Goal: Information Seeking & Learning: Learn about a topic

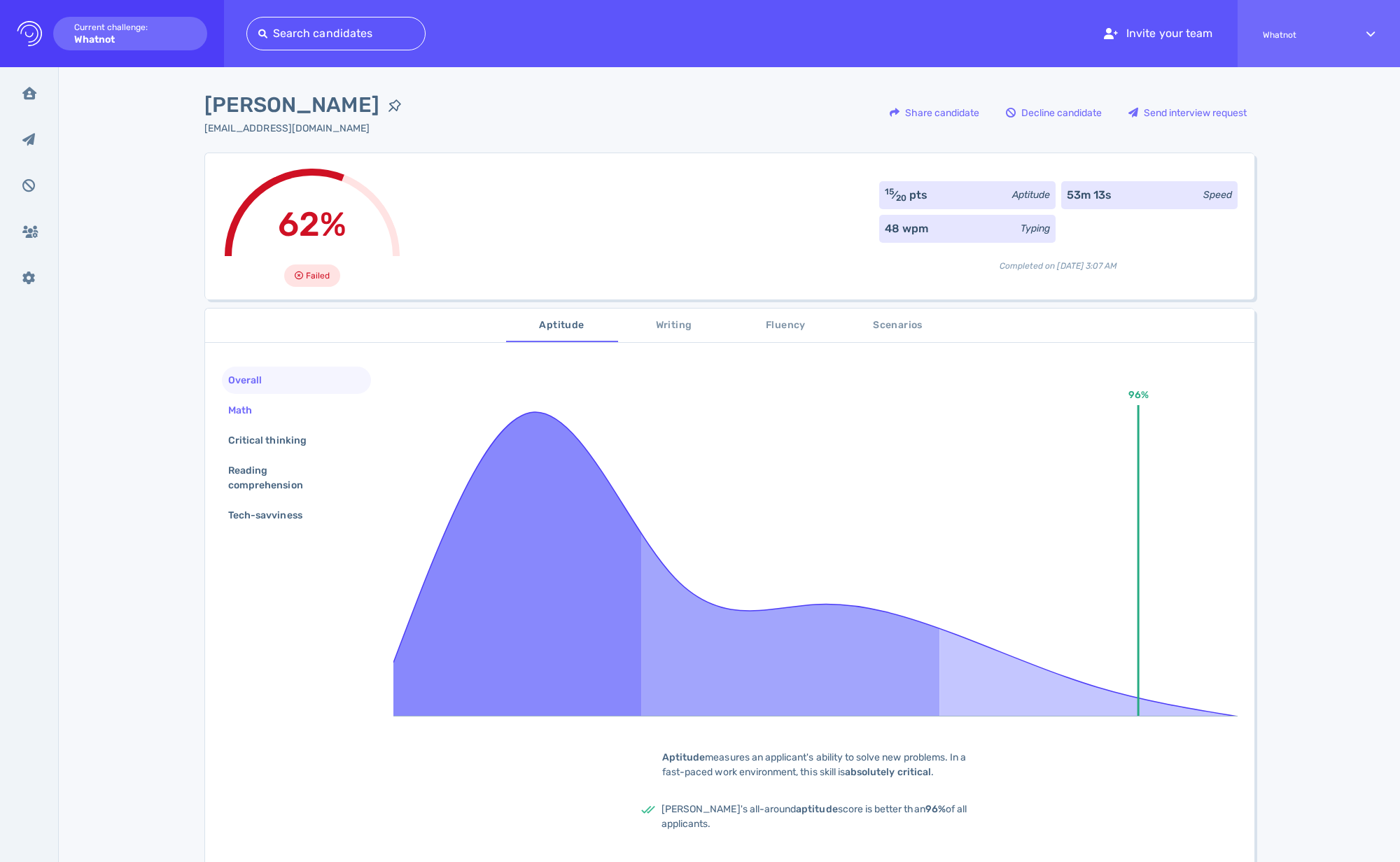
click at [247, 414] on div "Math" at bounding box center [247, 410] width 44 height 20
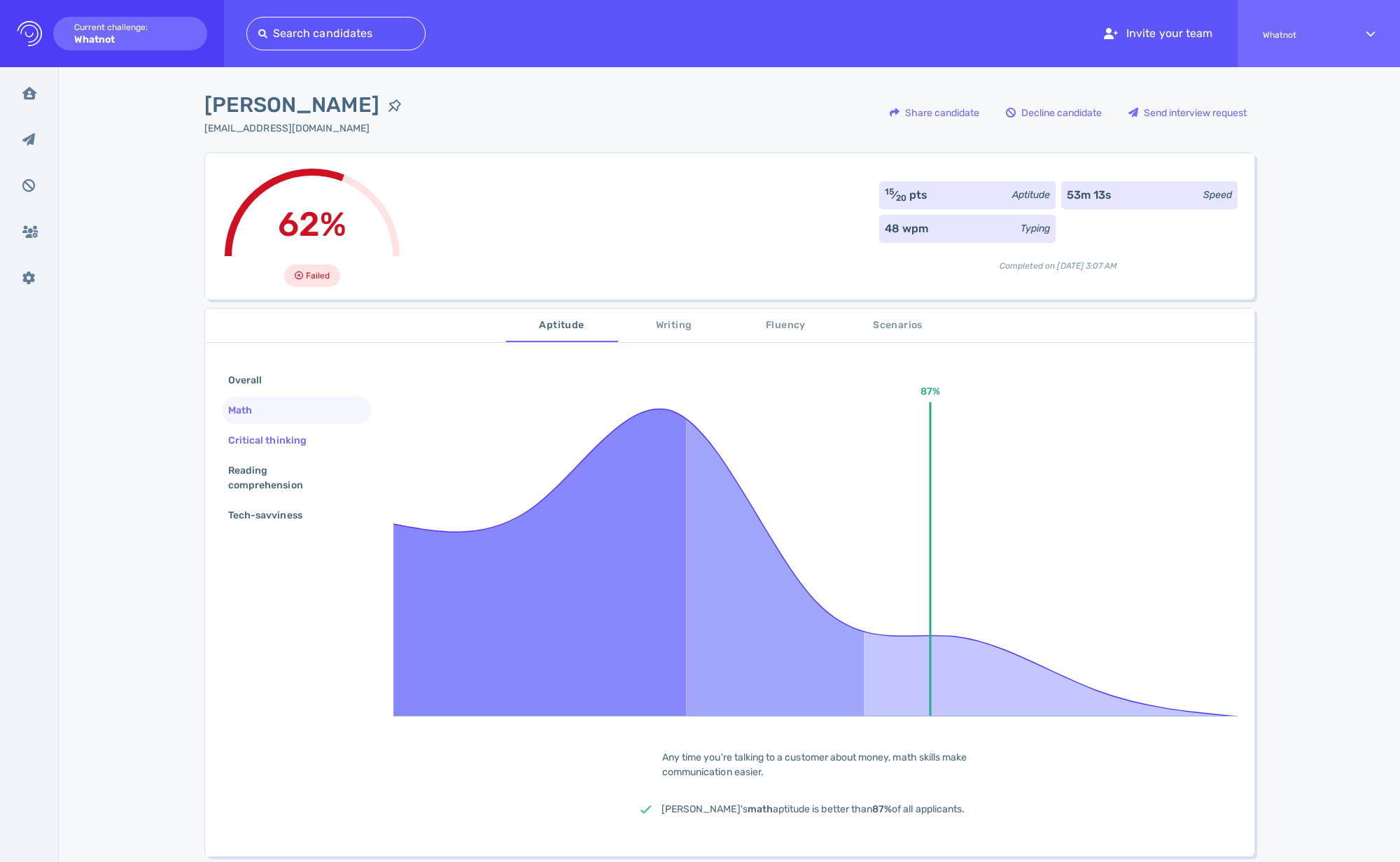
click at [259, 441] on div "Critical thinking" at bounding box center [274, 440] width 98 height 20
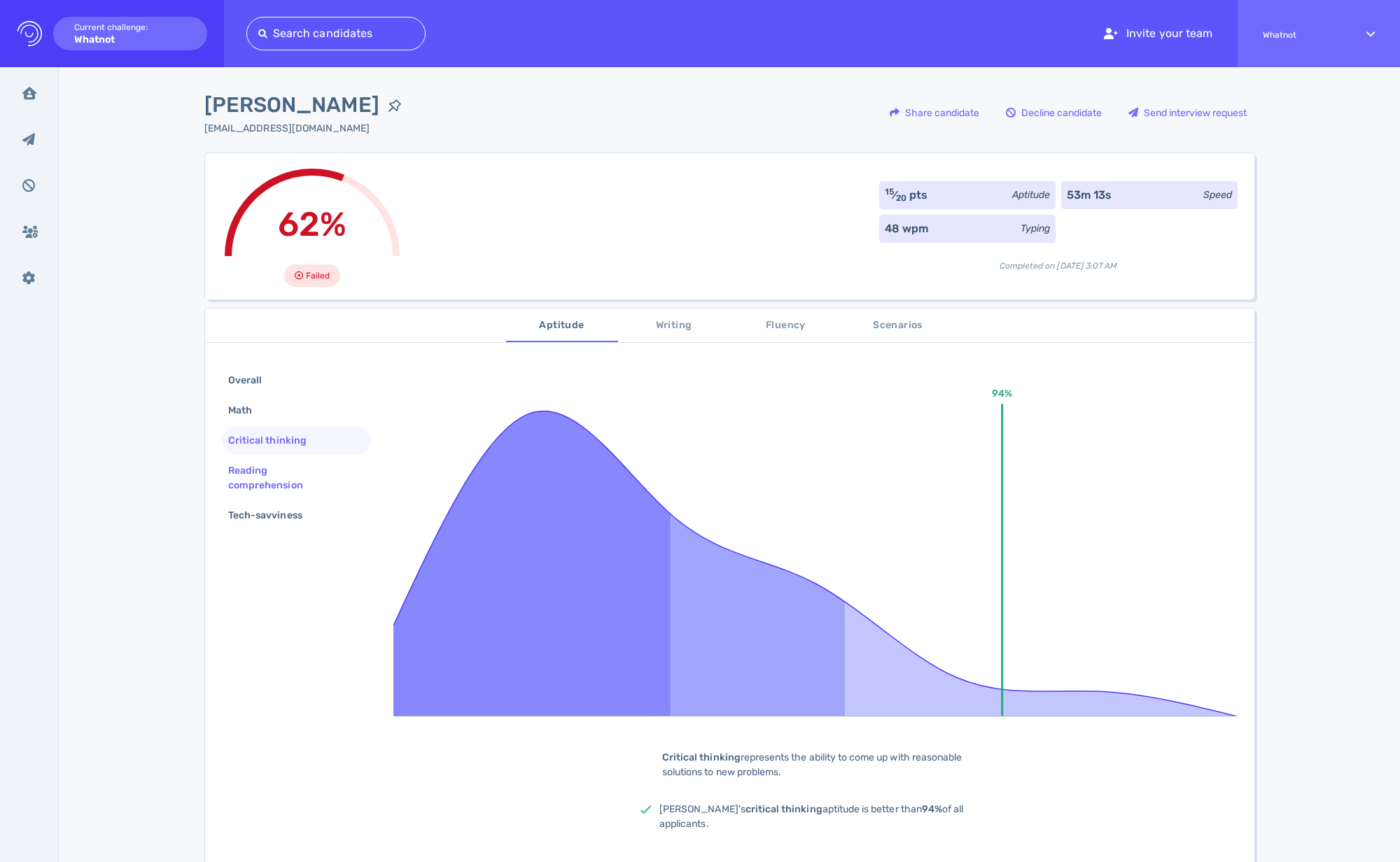
click at [248, 465] on div "Reading comprehension" at bounding box center [291, 477] width 131 height 35
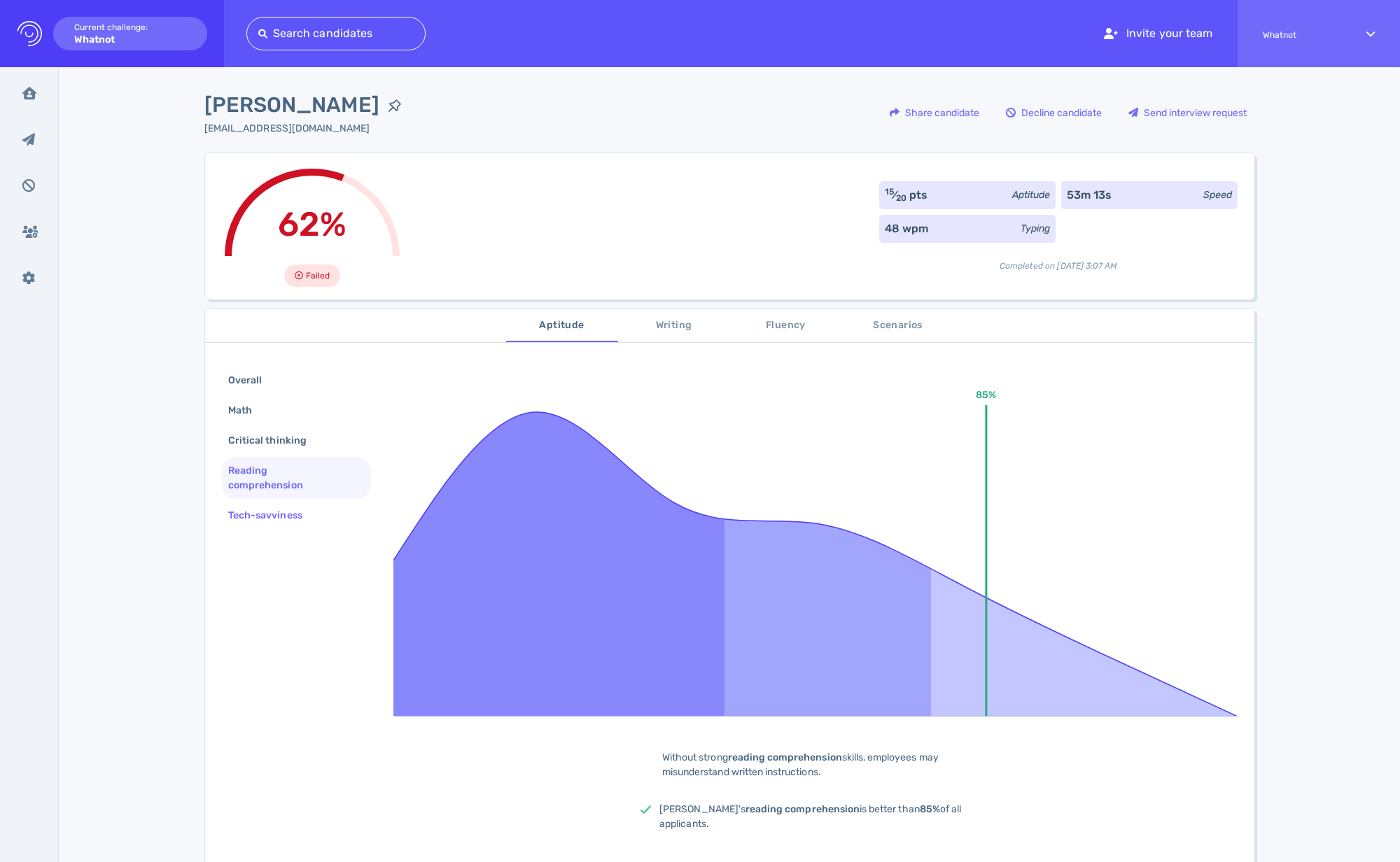
click at [252, 519] on div "Tech-savviness" at bounding box center [272, 514] width 94 height 20
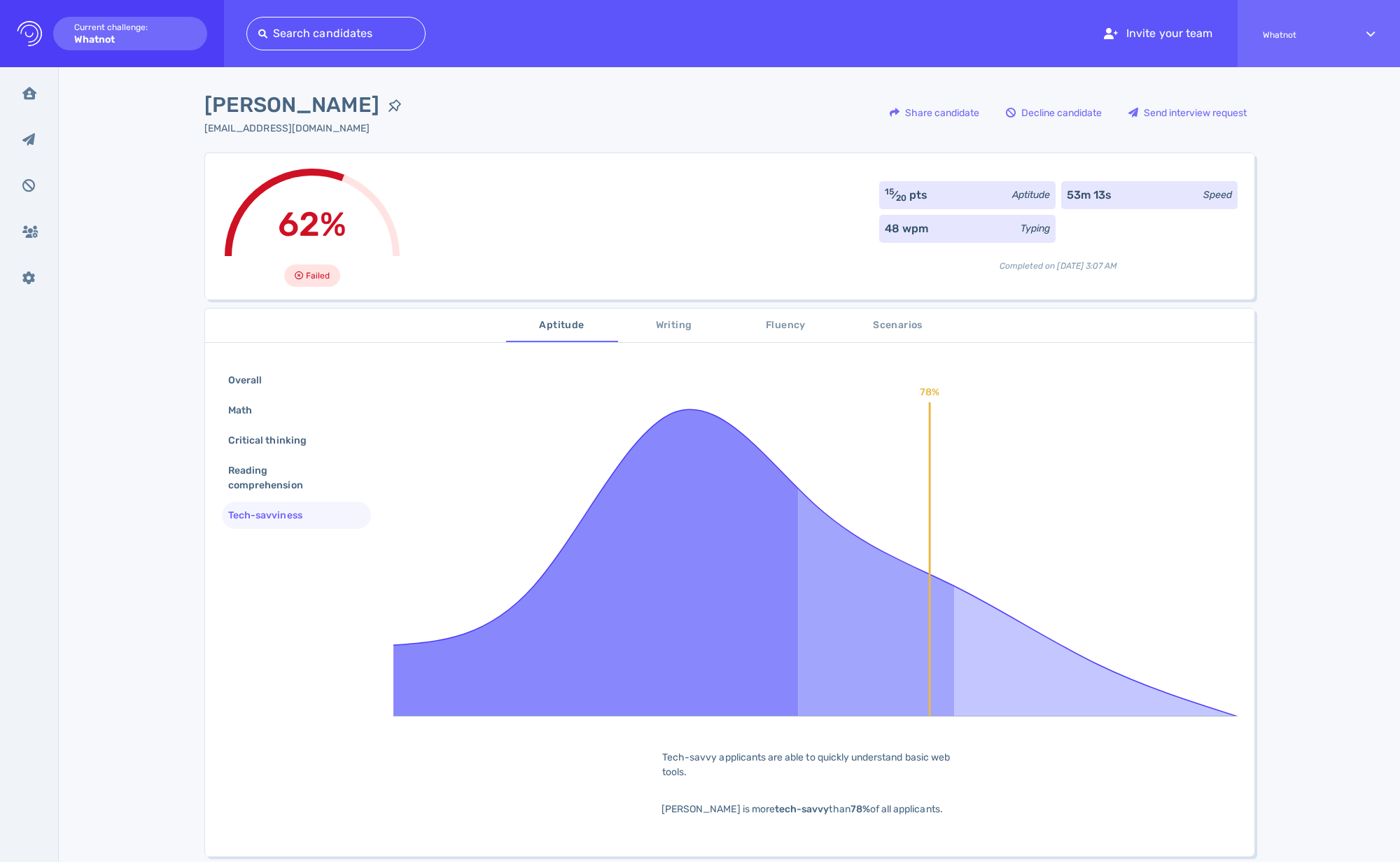
click at [667, 331] on span "Writing" at bounding box center [673, 326] width 95 height 17
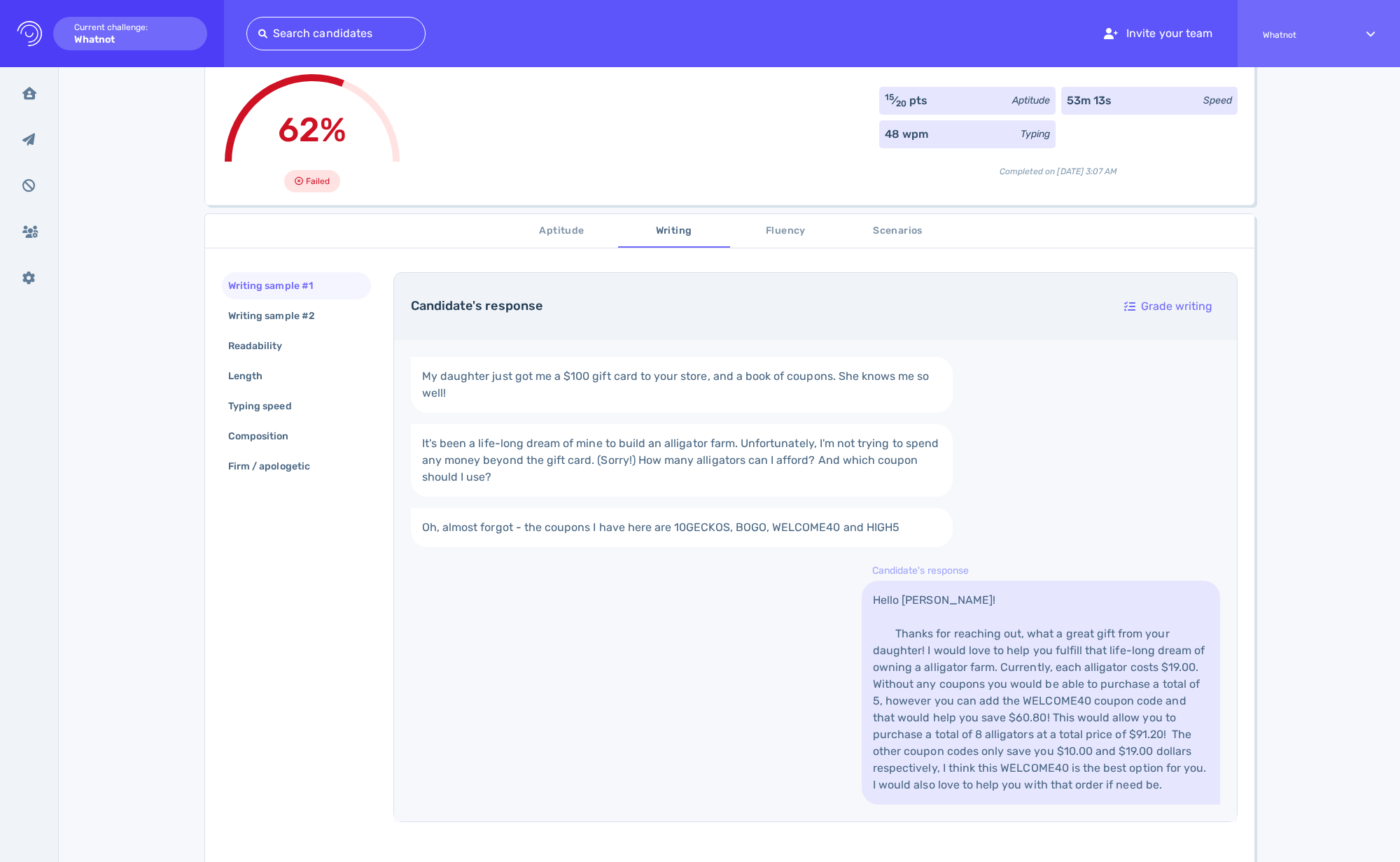
scroll to position [126, 0]
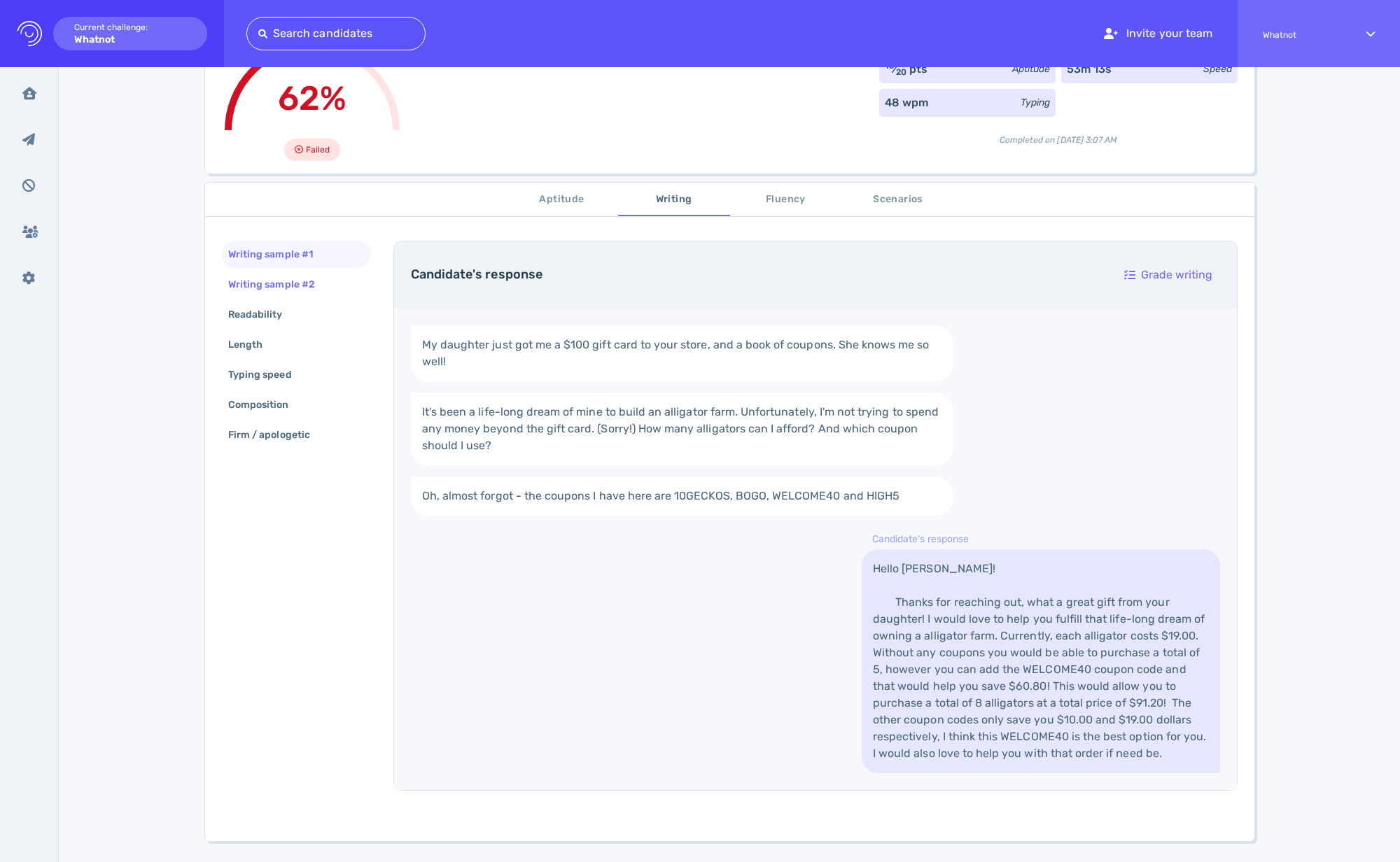
click at [283, 288] on div "Writing sample #2" at bounding box center [278, 284] width 106 height 20
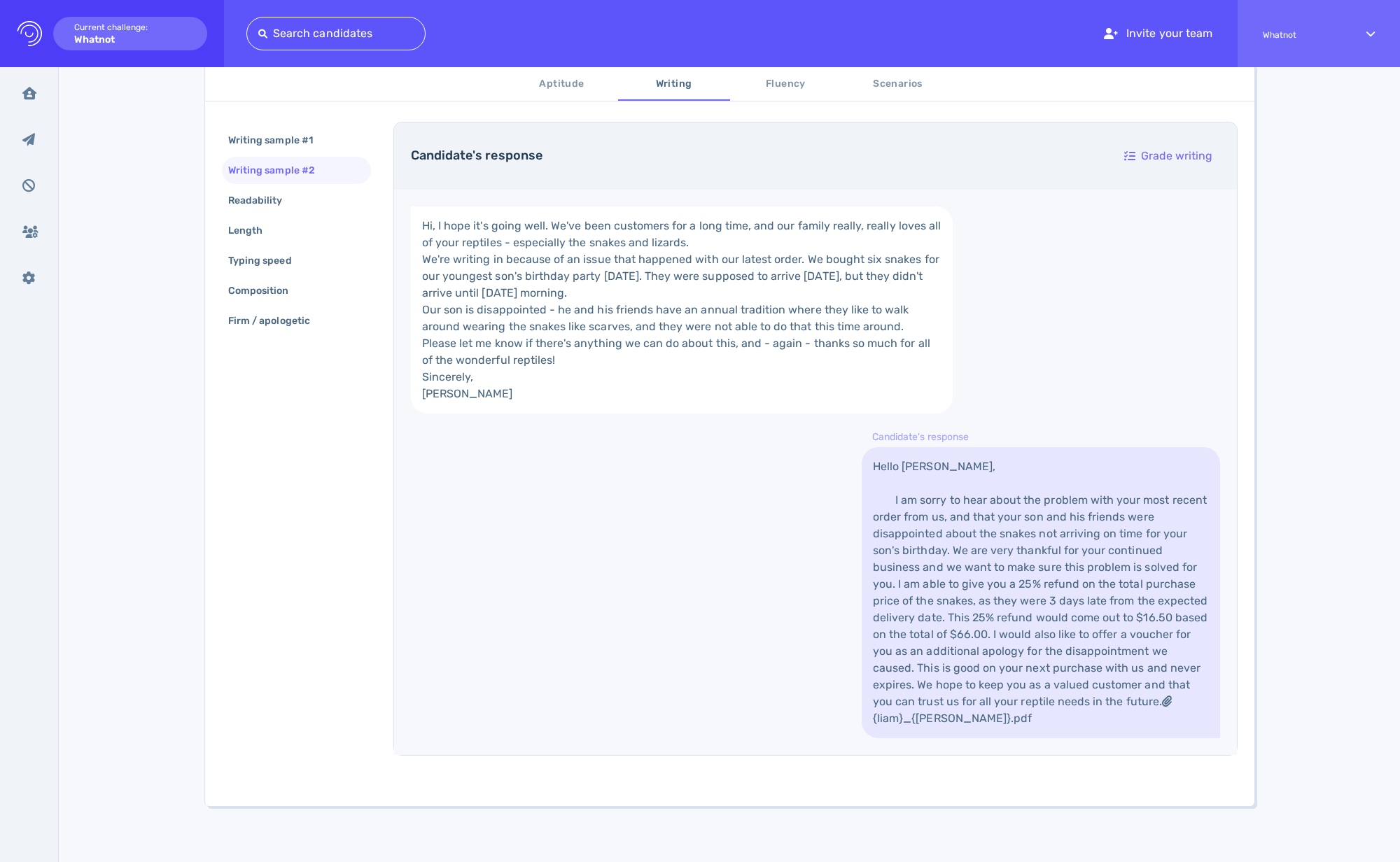
scroll to position [383, 0]
click at [247, 199] on div "Readability" at bounding box center [262, 200] width 74 height 20
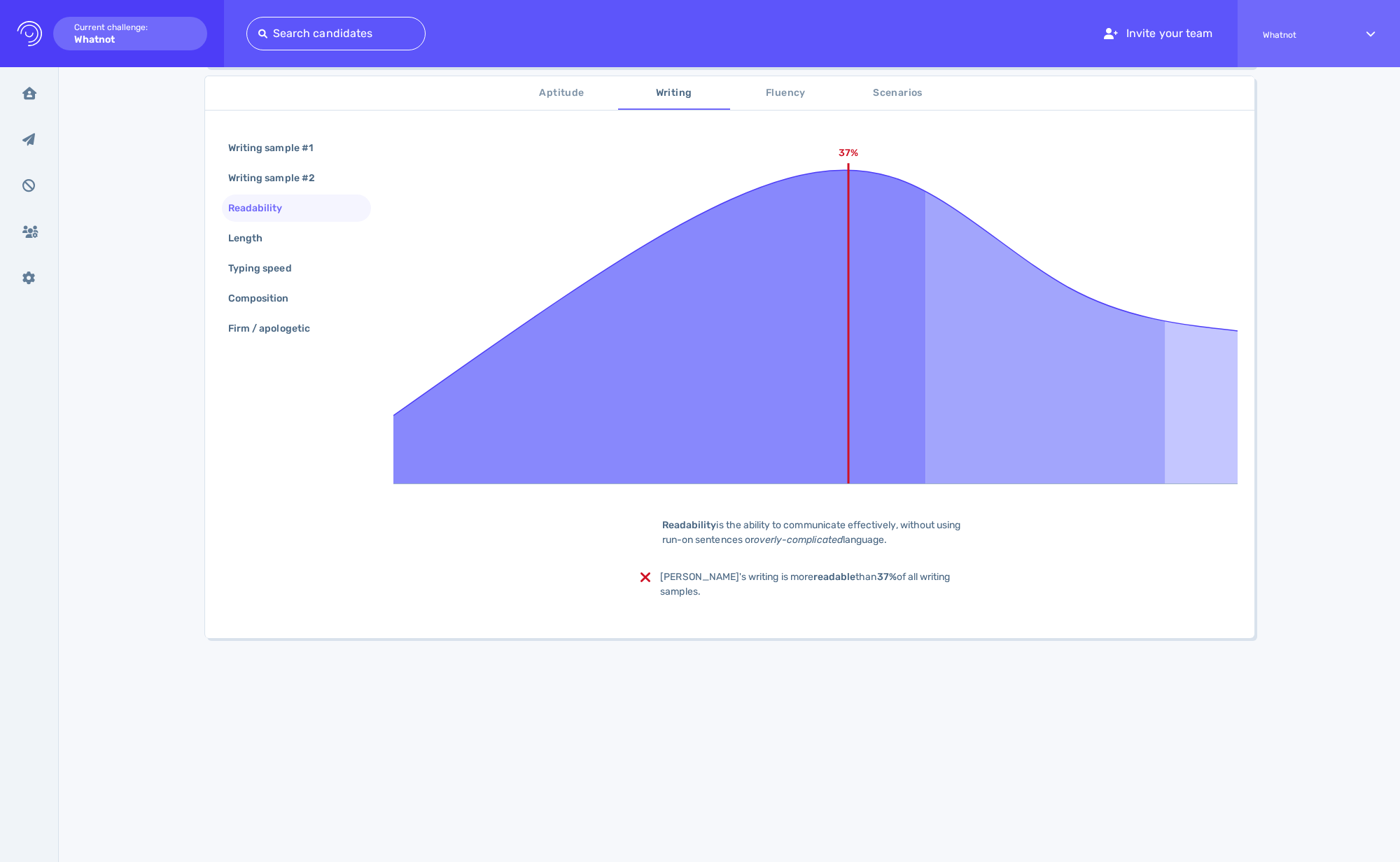
scroll to position [232, 0]
click at [249, 237] on div "Length" at bounding box center [252, 238] width 54 height 20
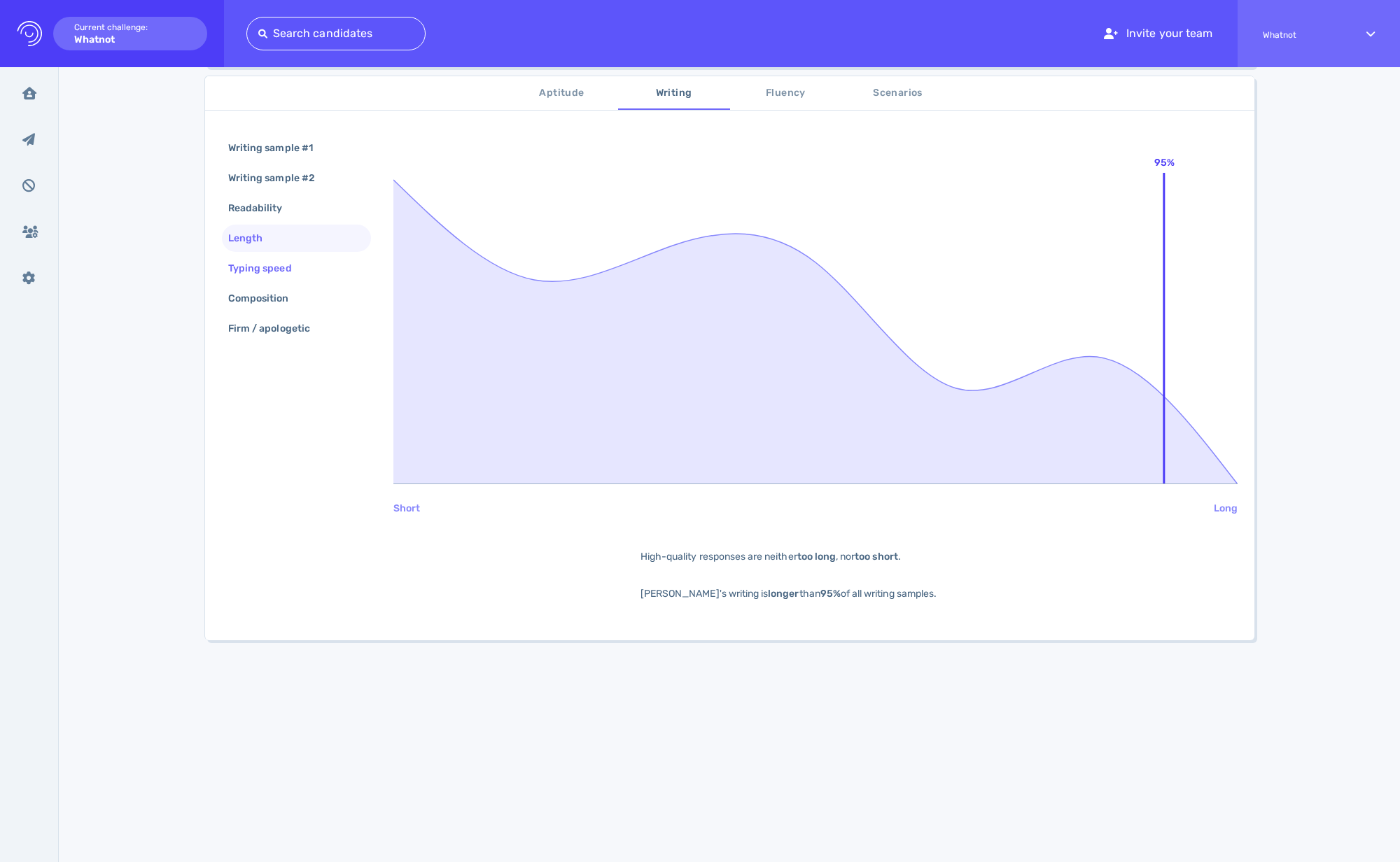
click at [255, 268] on div "Typing speed" at bounding box center [267, 268] width 83 height 20
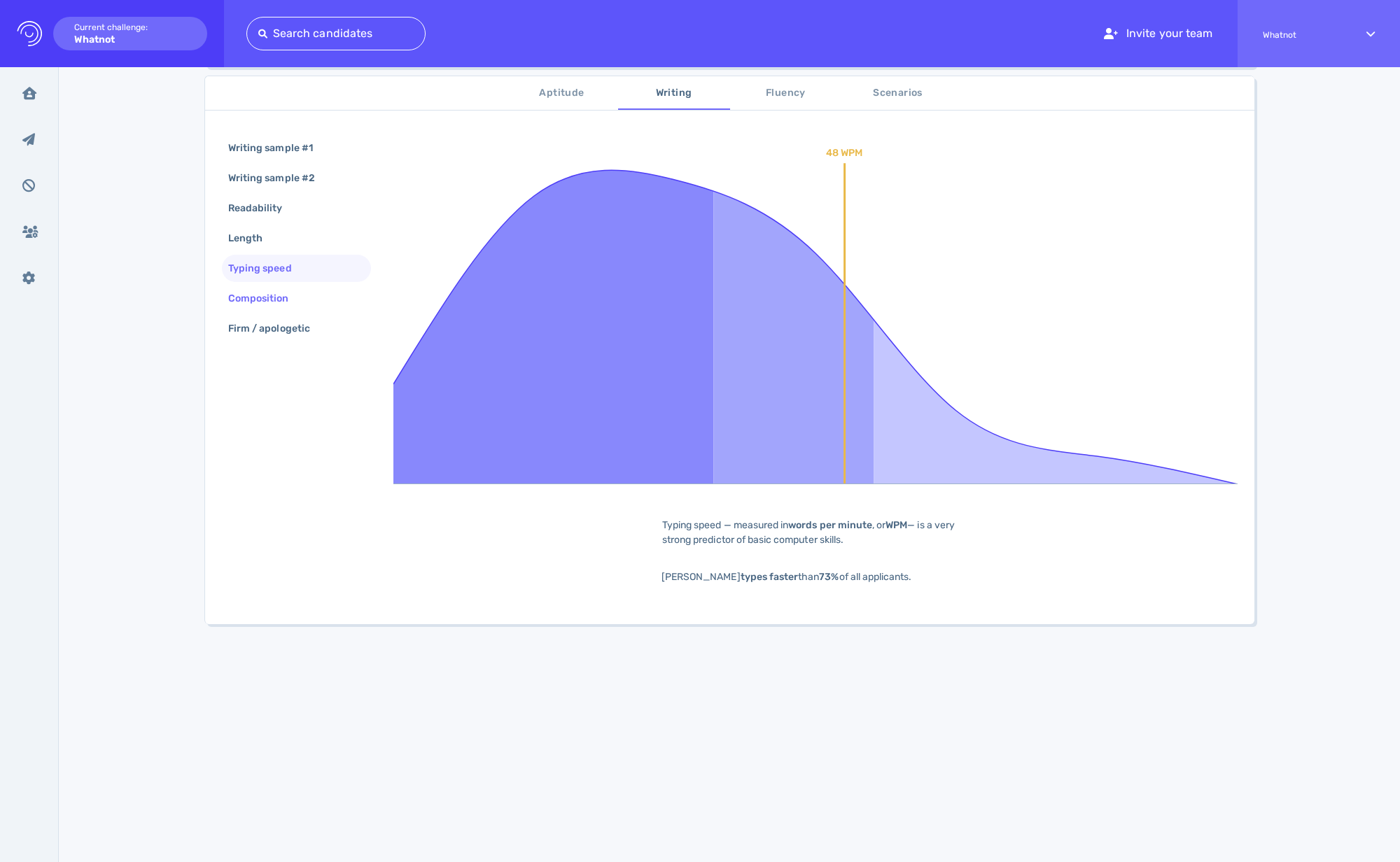
click at [272, 294] on div "Composition" at bounding box center [265, 297] width 81 height 20
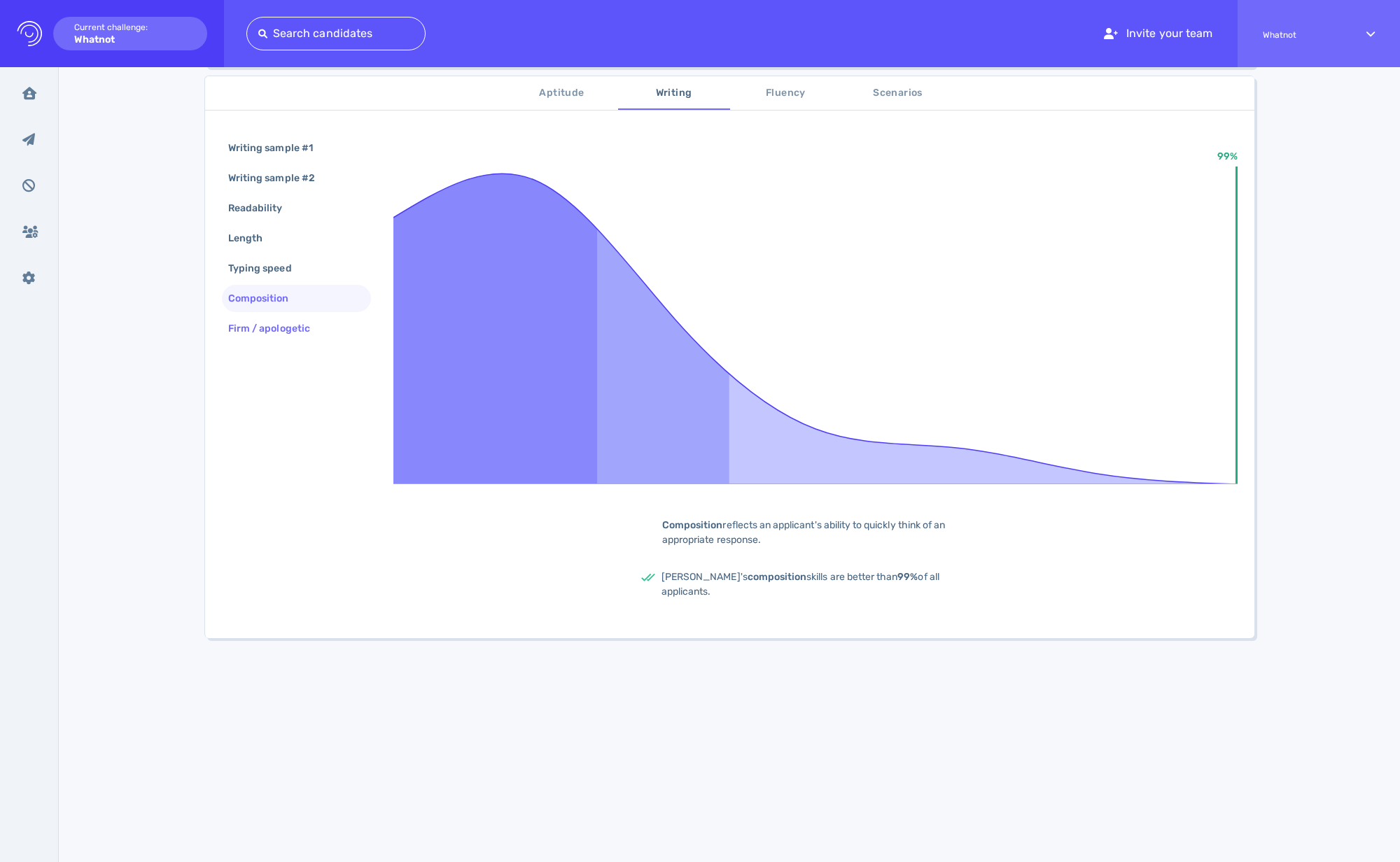
click at [267, 316] on div "Firm / apologetic" at bounding box center [296, 329] width 149 height 27
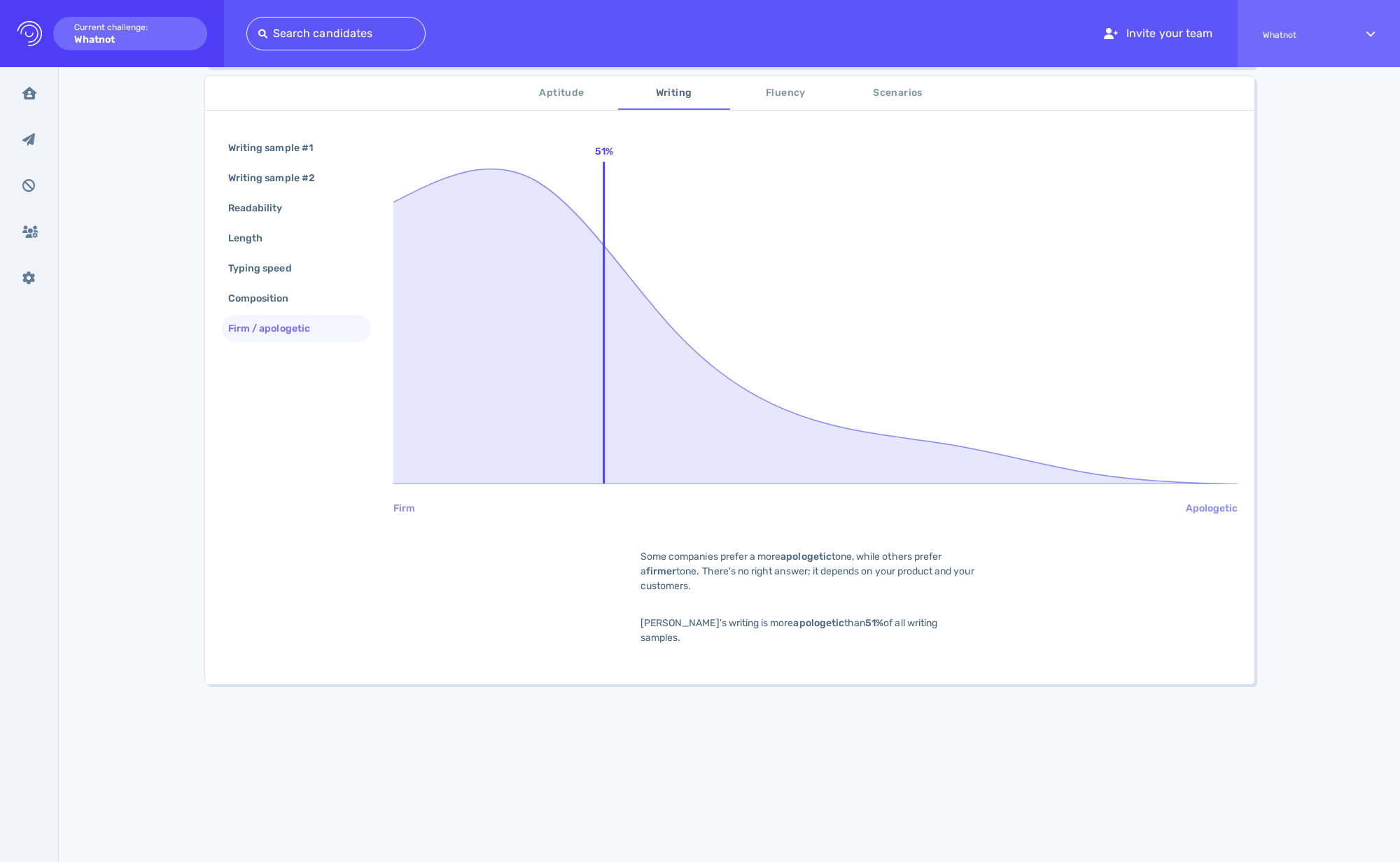
click at [765, 100] on span "Fluency" at bounding box center [786, 93] width 95 height 17
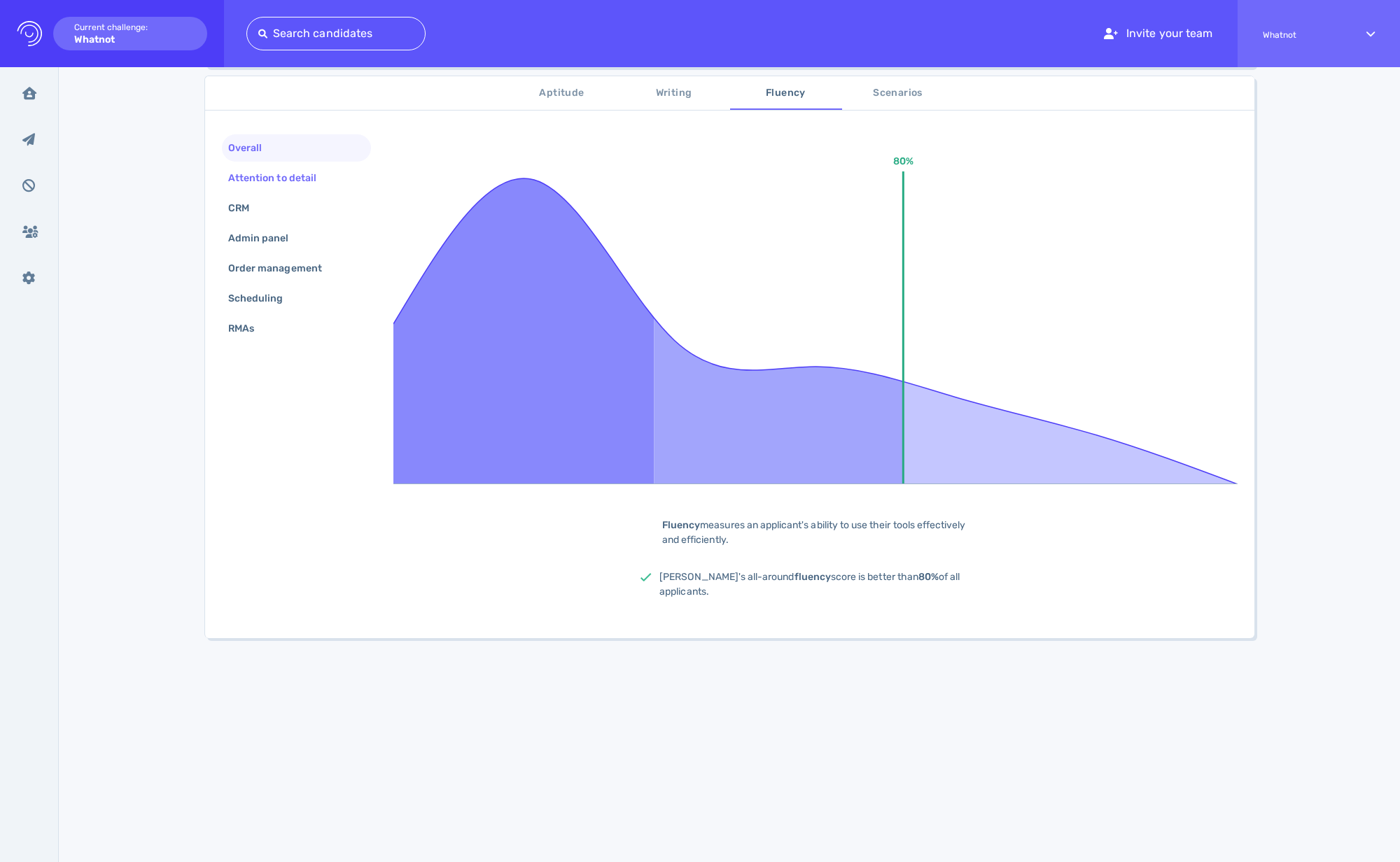
click at [273, 184] on div "Attention to detail" at bounding box center [279, 177] width 108 height 20
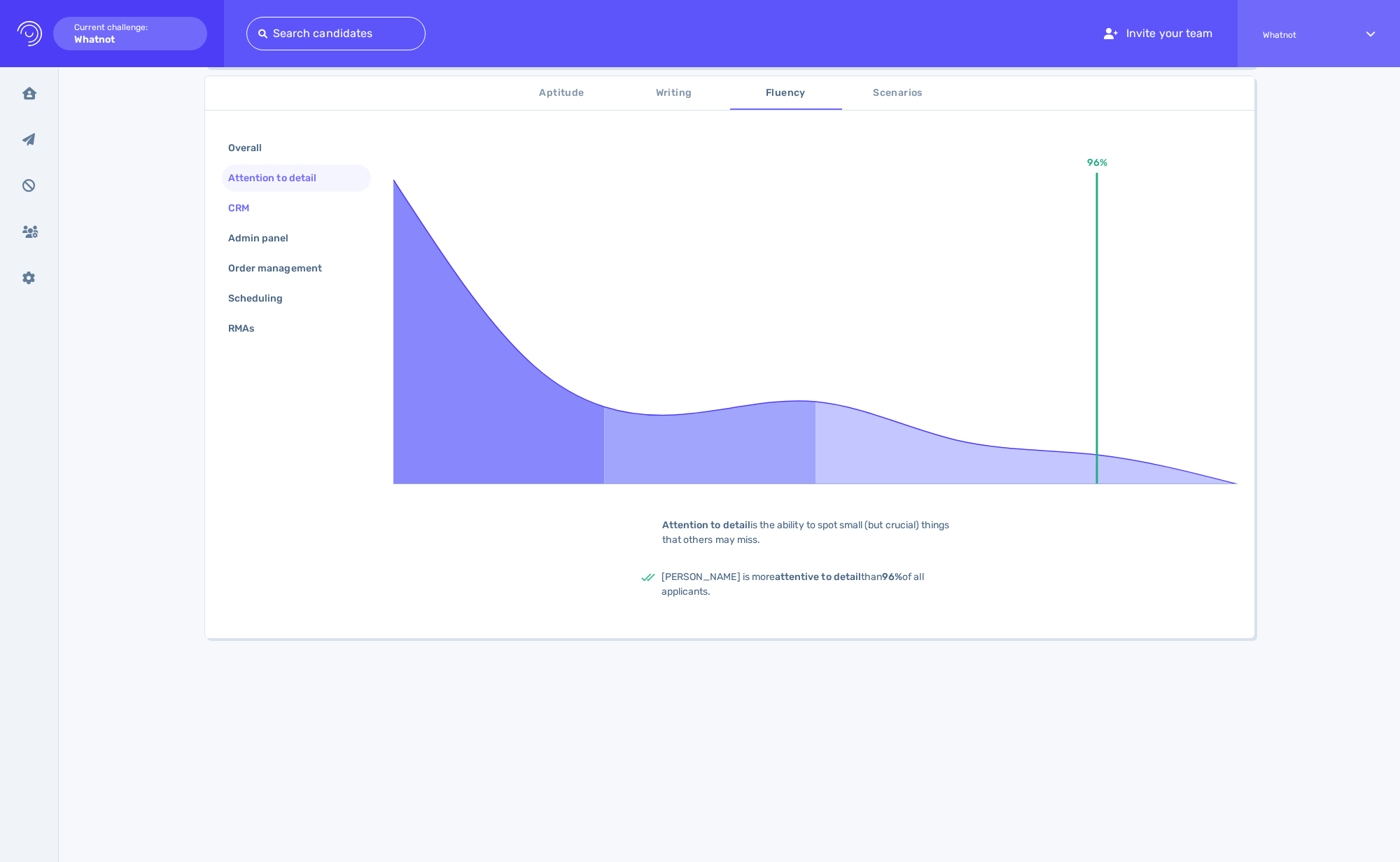
click at [259, 212] on div "CRM" at bounding box center [245, 207] width 41 height 20
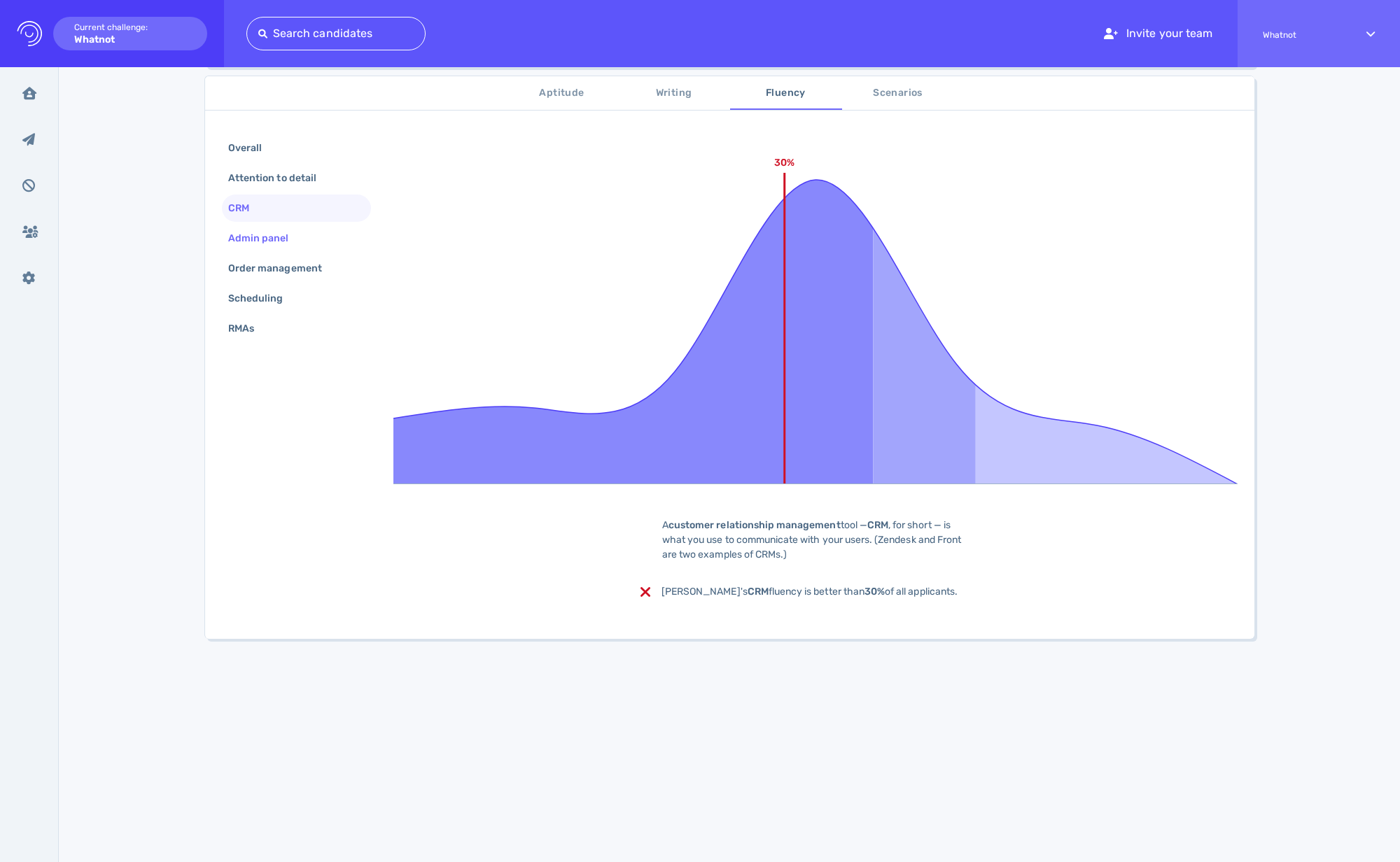
click at [282, 229] on div "Admin panel" at bounding box center [265, 238] width 81 height 20
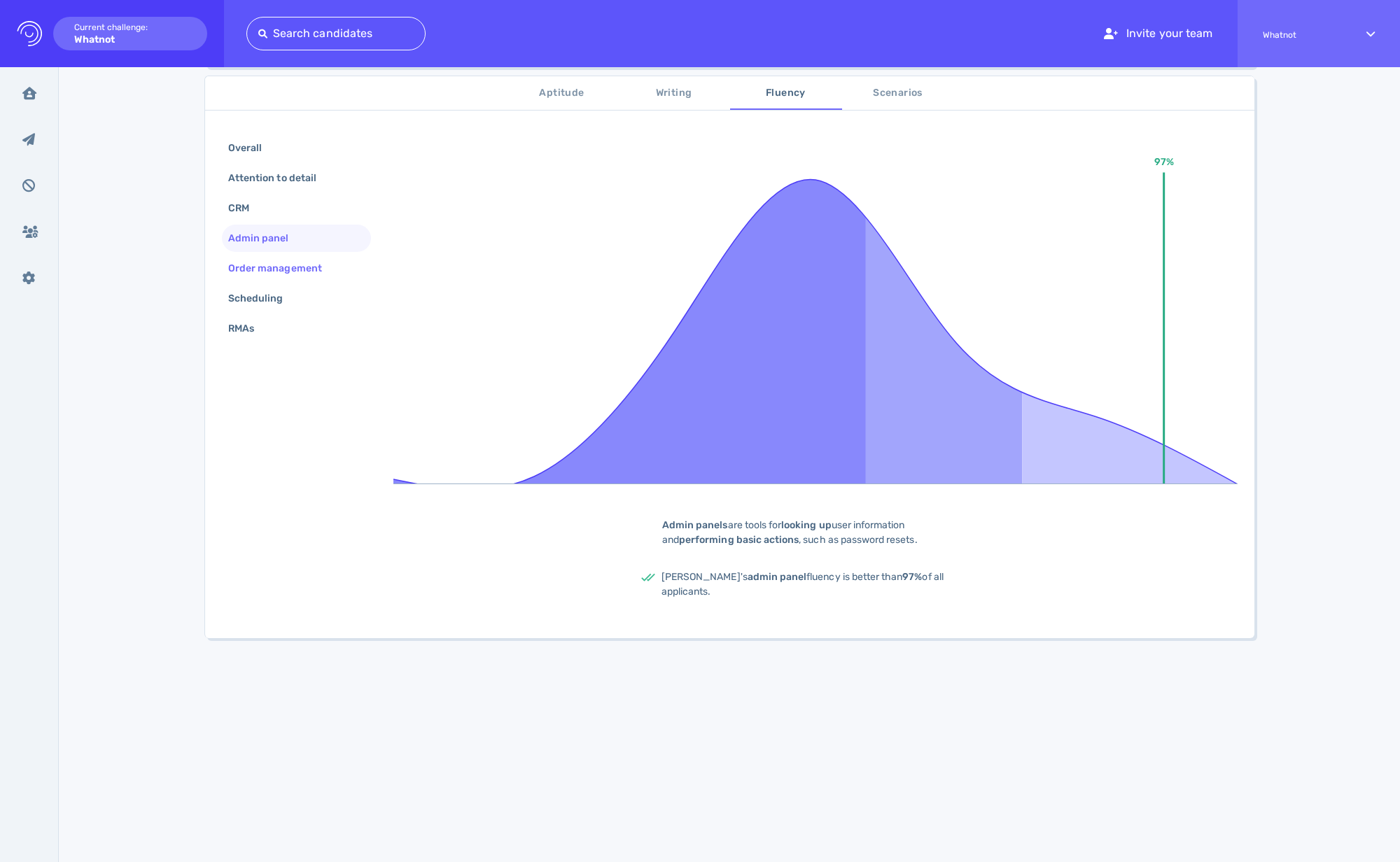
click at [295, 268] on div "Order management" at bounding box center [282, 268] width 114 height 20
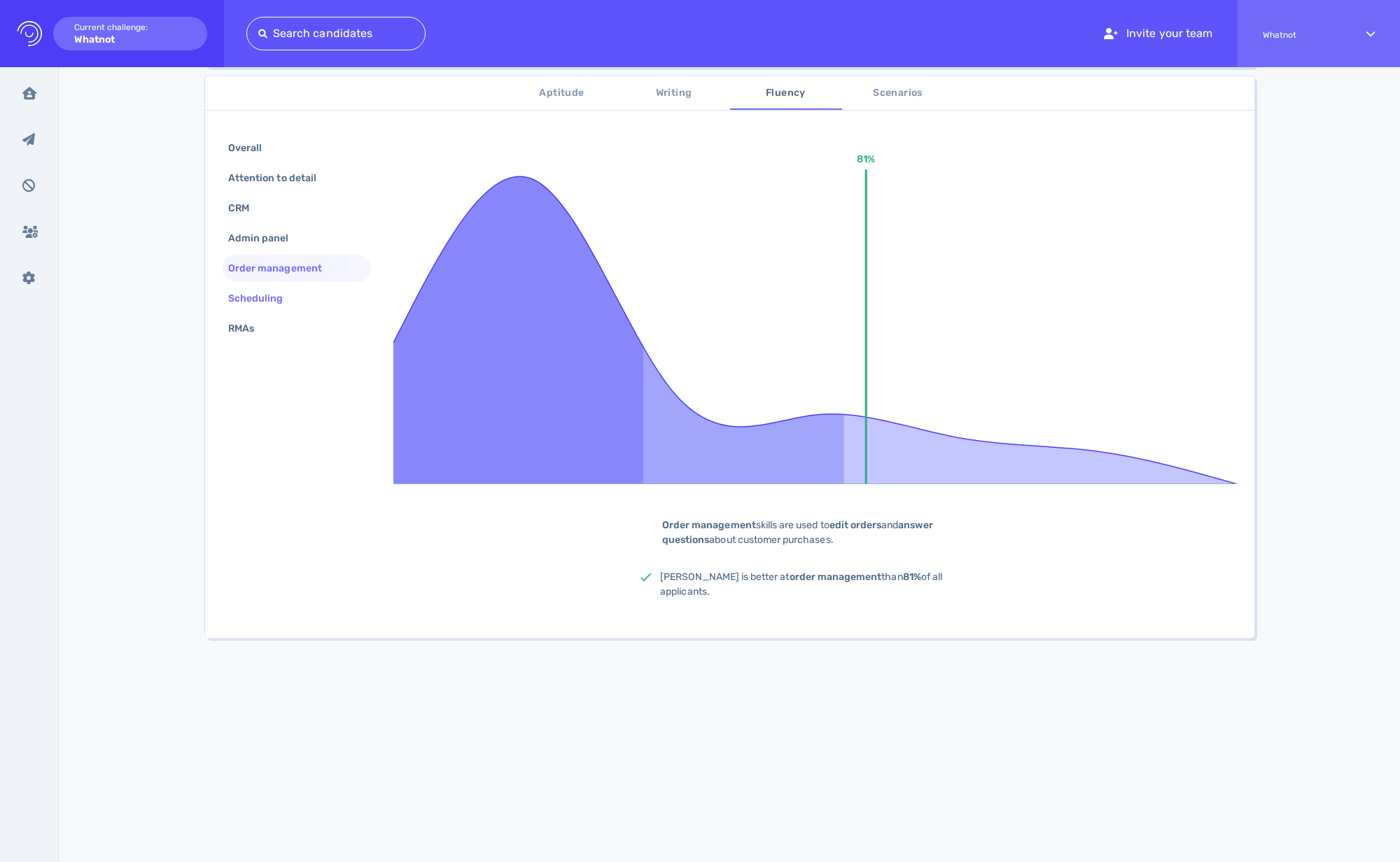
click at [272, 299] on div "Scheduling" at bounding box center [262, 297] width 75 height 20
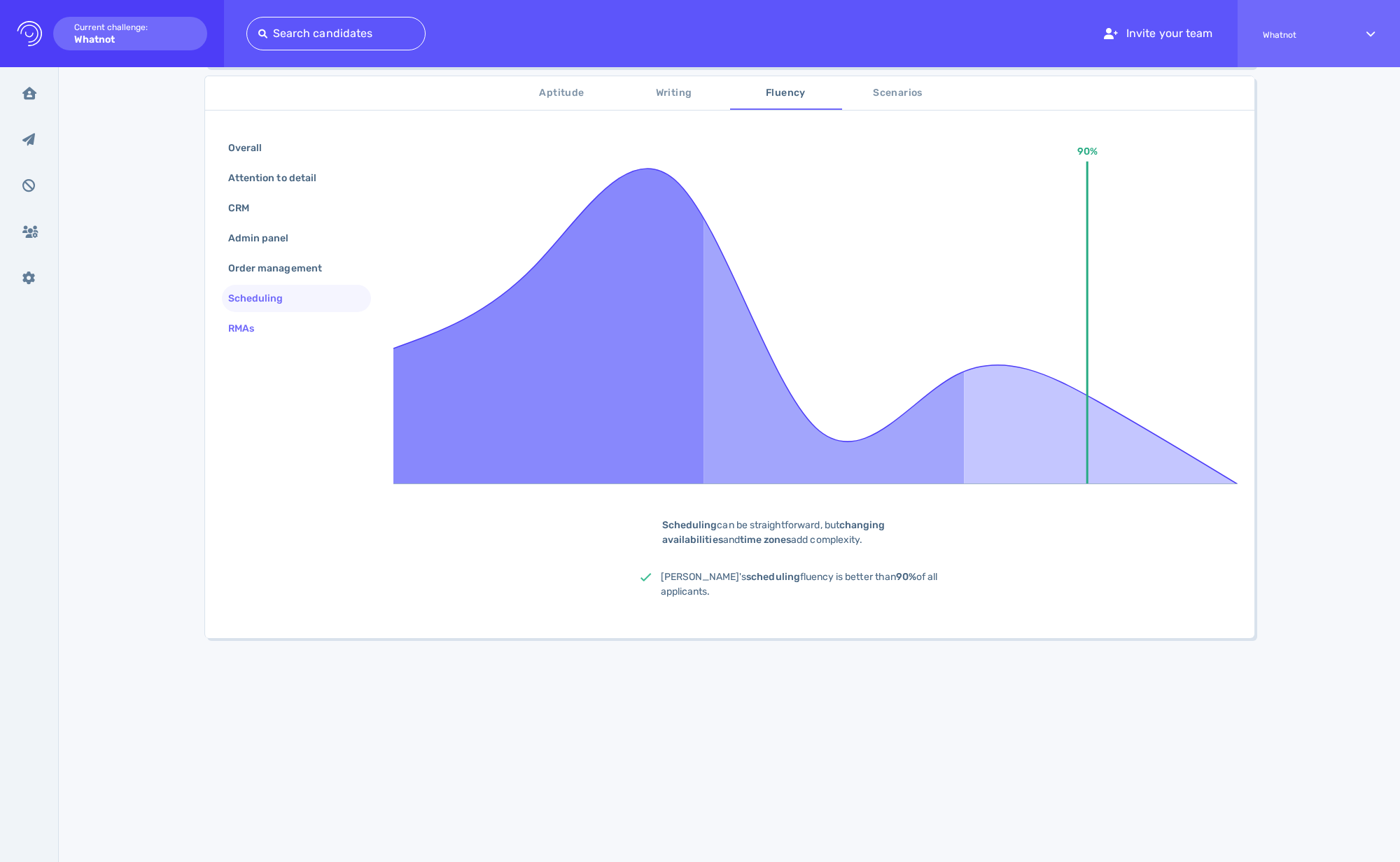
click at [259, 320] on div "RMAs" at bounding box center [248, 328] width 45 height 20
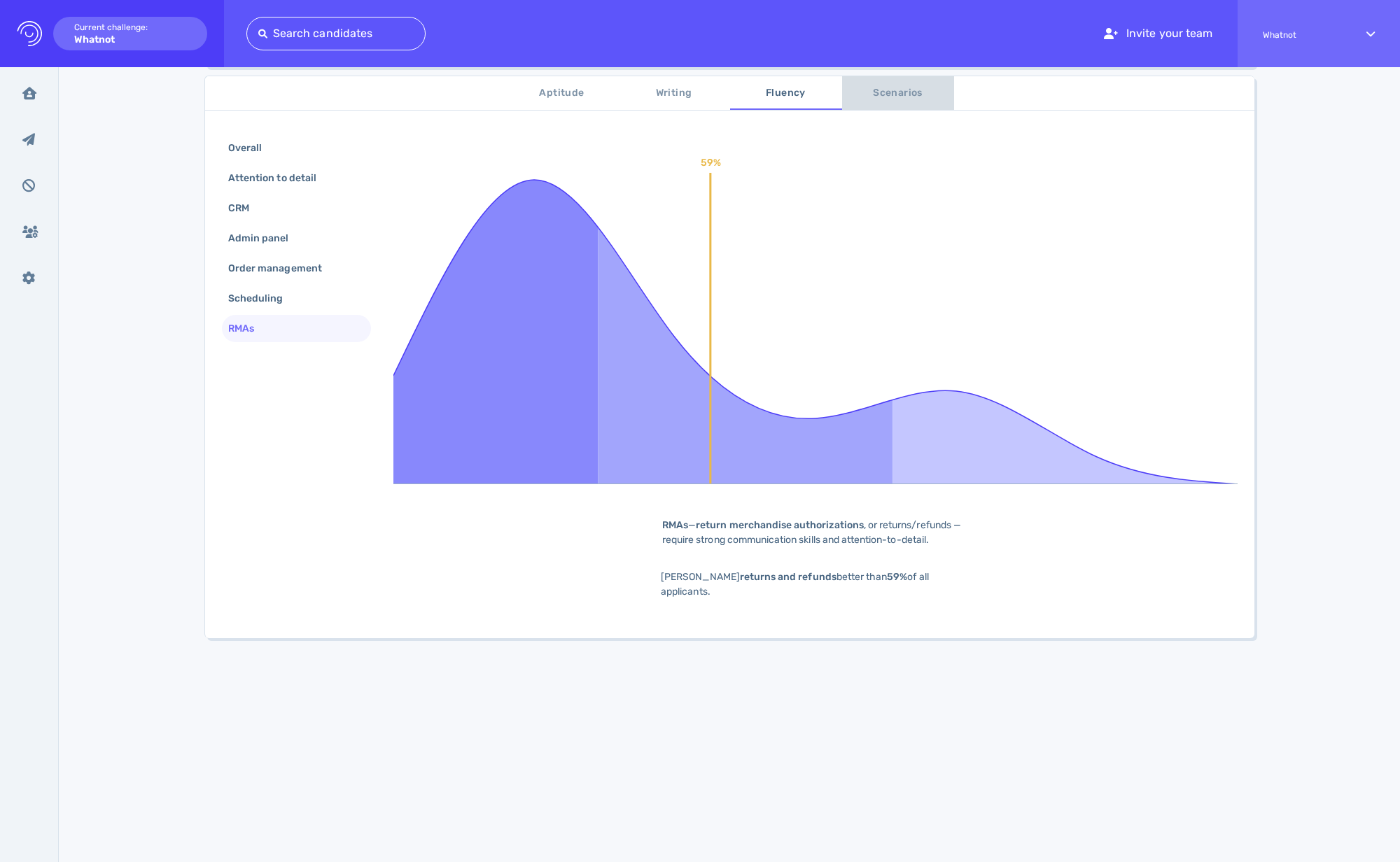
click at [905, 99] on span "Scenarios" at bounding box center [898, 93] width 95 height 17
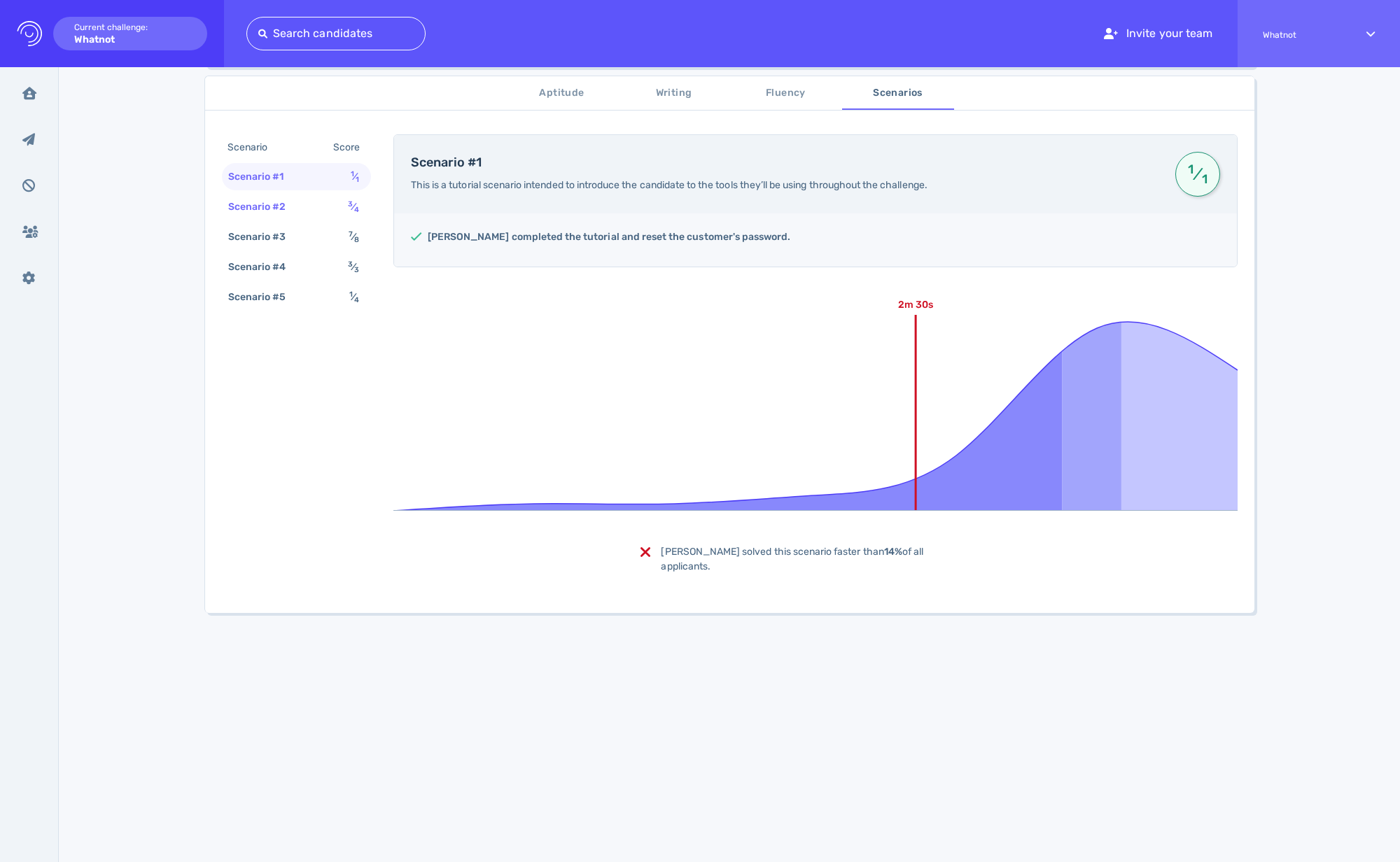
click at [301, 209] on div "Scenario #2 3 ⁄ 4" at bounding box center [296, 207] width 149 height 27
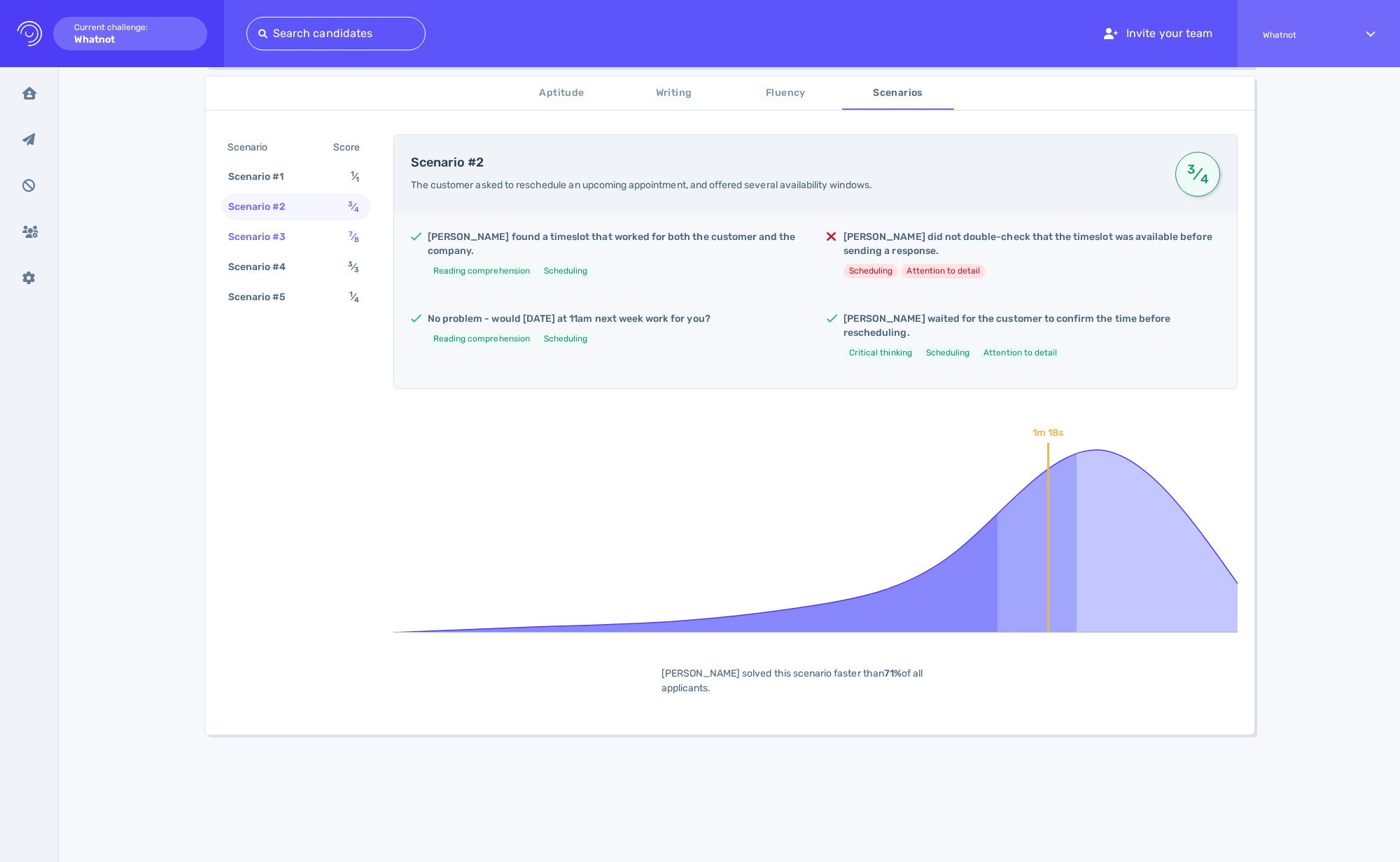
click at [292, 242] on div "Scenario #3" at bounding box center [264, 236] width 78 height 20
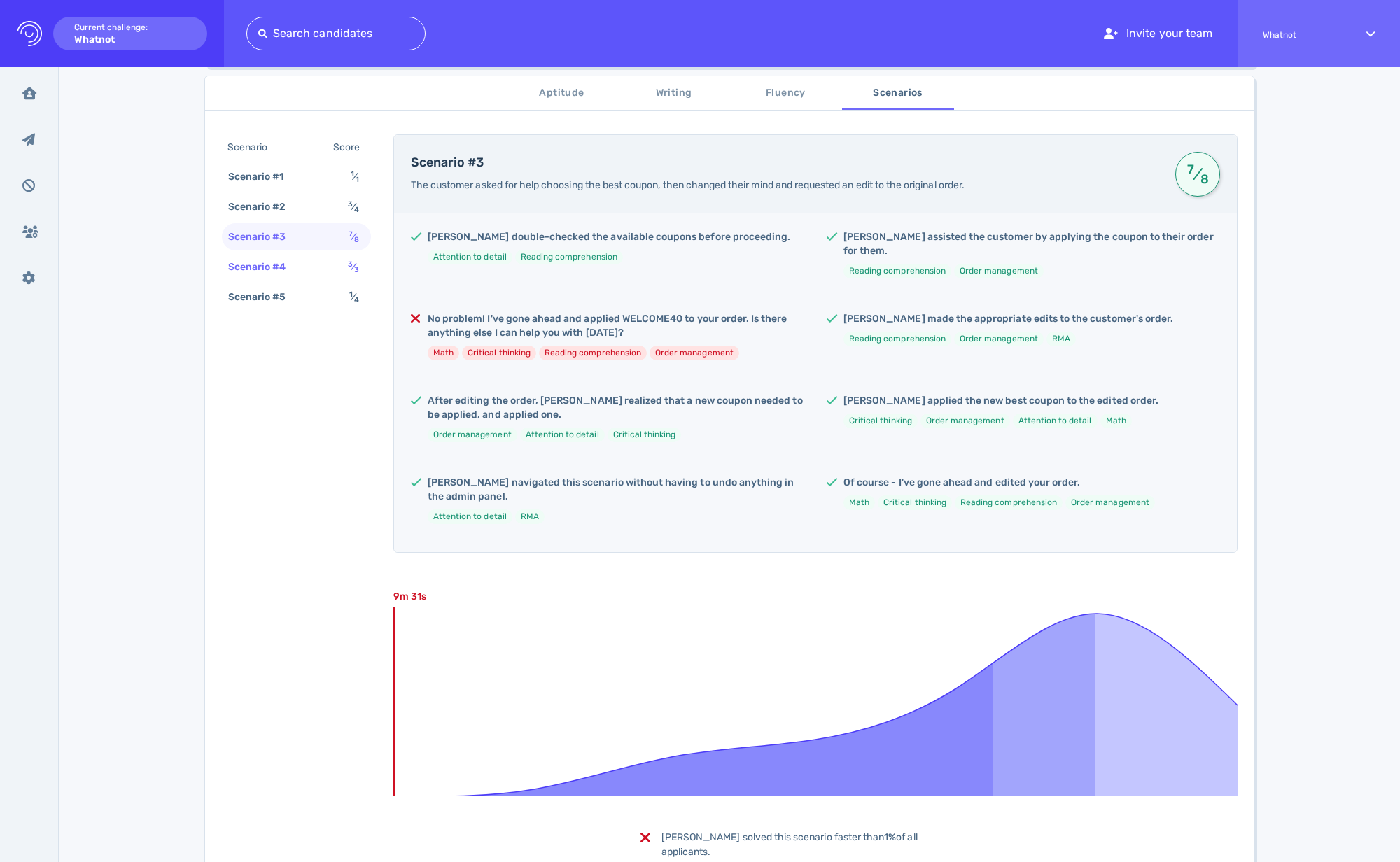
click at [279, 267] on div "Scenario #4" at bounding box center [264, 266] width 78 height 20
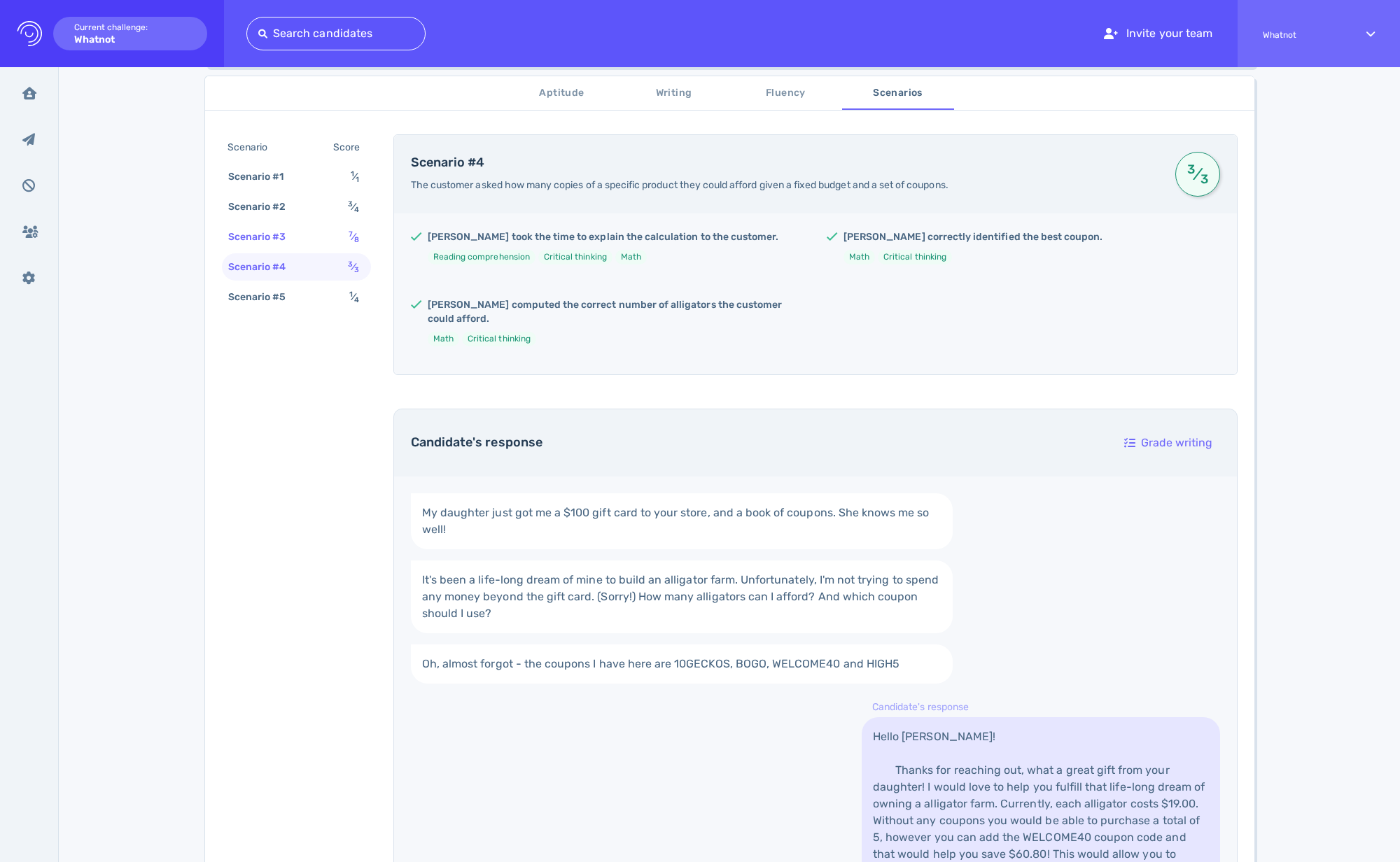
click at [285, 246] on div "Scenario #3 7 ⁄ 8" at bounding box center [296, 237] width 149 height 27
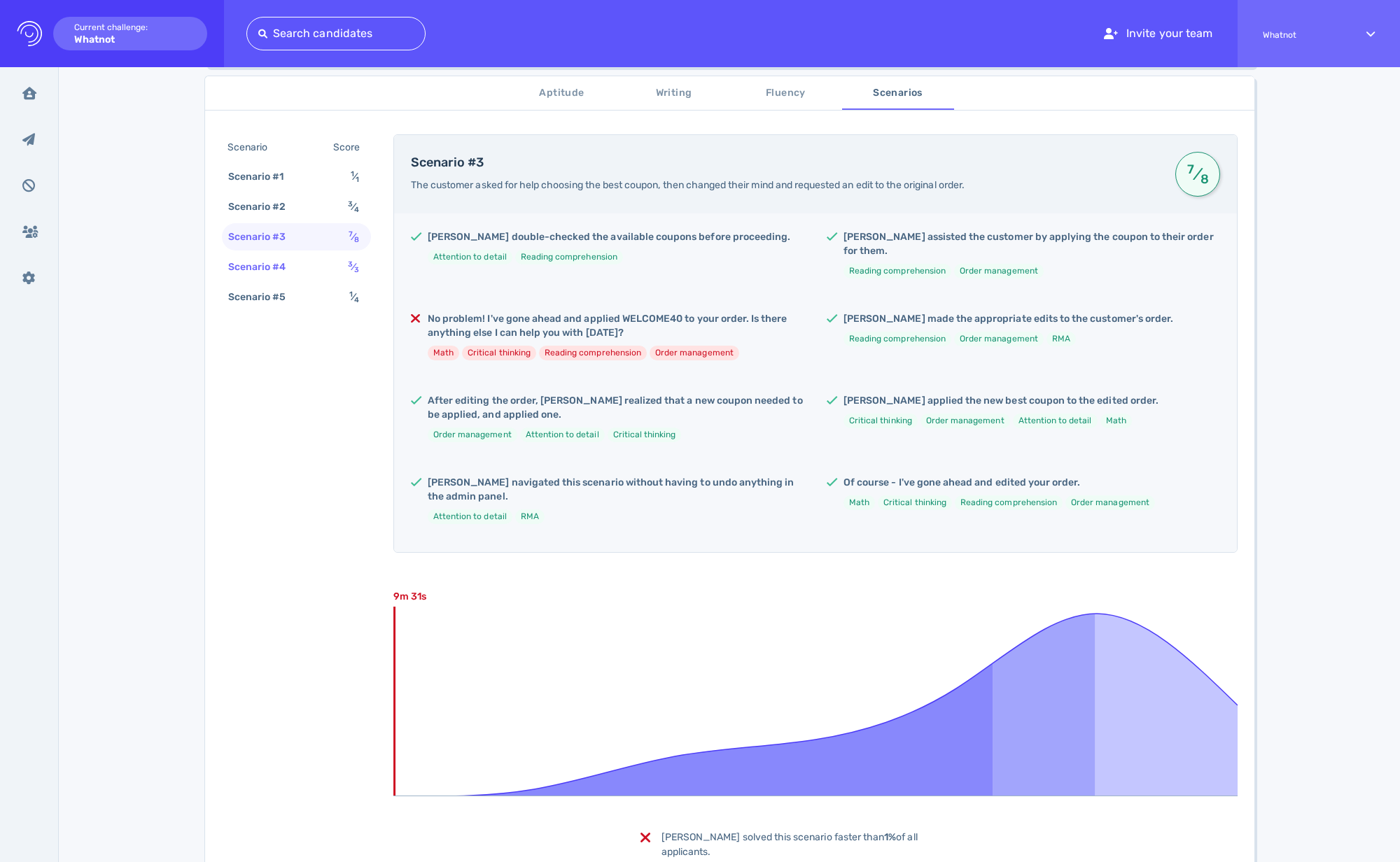
click at [286, 270] on div "Scenario #4" at bounding box center [264, 266] width 78 height 20
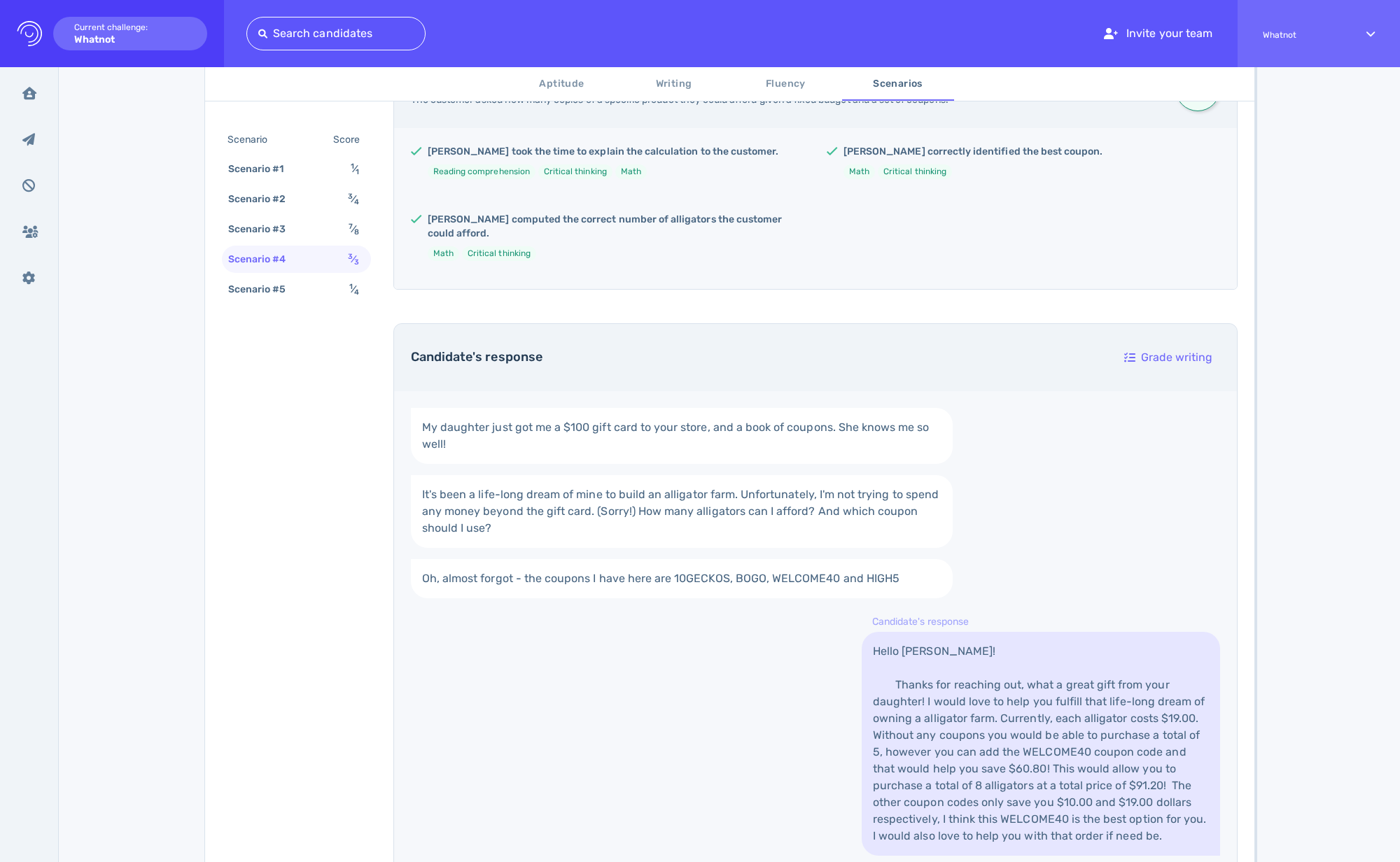
scroll to position [345, 0]
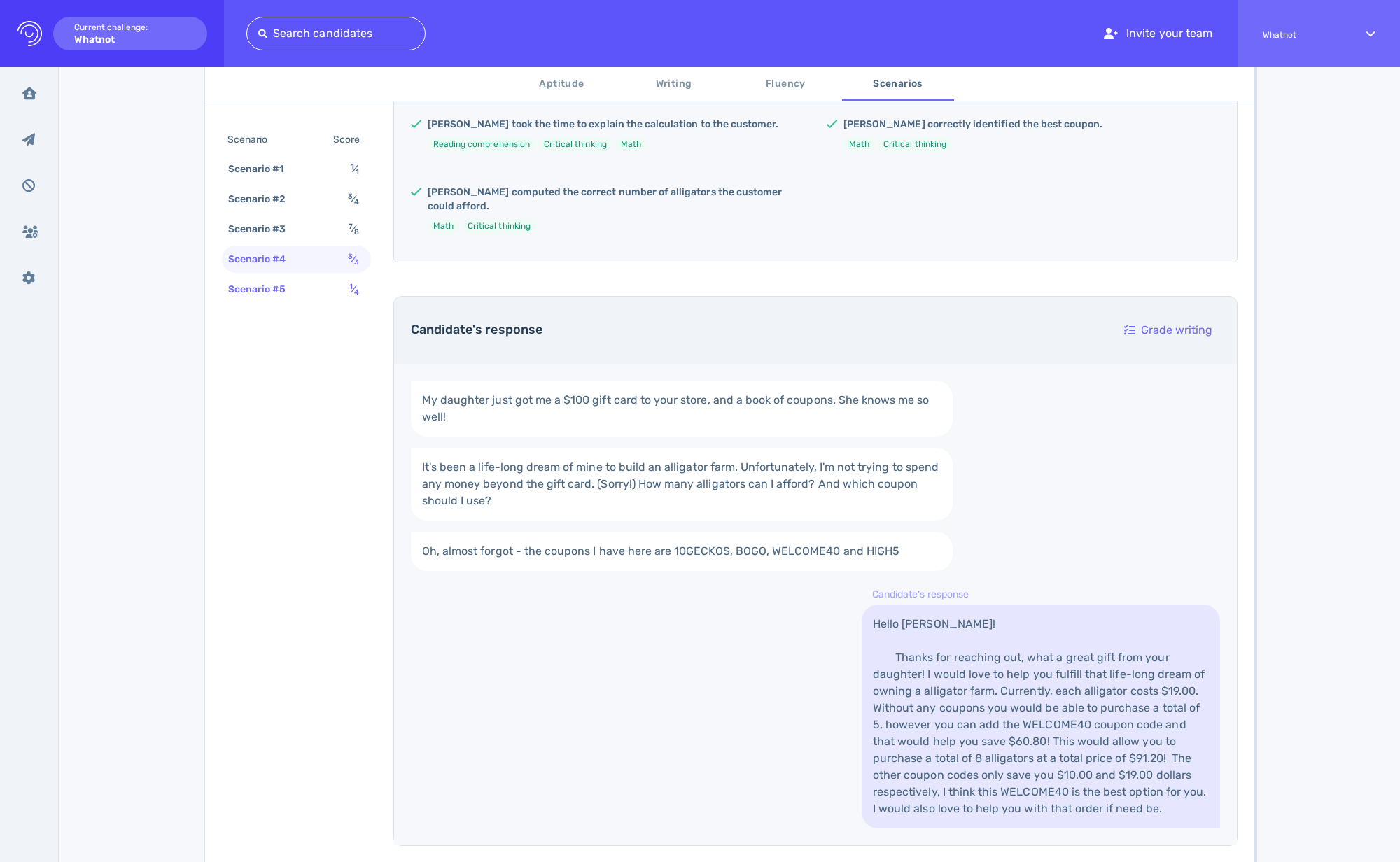
click at [269, 297] on div "Scenario #5" at bounding box center [264, 289] width 78 height 20
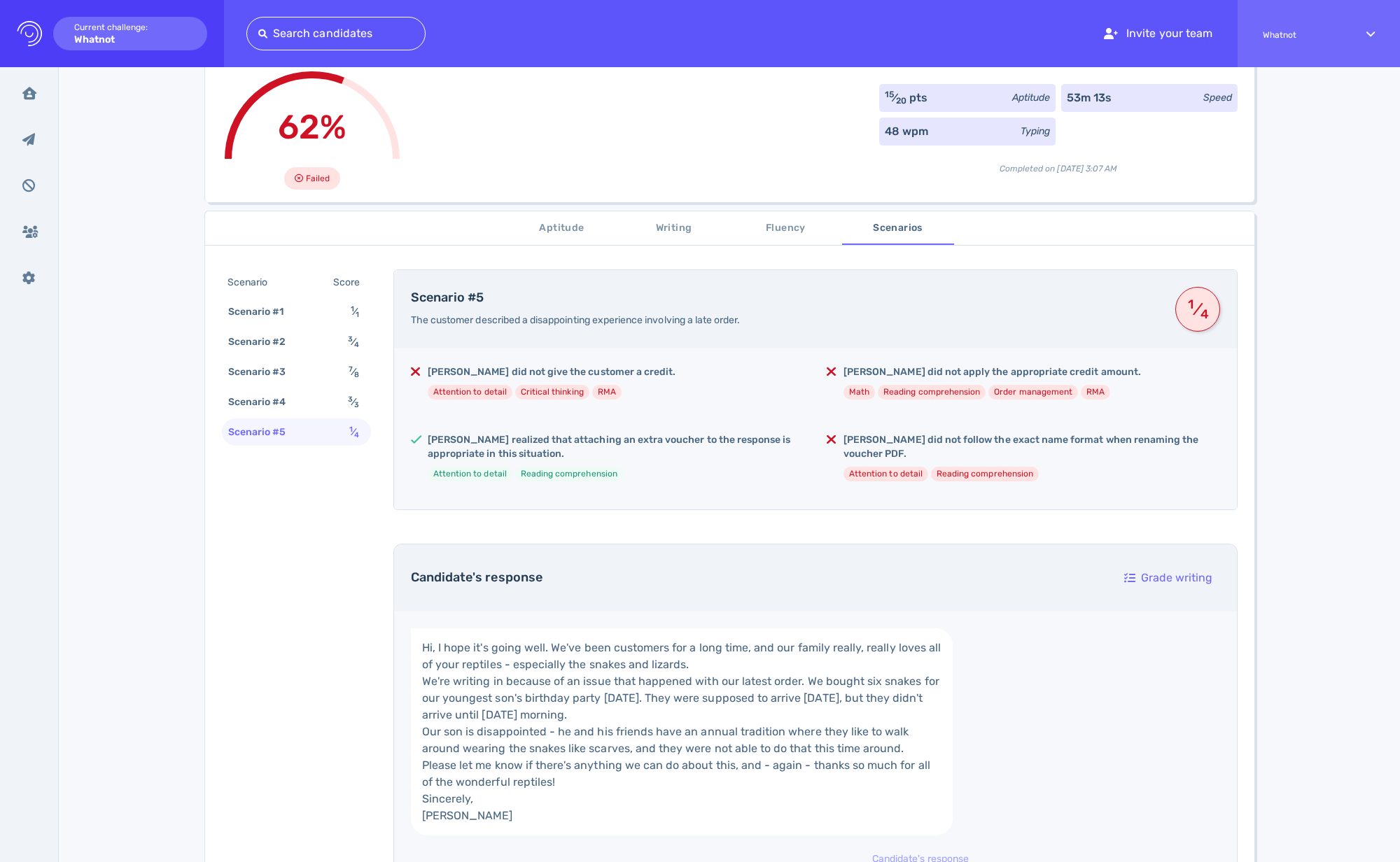
scroll to position [0, 0]
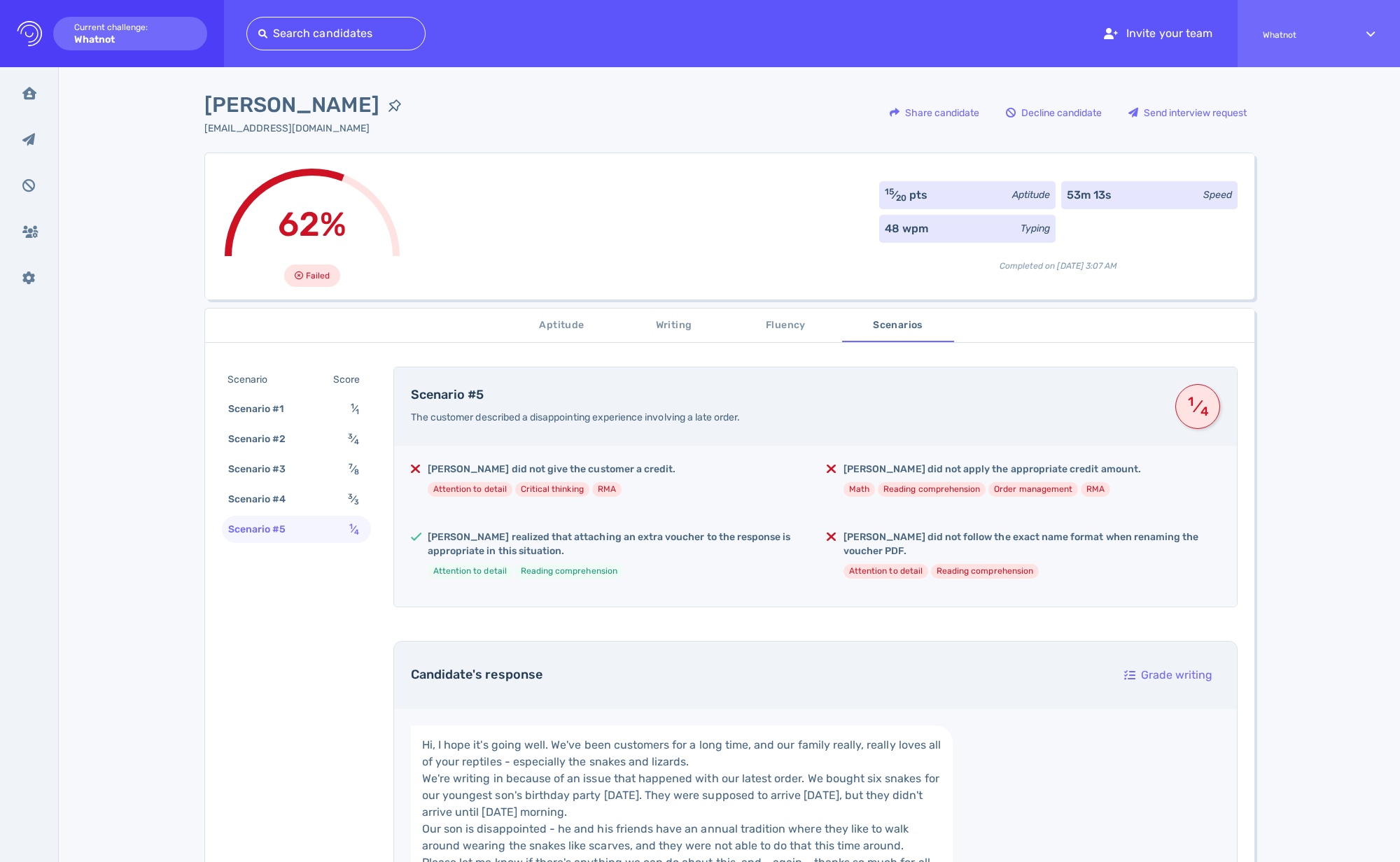
click at [256, 382] on div "Scenario" at bounding box center [254, 379] width 60 height 20
click at [250, 394] on div "Scenario Score Scenario #1 1 ⁄ 1 Scenario #2 3 ⁄ 4 Scenario #3 7 ⁄ 8 Scenario #…" at bounding box center [296, 456] width 149 height 179
click at [251, 402] on div "Scenario #1" at bounding box center [263, 408] width 76 height 20
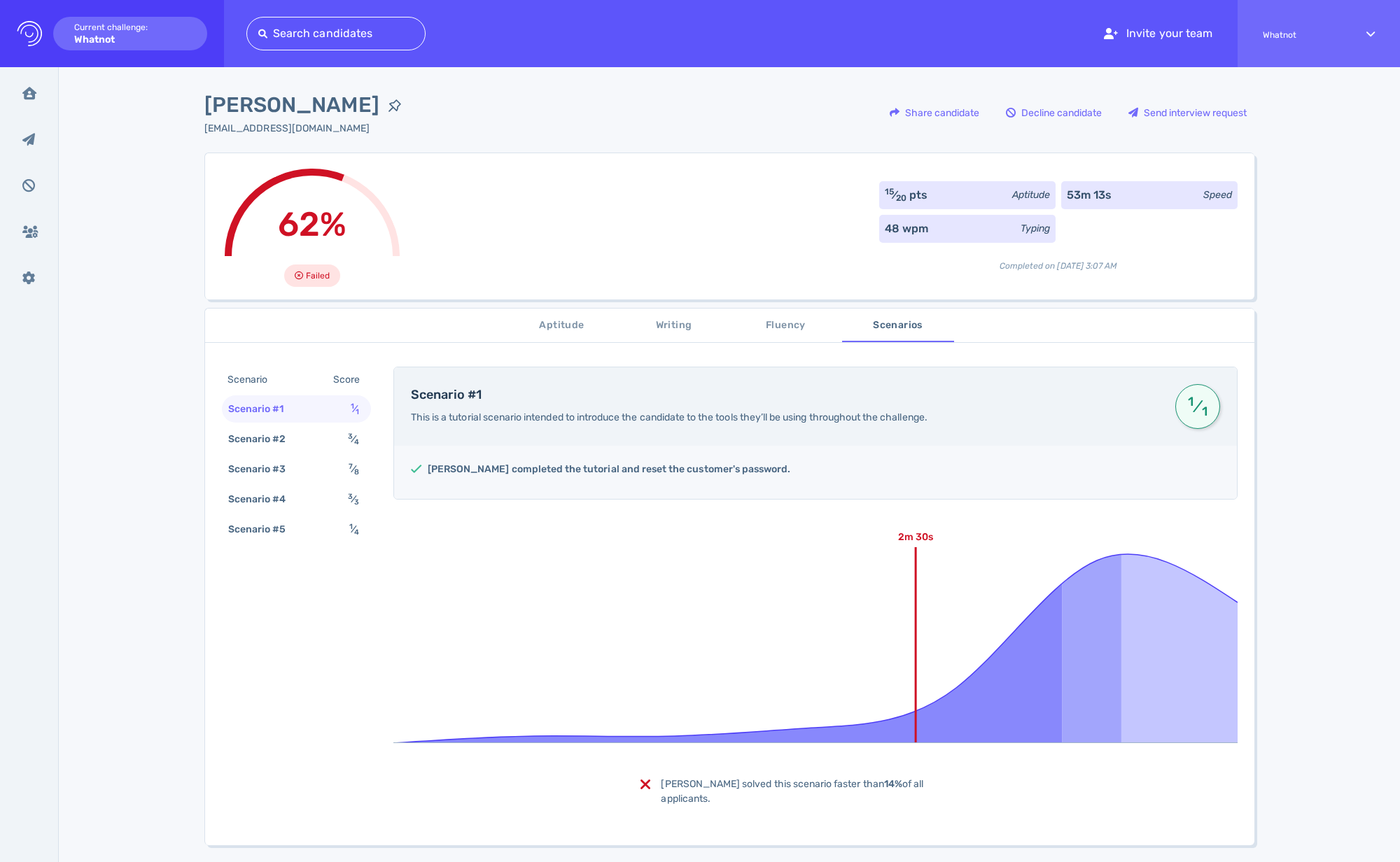
click at [547, 320] on span "Aptitude" at bounding box center [562, 326] width 95 height 17
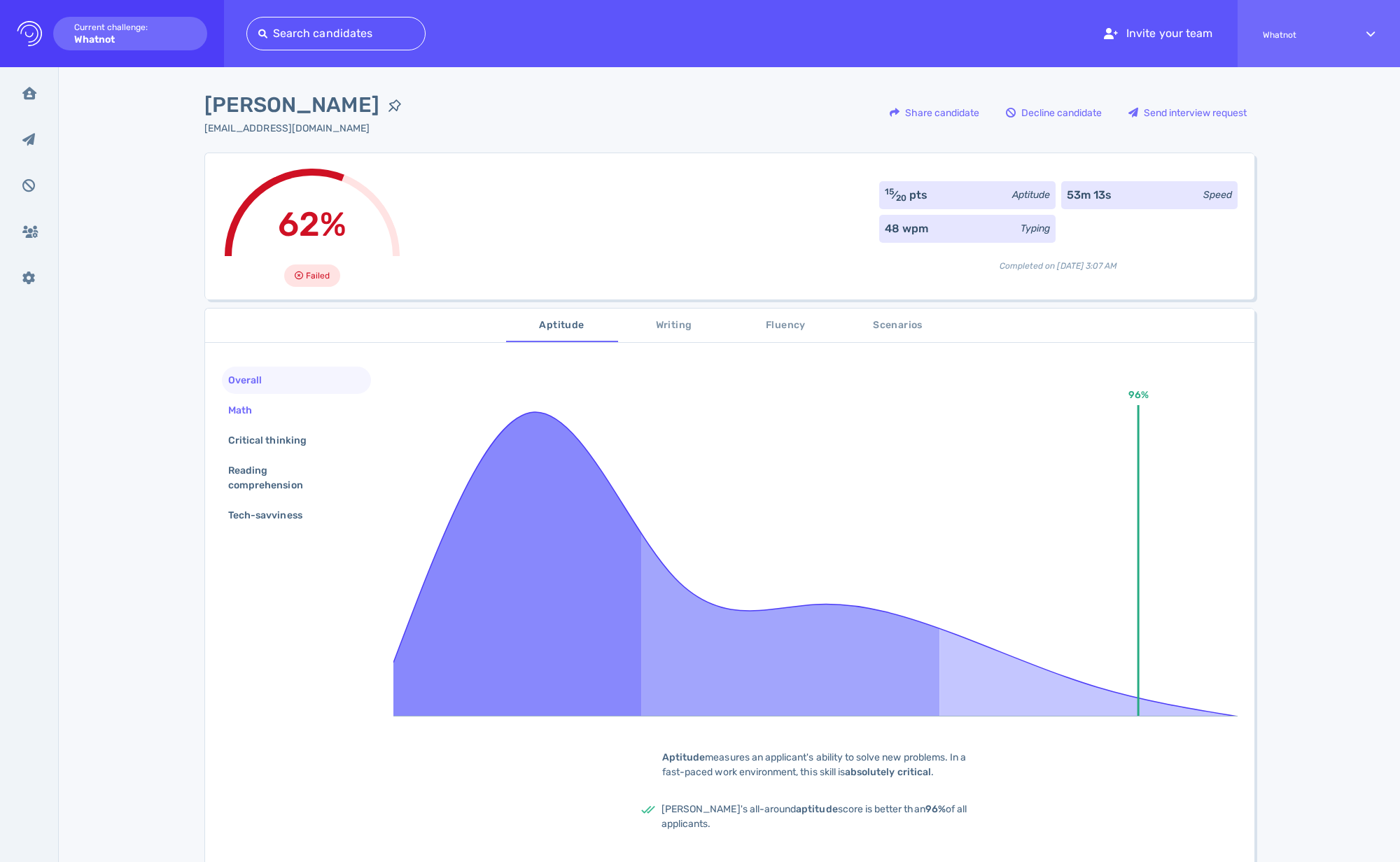
click at [264, 411] on div "Math" at bounding box center [247, 410] width 44 height 20
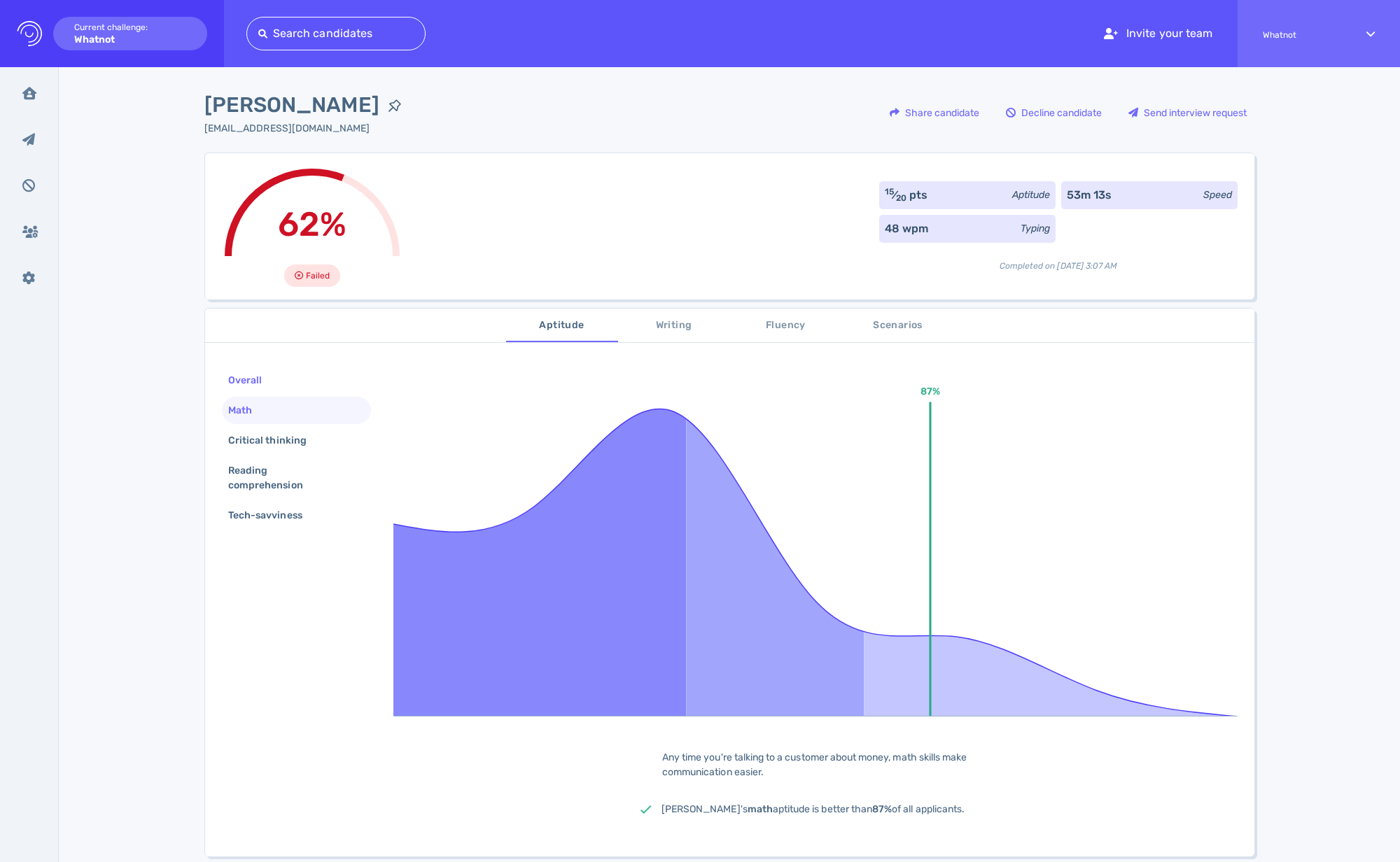
click at [266, 390] on div "Overall" at bounding box center [296, 380] width 149 height 27
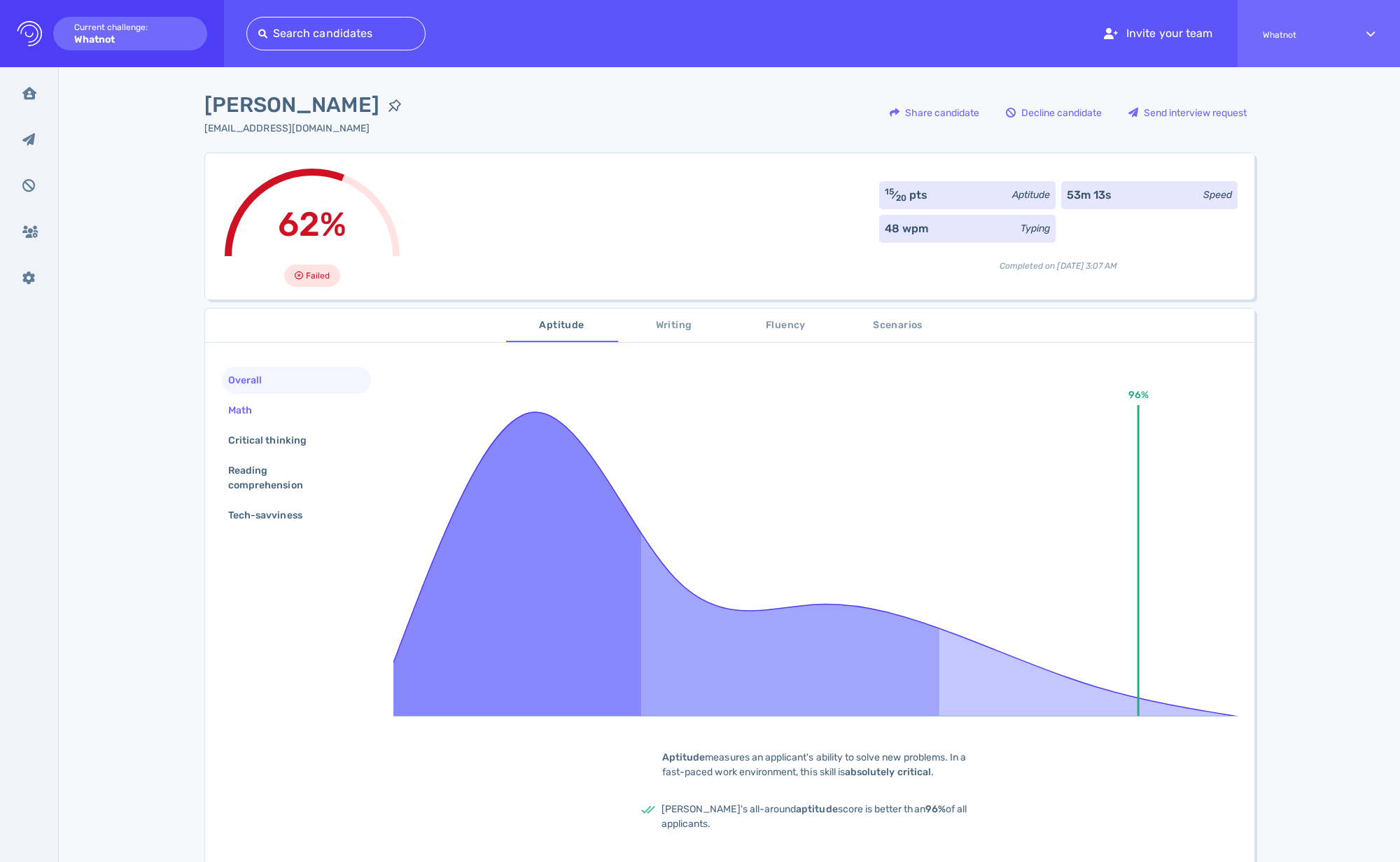
click at [267, 417] on div "Math" at bounding box center [296, 410] width 149 height 27
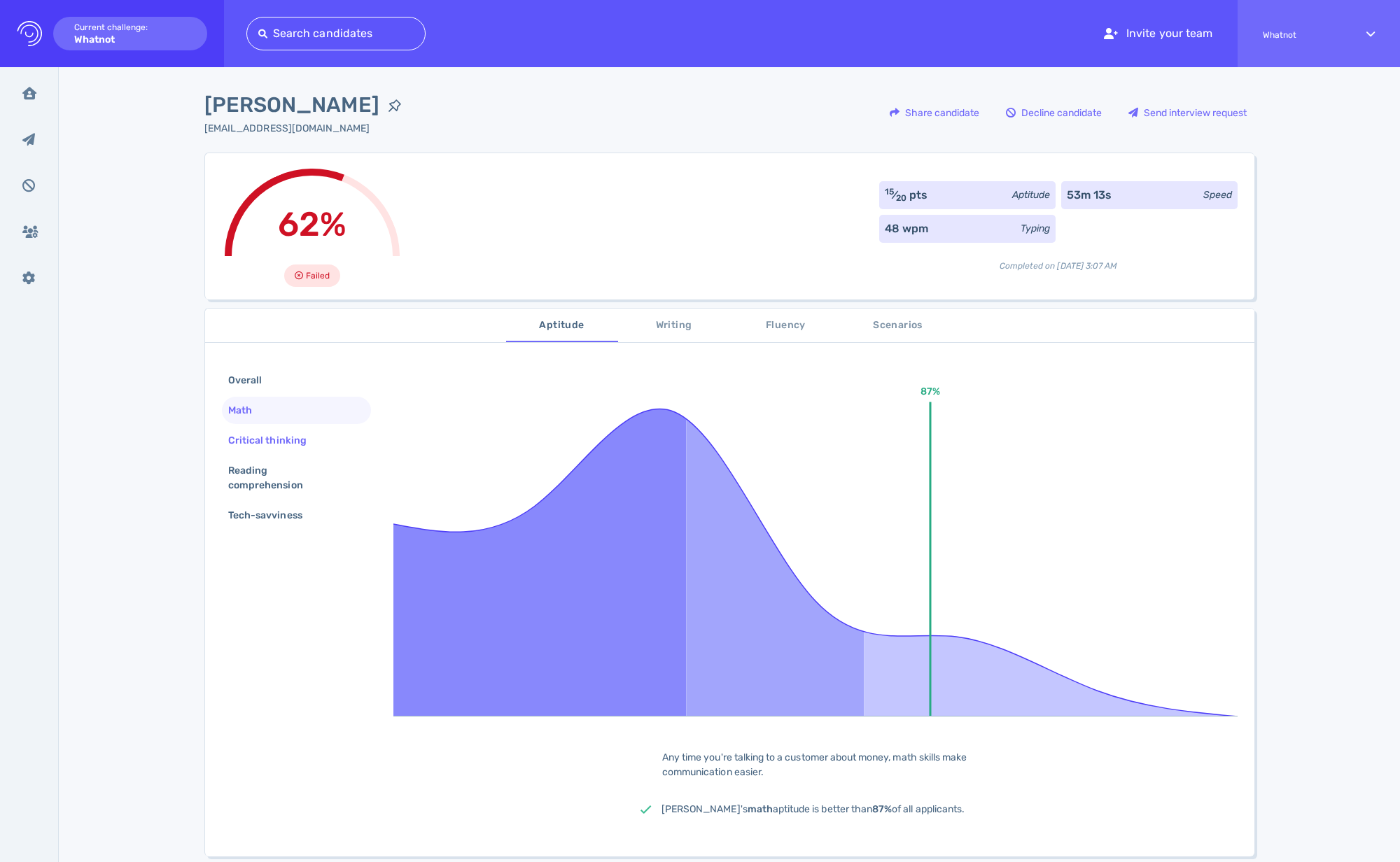
click at [245, 440] on div "Critical thinking" at bounding box center [274, 440] width 98 height 20
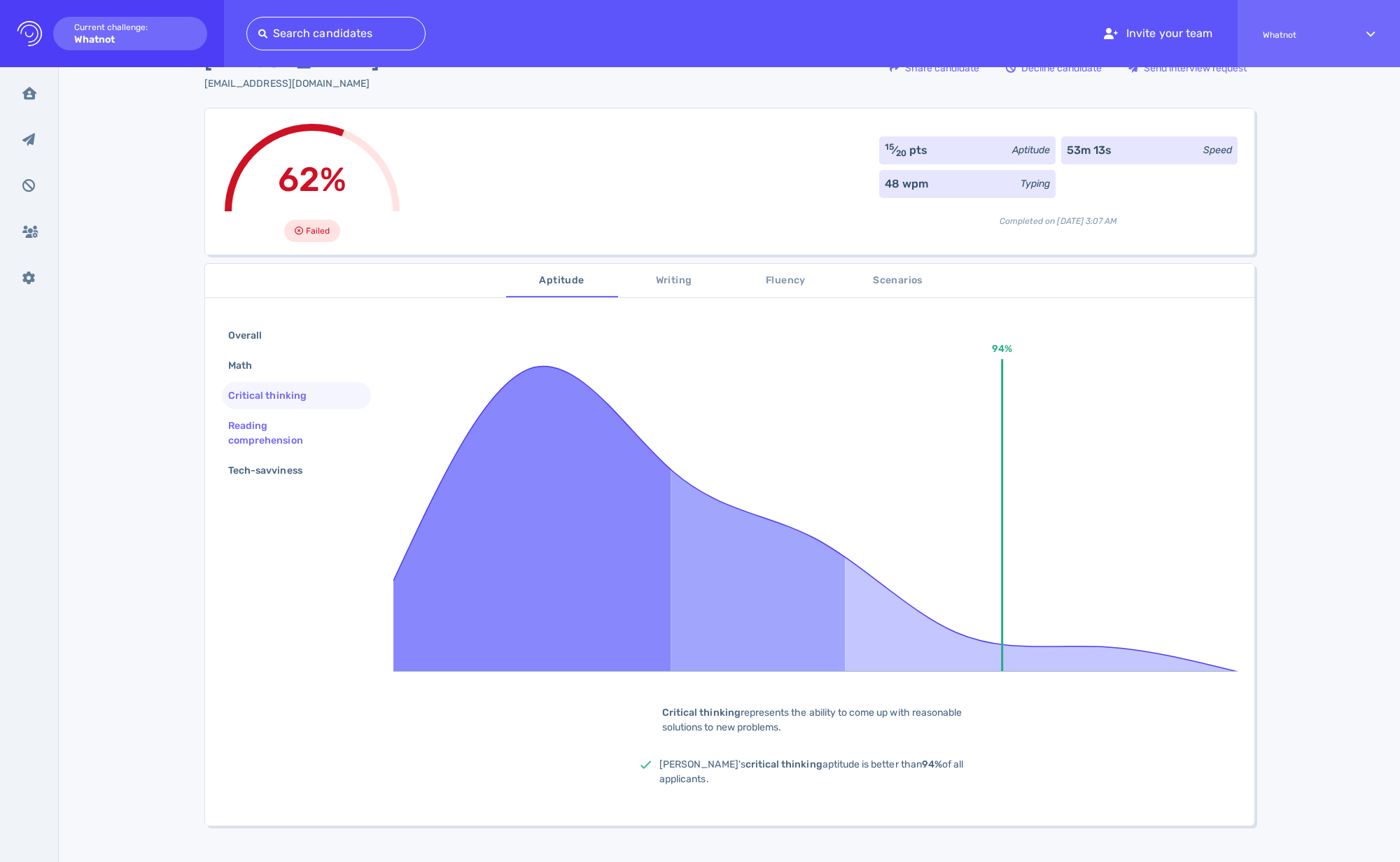
click at [280, 420] on div "Reading comprehension" at bounding box center [291, 433] width 131 height 35
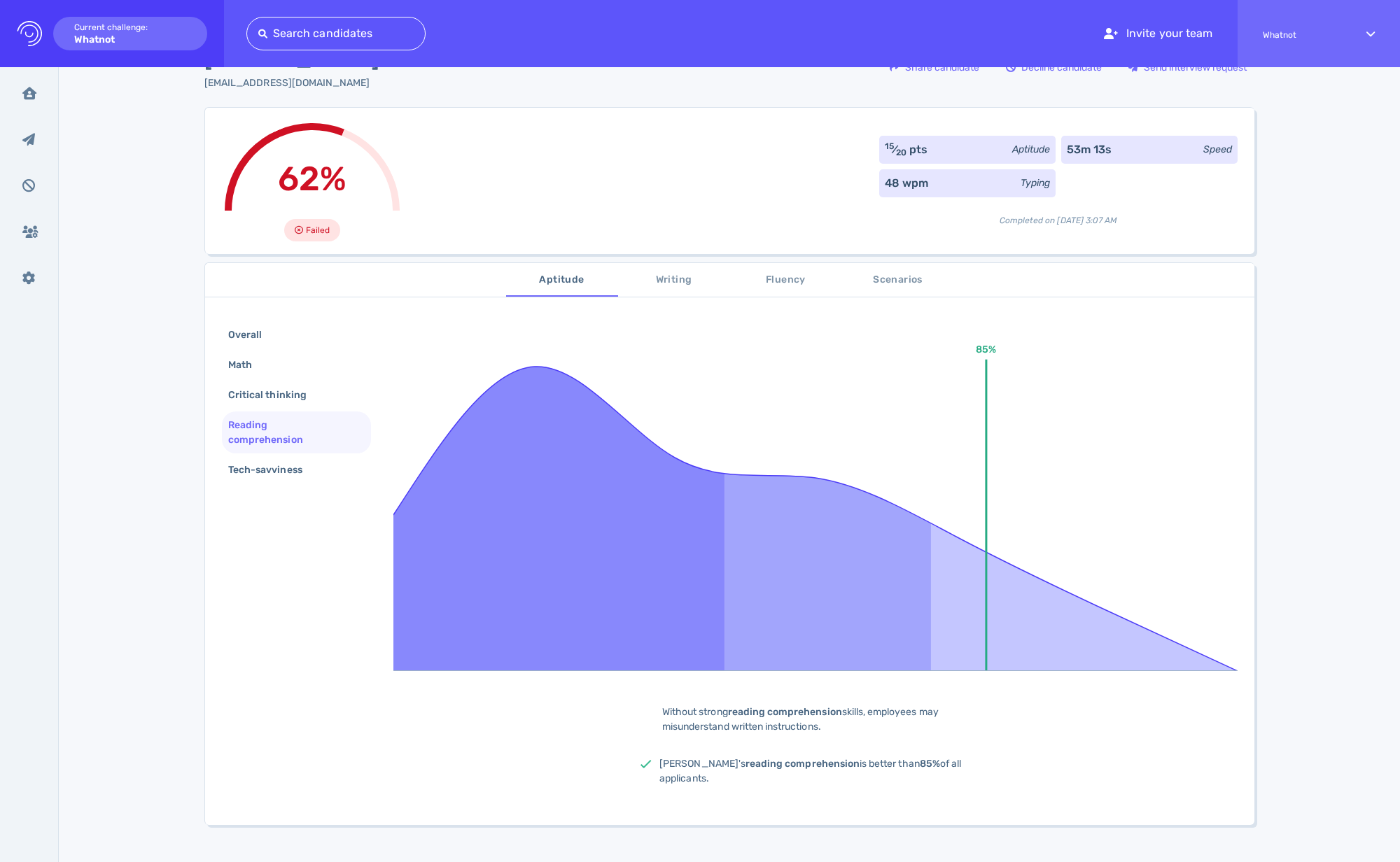
click at [252, 437] on div "Reading comprehension" at bounding box center [291, 432] width 131 height 35
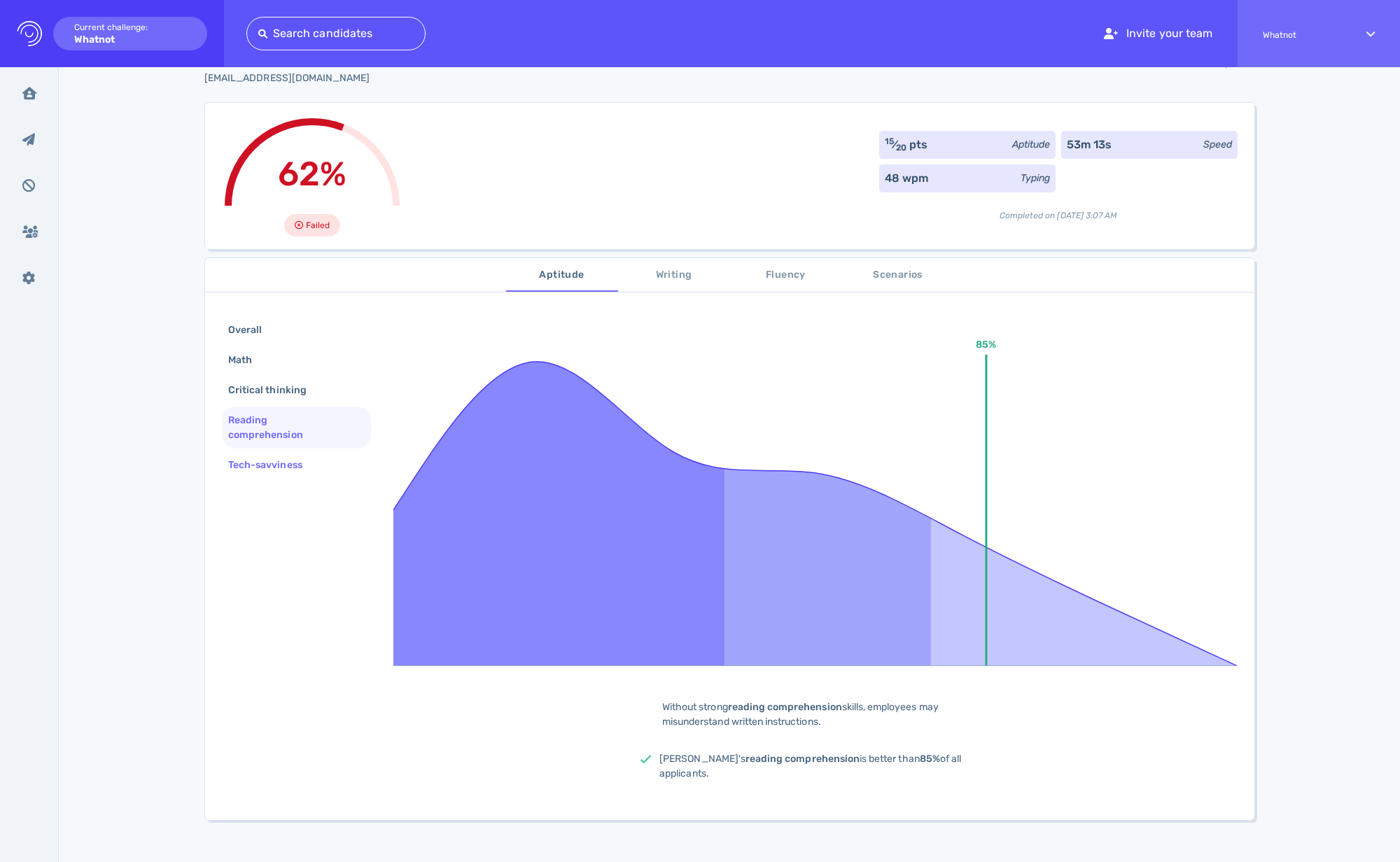
click at [258, 470] on div "Tech-savviness" at bounding box center [272, 464] width 94 height 20
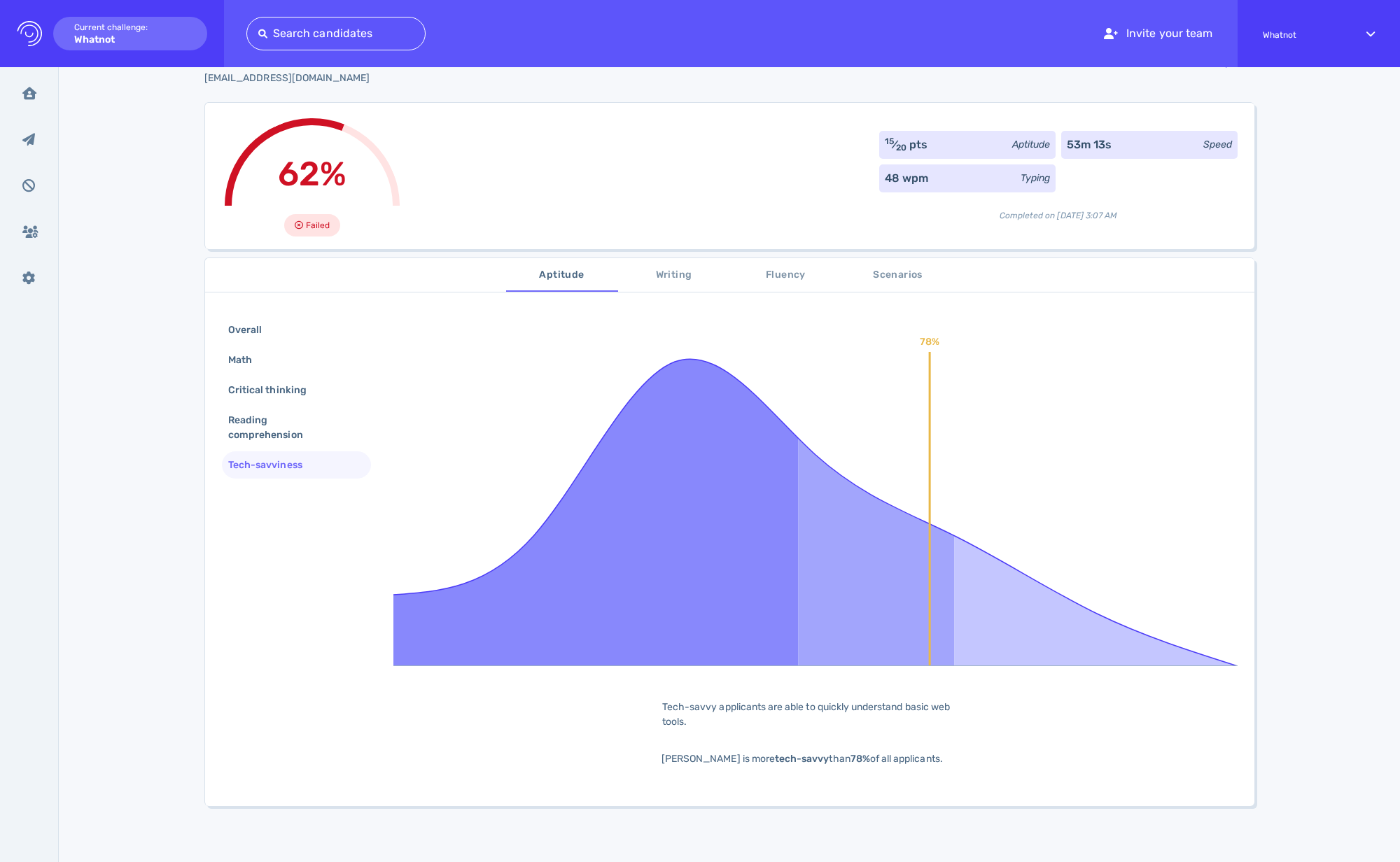
scroll to position [51, 0]
click at [247, 336] on div "Overall" at bounding box center [252, 329] width 53 height 20
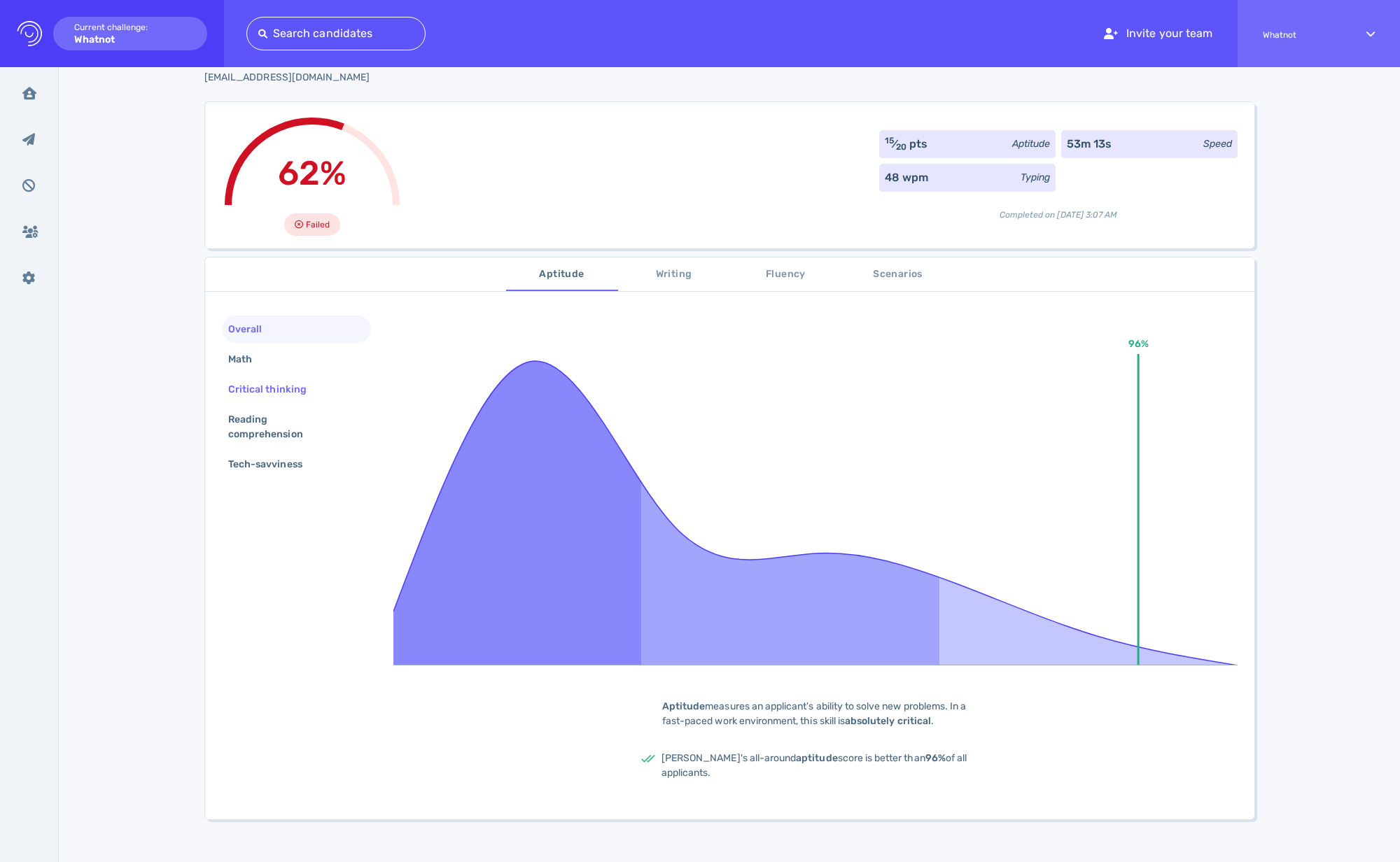
click at [238, 376] on div "Critical thinking" at bounding box center [296, 389] width 149 height 27
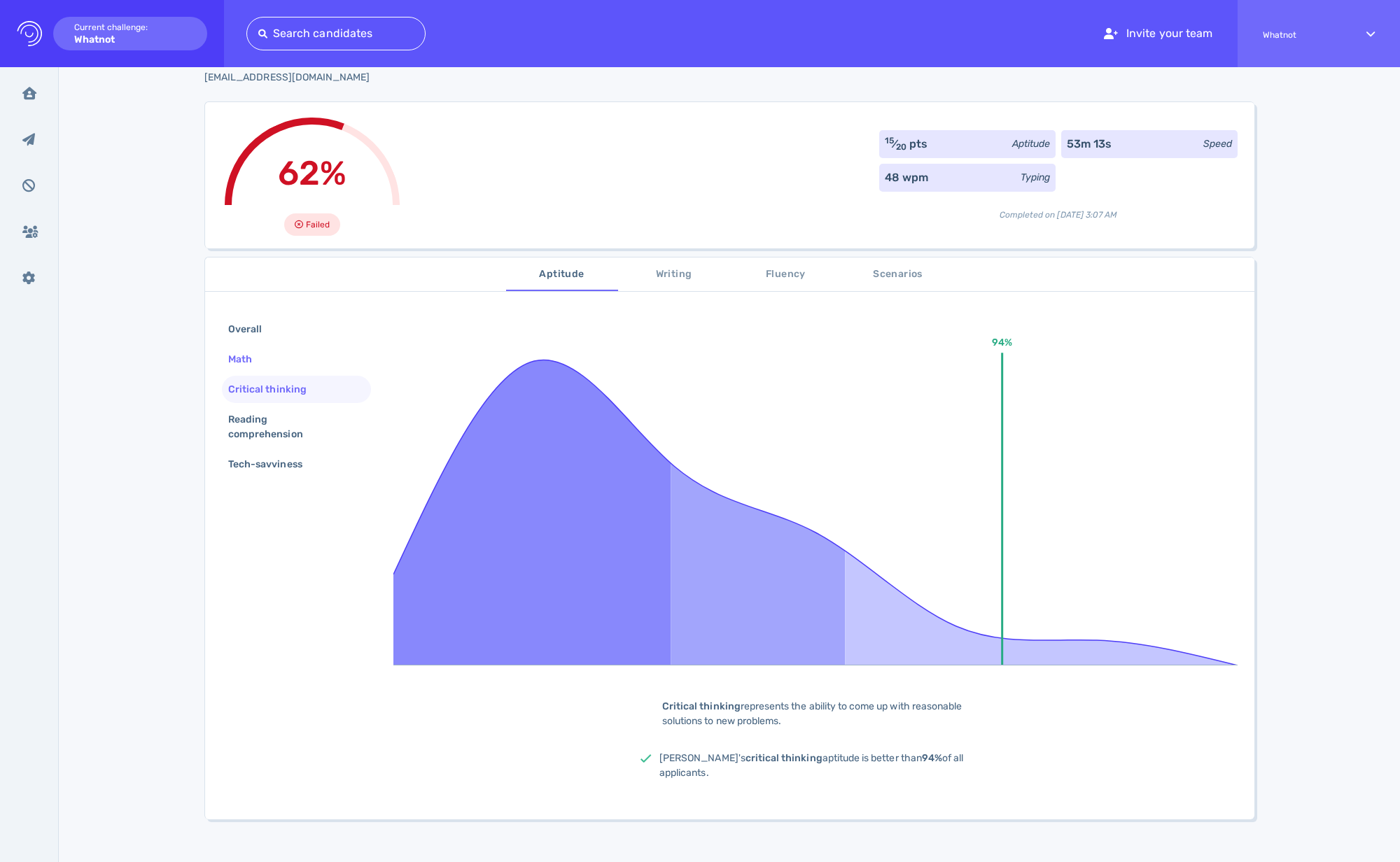
click at [241, 365] on div "Math" at bounding box center [247, 359] width 44 height 20
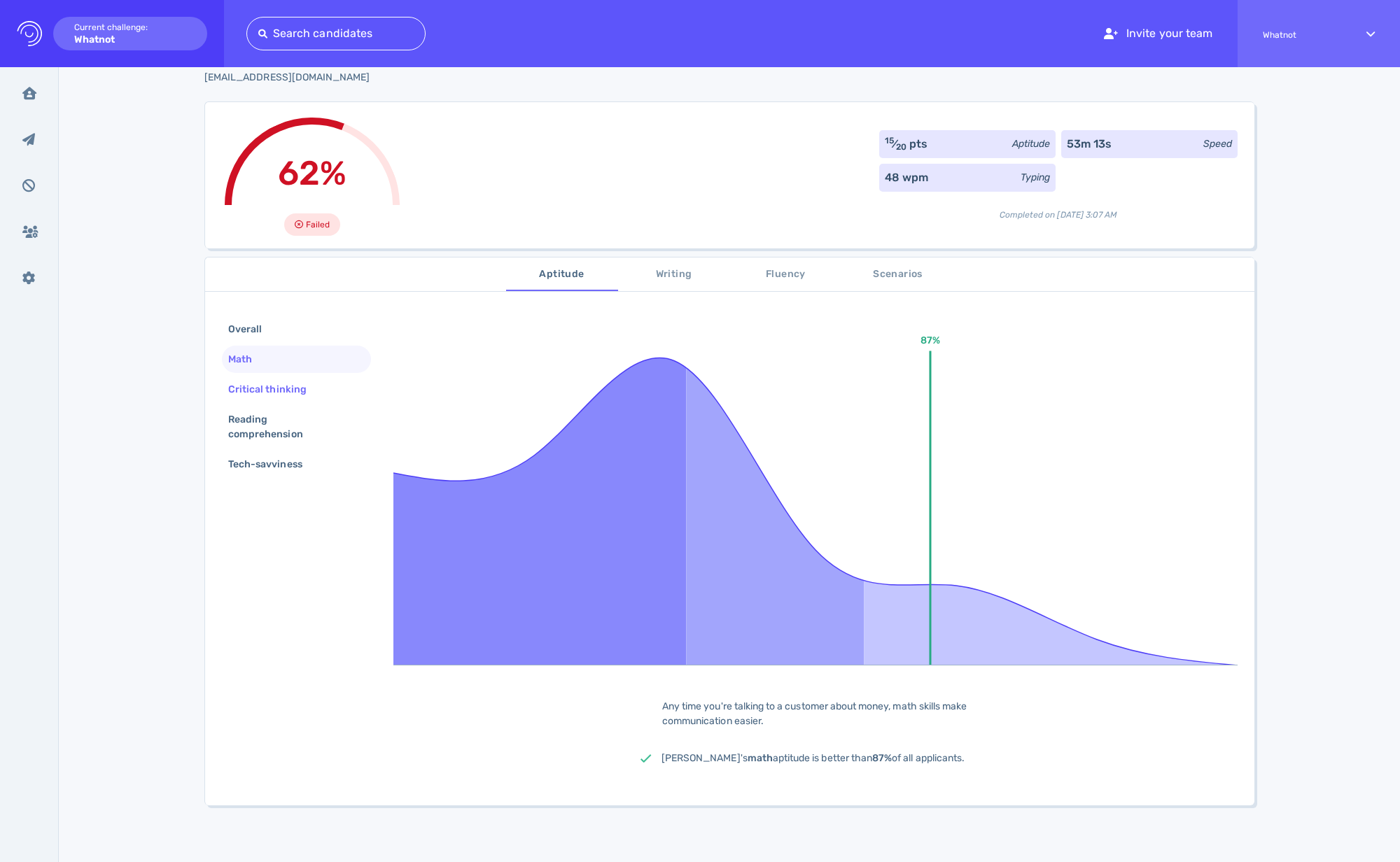
click at [266, 379] on div "Critical thinking" at bounding box center [274, 388] width 98 height 20
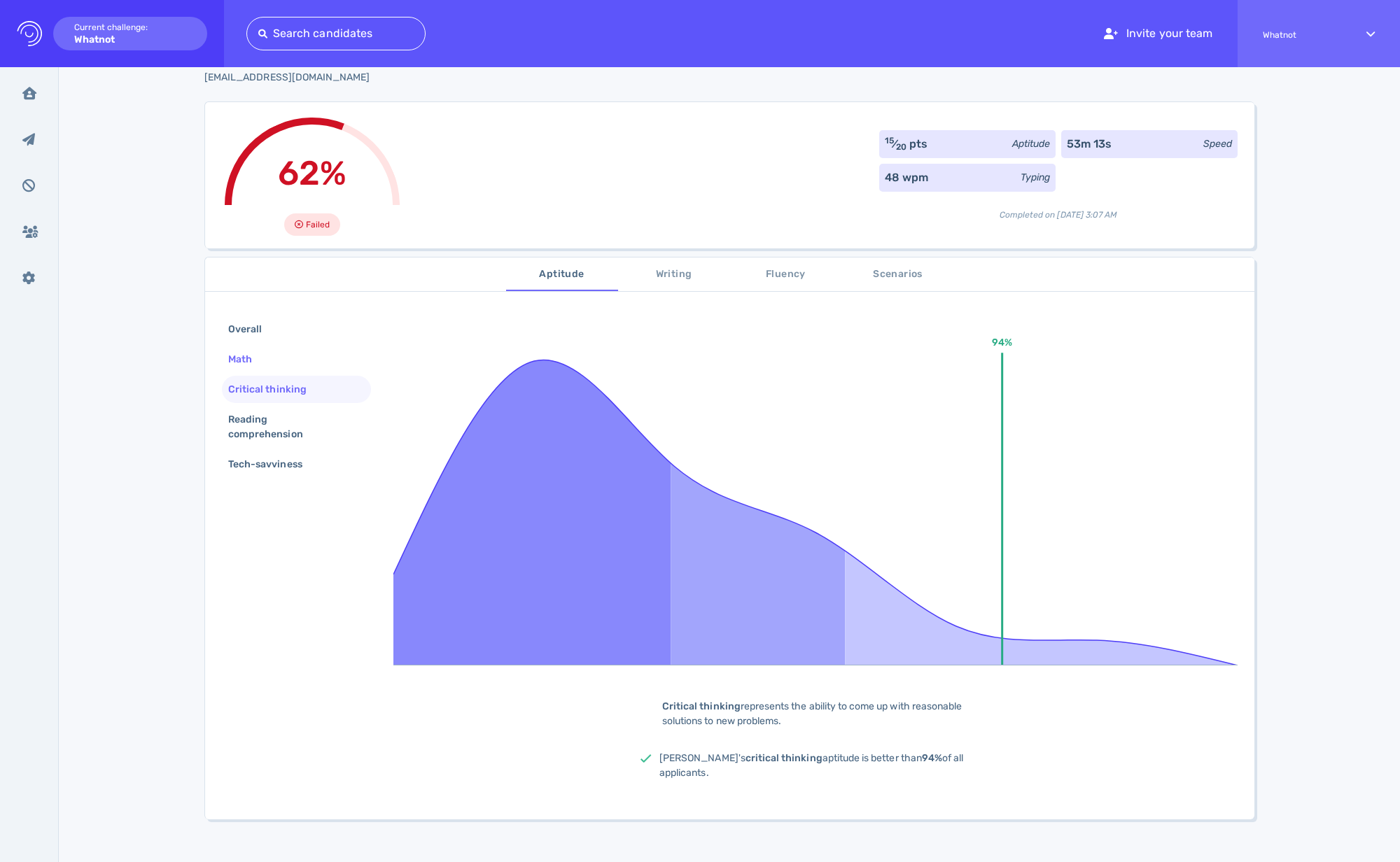
click at [249, 355] on div "Math" at bounding box center [247, 359] width 44 height 20
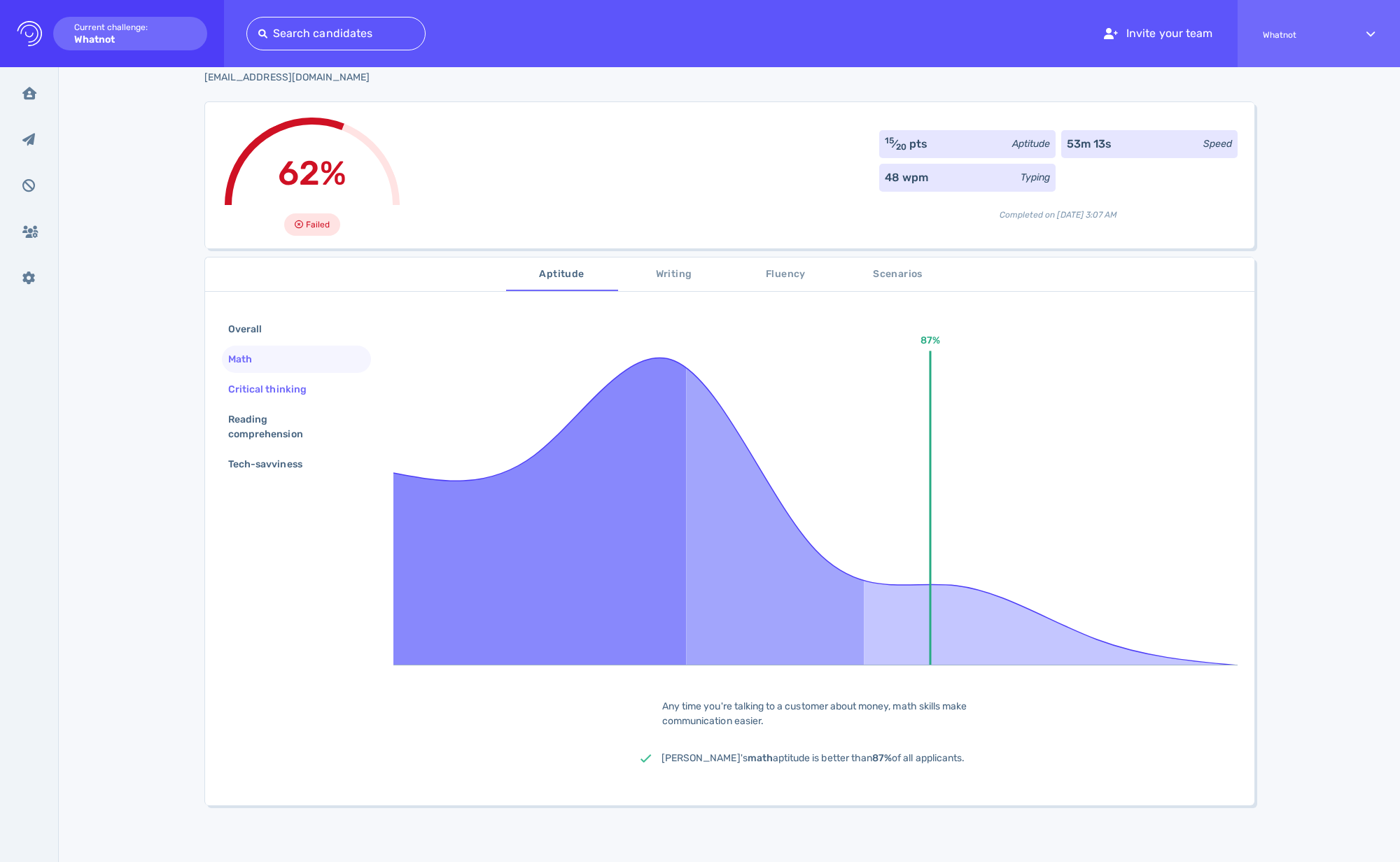
click at [278, 385] on div "Critical thinking" at bounding box center [274, 388] width 98 height 20
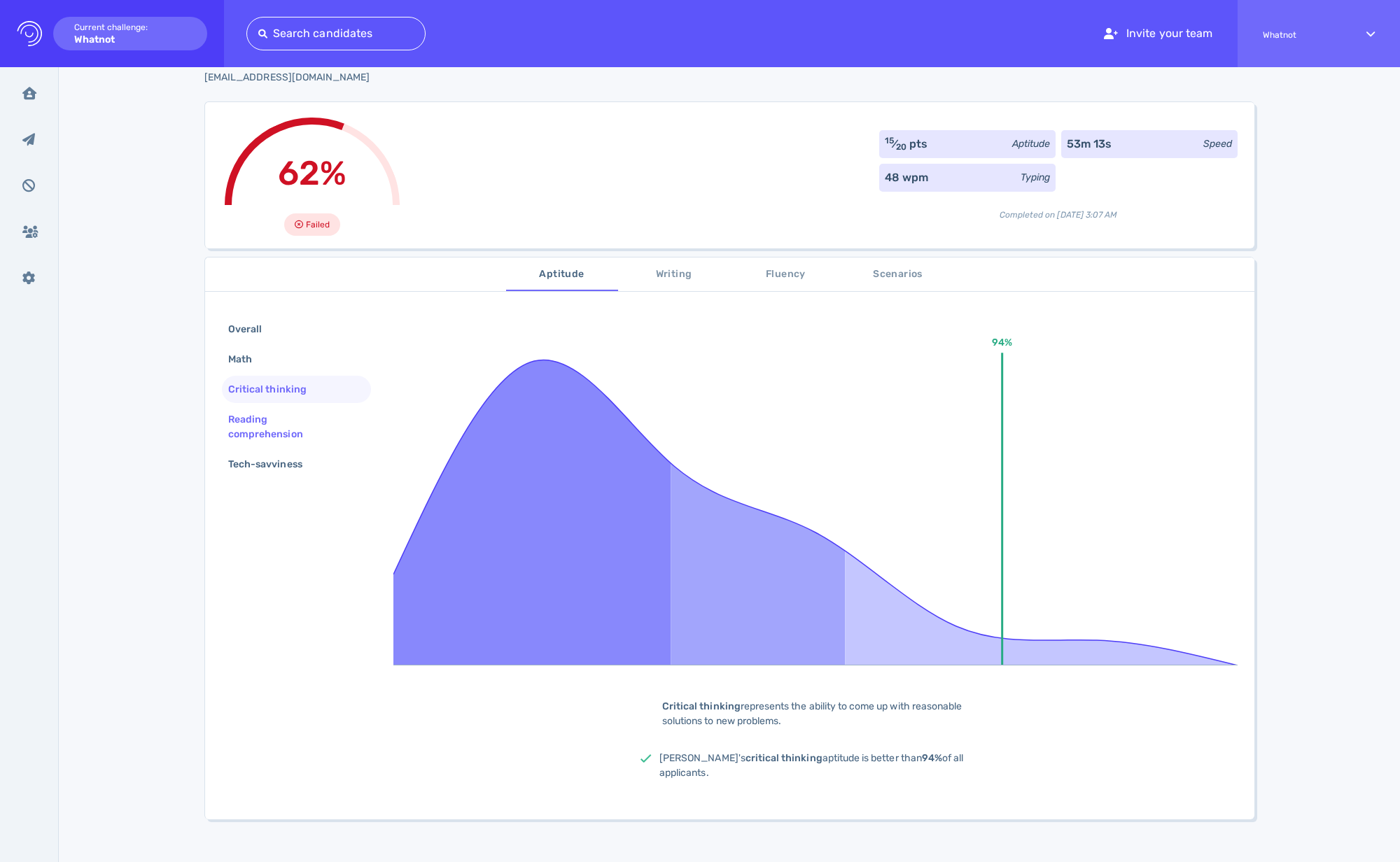
click at [272, 414] on div "Reading comprehension" at bounding box center [291, 426] width 131 height 35
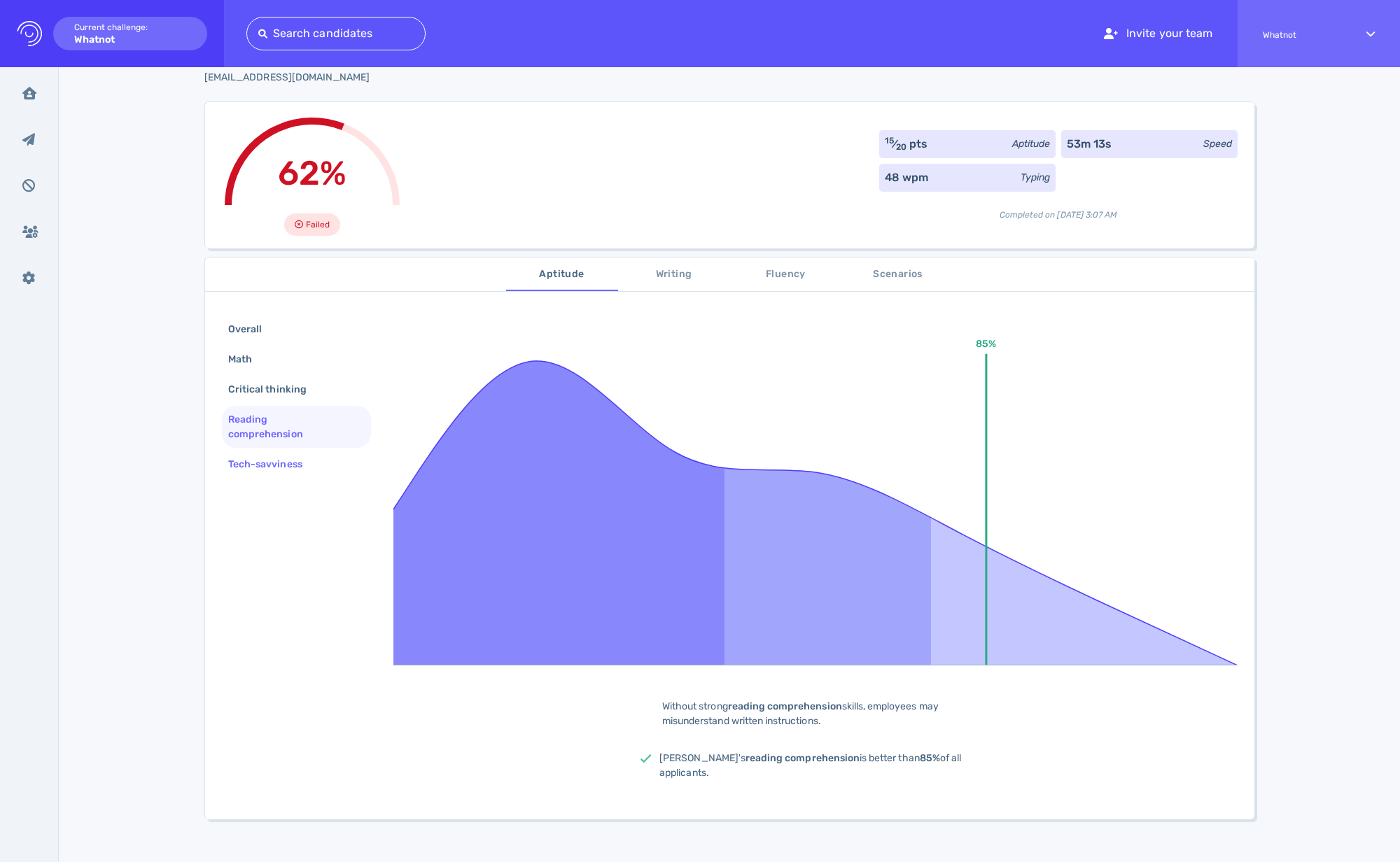
click at [256, 463] on div "Tech-savviness" at bounding box center [272, 464] width 94 height 20
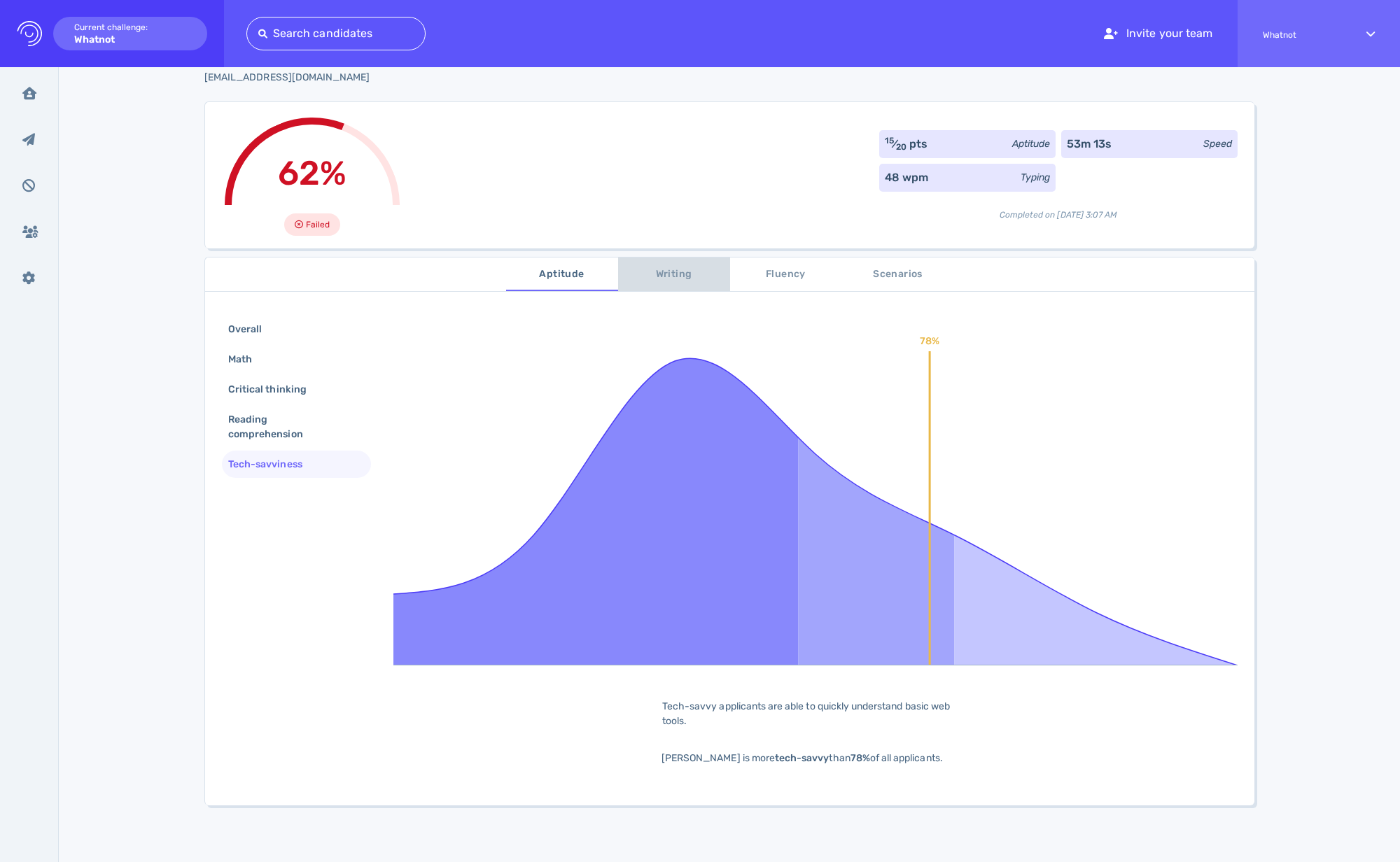
click at [672, 277] on span "Writing" at bounding box center [673, 275] width 95 height 17
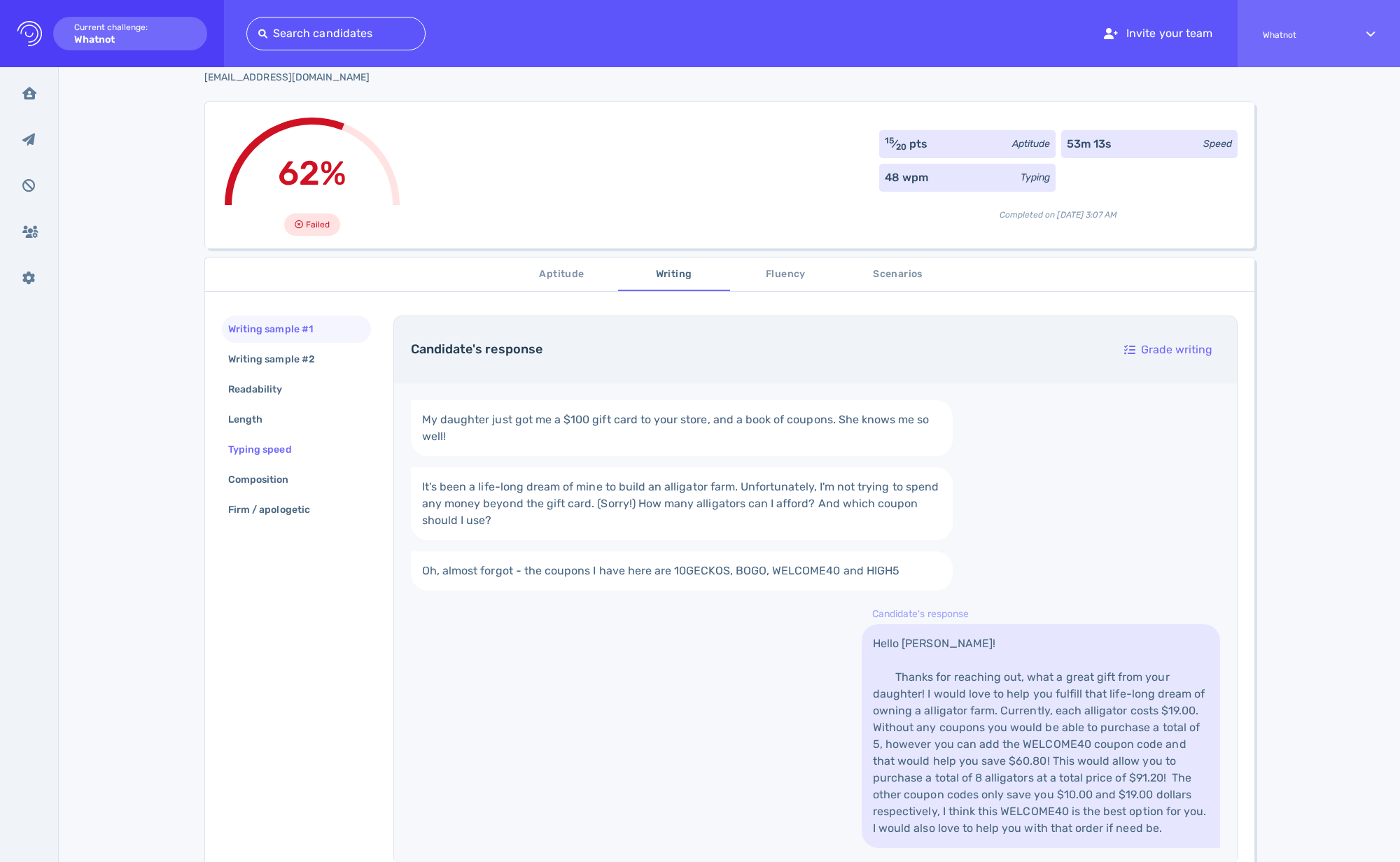
click at [261, 452] on div "Typing speed" at bounding box center [267, 449] width 83 height 20
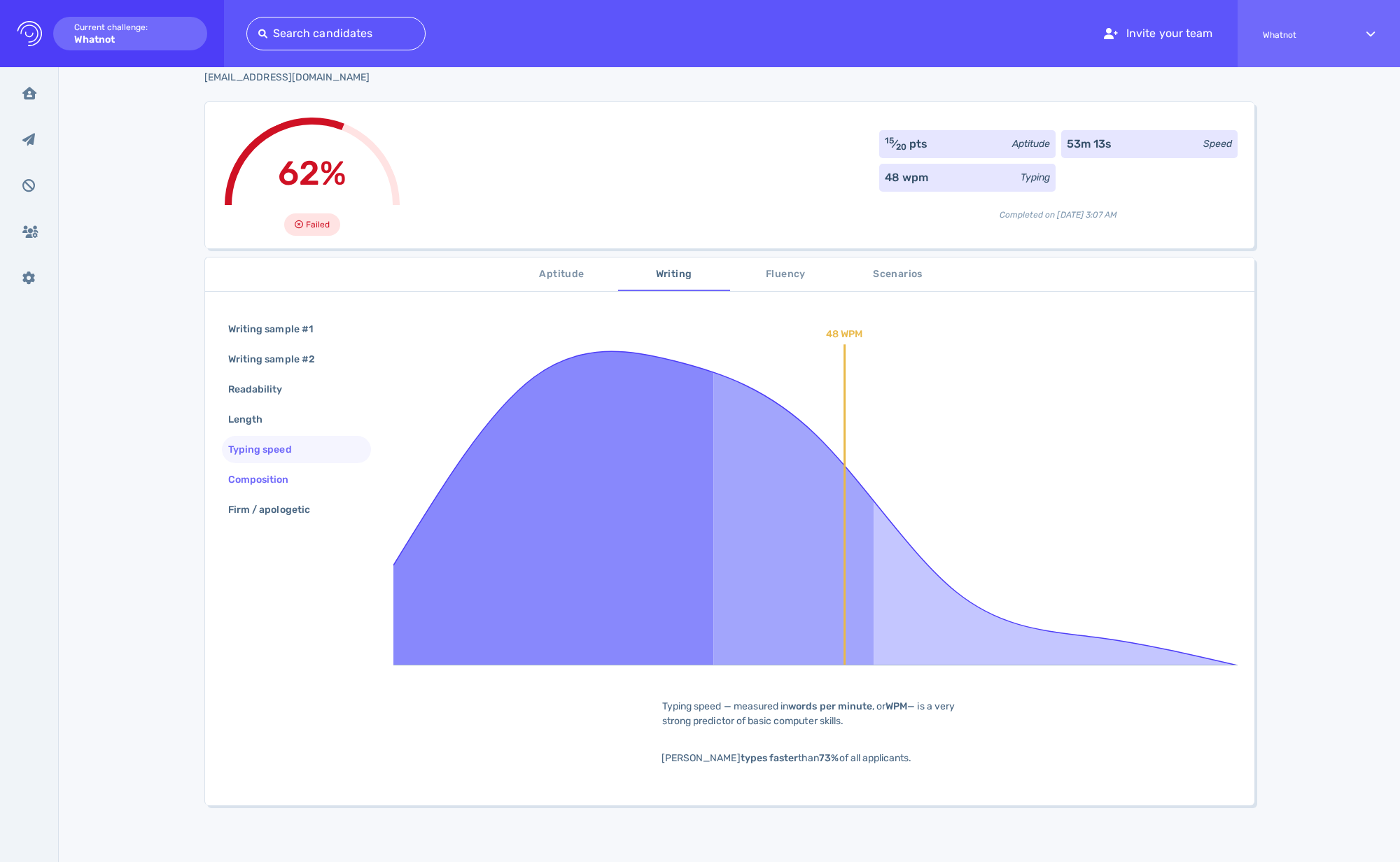
click at [273, 478] on div "Composition" at bounding box center [265, 479] width 81 height 20
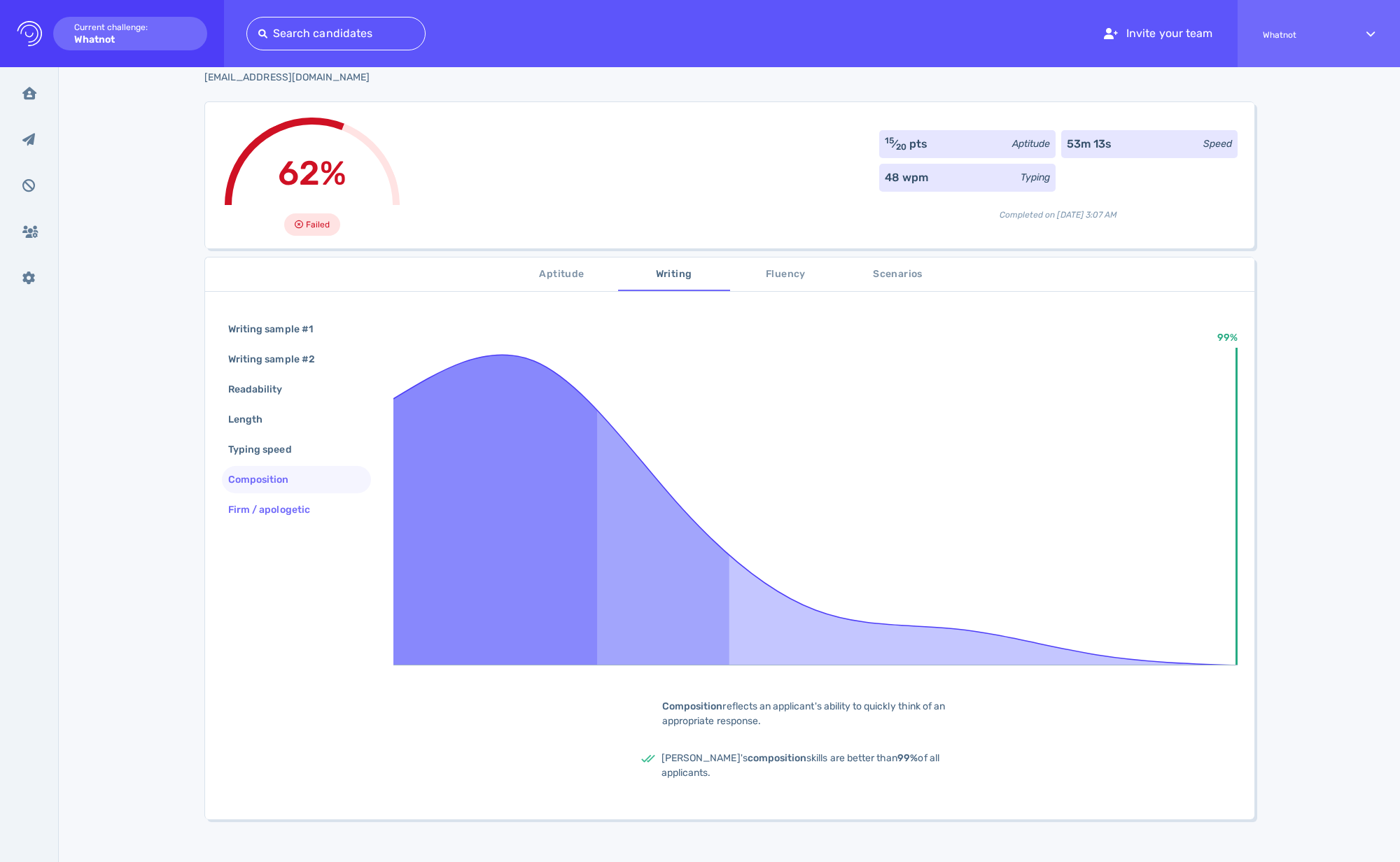
click at [272, 507] on div "Firm / apologetic" at bounding box center [276, 510] width 101 height 20
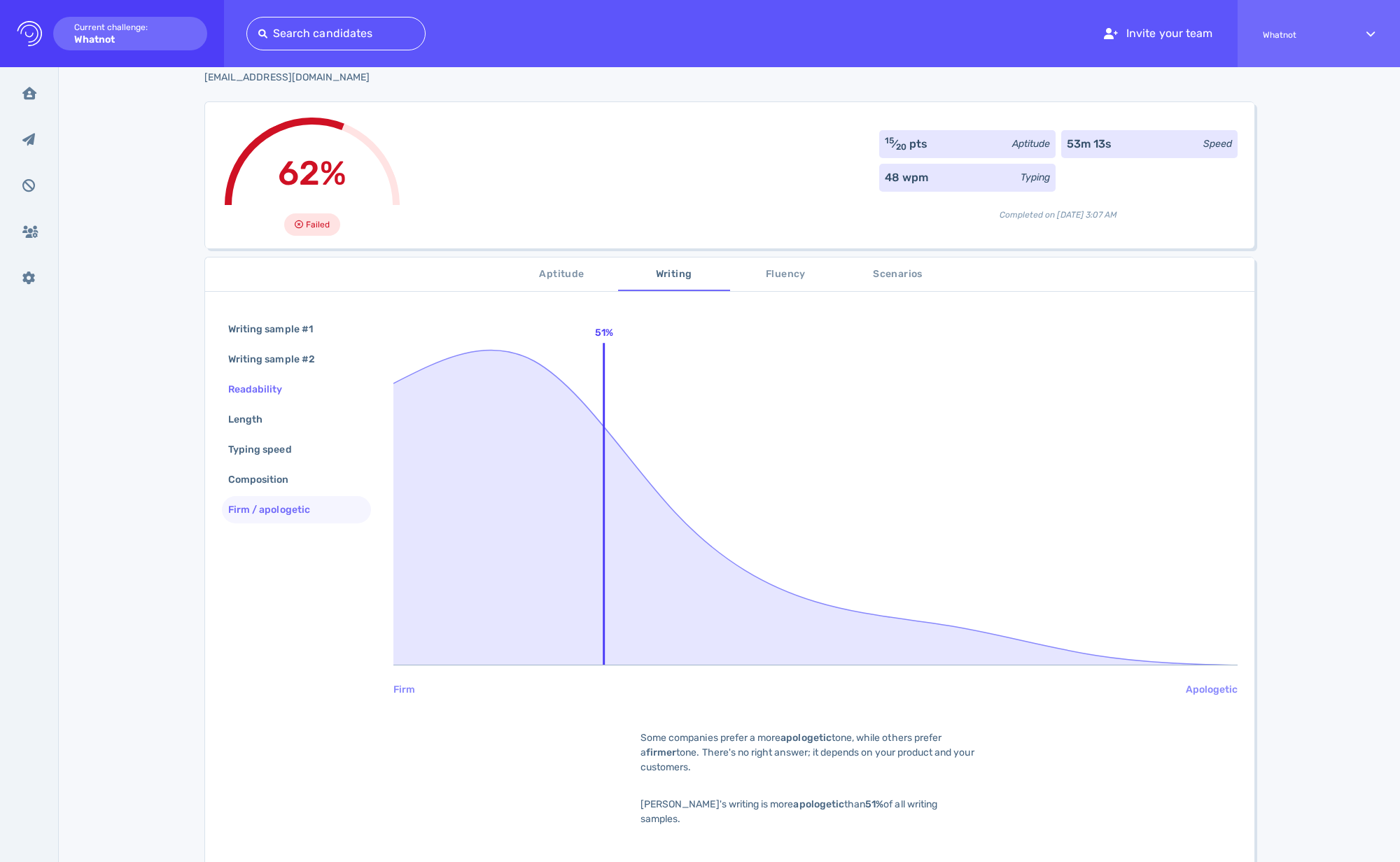
click at [269, 398] on div "Readability" at bounding box center [262, 388] width 74 height 20
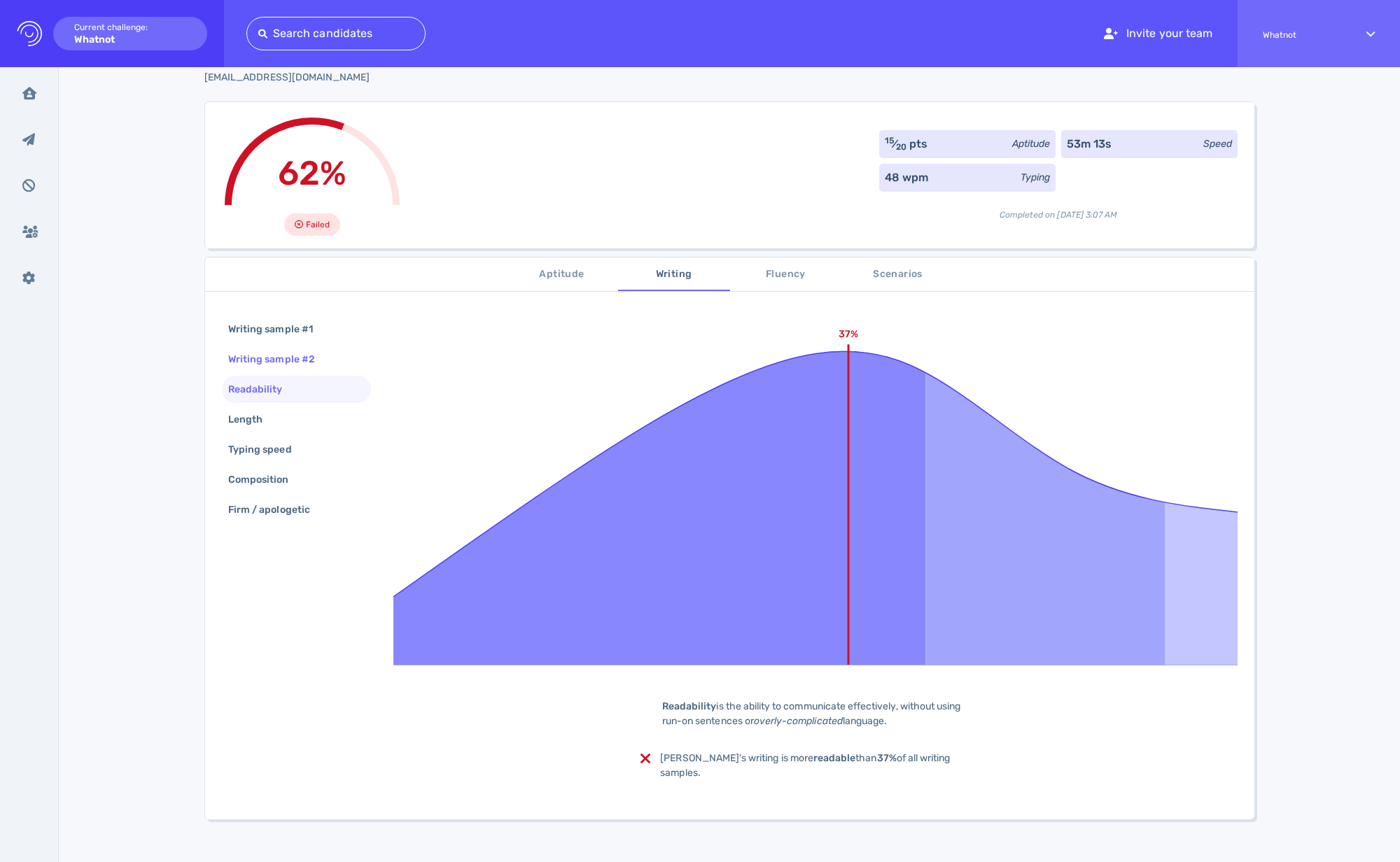
click at [274, 363] on div "Writing sample #2" at bounding box center [278, 359] width 106 height 20
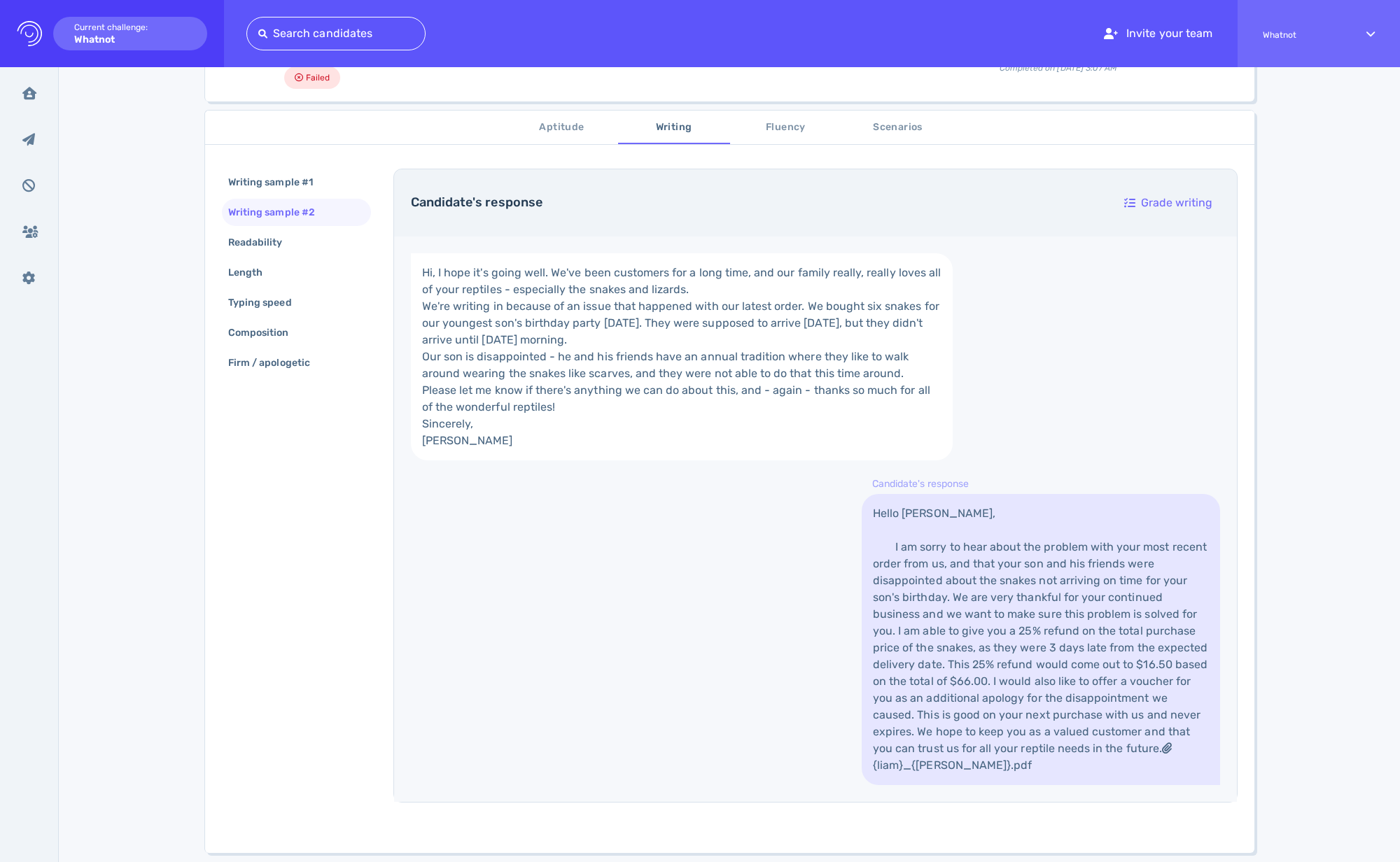
scroll to position [148, 0]
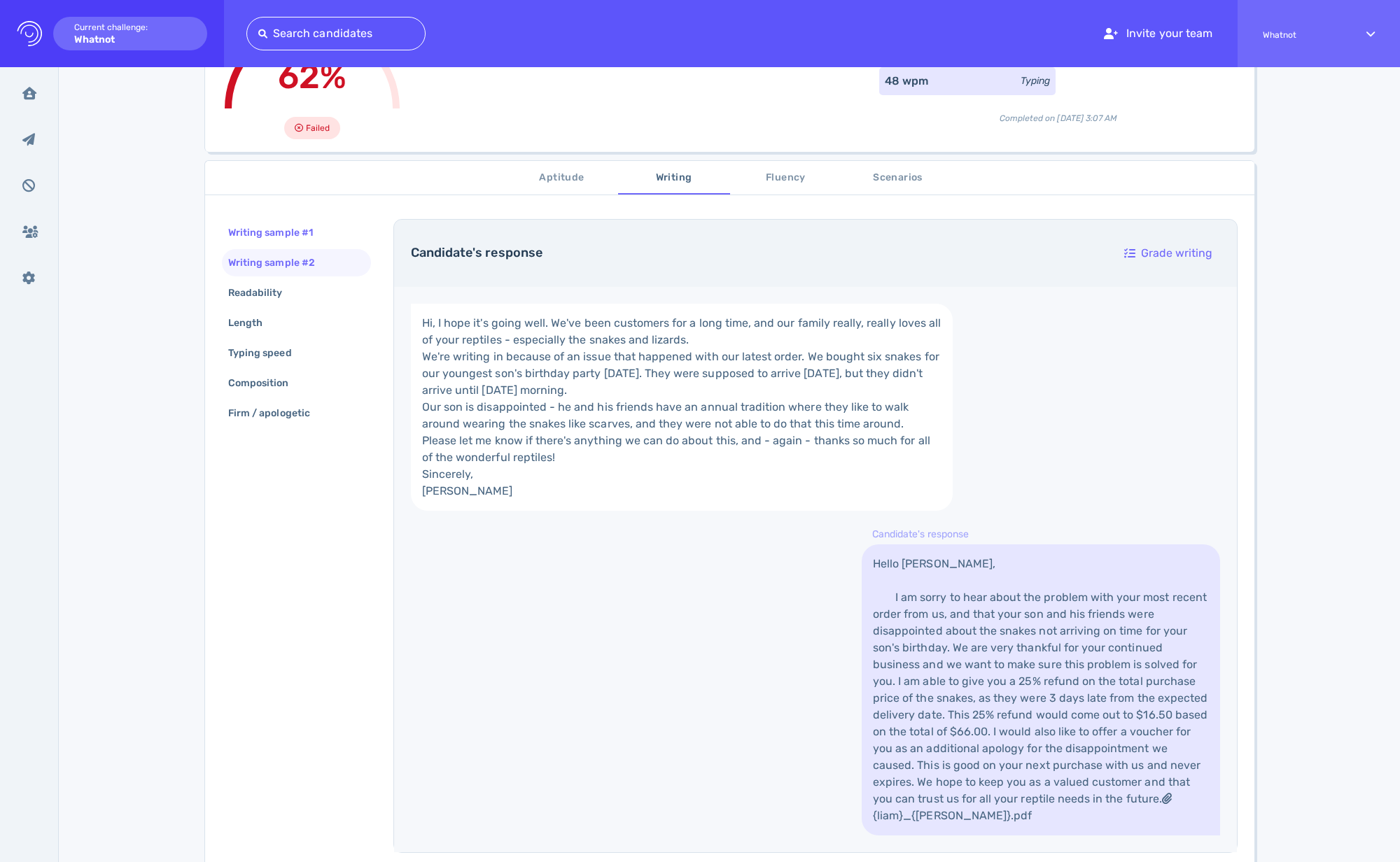
click at [305, 234] on div "Writing sample #1" at bounding box center [278, 232] width 104 height 20
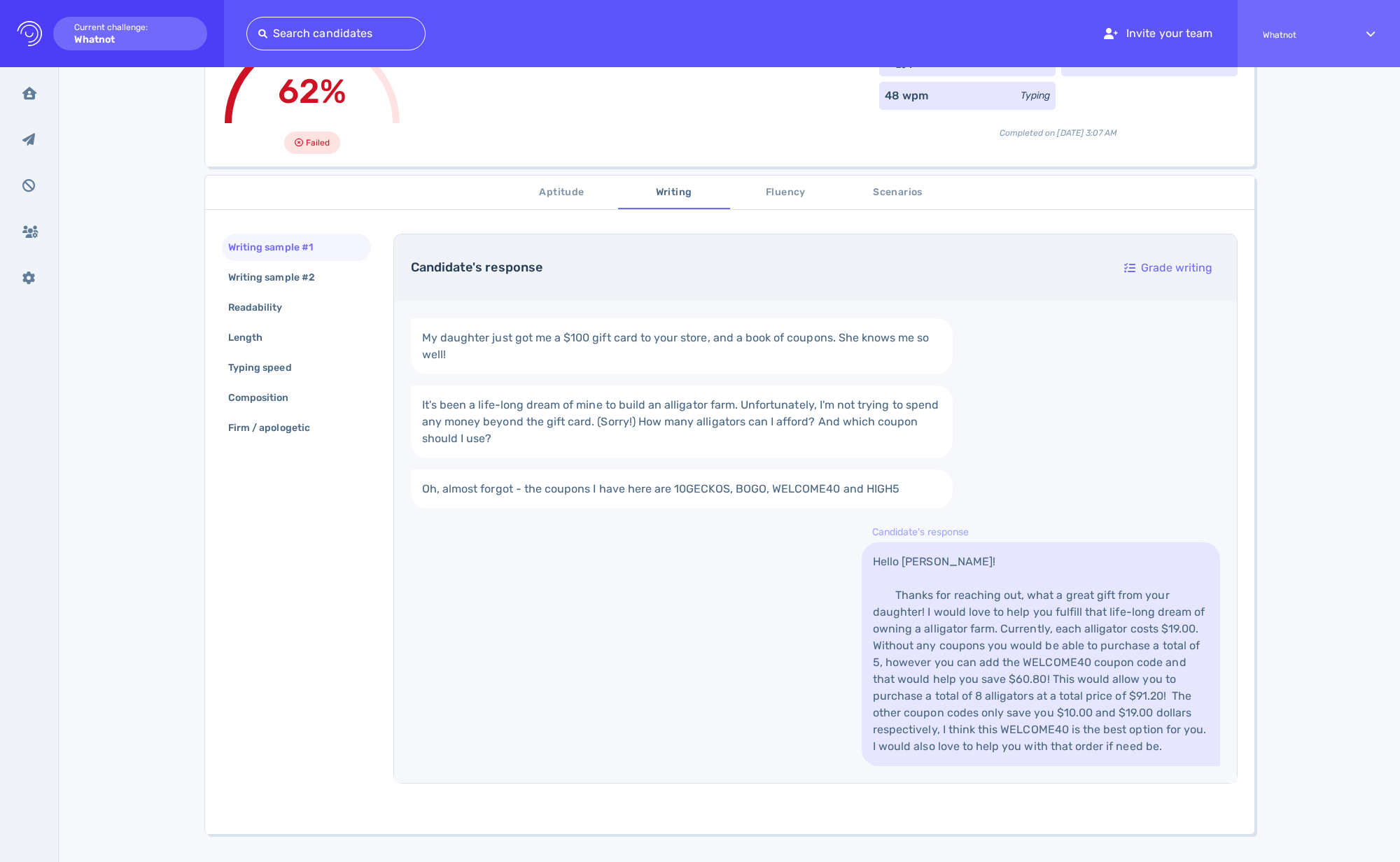
scroll to position [117, 0]
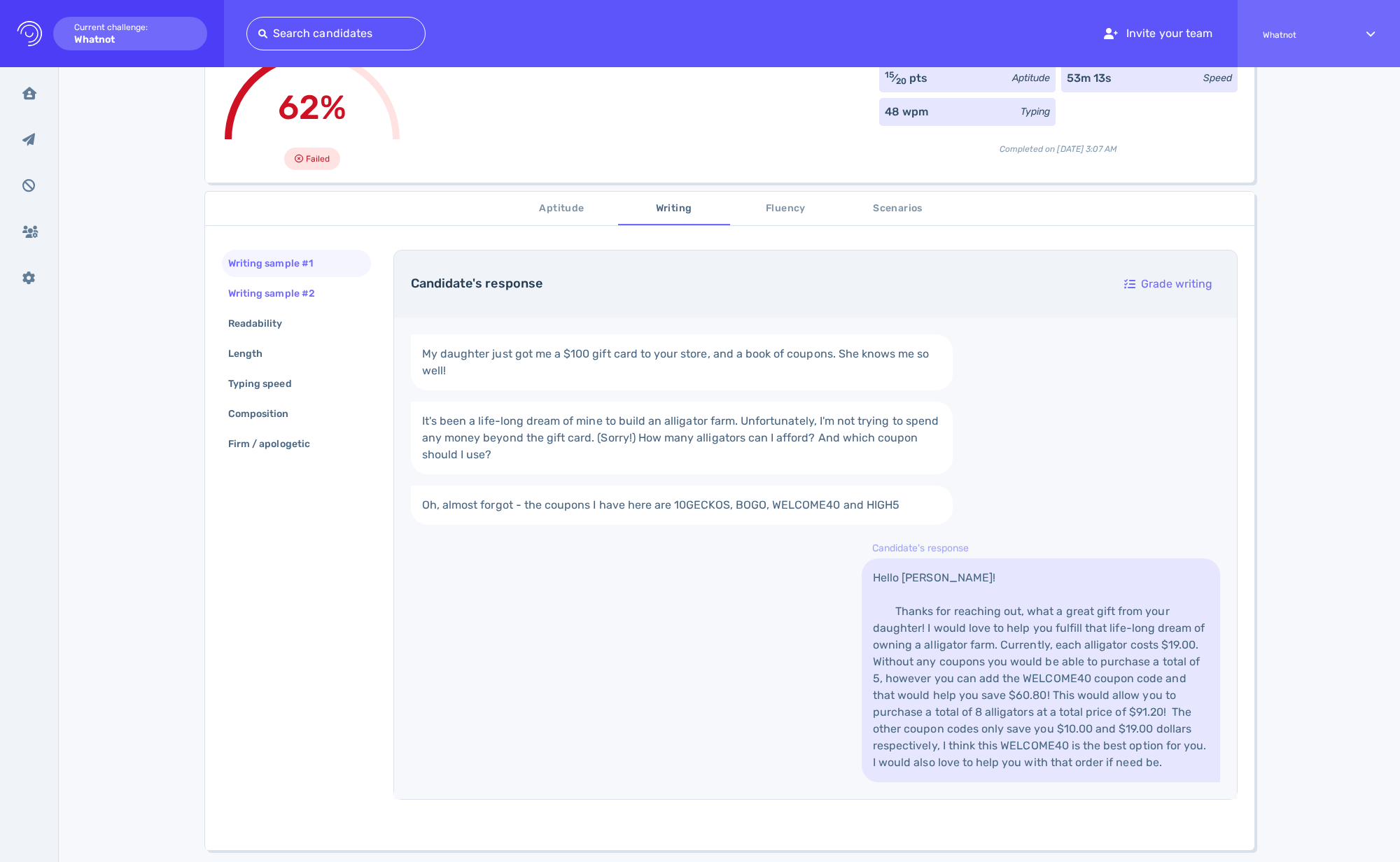
click at [278, 300] on div "Writing sample #2" at bounding box center [278, 293] width 106 height 20
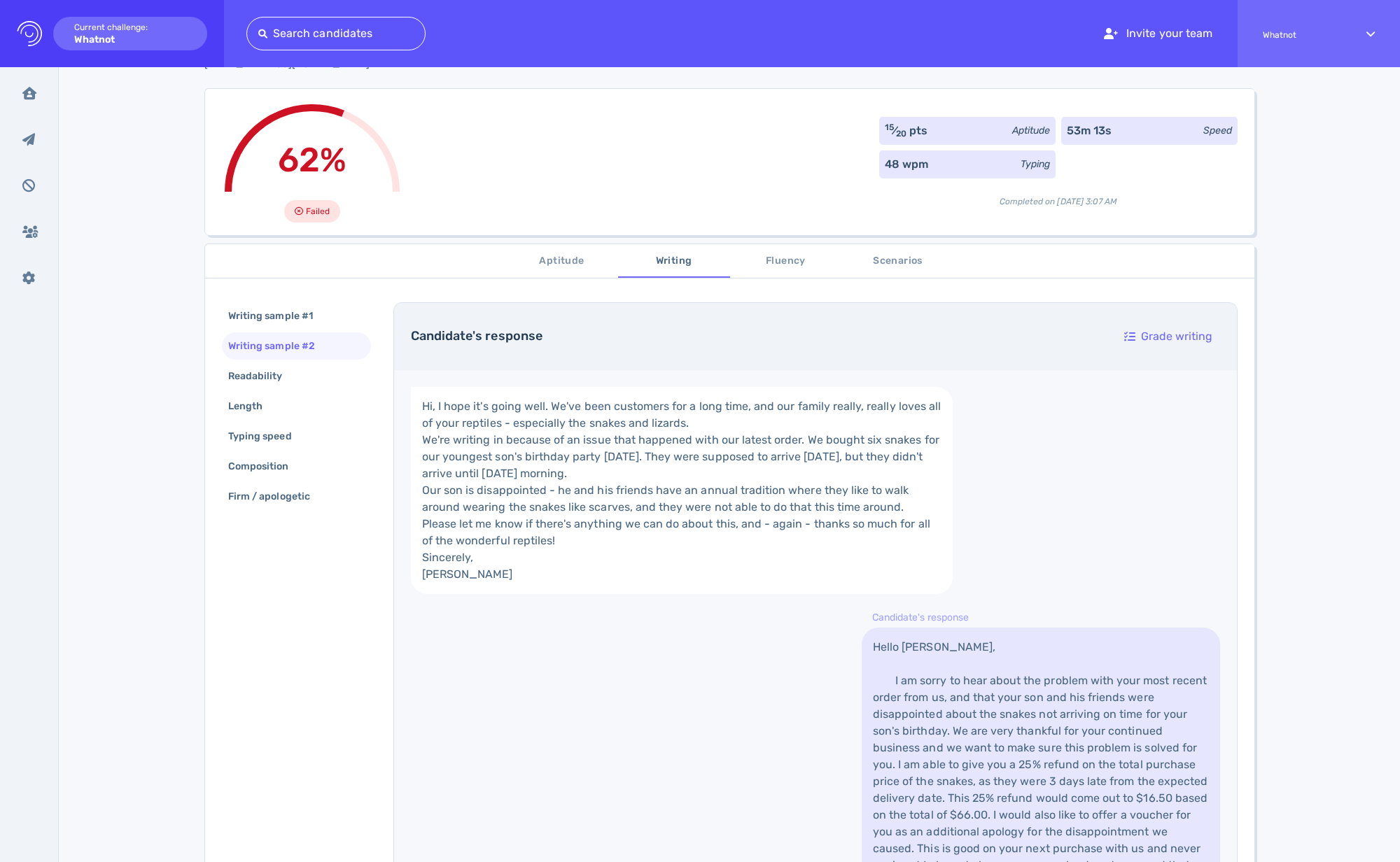
scroll to position [20, 0]
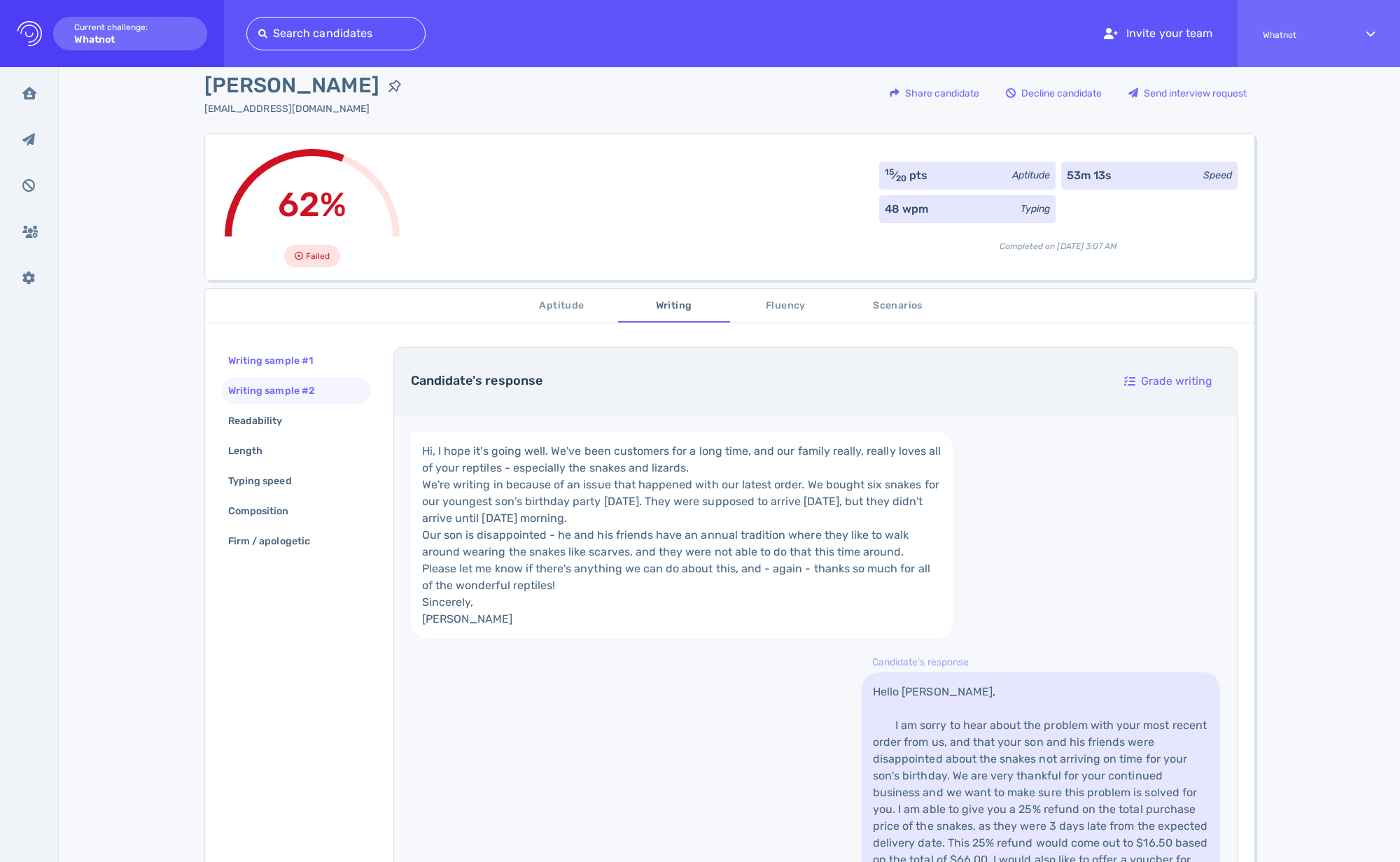
click at [273, 369] on div "Writing sample #1" at bounding box center [278, 360] width 104 height 20
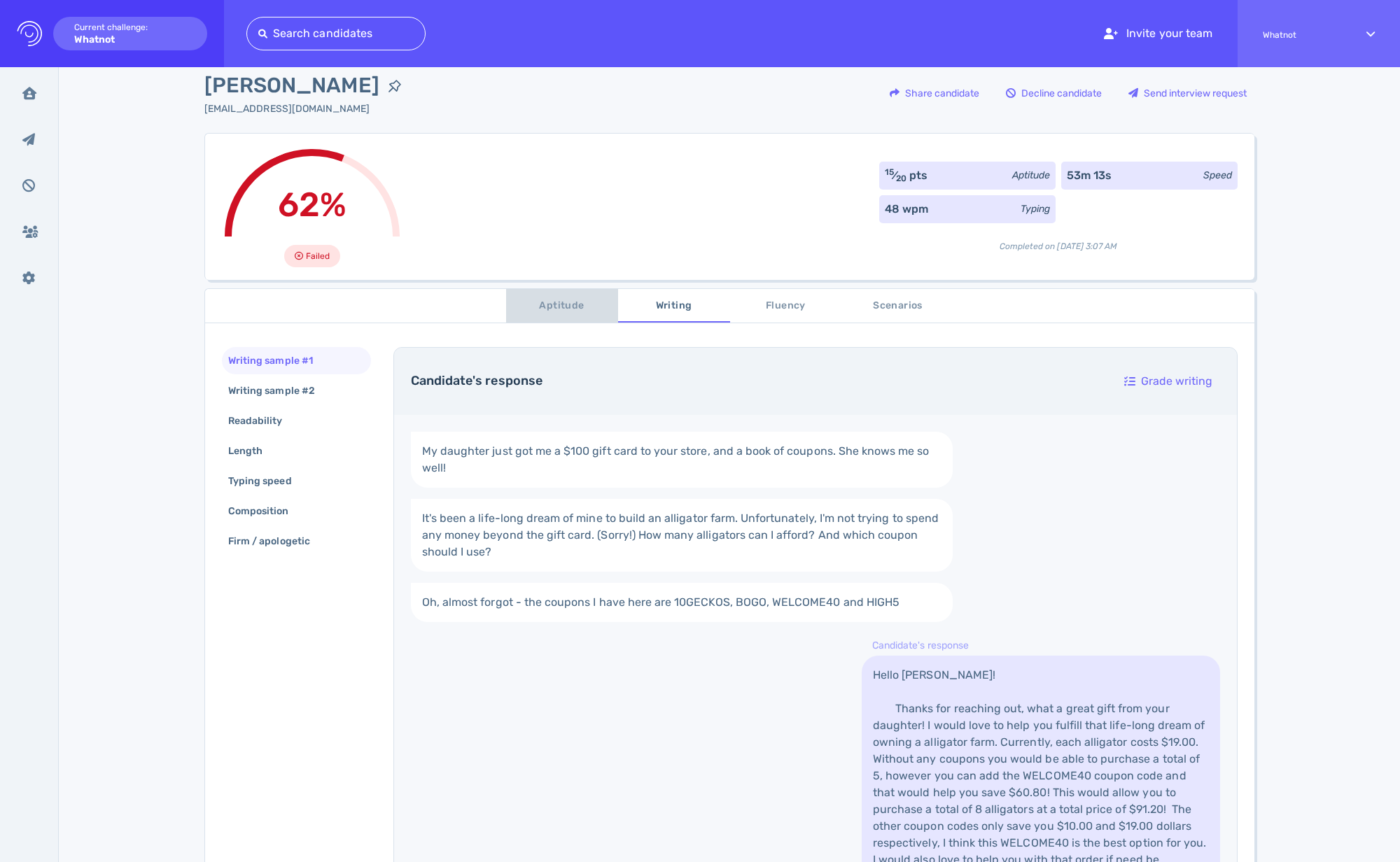
click at [595, 302] on span "Aptitude" at bounding box center [562, 306] width 95 height 17
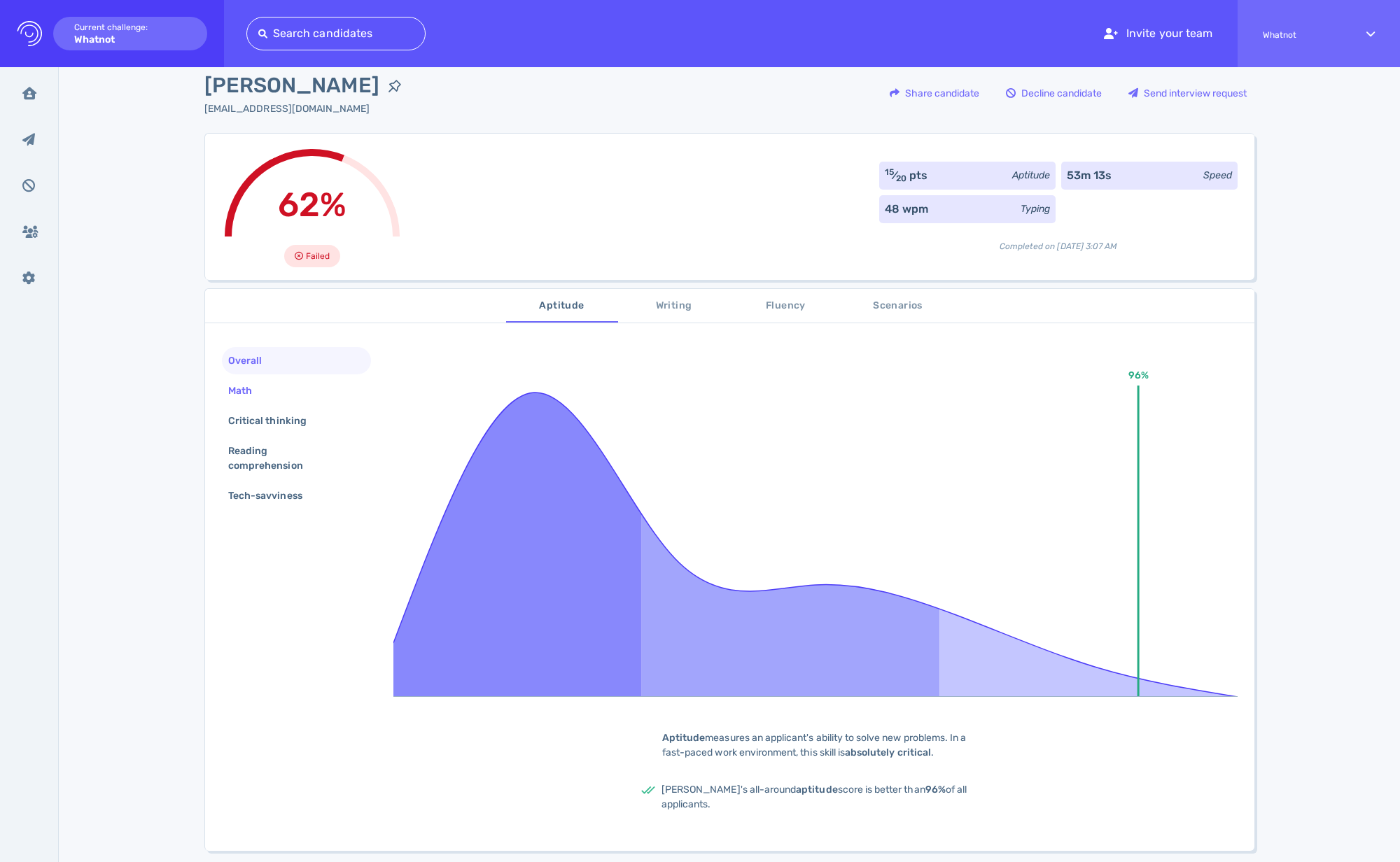
click at [259, 390] on div "Math" at bounding box center [247, 390] width 44 height 20
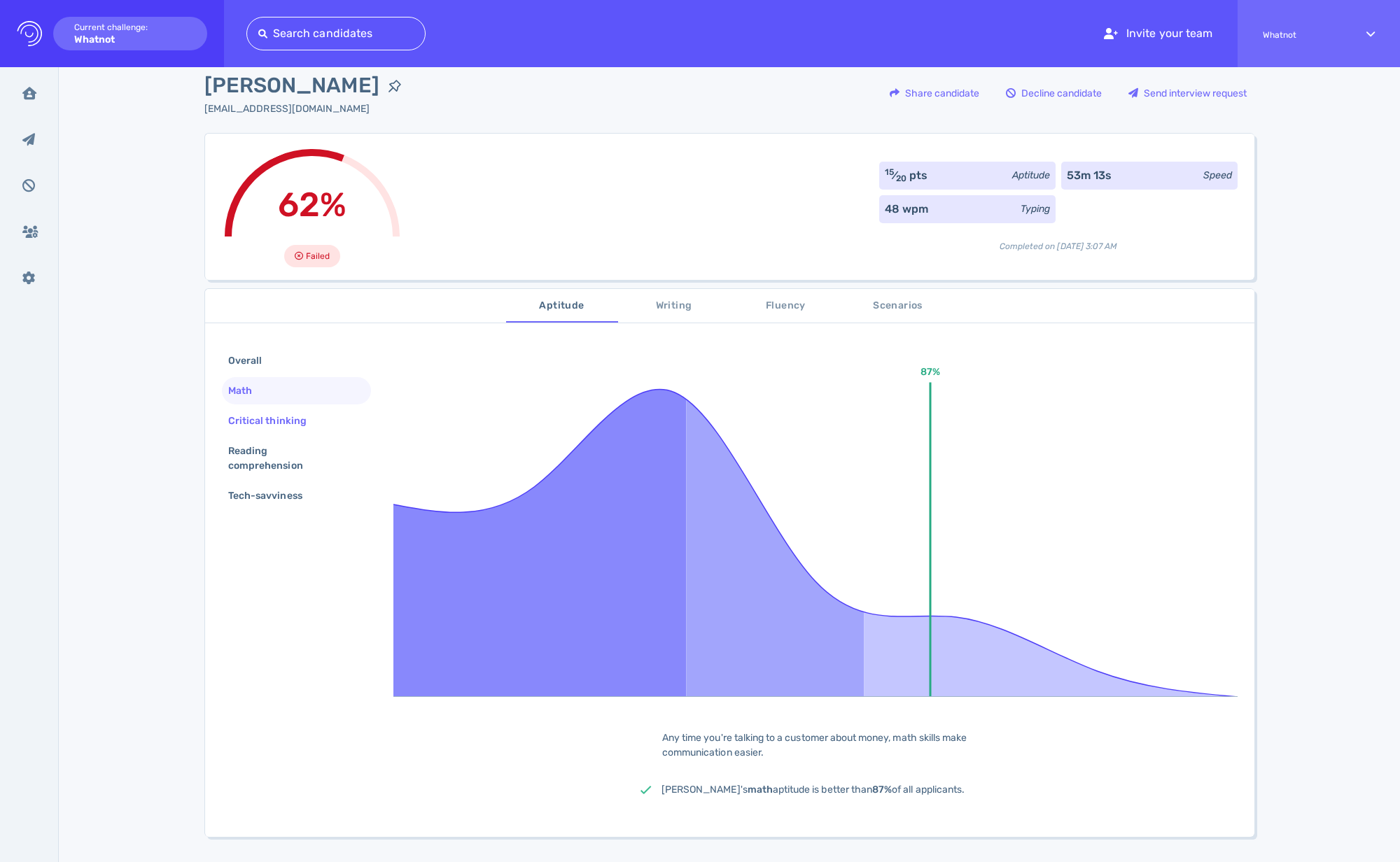
click at [262, 411] on div "Critical thinking" at bounding box center [274, 421] width 98 height 20
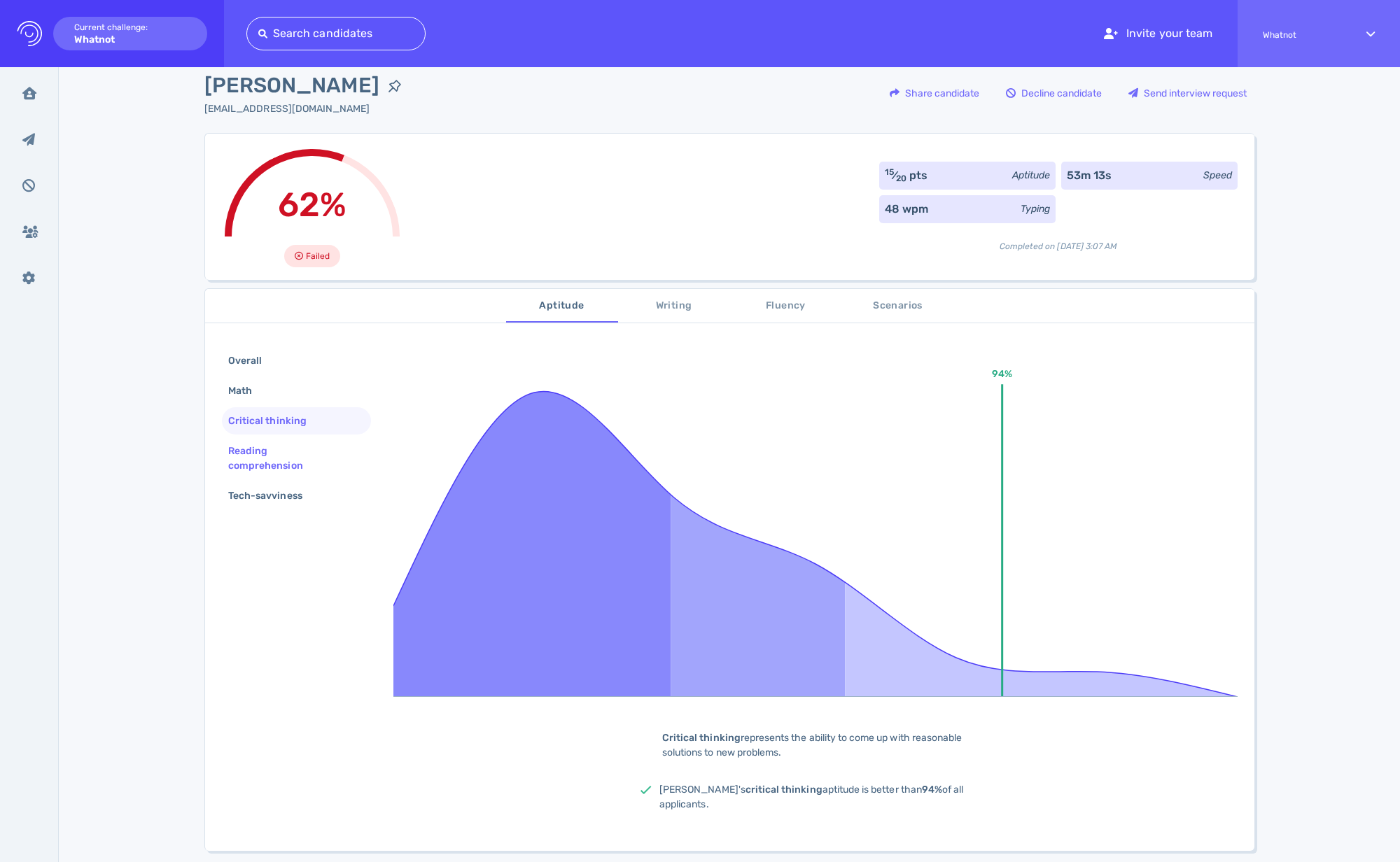
click at [271, 442] on div "Reading comprehension" at bounding box center [291, 458] width 131 height 35
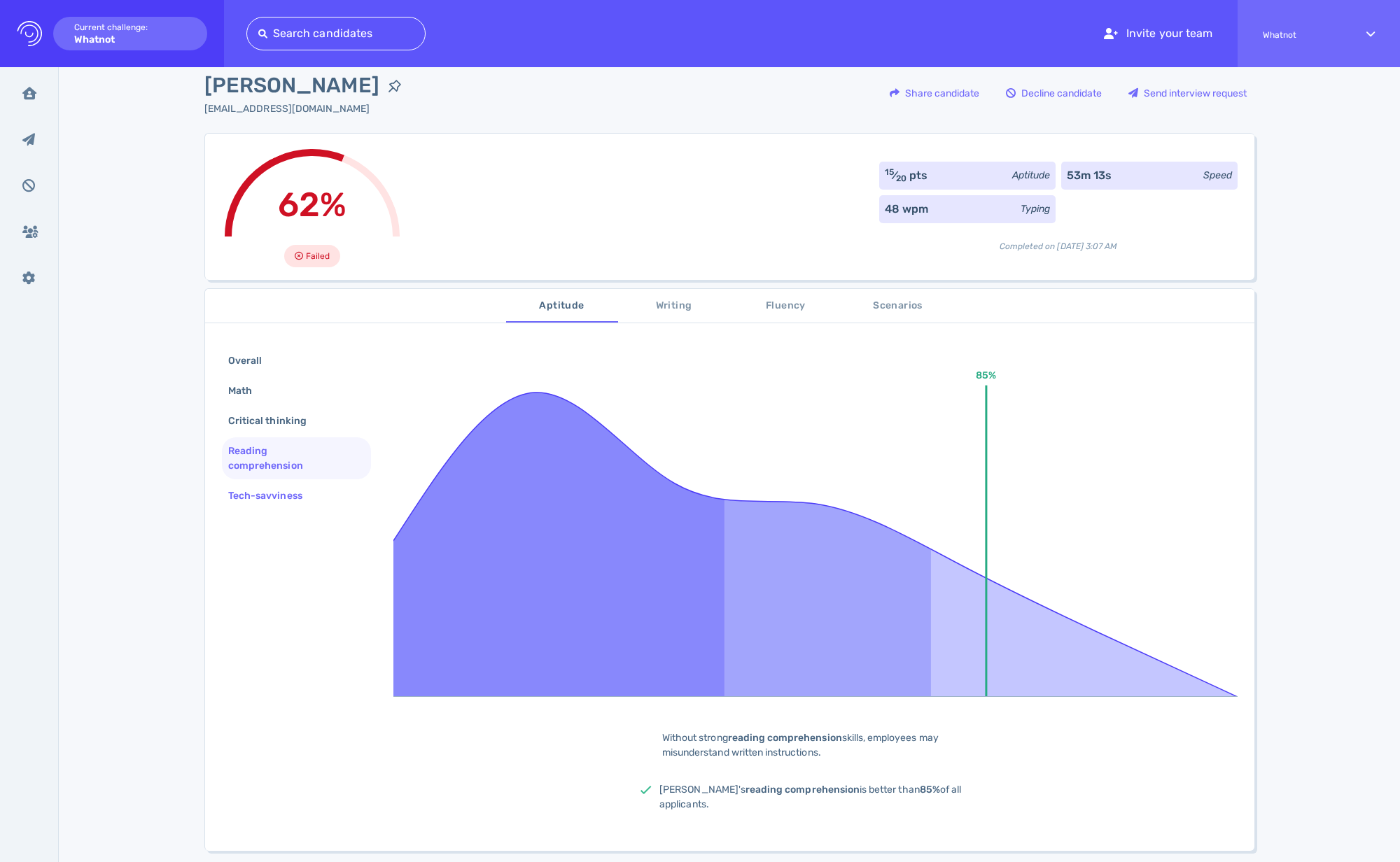
click at [256, 490] on div "Tech-savviness" at bounding box center [272, 495] width 94 height 20
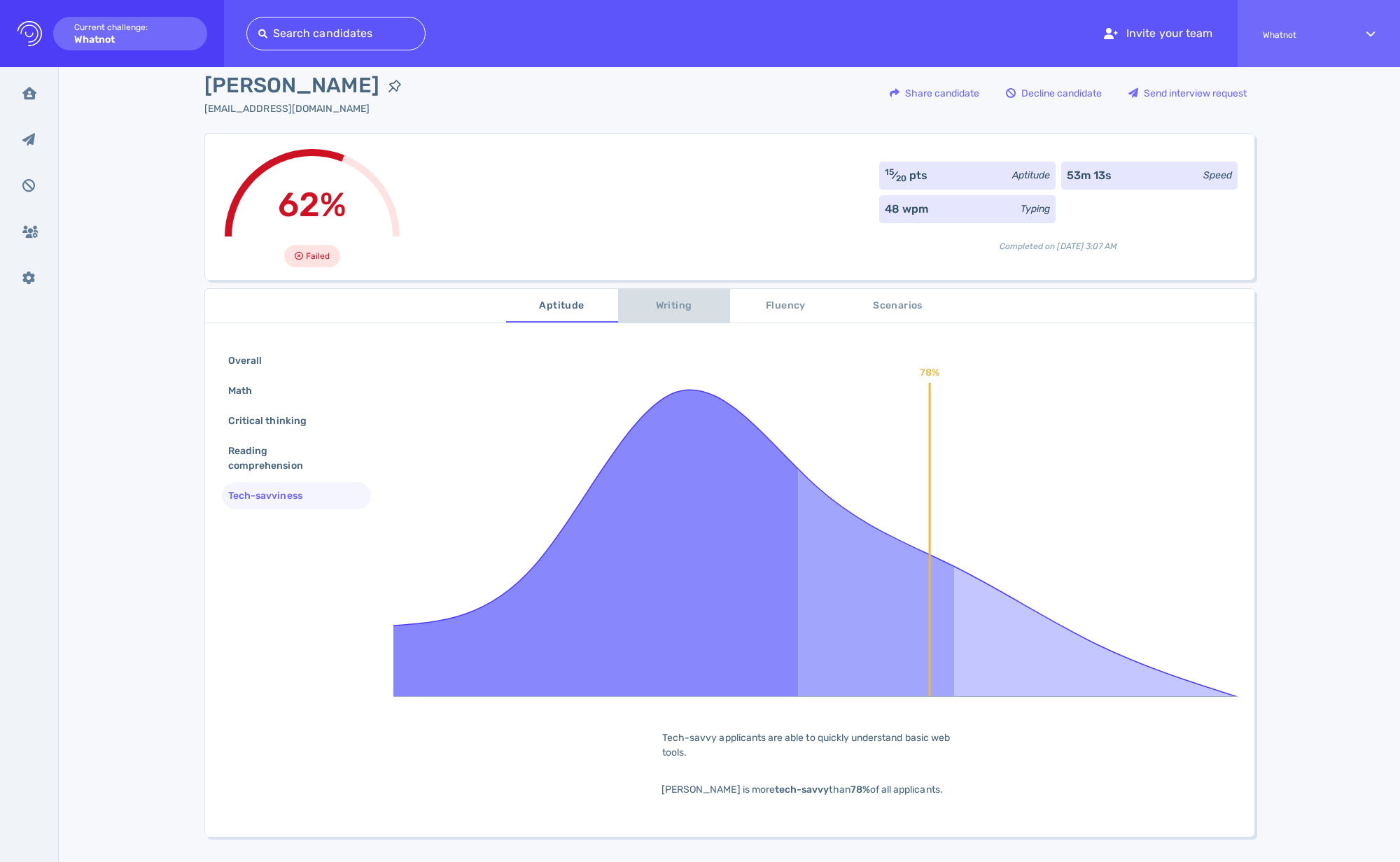
click at [647, 306] on span "Writing" at bounding box center [673, 306] width 95 height 17
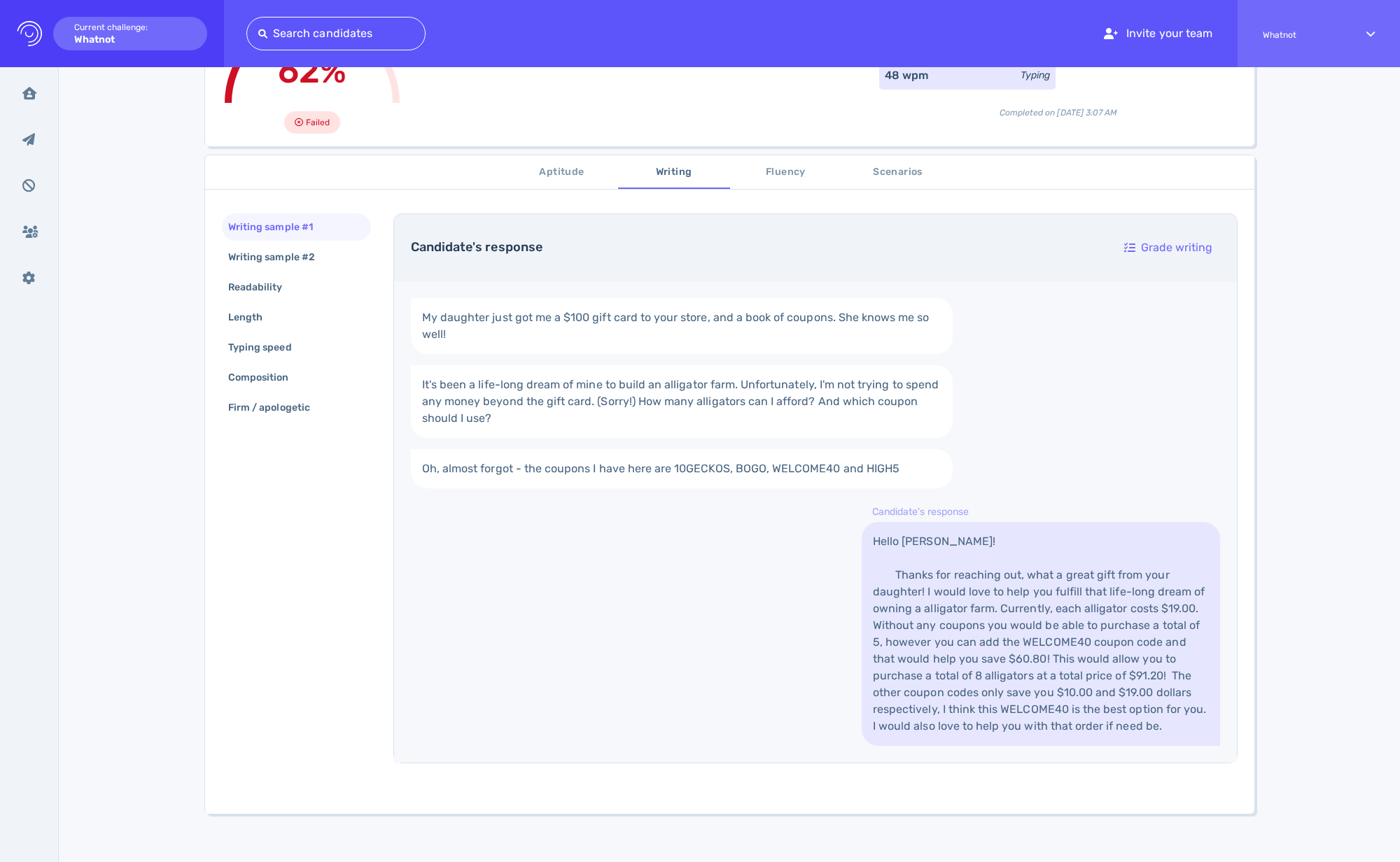
scroll to position [168, 0]
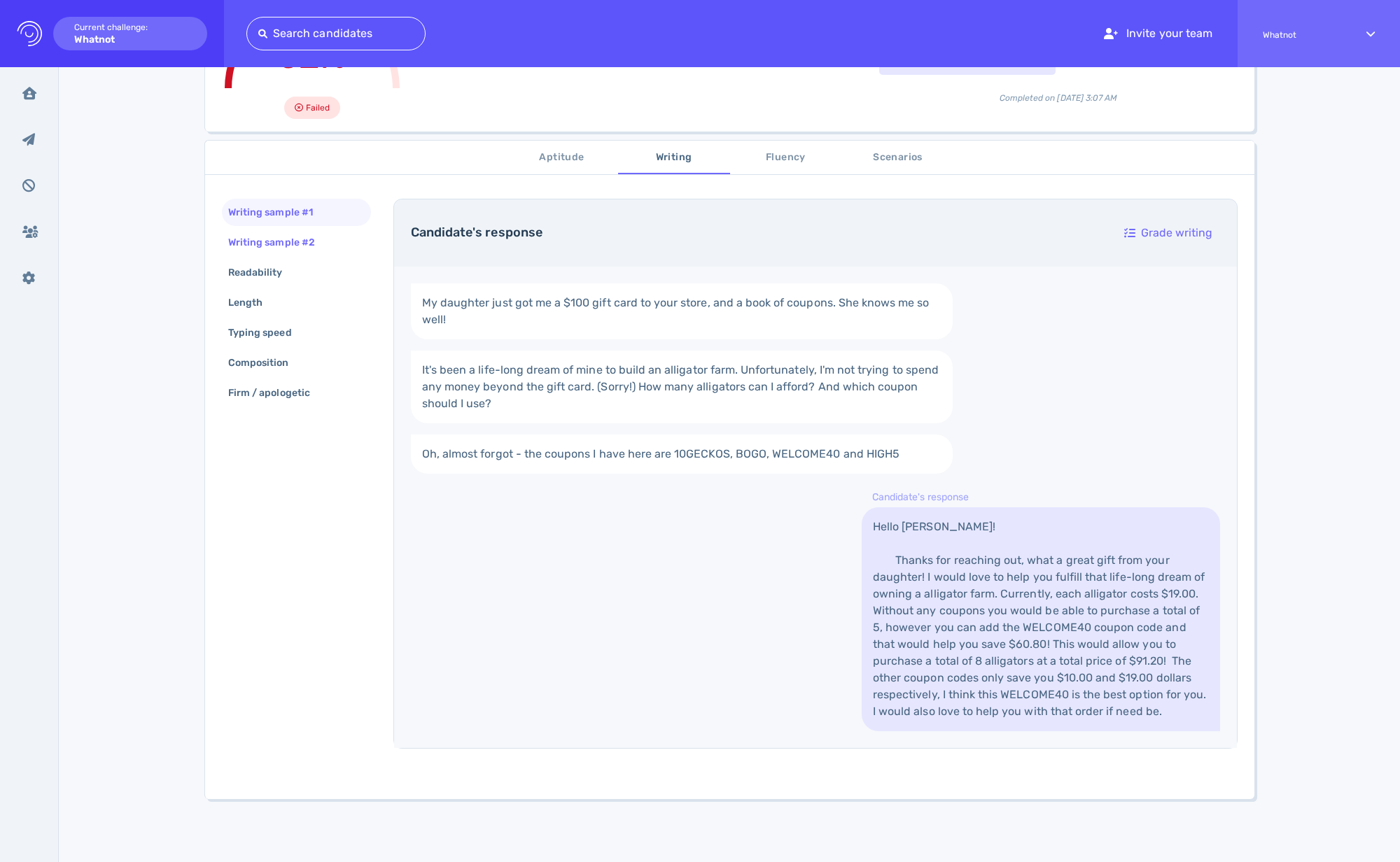
click at [289, 248] on div "Writing sample #2" at bounding box center [278, 242] width 106 height 20
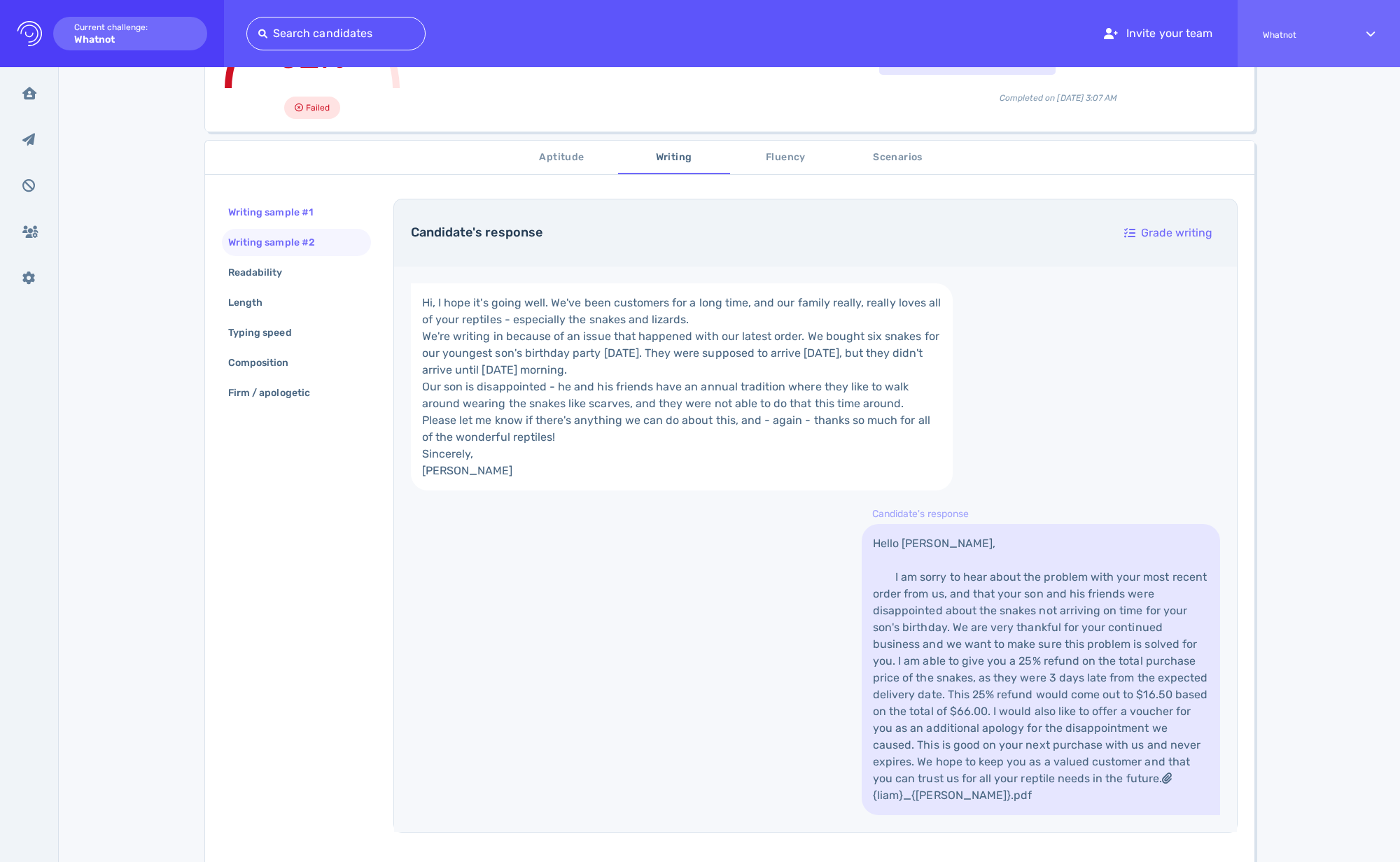
click at [294, 219] on div "Writing sample #1" at bounding box center [278, 212] width 104 height 20
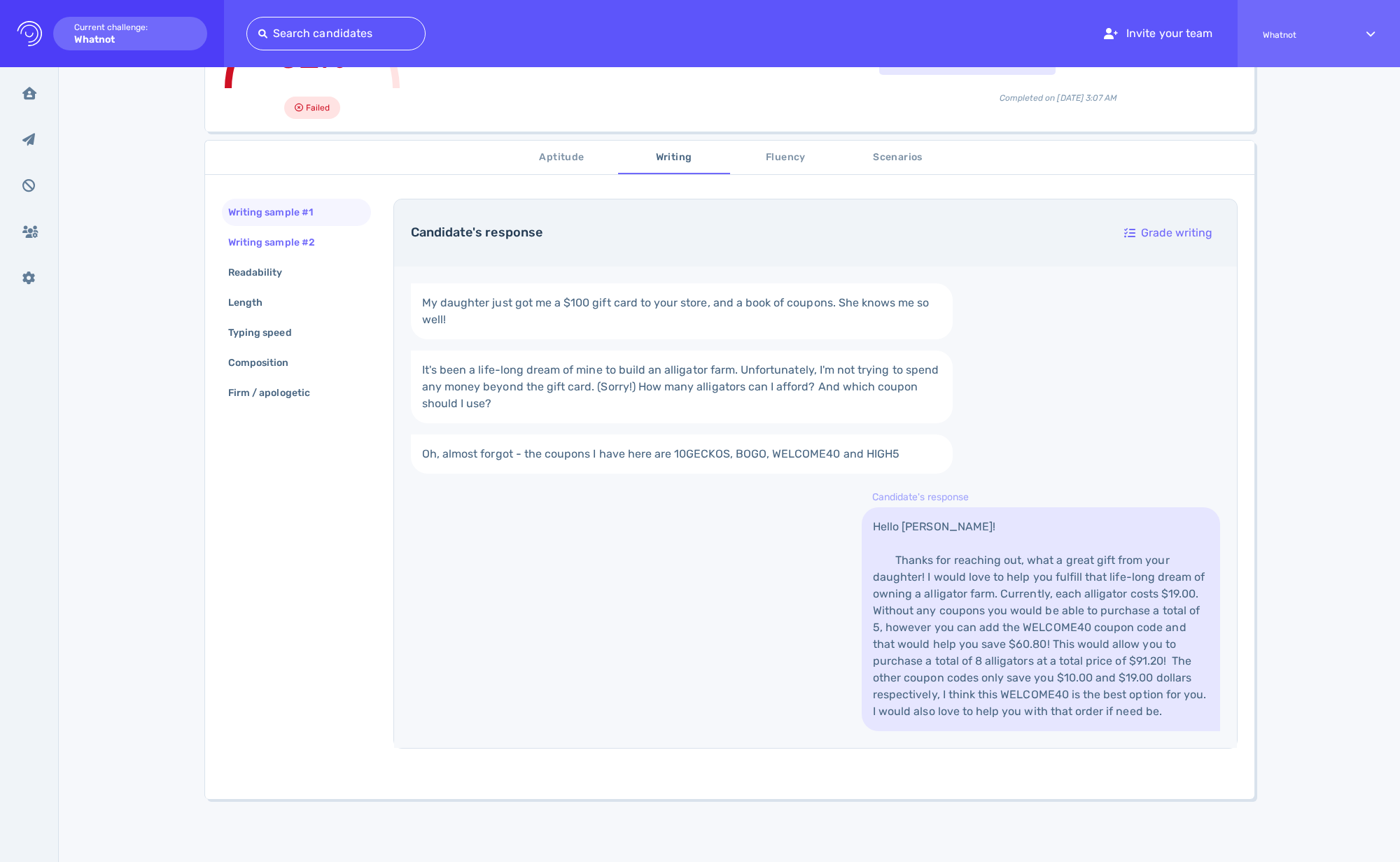
click at [285, 243] on div "Writing sample #2" at bounding box center [278, 242] width 106 height 20
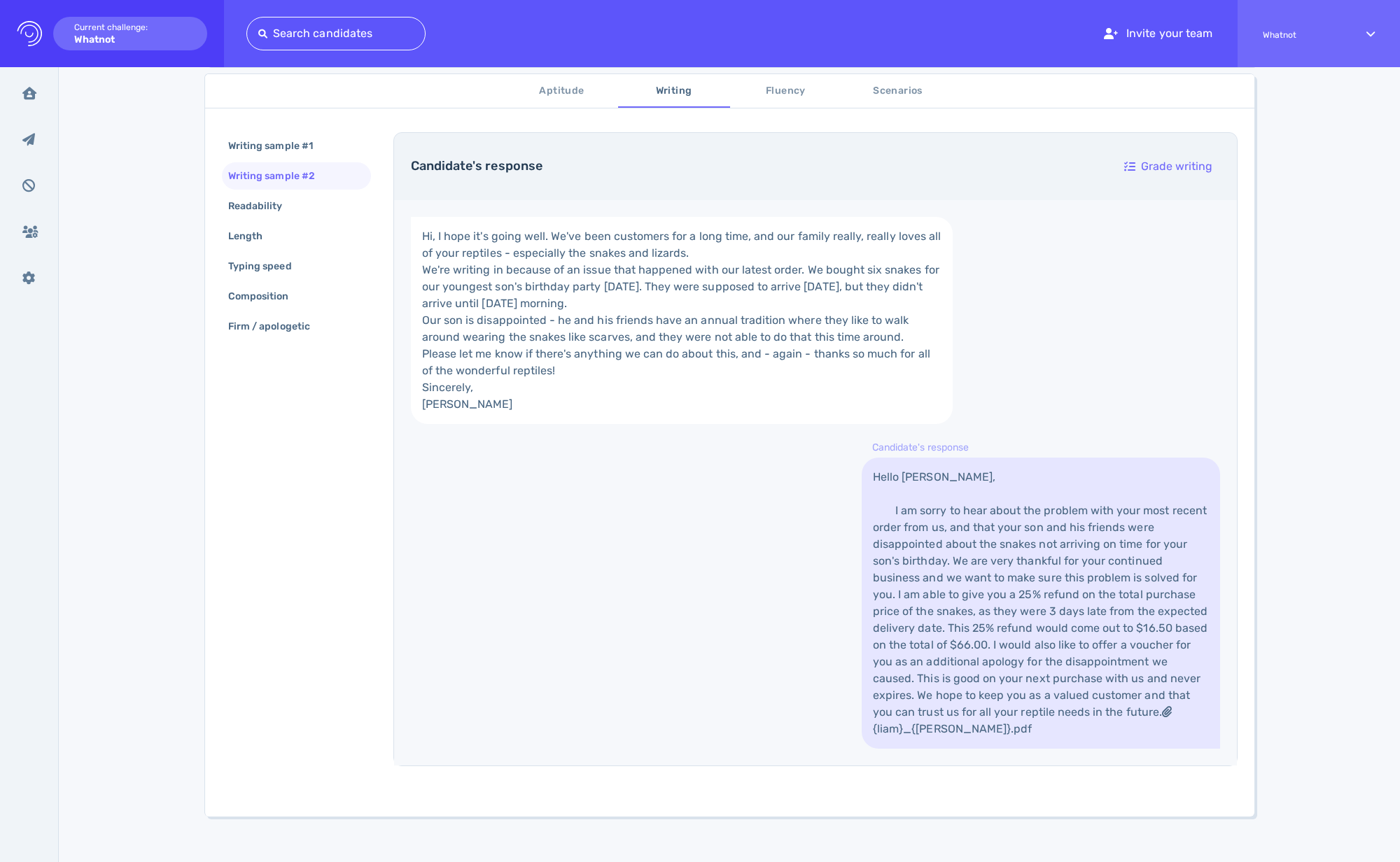
scroll to position [261, 0]
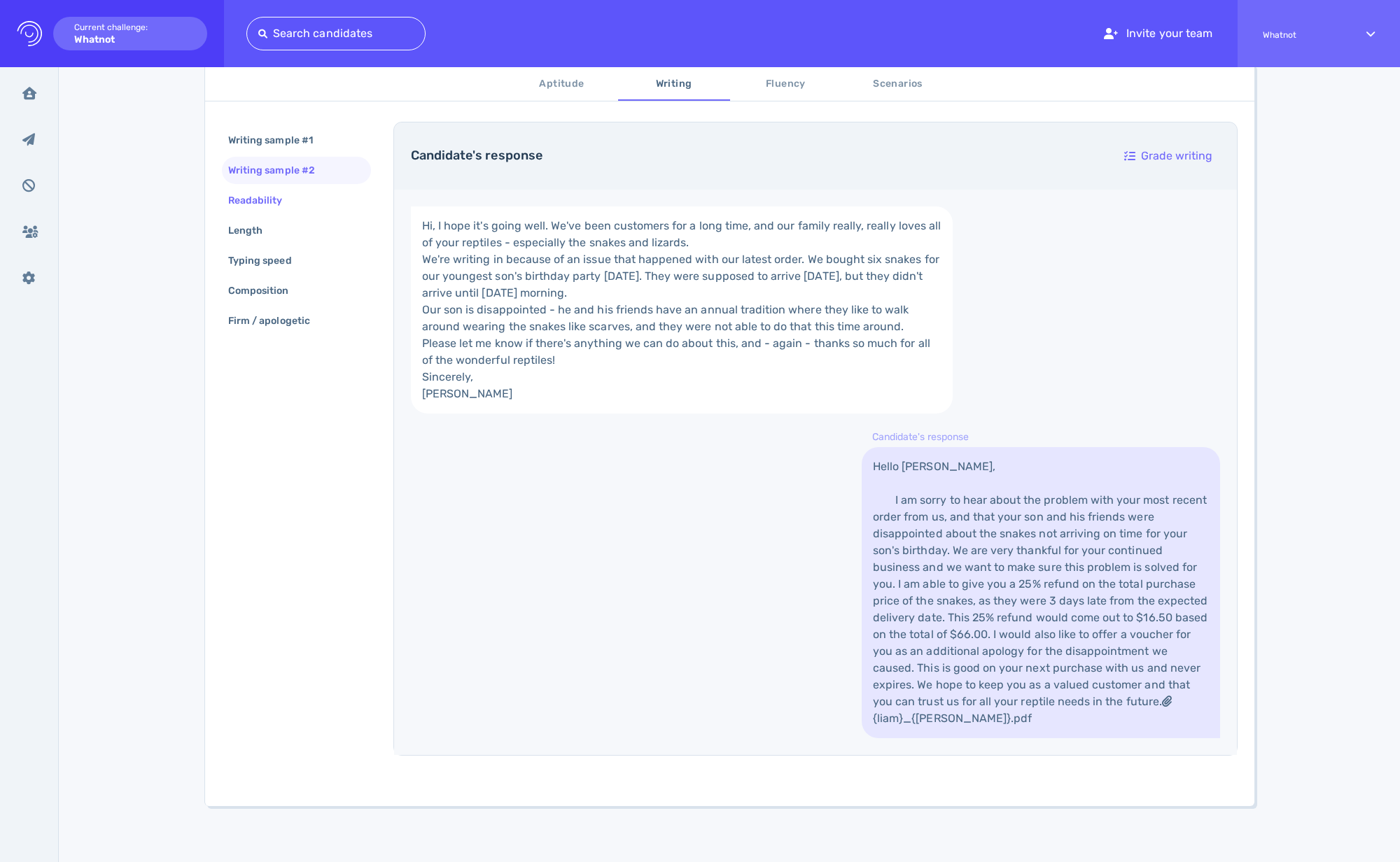
click at [262, 205] on div "Readability" at bounding box center [262, 200] width 74 height 20
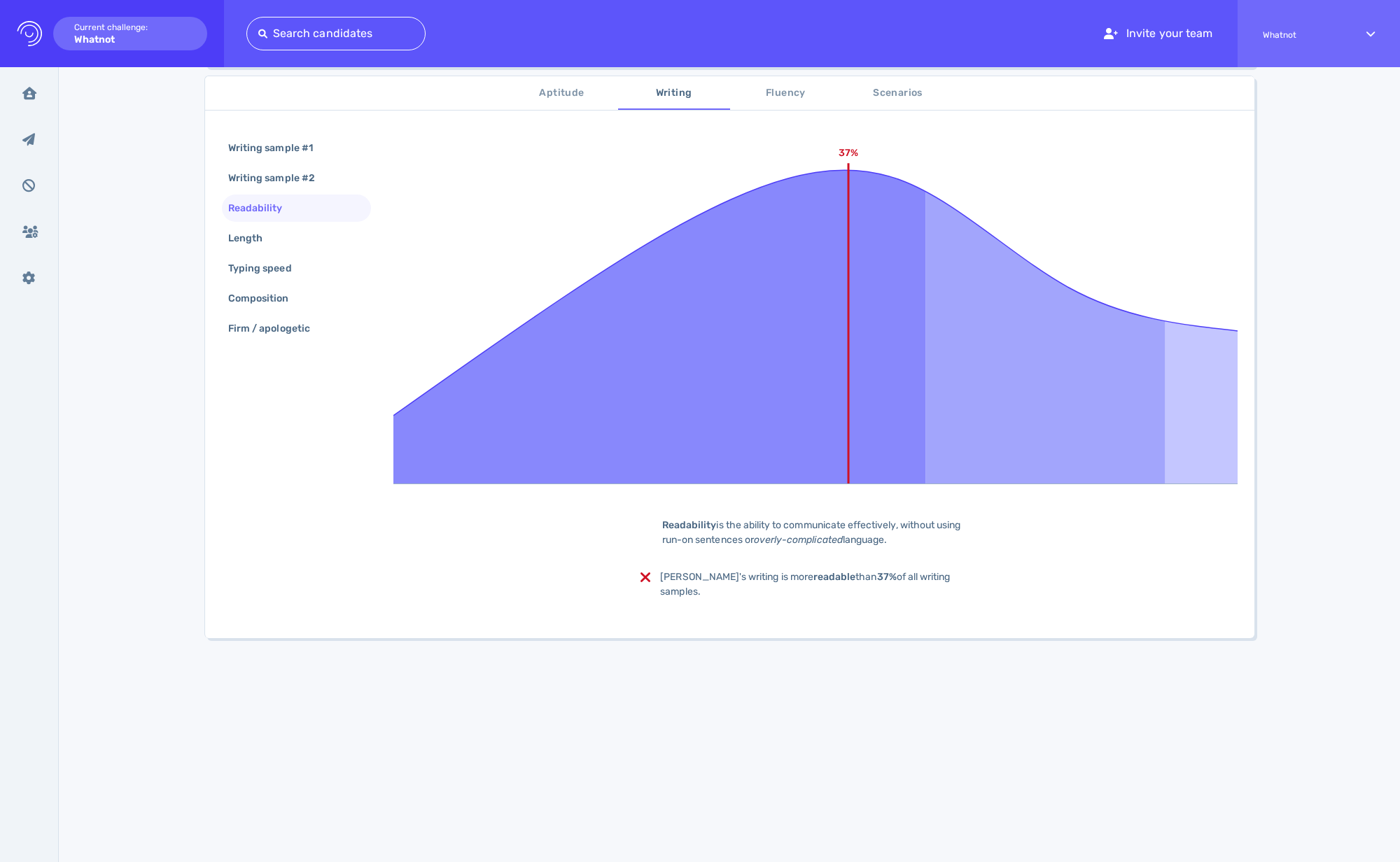
scroll to position [232, 0]
click at [261, 237] on div "Length" at bounding box center [252, 239] width 54 height 20
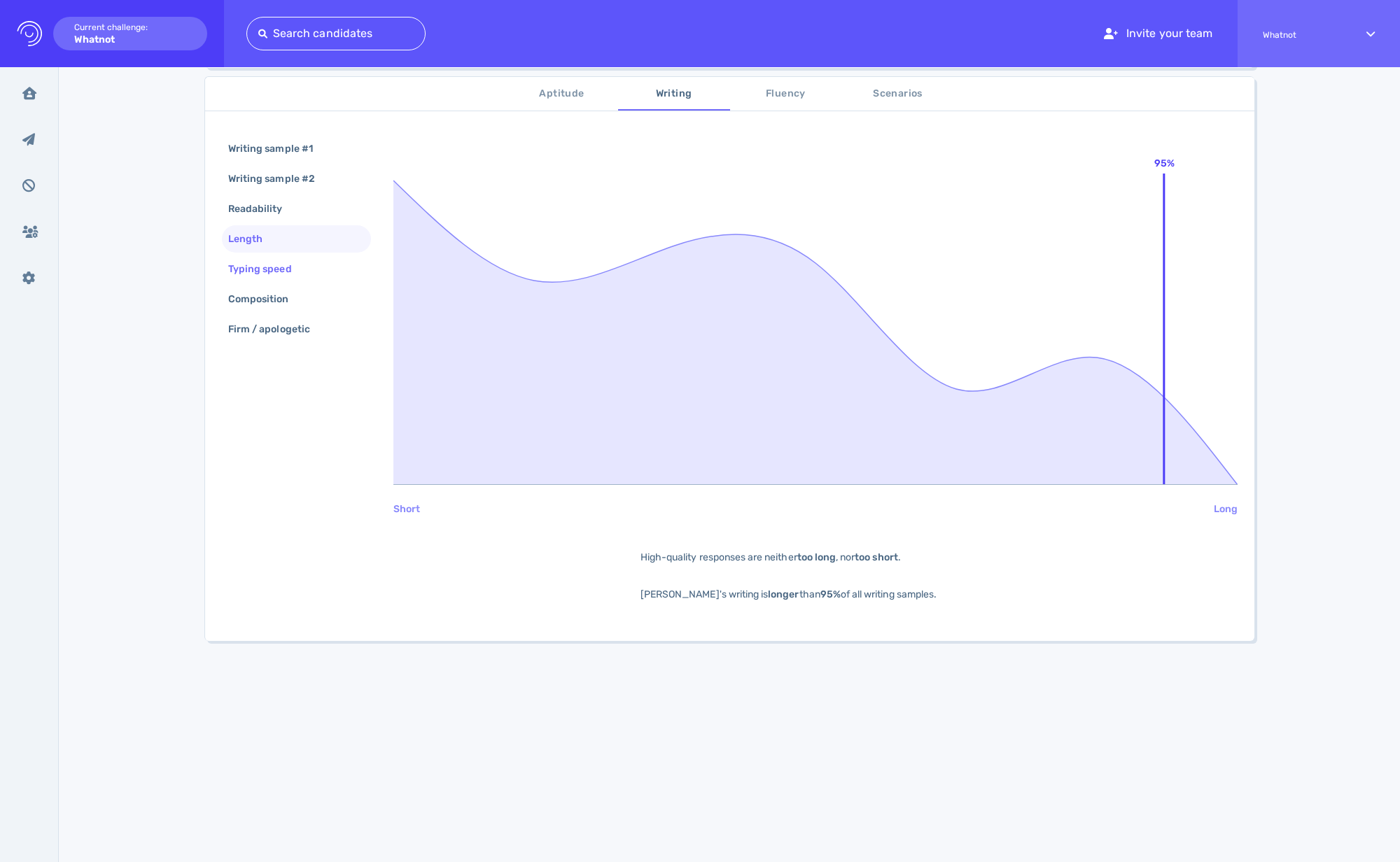
click at [268, 261] on div "Typing speed" at bounding box center [267, 268] width 83 height 20
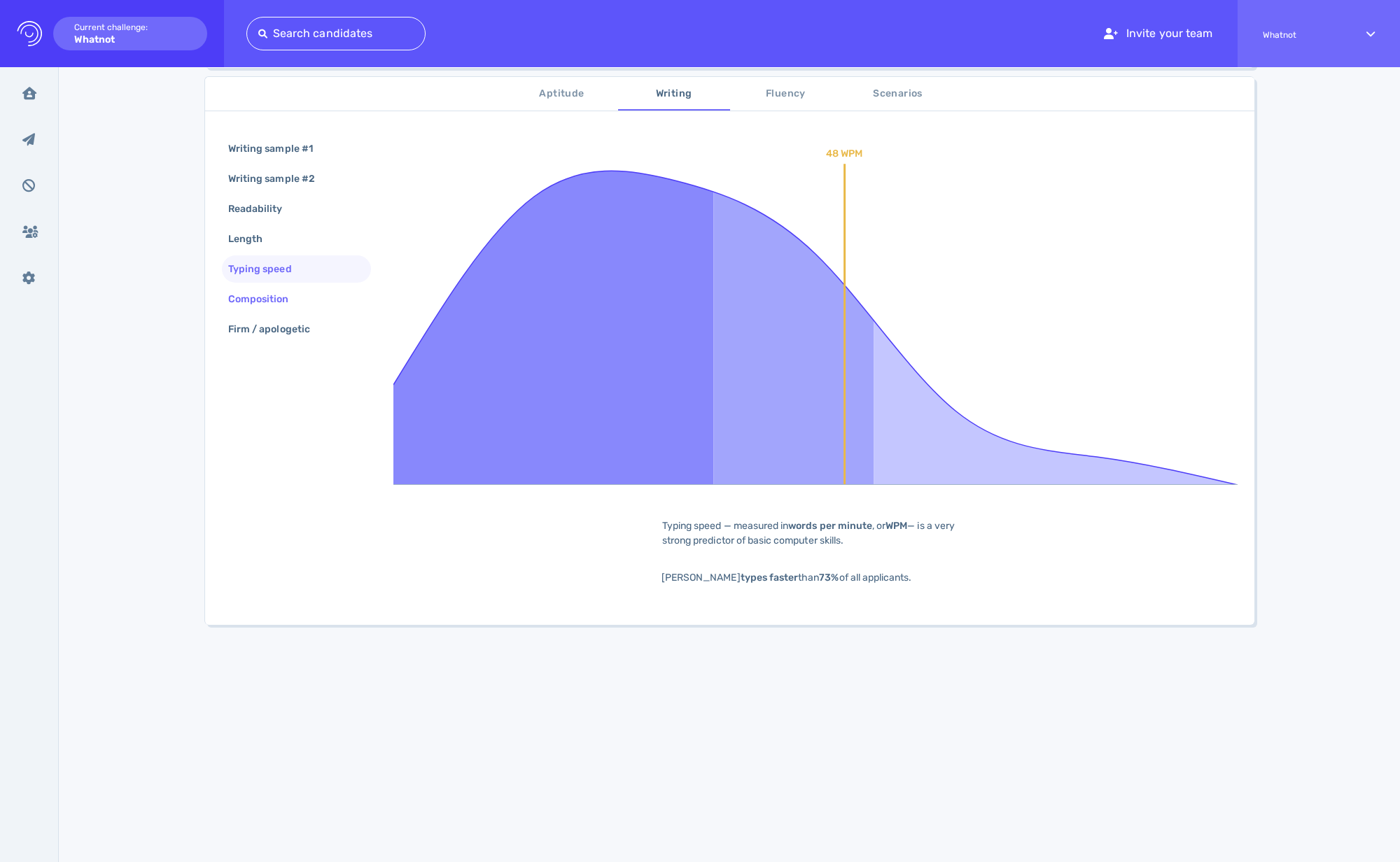
click at [274, 298] on div "Composition" at bounding box center [265, 298] width 81 height 20
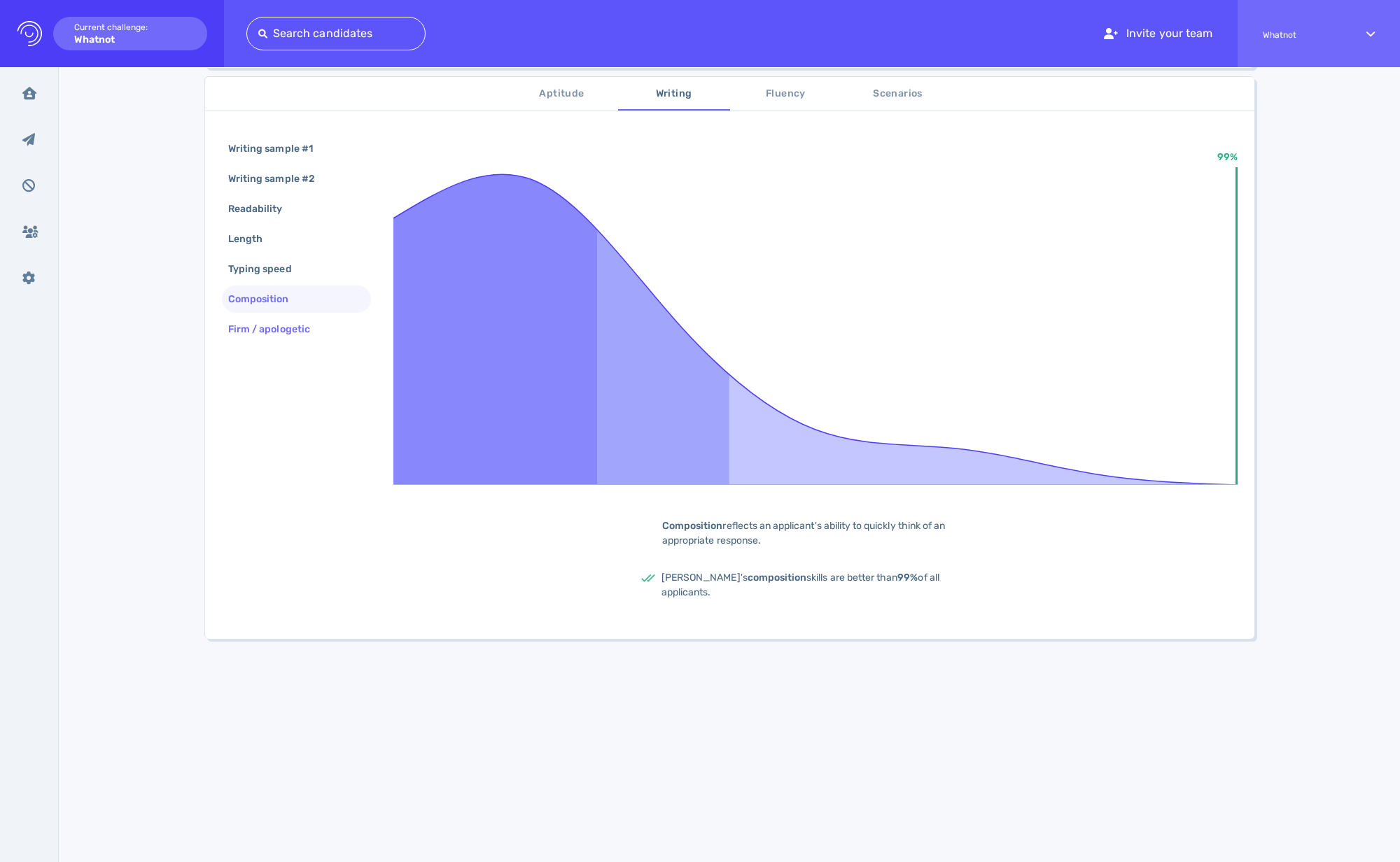
click at [276, 323] on div "Firm / apologetic" at bounding box center [276, 329] width 101 height 20
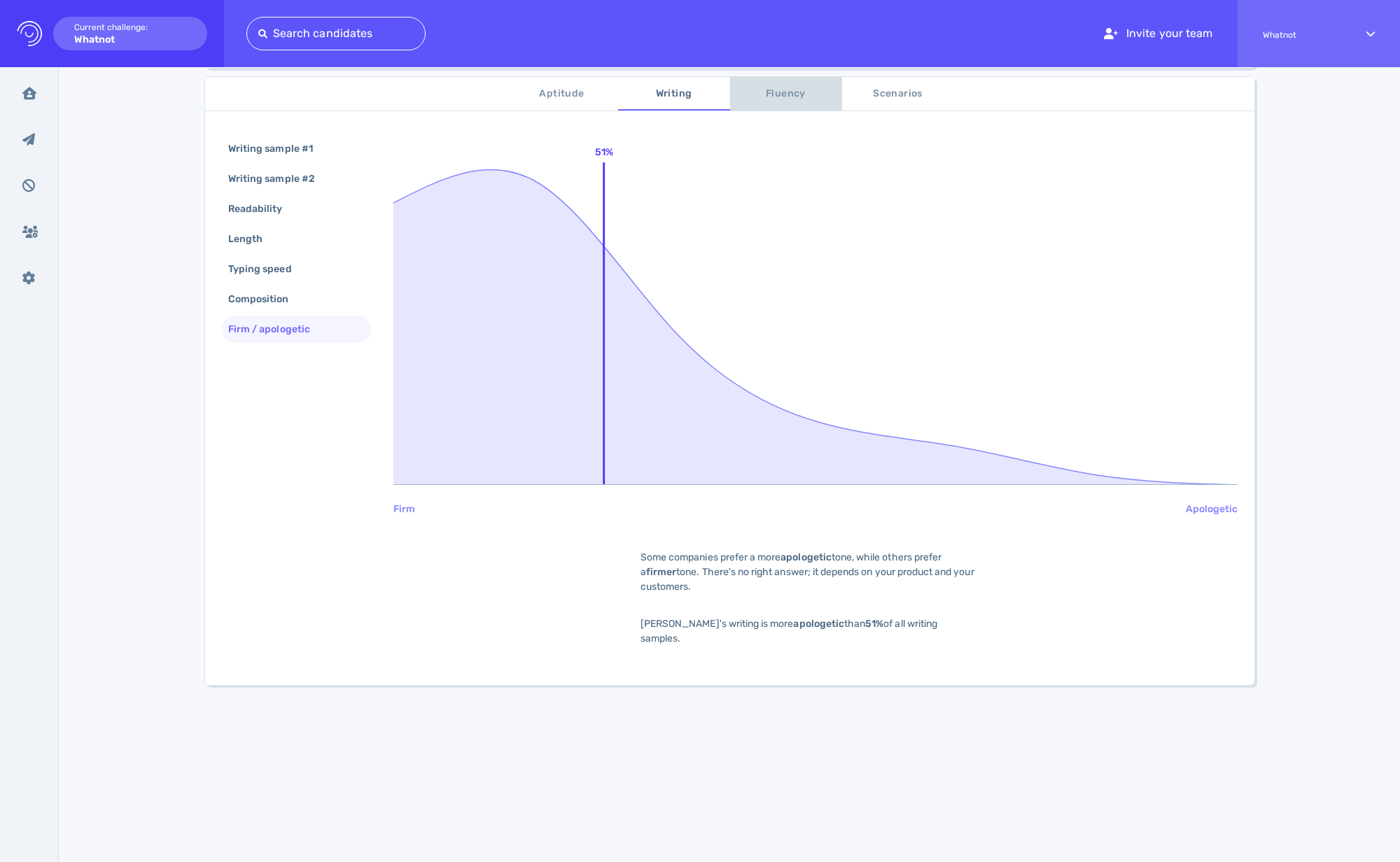
click at [783, 91] on span "Fluency" at bounding box center [786, 94] width 95 height 17
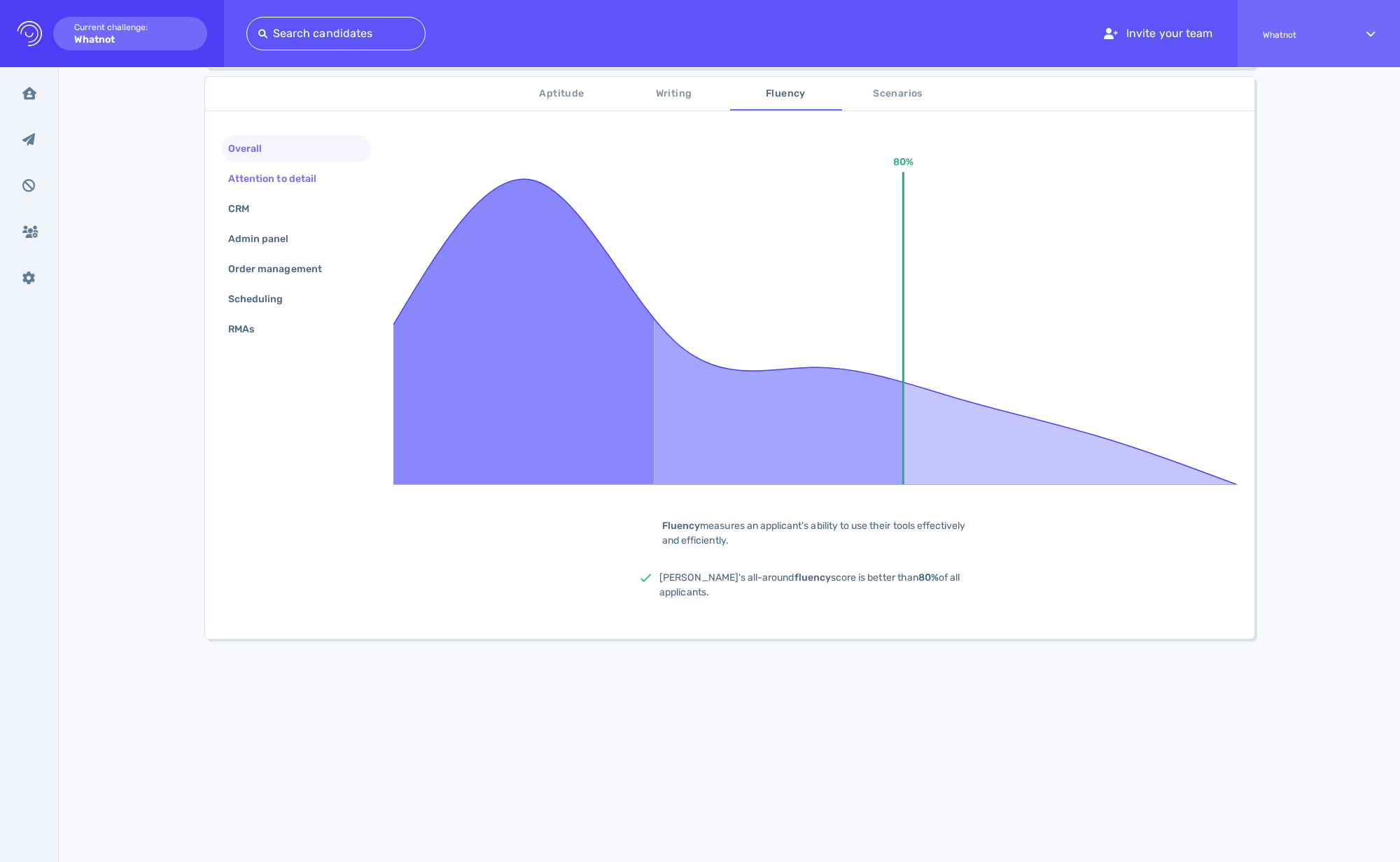
click at [257, 187] on div "Attention to detail" at bounding box center [279, 178] width 108 height 20
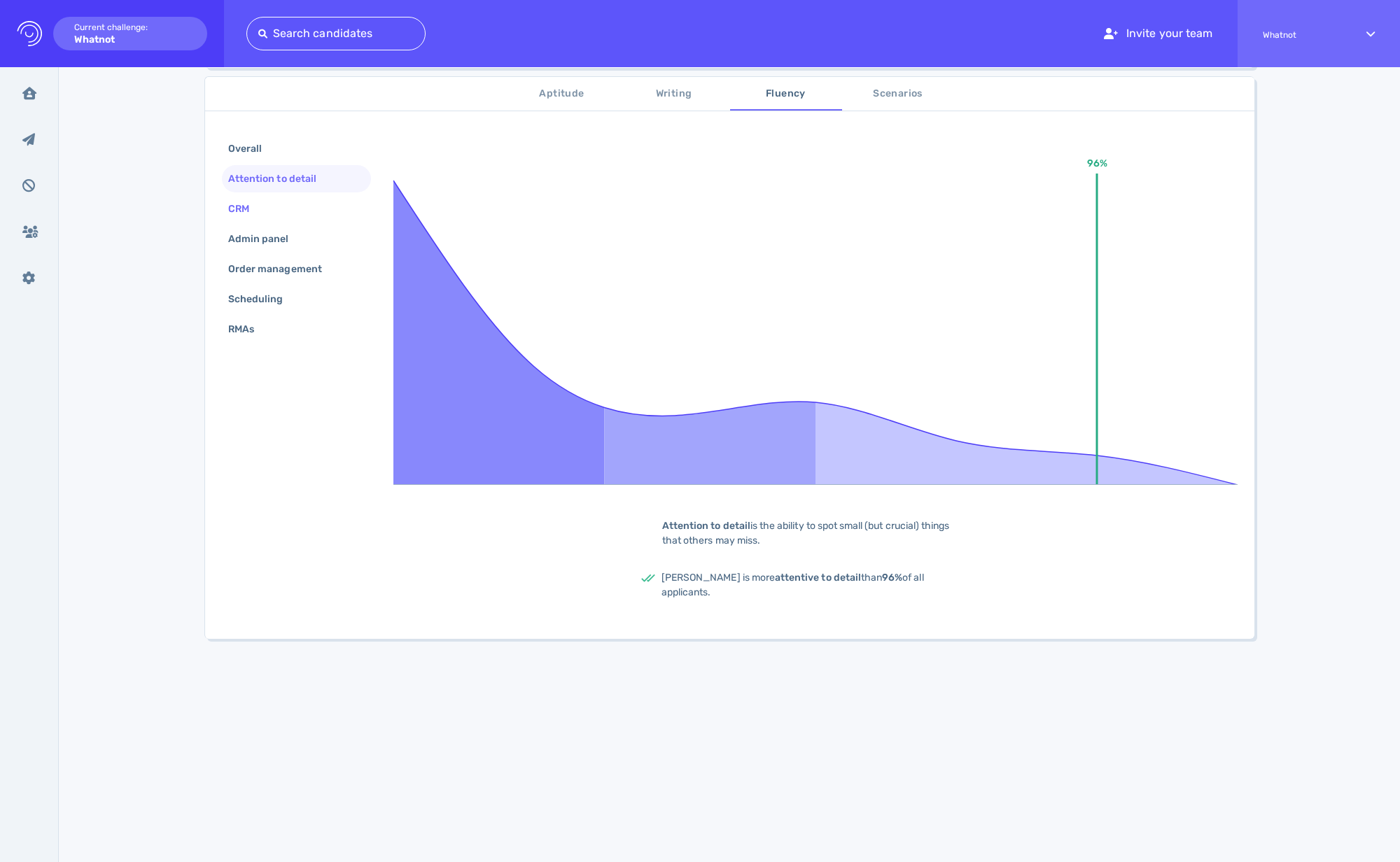
click at [271, 211] on div "CRM" at bounding box center [296, 208] width 149 height 27
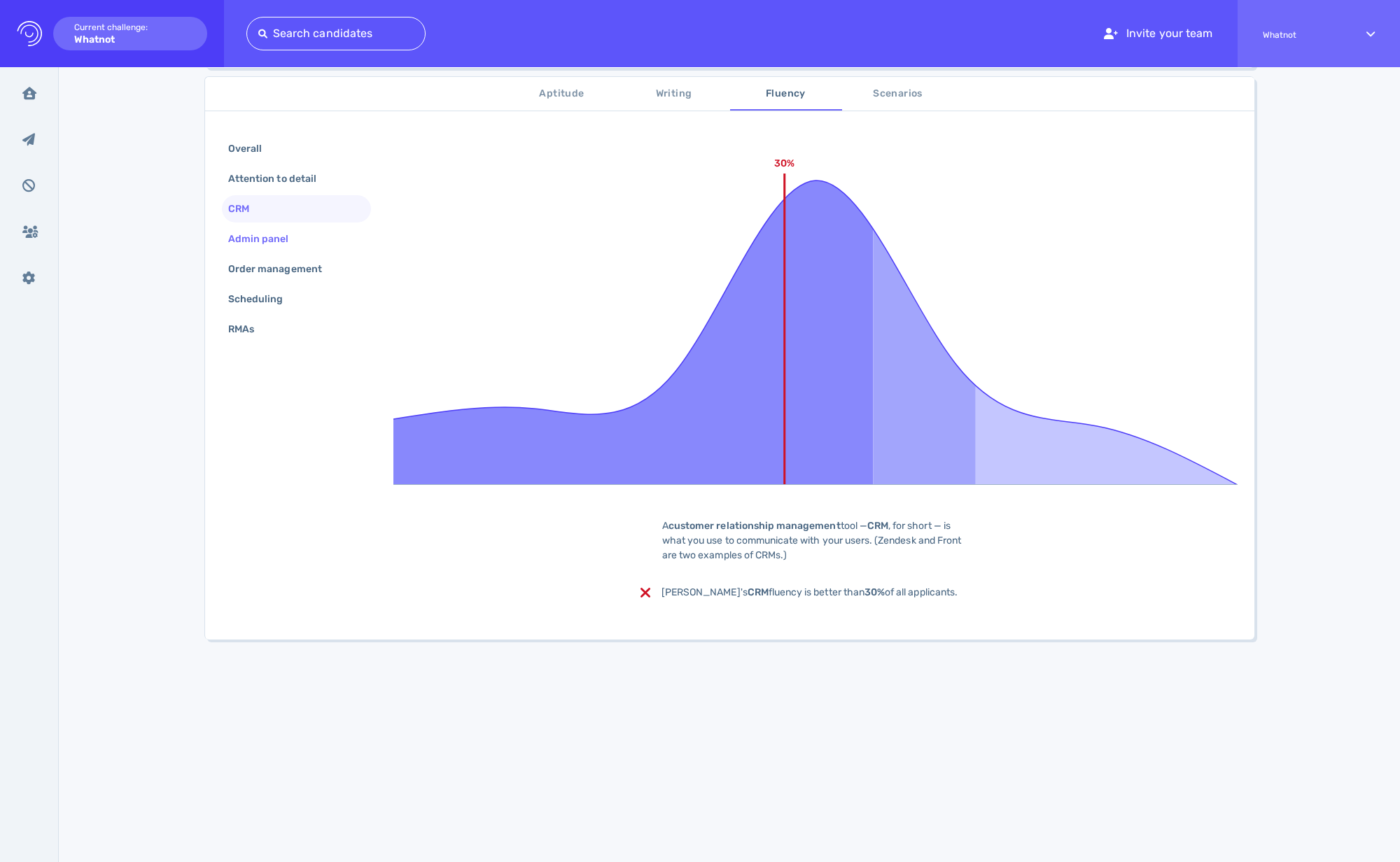
click at [277, 249] on div "Admin panel" at bounding box center [296, 239] width 149 height 27
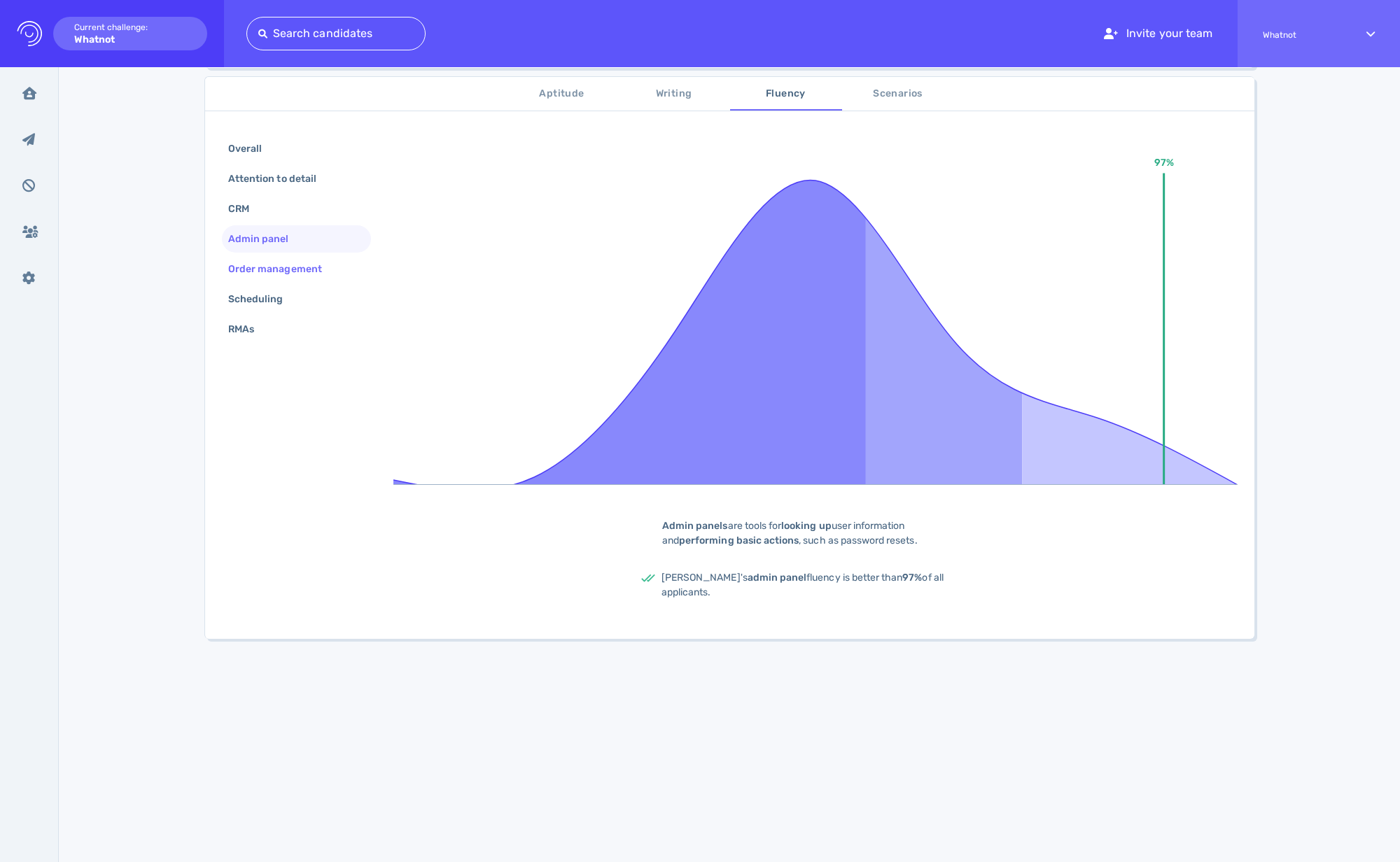
click at [289, 265] on div "Order management" at bounding box center [282, 268] width 114 height 20
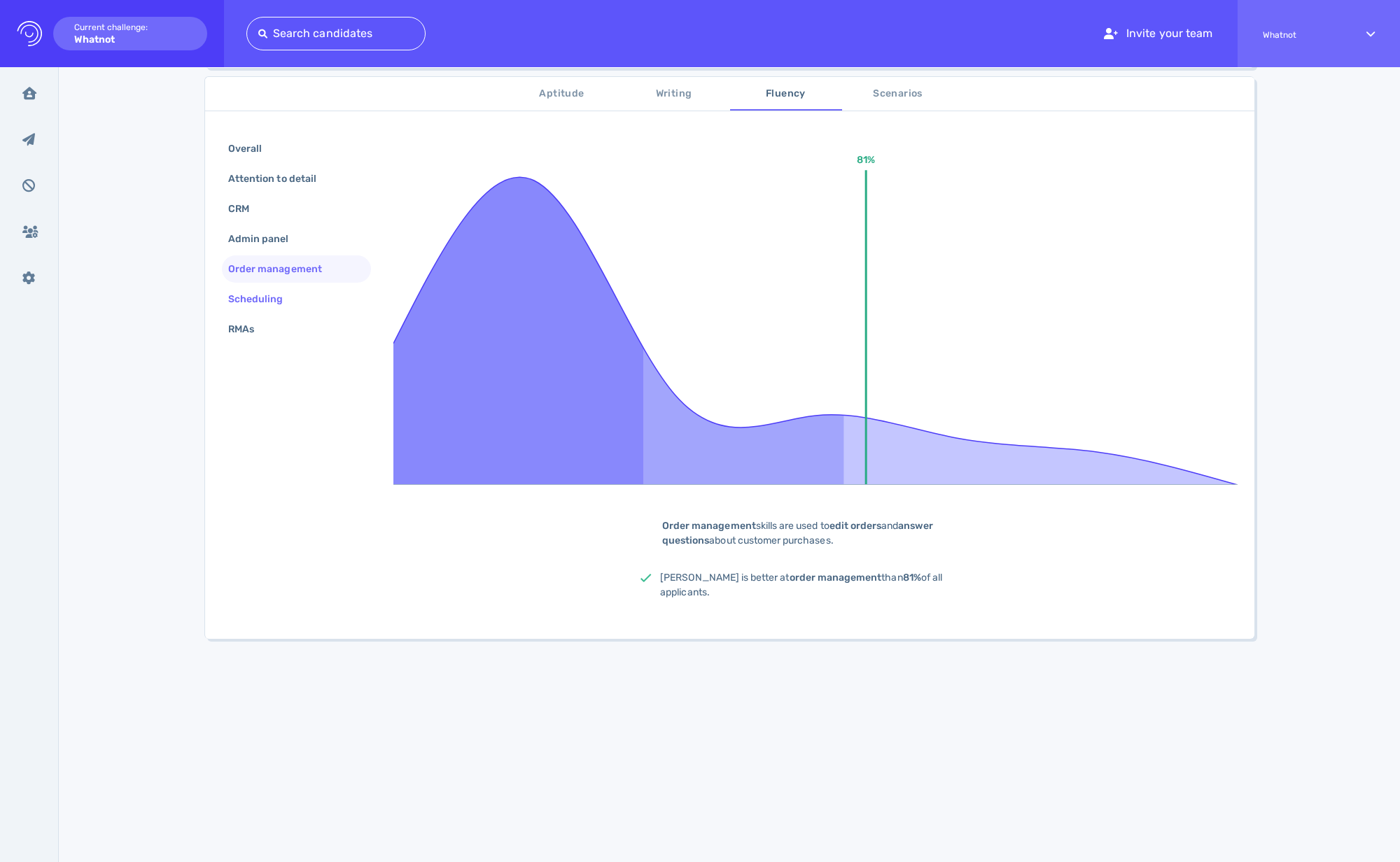
click at [265, 291] on div "Scheduling" at bounding box center [262, 298] width 75 height 20
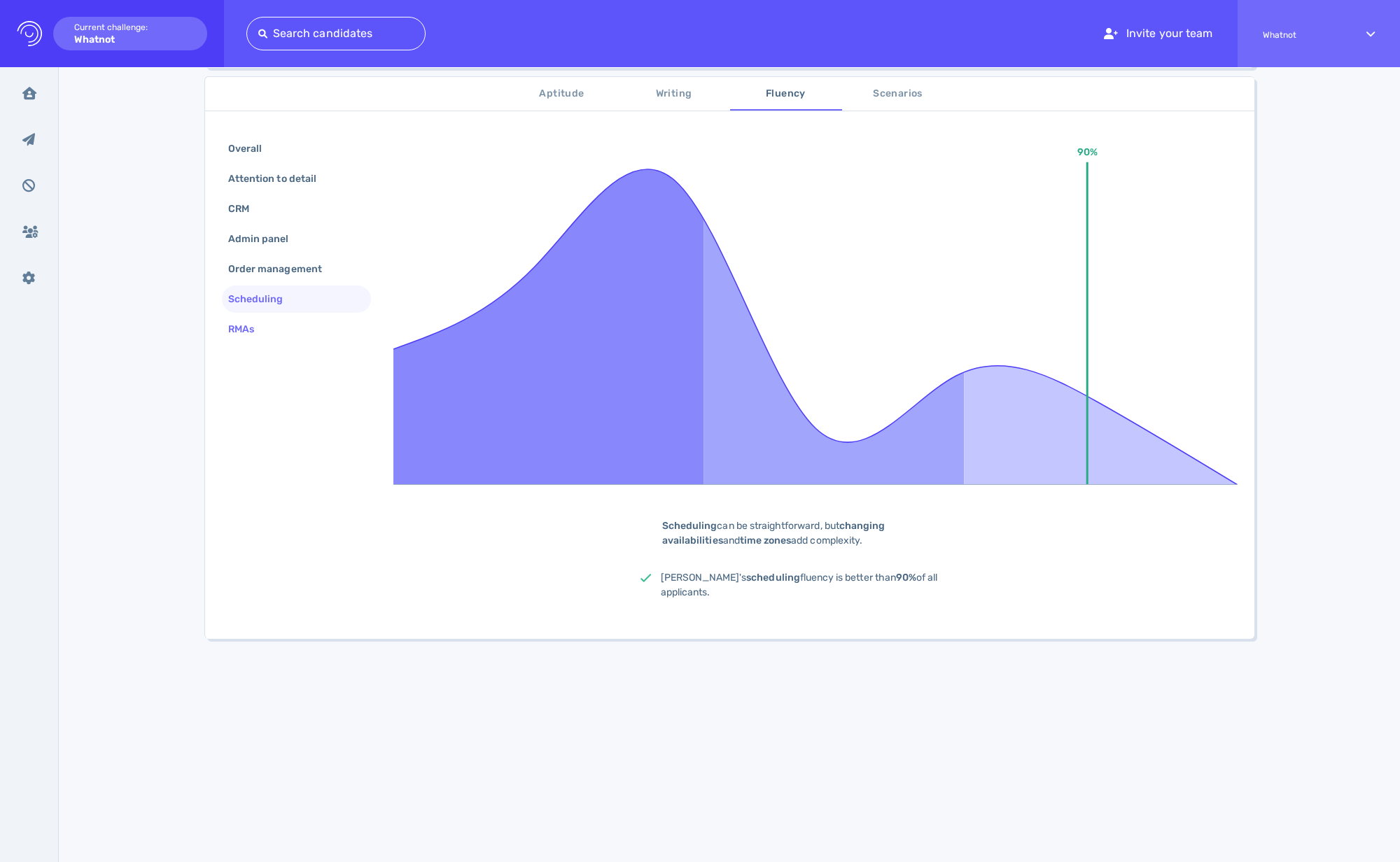
click at [255, 333] on div "RMAs" at bounding box center [248, 329] width 45 height 20
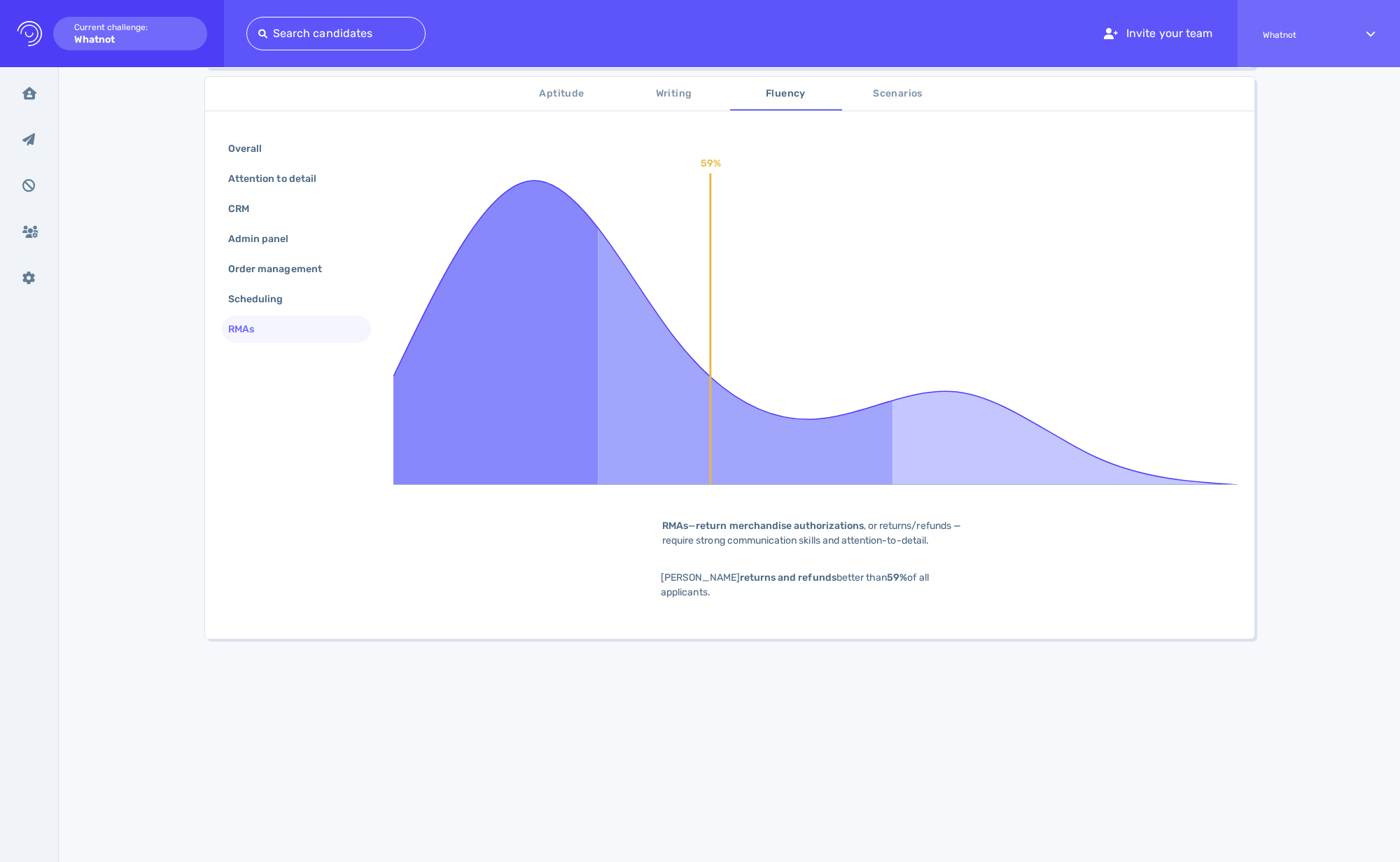
scroll to position [161, 0]
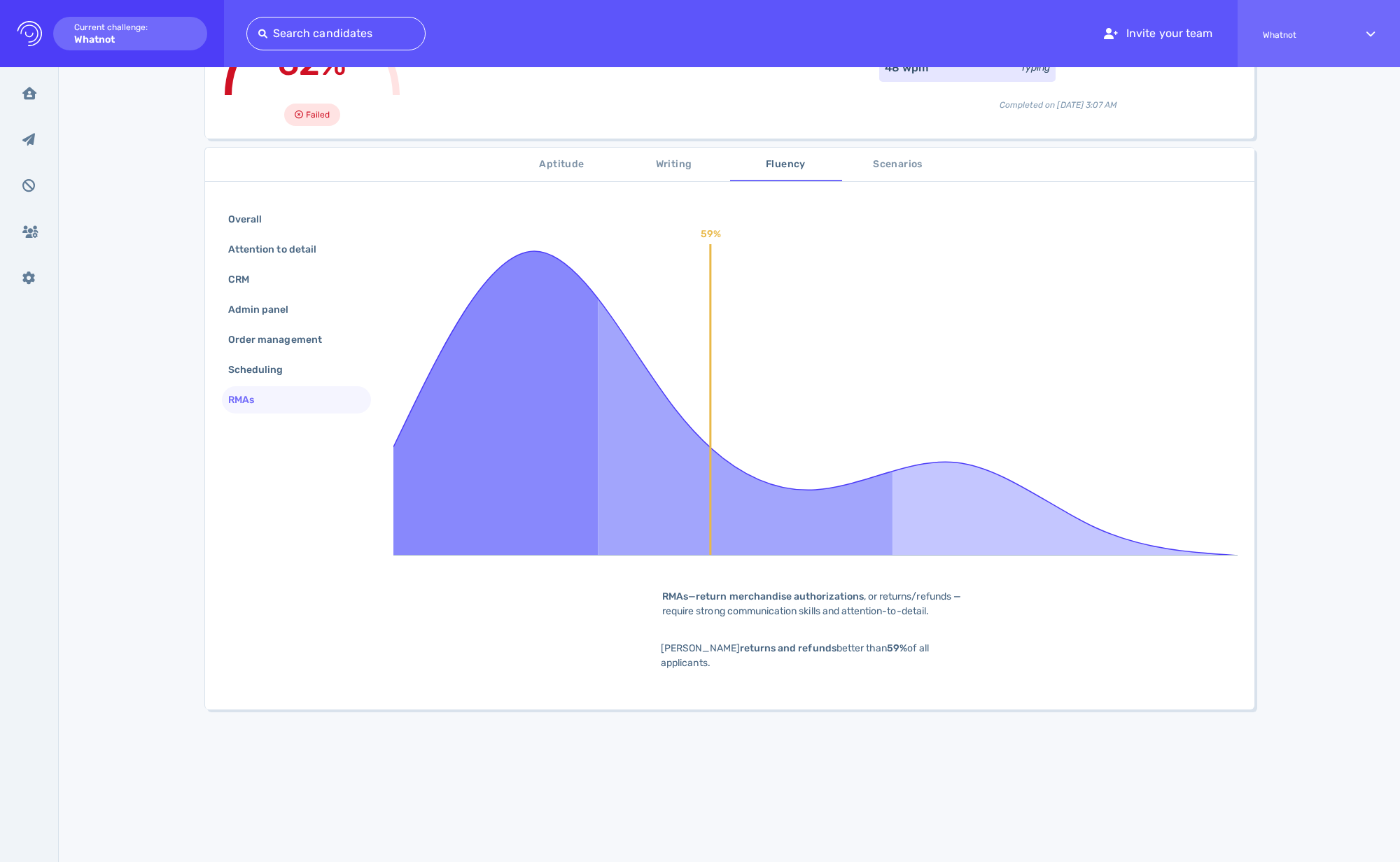
click at [886, 165] on span "Scenarios" at bounding box center [898, 165] width 95 height 17
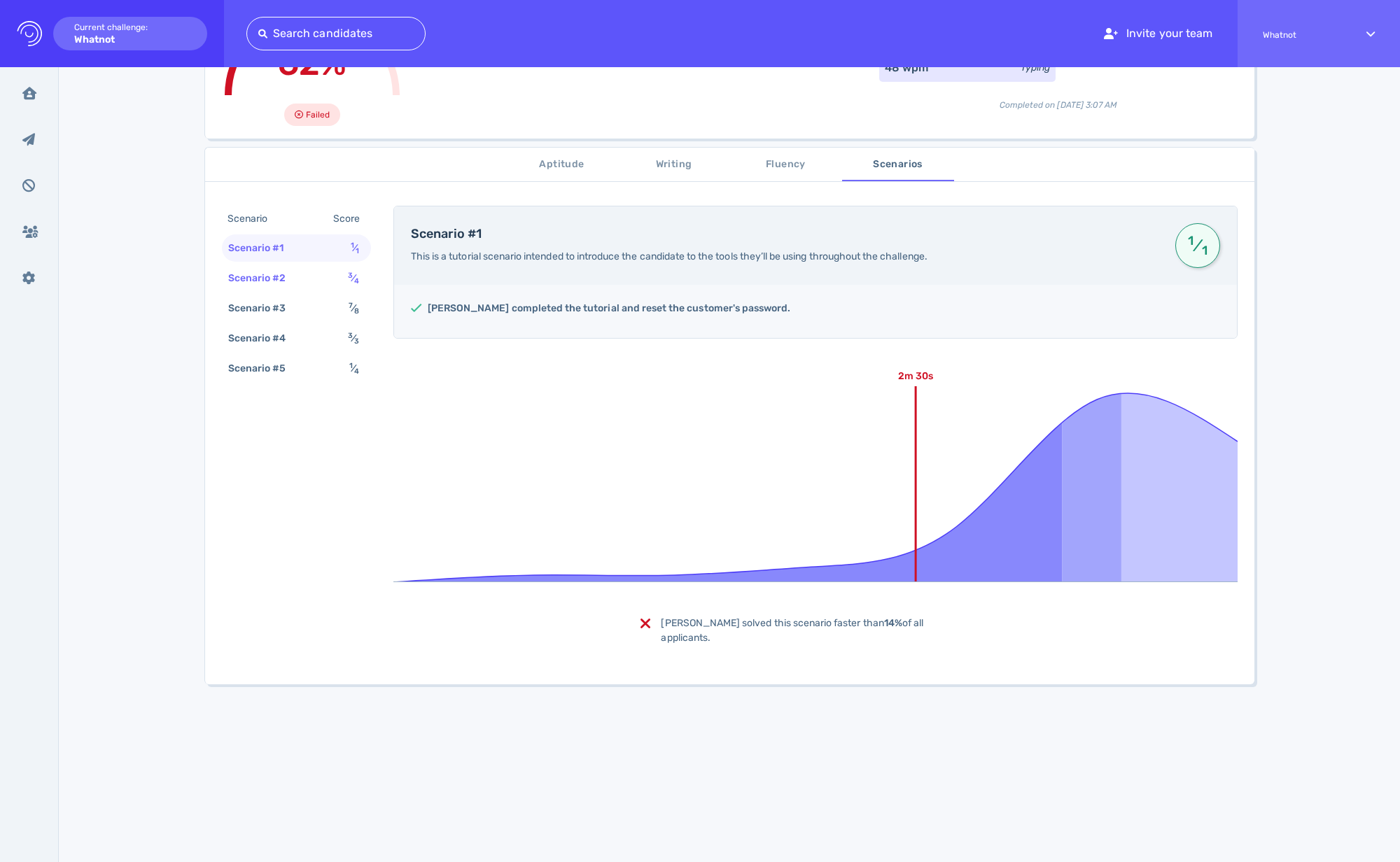
click at [282, 275] on div "Scenario #2" at bounding box center [264, 278] width 78 height 20
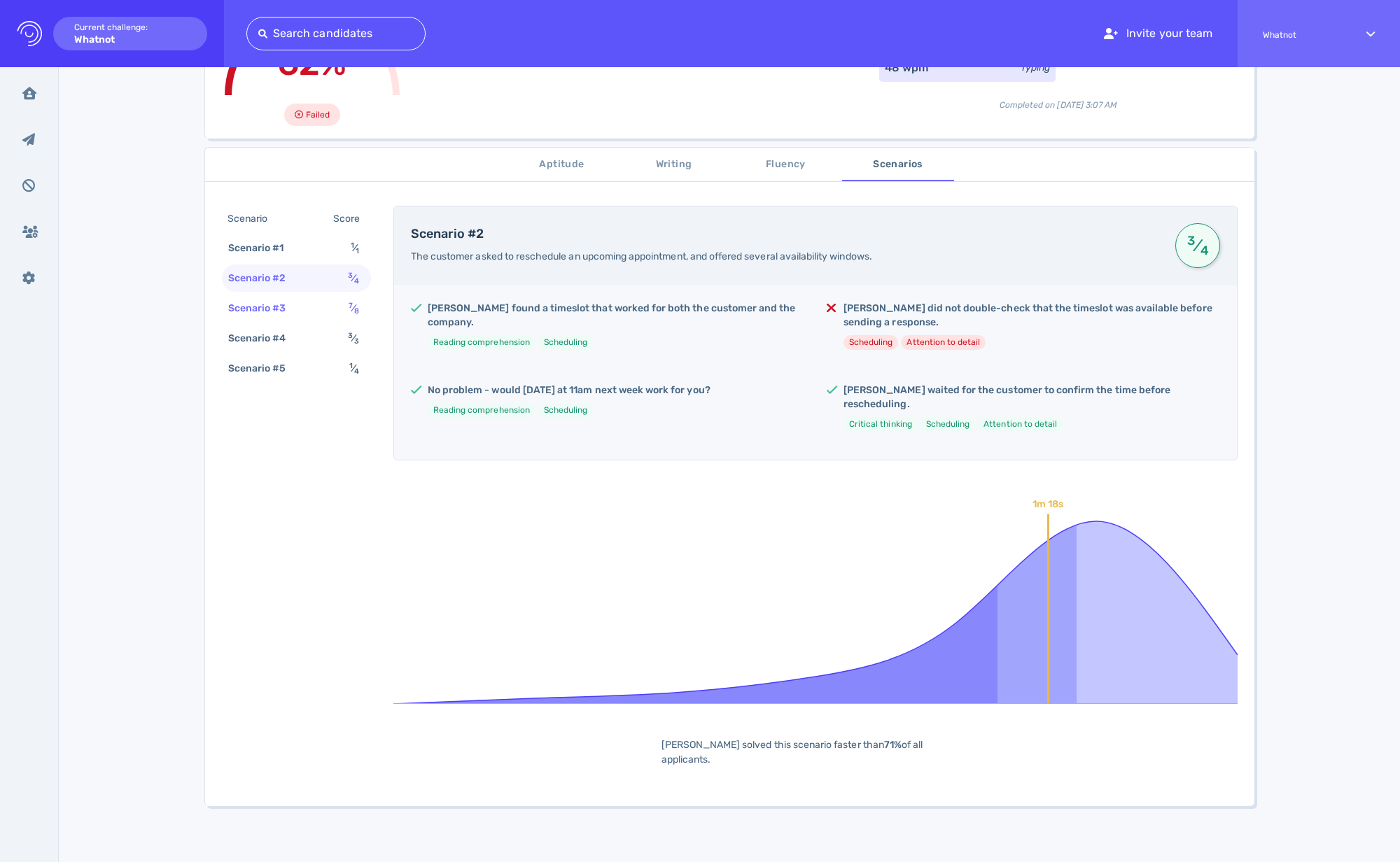
click at [296, 309] on div "Scenario #3" at bounding box center [264, 308] width 78 height 20
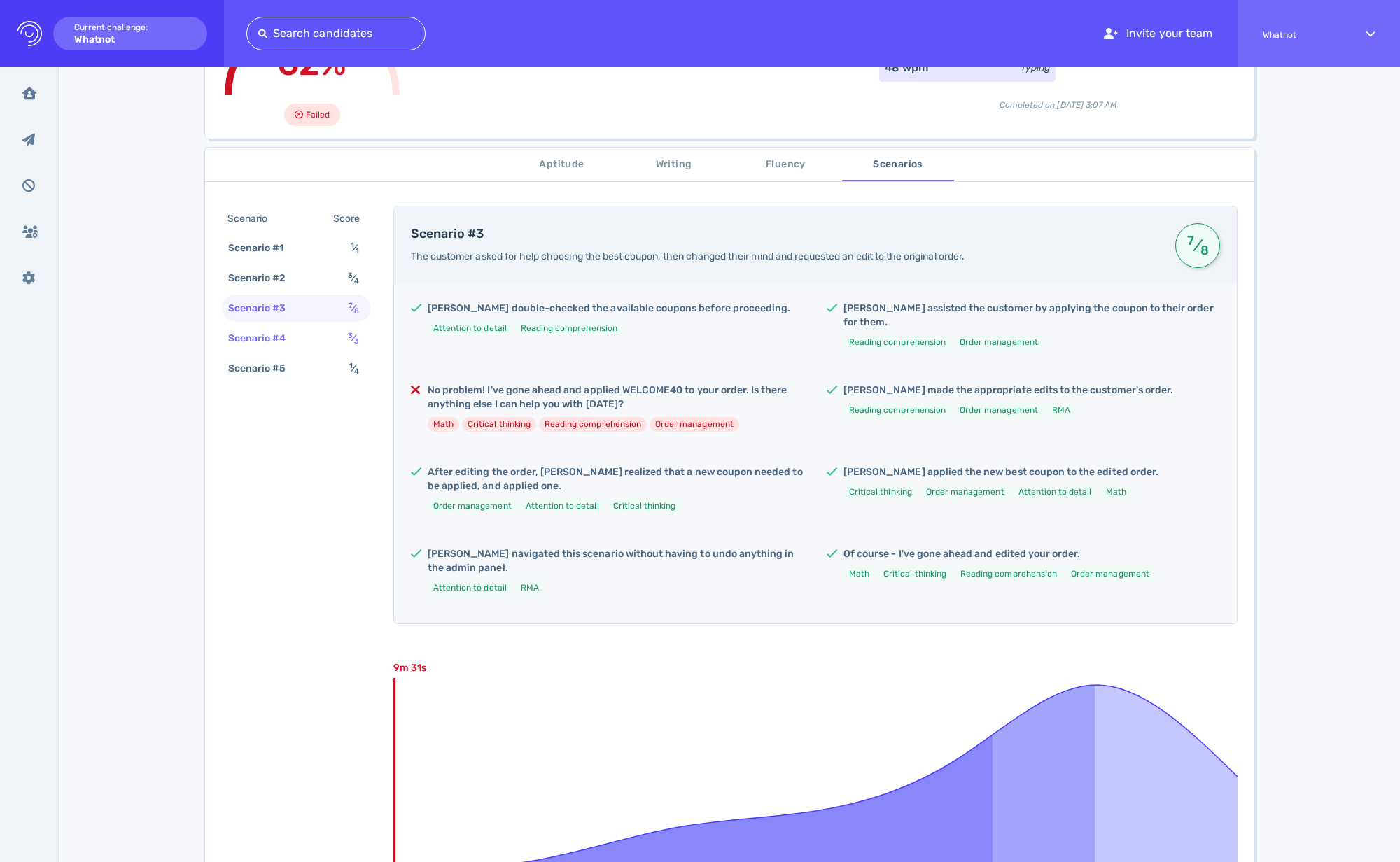
click at [281, 336] on div "Scenario #4" at bounding box center [264, 338] width 78 height 20
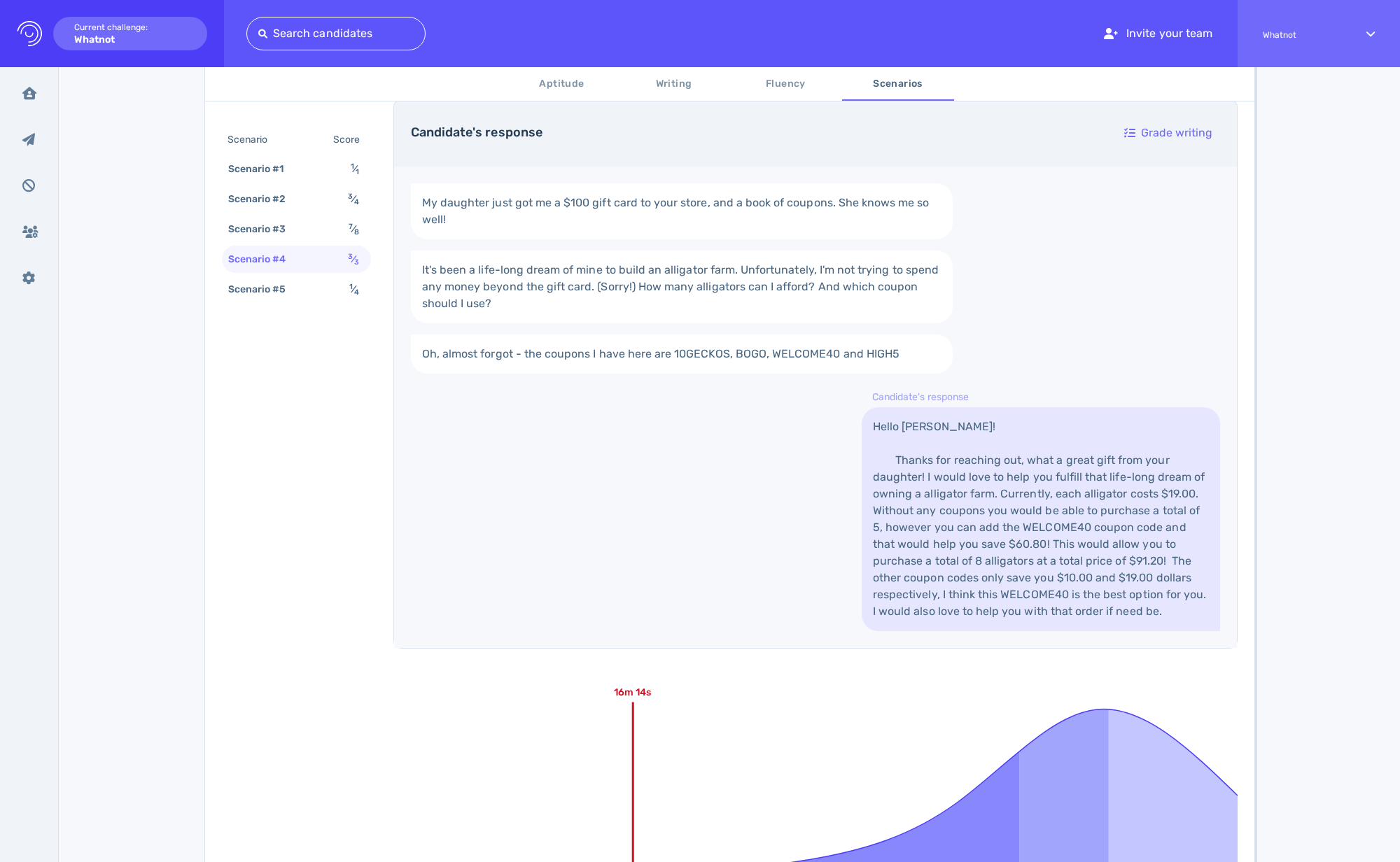
scroll to position [488, 0]
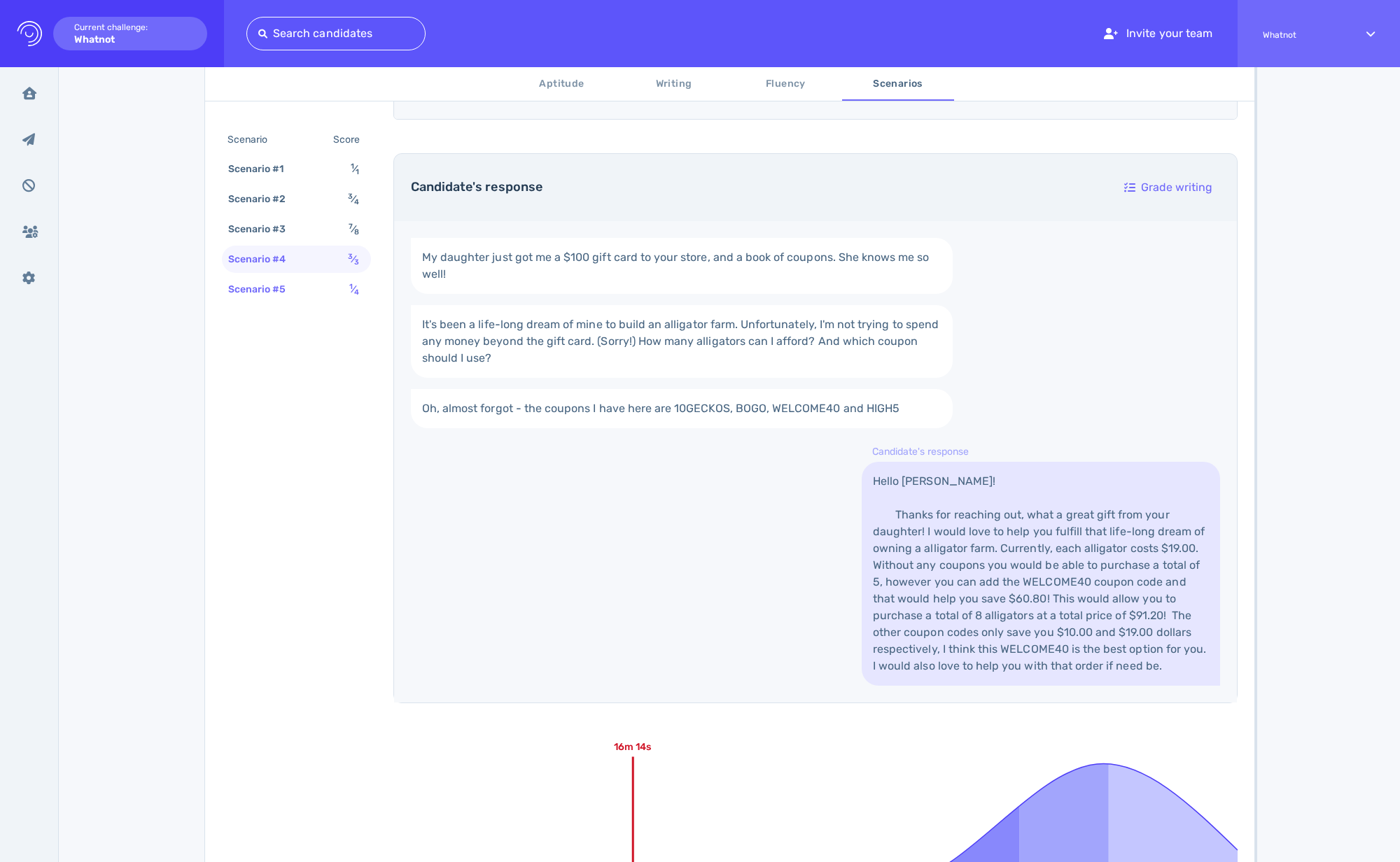
click at [286, 295] on div "Scenario #5" at bounding box center [264, 289] width 78 height 20
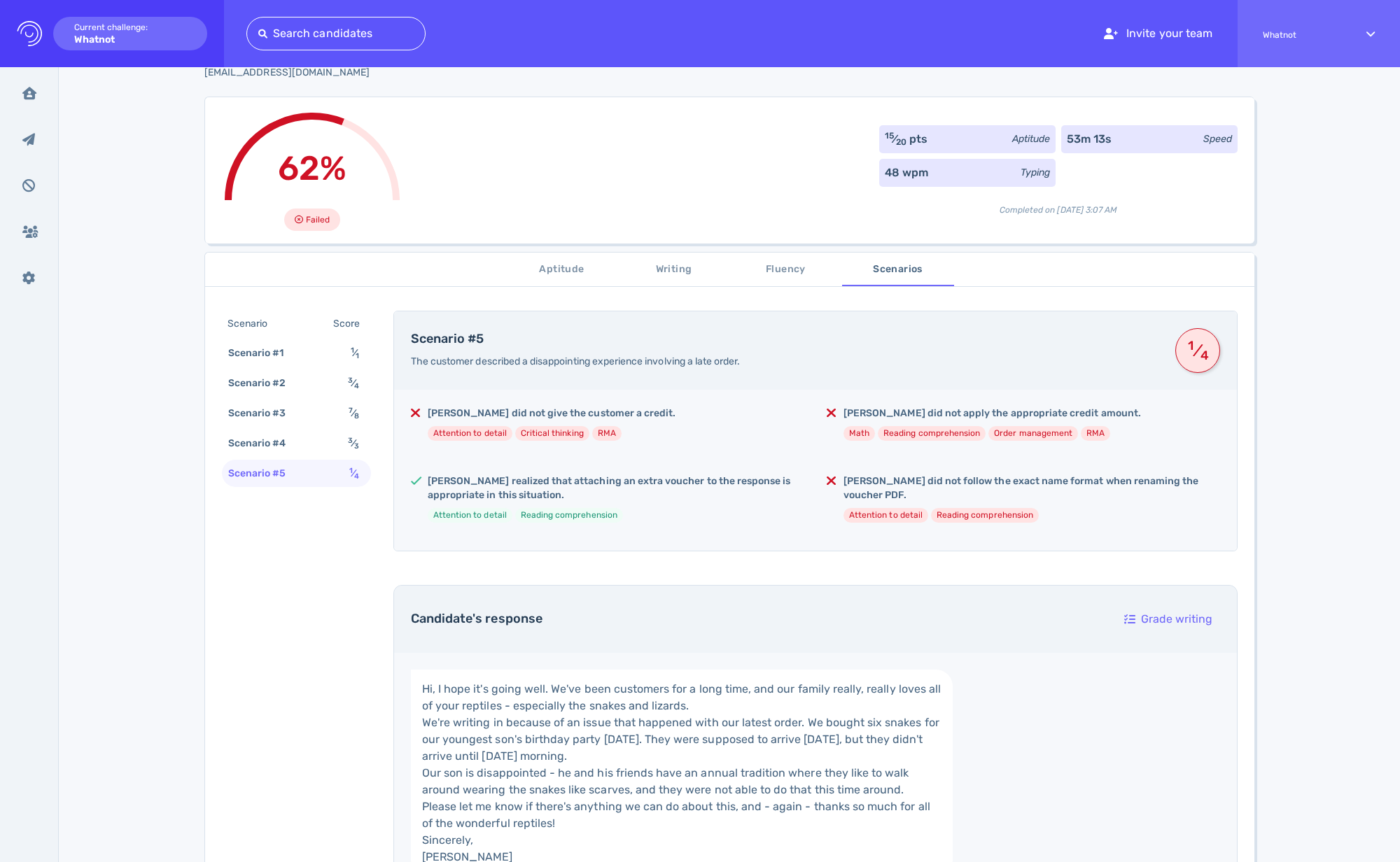
scroll to position [0, 0]
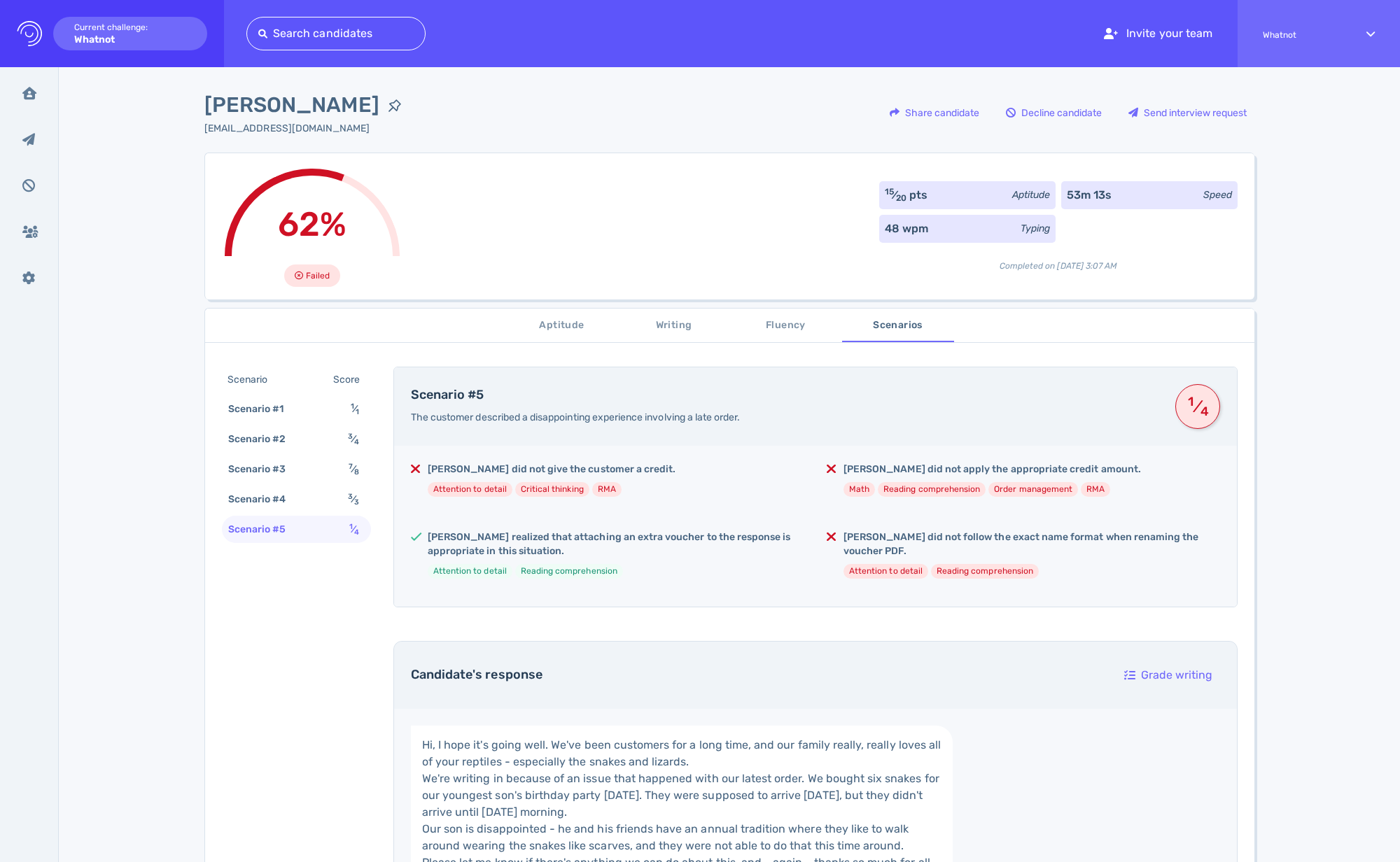
click at [277, 385] on div "Scenario" at bounding box center [254, 379] width 60 height 20
click at [555, 324] on span "Aptitude" at bounding box center [562, 326] width 95 height 17
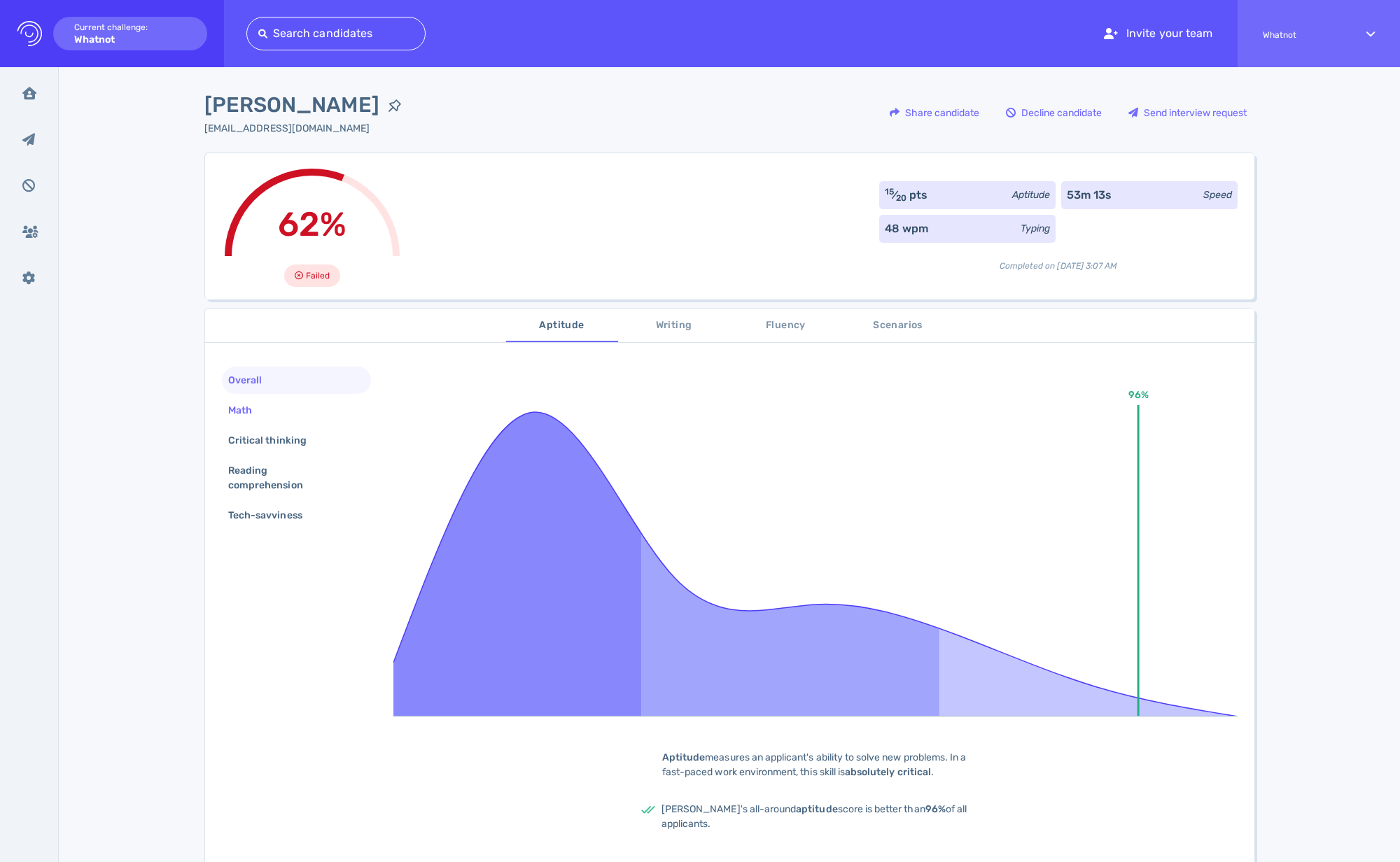
click at [229, 415] on div "Math" at bounding box center [247, 410] width 44 height 20
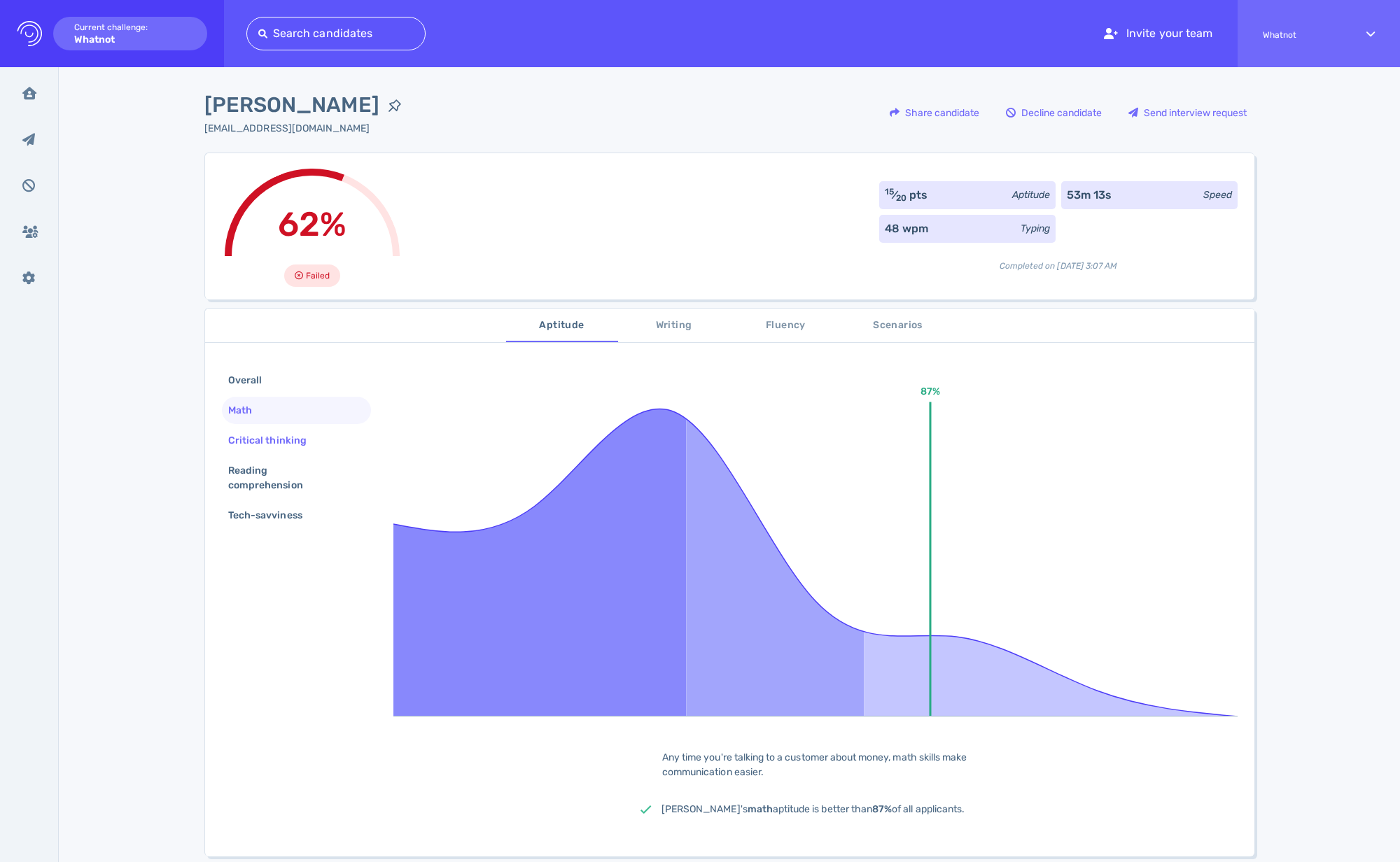
click at [242, 431] on div "Critical thinking" at bounding box center [274, 440] width 98 height 20
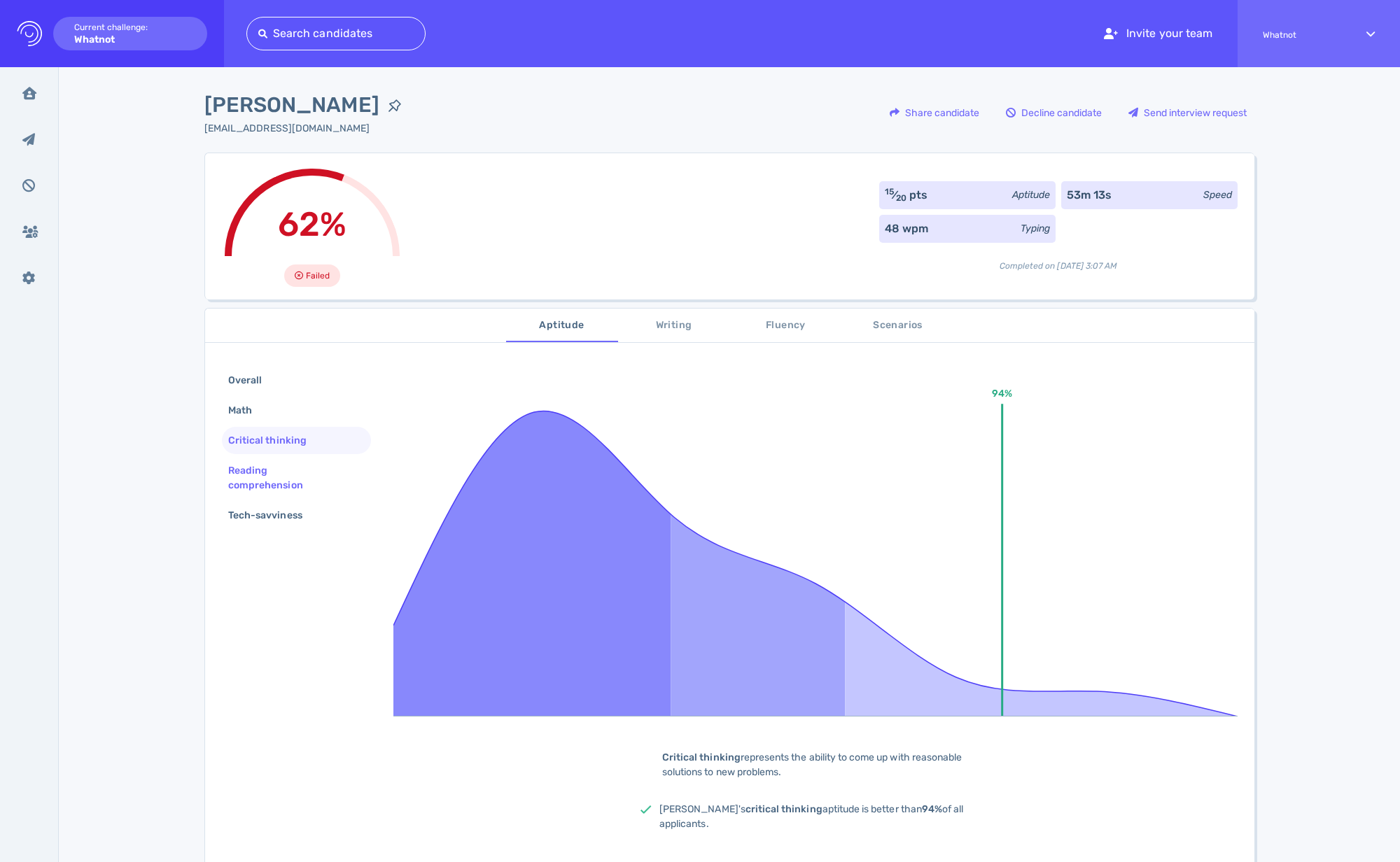
click at [255, 460] on div "Reading comprehension" at bounding box center [291, 477] width 131 height 35
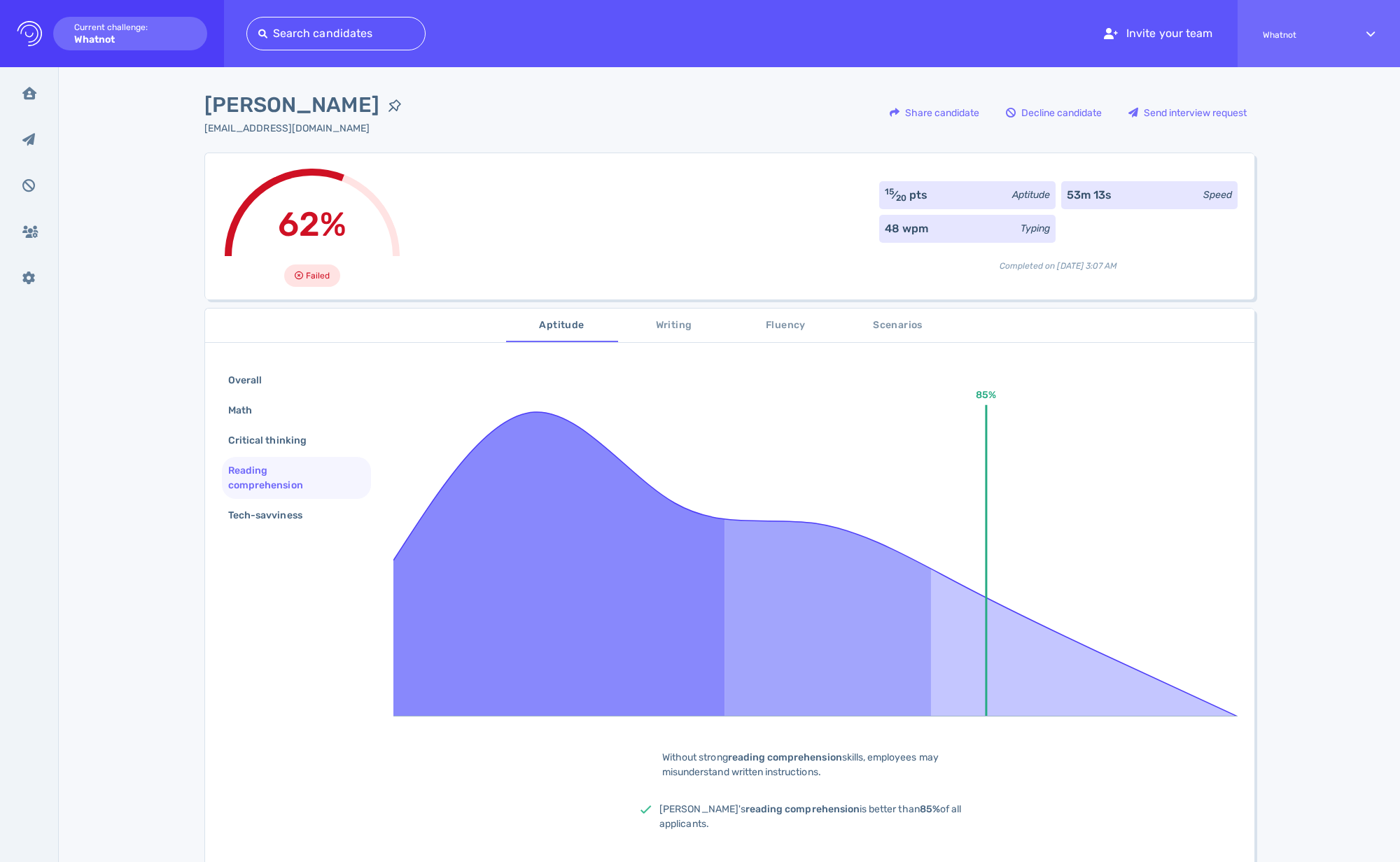
click at [255, 484] on div "Reading comprehension" at bounding box center [291, 477] width 131 height 35
click at [242, 519] on div "Tech-savviness" at bounding box center [272, 514] width 94 height 20
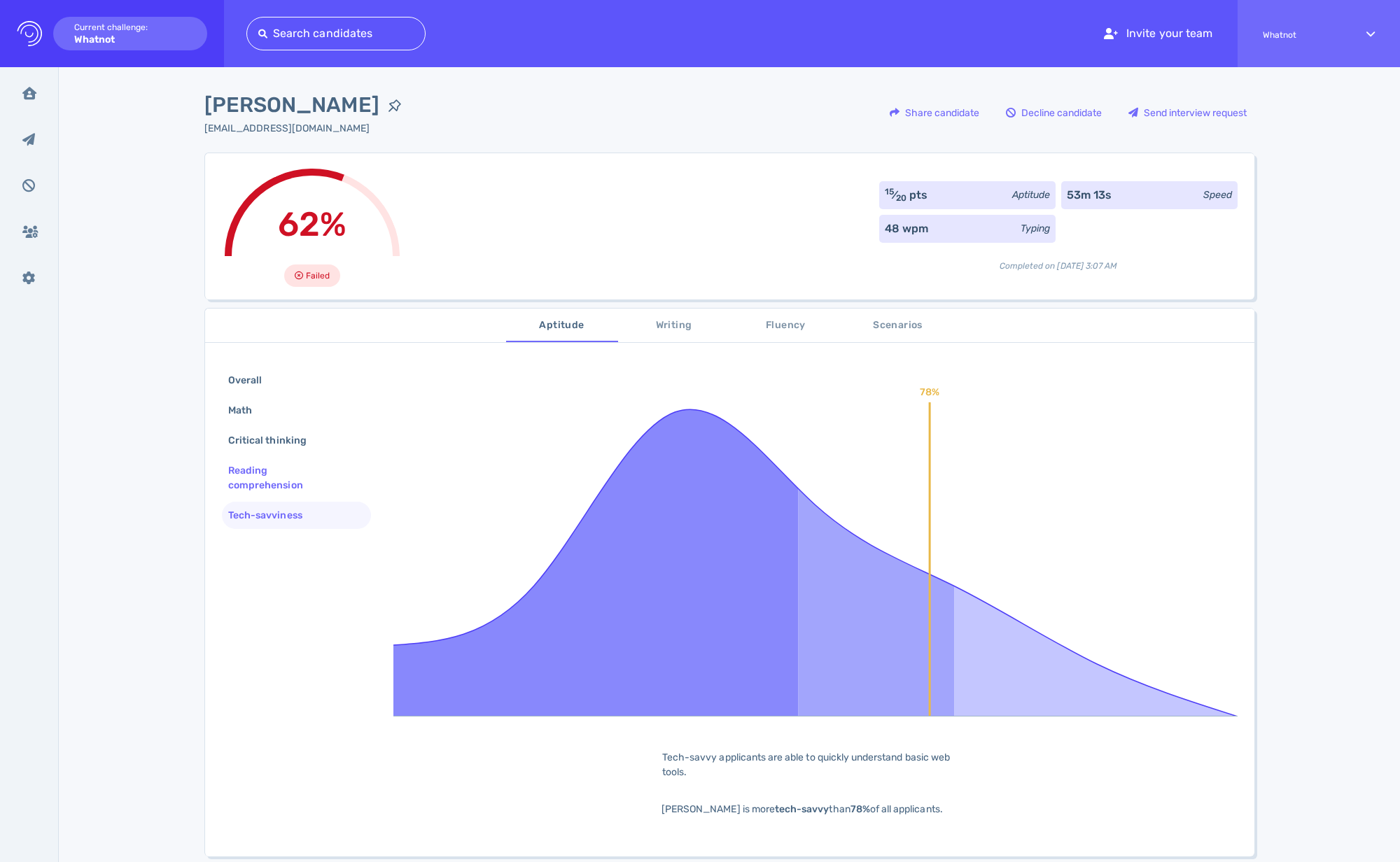
click at [251, 484] on div "Reading comprehension" at bounding box center [291, 477] width 131 height 35
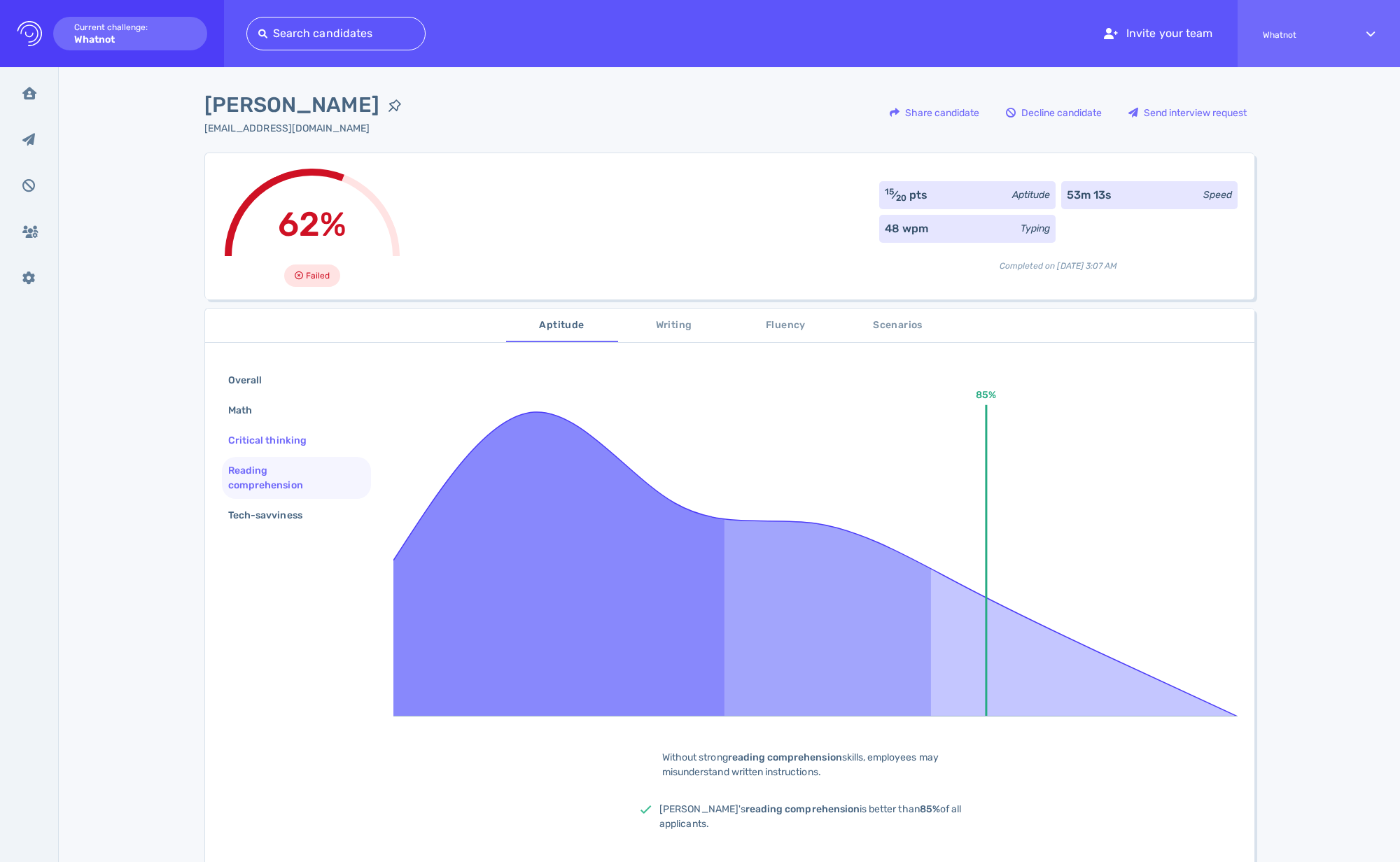
click at [270, 454] on div "Critical thinking" at bounding box center [296, 440] width 149 height 27
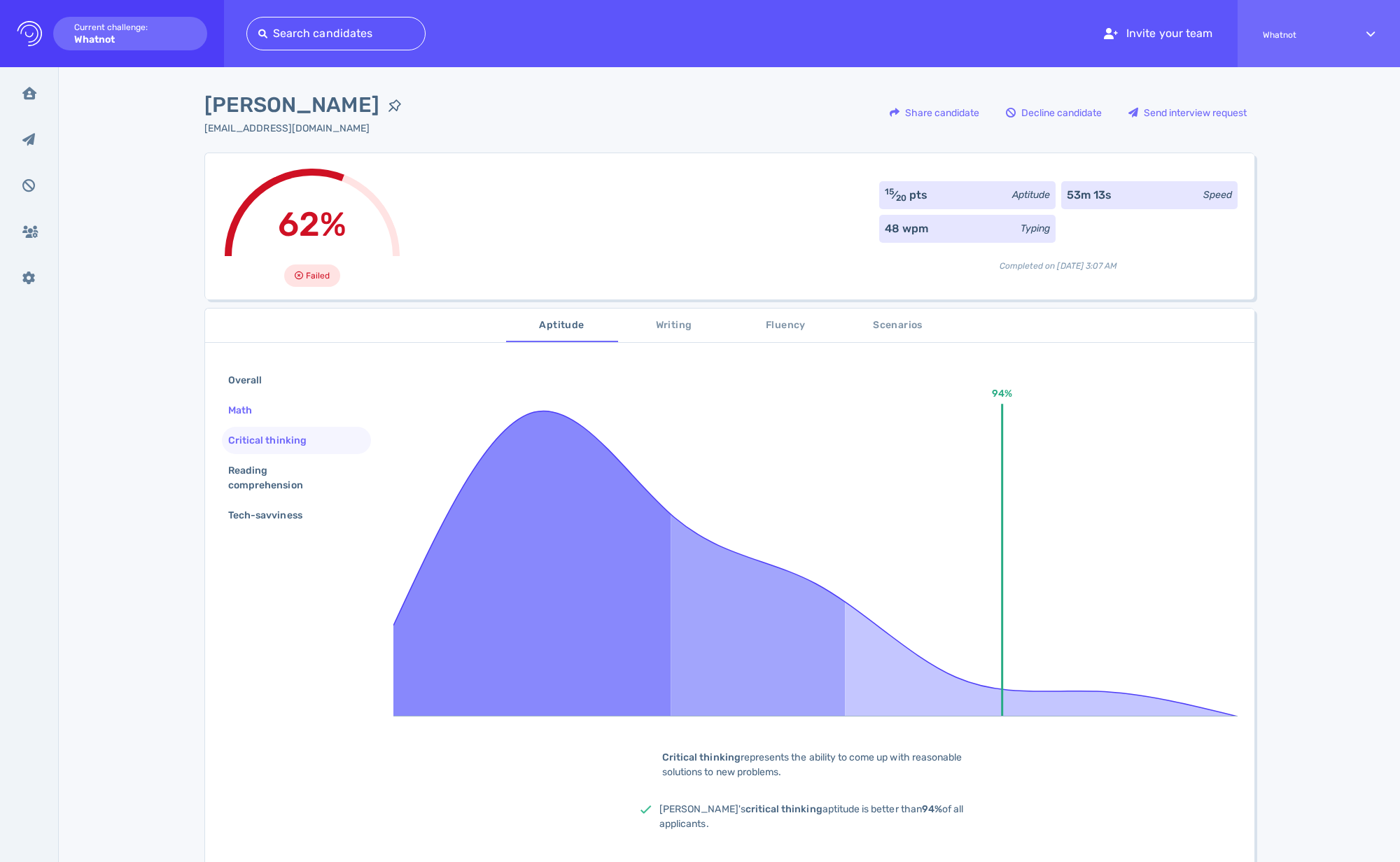
click at [264, 415] on div "Math" at bounding box center [247, 410] width 44 height 20
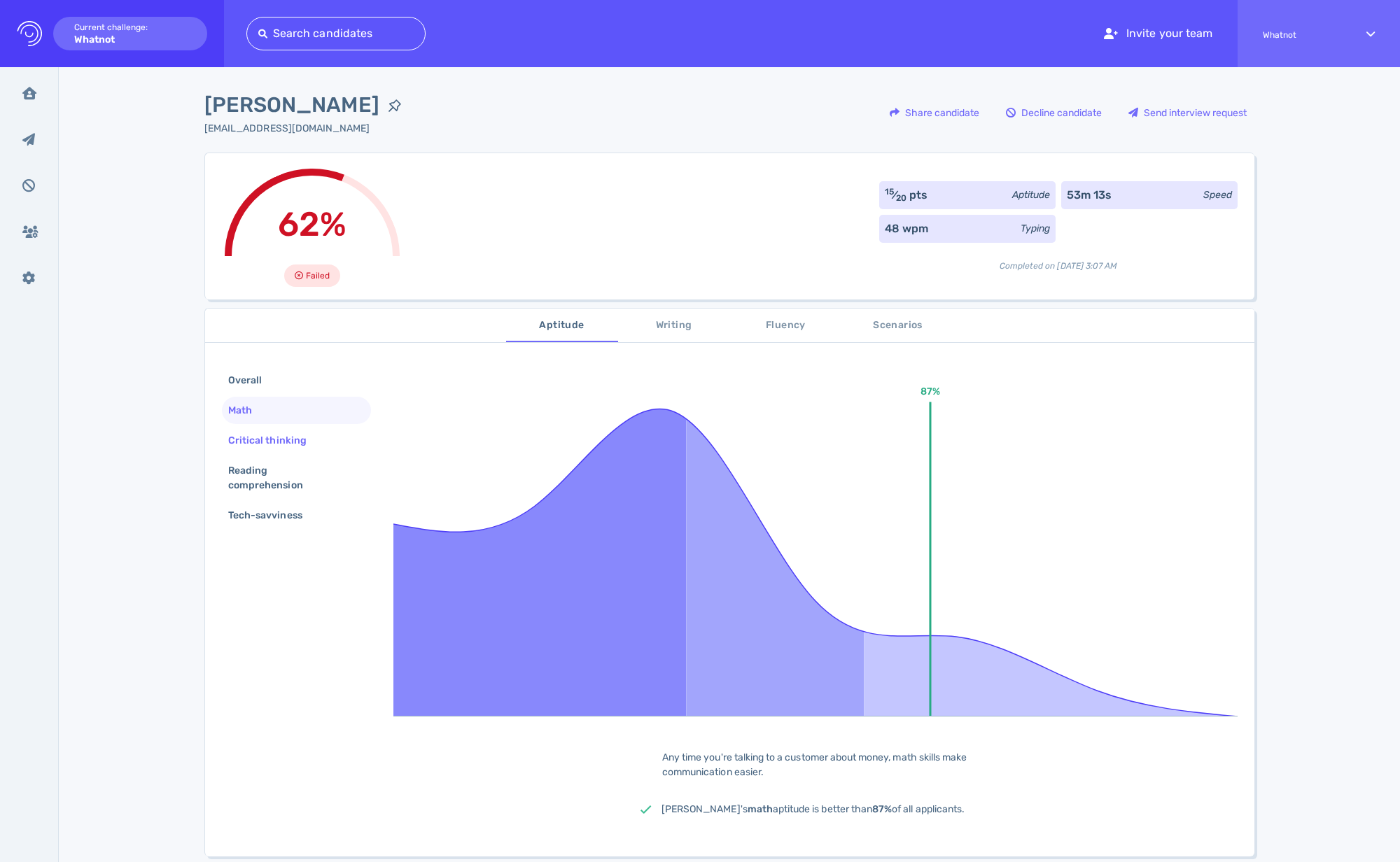
click at [266, 437] on div "Critical thinking" at bounding box center [274, 440] width 98 height 20
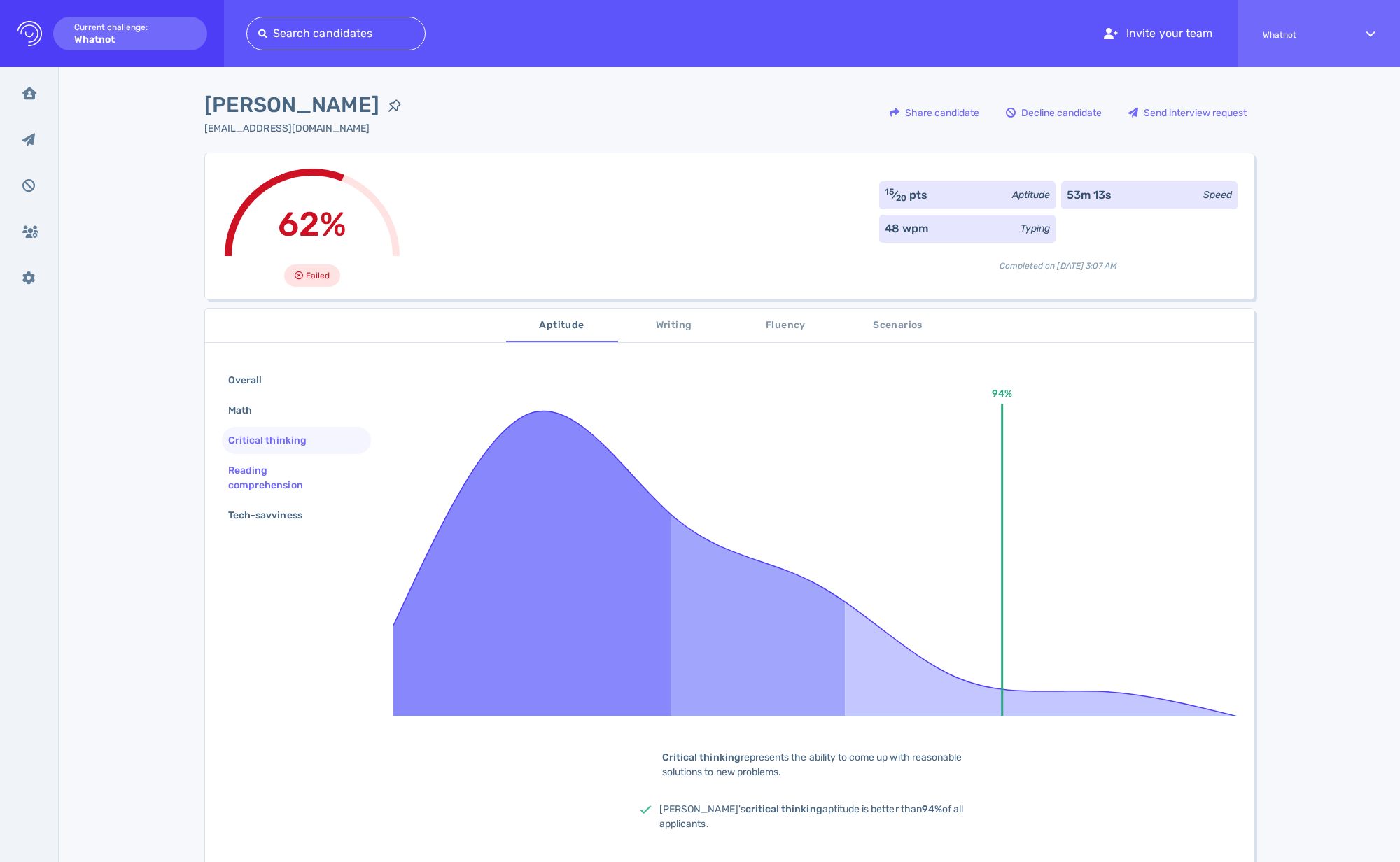
click at [278, 469] on div "Reading comprehension" at bounding box center [291, 477] width 131 height 35
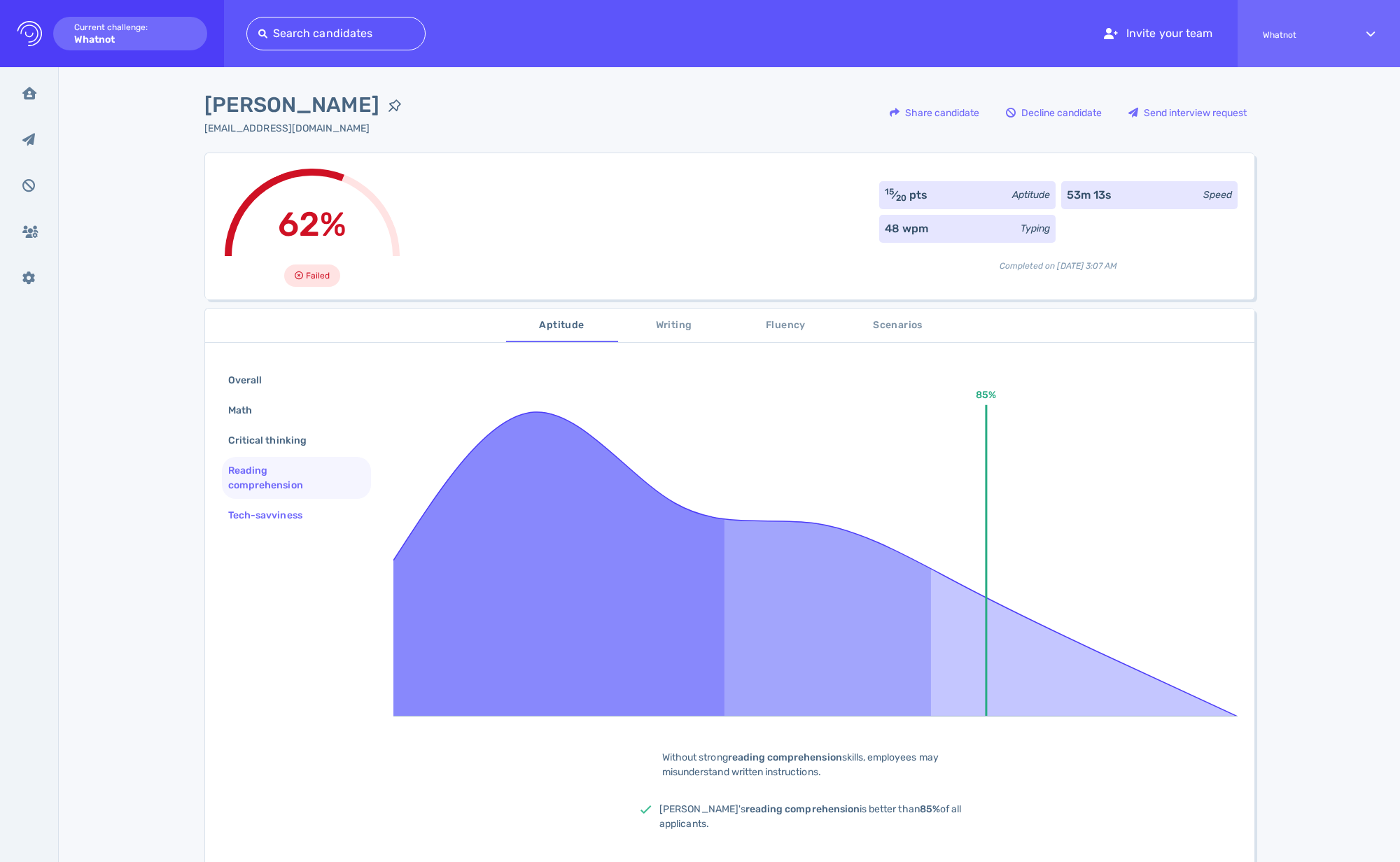
click at [272, 516] on div "Tech-savviness" at bounding box center [272, 514] width 94 height 20
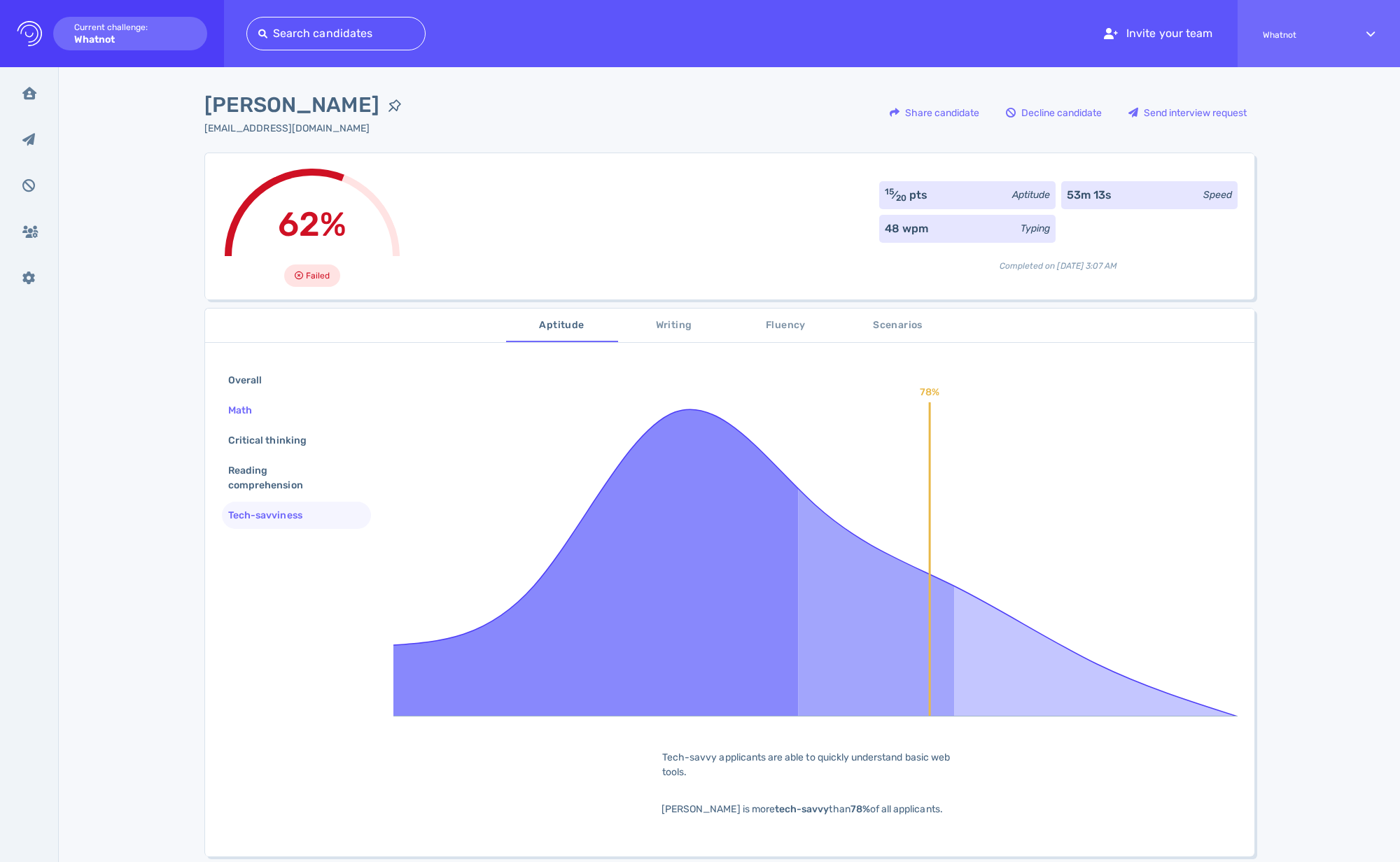
click at [249, 415] on div "Math" at bounding box center [247, 410] width 44 height 20
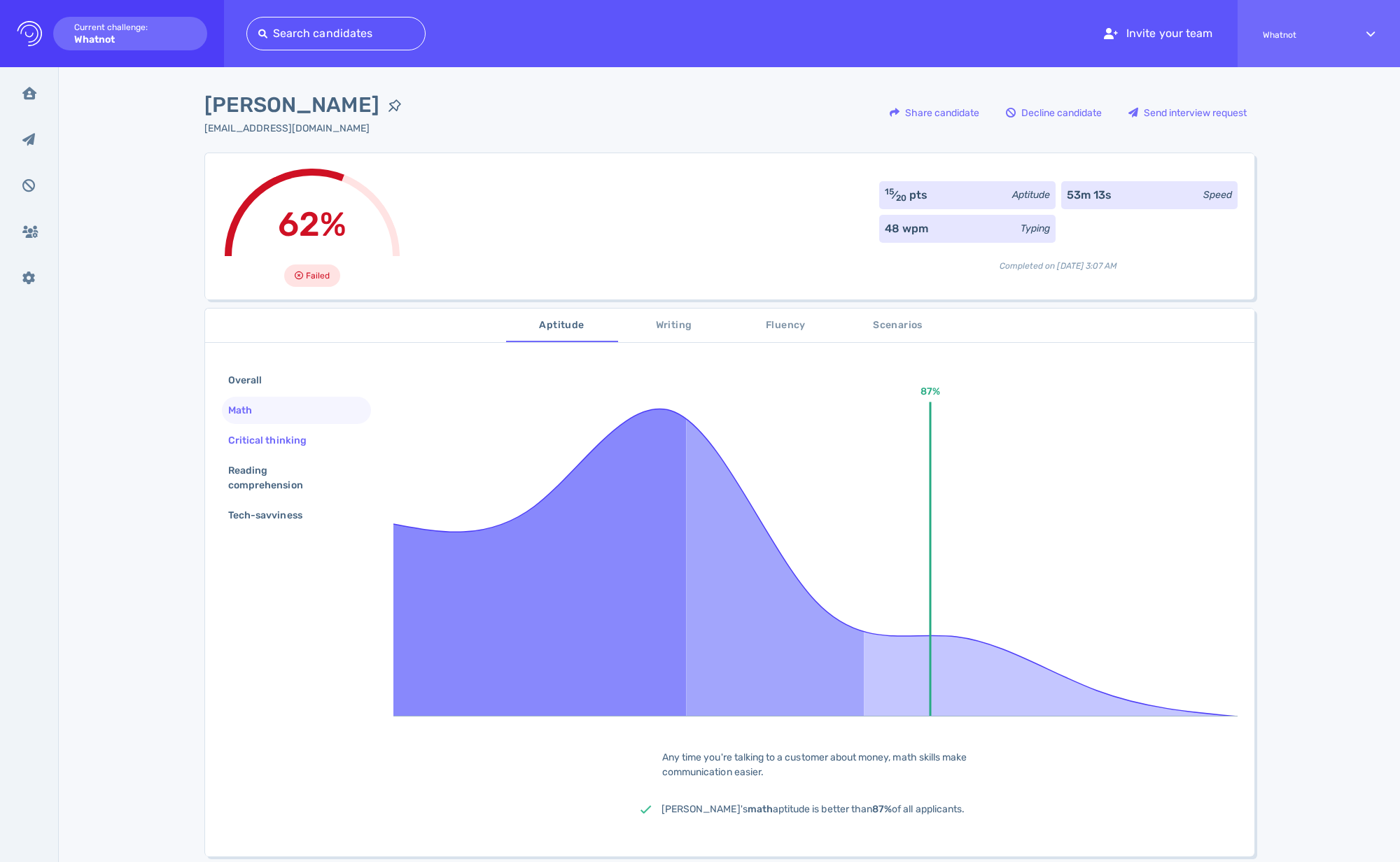
click at [244, 438] on div "Critical thinking" at bounding box center [274, 440] width 98 height 20
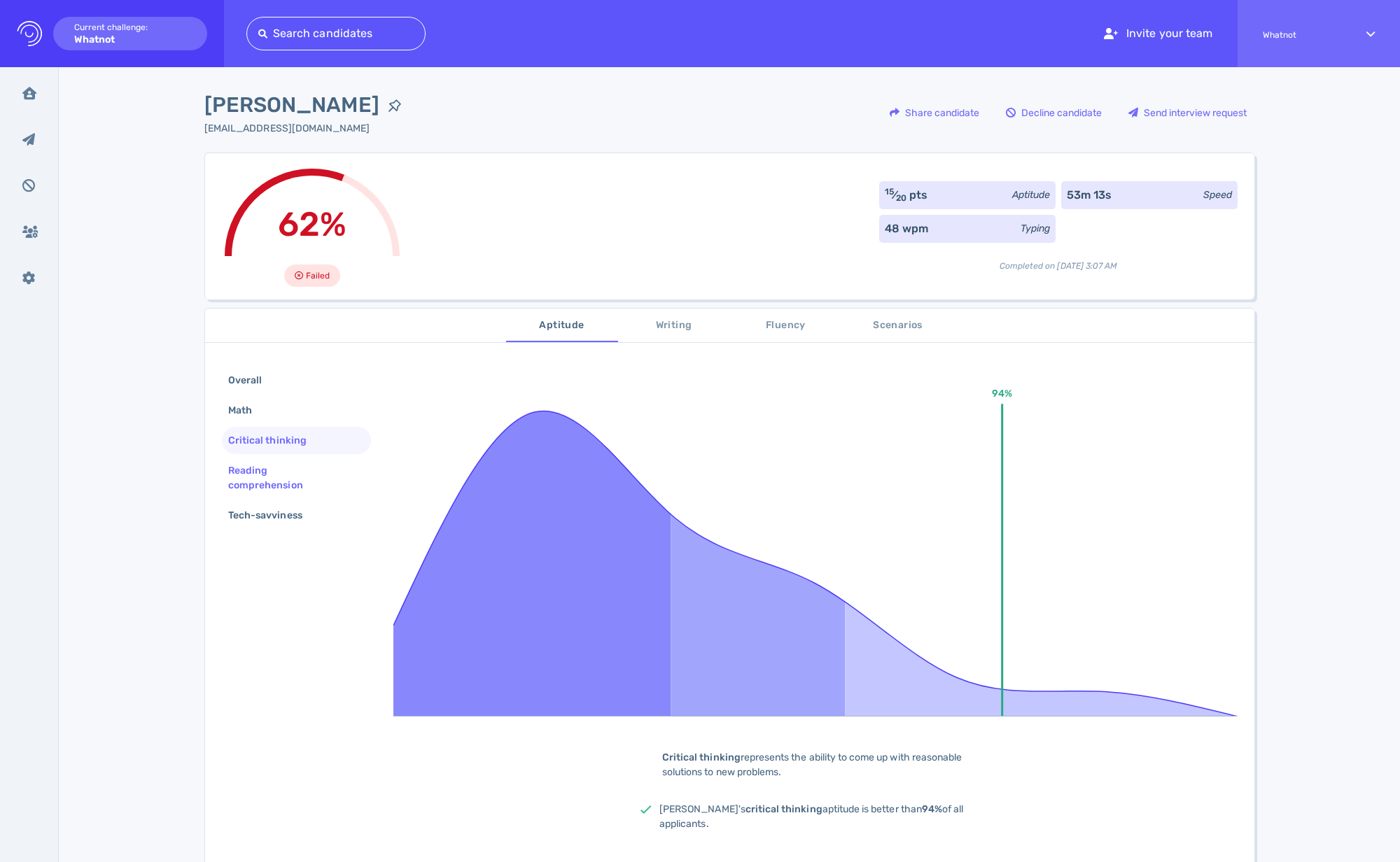
click at [248, 473] on div "Reading comprehension" at bounding box center [291, 477] width 131 height 35
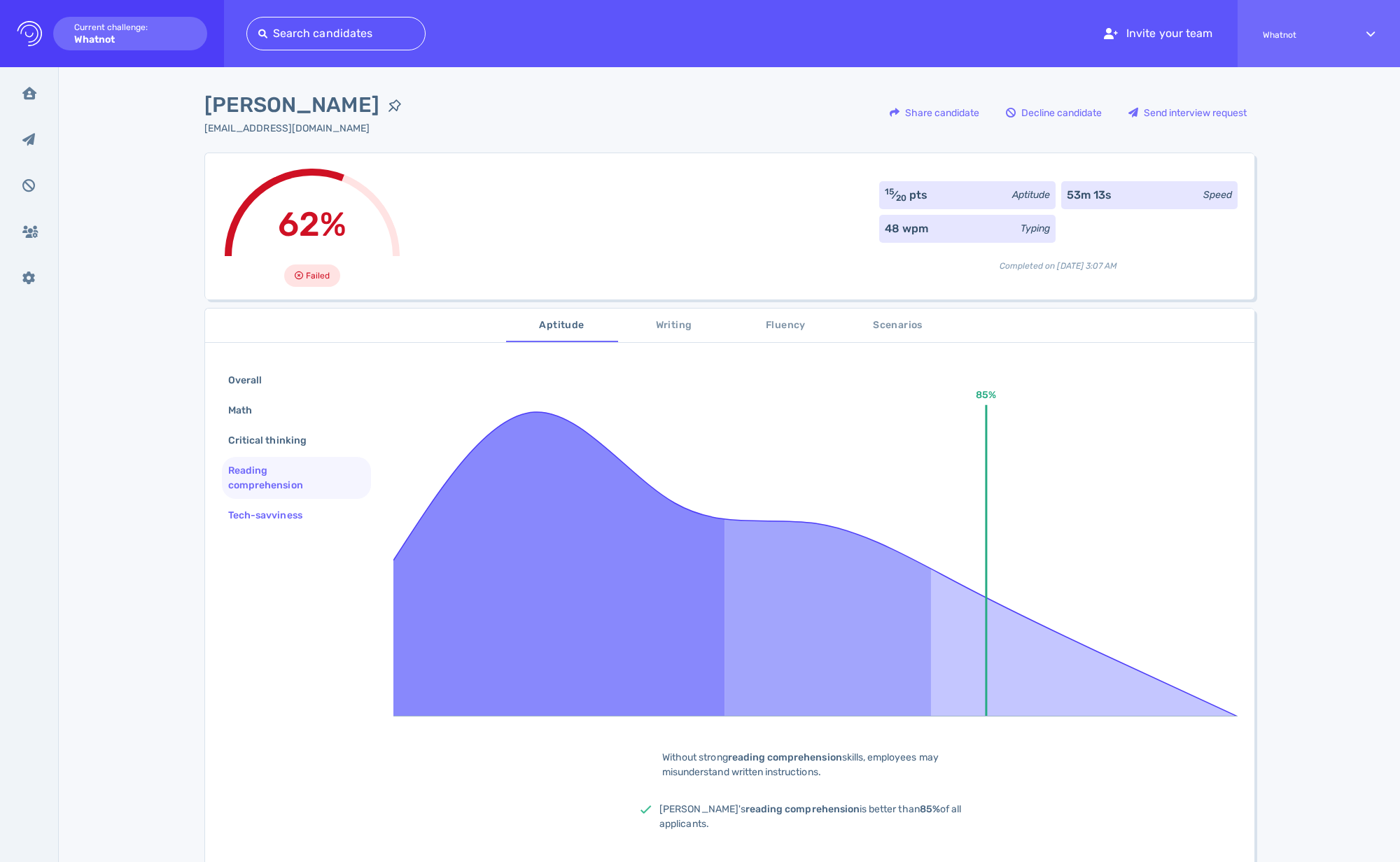
click at [281, 513] on div "Tech-savviness" at bounding box center [272, 514] width 94 height 20
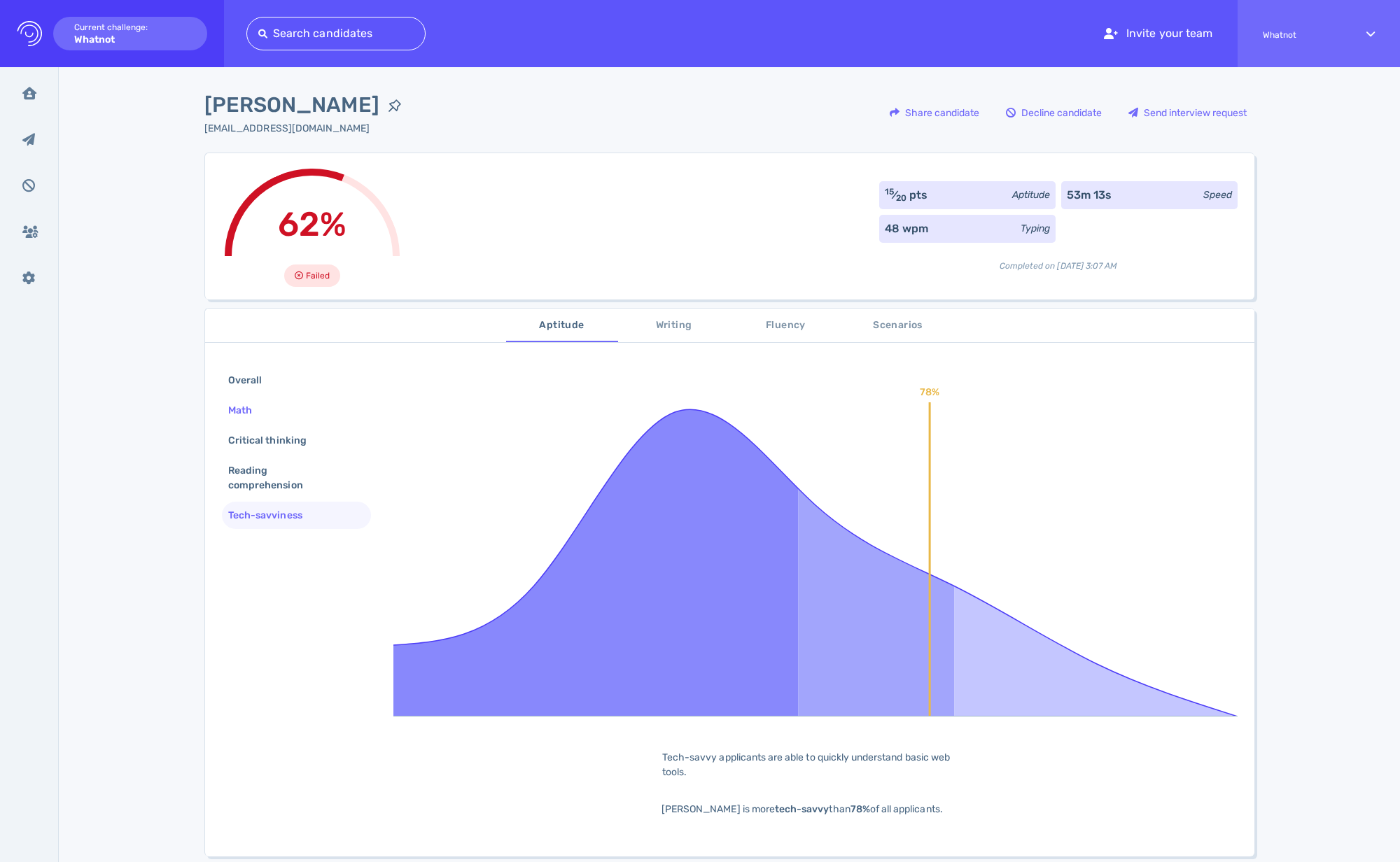
click at [245, 412] on div "Math" at bounding box center [247, 410] width 44 height 20
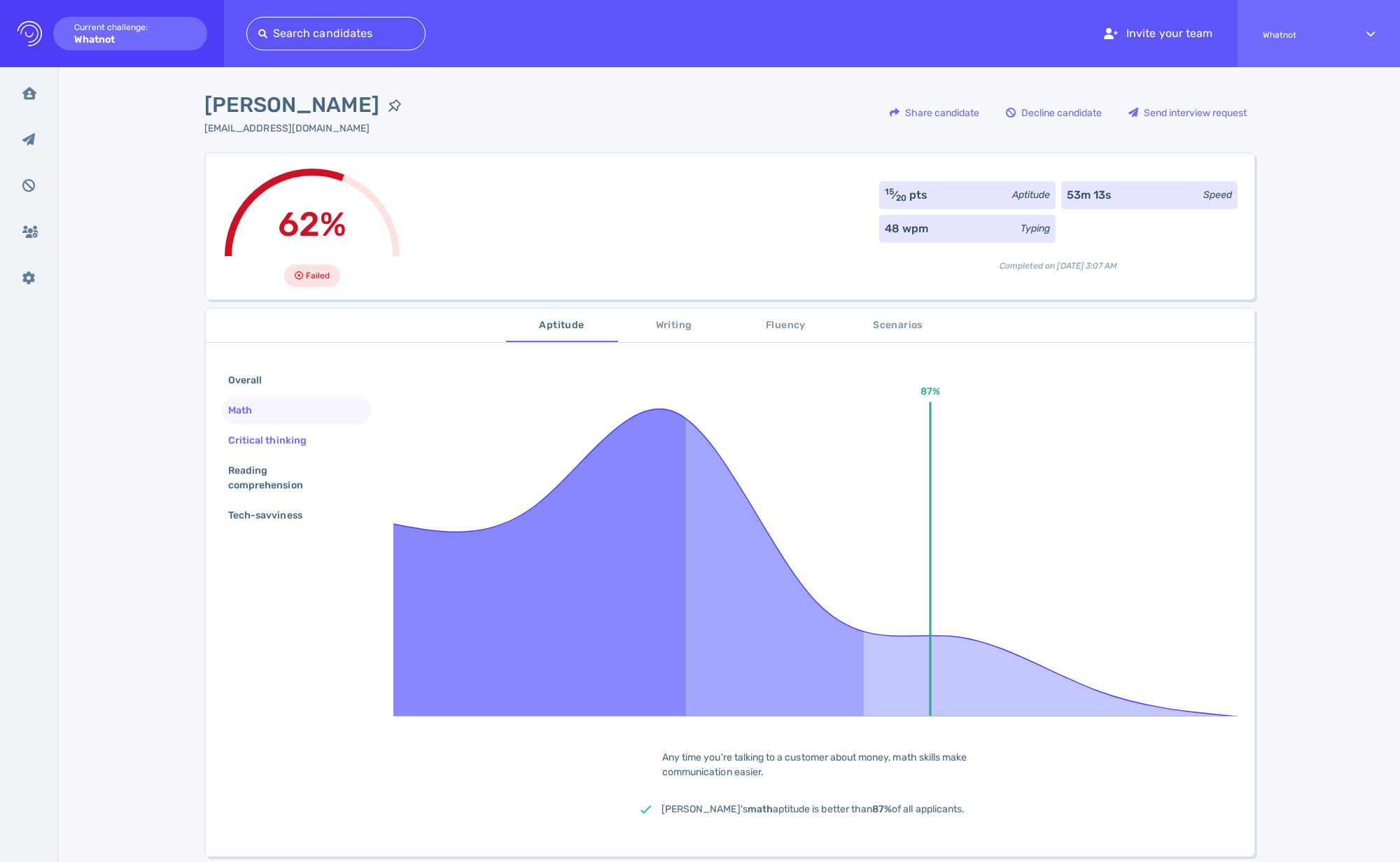
click at [251, 441] on div "Critical thinking" at bounding box center [274, 440] width 98 height 20
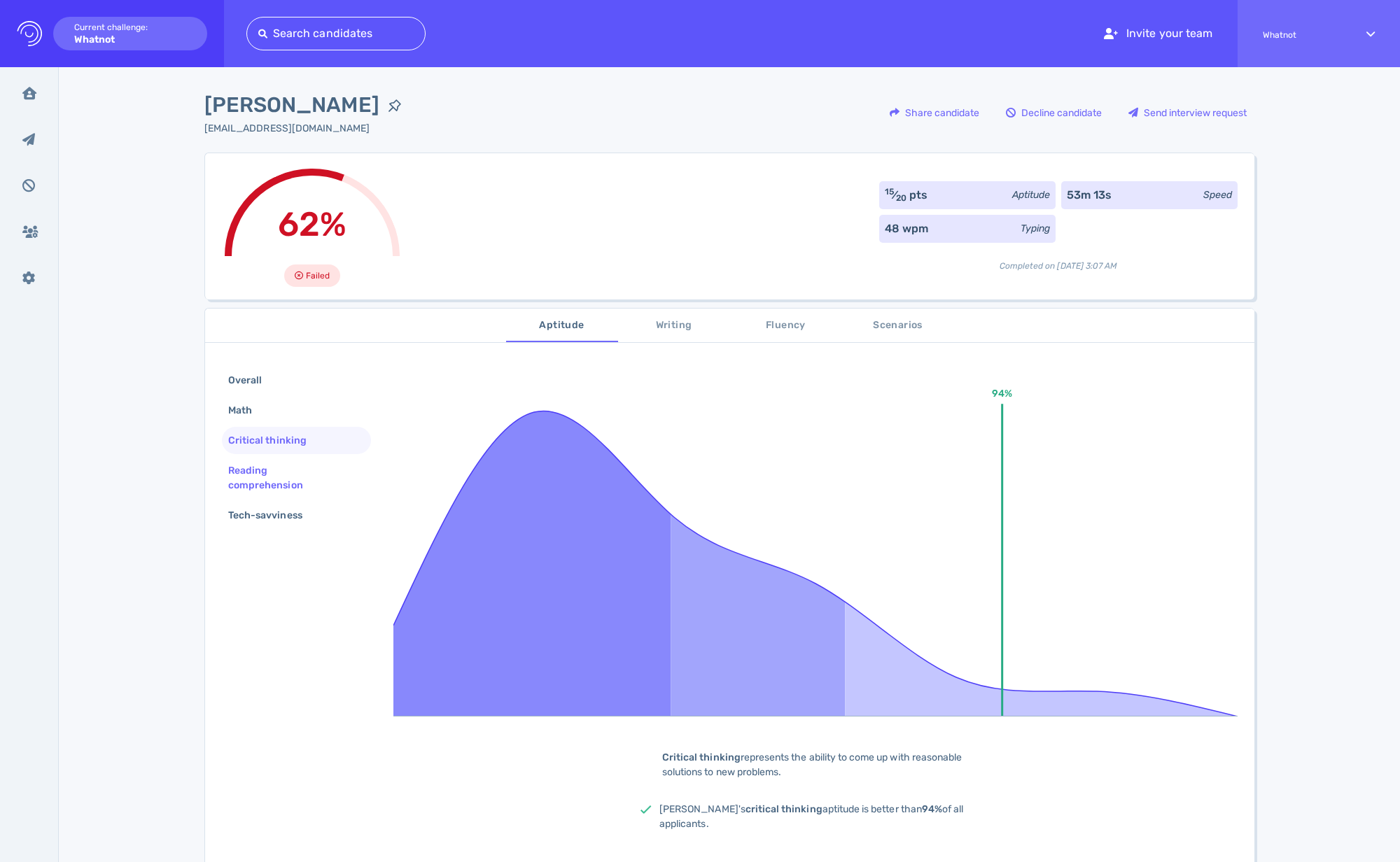
click at [255, 476] on div "Reading comprehension" at bounding box center [291, 477] width 131 height 35
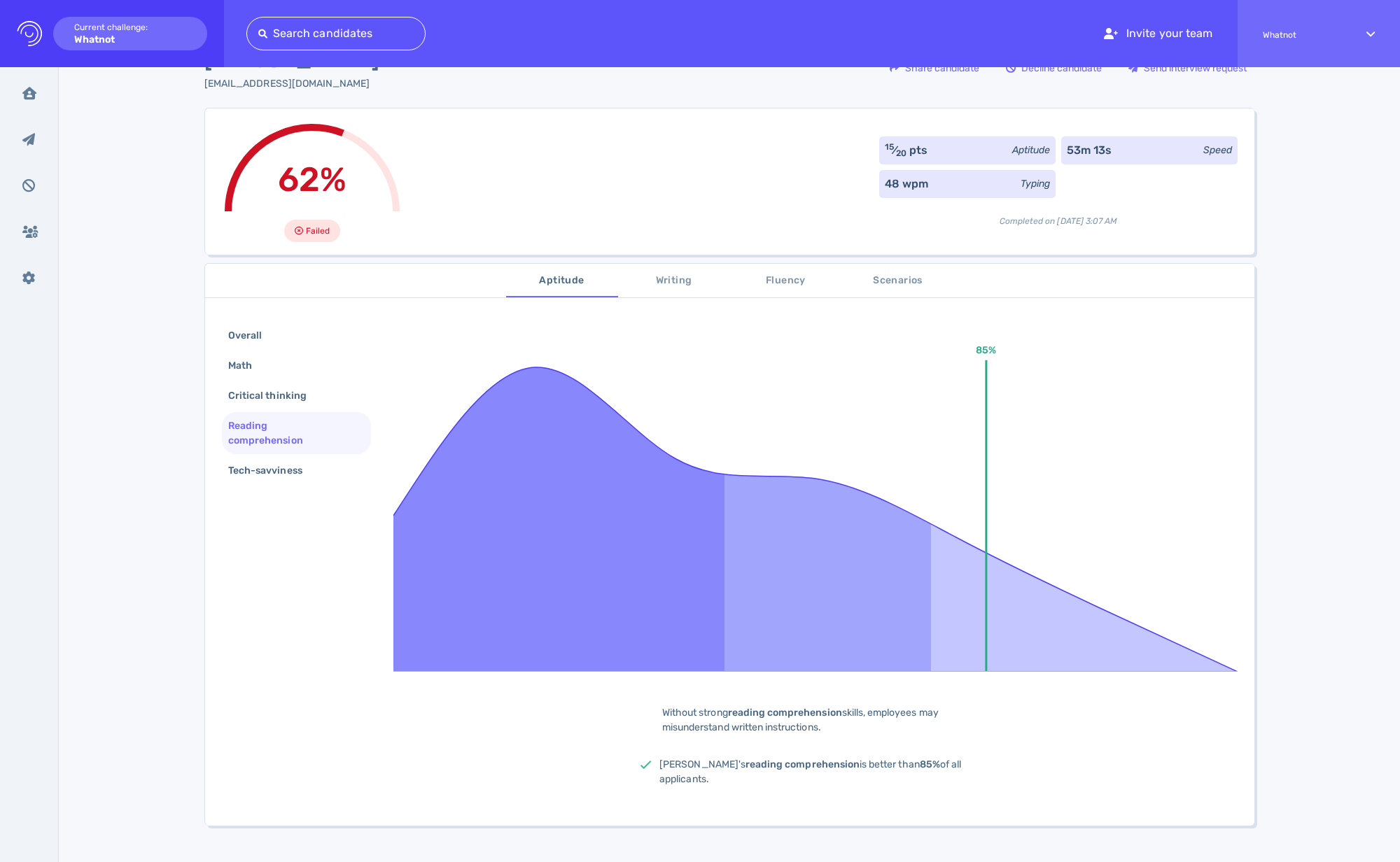
scroll to position [94, 0]
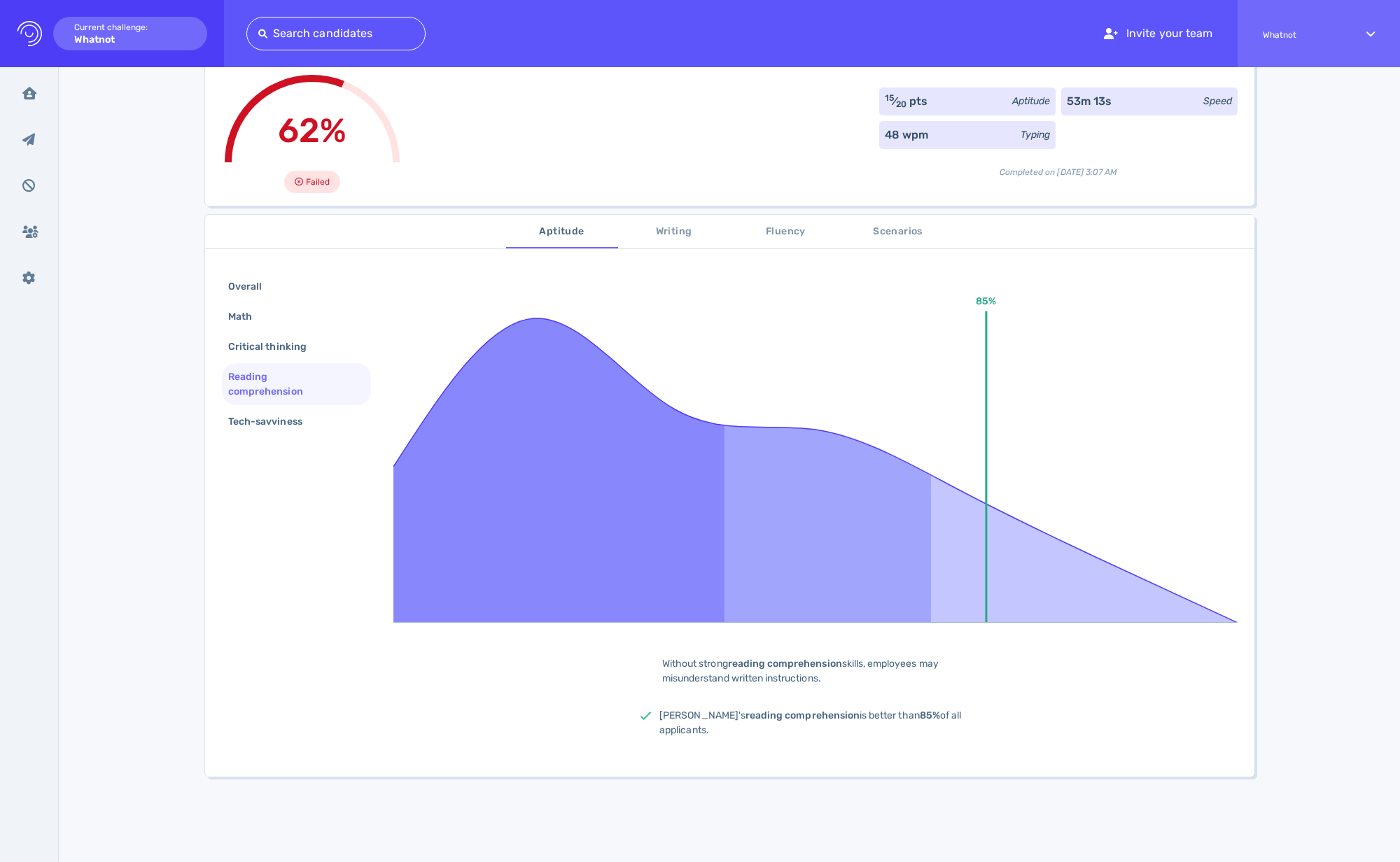
click at [658, 235] on span "Writing" at bounding box center [673, 232] width 95 height 17
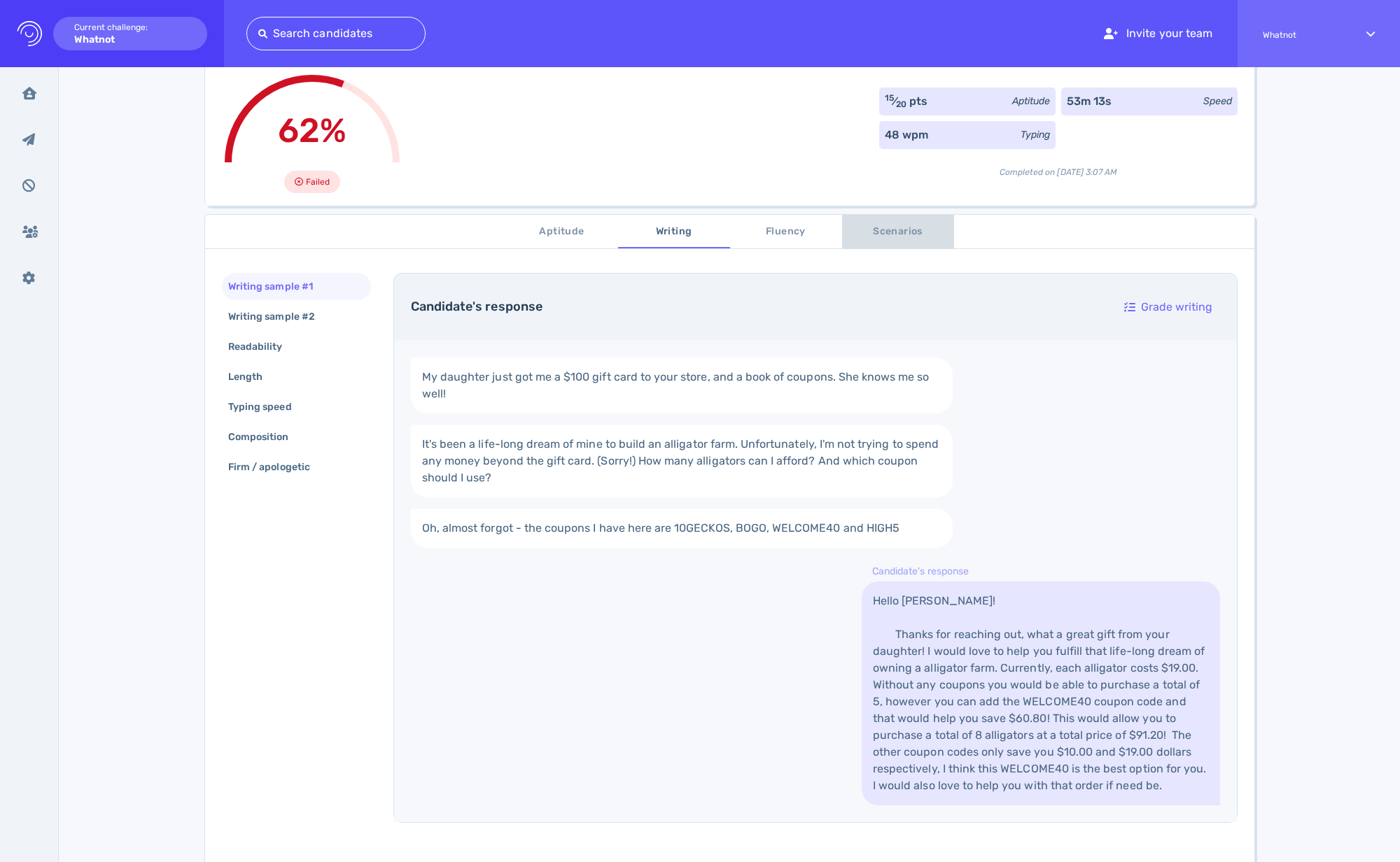
click at [909, 232] on span "Scenarios" at bounding box center [898, 232] width 95 height 17
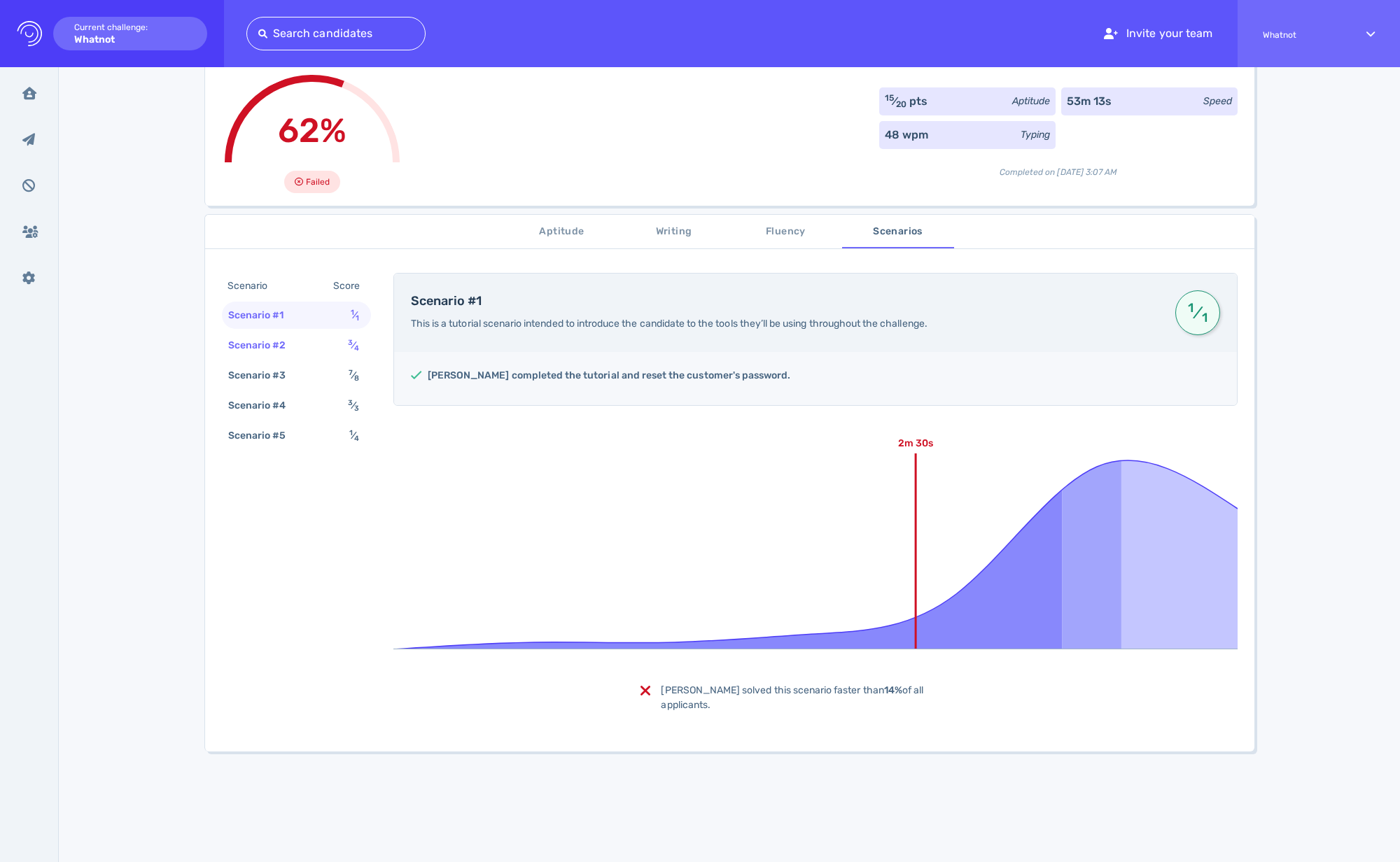
scroll to position [102, 0]
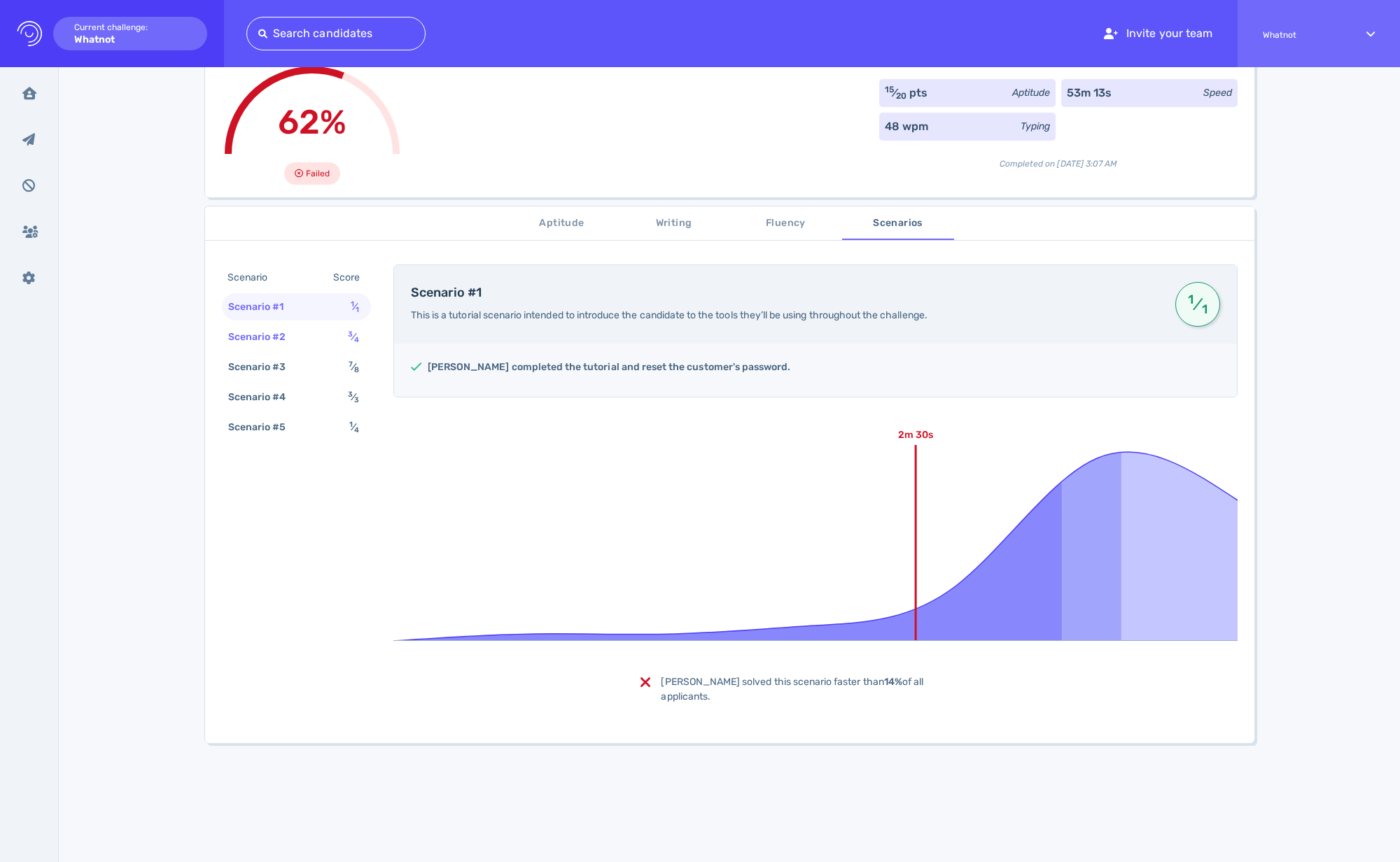
click at [308, 338] on div "Scenario #2 3 ⁄ 4" at bounding box center [296, 336] width 149 height 27
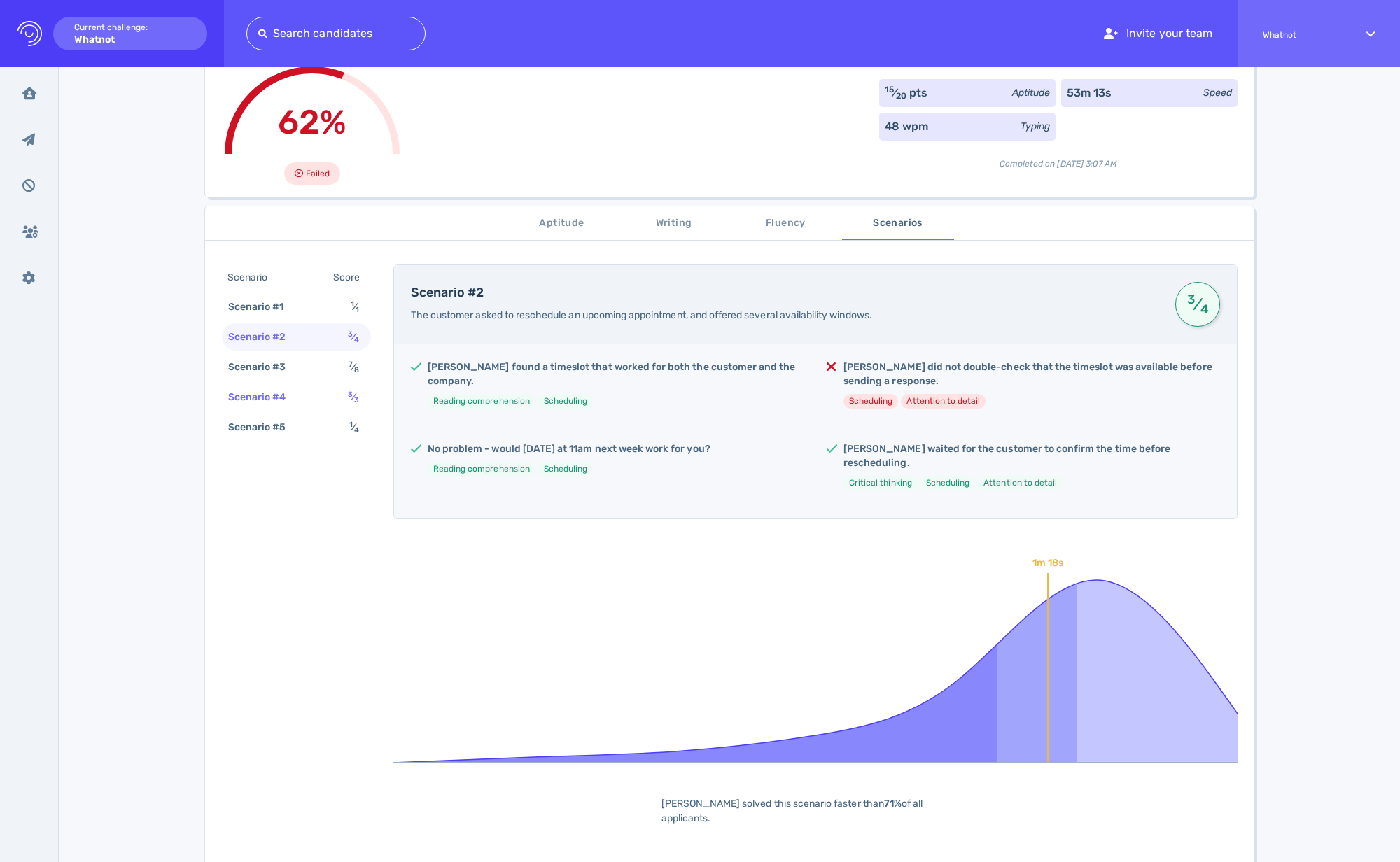
click at [307, 409] on div "Scenario #4 3 ⁄ 3" at bounding box center [296, 397] width 149 height 27
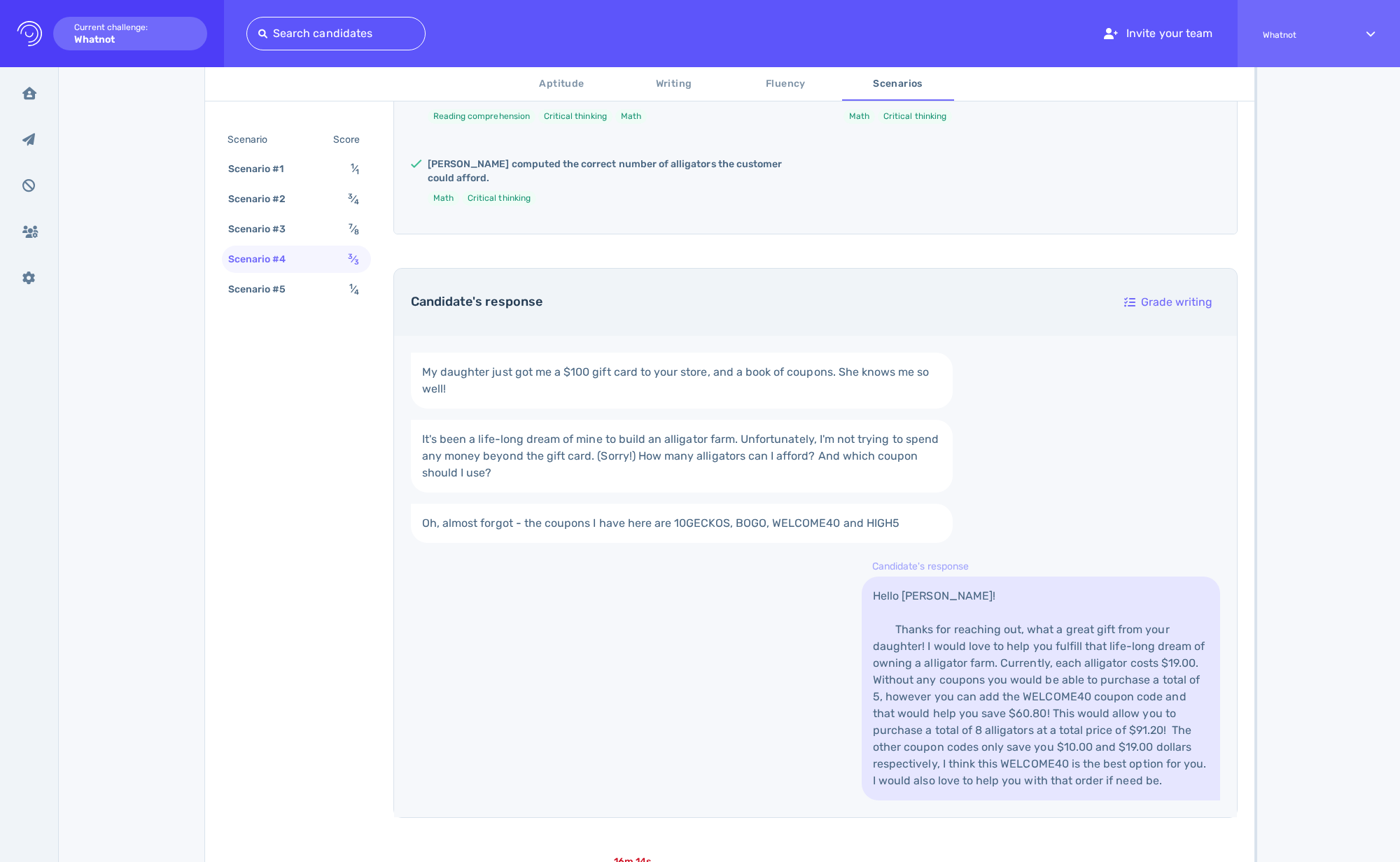
scroll to position [215, 0]
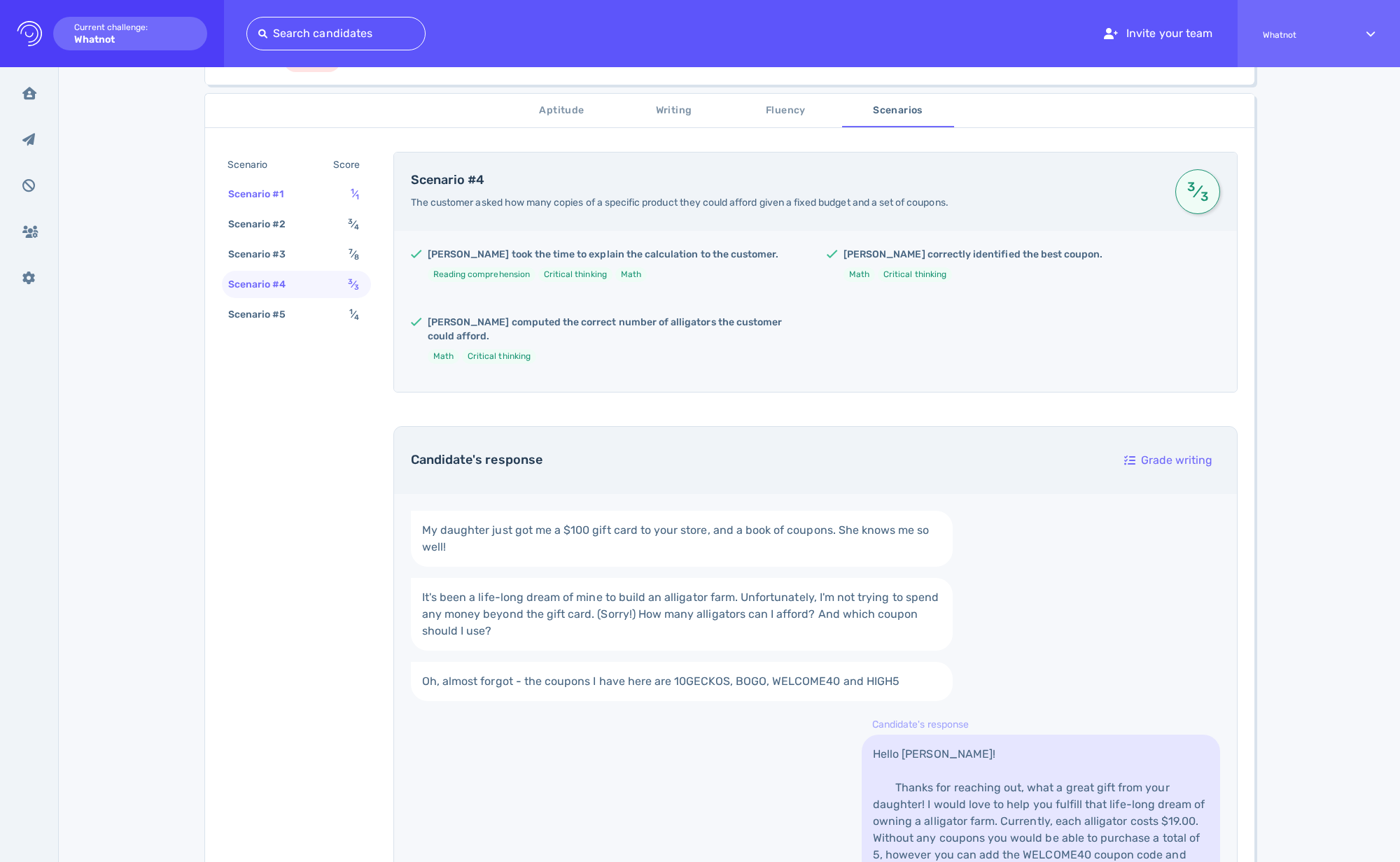
click at [264, 201] on div "Scenario #1" at bounding box center [263, 193] width 76 height 20
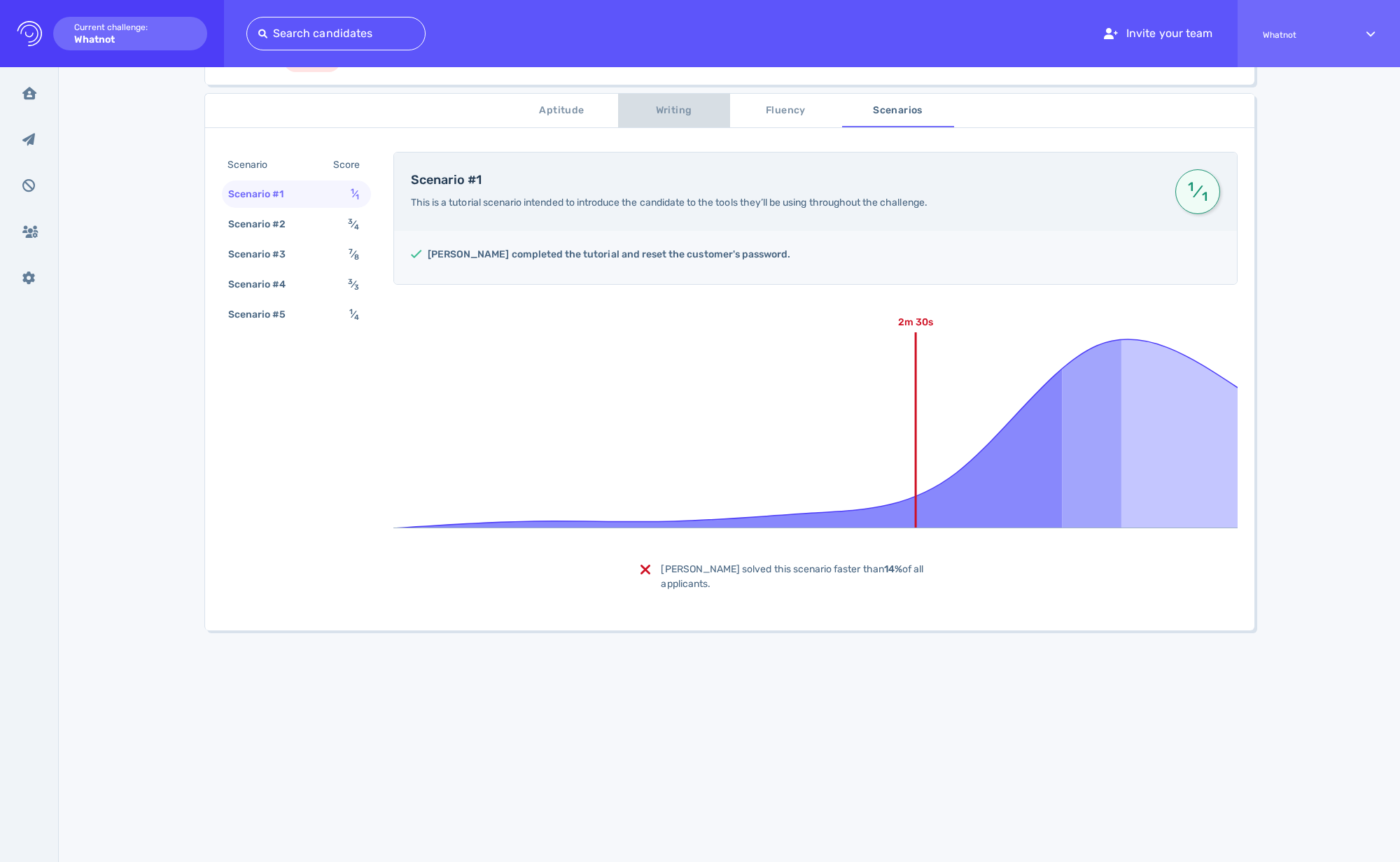
click at [644, 117] on span "Writing" at bounding box center [673, 111] width 95 height 17
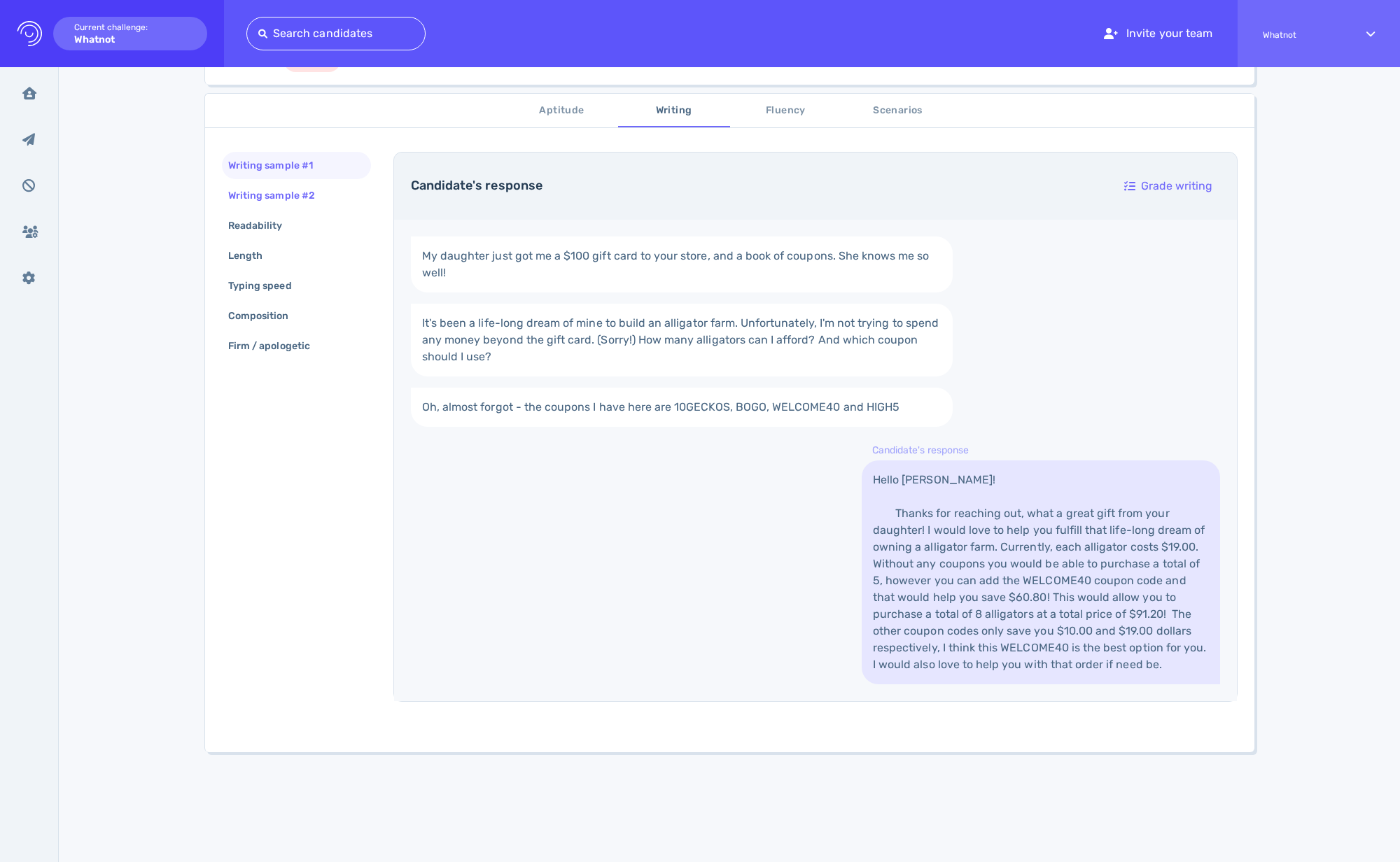
click at [273, 199] on div "Writing sample #2" at bounding box center [278, 195] width 106 height 20
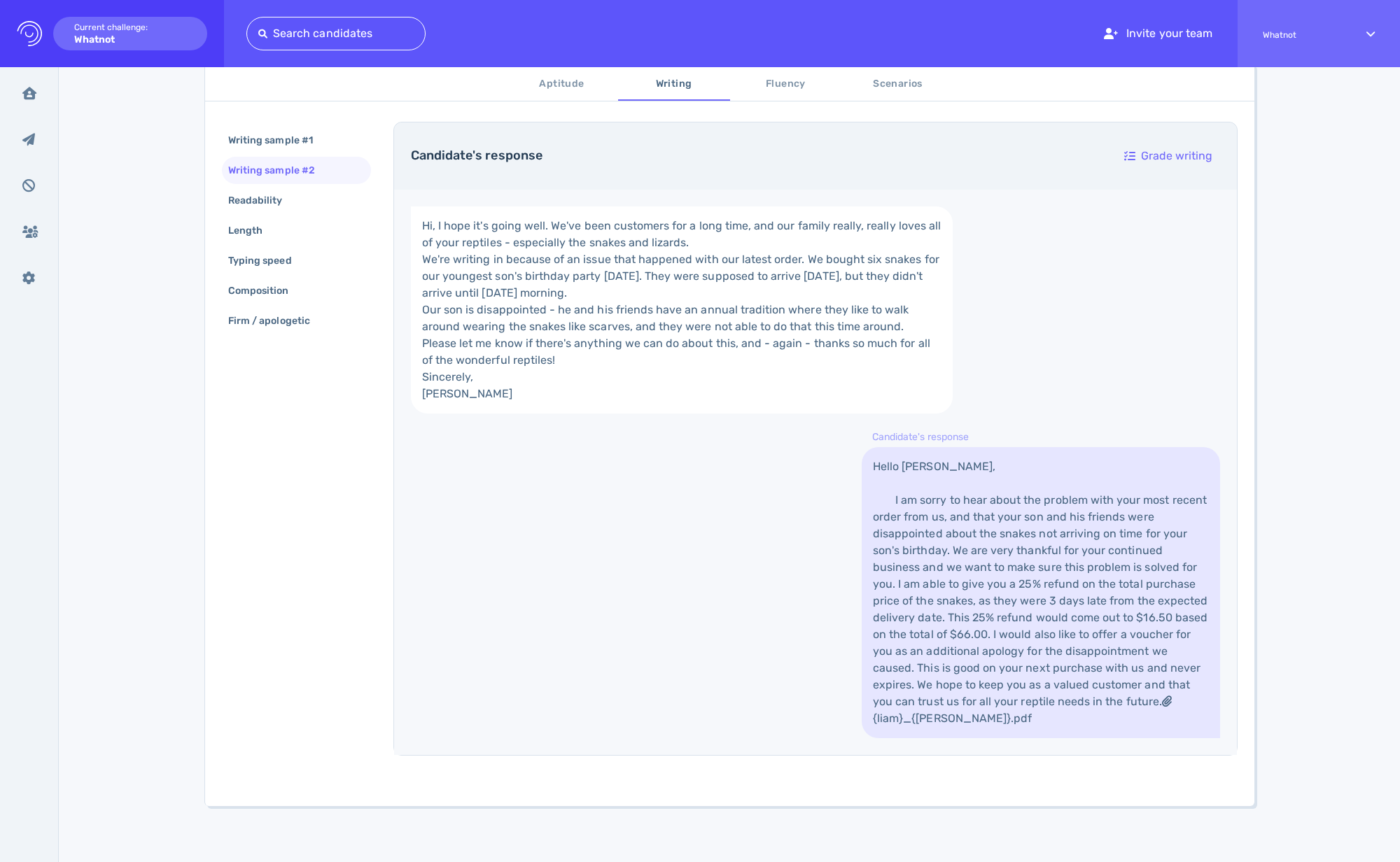
scroll to position [430, 0]
click at [917, 721] on link "Hello Liam, I am sorry to hear about the problem with your most recent order fr…" at bounding box center [1041, 592] width 358 height 291
click at [891, 715] on link "Hello Liam, I am sorry to hear about the problem with your most recent order fr…" at bounding box center [1041, 592] width 358 height 291
click at [999, 705] on link "Hello Liam, I am sorry to hear about the problem with your most recent order fr…" at bounding box center [1041, 592] width 358 height 291
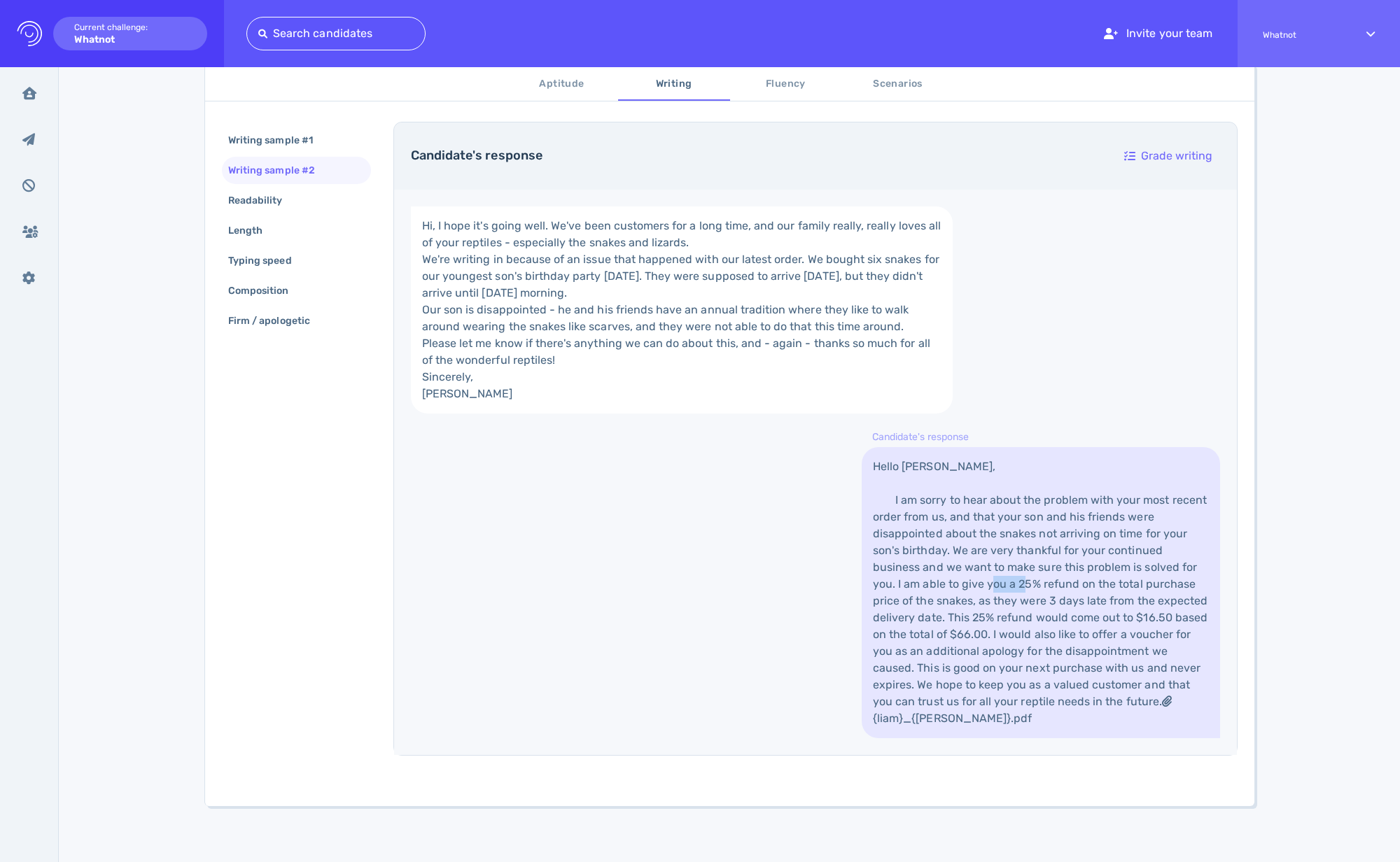
click at [999, 705] on link "Hello Liam, I am sorry to hear about the problem with your most recent order fr…" at bounding box center [1041, 592] width 358 height 291
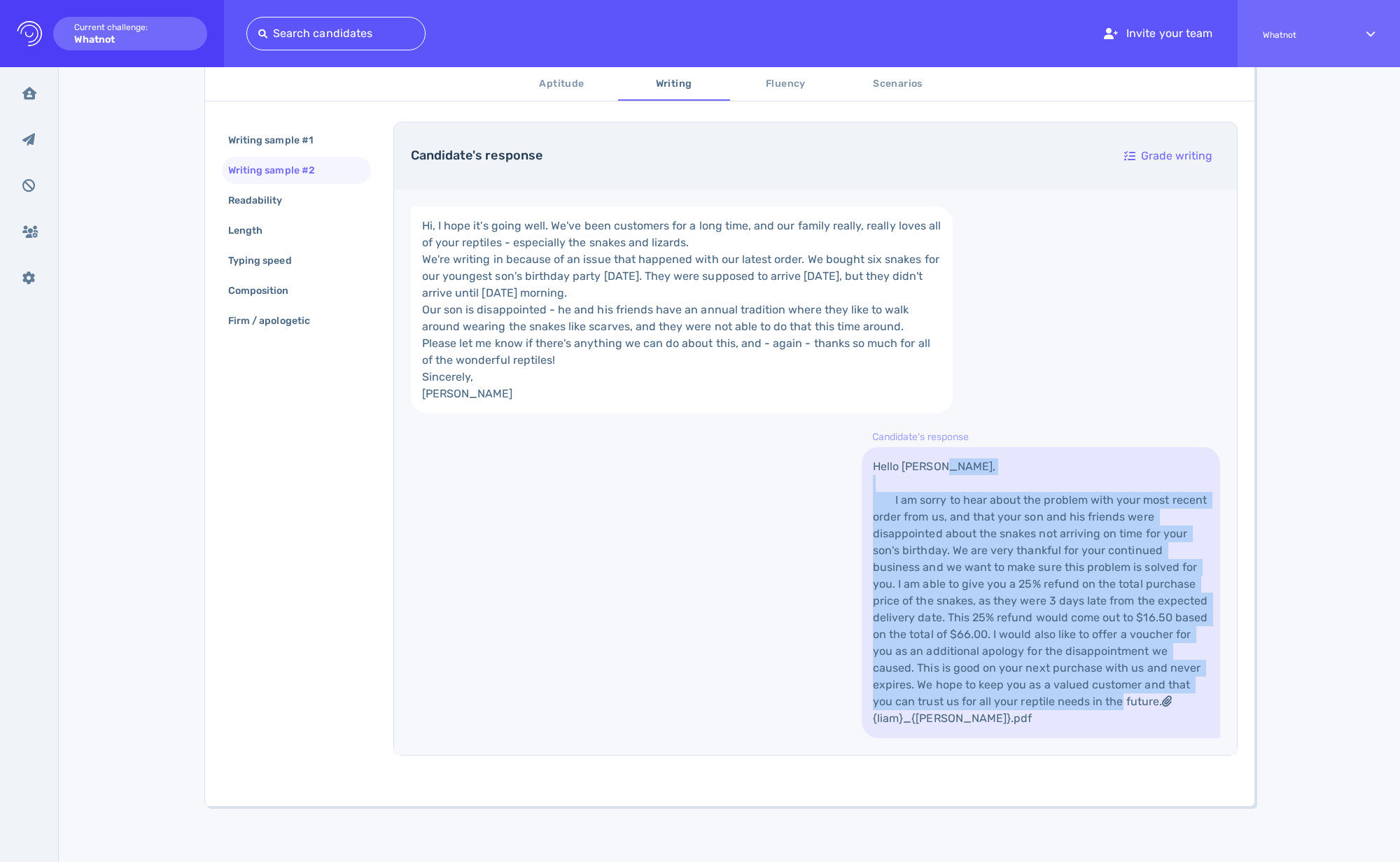
click at [999, 705] on link "Hello Liam, I am sorry to hear about the problem with your most recent order fr…" at bounding box center [1041, 592] width 358 height 291
click at [1060, 704] on link "Hello Liam, I am sorry to hear about the problem with your most recent order fr…" at bounding box center [1041, 592] width 358 height 291
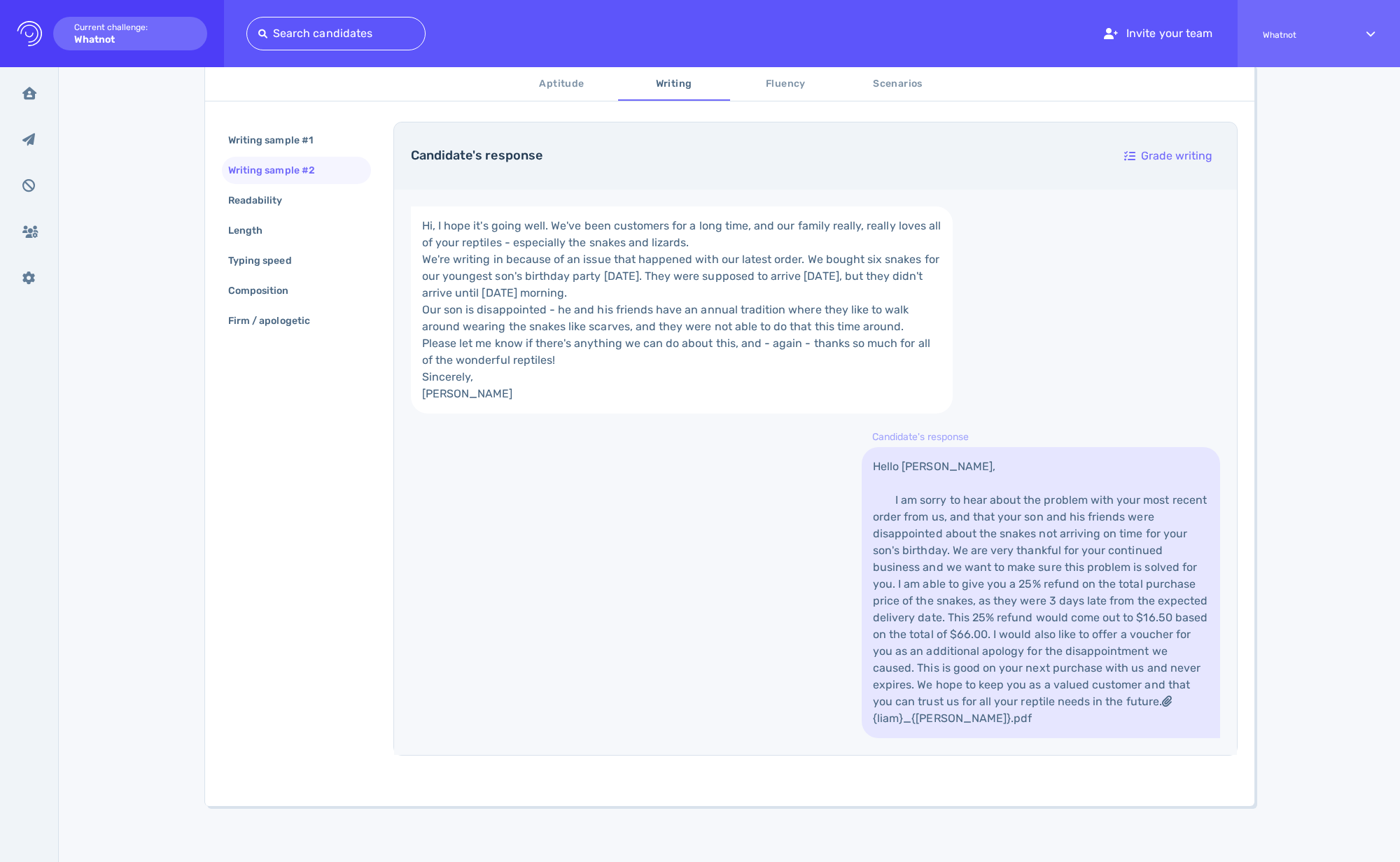
scroll to position [220, 0]
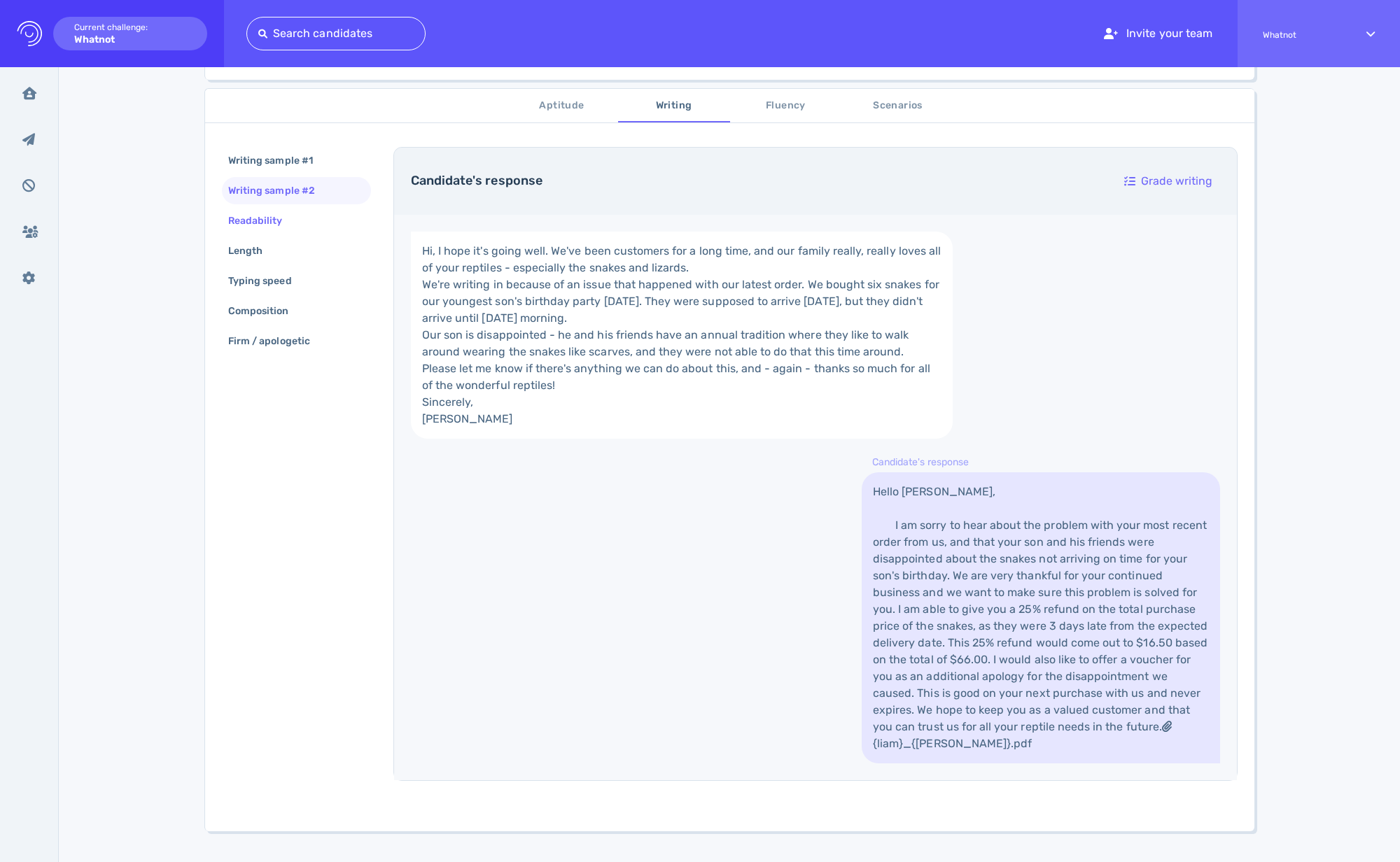
click at [267, 229] on div "Readability" at bounding box center [262, 220] width 74 height 20
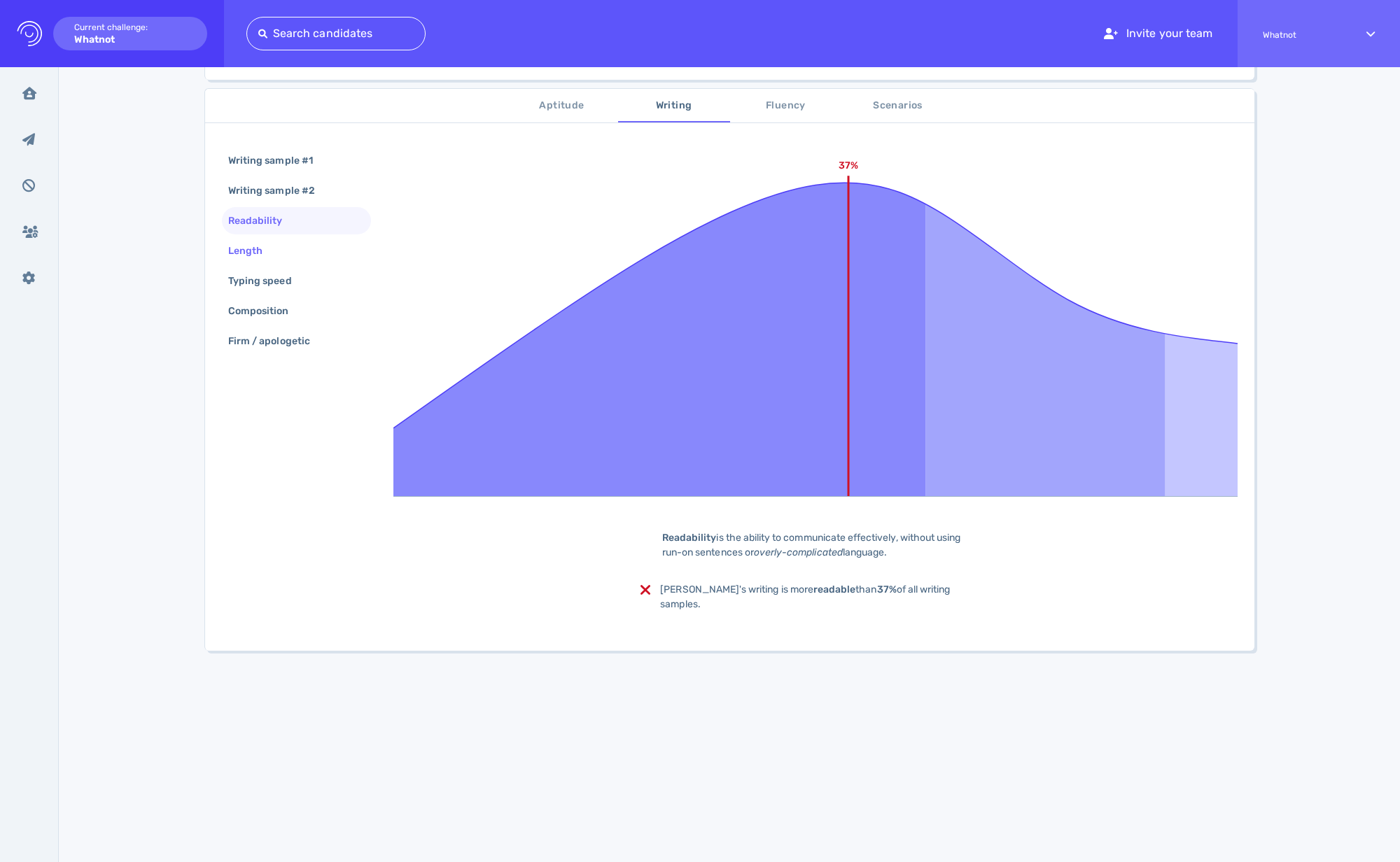
click at [272, 241] on div "Length" at bounding box center [252, 250] width 54 height 20
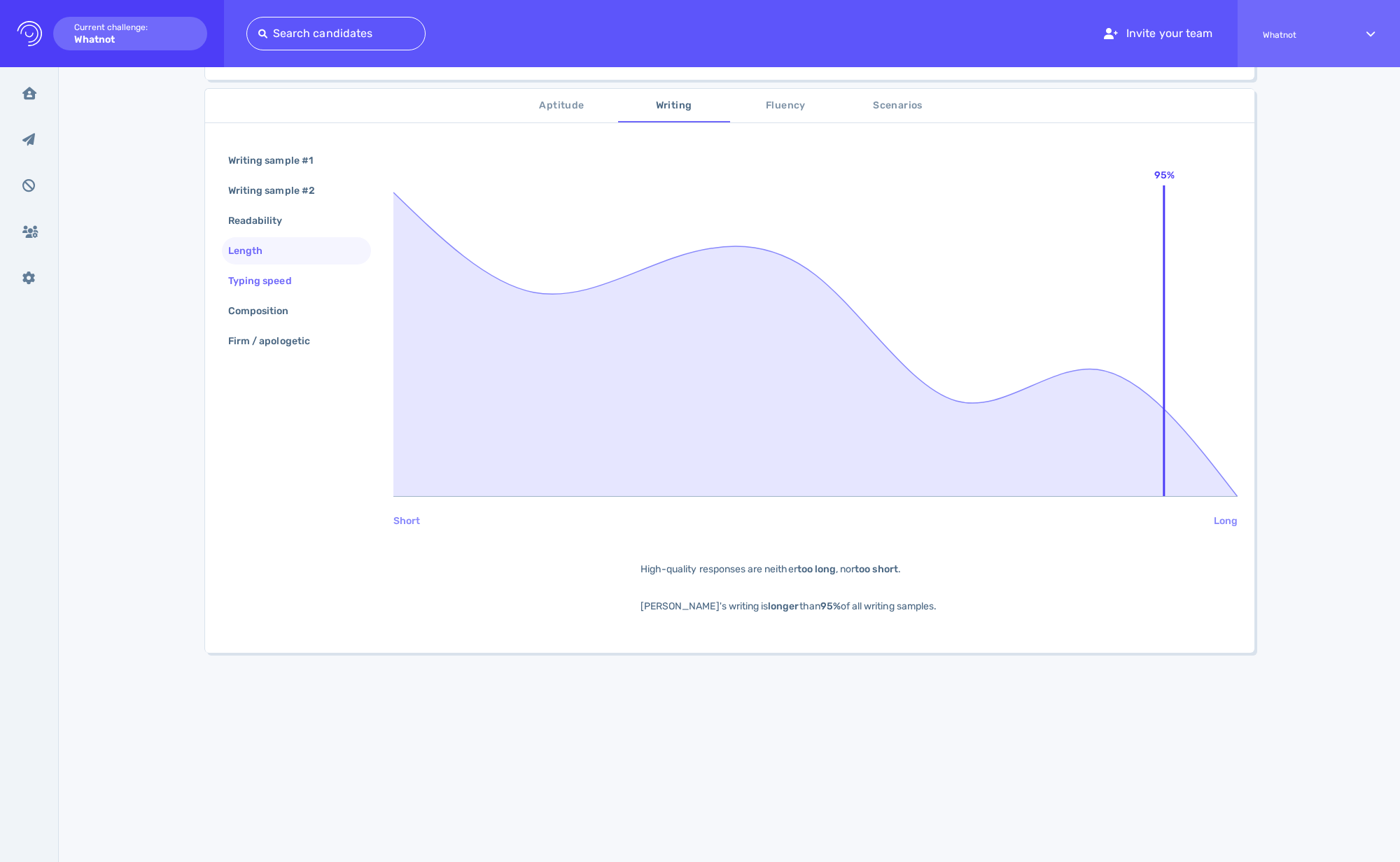
click at [277, 277] on div "Typing speed" at bounding box center [267, 280] width 83 height 20
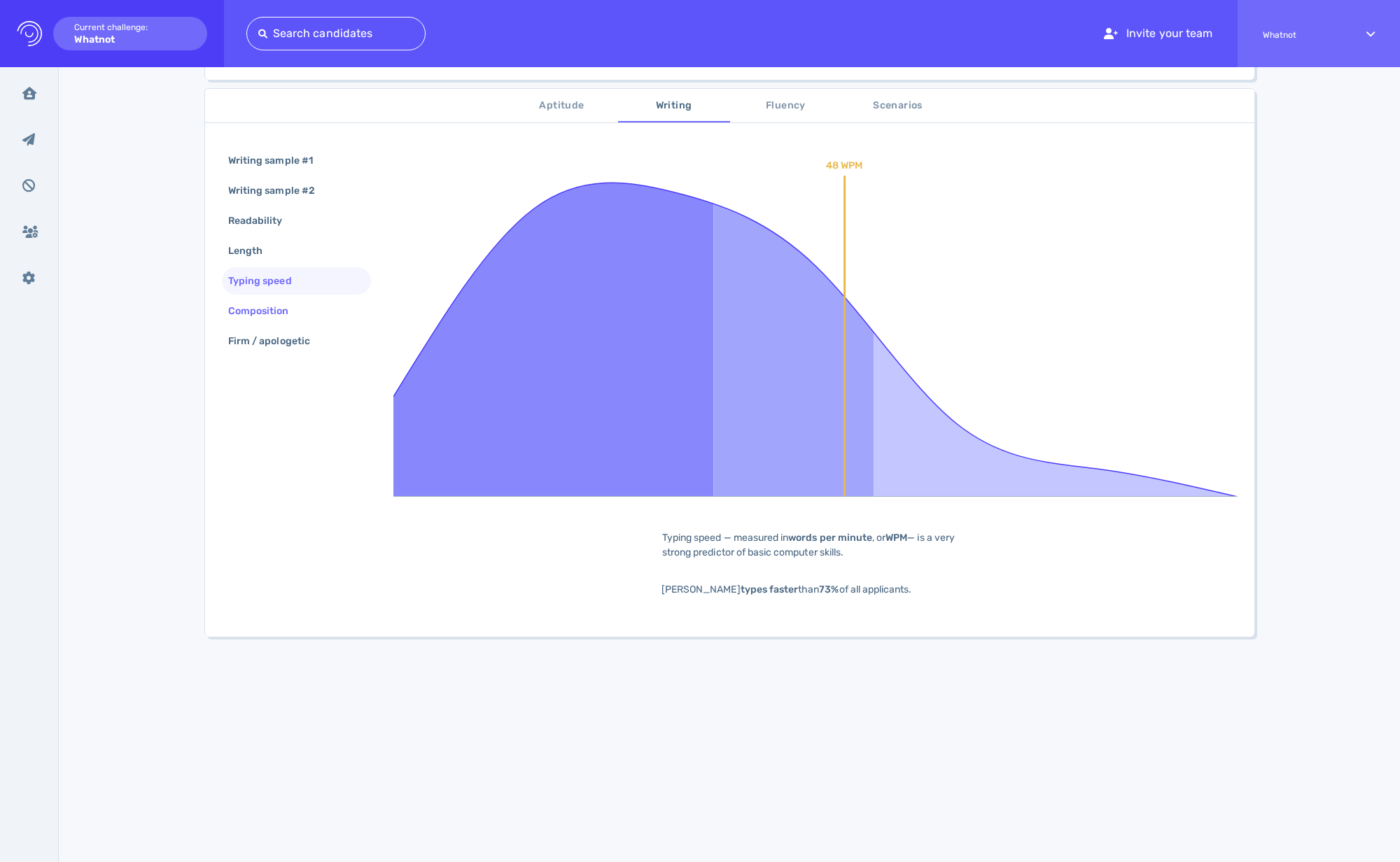
click at [258, 311] on div "Composition" at bounding box center [265, 311] width 81 height 20
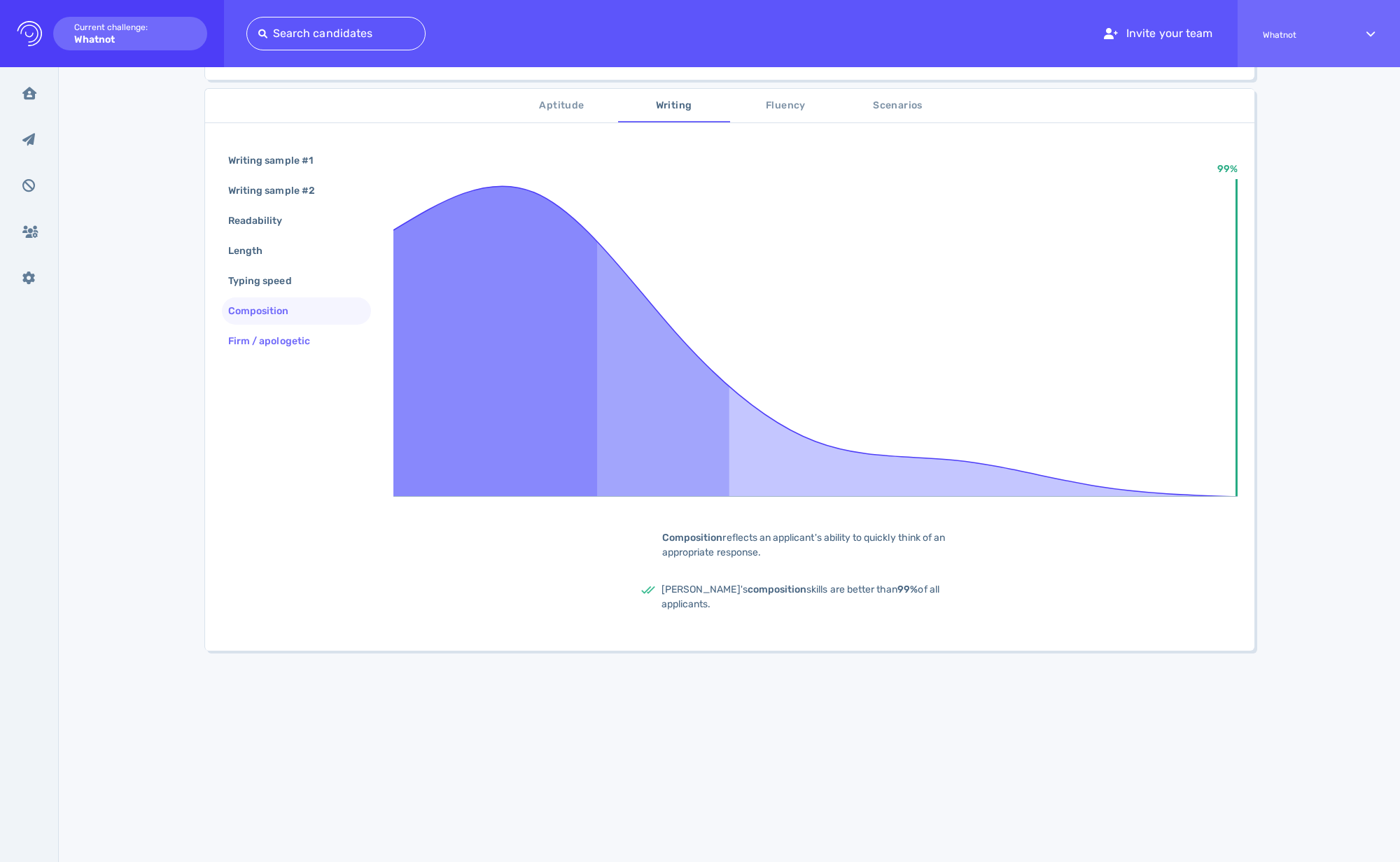
click at [269, 335] on div "Firm / apologetic" at bounding box center [276, 341] width 101 height 20
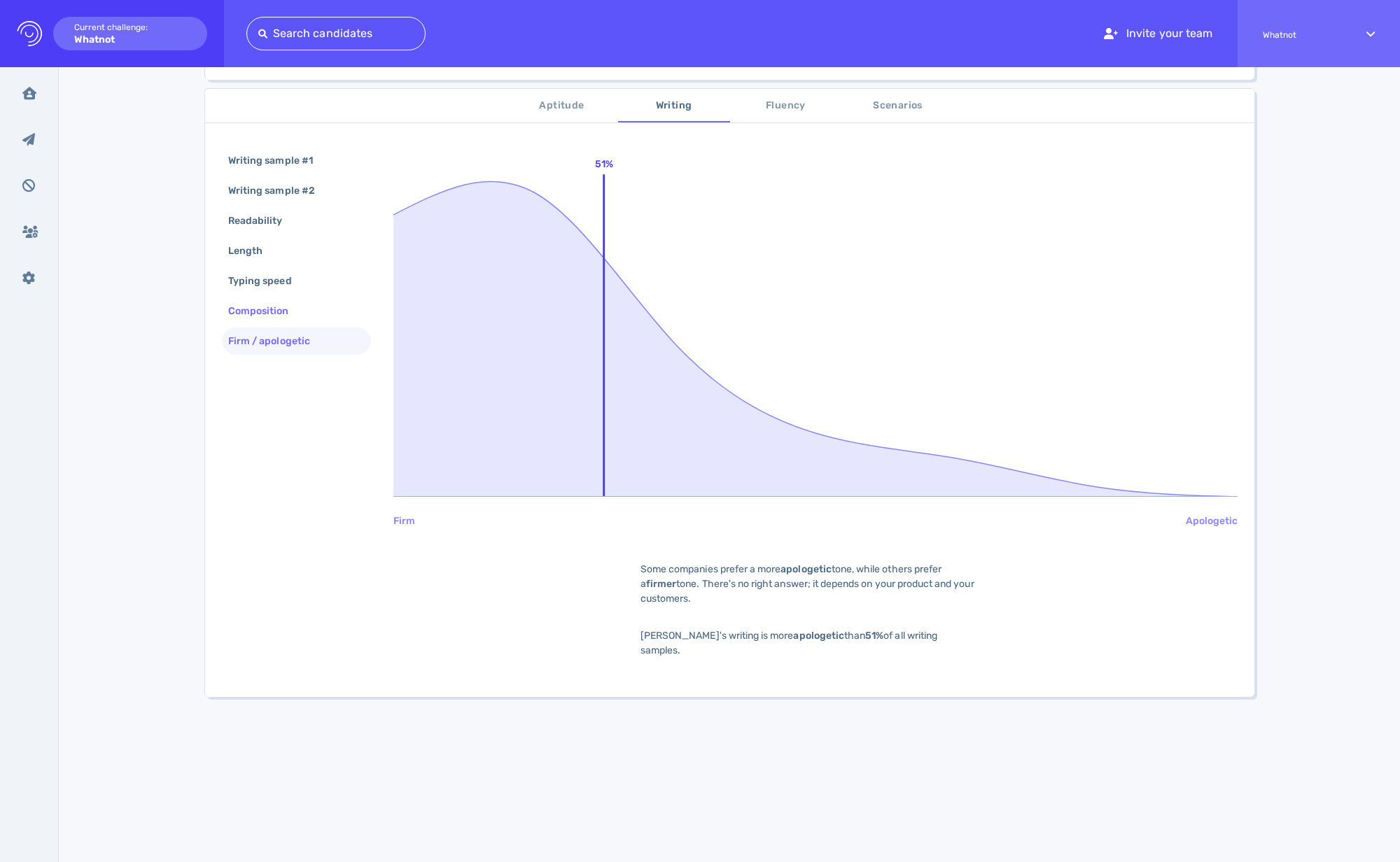
click at [262, 315] on div "Composition" at bounding box center [265, 311] width 81 height 20
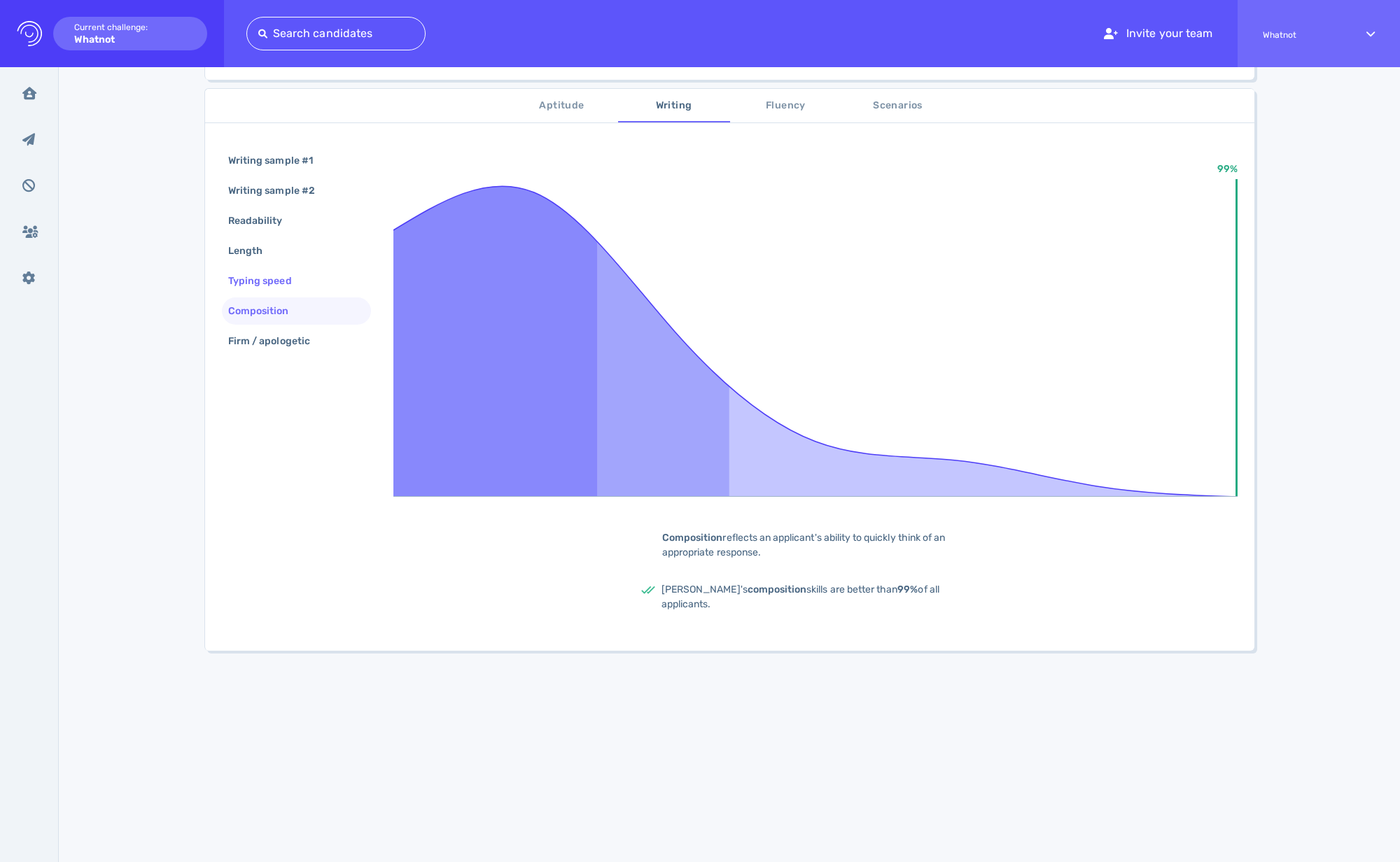
click at [262, 285] on div "Typing speed" at bounding box center [267, 280] width 83 height 20
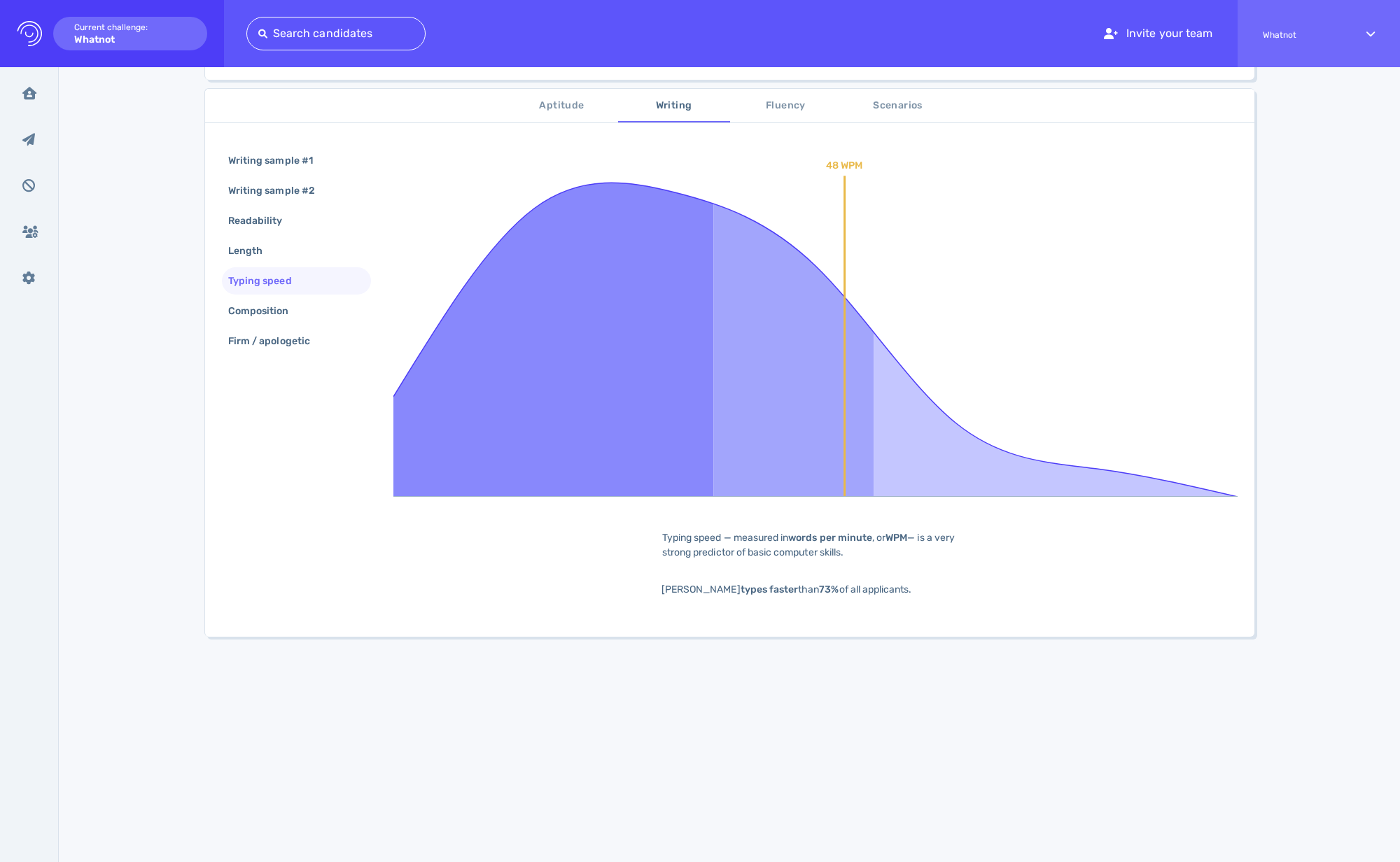
click at [278, 408] on div "Writing sample #1 Writing sample #2 Readability Length Typing speed Composition…" at bounding box center [729, 383] width 1050 height 507
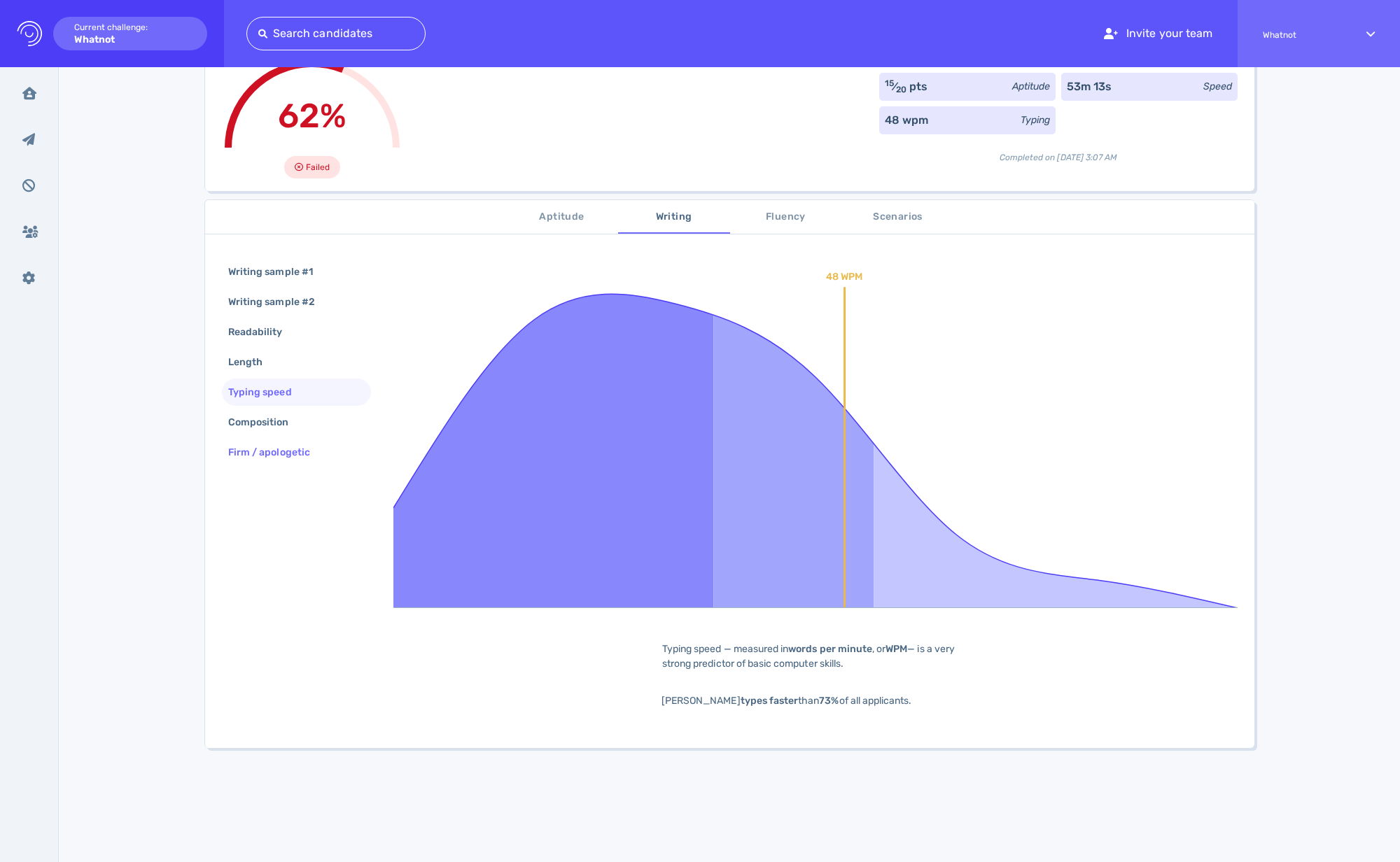
scroll to position [99, 0]
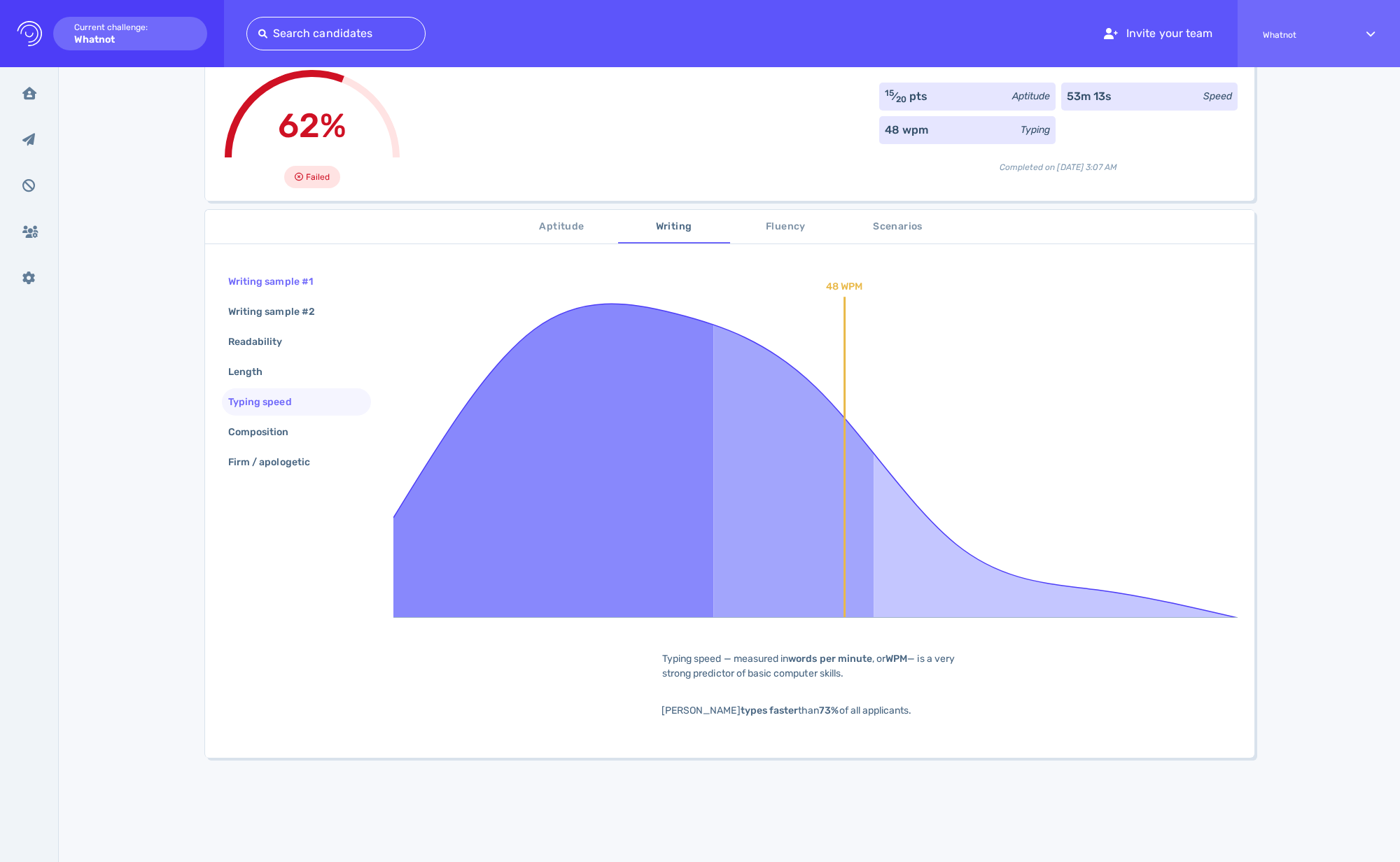
click at [293, 280] on div "Writing sample #1" at bounding box center [278, 281] width 104 height 20
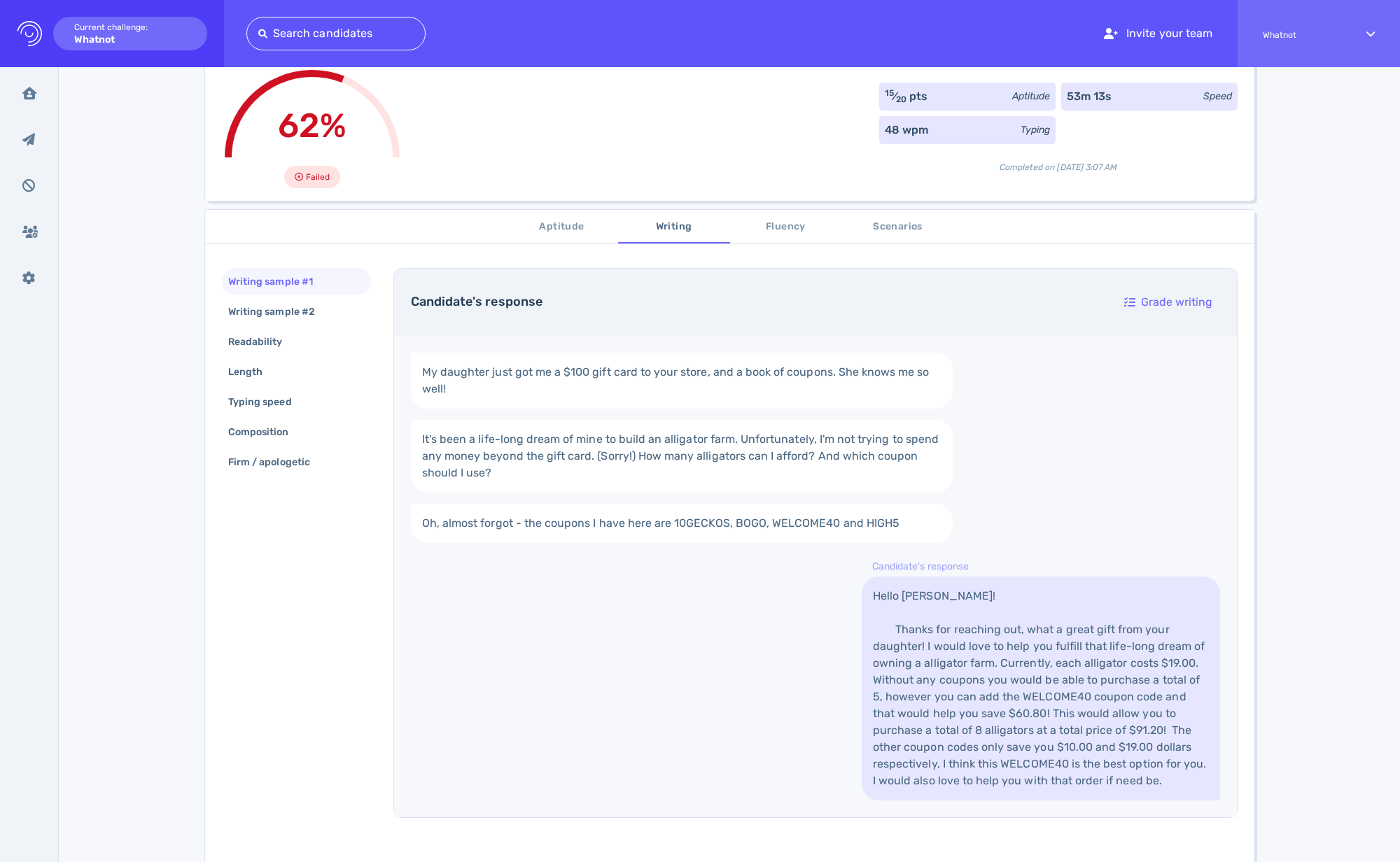
click at [781, 224] on span "Fluency" at bounding box center [786, 227] width 95 height 17
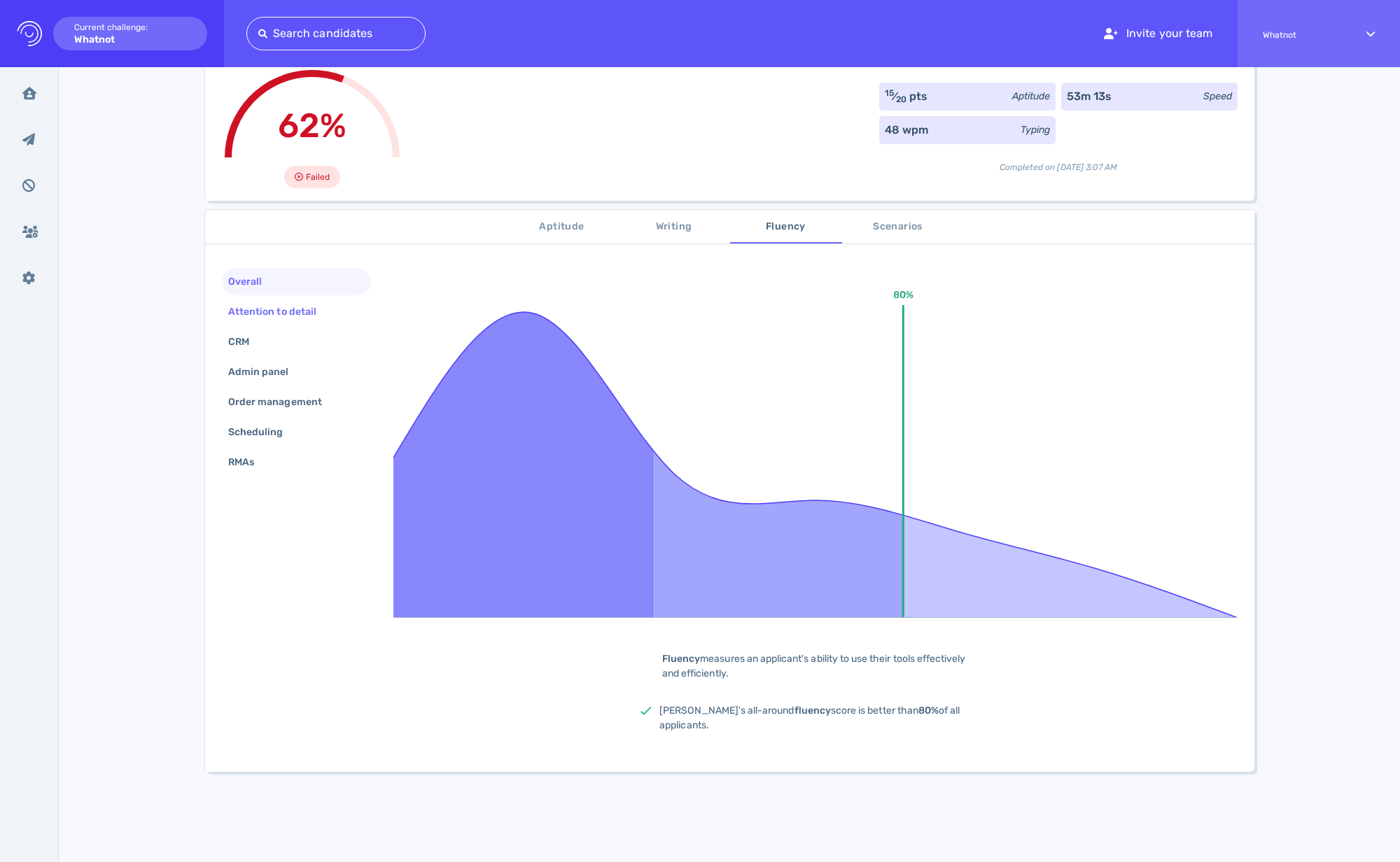
click at [303, 310] on div "Attention to detail" at bounding box center [279, 311] width 108 height 20
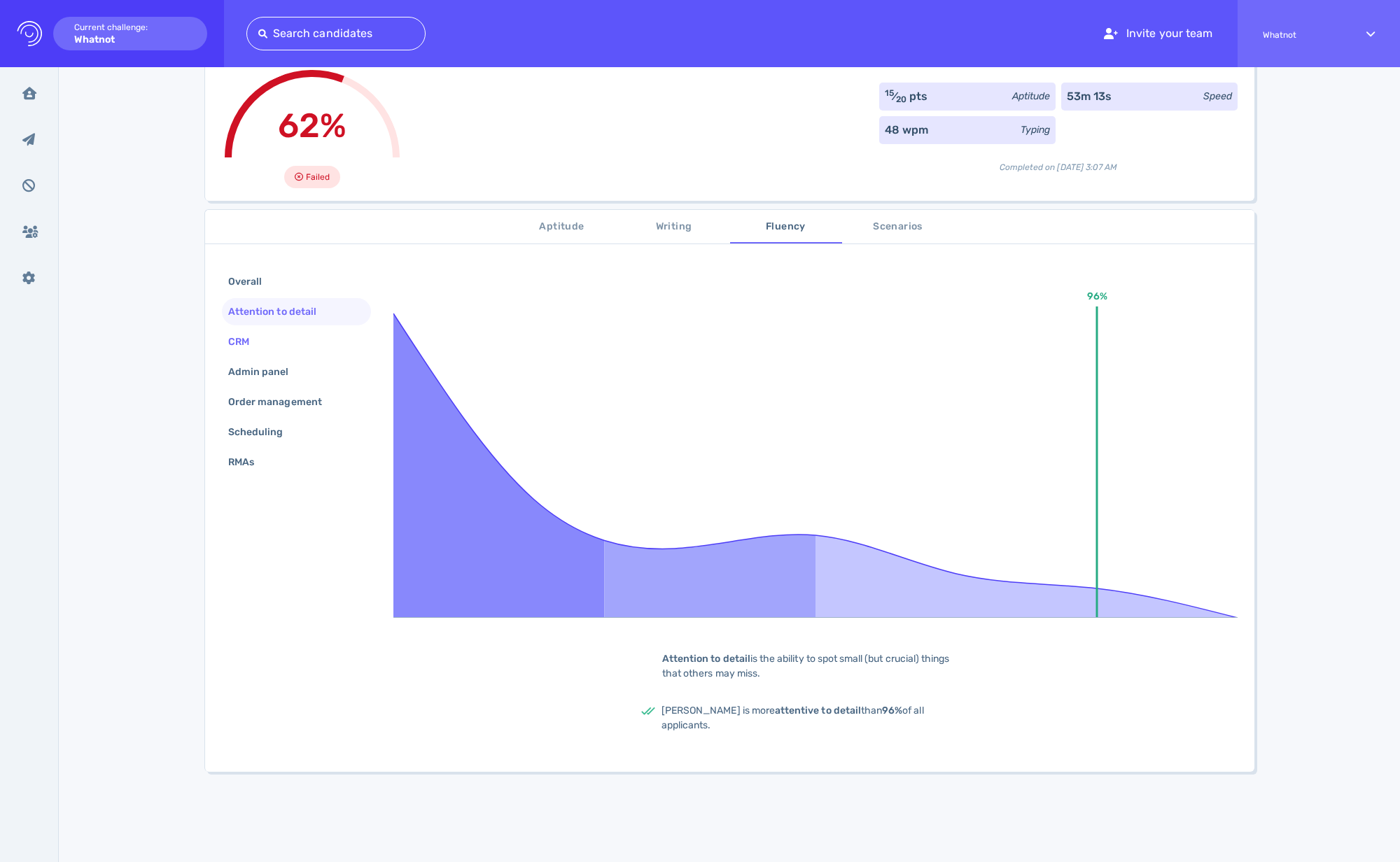
click at [272, 342] on div "CRM" at bounding box center [296, 342] width 149 height 27
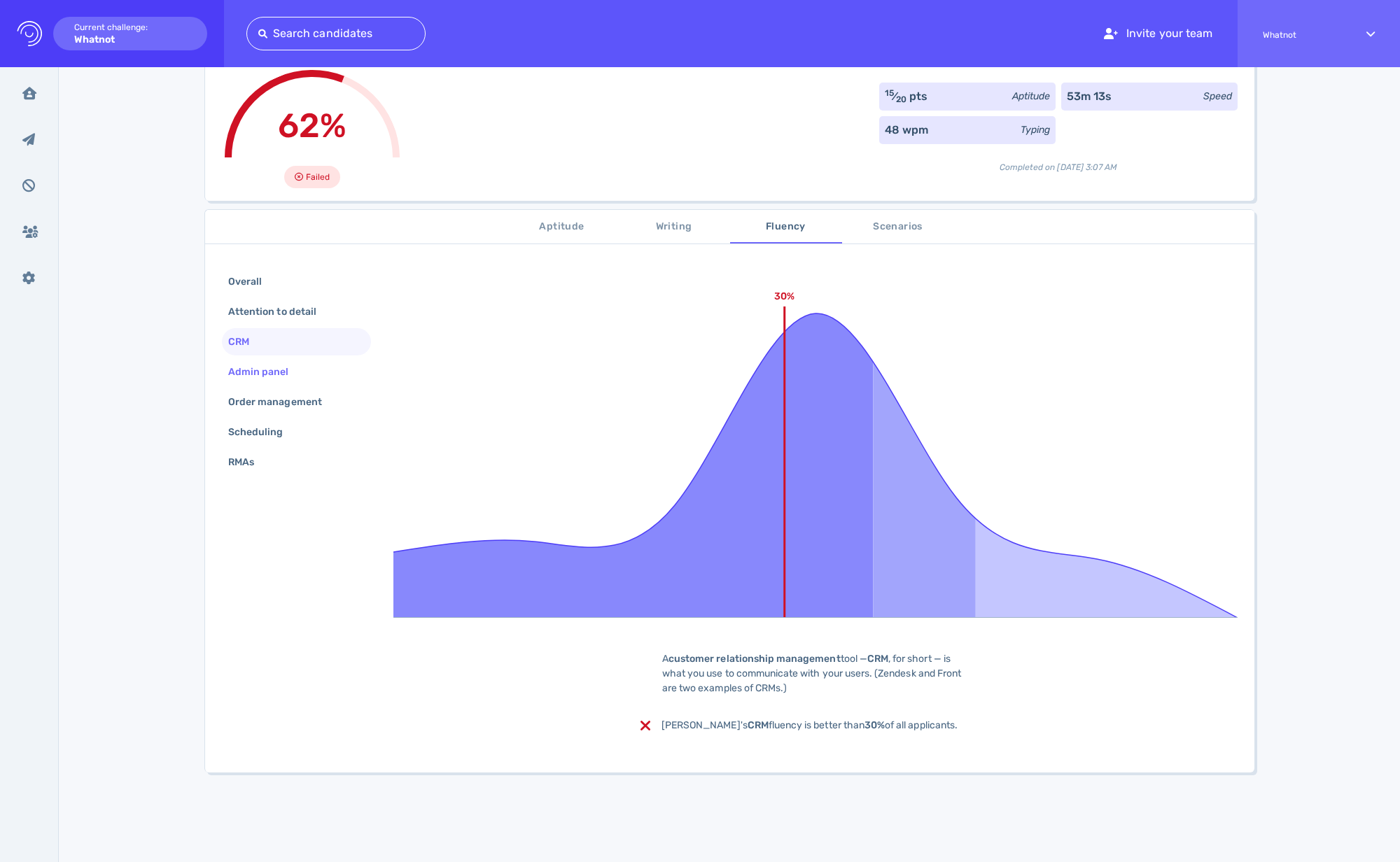
click at [276, 374] on div "Admin panel" at bounding box center [265, 371] width 81 height 20
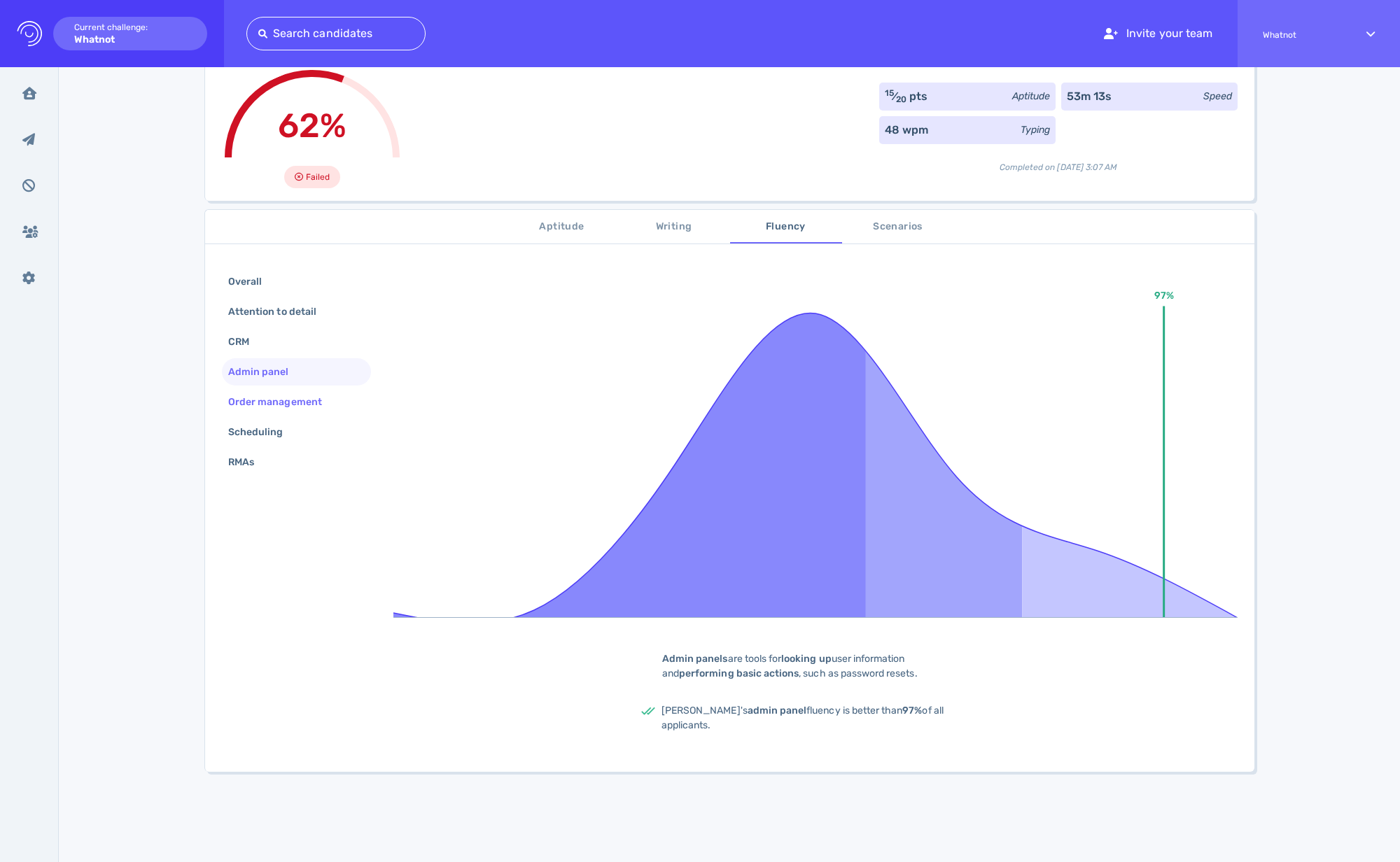
click at [277, 403] on div "Order management" at bounding box center [282, 402] width 114 height 20
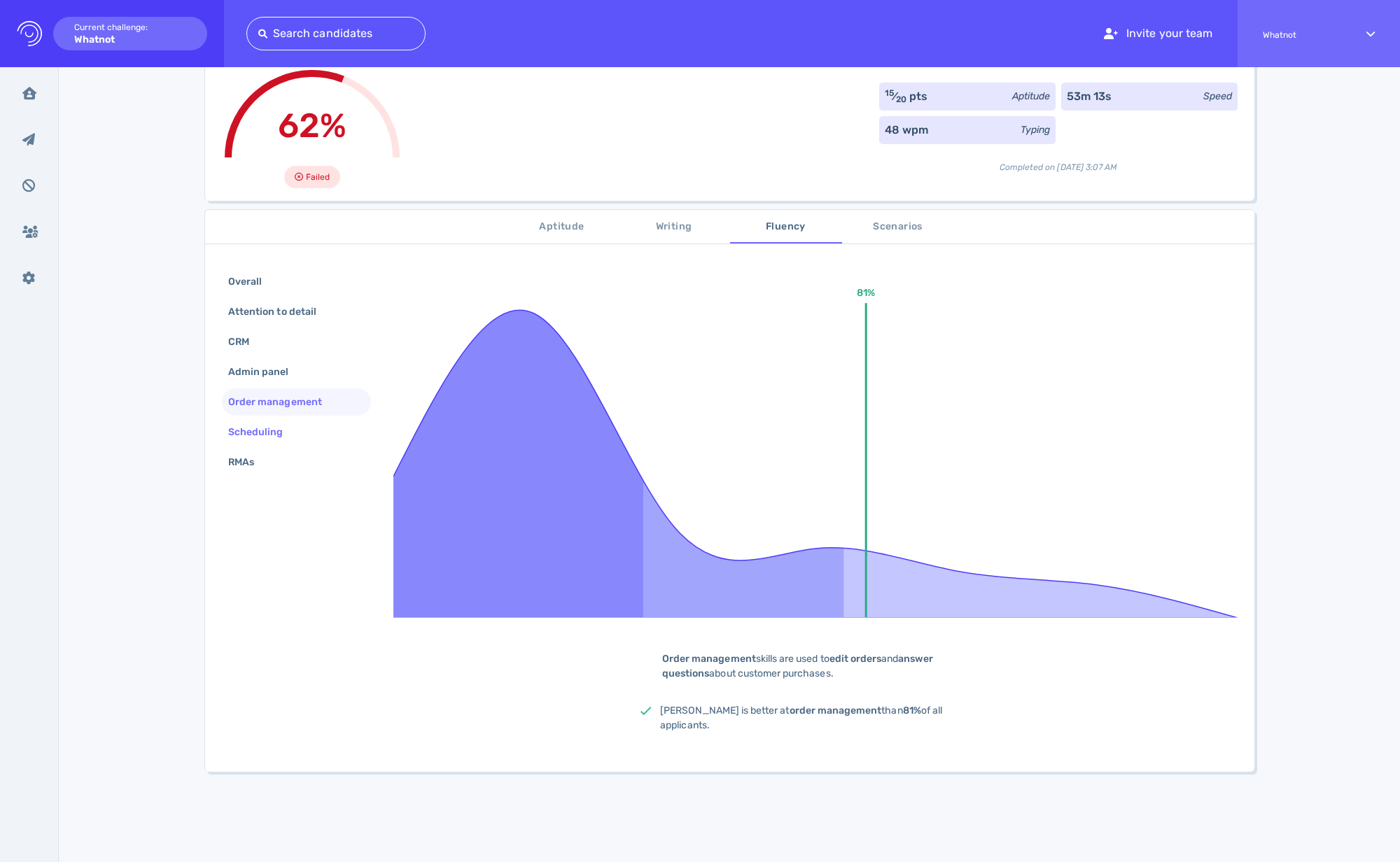
click at [284, 441] on div "Scheduling" at bounding box center [262, 432] width 75 height 20
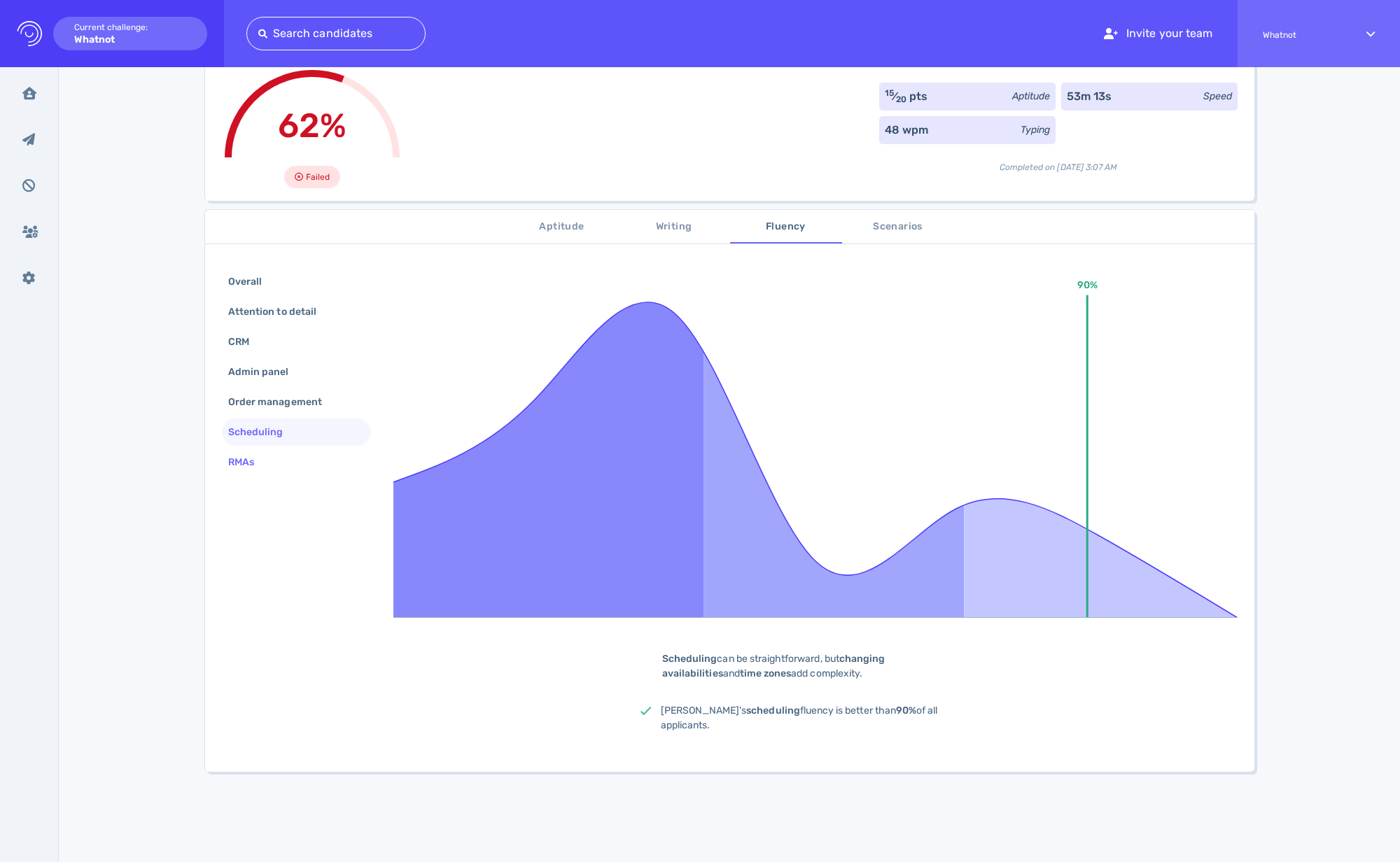
click at [266, 460] on div "RMAs" at bounding box center [248, 461] width 45 height 20
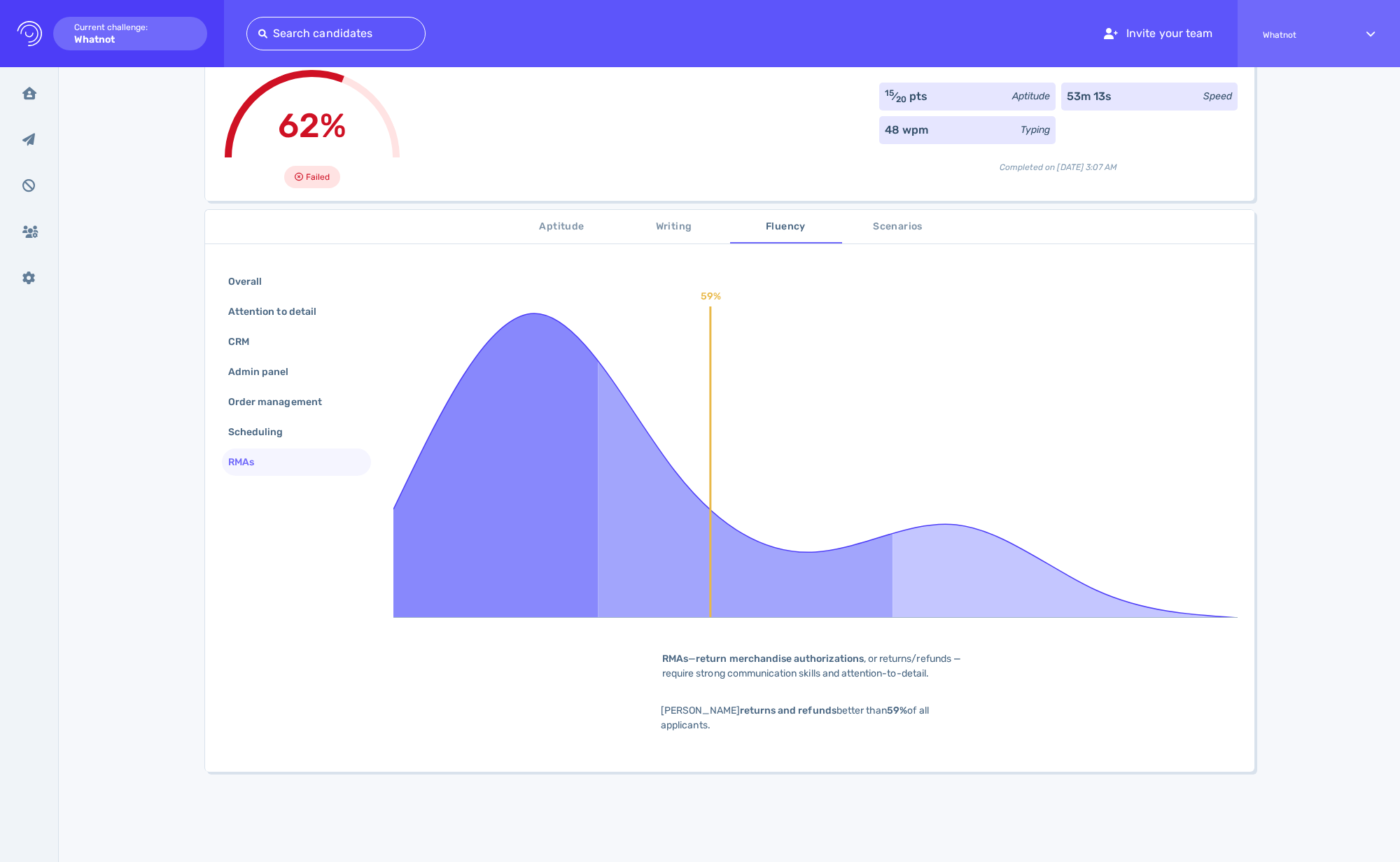
click at [894, 221] on span "Scenarios" at bounding box center [898, 227] width 95 height 17
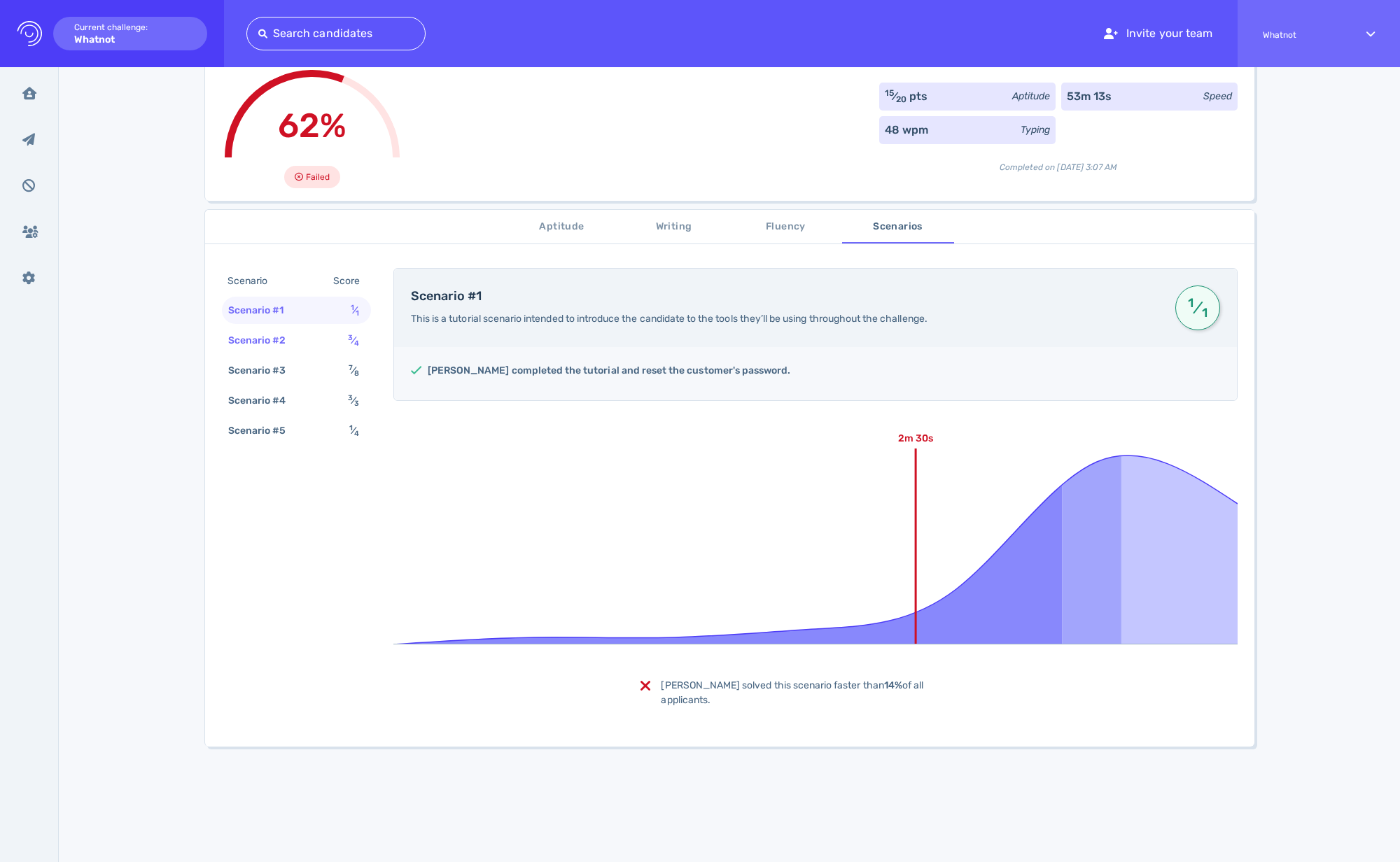
click at [281, 345] on div "Scenario #2" at bounding box center [264, 340] width 78 height 20
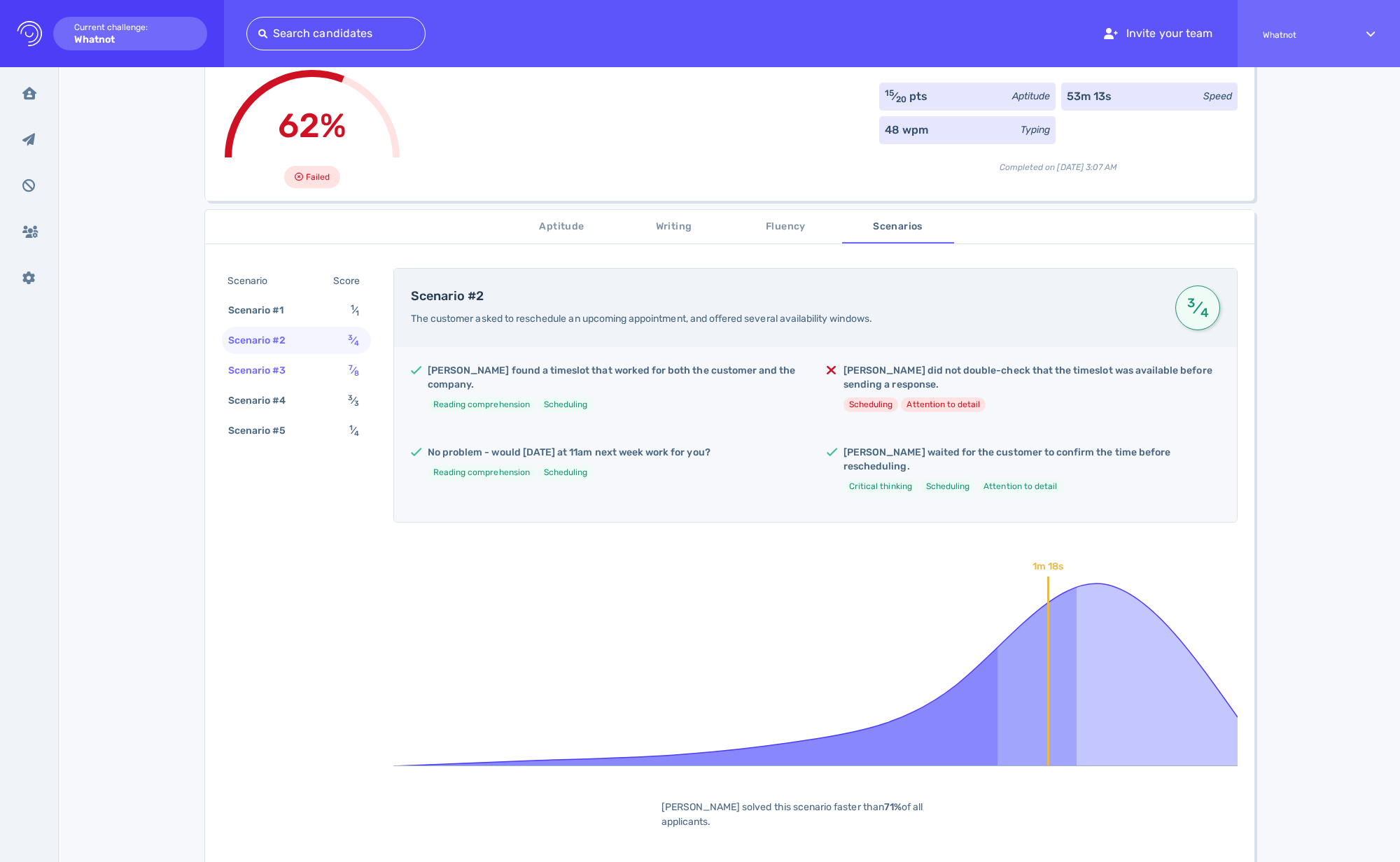
click at [283, 368] on div "Scenario #3" at bounding box center [264, 370] width 78 height 20
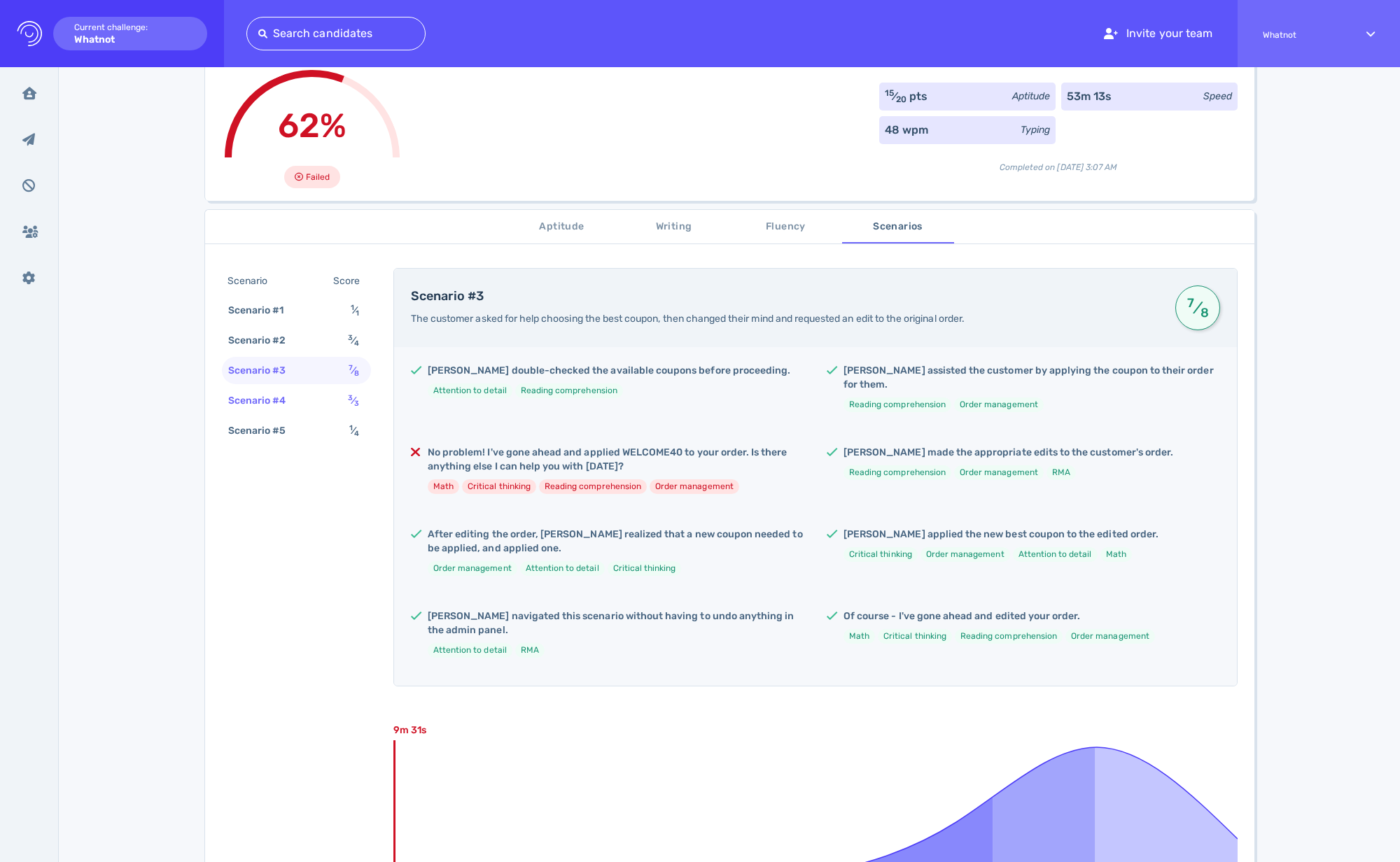
click at [291, 400] on div "Scenario #4" at bounding box center [264, 400] width 78 height 20
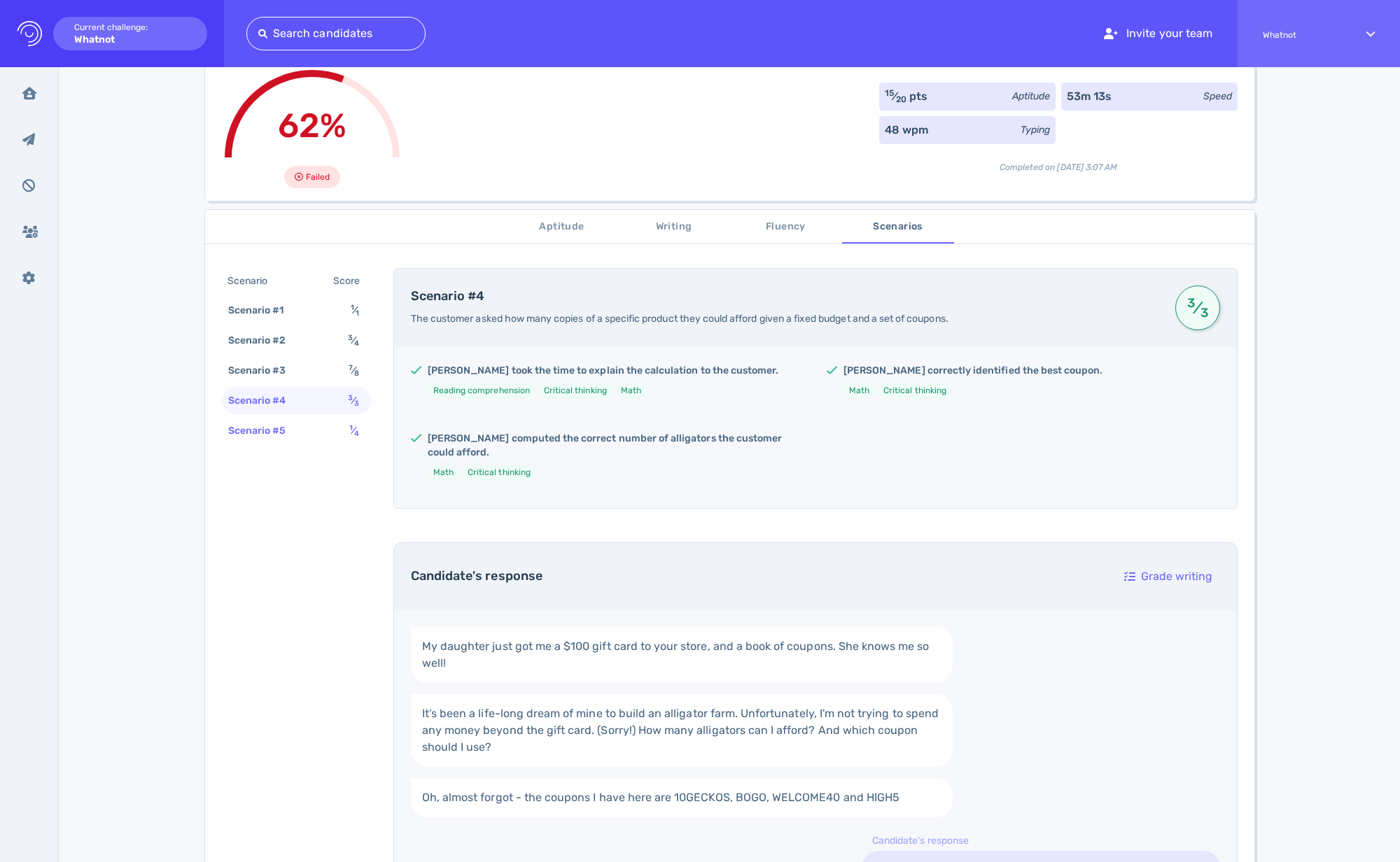
click at [291, 429] on div "Scenario #5" at bounding box center [264, 430] width 78 height 20
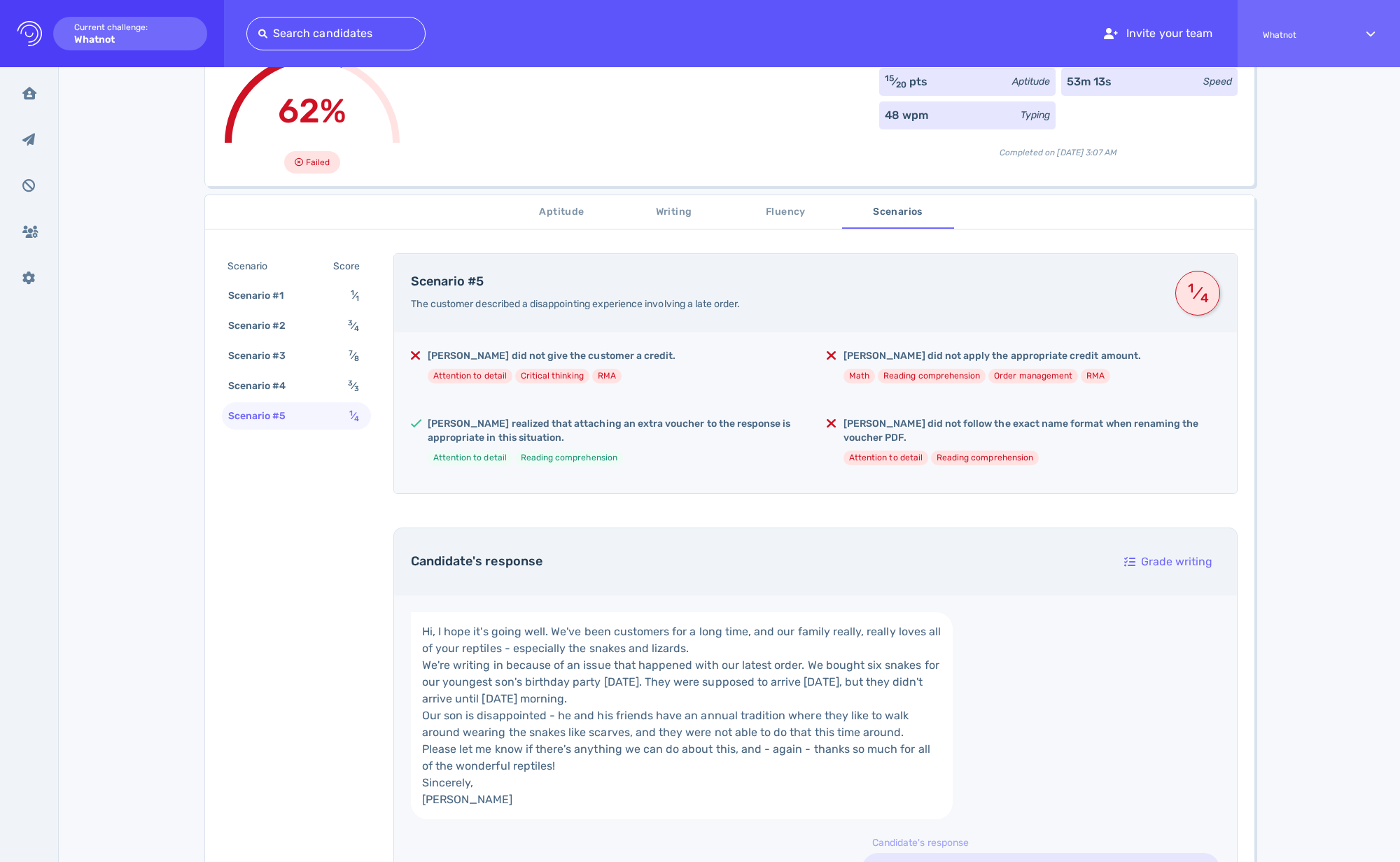
scroll to position [15, 0]
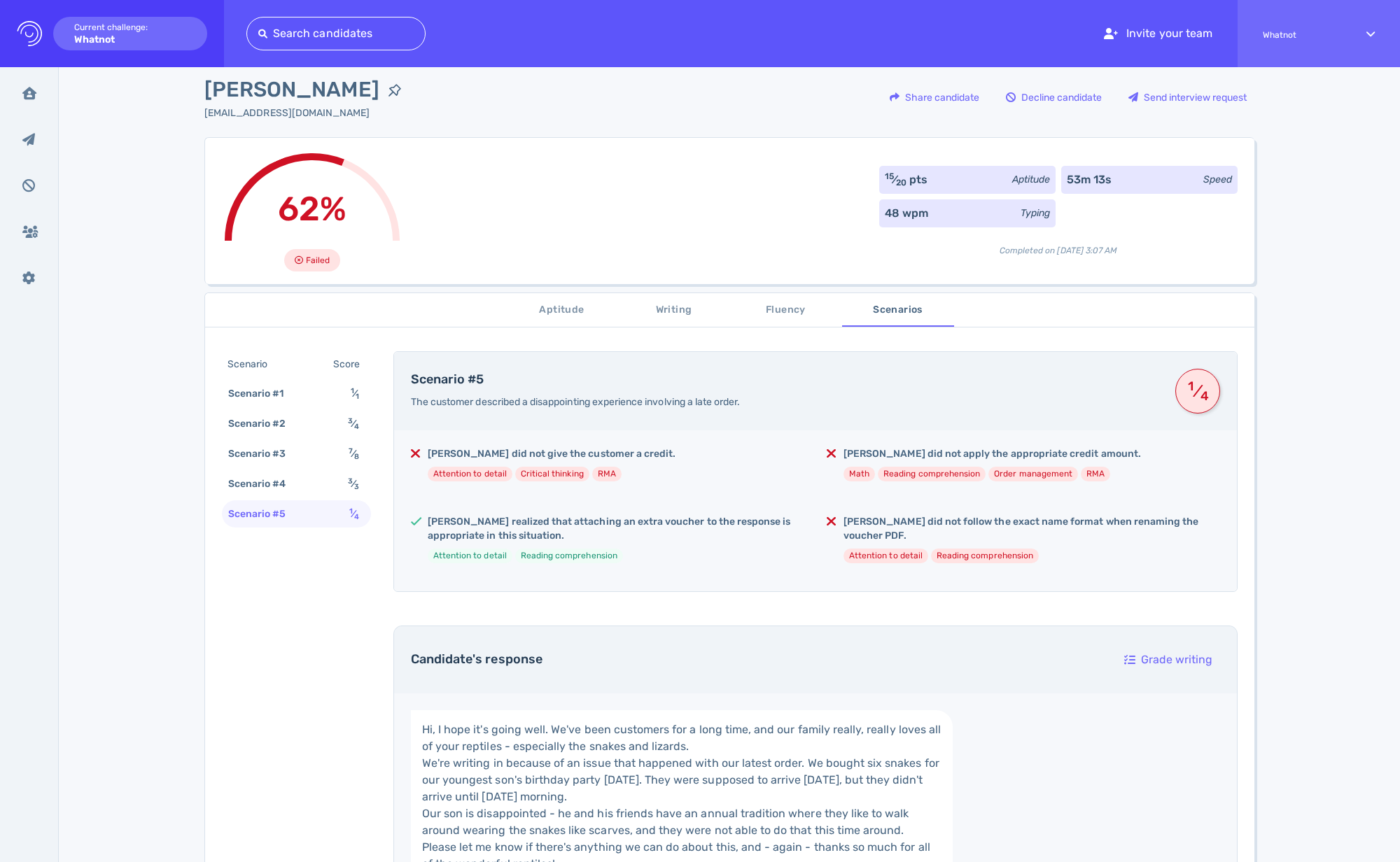
click at [789, 303] on span "Fluency" at bounding box center [786, 310] width 95 height 17
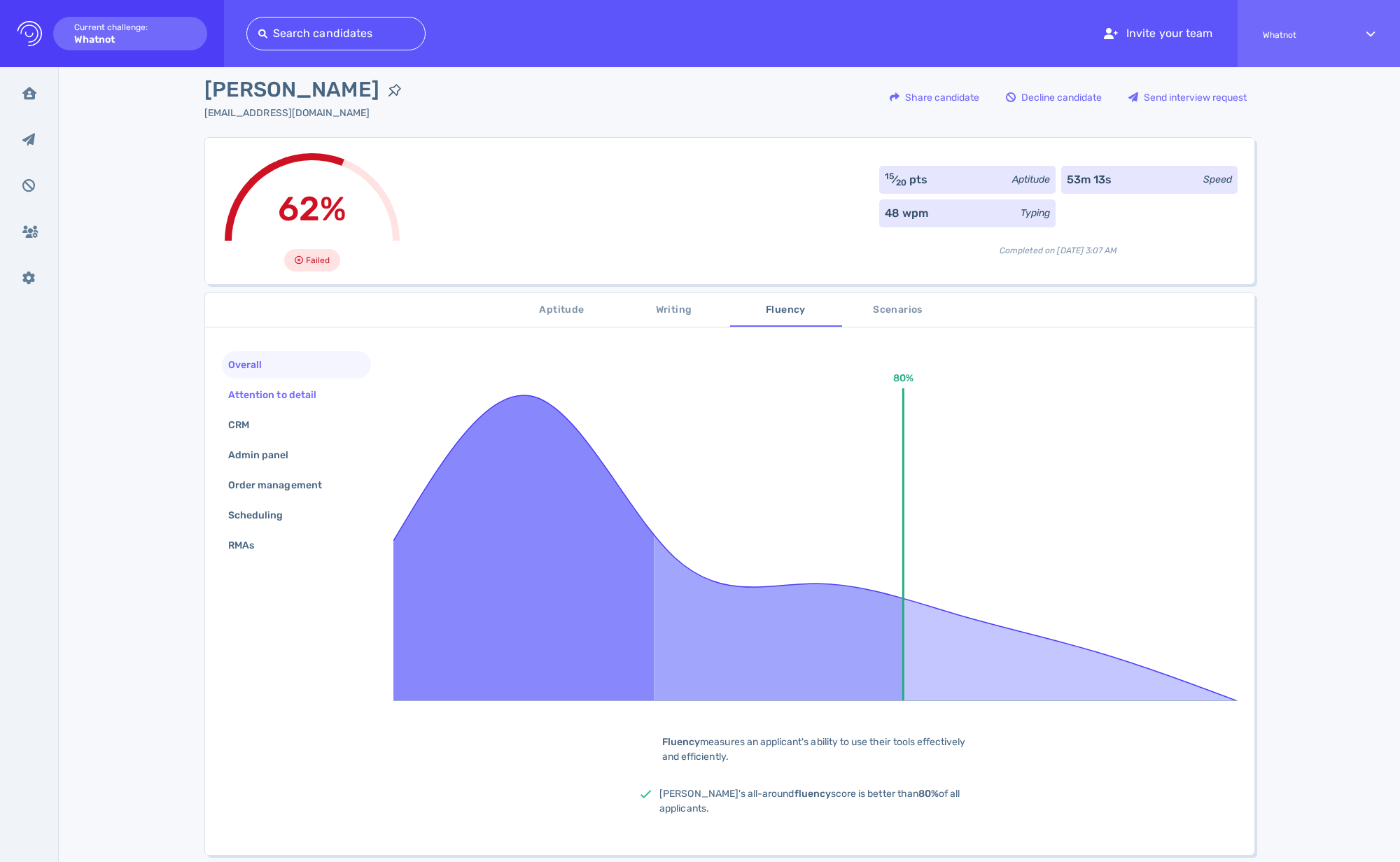
click at [309, 388] on div "Attention to detail" at bounding box center [279, 394] width 108 height 20
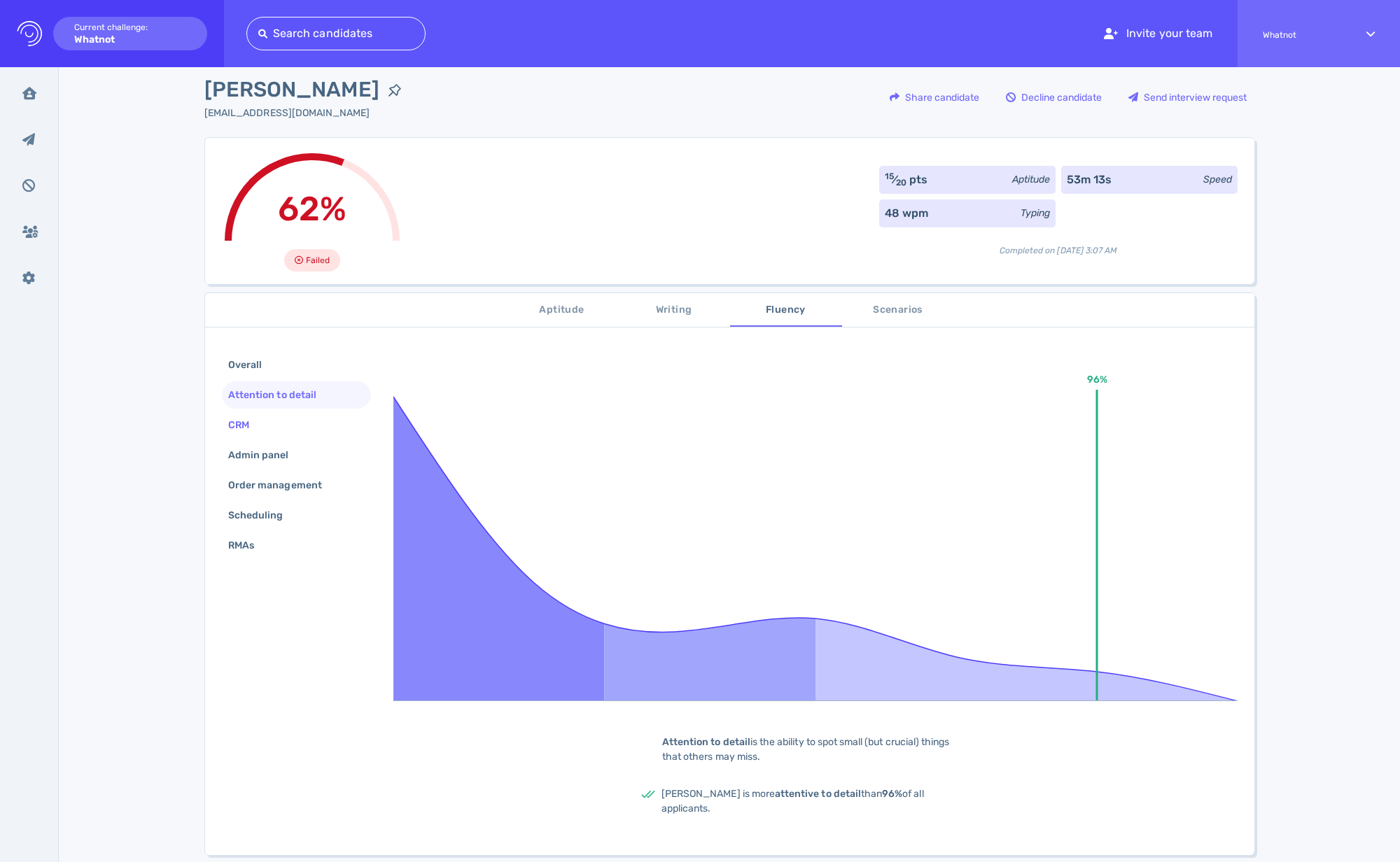
click at [295, 430] on div "CRM" at bounding box center [296, 424] width 149 height 27
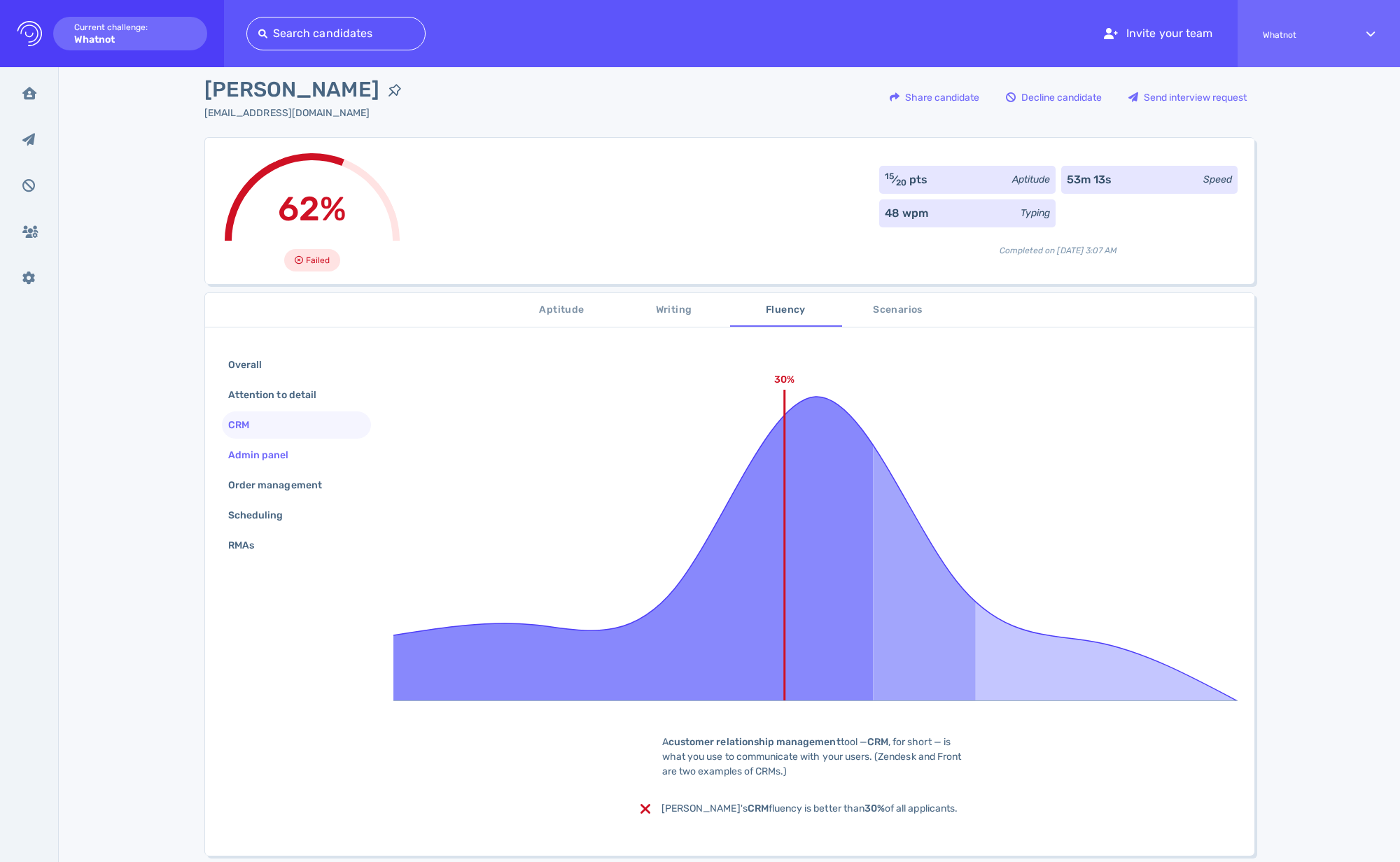
click at [286, 452] on div "Admin panel" at bounding box center [265, 455] width 81 height 20
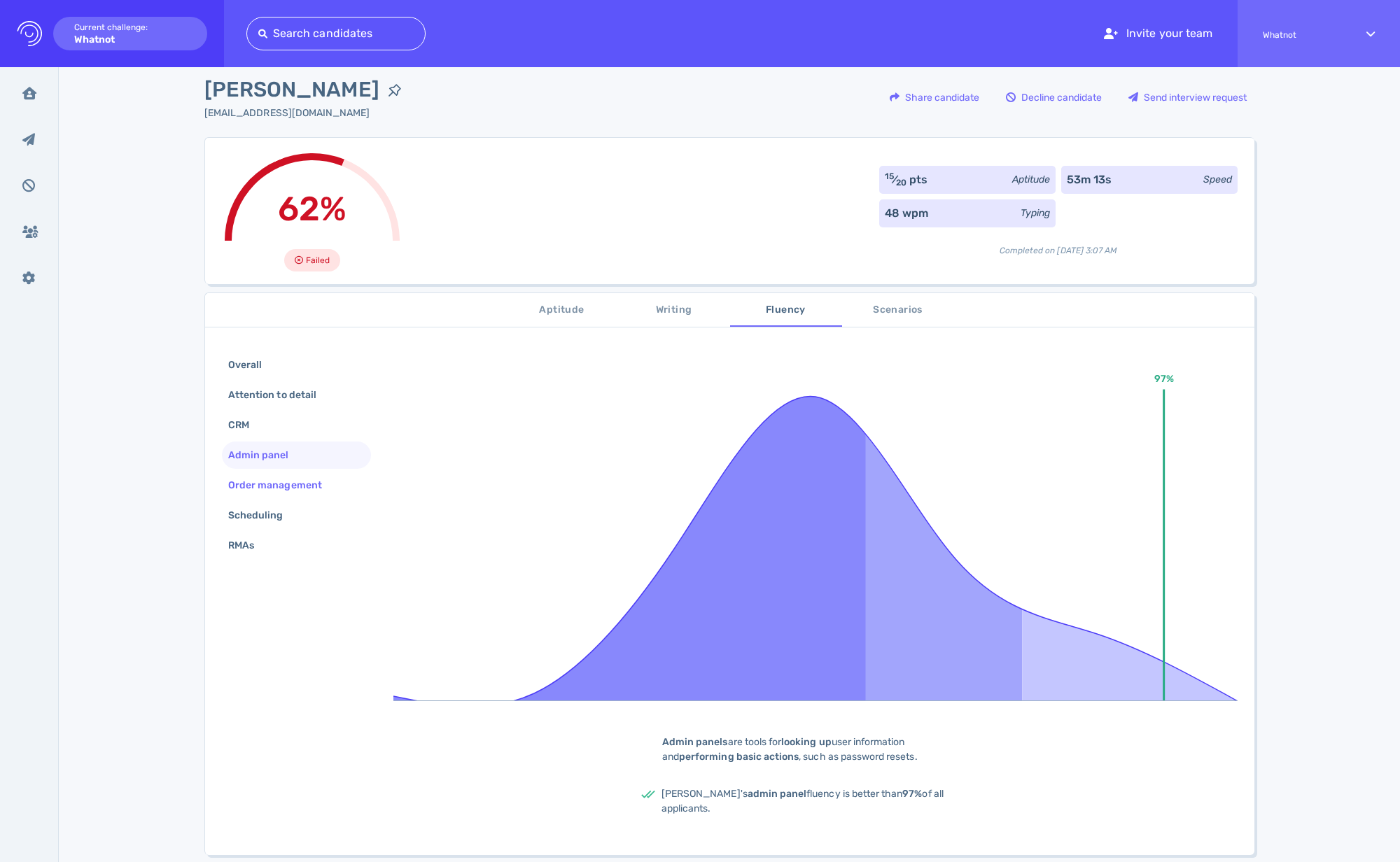
click at [285, 473] on div "Order management" at bounding box center [296, 485] width 149 height 27
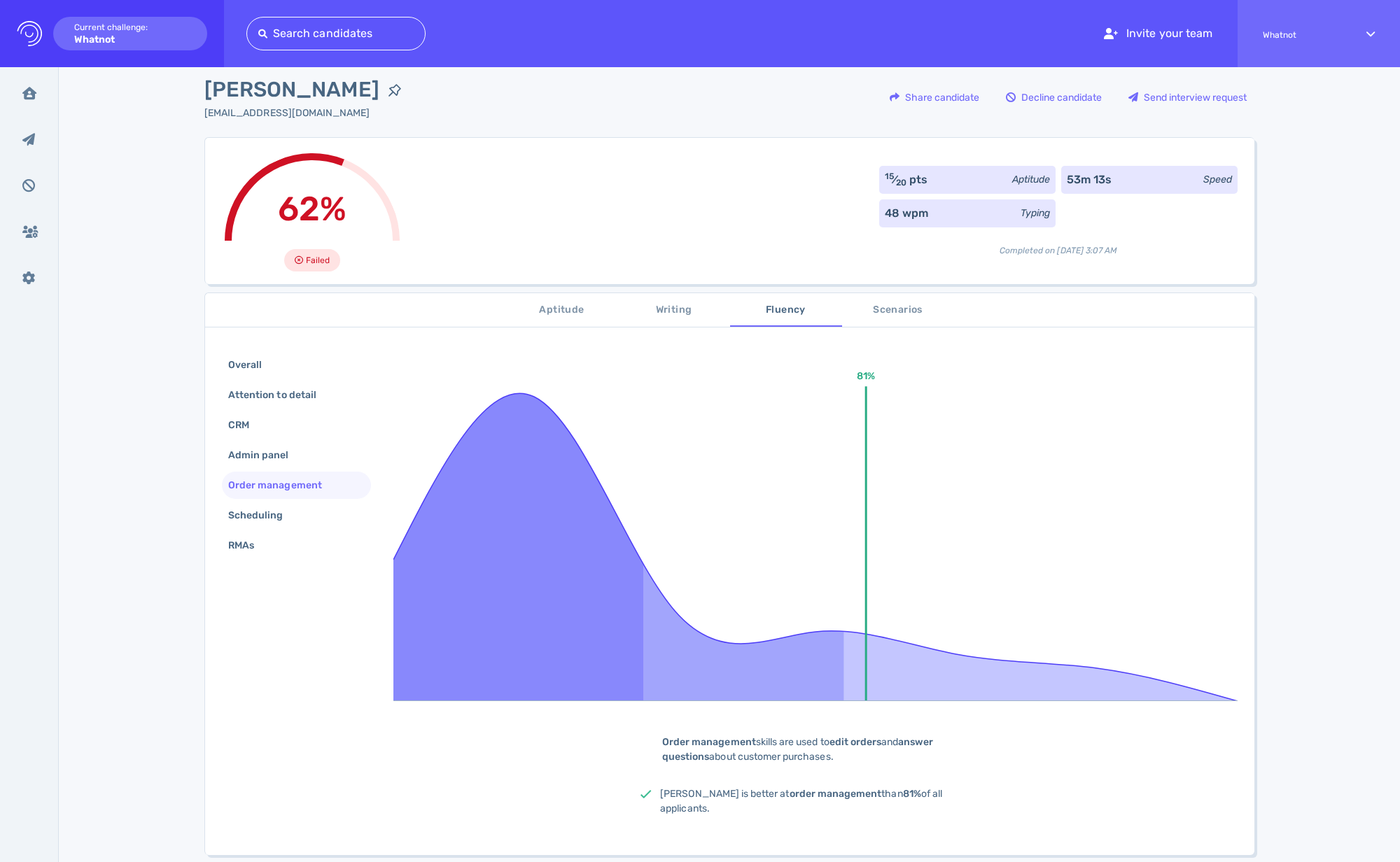
click at [285, 496] on div "Order management" at bounding box center [296, 485] width 149 height 27
click at [287, 513] on div "Scheduling" at bounding box center [262, 514] width 75 height 20
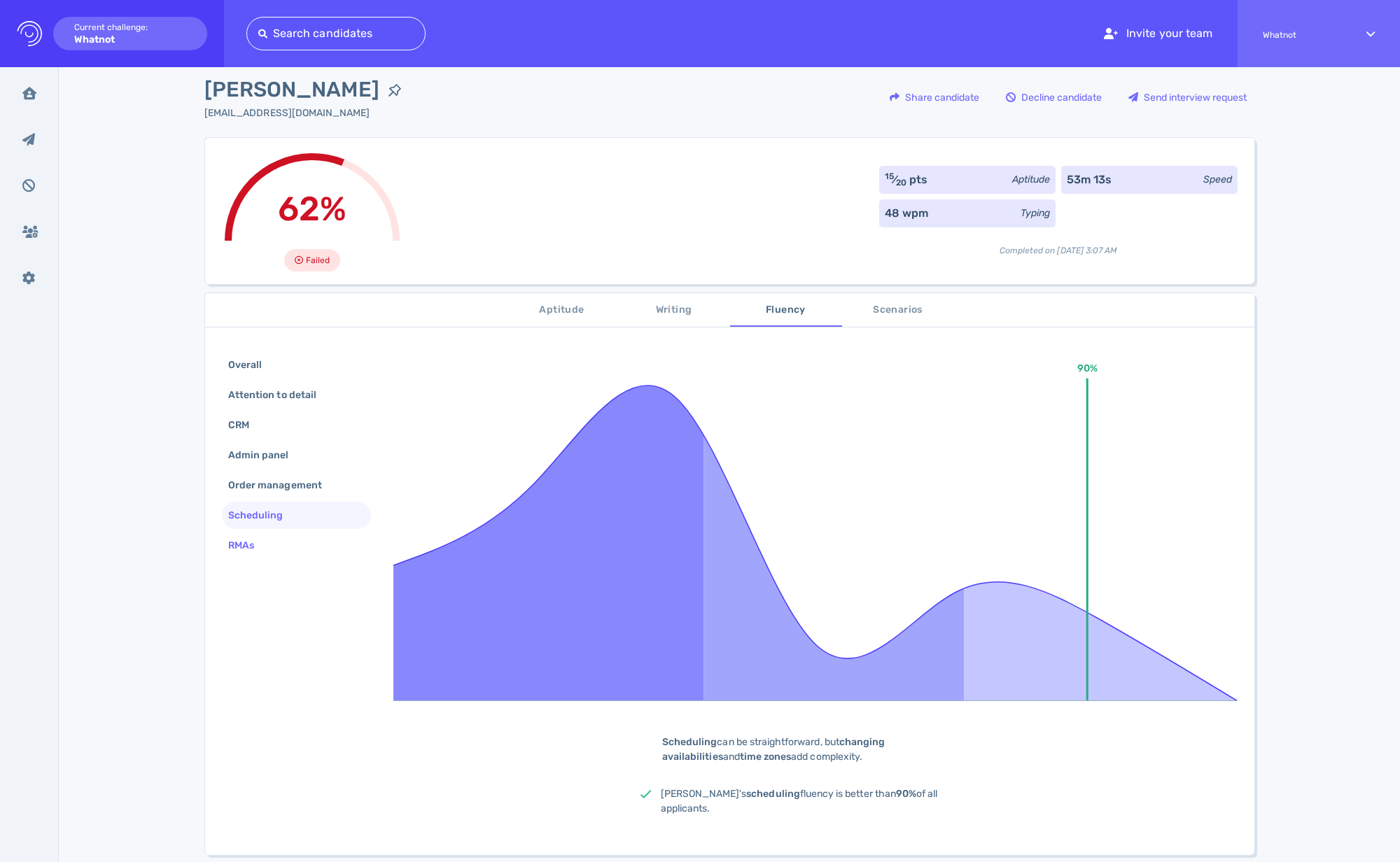
click at [274, 544] on div "RMAs" at bounding box center [296, 546] width 149 height 27
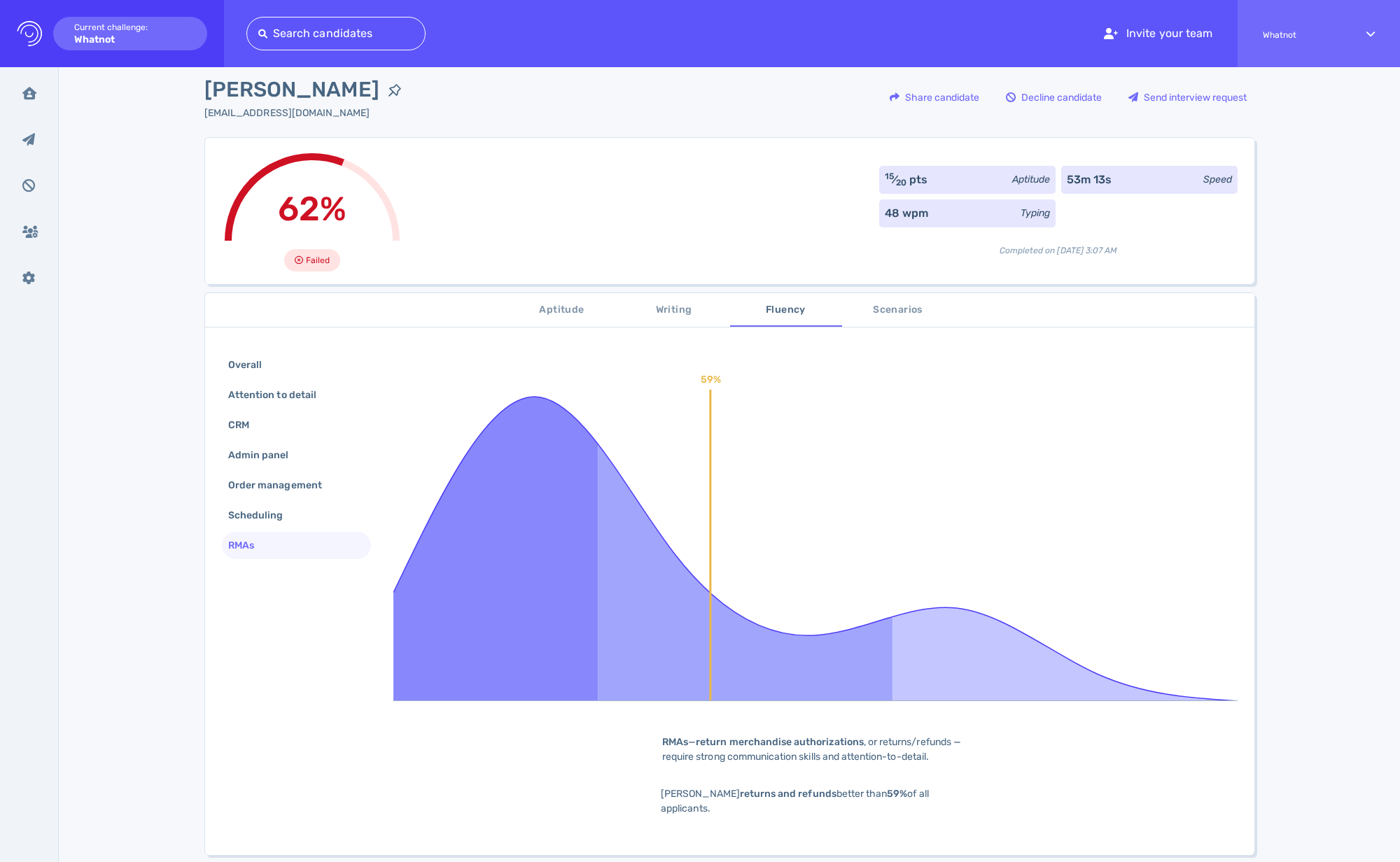
scroll to position [98, 0]
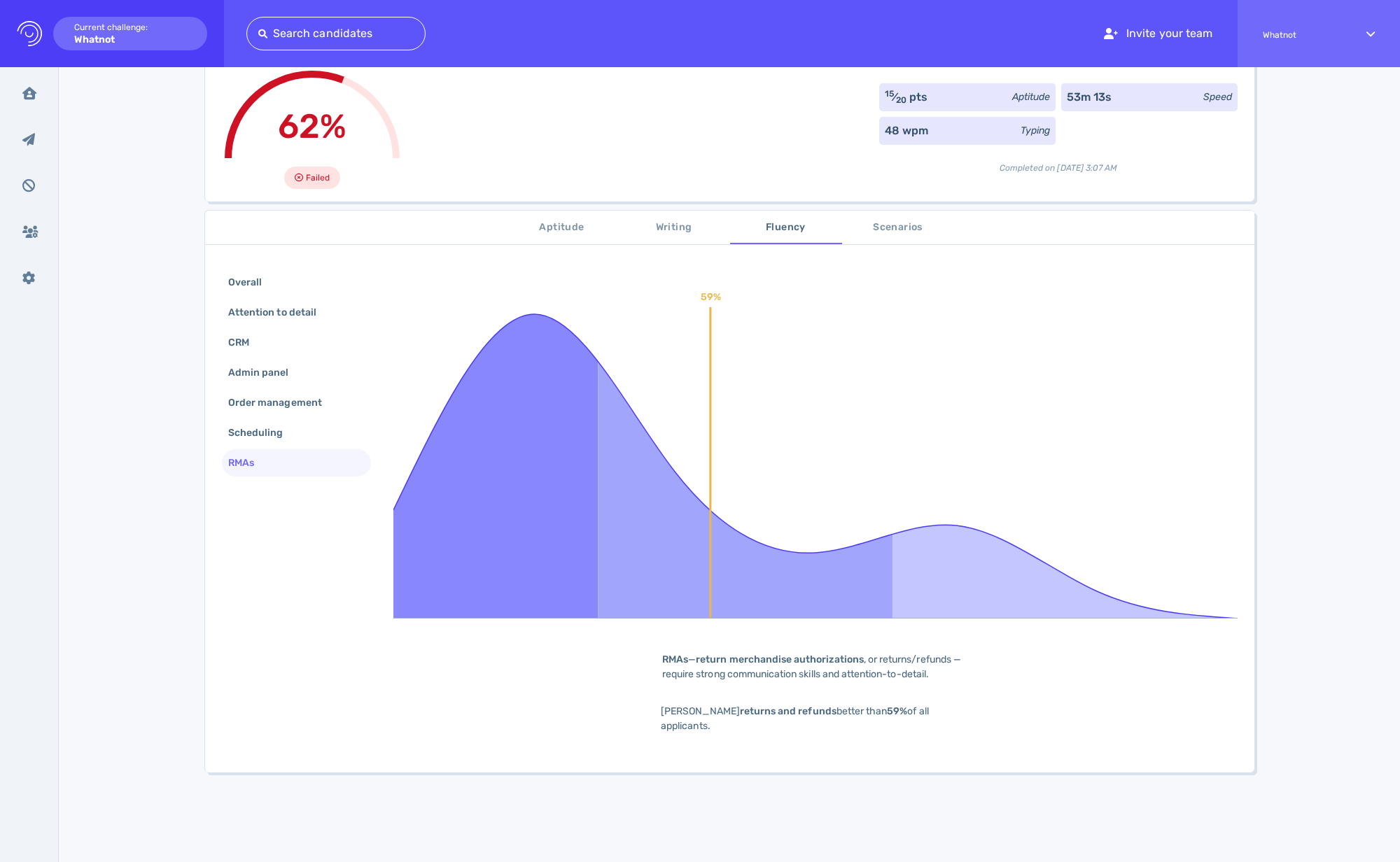
click at [679, 217] on button "Writing" at bounding box center [673, 226] width 112 height 33
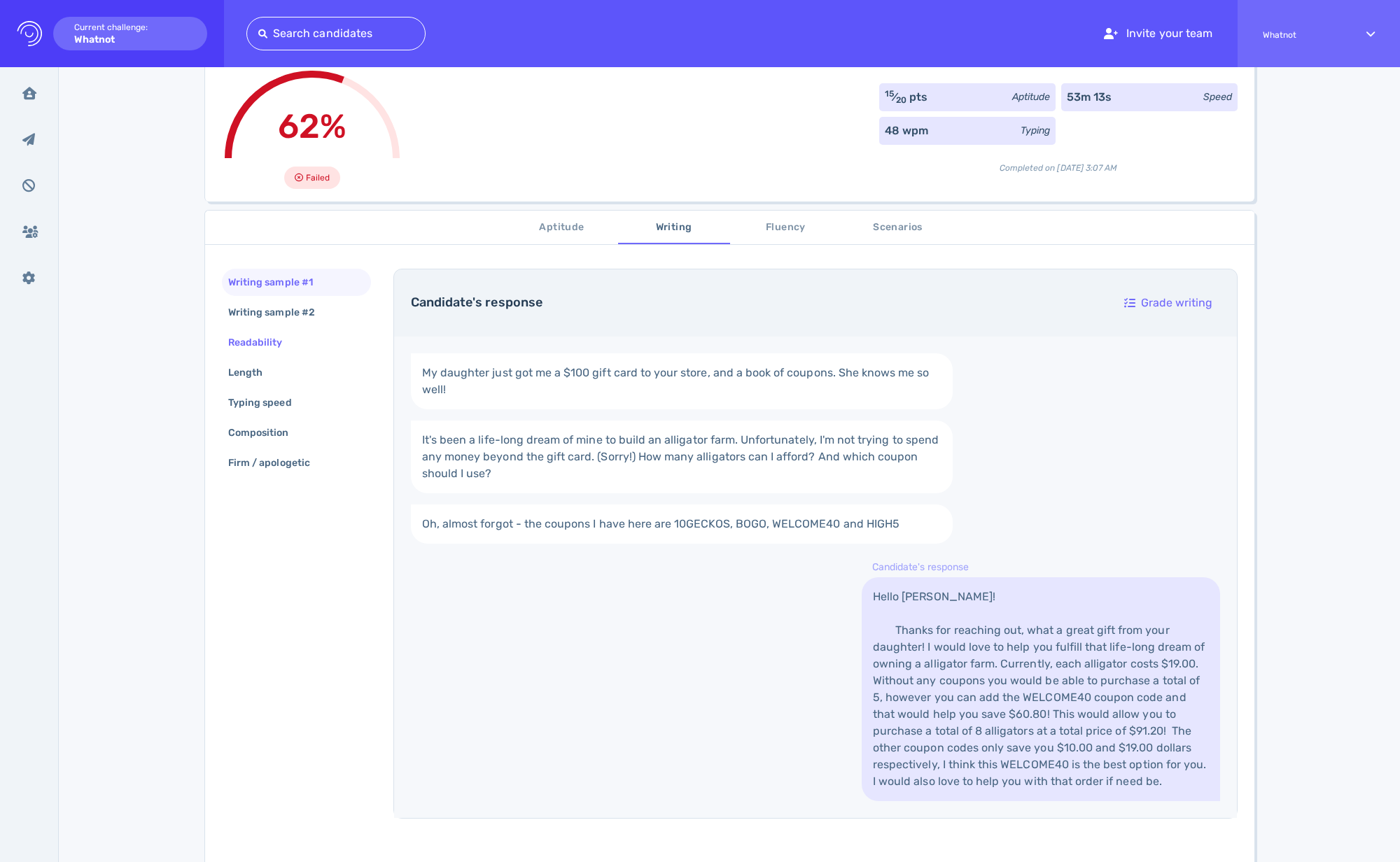
click at [307, 347] on div "Readability" at bounding box center [296, 342] width 149 height 27
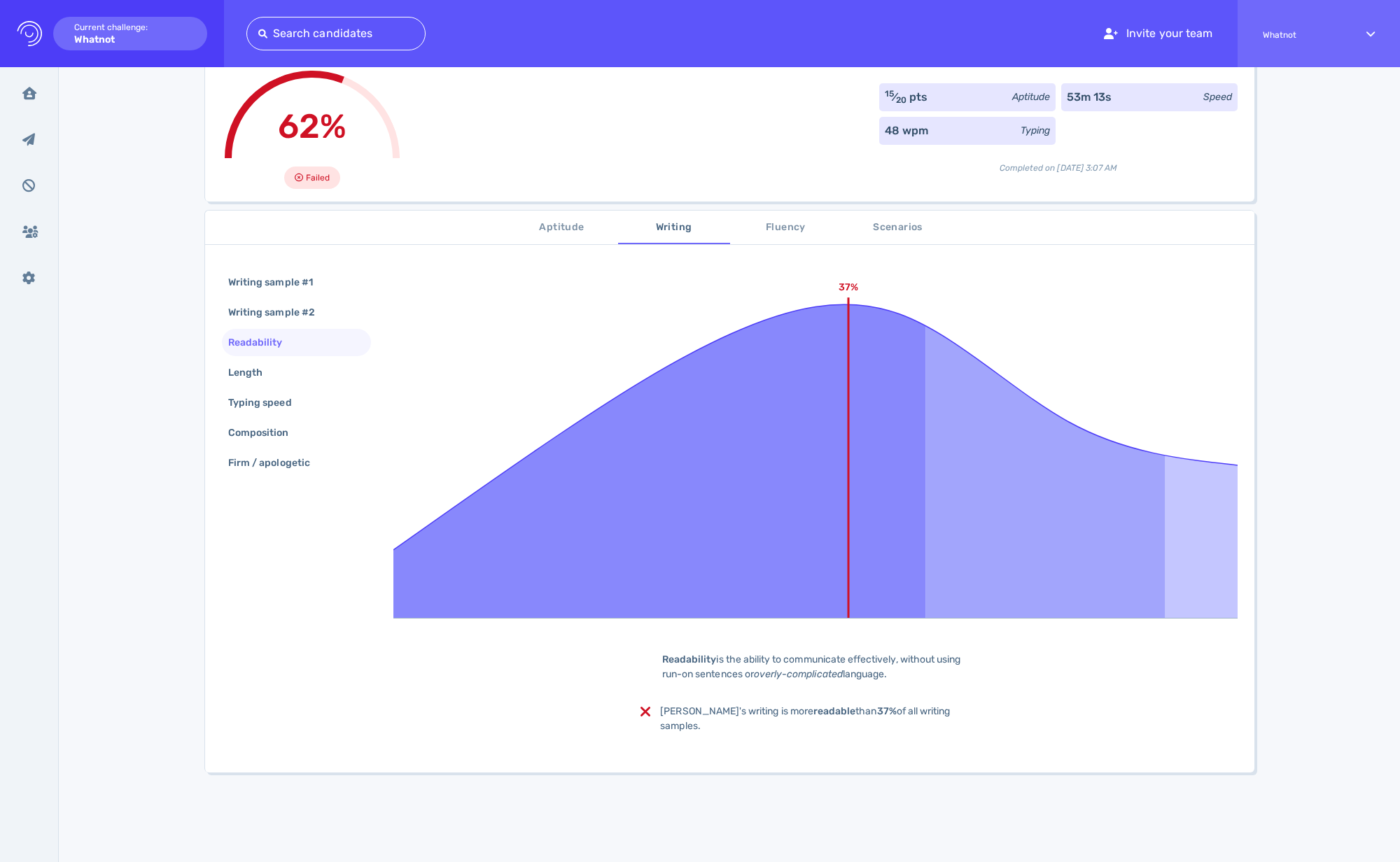
drag, startPoint x: 800, startPoint y: 200, endPoint x: 789, endPoint y: 220, distance: 22.8
click at [800, 201] on div "Jakob Perez jakobperez16@gmail.com Share candidate Decline candidate Send inter…" at bounding box center [729, 477] width 1050 height 972
click at [789, 221] on span "Fluency" at bounding box center [786, 227] width 95 height 17
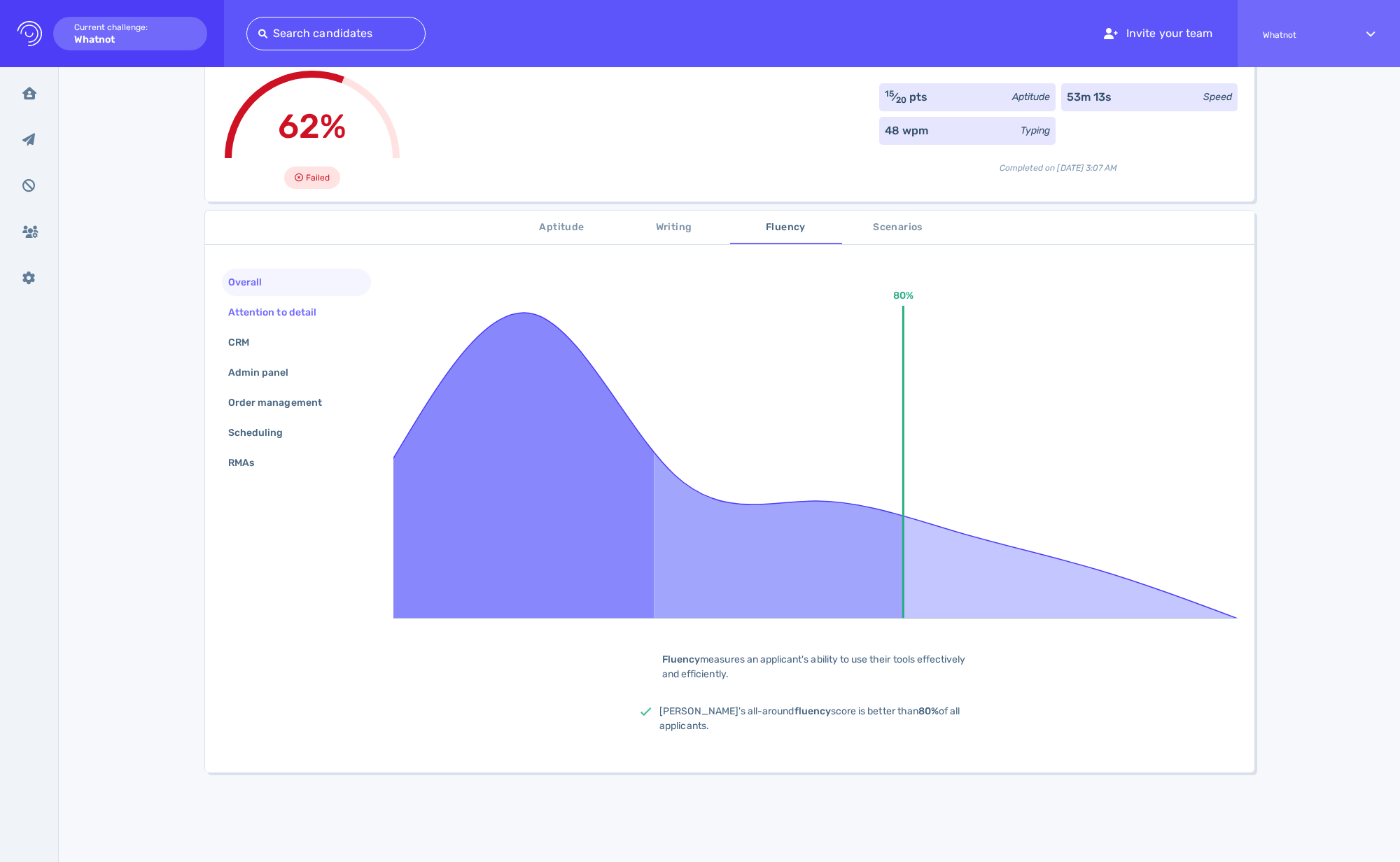
click at [286, 318] on div "Attention to detail" at bounding box center [279, 312] width 108 height 20
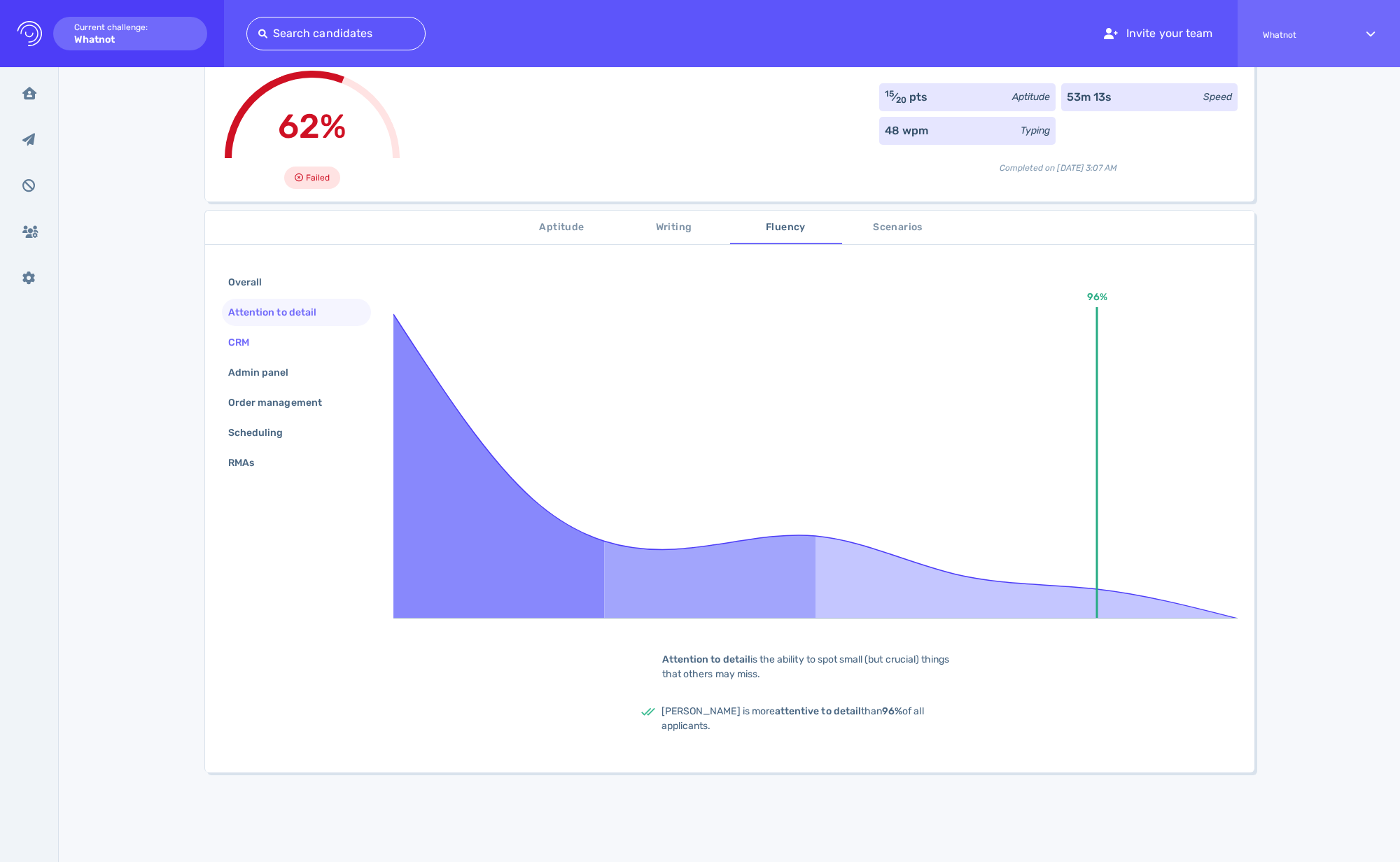
click at [271, 343] on div "CRM" at bounding box center [296, 342] width 149 height 27
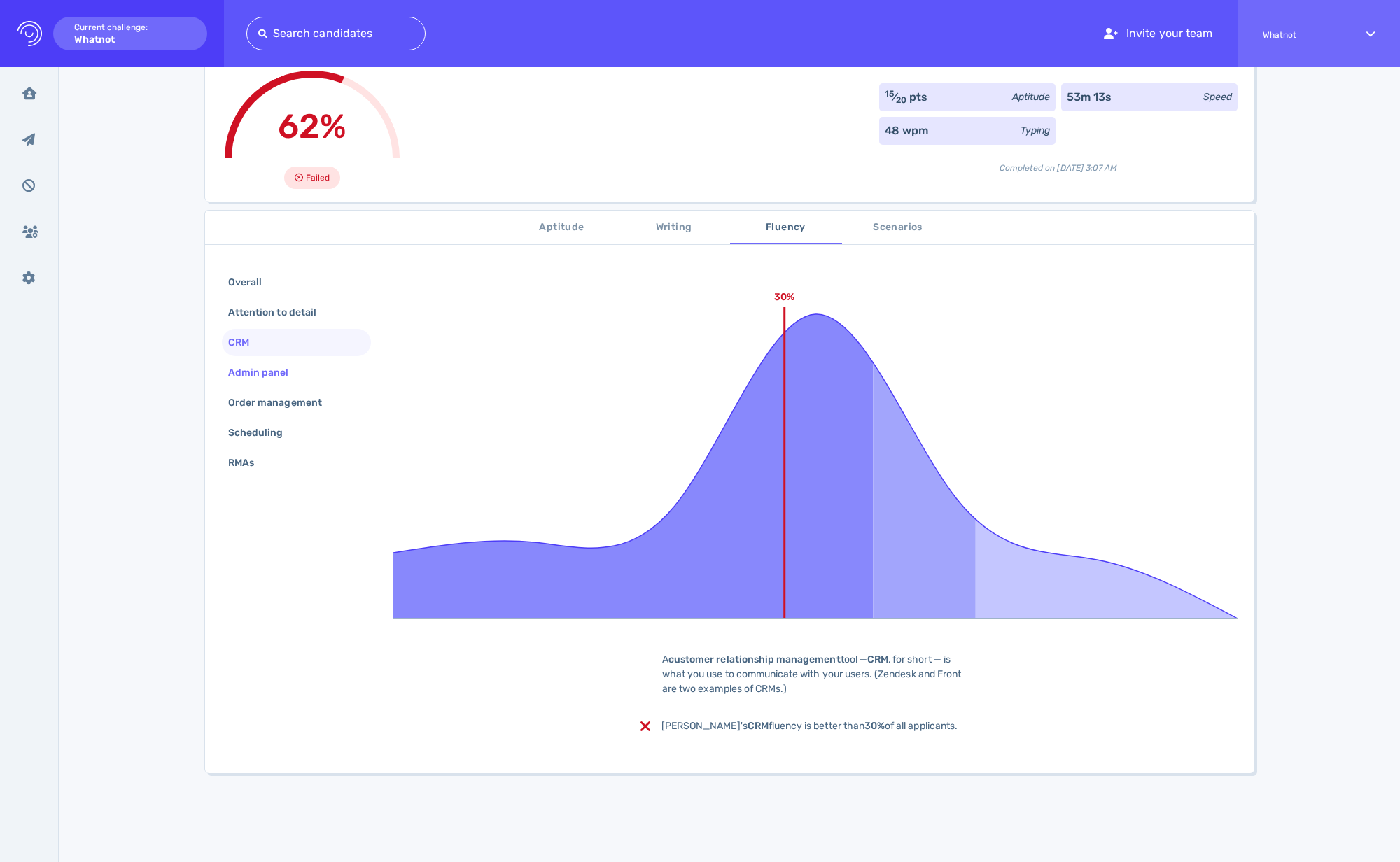
click at [266, 381] on div "Admin panel" at bounding box center [265, 372] width 81 height 20
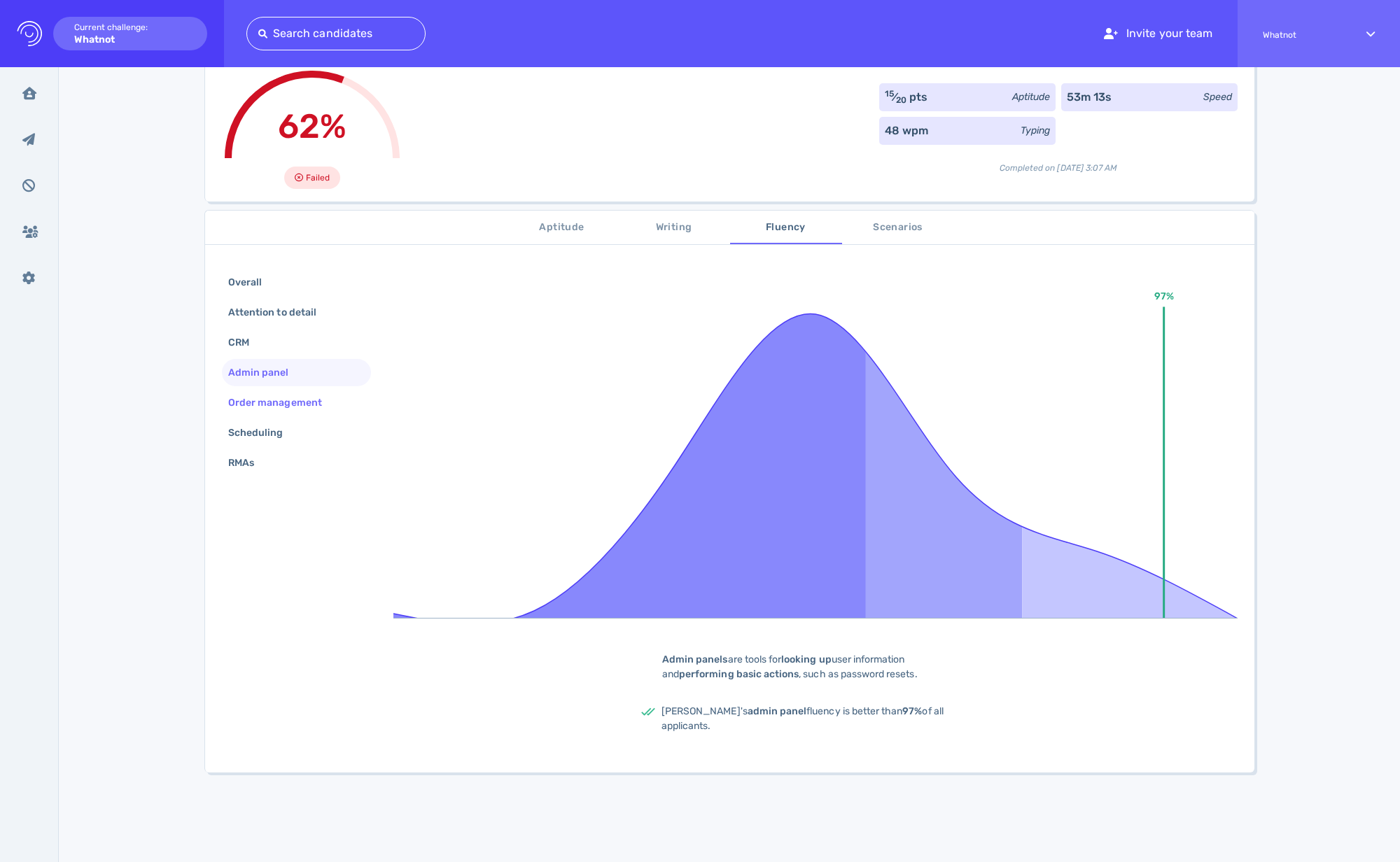
click at [264, 404] on div "Order management" at bounding box center [282, 403] width 114 height 20
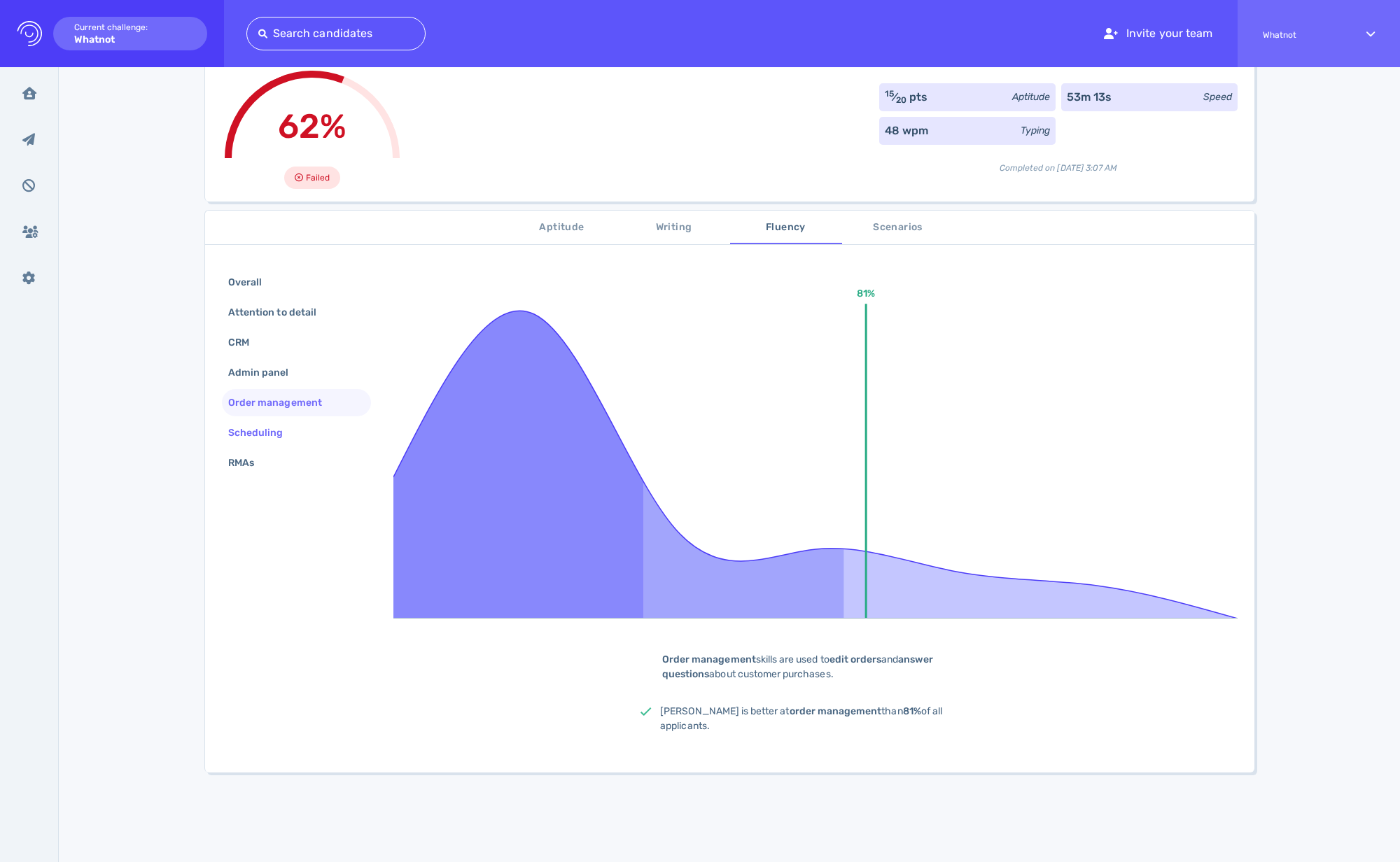
click at [273, 440] on div "Scheduling" at bounding box center [262, 432] width 75 height 20
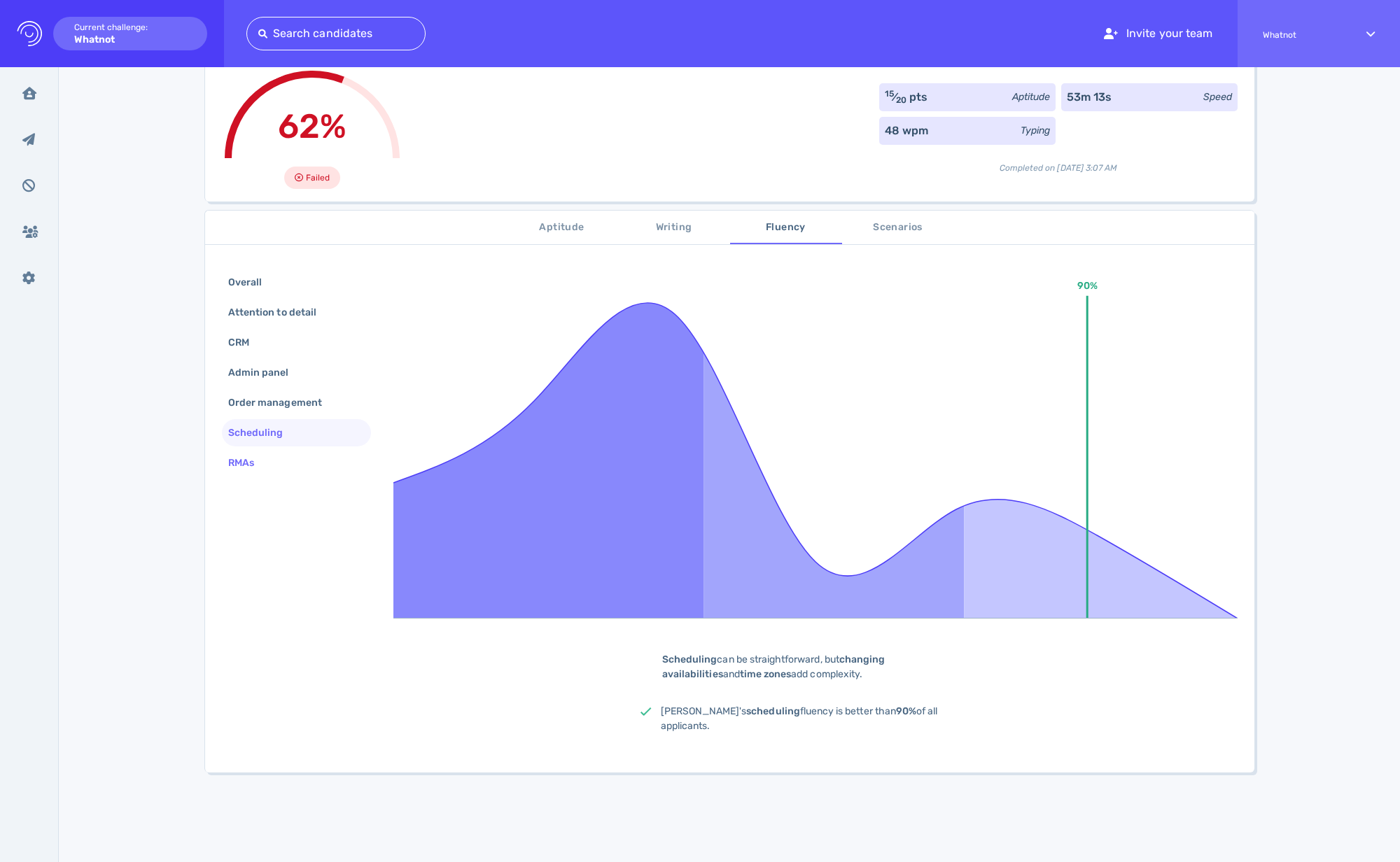
click at [270, 462] on div "RMAs" at bounding box center [296, 462] width 149 height 27
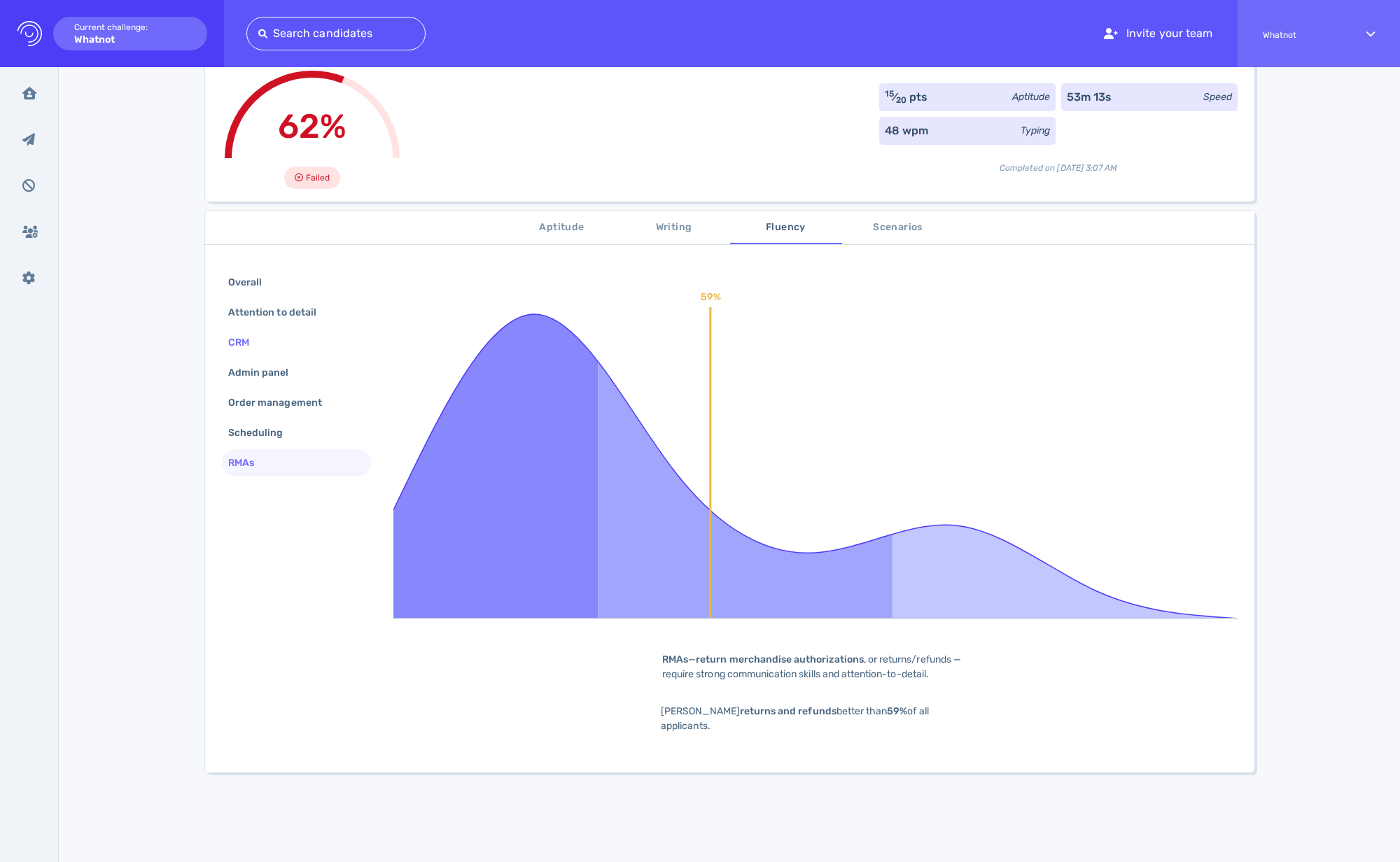
click at [261, 341] on div "CRM" at bounding box center [245, 342] width 41 height 20
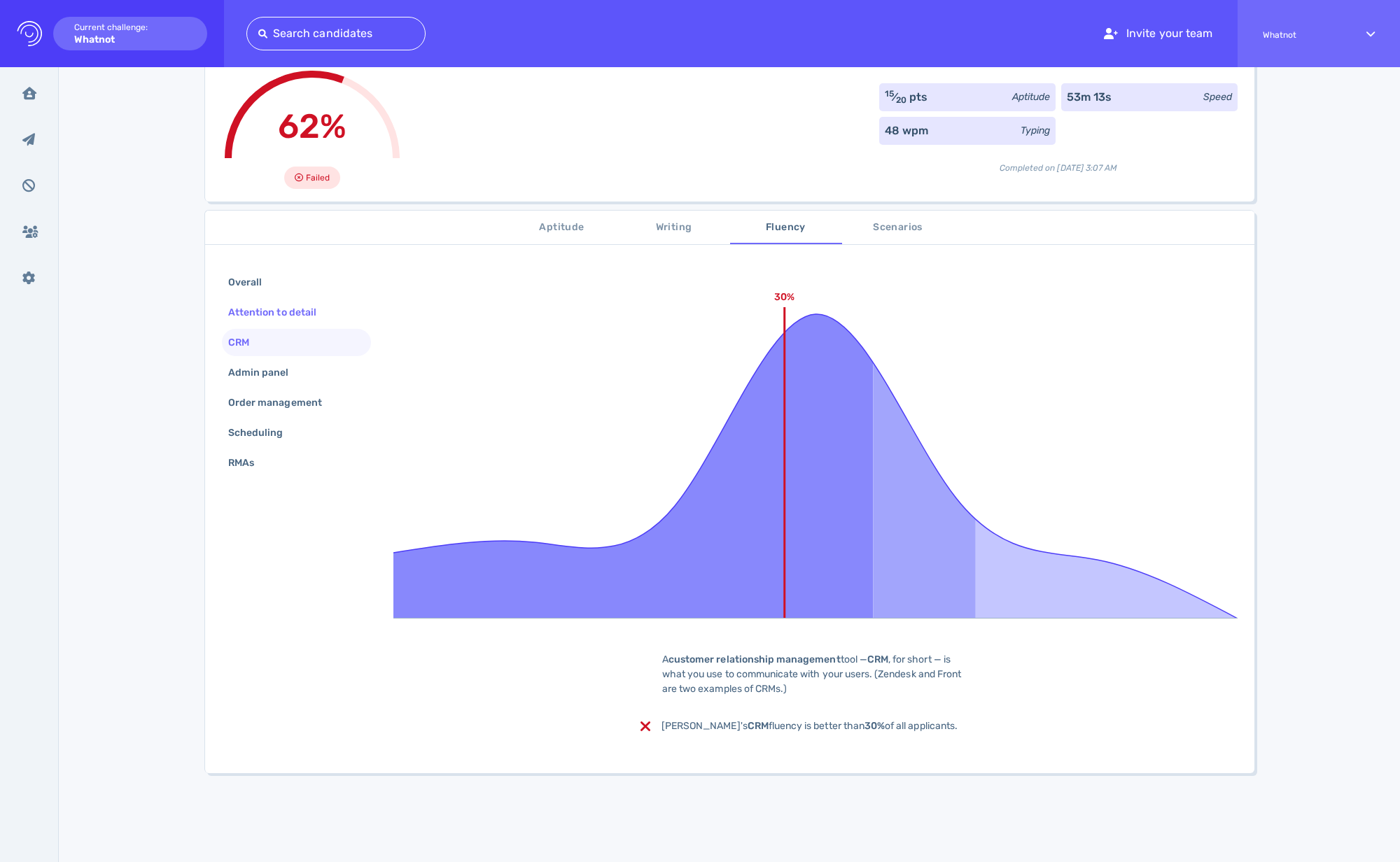
click at [275, 315] on div "Attention to detail" at bounding box center [279, 312] width 108 height 20
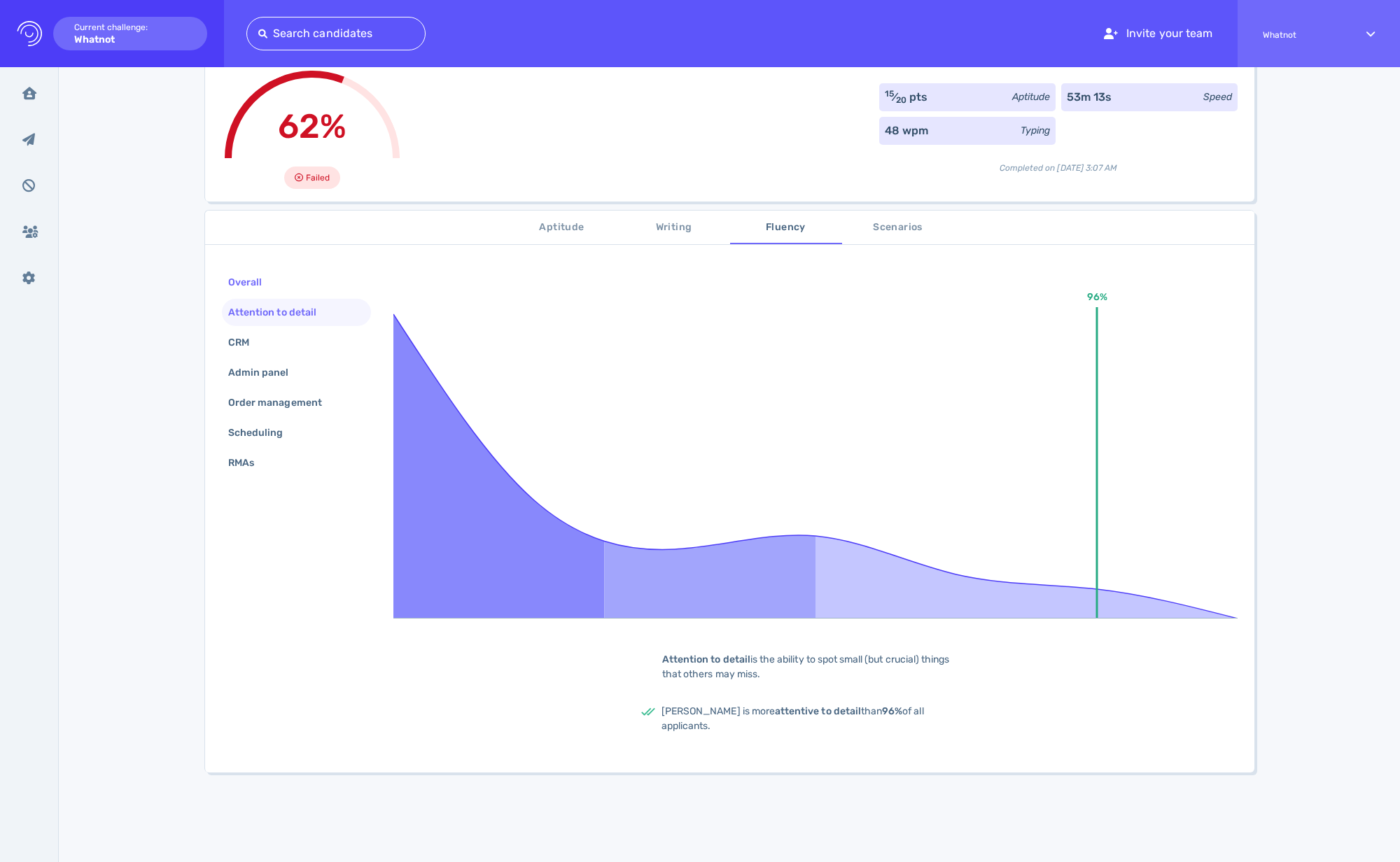
click at [264, 291] on div "Overall" at bounding box center [252, 281] width 53 height 20
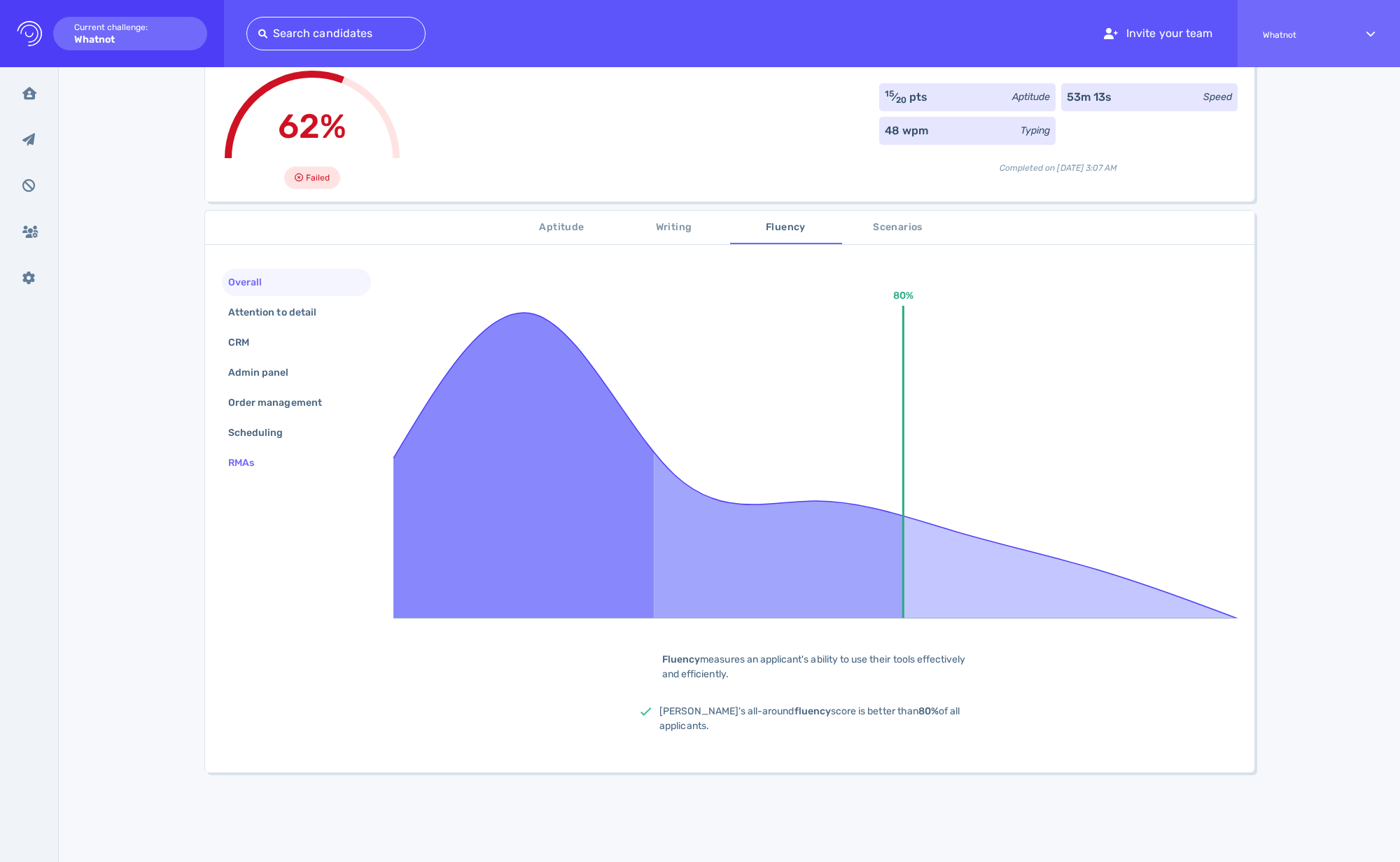
click at [249, 462] on div "RMAs" at bounding box center [248, 462] width 45 height 20
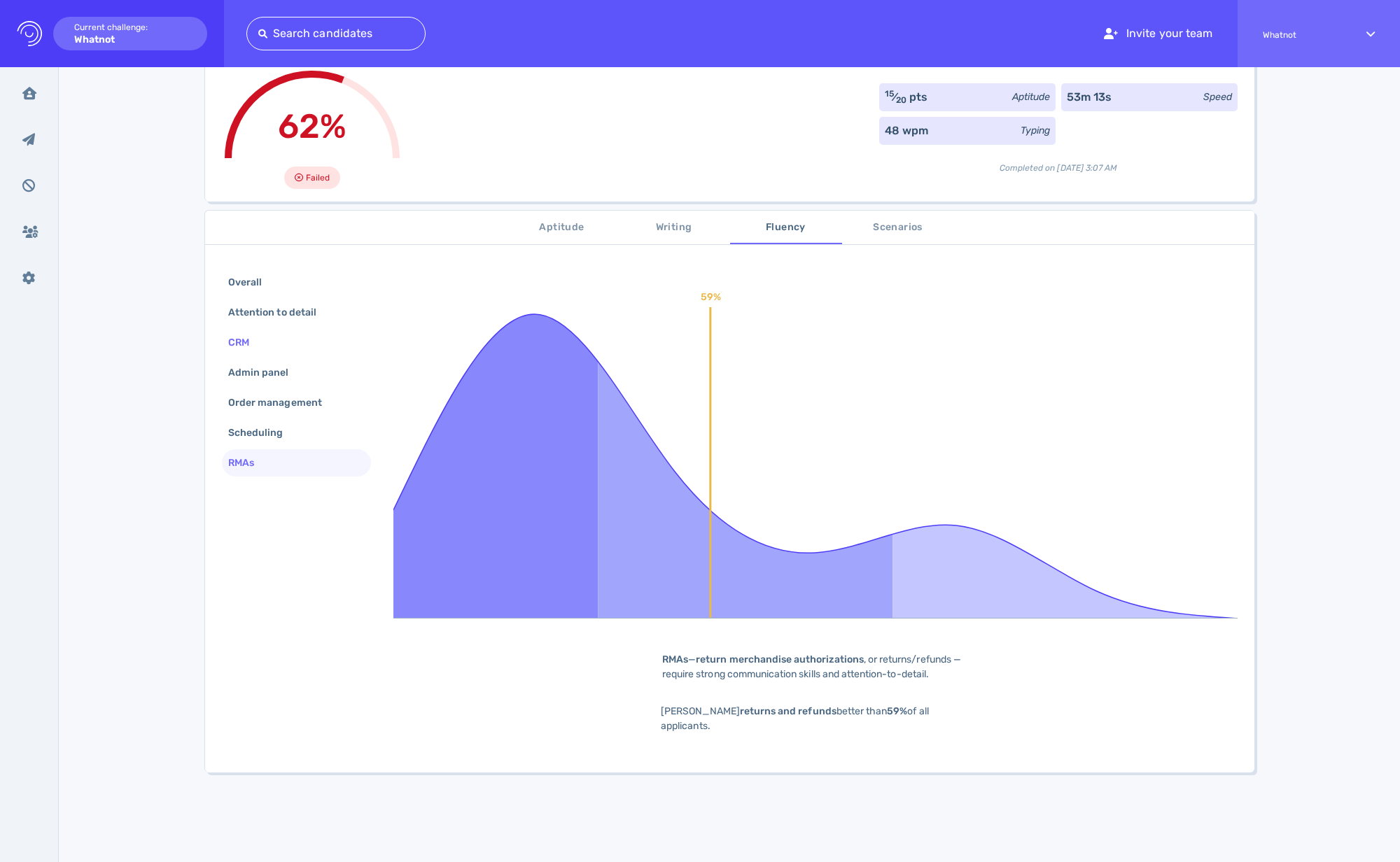
drag, startPoint x: 221, startPoint y: 340, endPoint x: 240, endPoint y: 341, distance: 19.0
click at [226, 339] on div "CRM" at bounding box center [296, 342] width 149 height 27
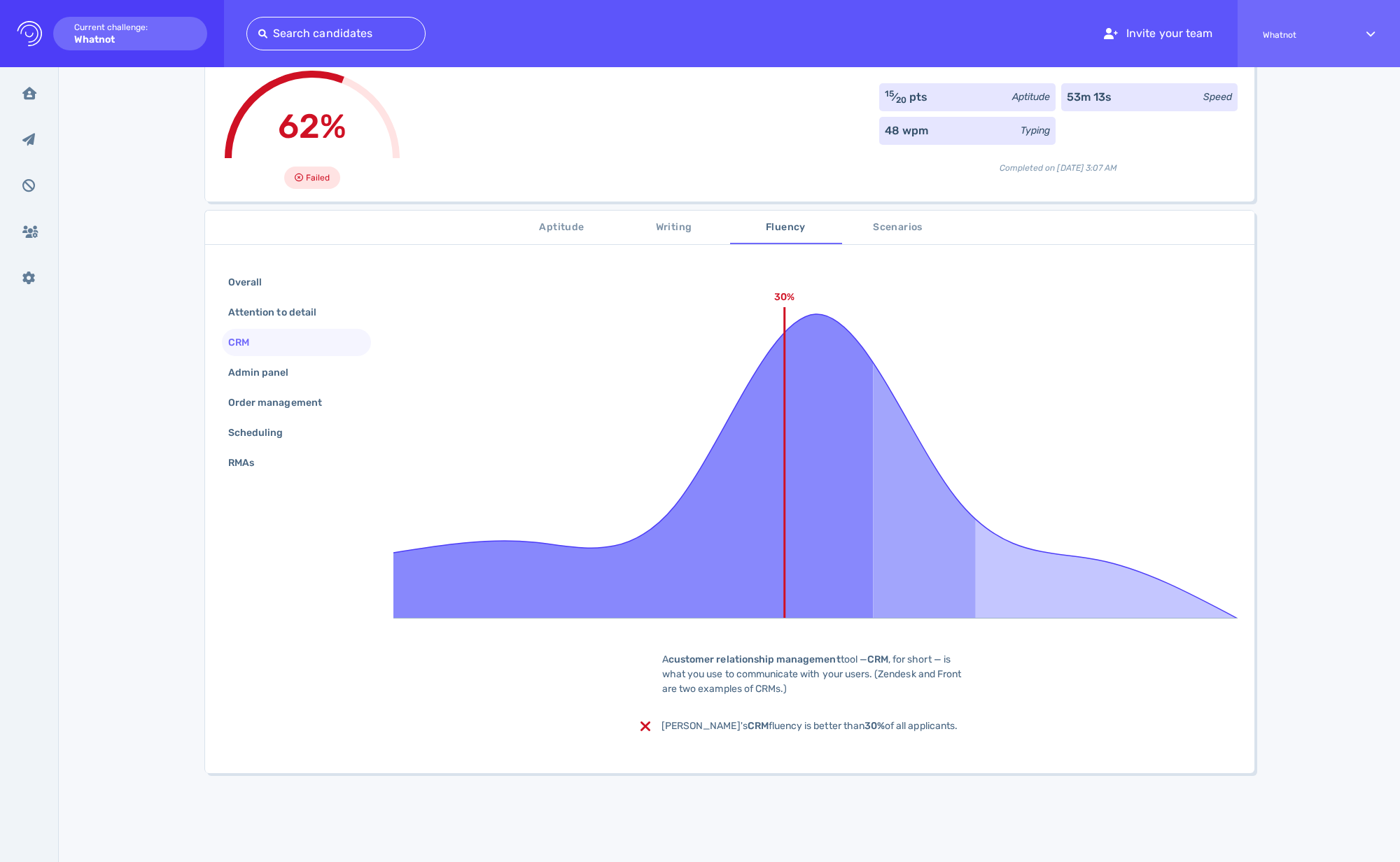
click at [240, 341] on div "CRM" at bounding box center [245, 342] width 41 height 20
click at [879, 224] on span "Scenarios" at bounding box center [898, 227] width 95 height 17
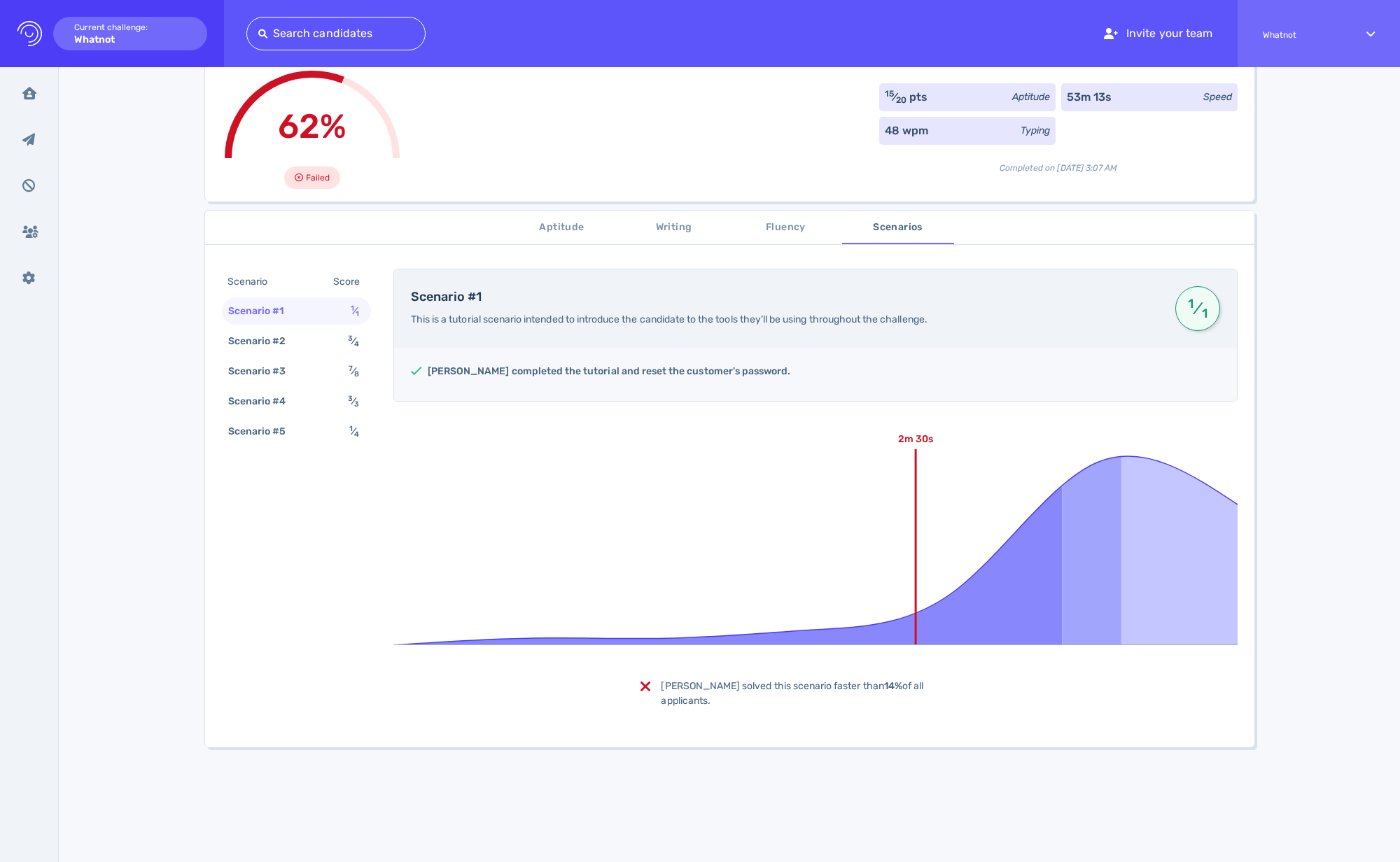
scroll to position [69, 0]
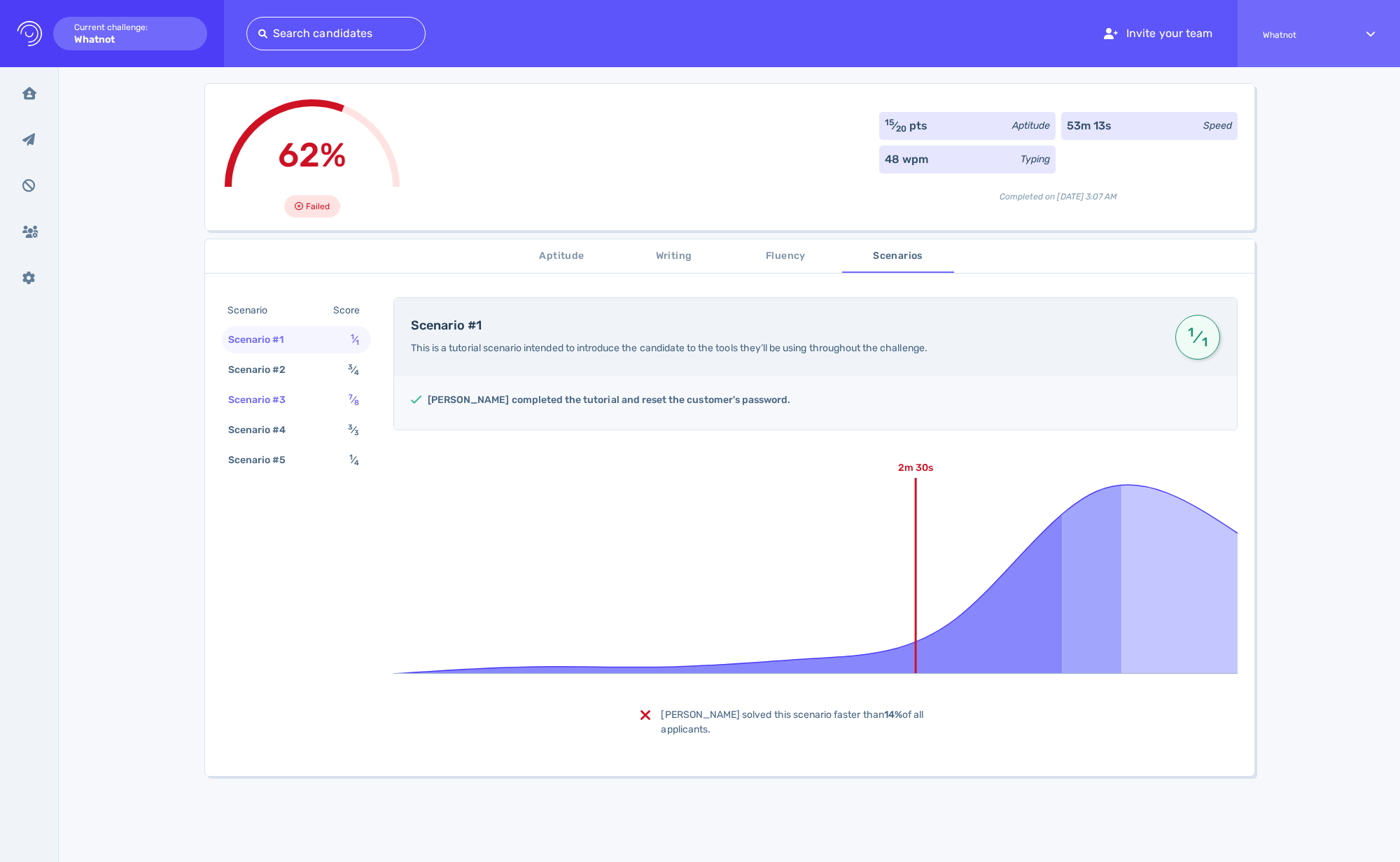
click at [320, 390] on div "Scenario #3 7 ⁄ 8" at bounding box center [296, 400] width 149 height 27
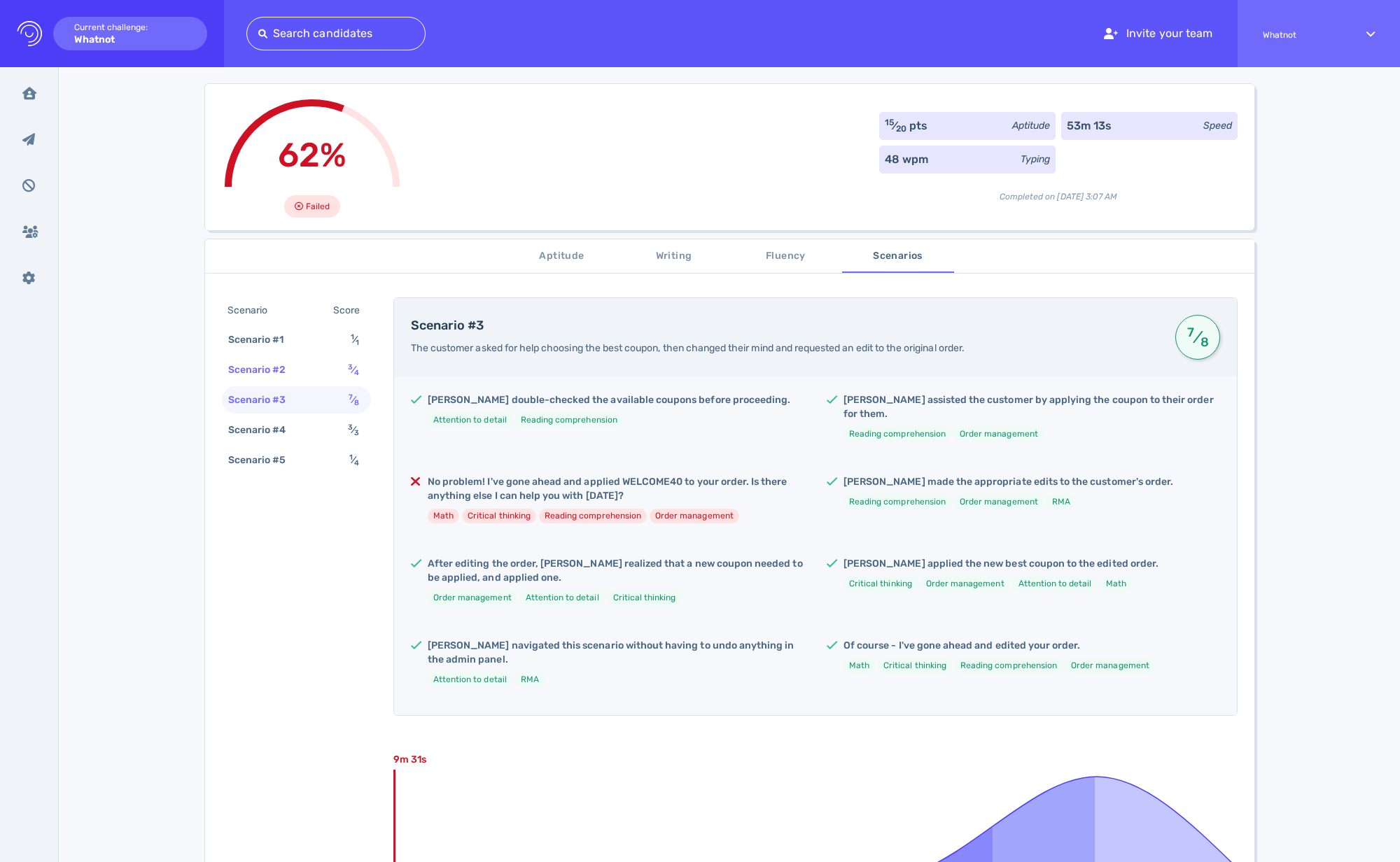
click at [311, 374] on div "Scenario #2 3 ⁄ 4" at bounding box center [296, 369] width 149 height 27
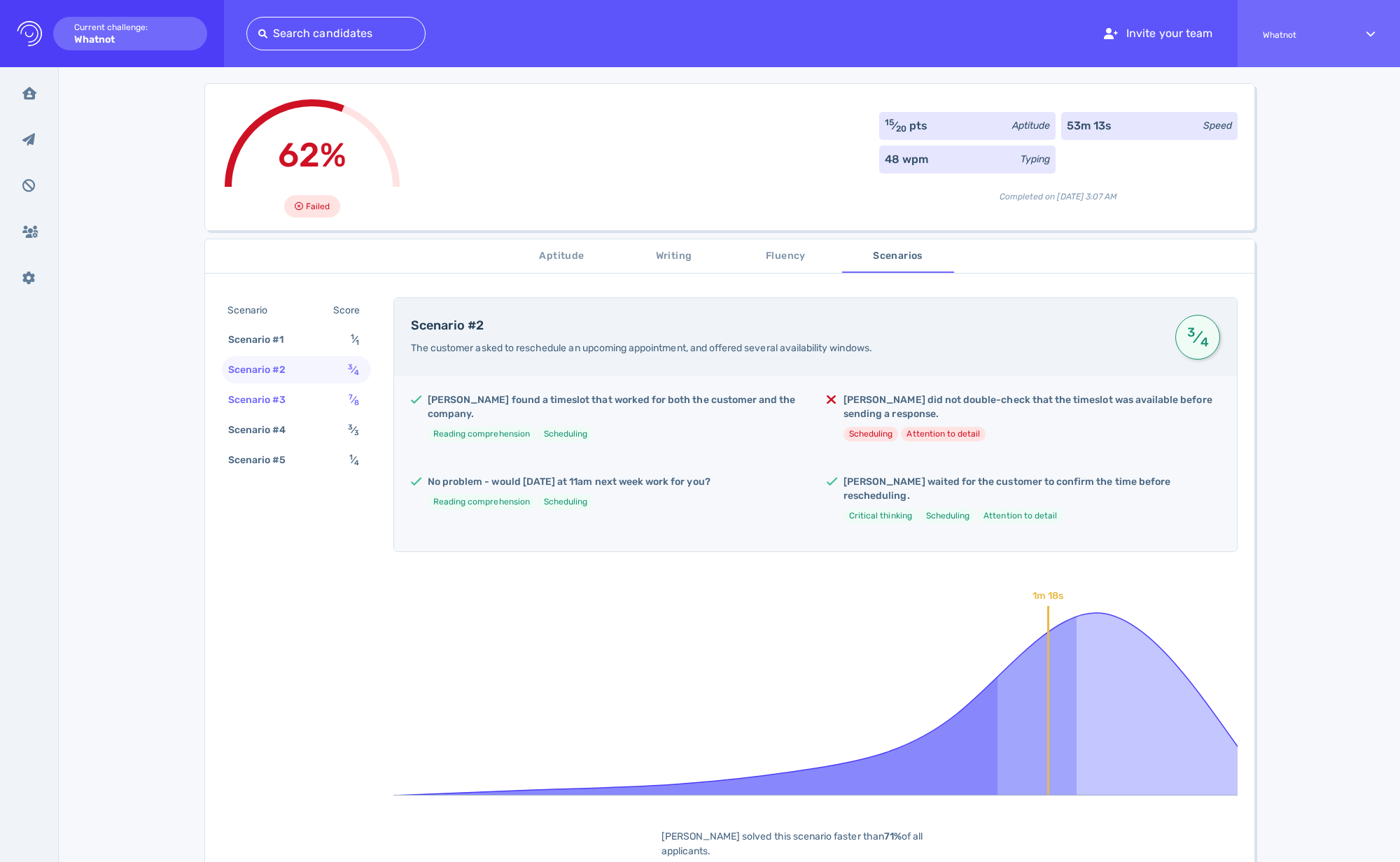
click at [294, 404] on div "Scenario #3" at bounding box center [264, 400] width 78 height 20
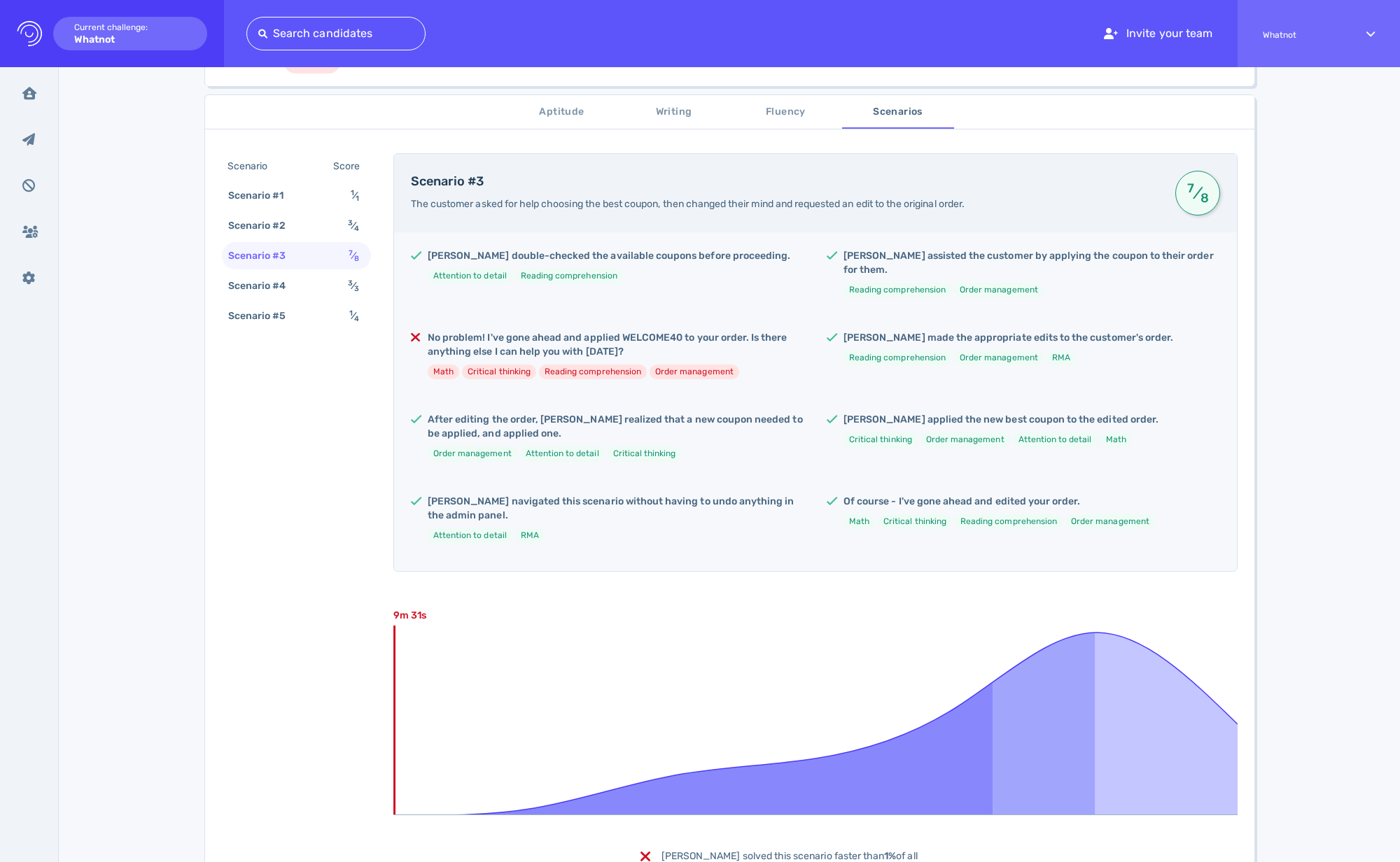
scroll to position [230, 0]
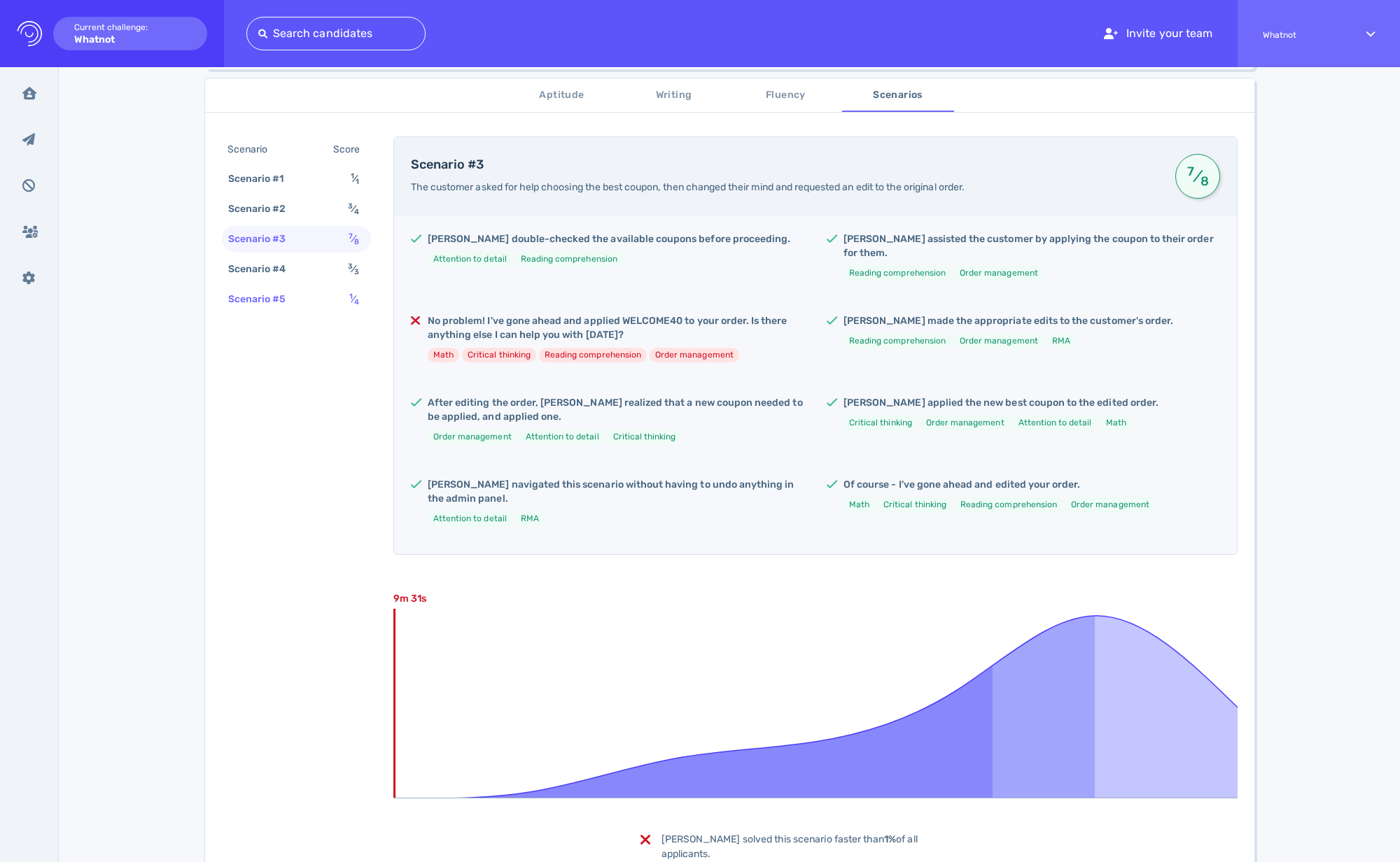
click at [285, 310] on div "Scenario #5 1 ⁄ 4" at bounding box center [296, 298] width 149 height 27
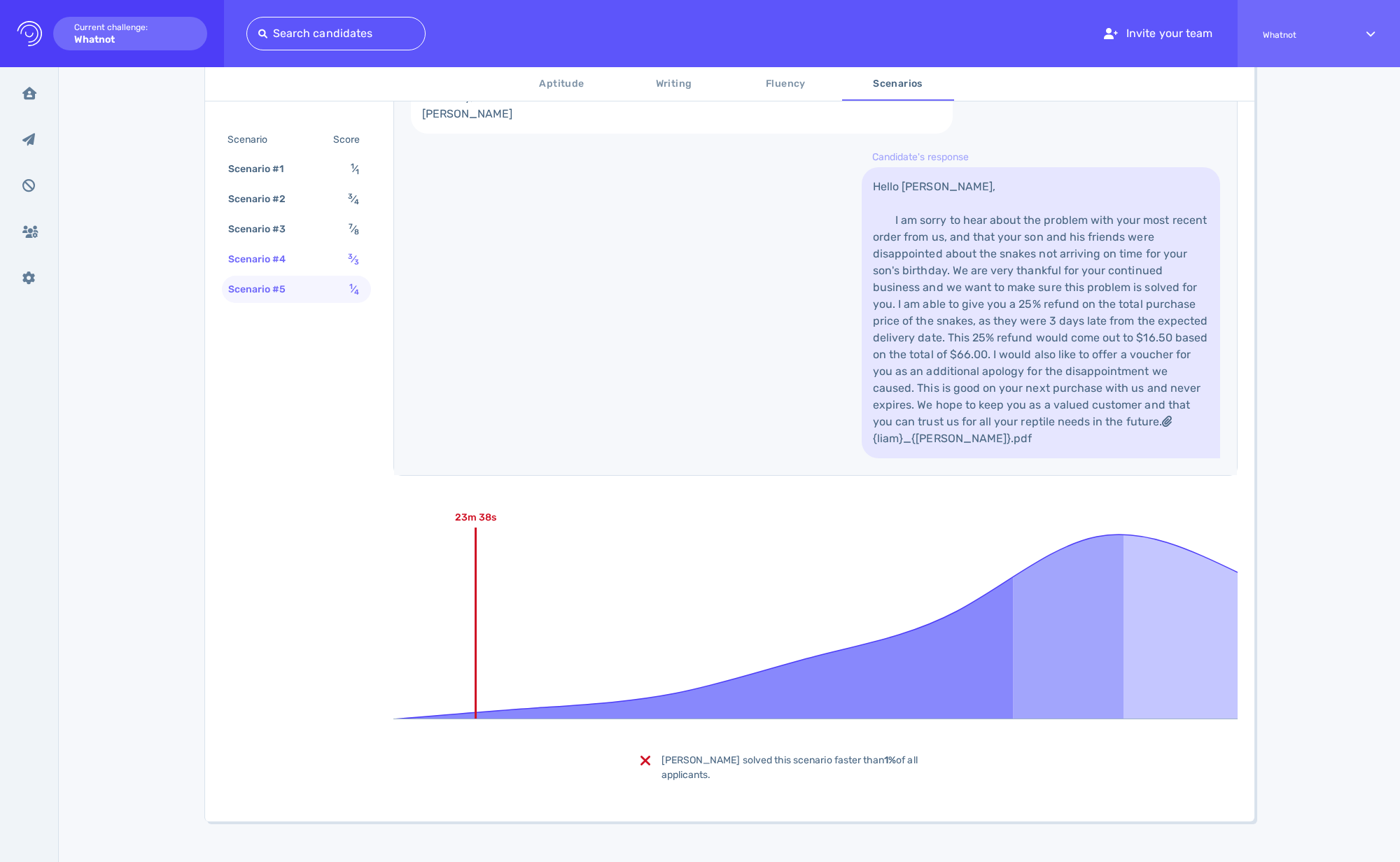
click at [283, 246] on div "Scenario #4 3 ⁄ 3" at bounding box center [296, 259] width 149 height 27
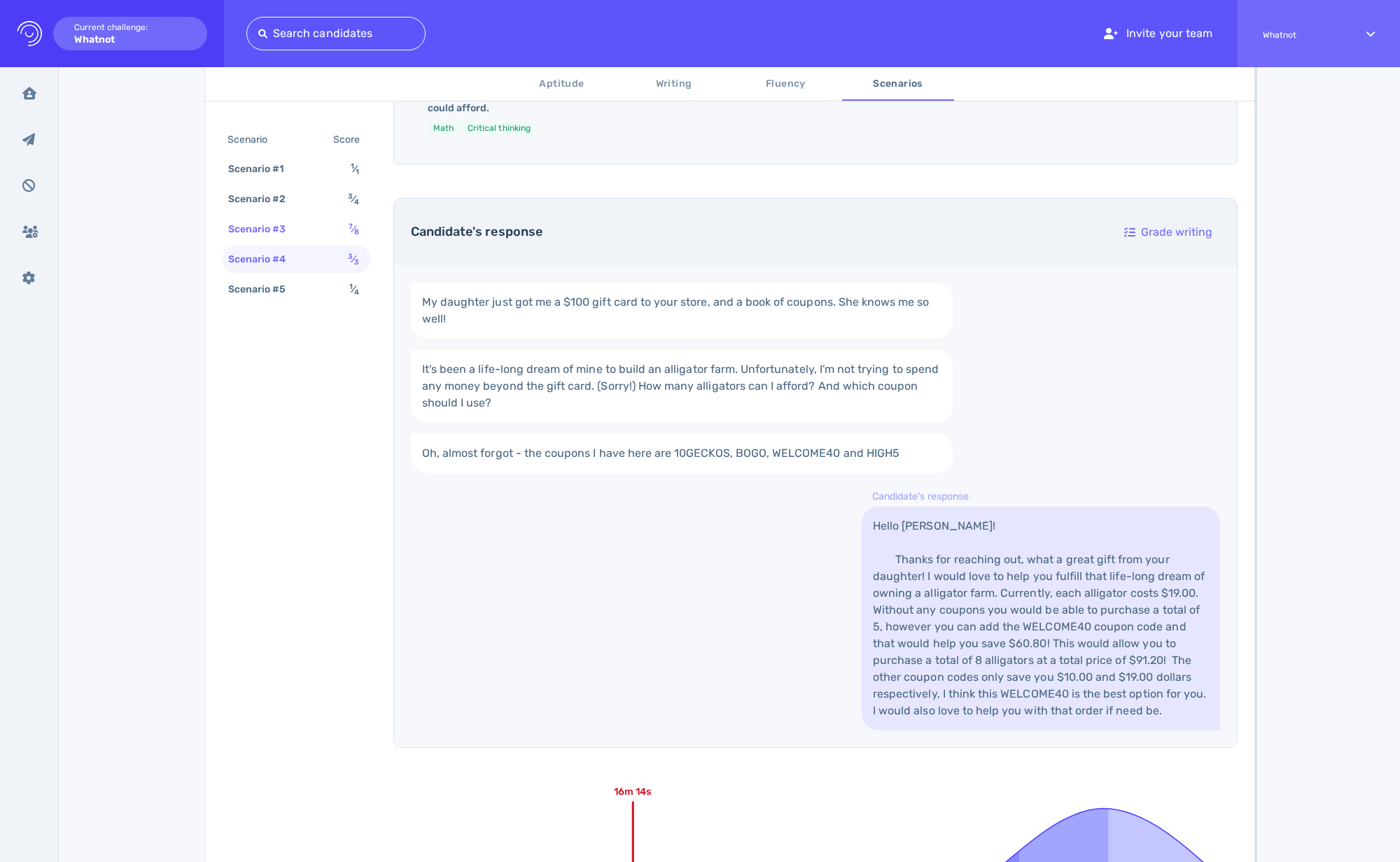
click at [308, 235] on div "Scenario #3 7 ⁄ 8" at bounding box center [296, 229] width 149 height 27
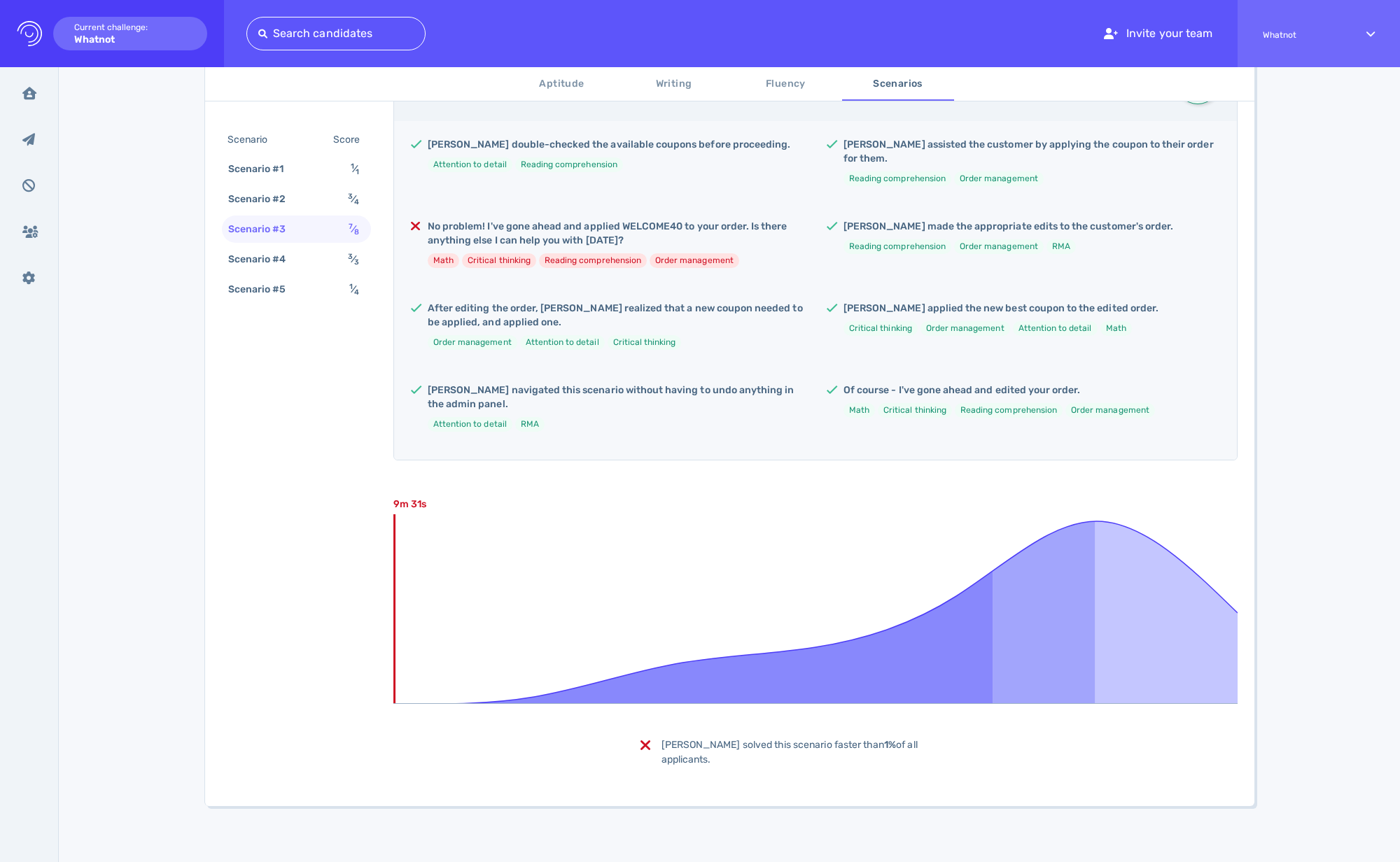
scroll to position [296, 0]
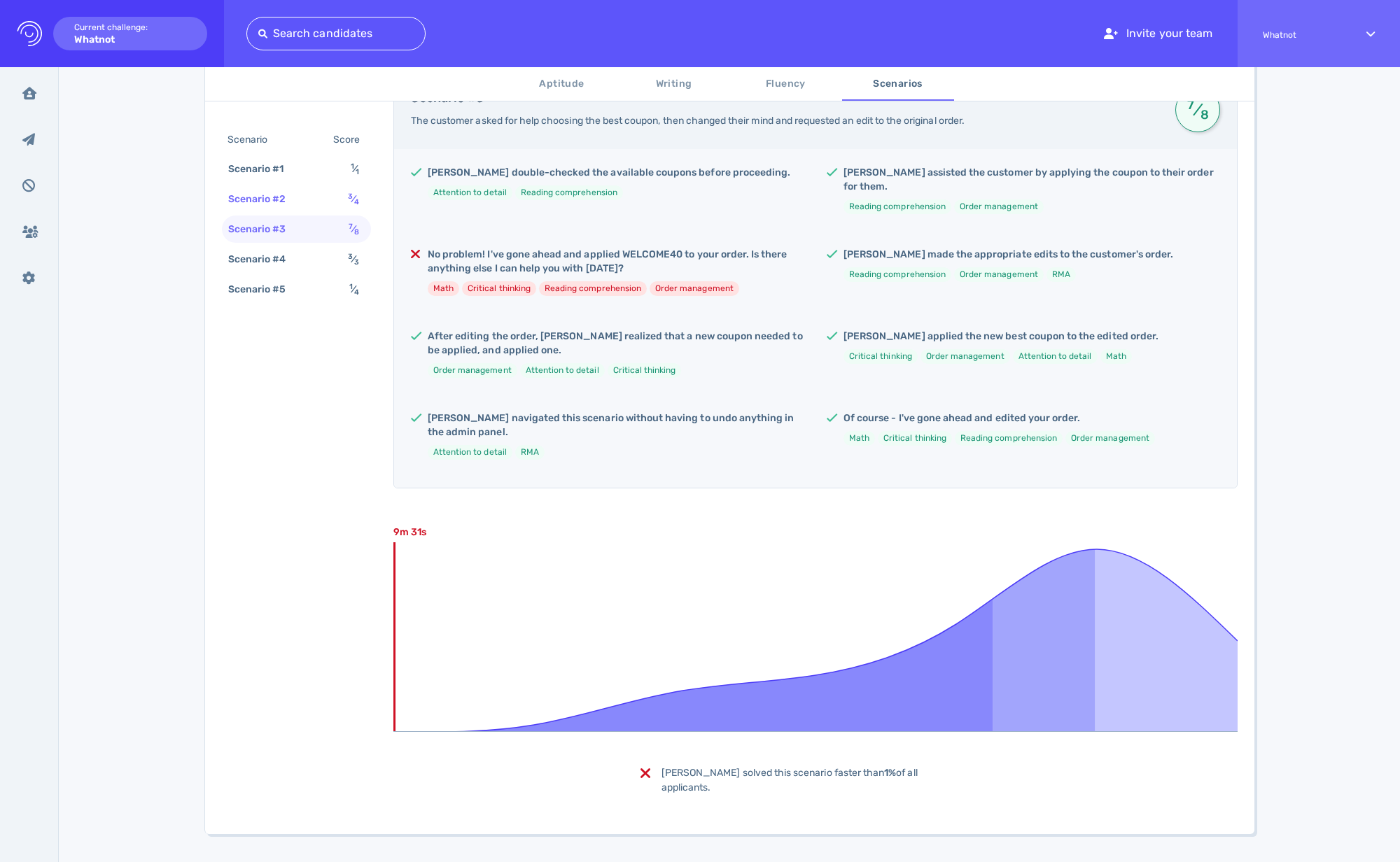
click at [291, 191] on div "Scenario #2" at bounding box center [264, 199] width 78 height 20
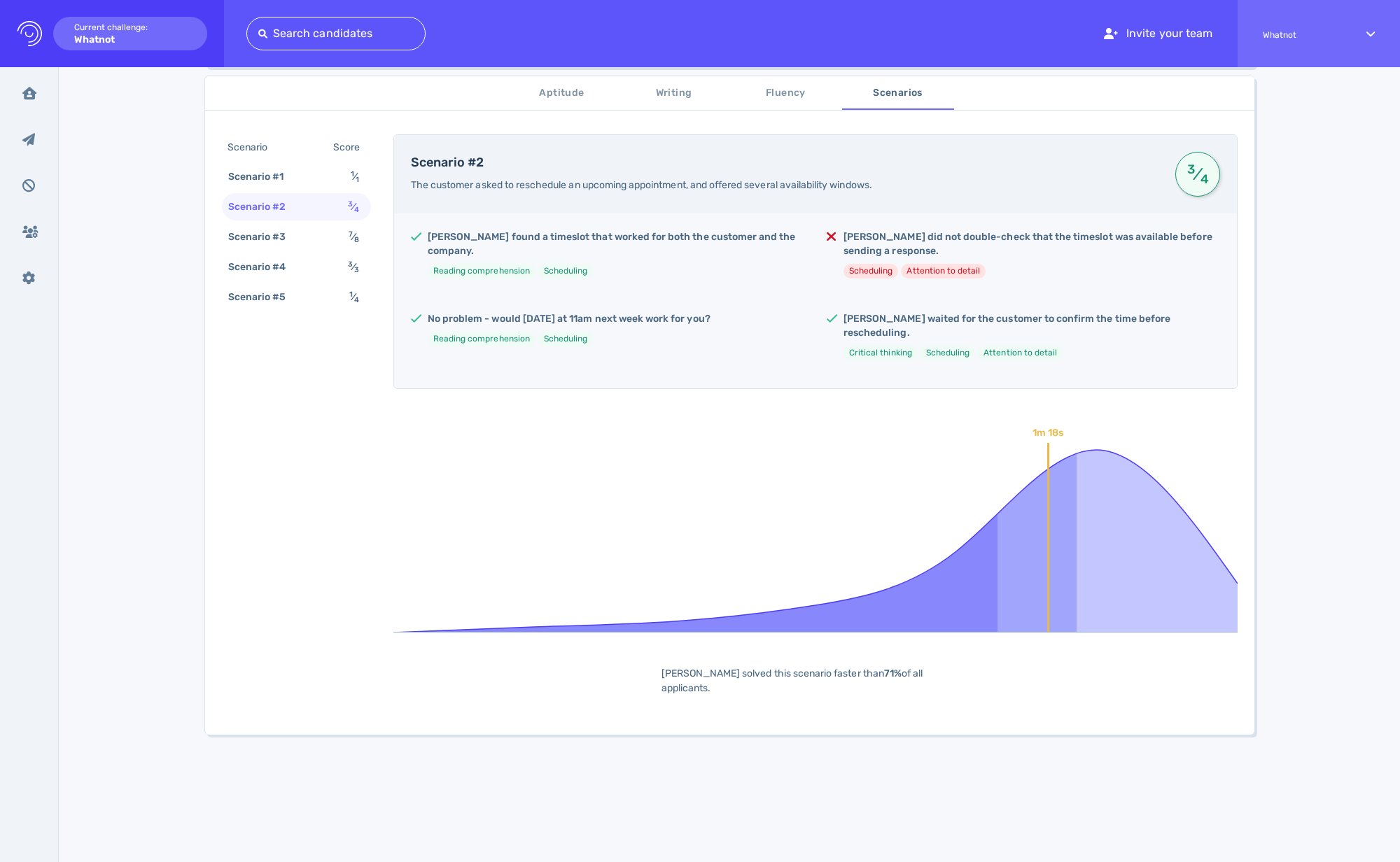
scroll to position [232, 0]
click at [289, 167] on div "Scenario #1" at bounding box center [263, 176] width 76 height 20
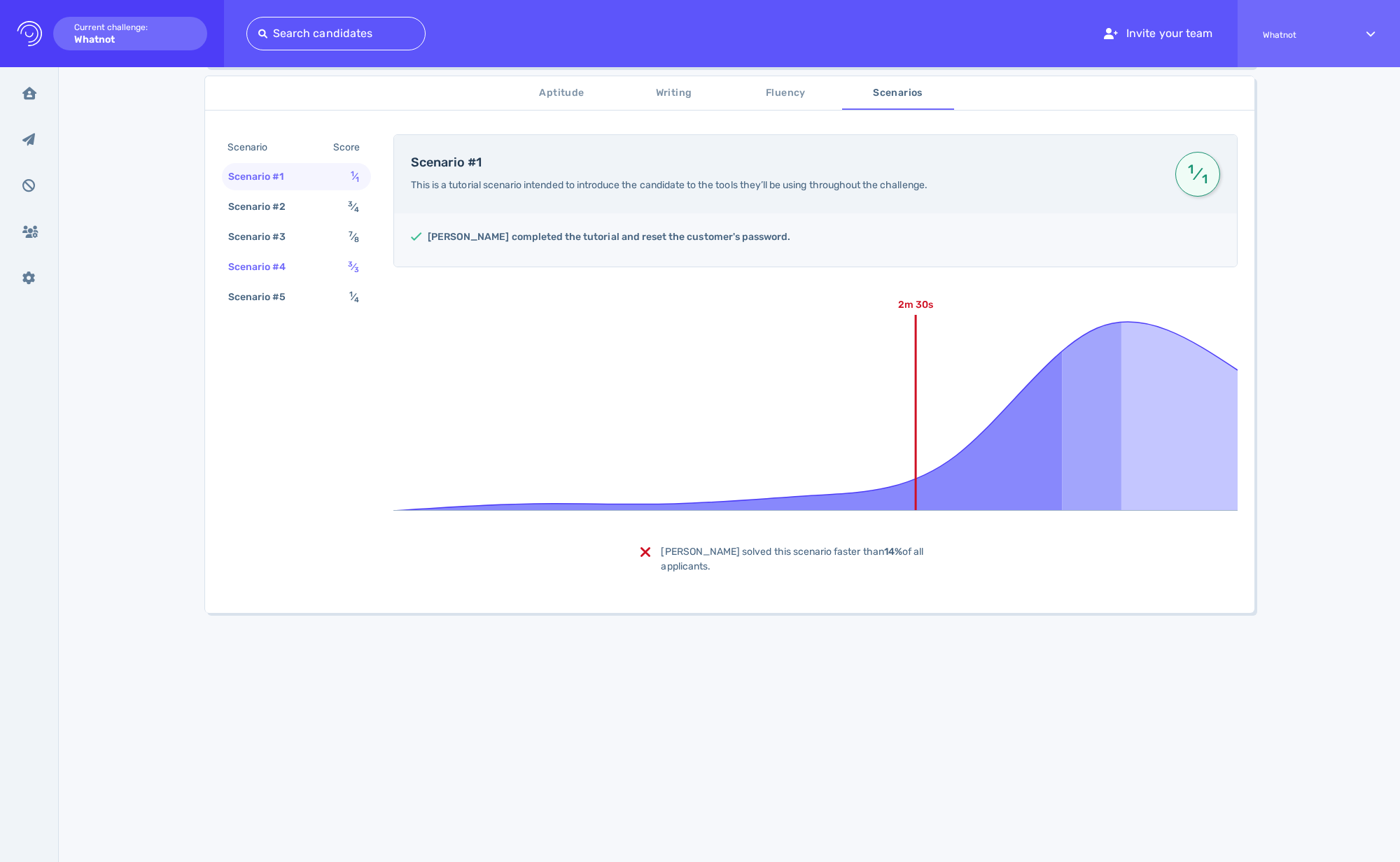
click at [280, 263] on div "Scenario #4" at bounding box center [264, 266] width 78 height 20
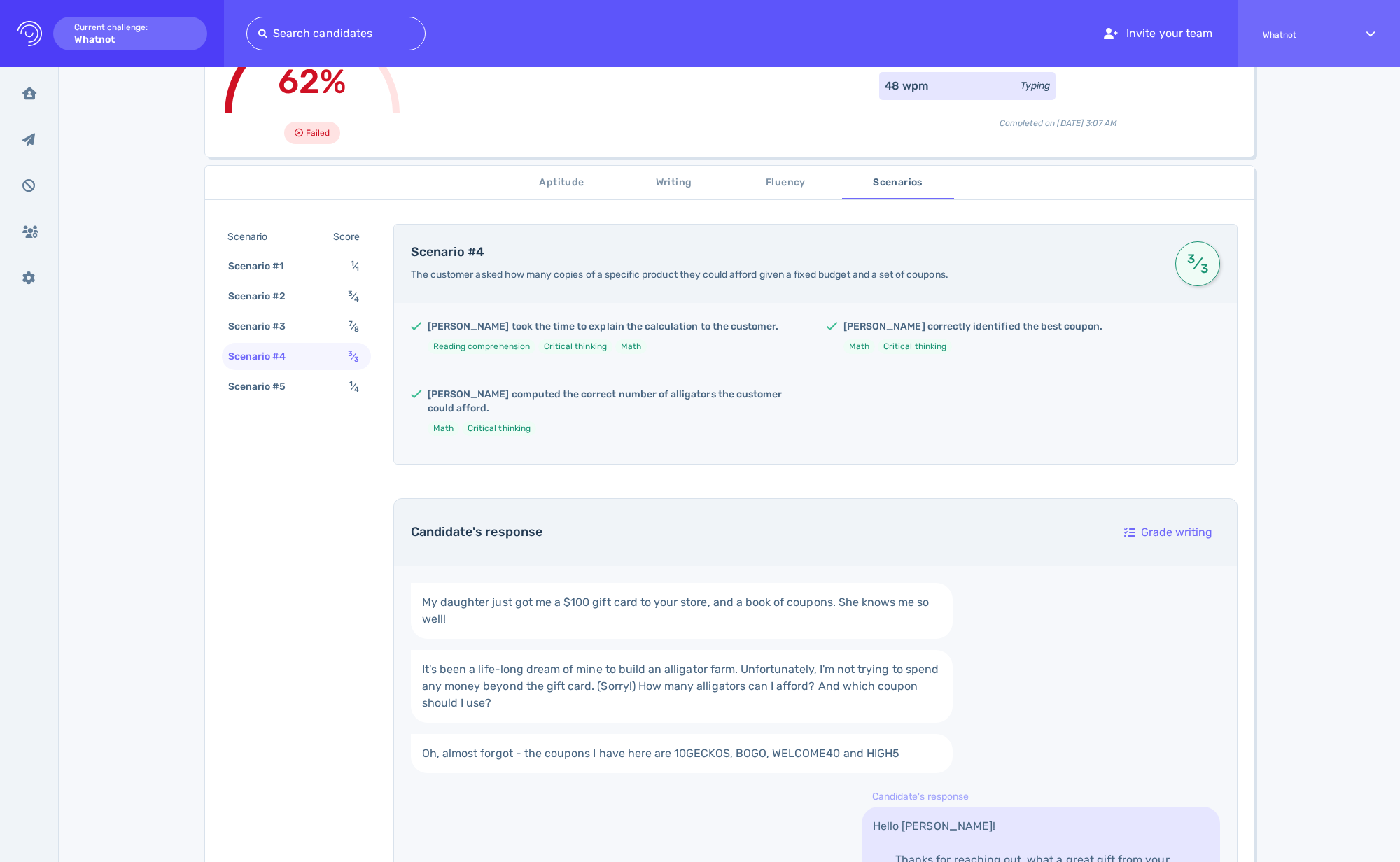
scroll to position [135, 0]
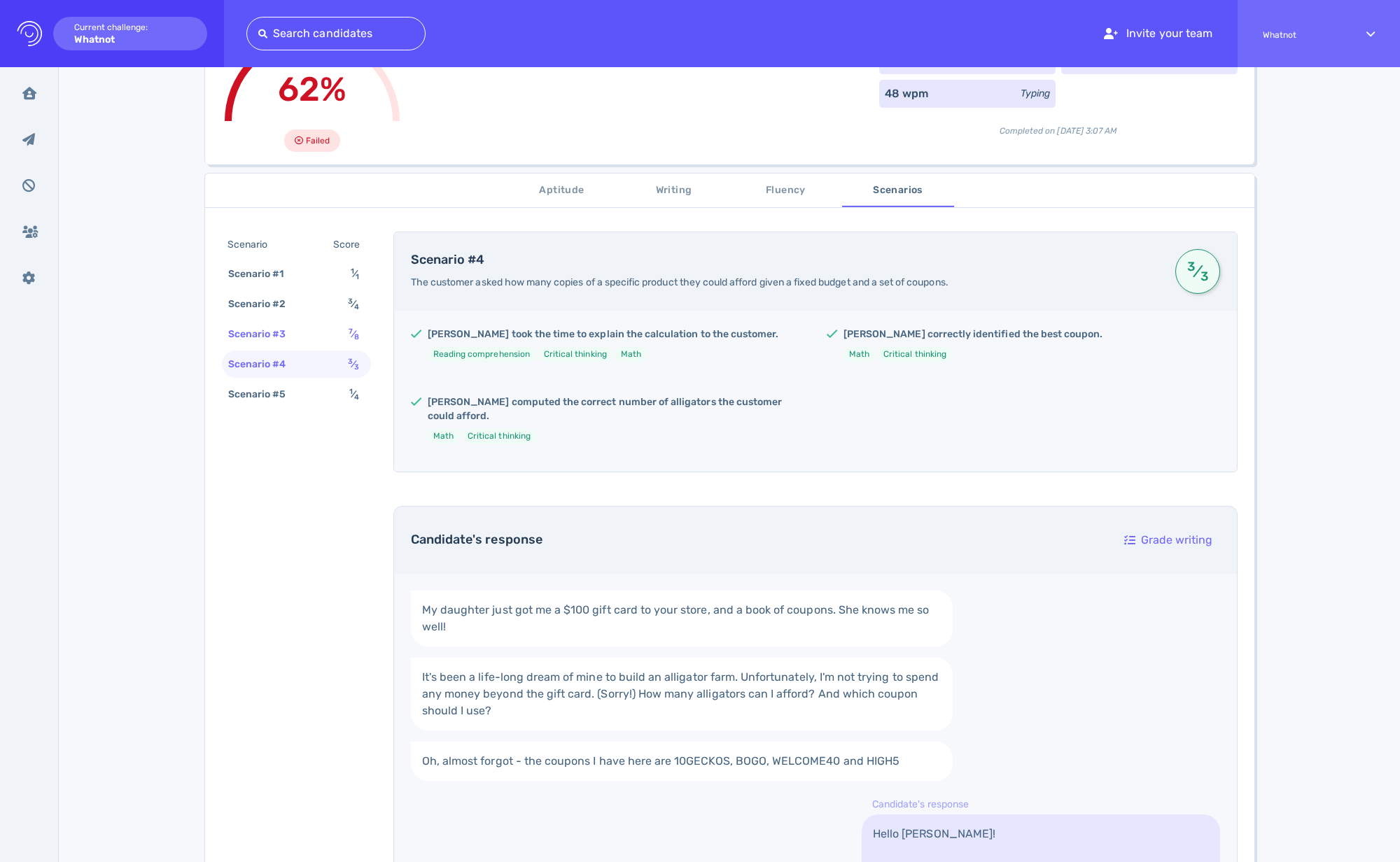
click at [284, 339] on div "Scenario #3" at bounding box center [264, 333] width 78 height 20
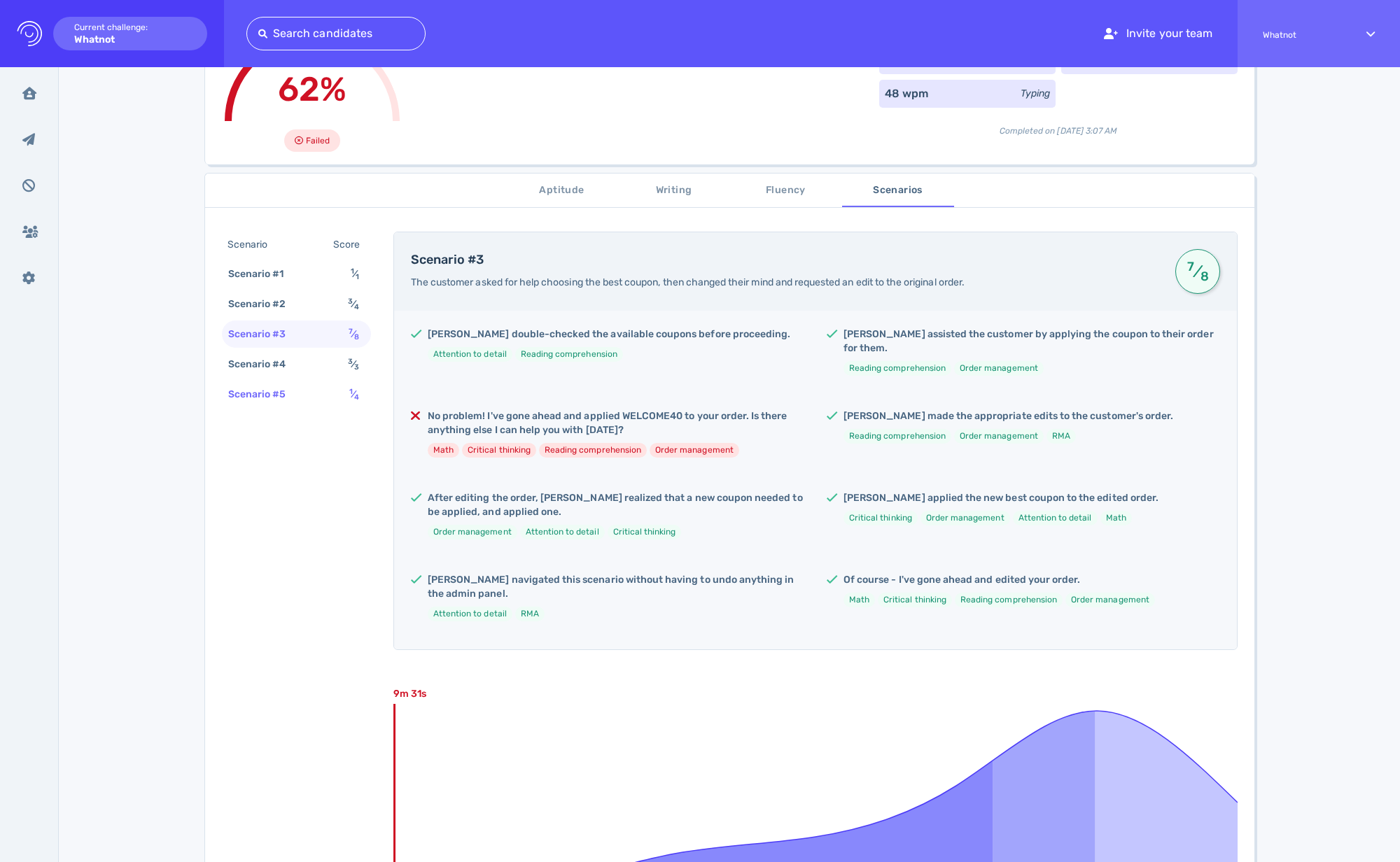
click at [285, 404] on div "Scenario #5" at bounding box center [264, 394] width 78 height 20
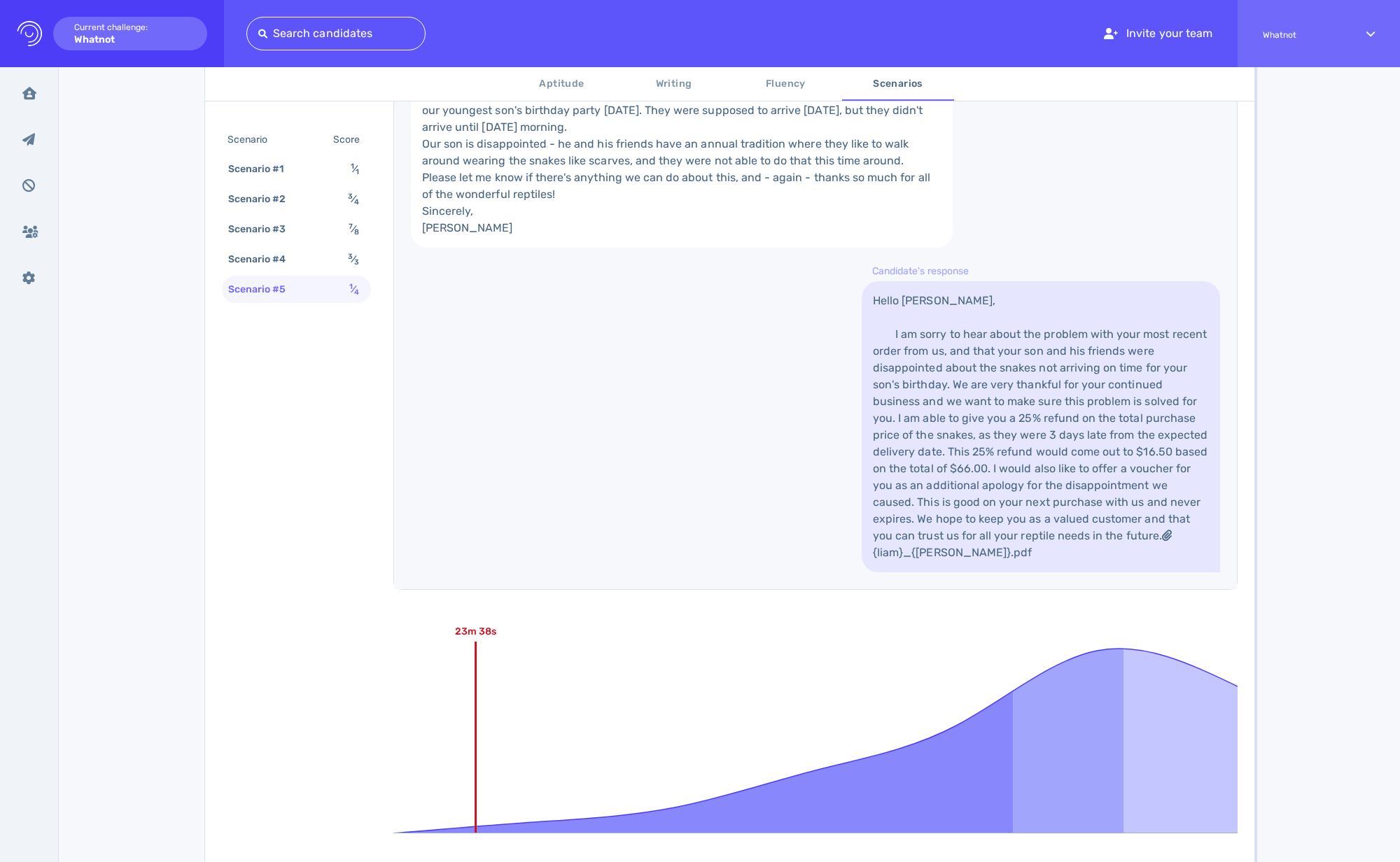
scroll to position [632, 0]
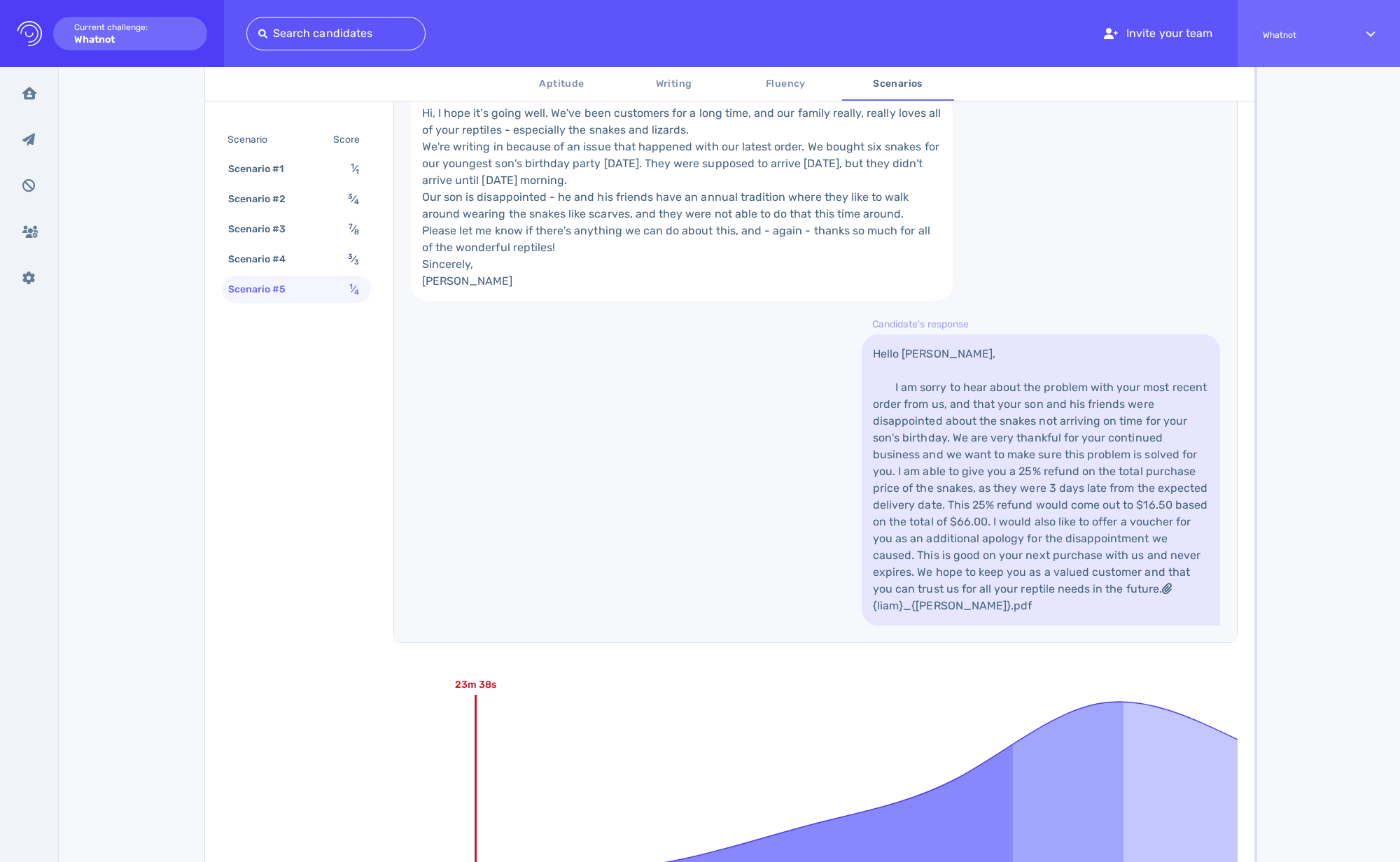
click at [299, 274] on div "Scenario Score Scenario #1 1 ⁄ 1 Scenario #2 3 ⁄ 4 Scenario #3 7 ⁄ 8 Scenario #…" at bounding box center [296, 216] width 149 height 179
click at [283, 262] on div "Scenario #4" at bounding box center [264, 259] width 78 height 20
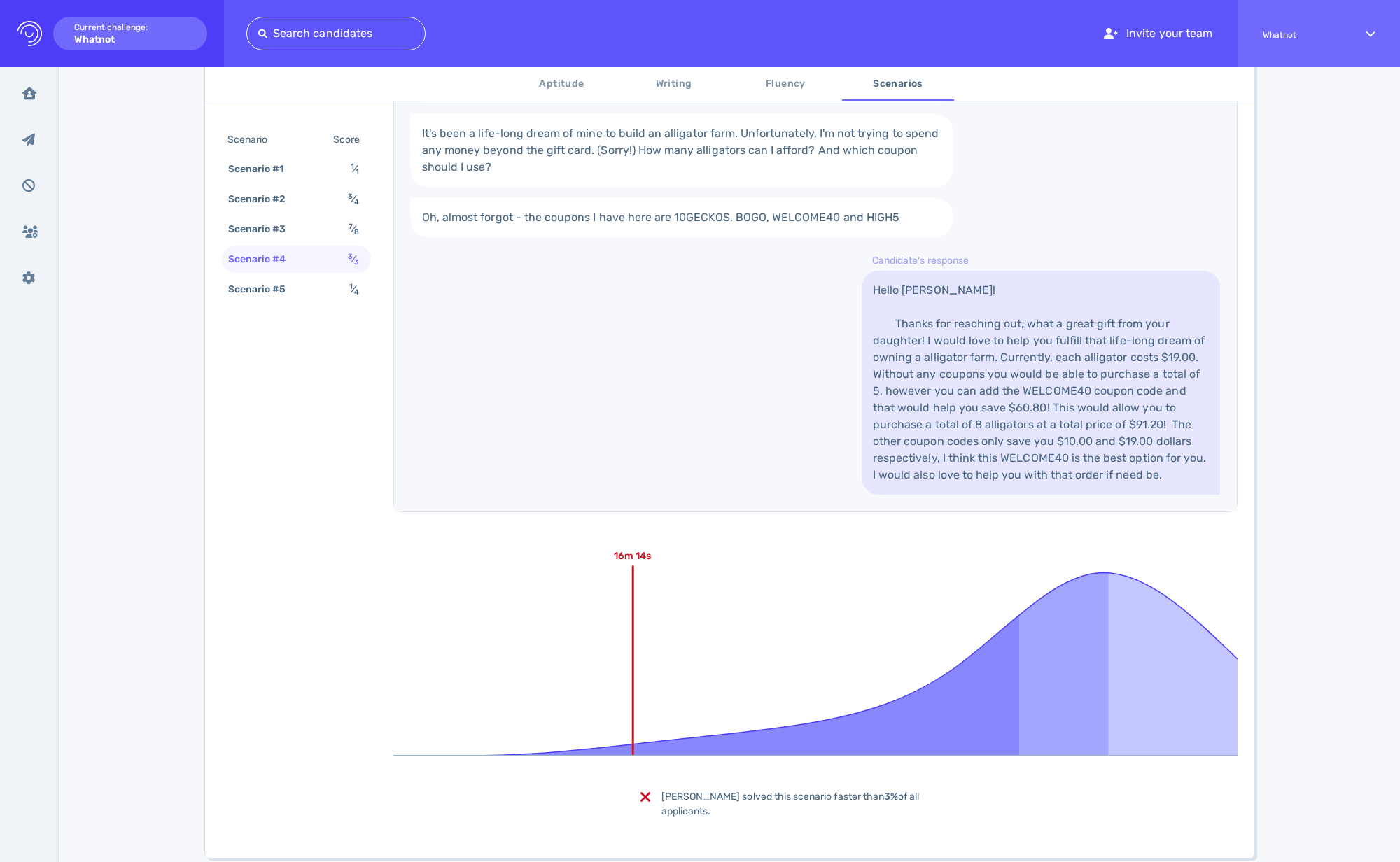
scroll to position [703, 0]
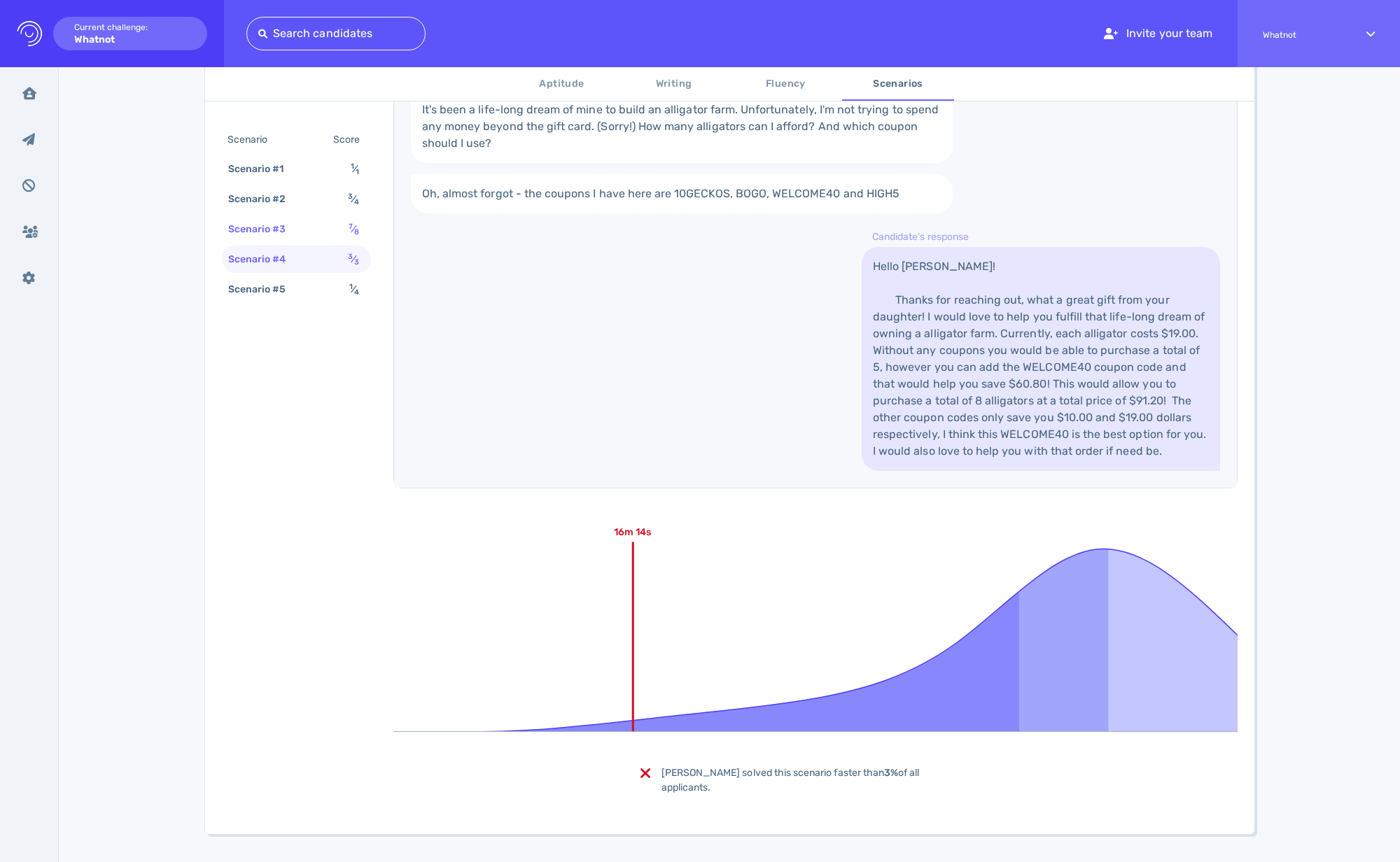
click at [291, 230] on div "Scenario #3" at bounding box center [264, 228] width 78 height 20
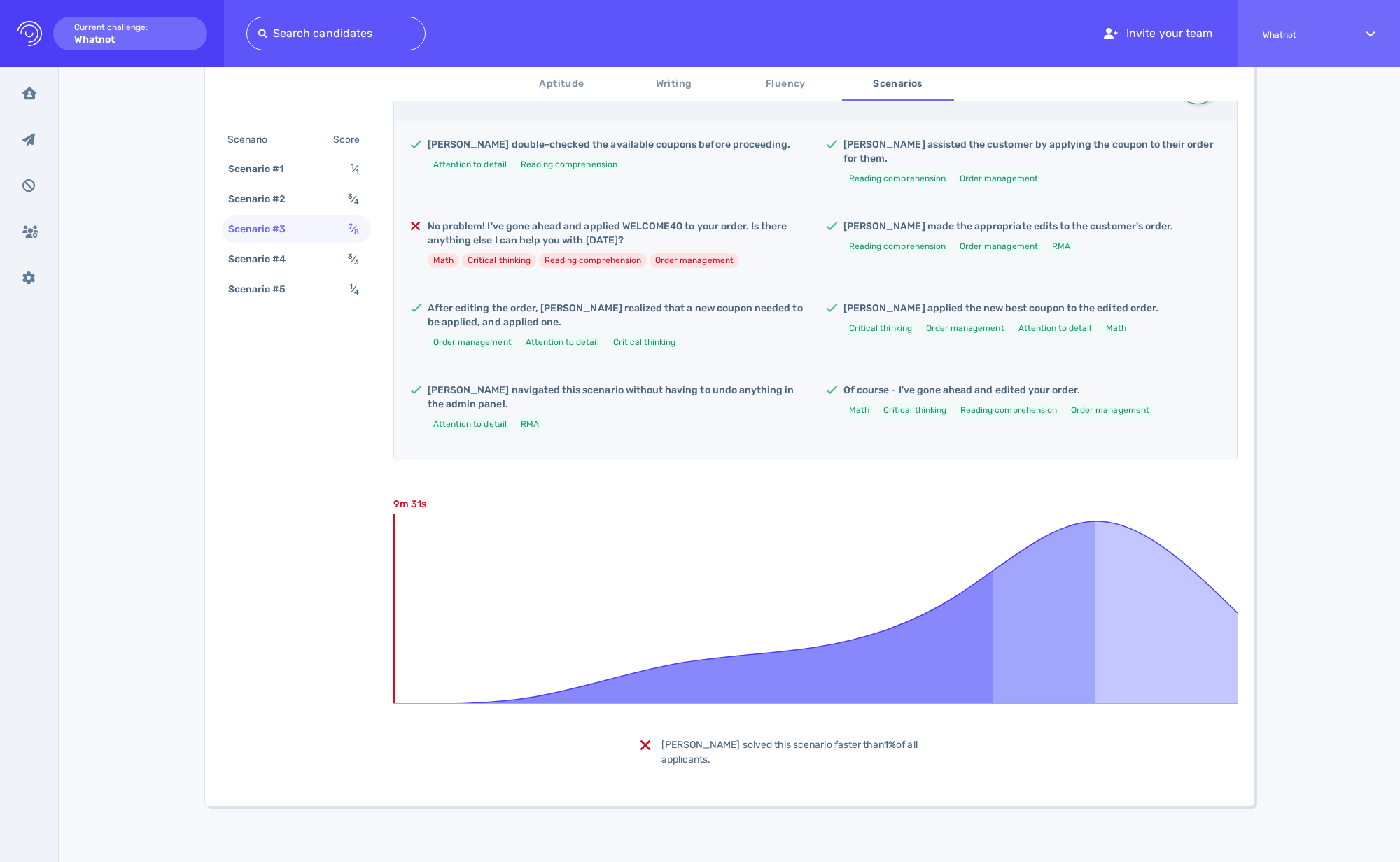
scroll to position [296, 0]
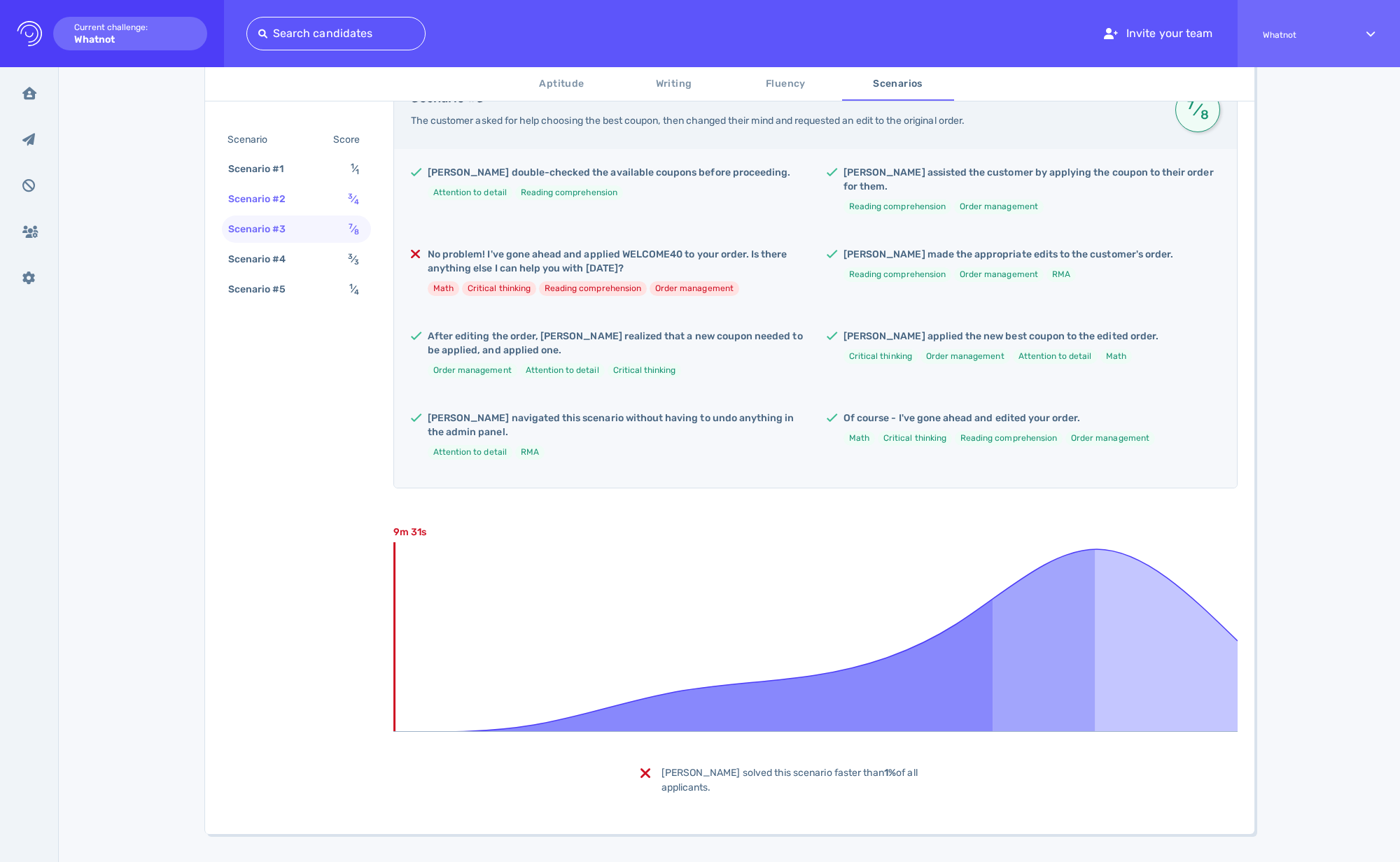
click at [288, 206] on div "Scenario #2" at bounding box center [264, 199] width 78 height 20
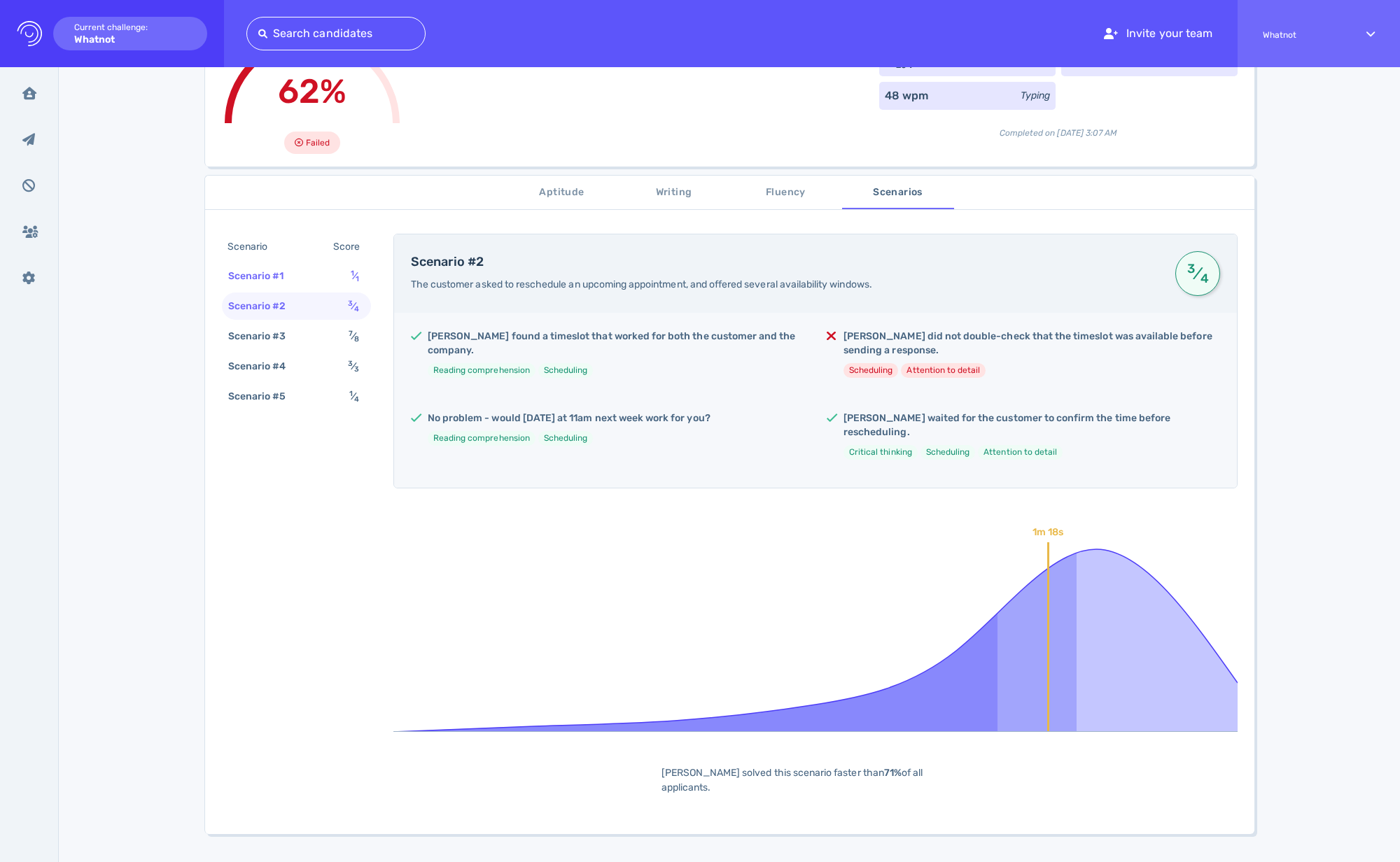
click at [285, 272] on div "Scenario #1" at bounding box center [263, 276] width 76 height 20
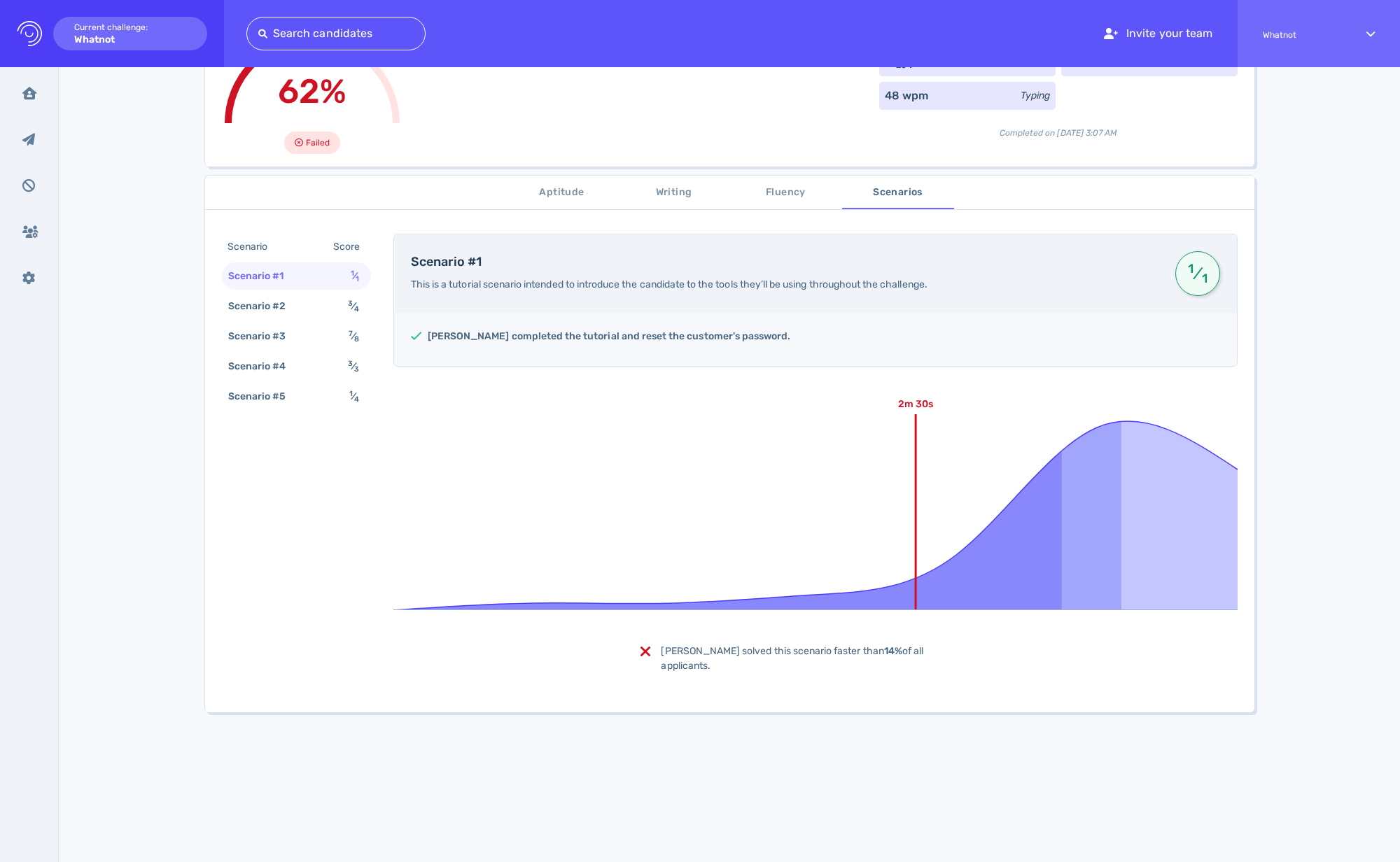
scroll to position [26, 0]
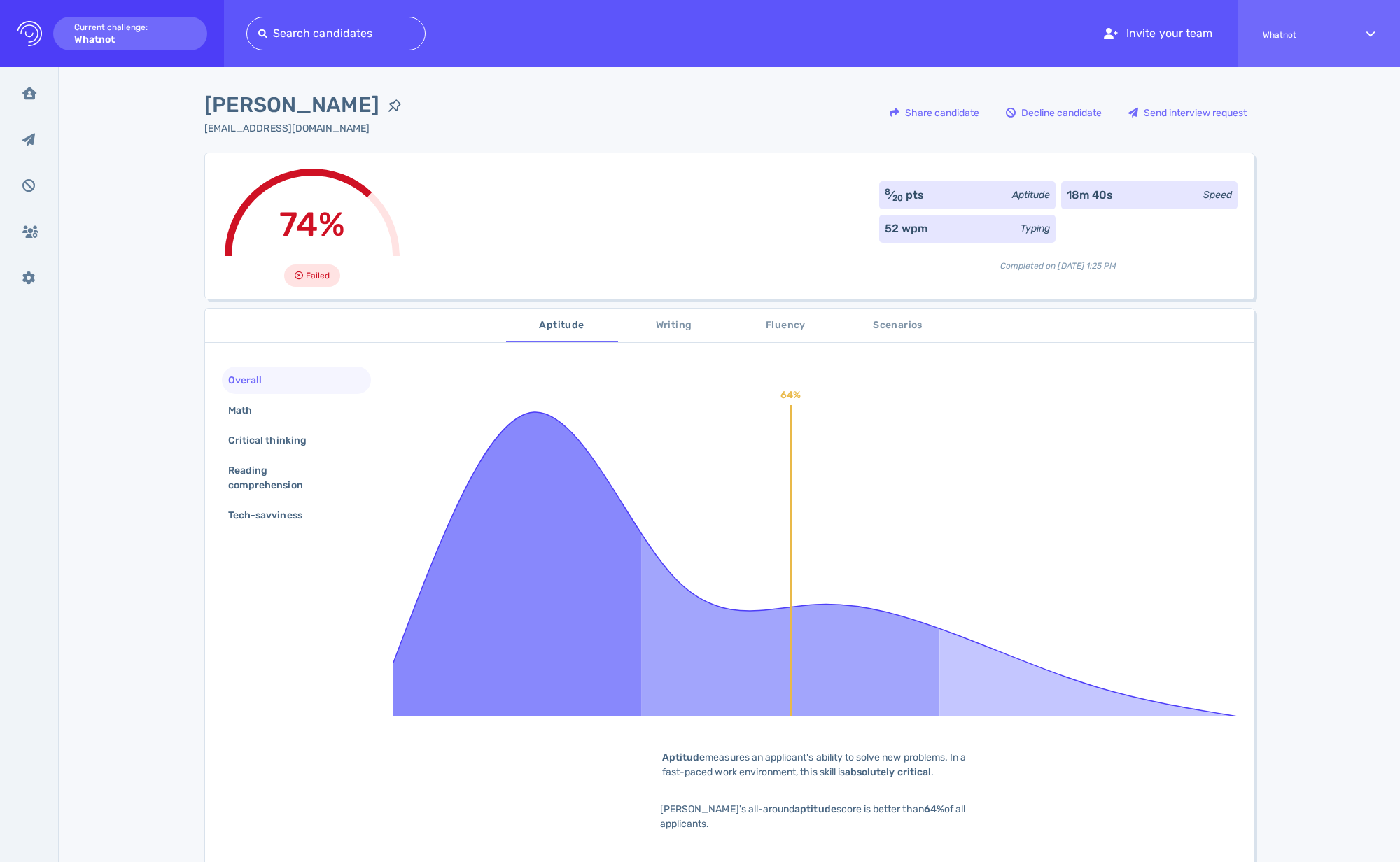
click at [883, 324] on span "Scenarios" at bounding box center [898, 326] width 95 height 17
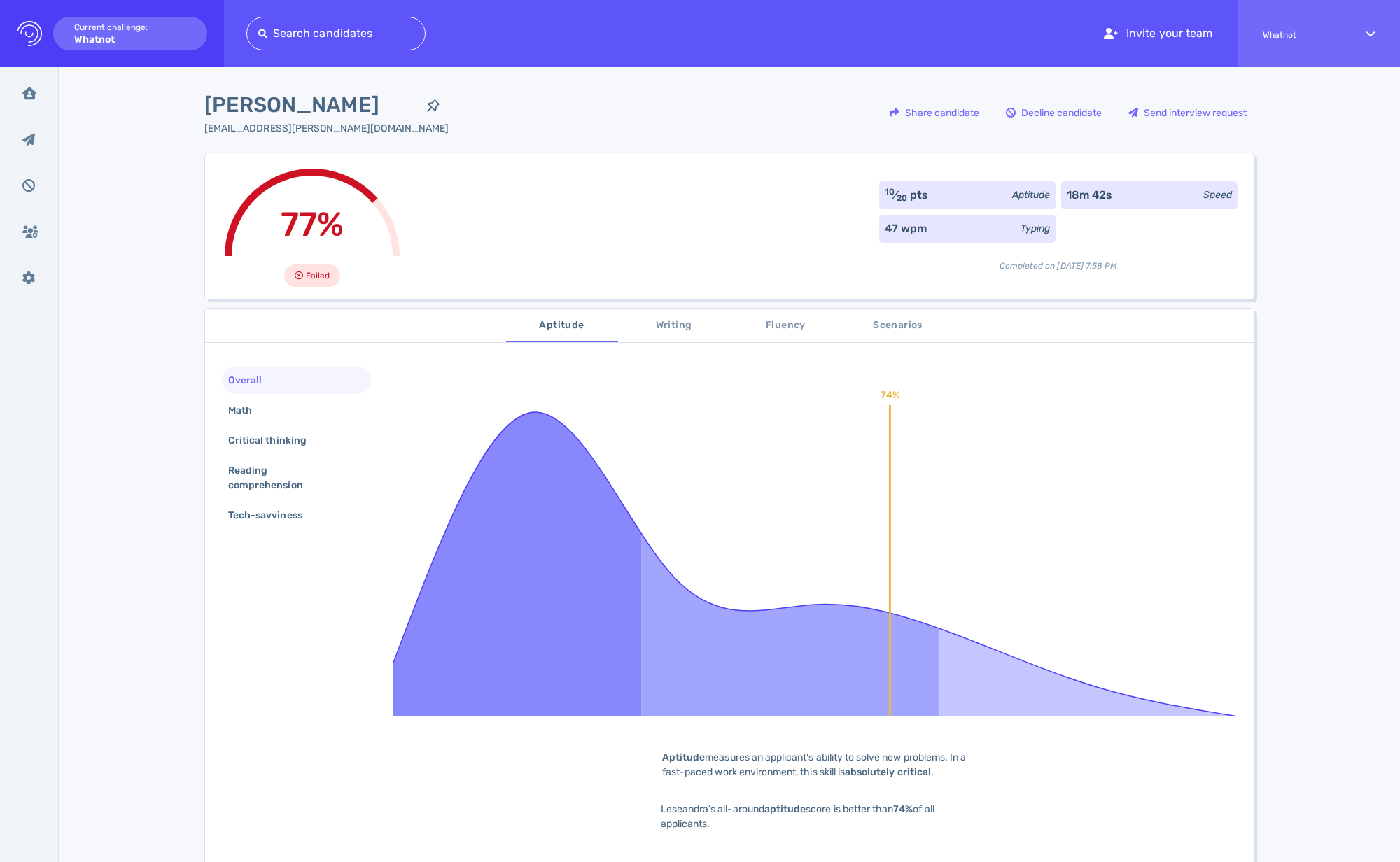
click at [1105, 463] on icon at bounding box center [815, 541] width 844 height 350
click at [1119, 459] on icon at bounding box center [815, 541] width 844 height 350
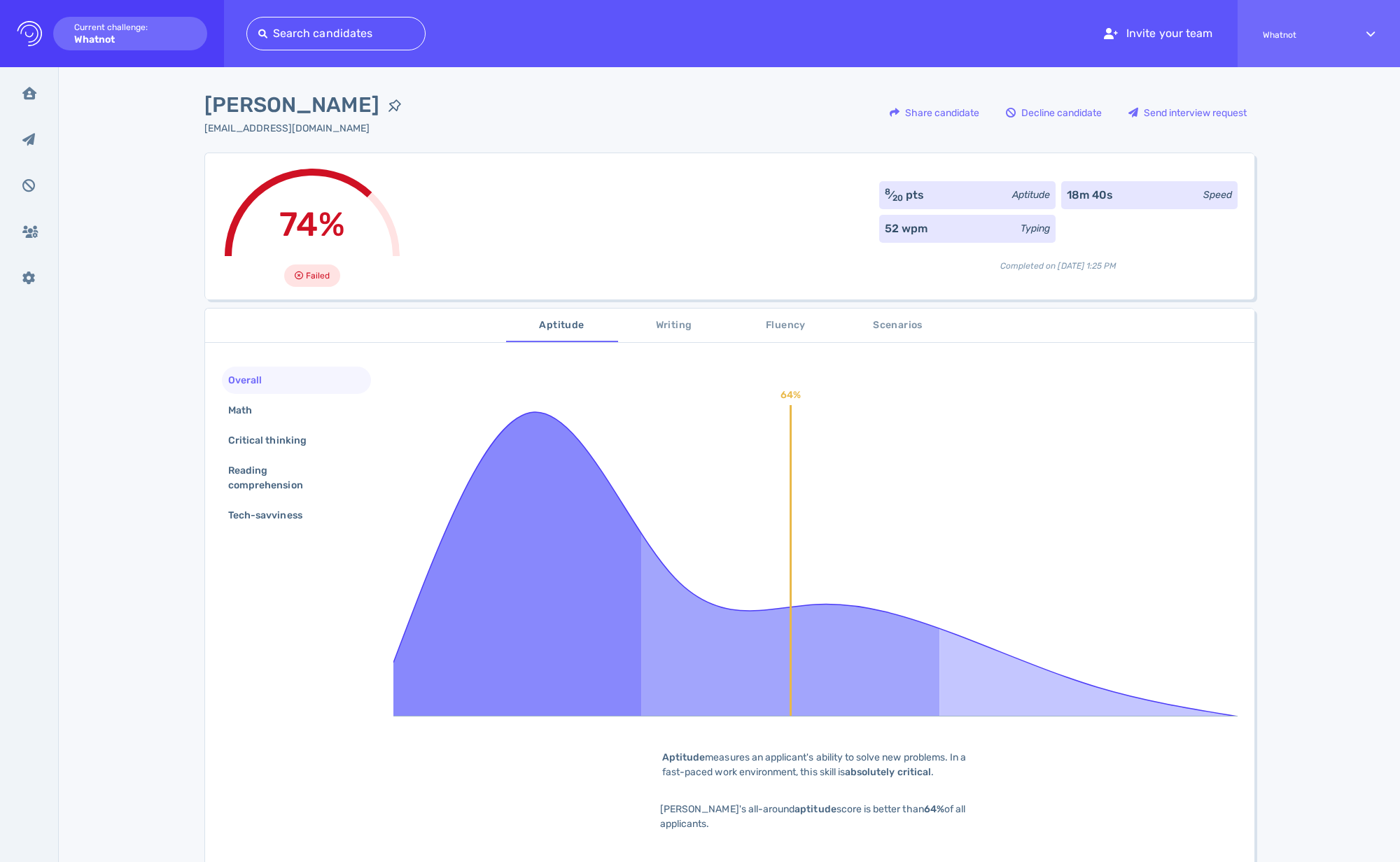
click at [1144, 566] on icon at bounding box center [815, 541] width 844 height 350
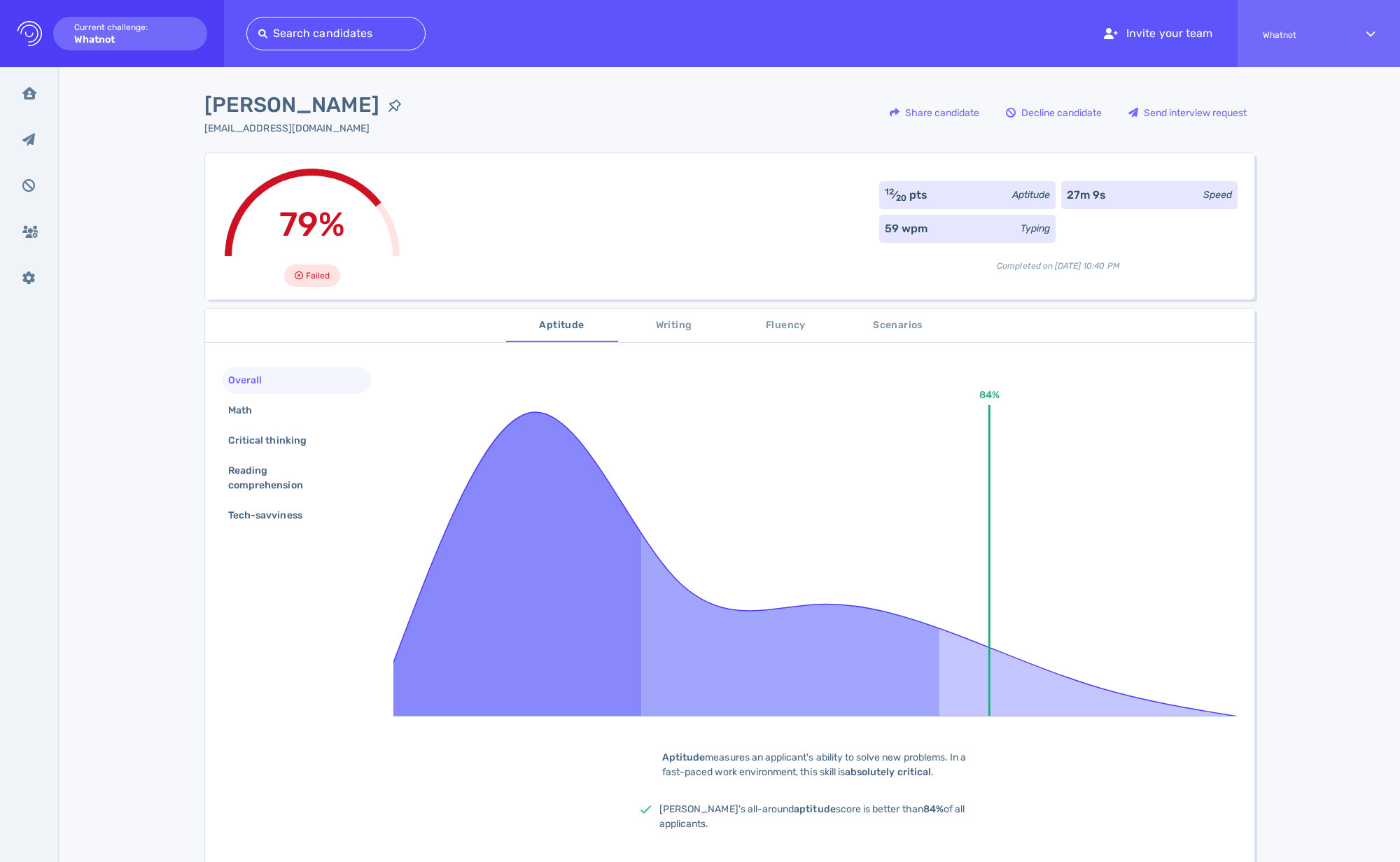
click at [904, 328] on span "Scenarios" at bounding box center [898, 326] width 95 height 17
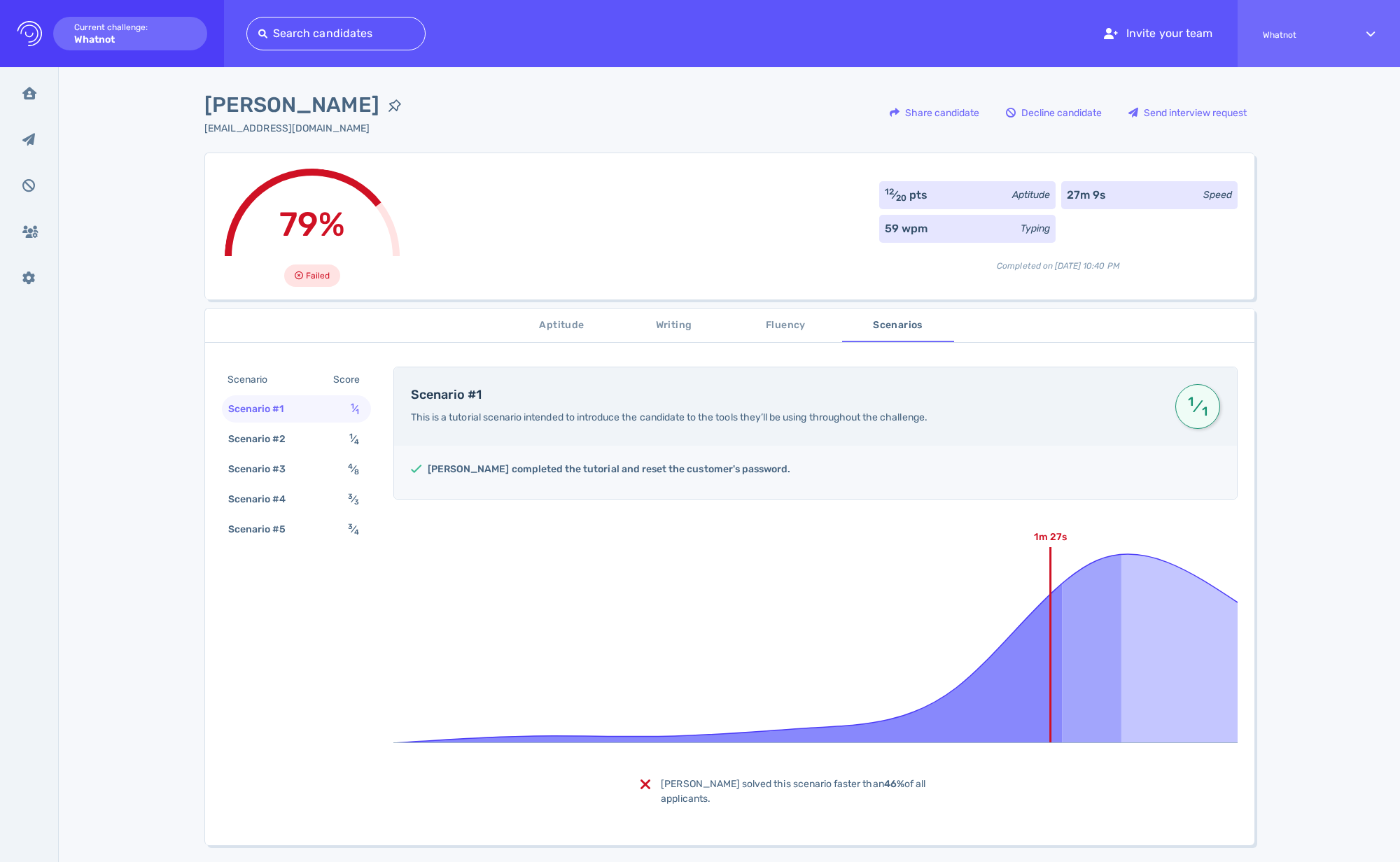
click at [280, 422] on div "Scenario #1 1 ⁄ 1" at bounding box center [296, 408] width 149 height 27
click at [275, 433] on div "Scenario #2" at bounding box center [264, 439] width 78 height 20
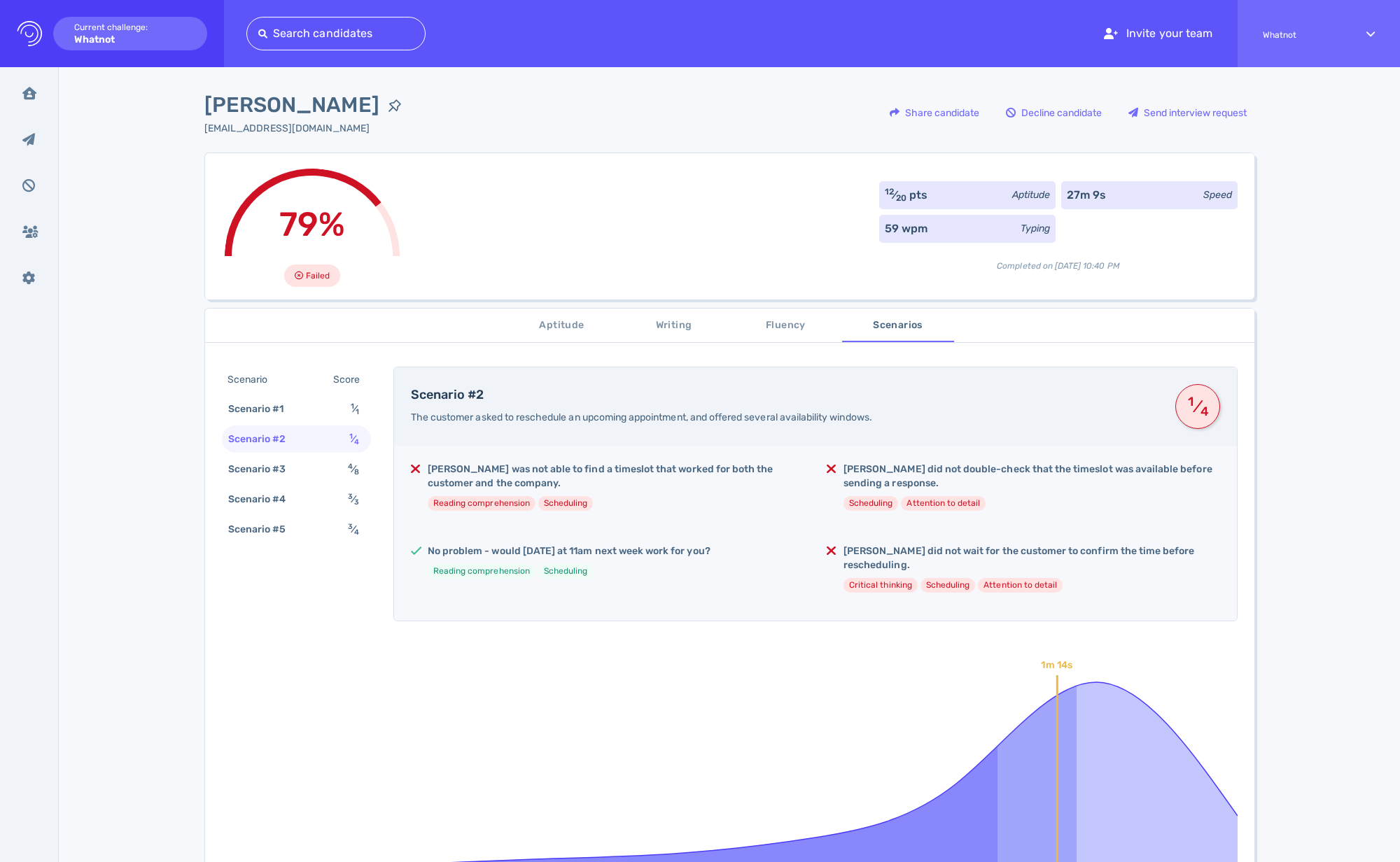
click at [1200, 325] on div "Aptitude Writing Fluency Scenarios" at bounding box center [729, 325] width 1050 height 33
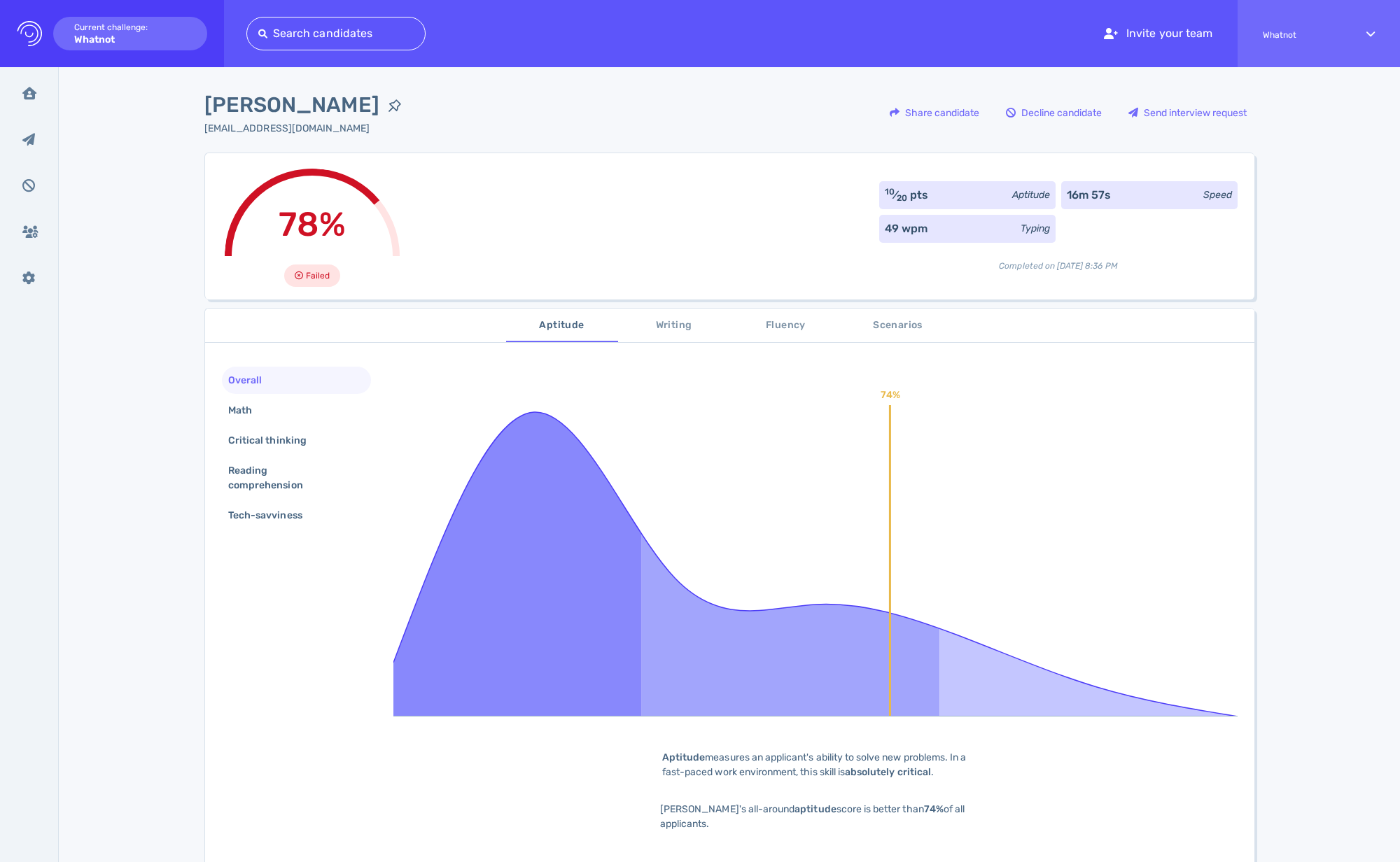
click at [885, 323] on span "Scenarios" at bounding box center [898, 326] width 95 height 17
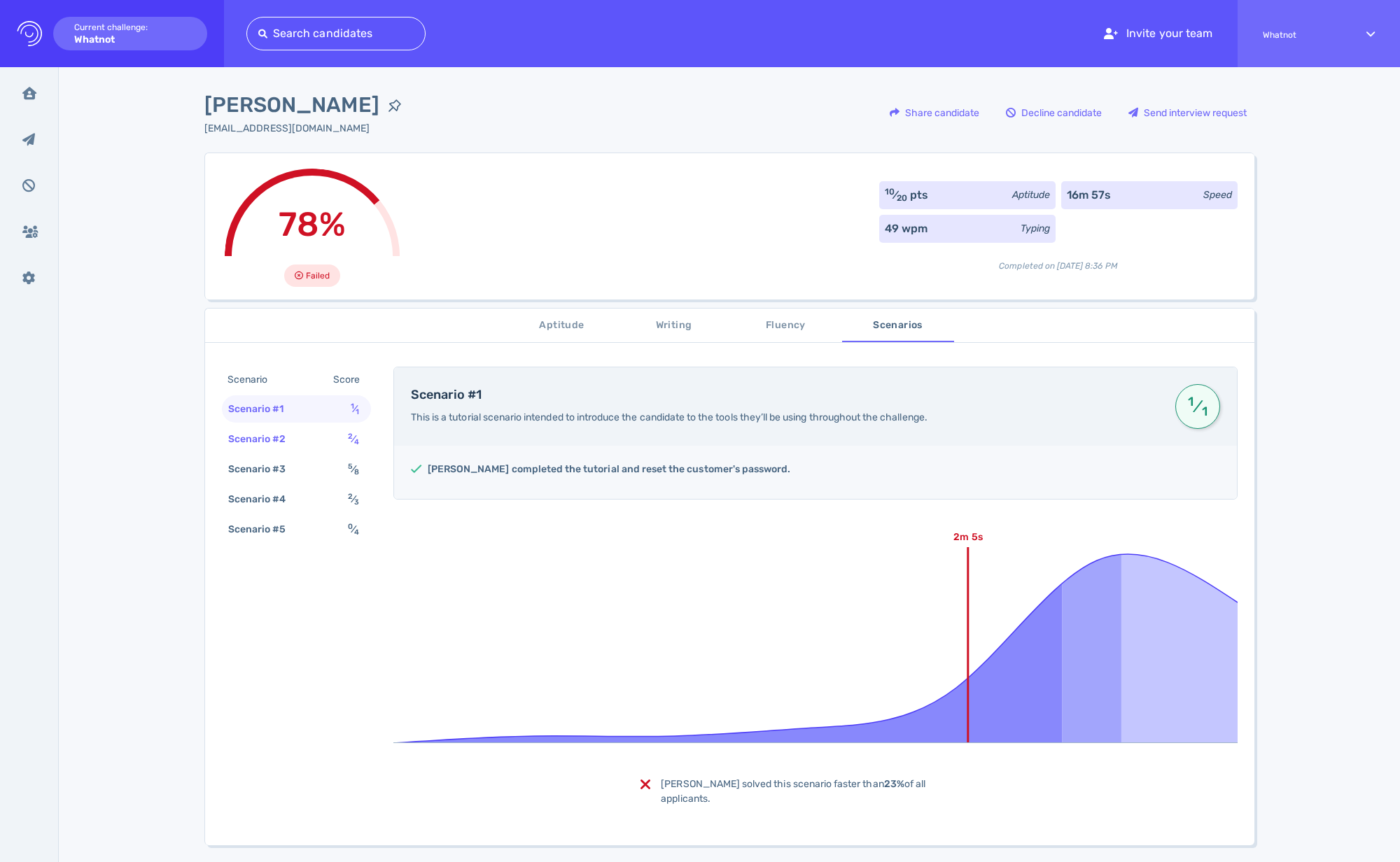
click at [288, 445] on div "Scenario #2" at bounding box center [264, 439] width 78 height 20
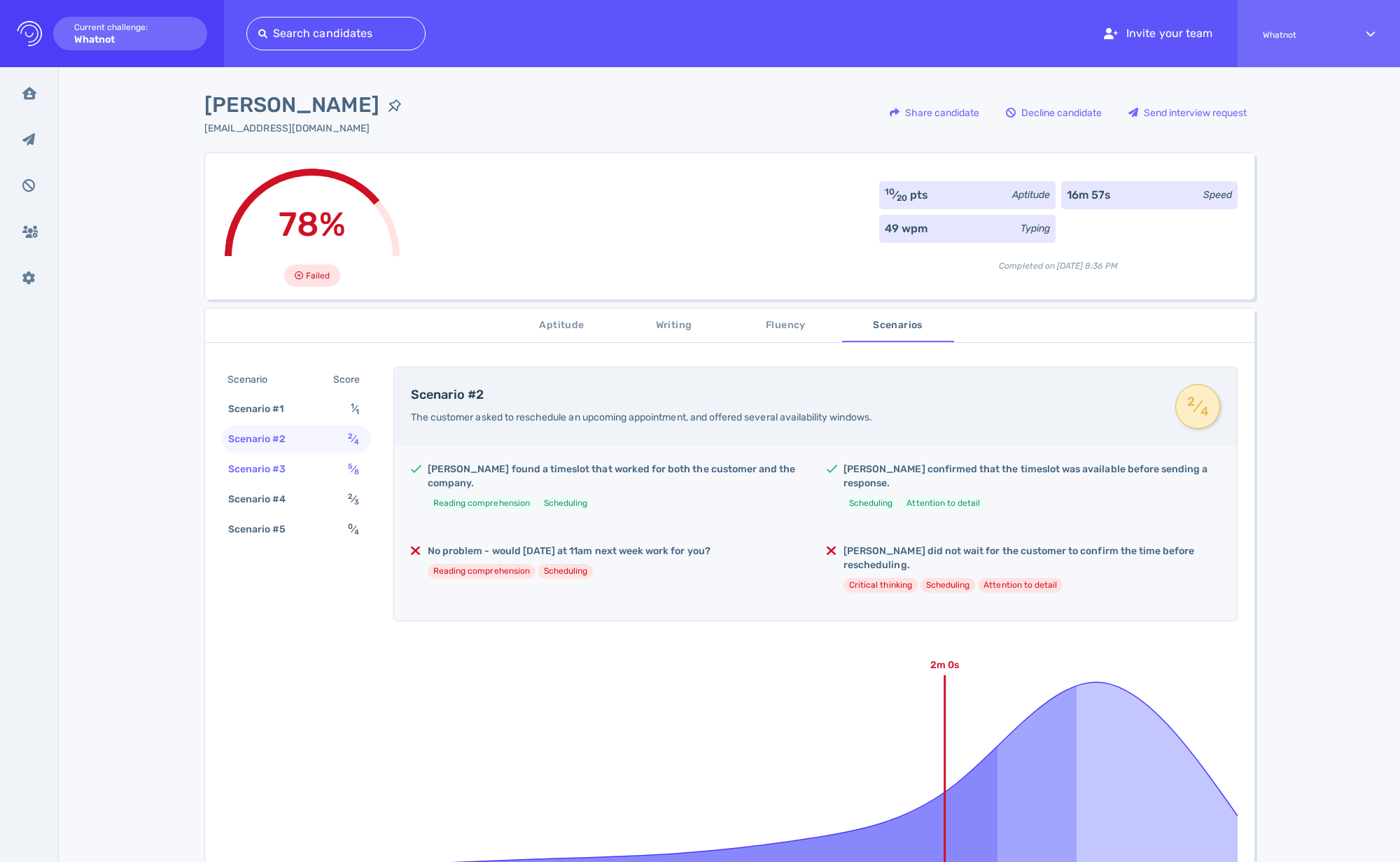
click at [288, 468] on div "Scenario #3" at bounding box center [264, 469] width 78 height 20
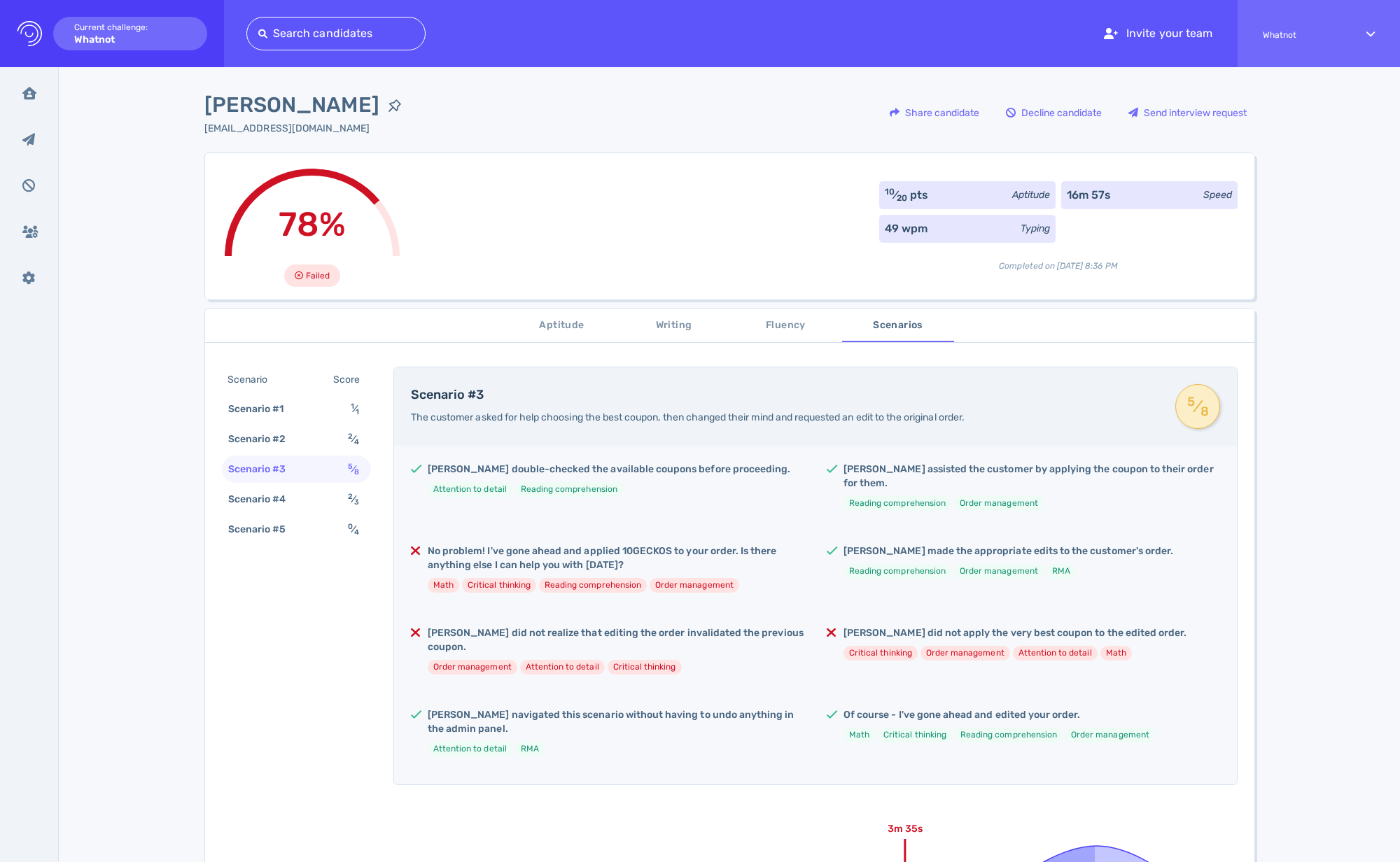
click at [549, 326] on span "Aptitude" at bounding box center [562, 326] width 95 height 17
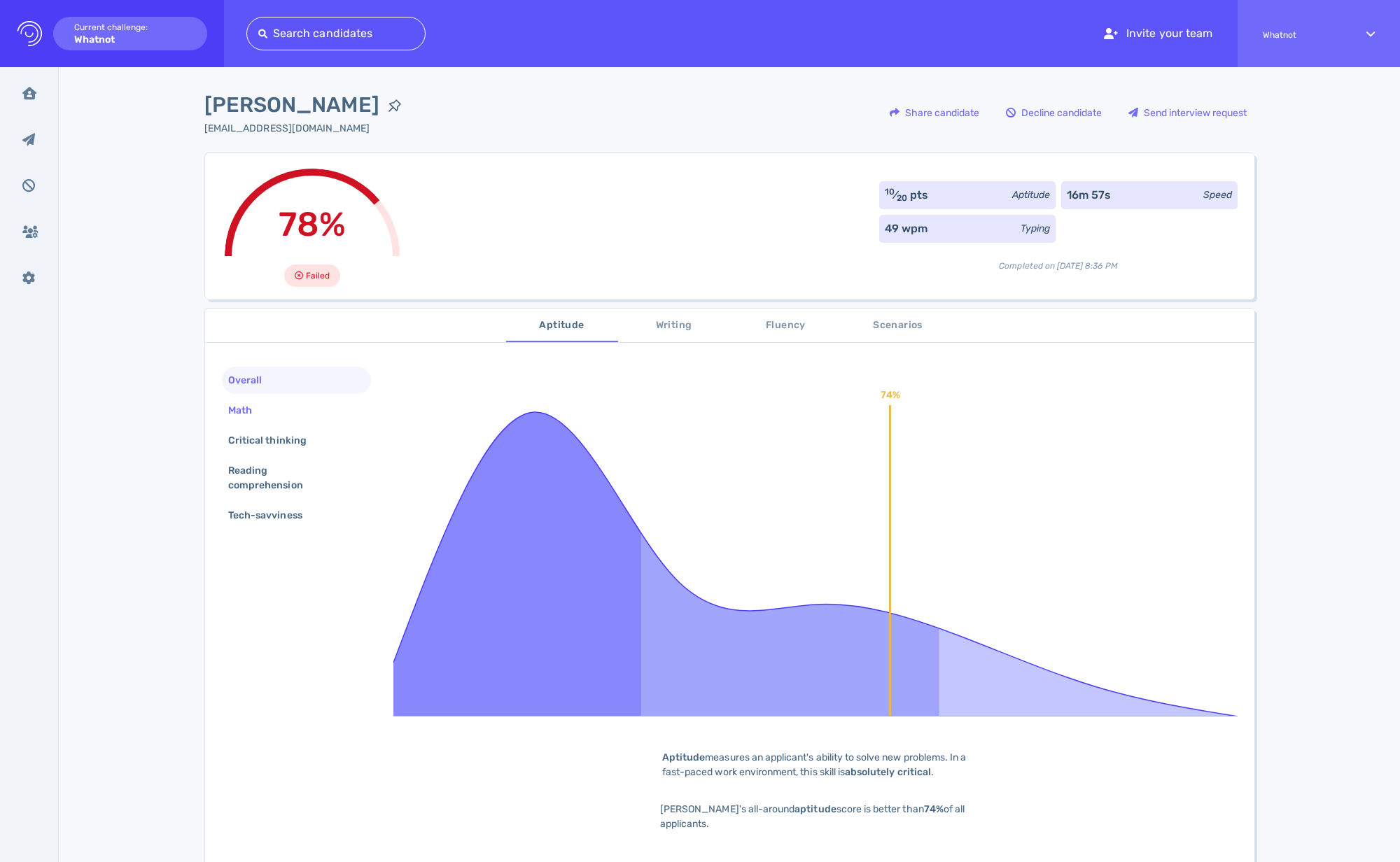
click at [294, 410] on div "Math" at bounding box center [296, 410] width 149 height 27
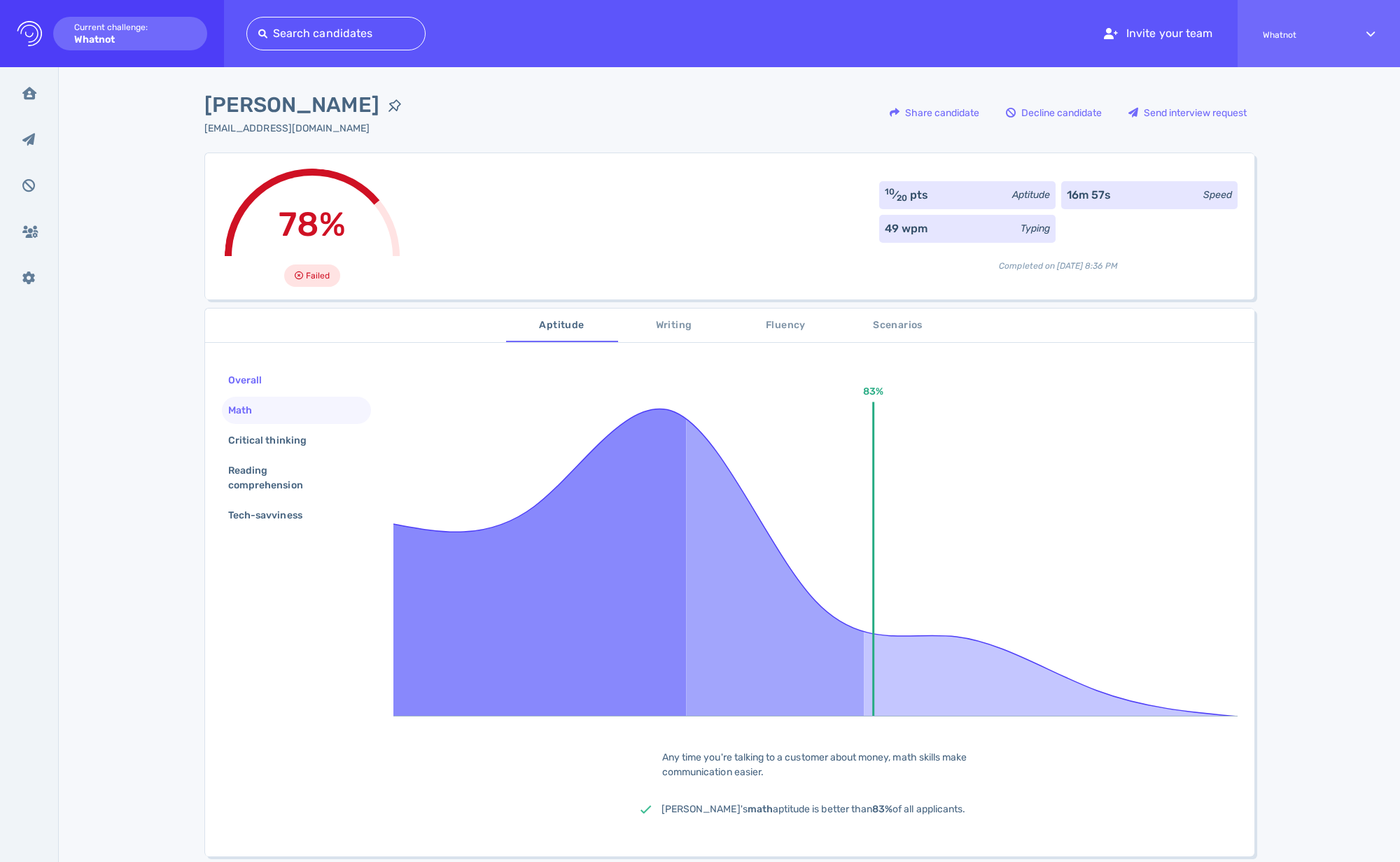
click at [295, 379] on div "Overall" at bounding box center [296, 380] width 149 height 27
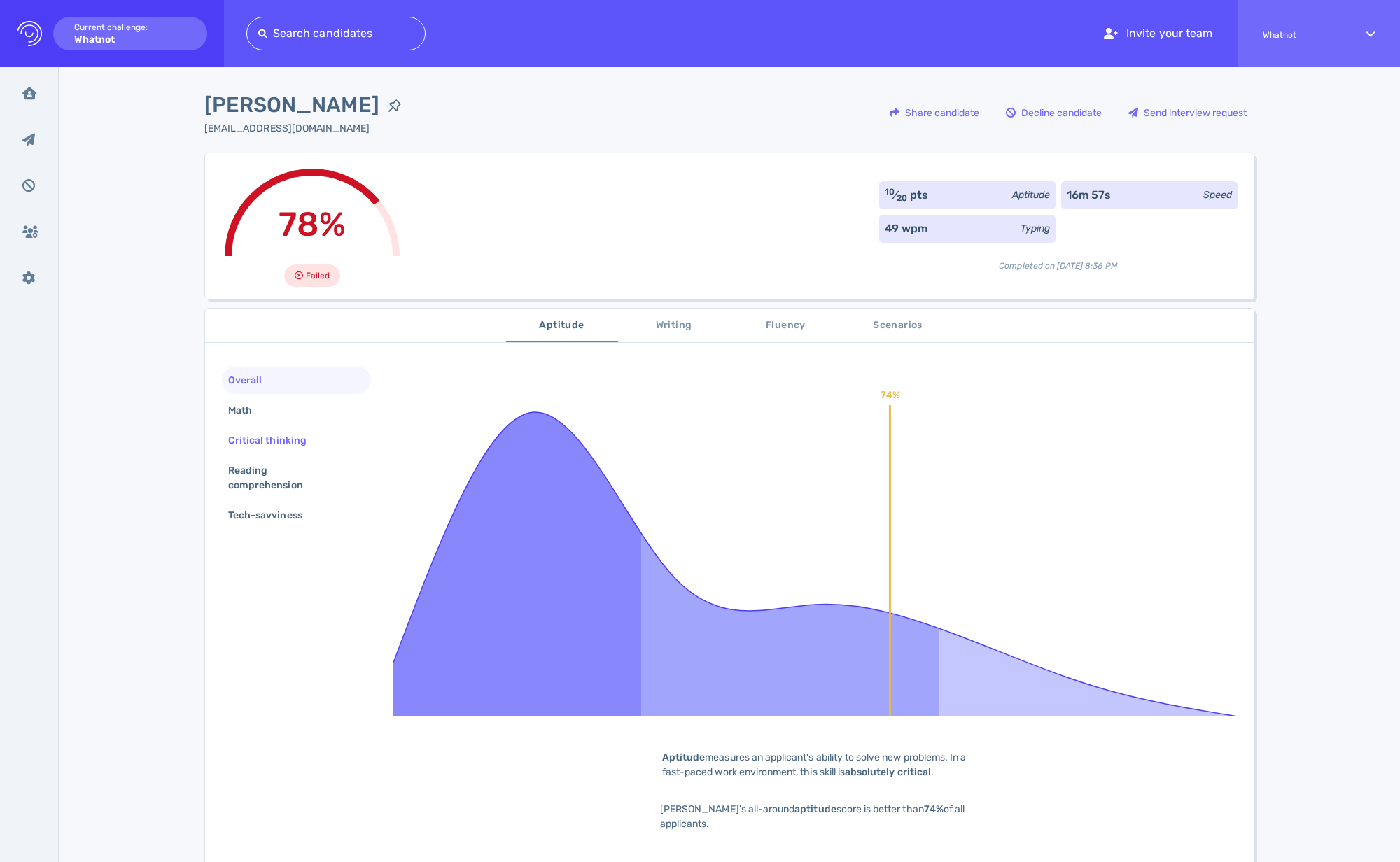
click at [274, 437] on div "Critical thinking" at bounding box center [274, 440] width 98 height 20
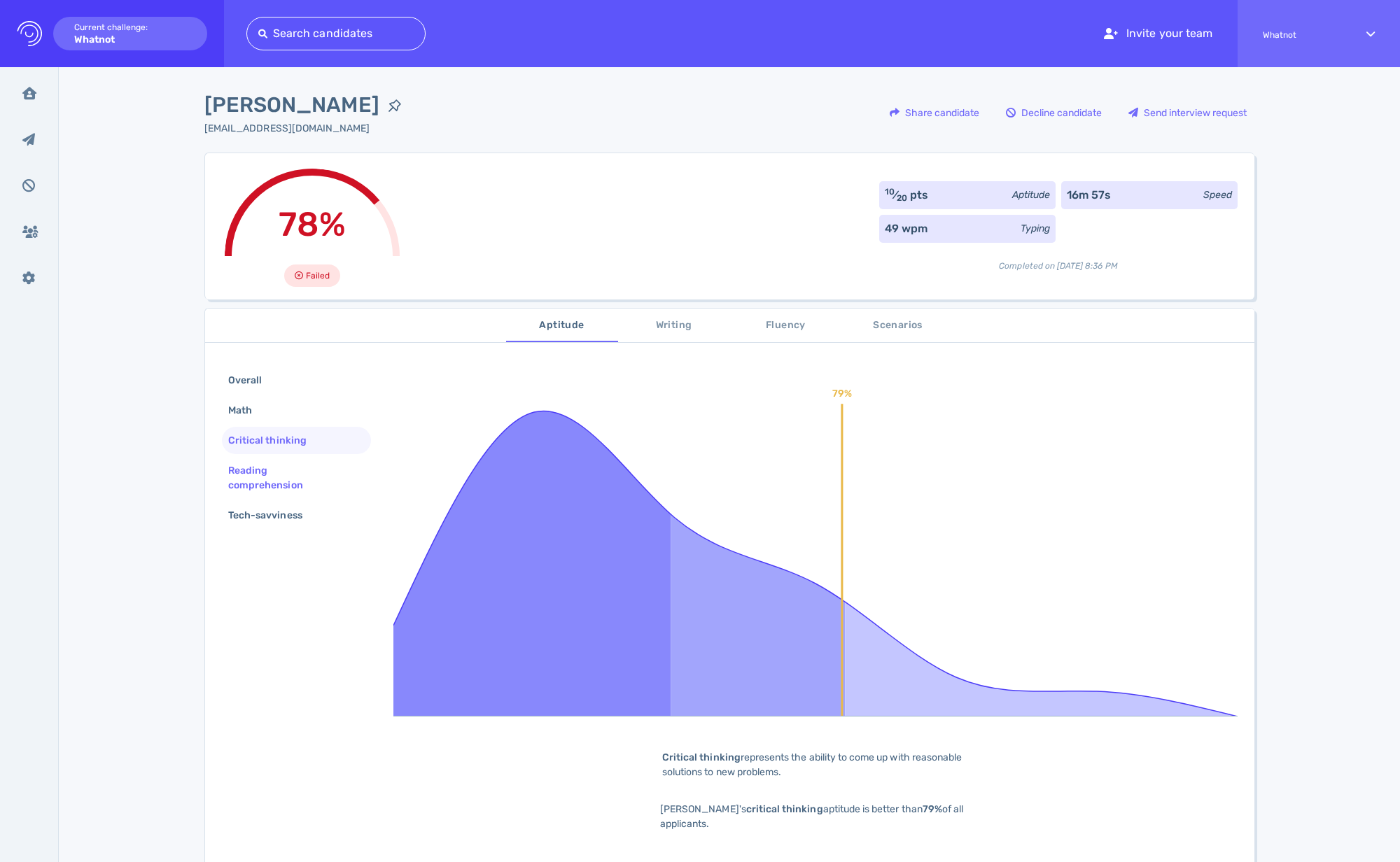
click at [263, 472] on div "Reading comprehension" at bounding box center [291, 477] width 131 height 35
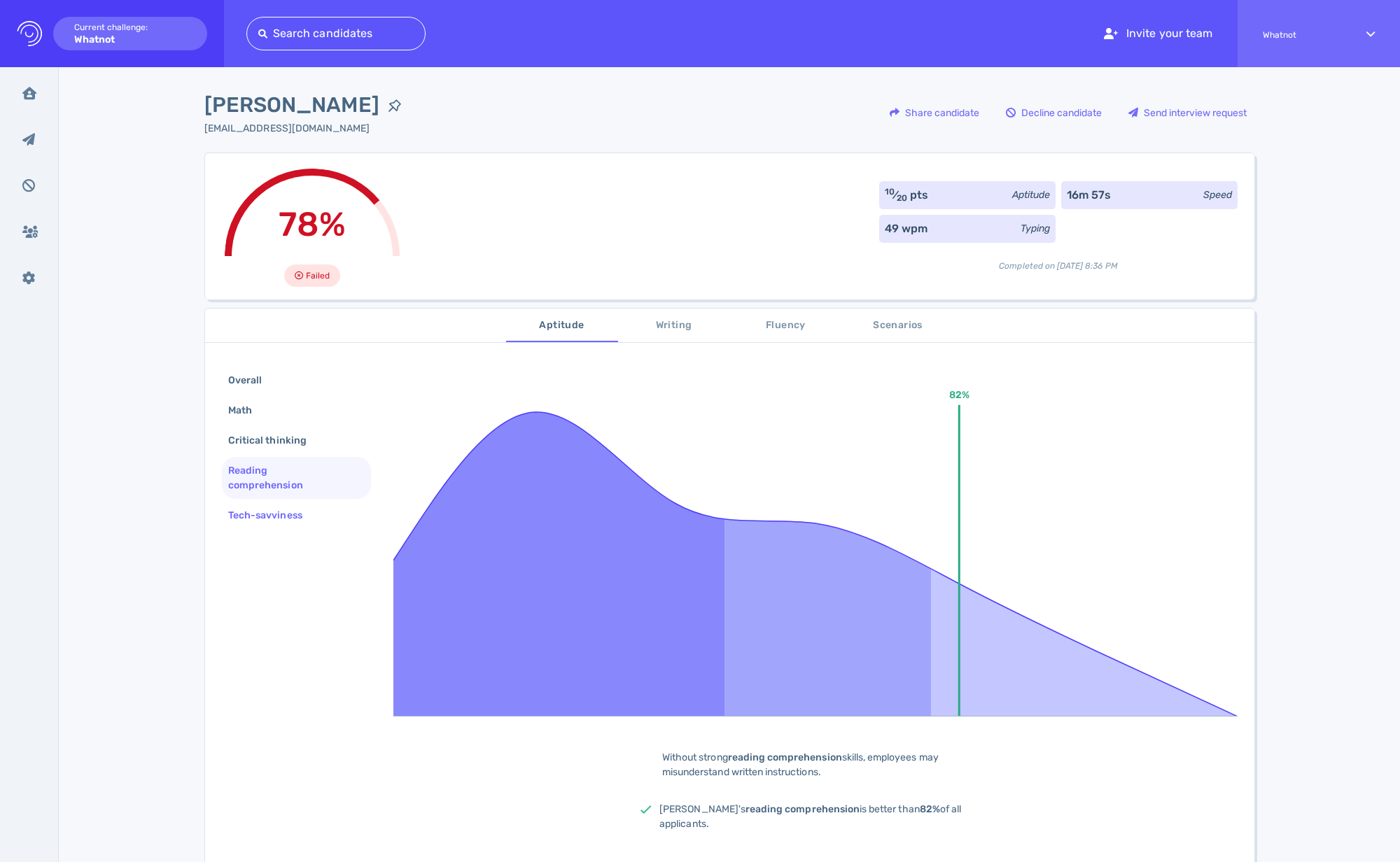
click at [266, 508] on div "Tech-savviness" at bounding box center [272, 514] width 94 height 20
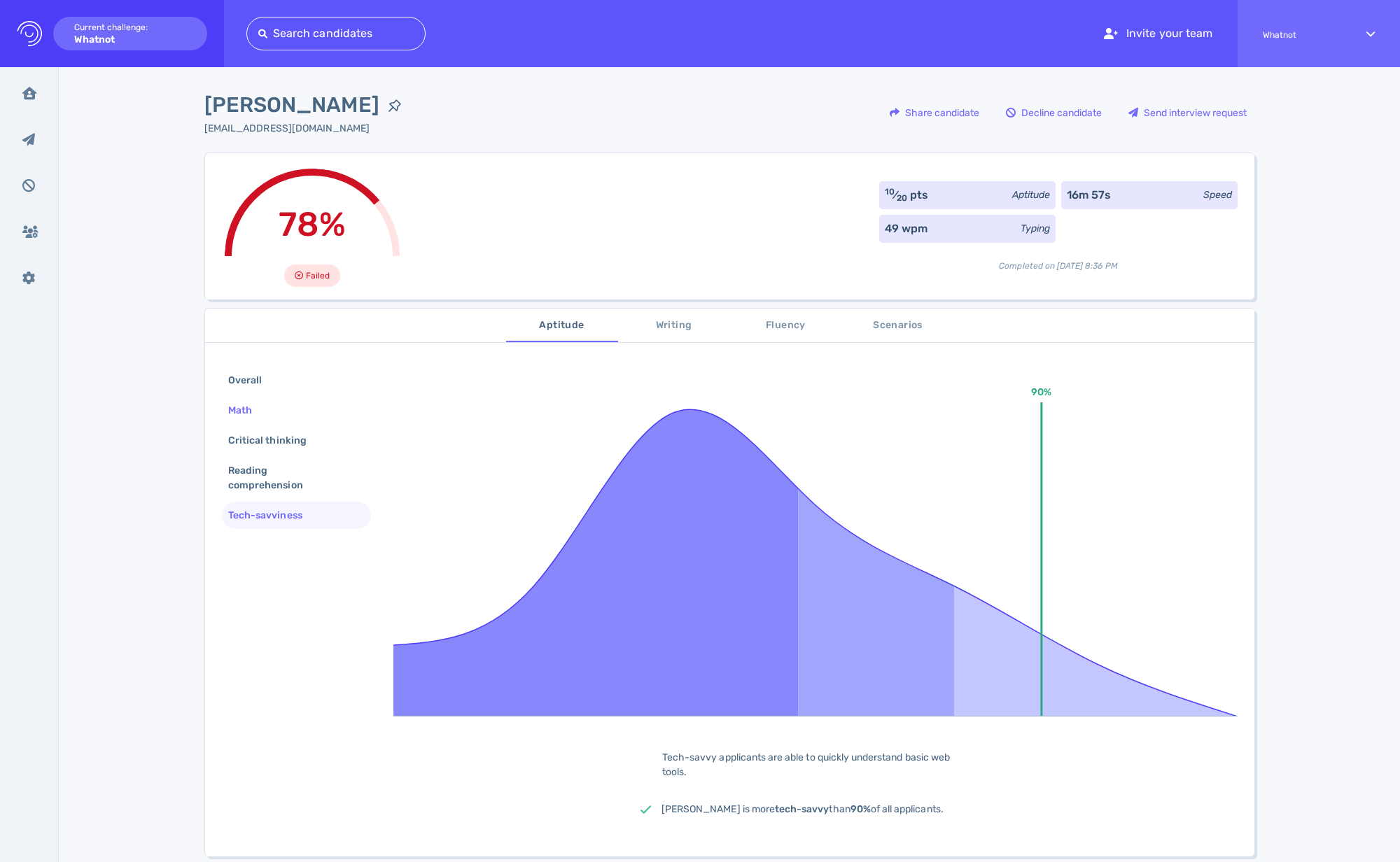
click at [260, 414] on div "Math" at bounding box center [247, 410] width 44 height 20
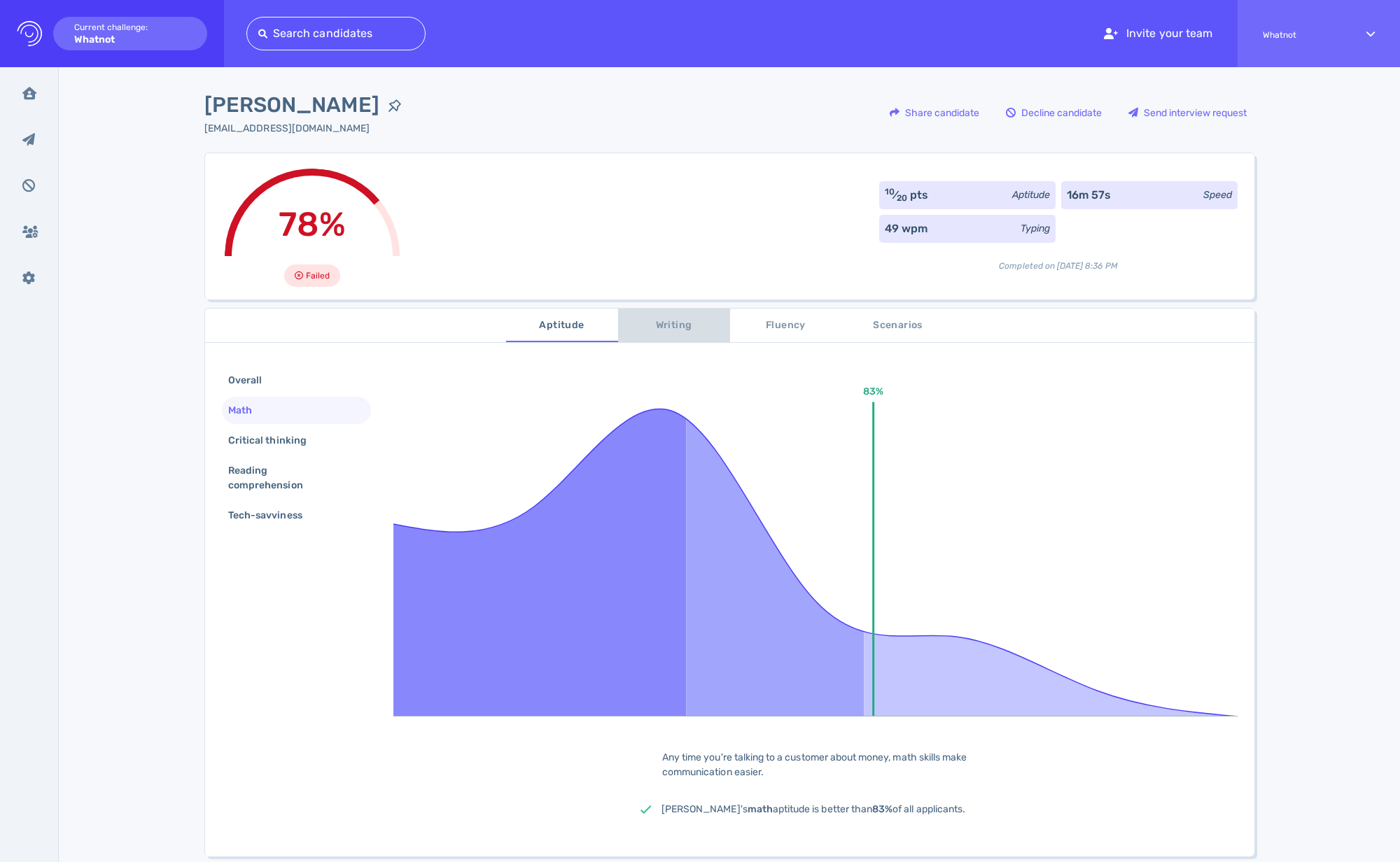
click at [673, 320] on span "Writing" at bounding box center [673, 326] width 95 height 17
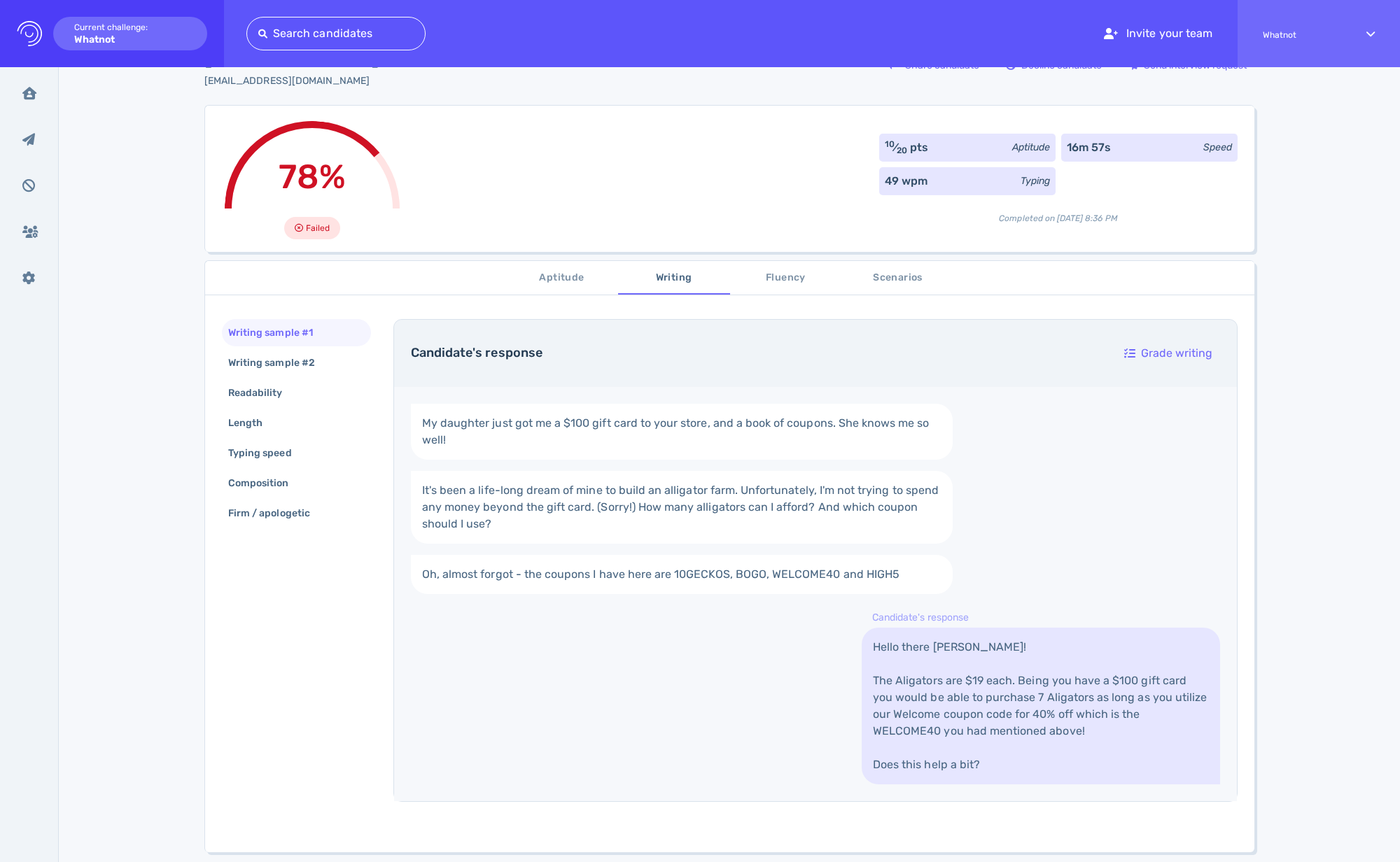
scroll to position [93, 0]
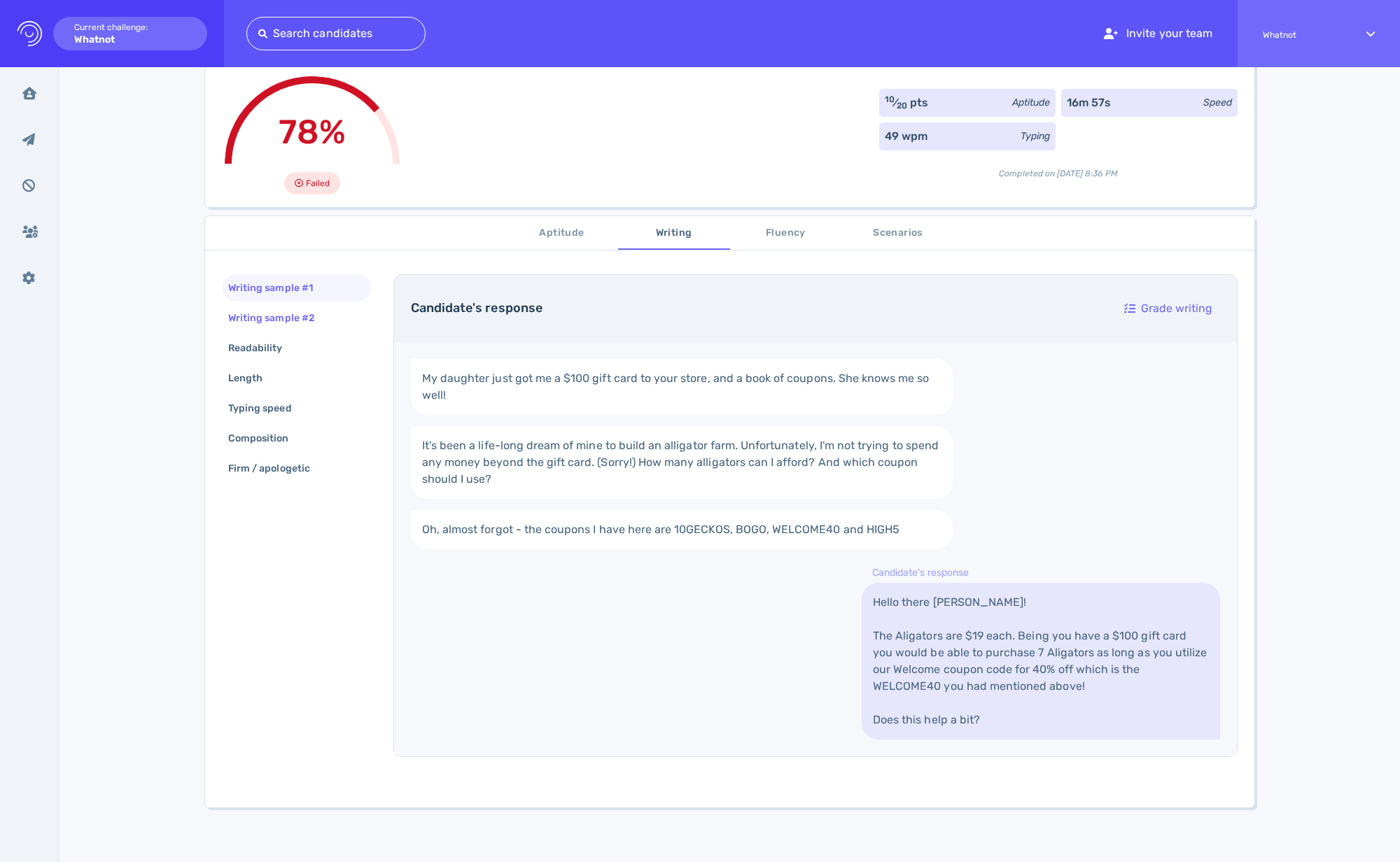
click at [307, 323] on div "Writing sample #2" at bounding box center [278, 317] width 106 height 20
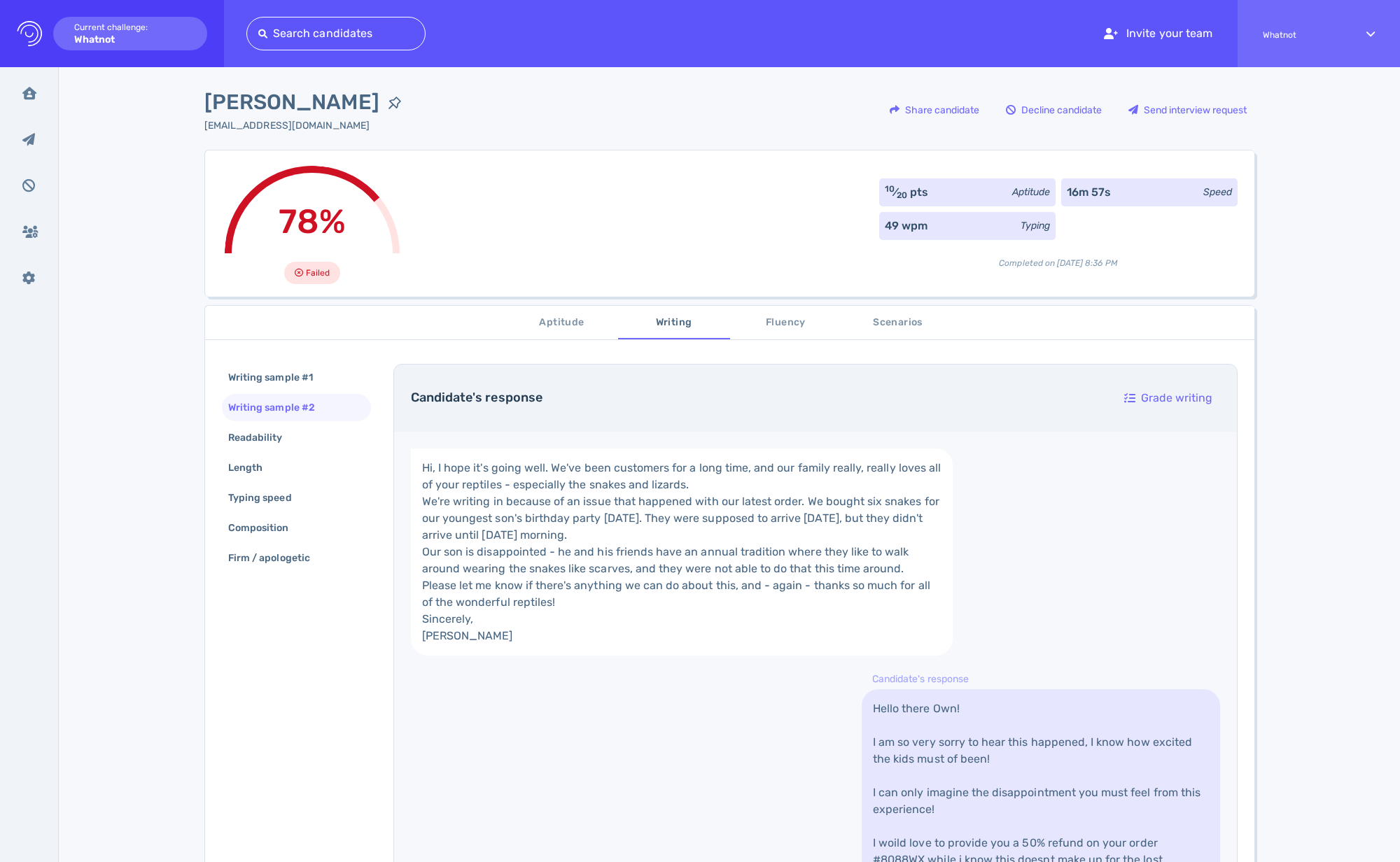
scroll to position [0, 0]
click at [274, 441] on div "Readability" at bounding box center [262, 440] width 74 height 20
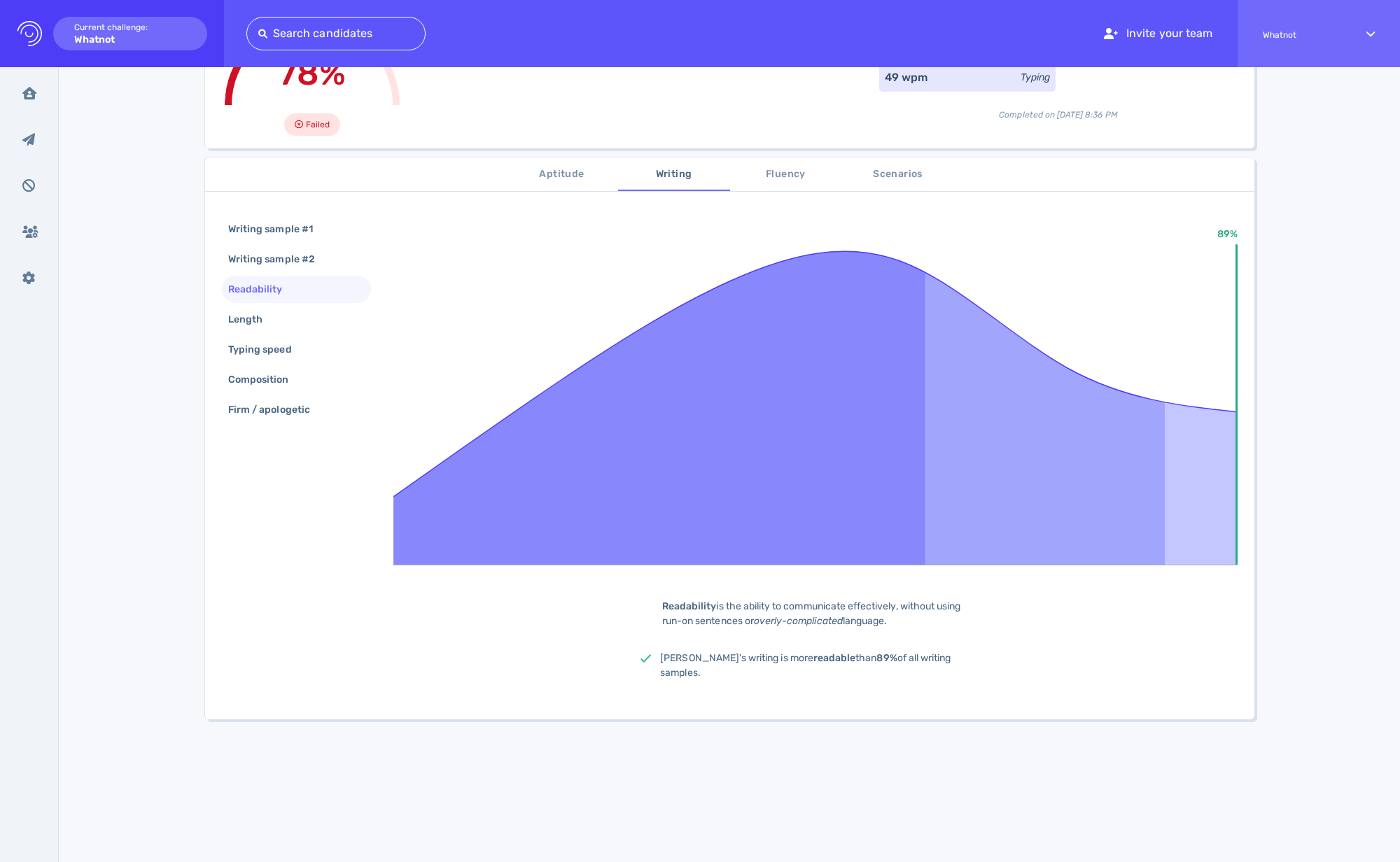
scroll to position [210, 0]
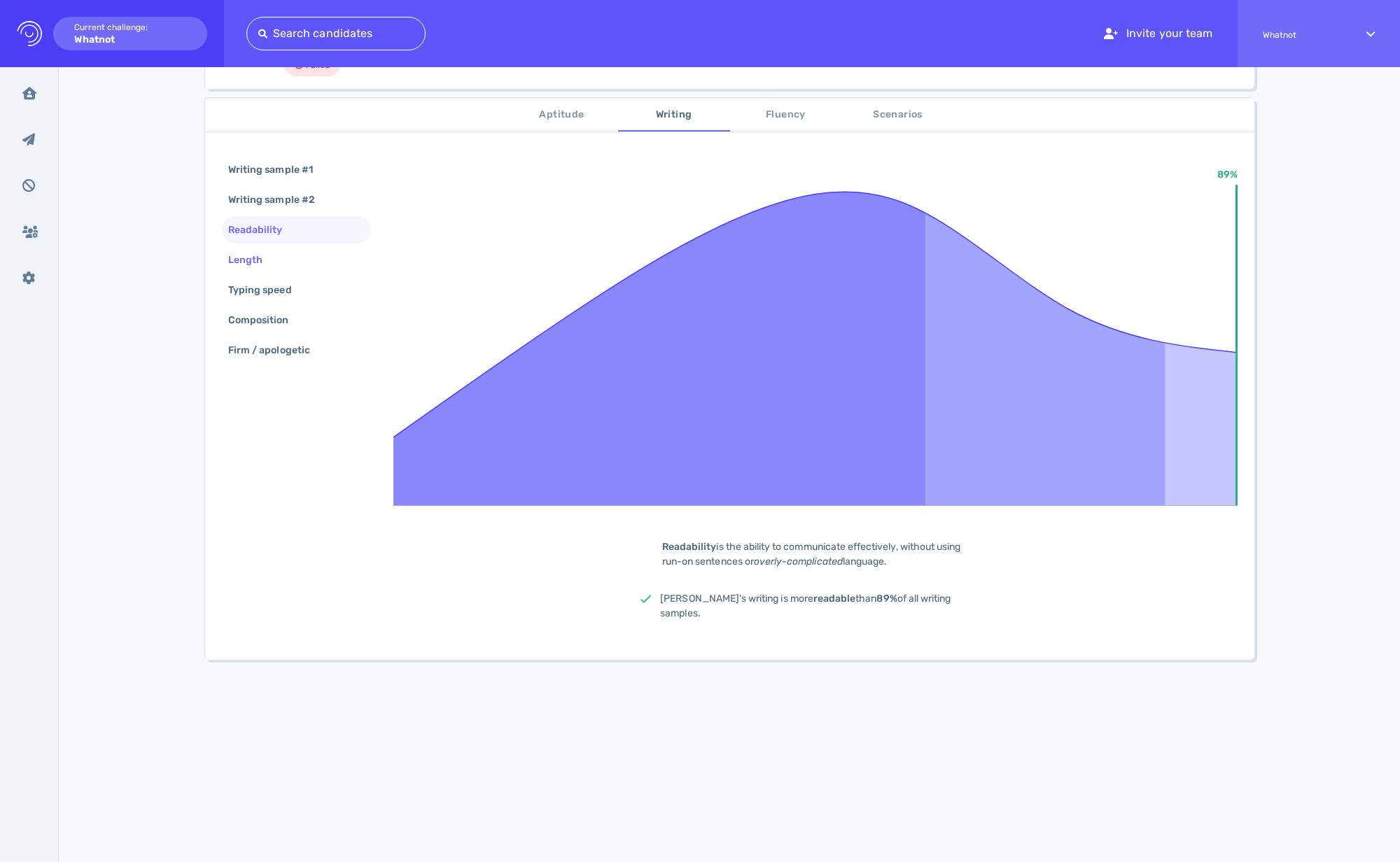
click at [241, 260] on div "Length" at bounding box center [252, 260] width 54 height 20
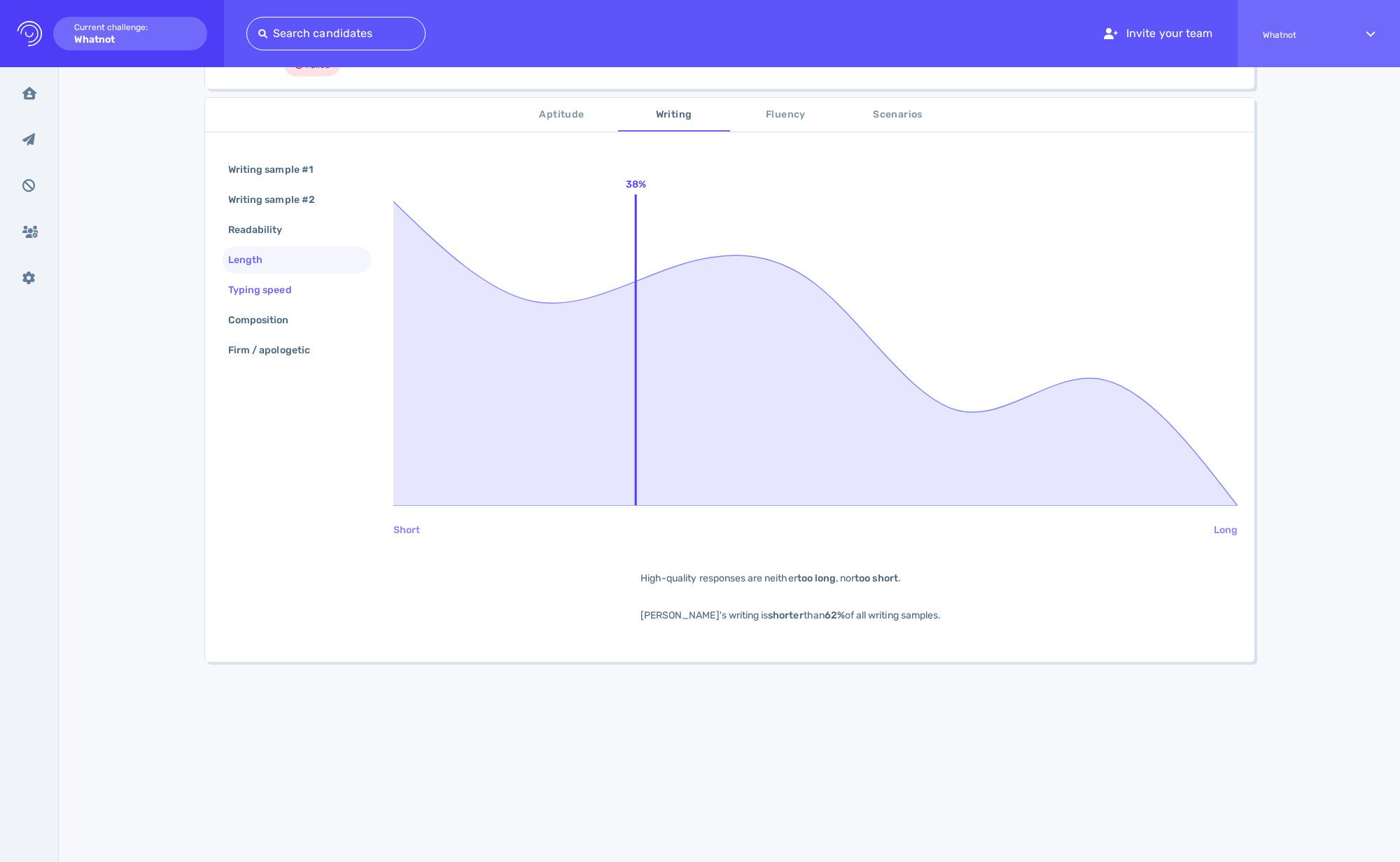
click at [274, 299] on div "Typing speed" at bounding box center [267, 290] width 83 height 20
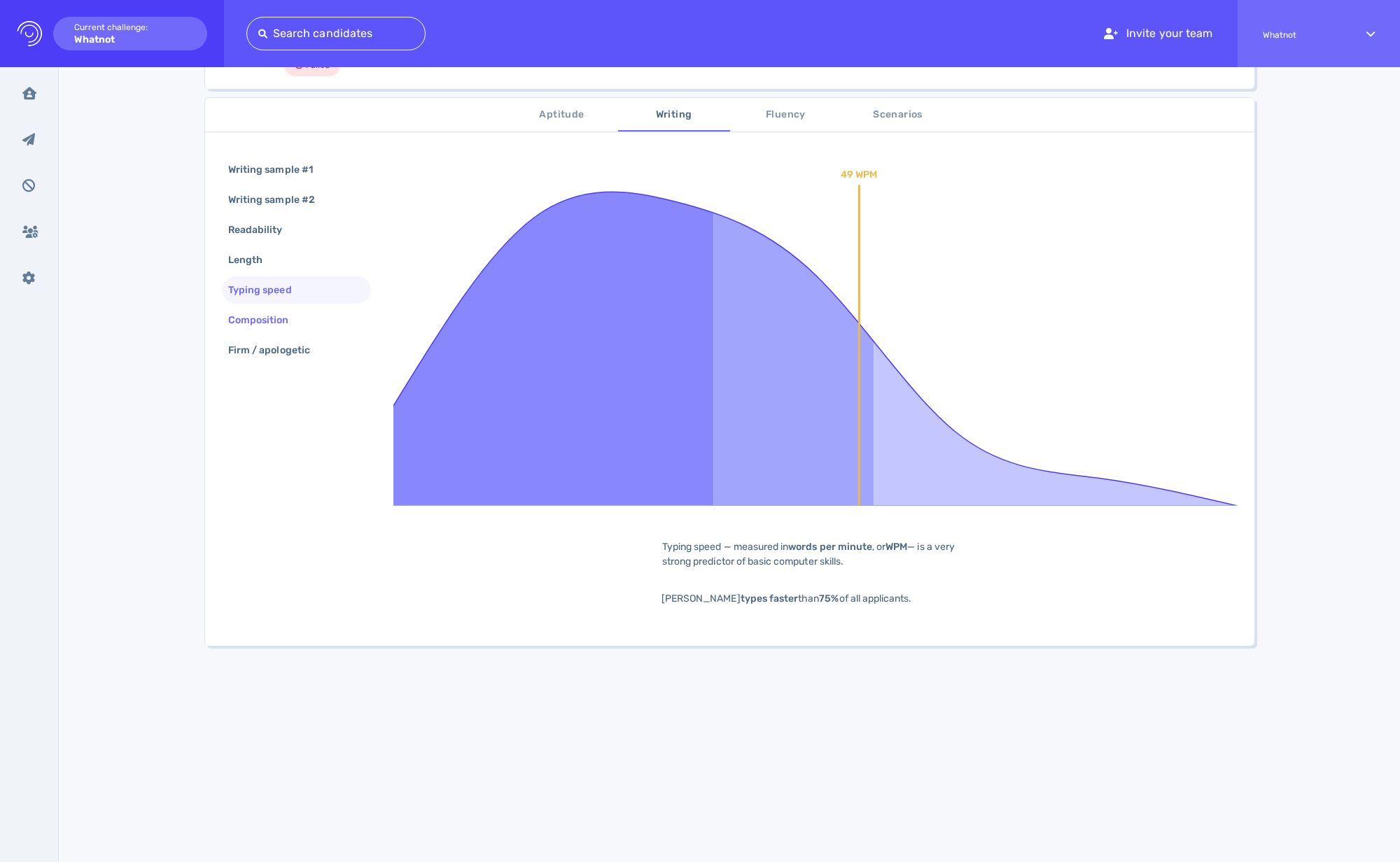
click at [264, 310] on div "Composition" at bounding box center [265, 319] width 81 height 20
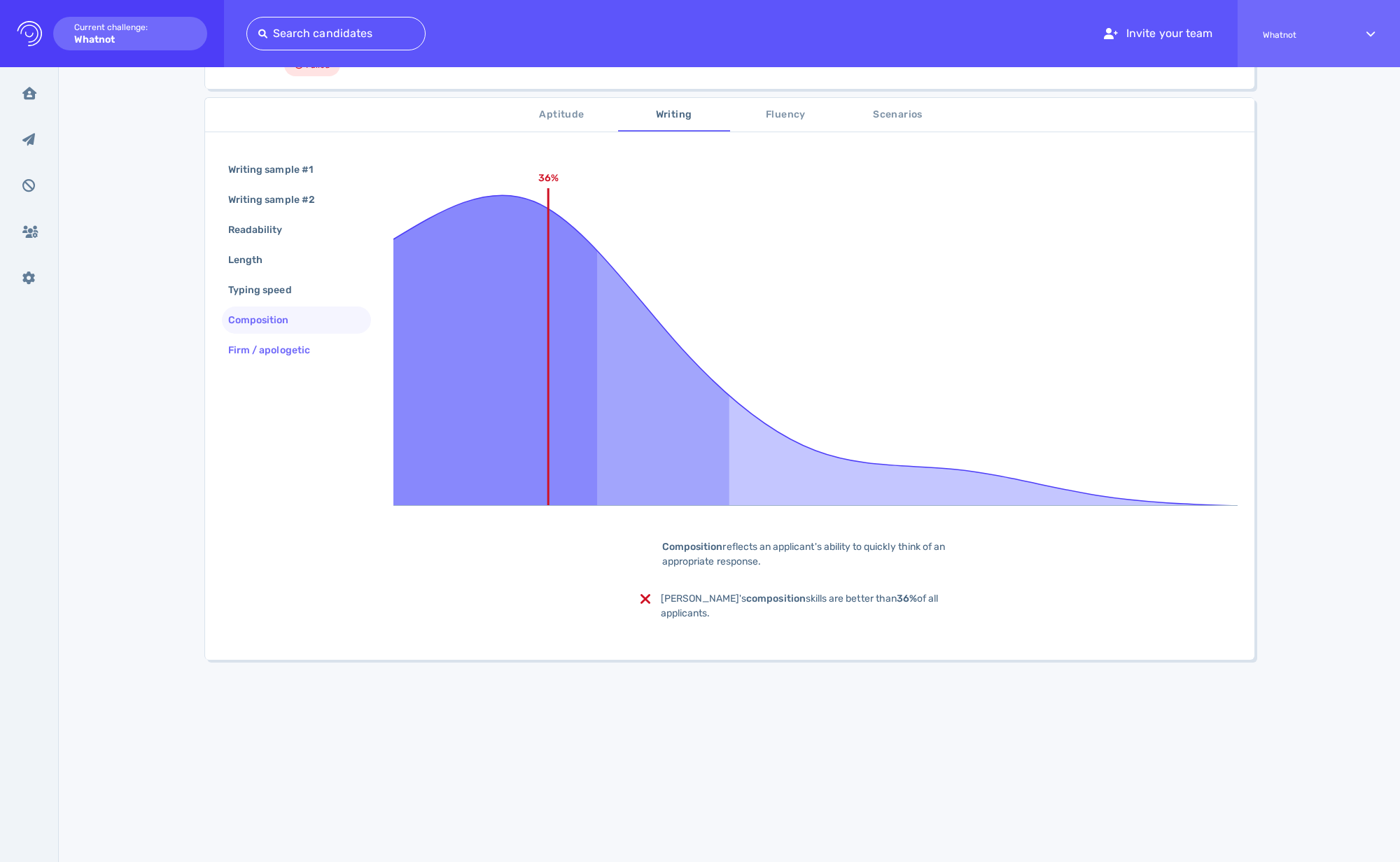
click at [282, 349] on div "Firm / apologetic" at bounding box center [276, 350] width 101 height 20
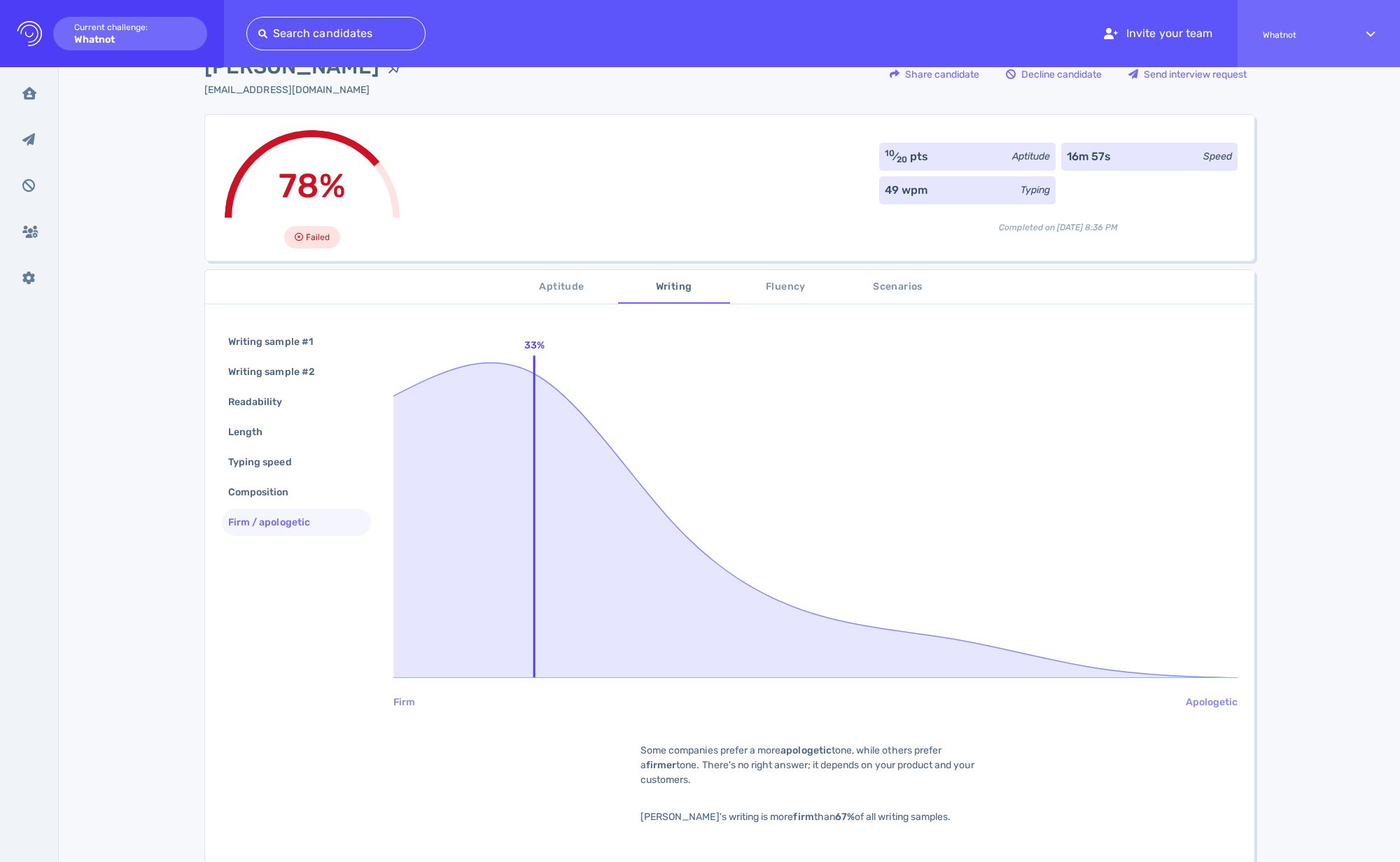
scroll to position [0, 0]
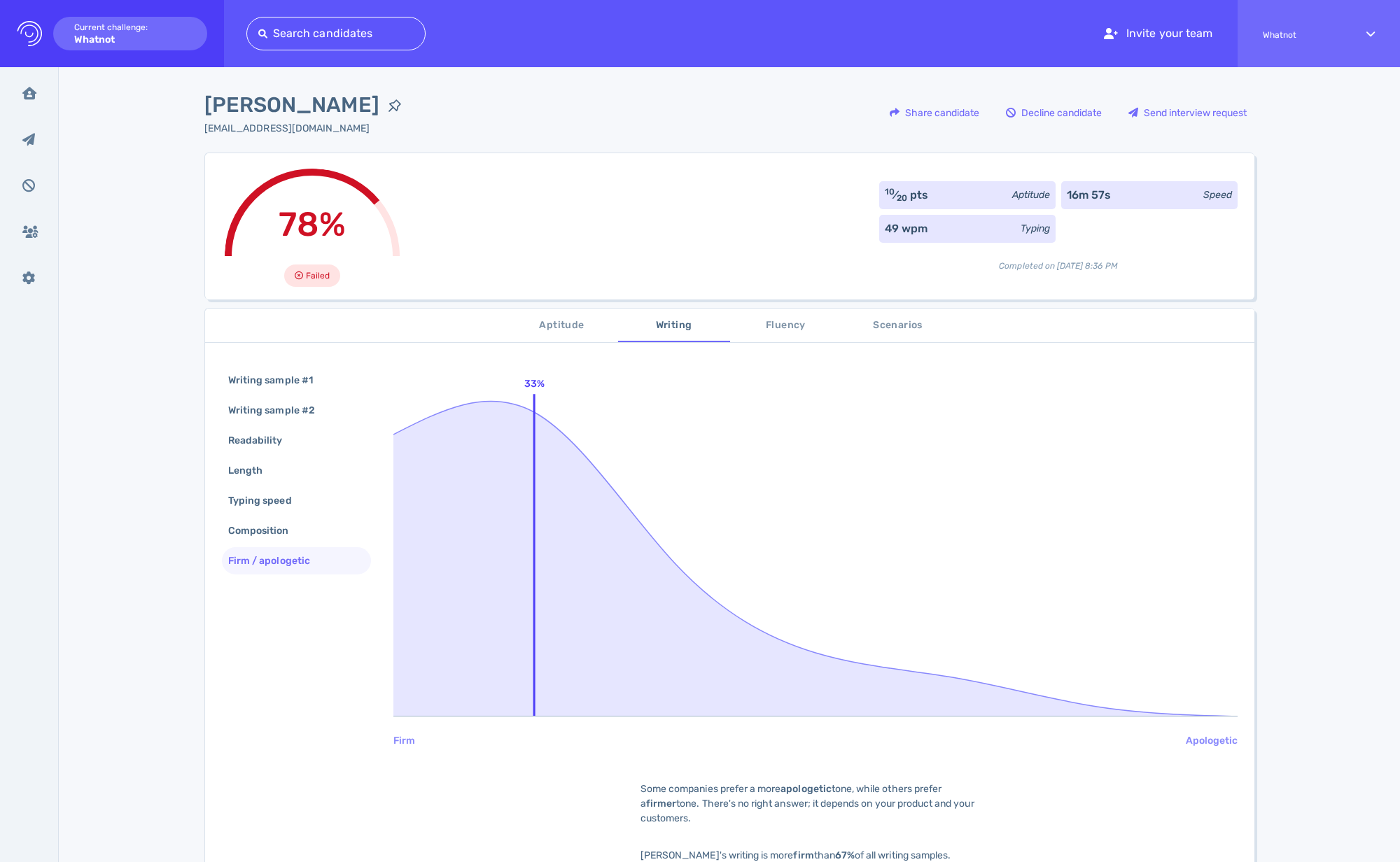
click at [556, 320] on span "Aptitude" at bounding box center [562, 326] width 95 height 17
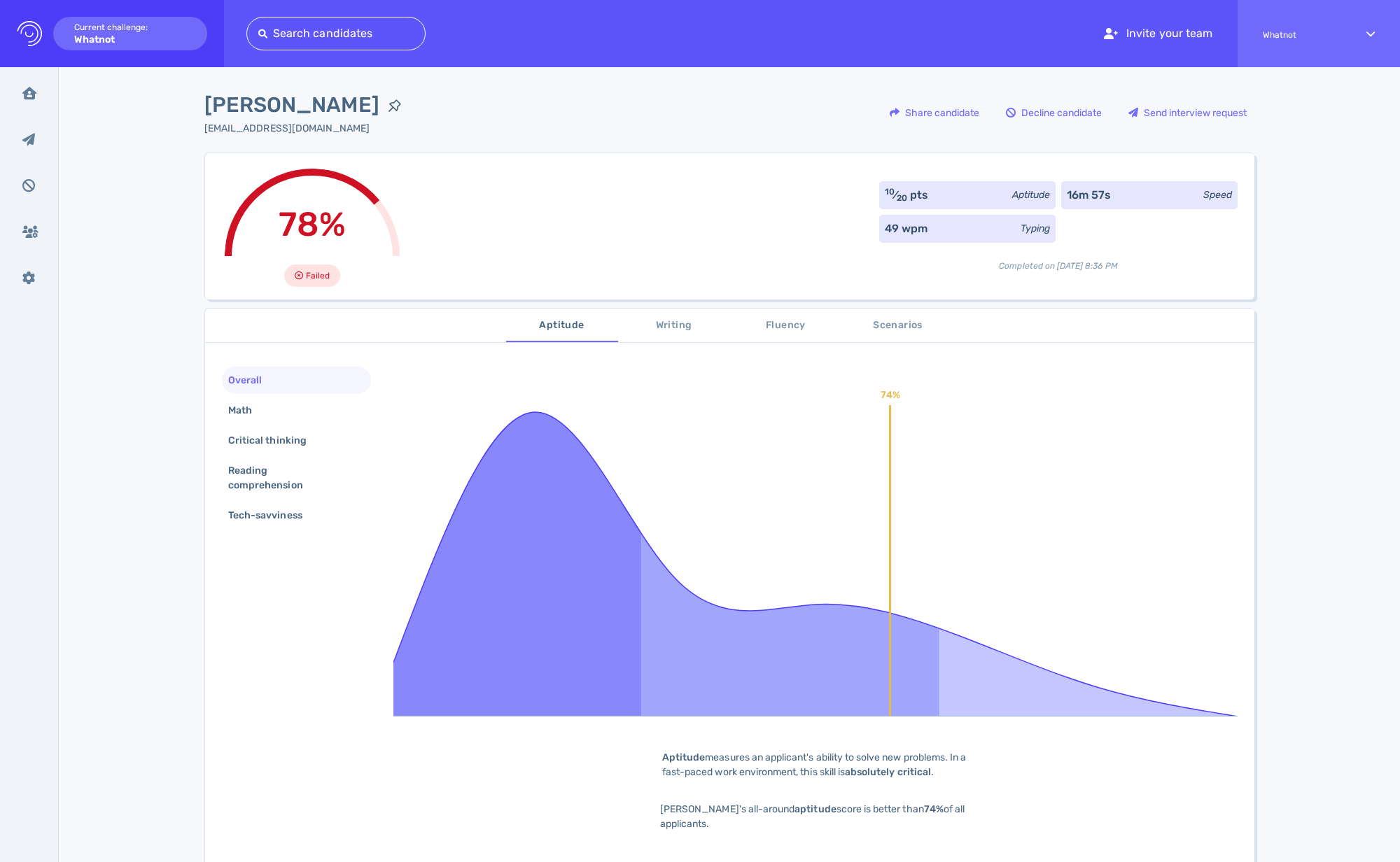
scroll to position [2, 0]
click at [249, 410] on div "Math" at bounding box center [247, 407] width 44 height 20
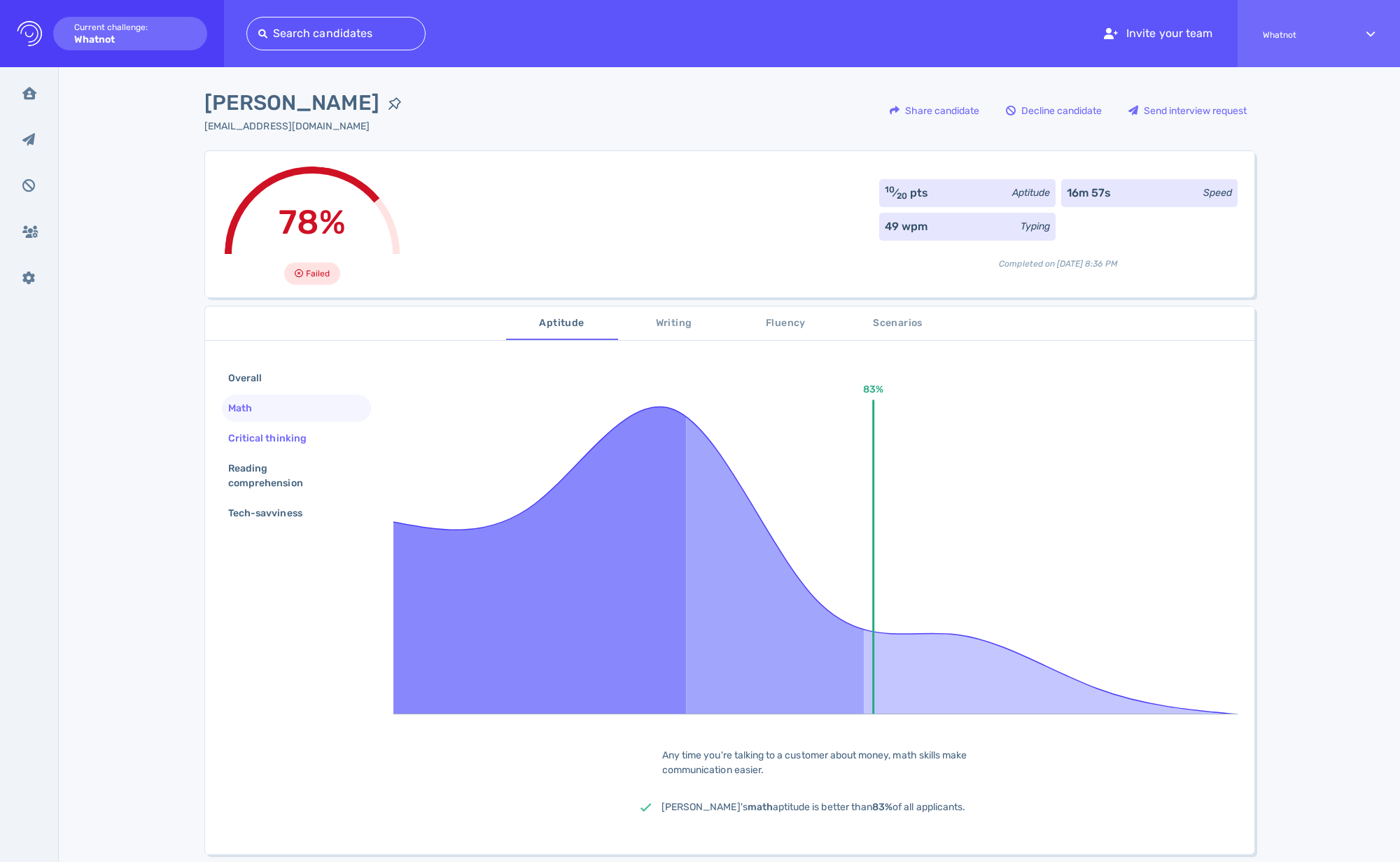
click at [250, 438] on div "Critical thinking" at bounding box center [274, 438] width 98 height 20
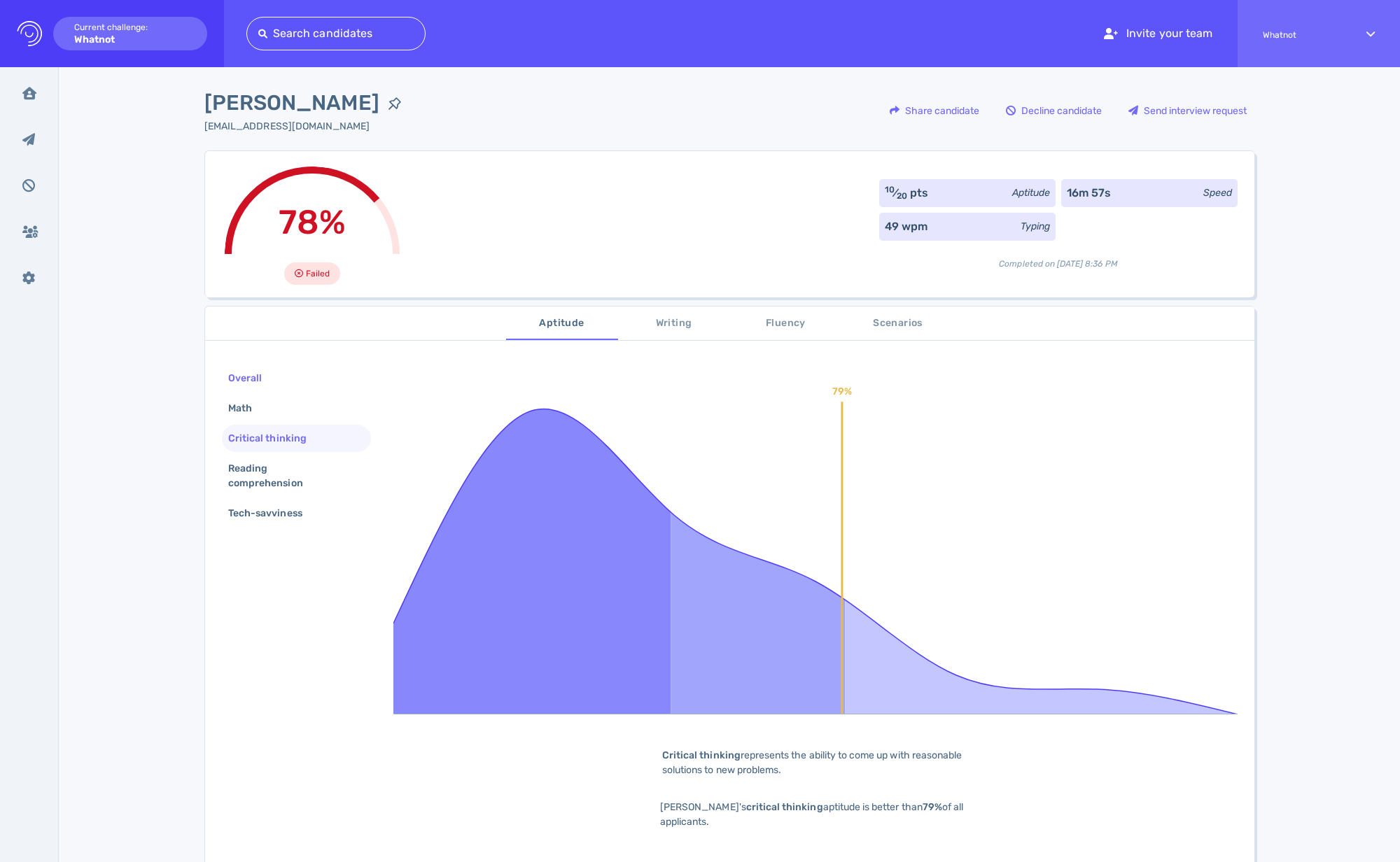
click at [269, 376] on div "Overall" at bounding box center [252, 378] width 53 height 20
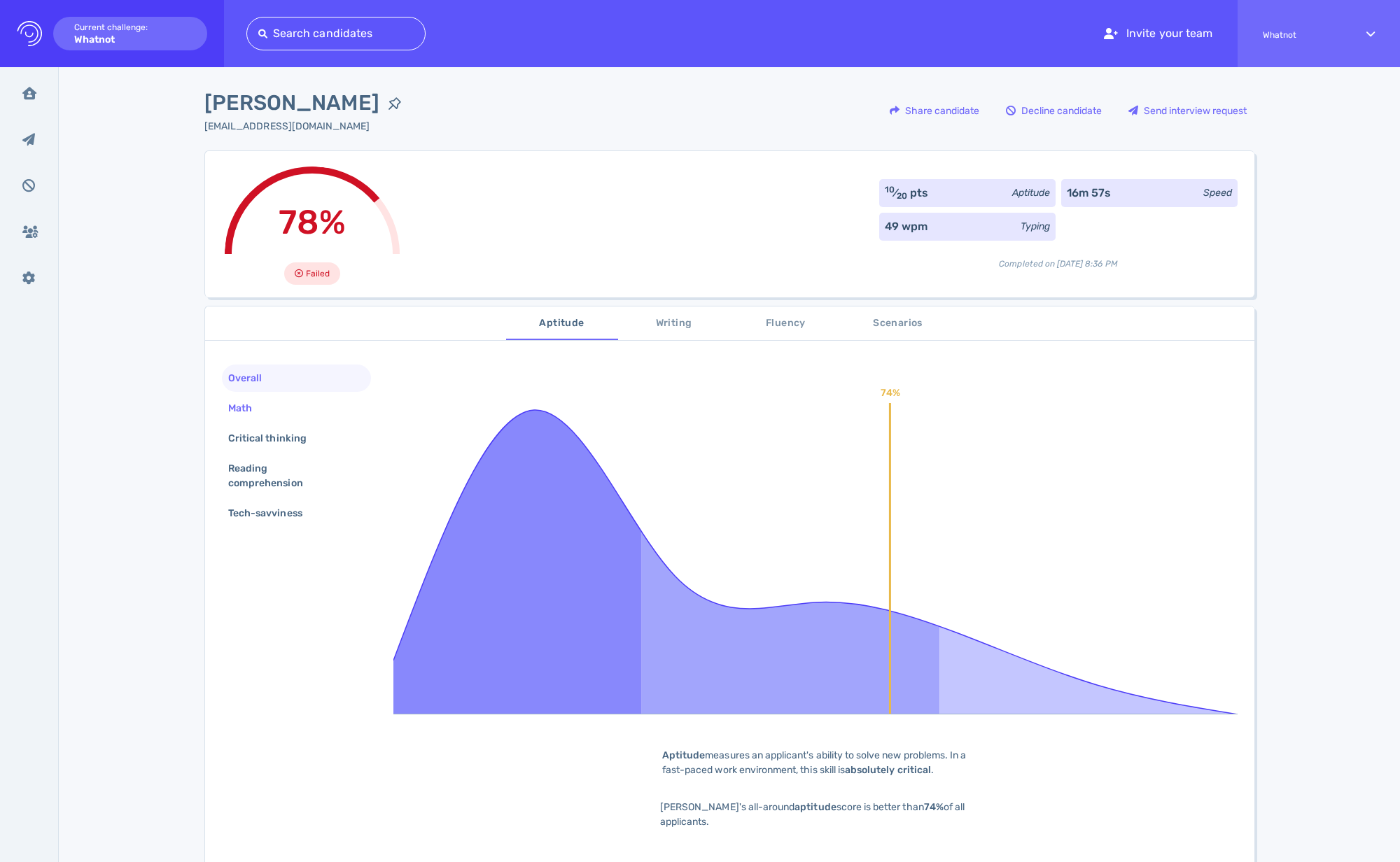
click at [256, 413] on div "Math" at bounding box center [247, 407] width 44 height 20
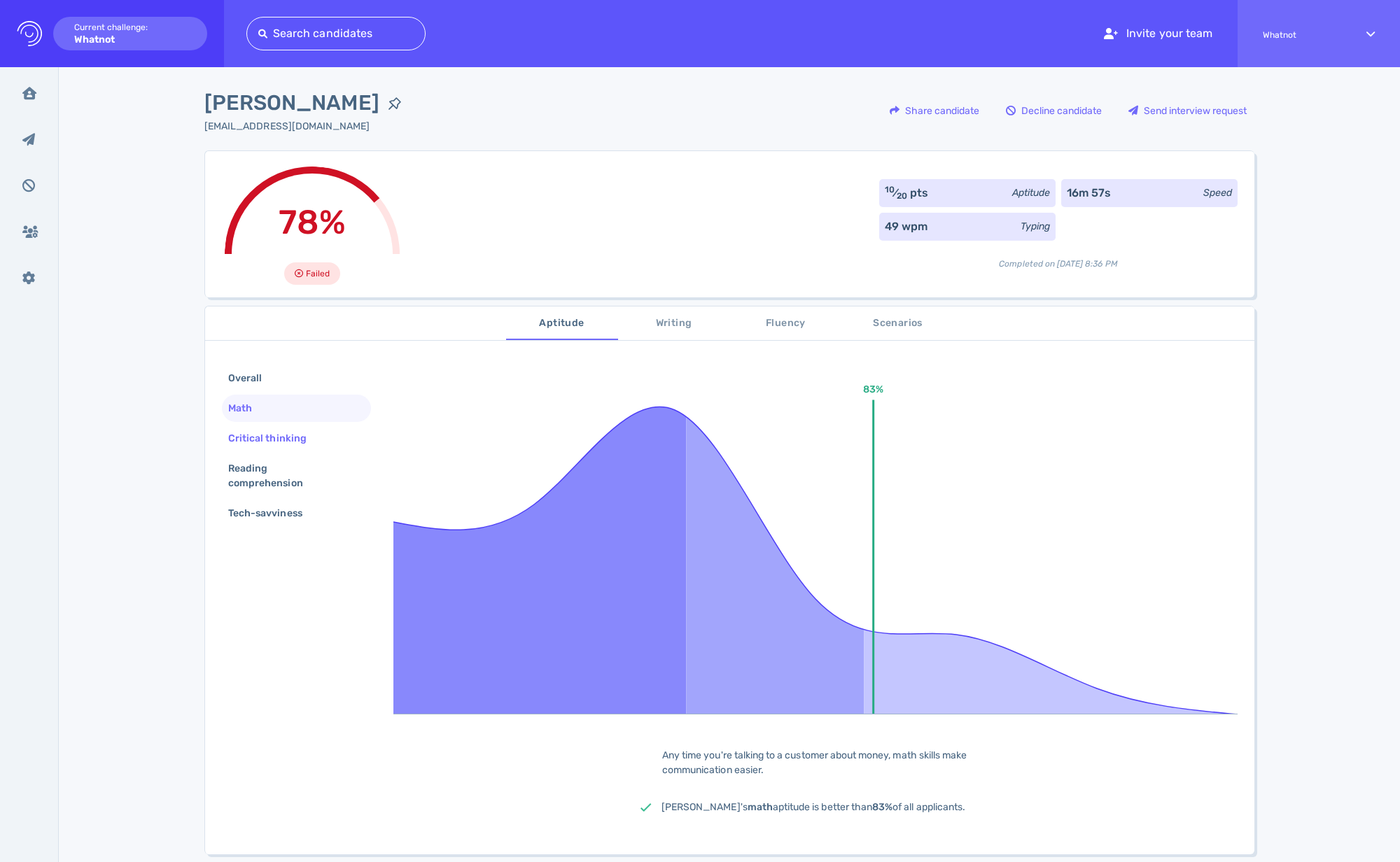
click at [248, 440] on div "Critical thinking" at bounding box center [274, 438] width 98 height 20
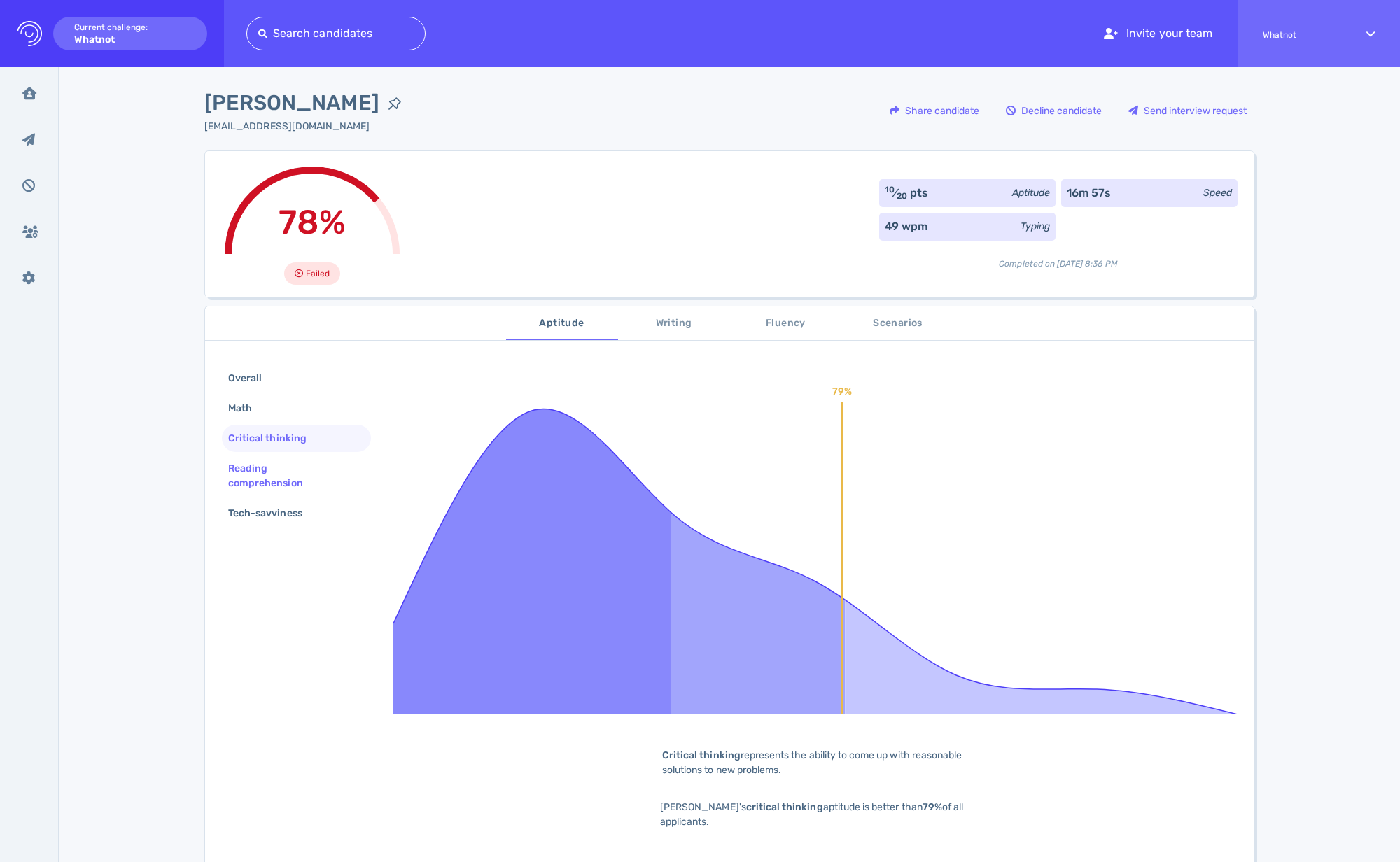
click at [257, 455] on div "Reading comprehension" at bounding box center [296, 476] width 149 height 42
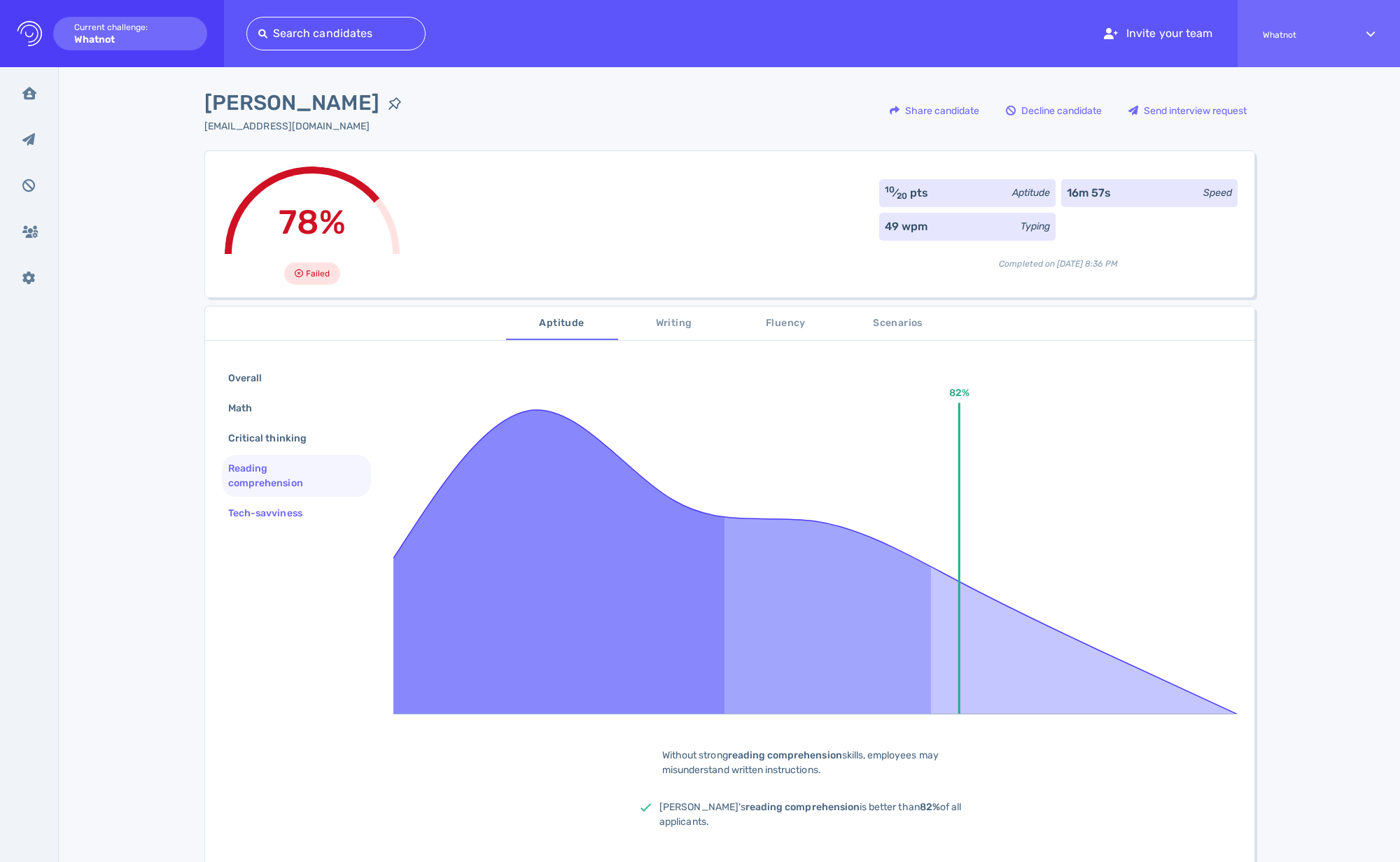
click at [265, 511] on div "Tech-savviness" at bounding box center [272, 512] width 94 height 20
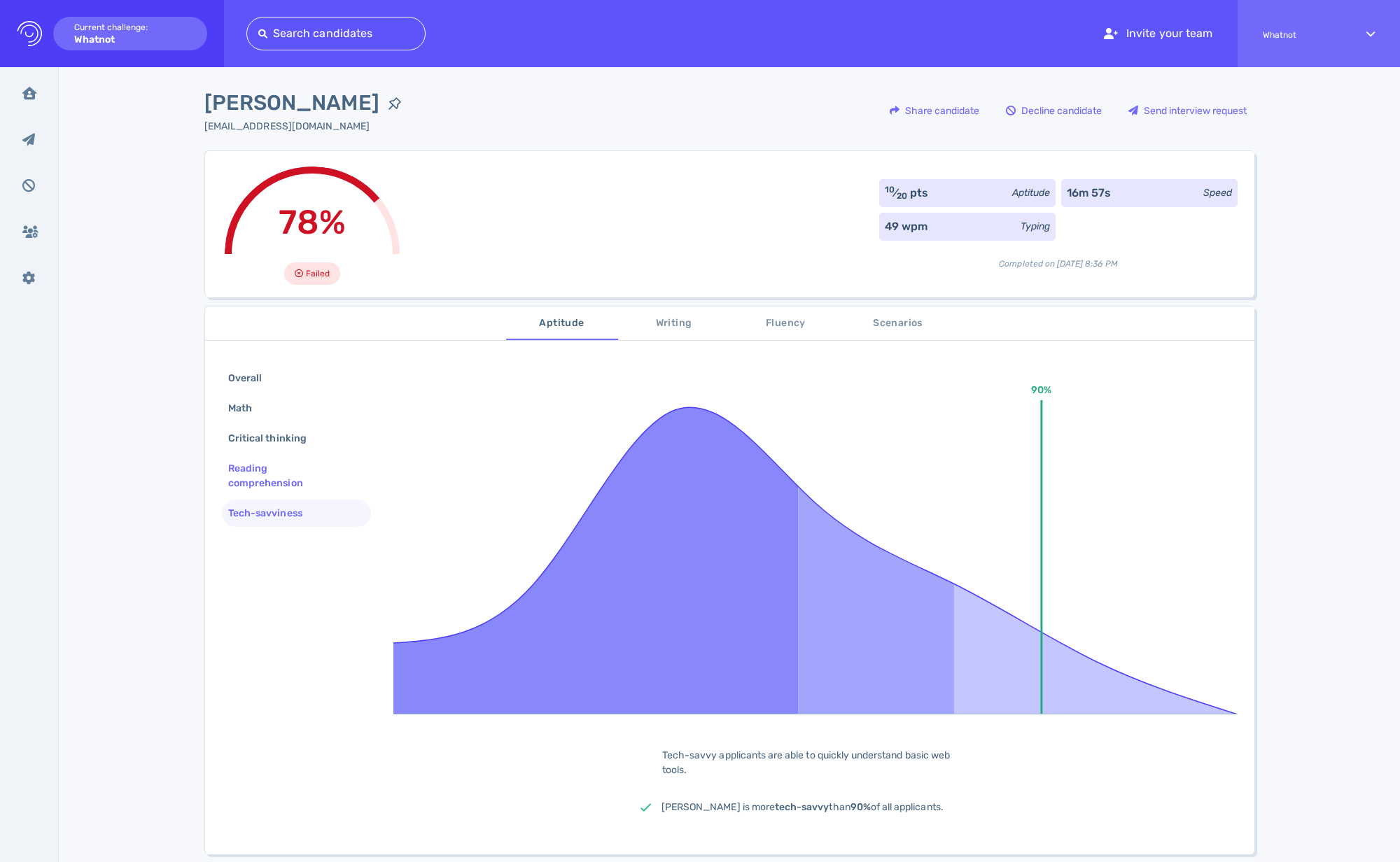
click at [253, 478] on div "Reading comprehension" at bounding box center [291, 476] width 131 height 35
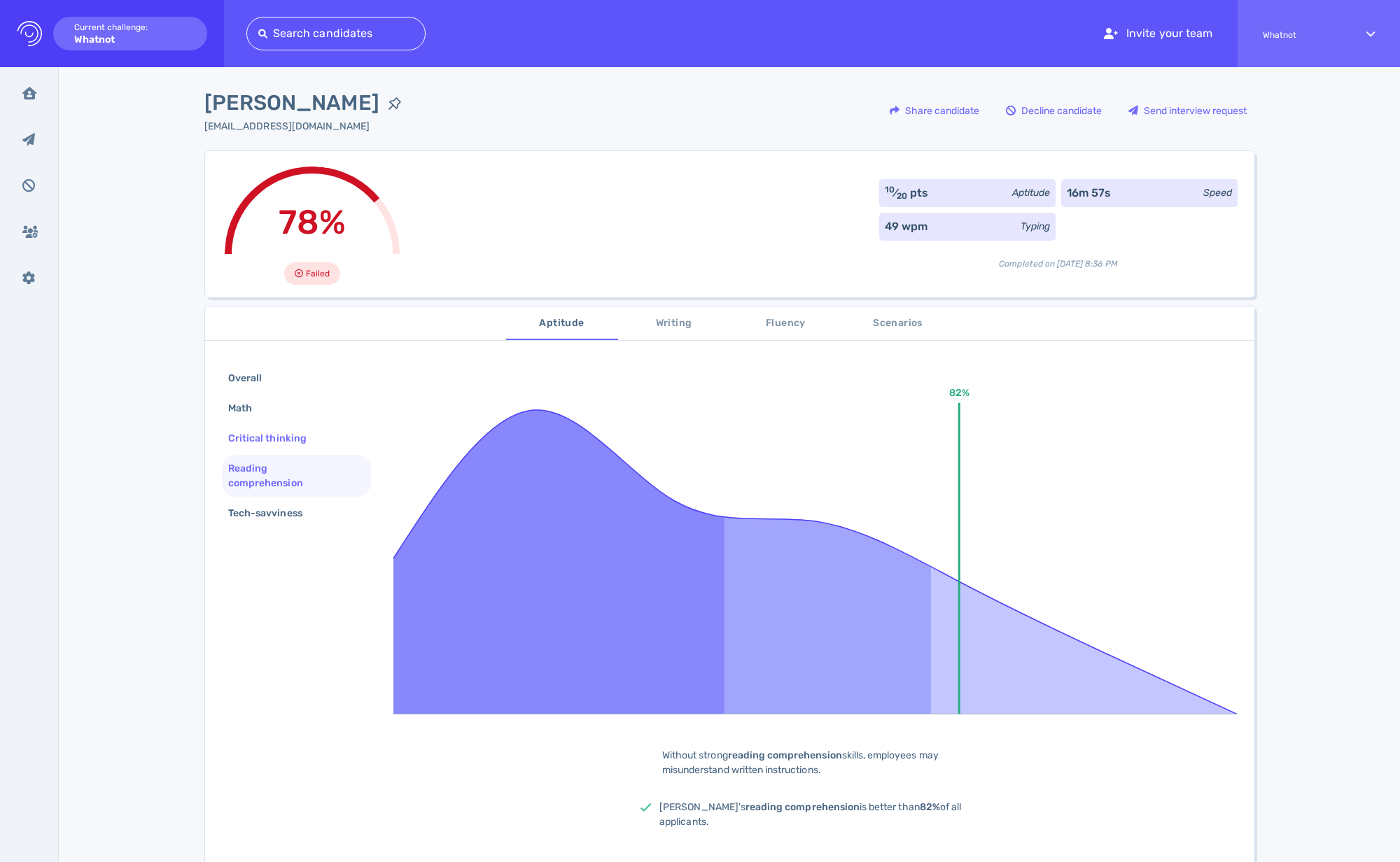
click at [267, 446] on div "Critical thinking" at bounding box center [274, 438] width 98 height 20
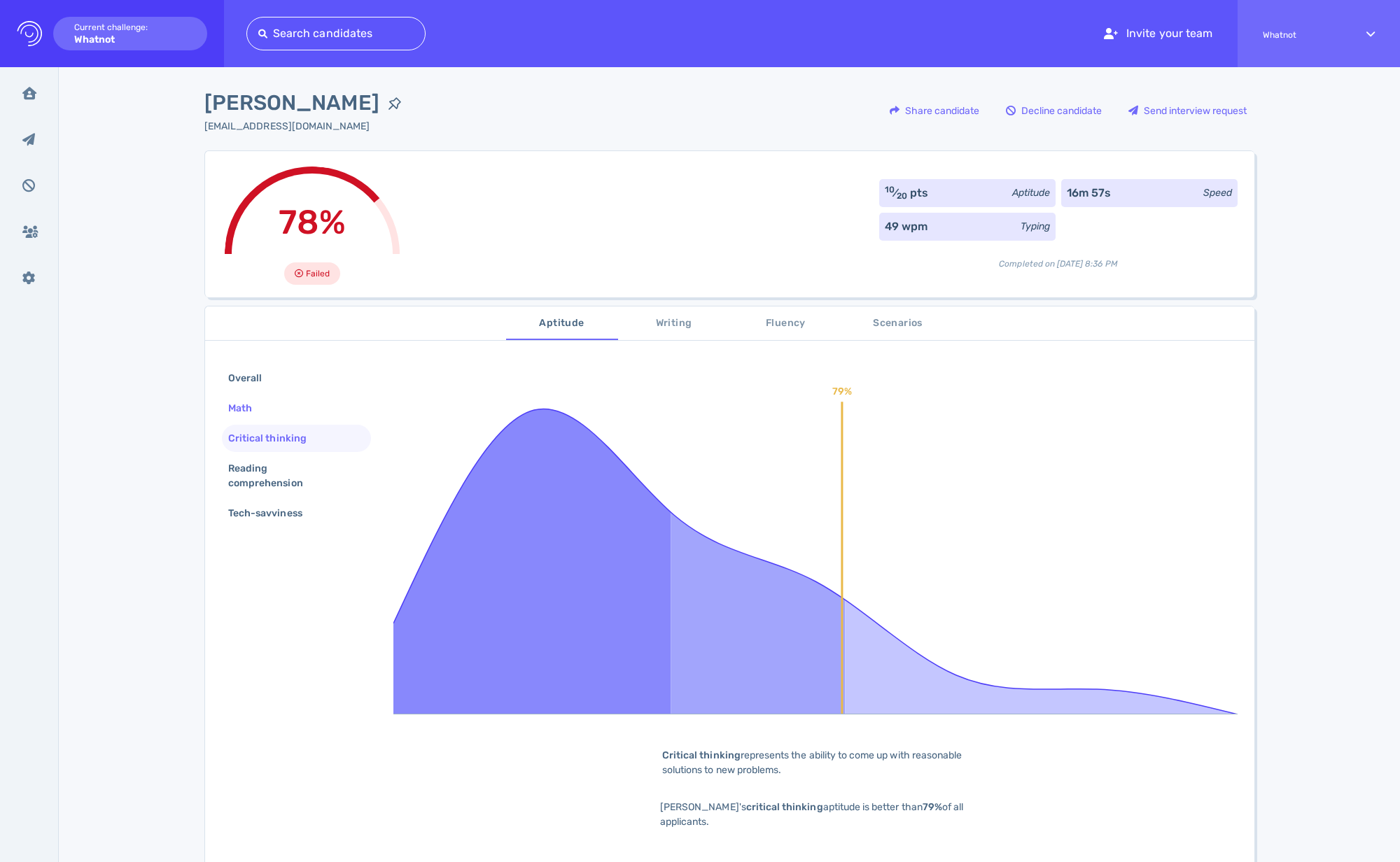
click at [253, 411] on div "Math" at bounding box center [247, 407] width 44 height 20
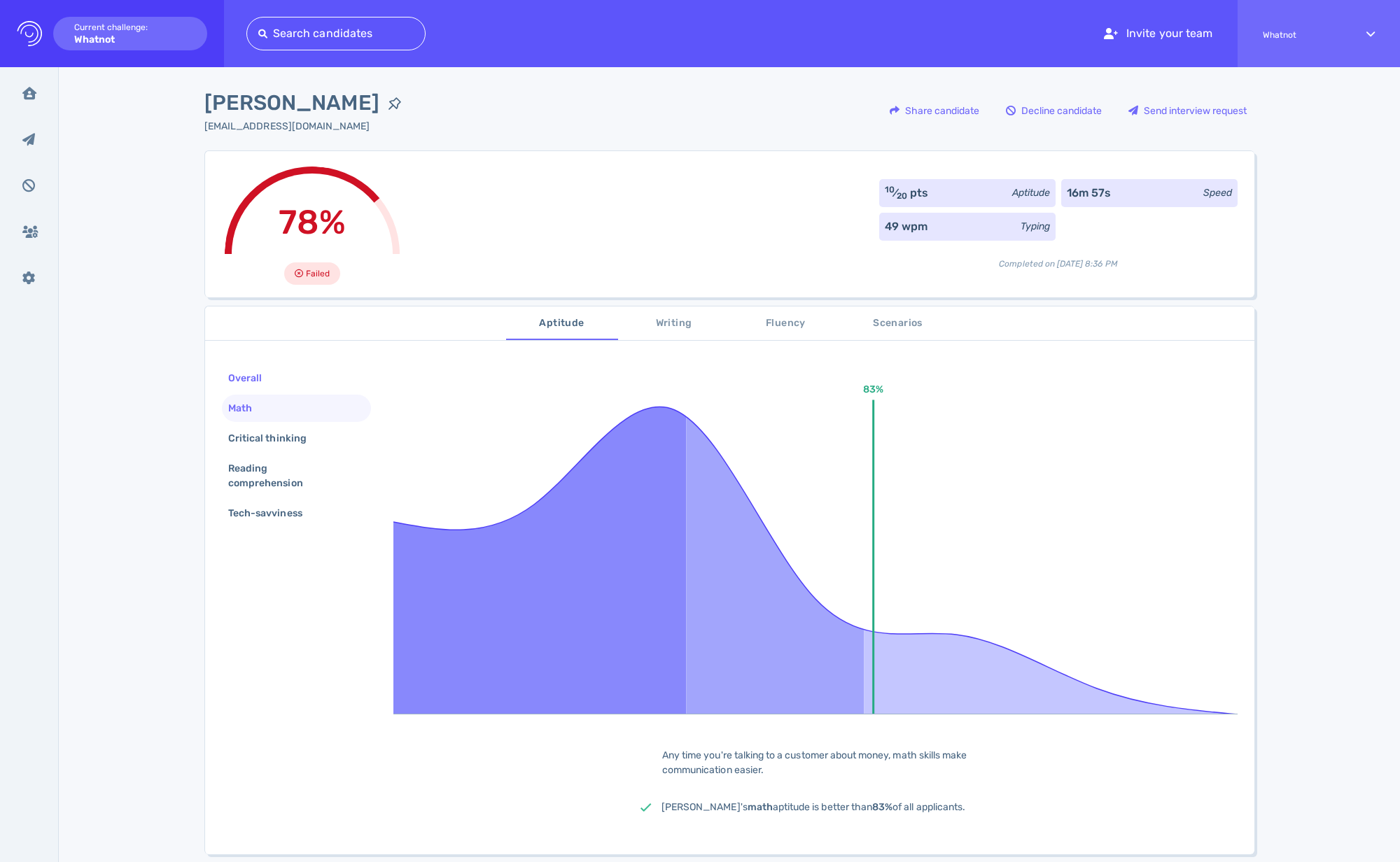
click at [257, 389] on div "Overall" at bounding box center [296, 378] width 149 height 27
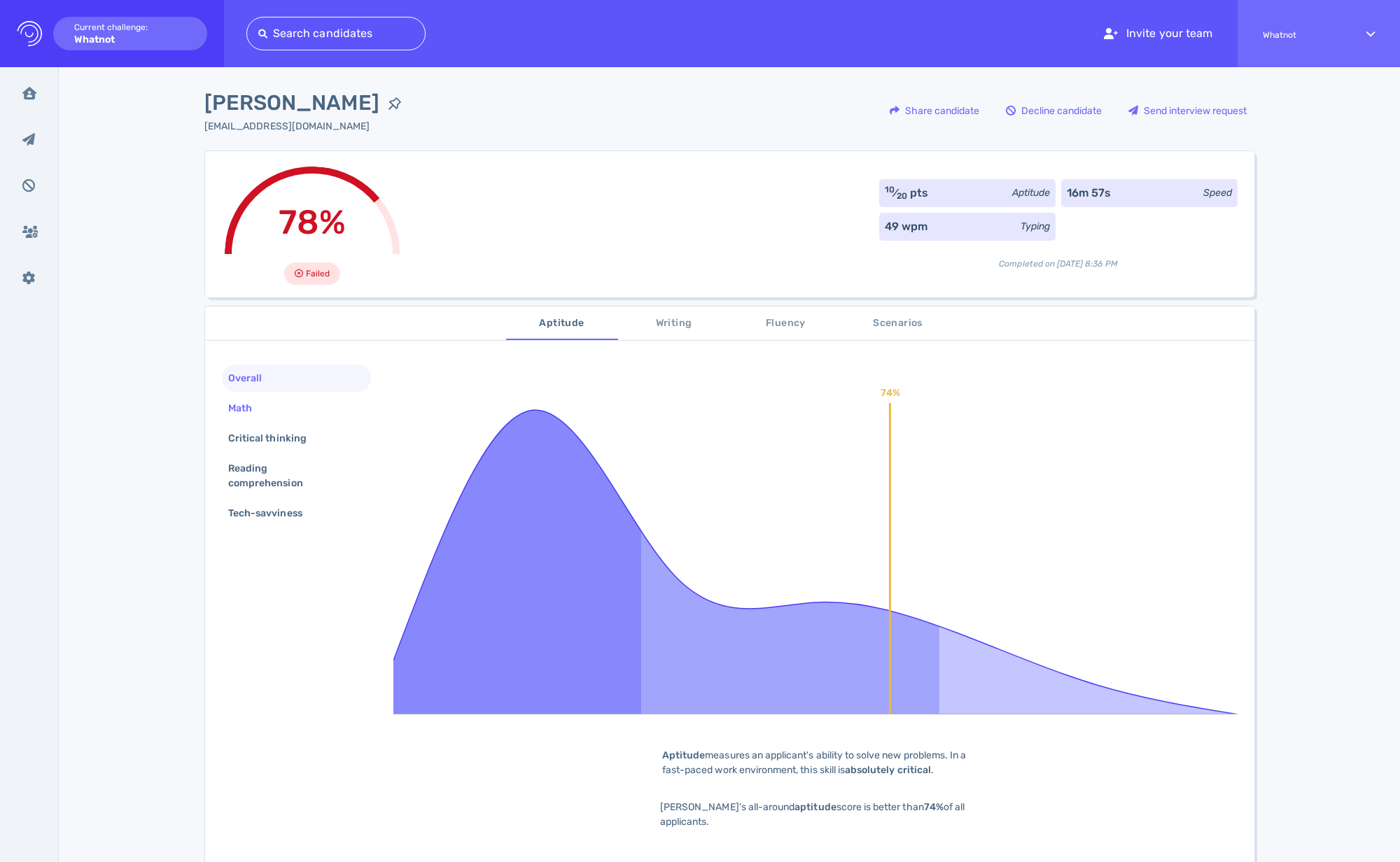
click at [254, 414] on div "Math" at bounding box center [247, 407] width 44 height 20
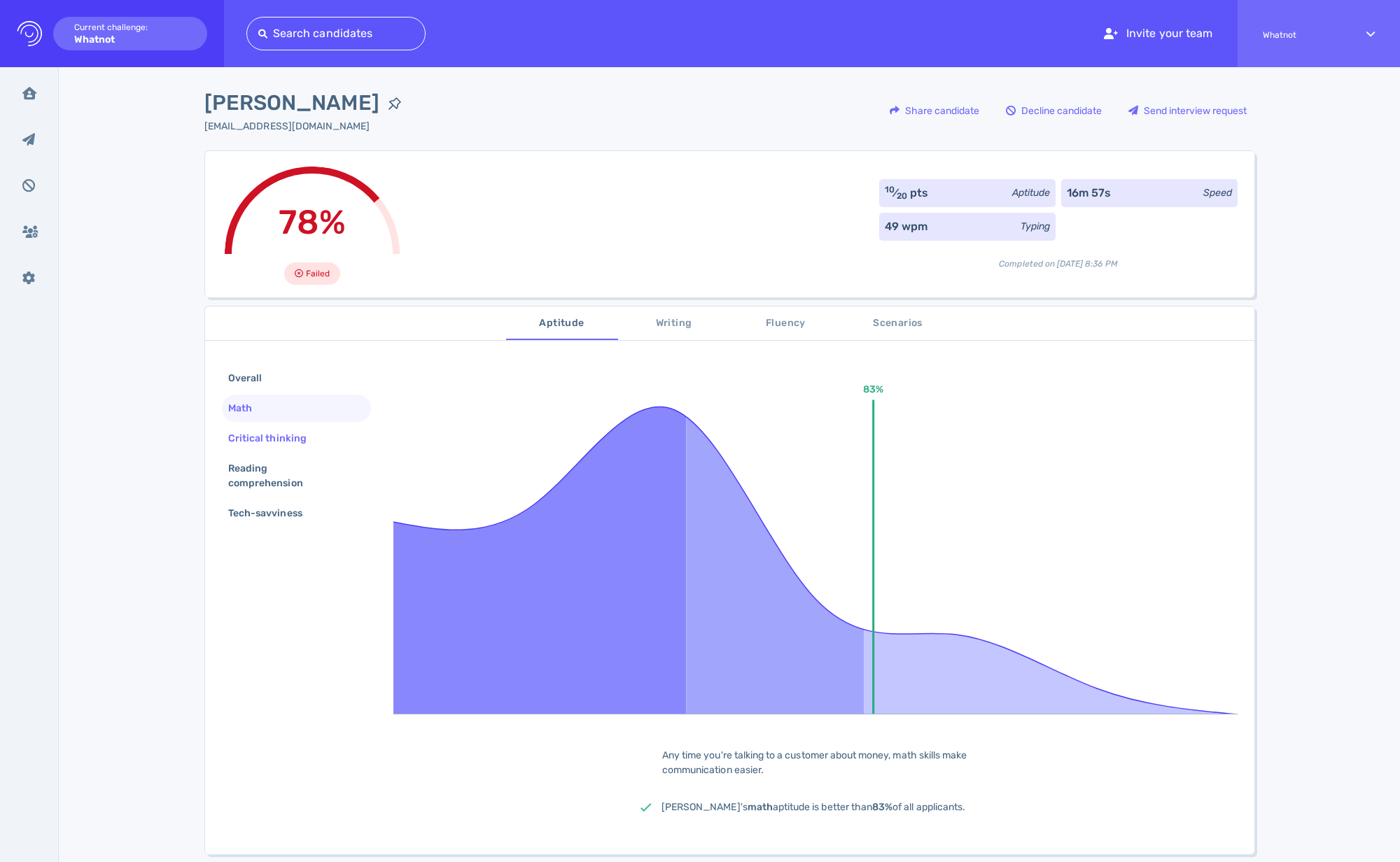
click at [245, 442] on div "Critical thinking" at bounding box center [274, 438] width 98 height 20
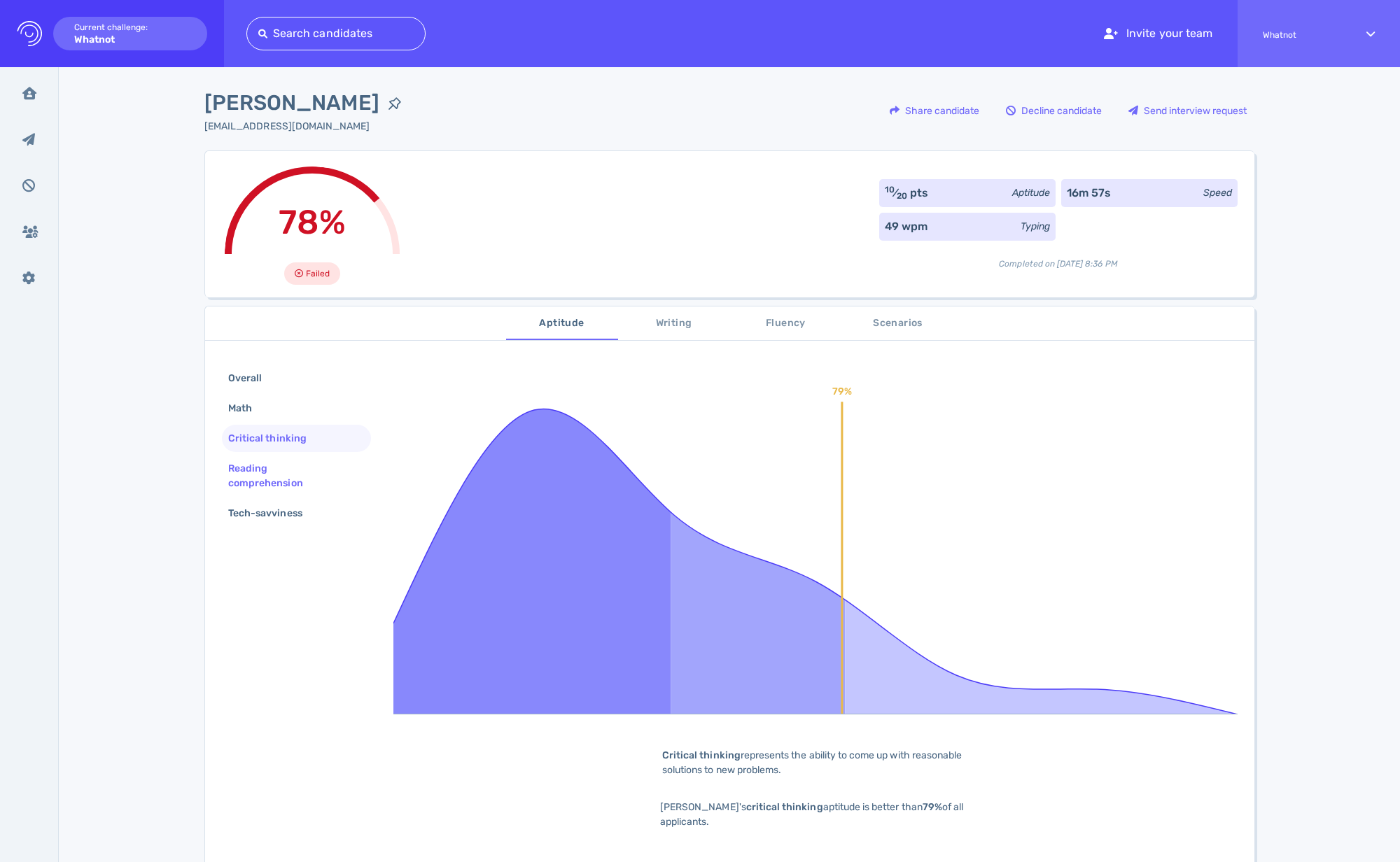
click at [244, 458] on div "Reading comprehension" at bounding box center [291, 476] width 131 height 35
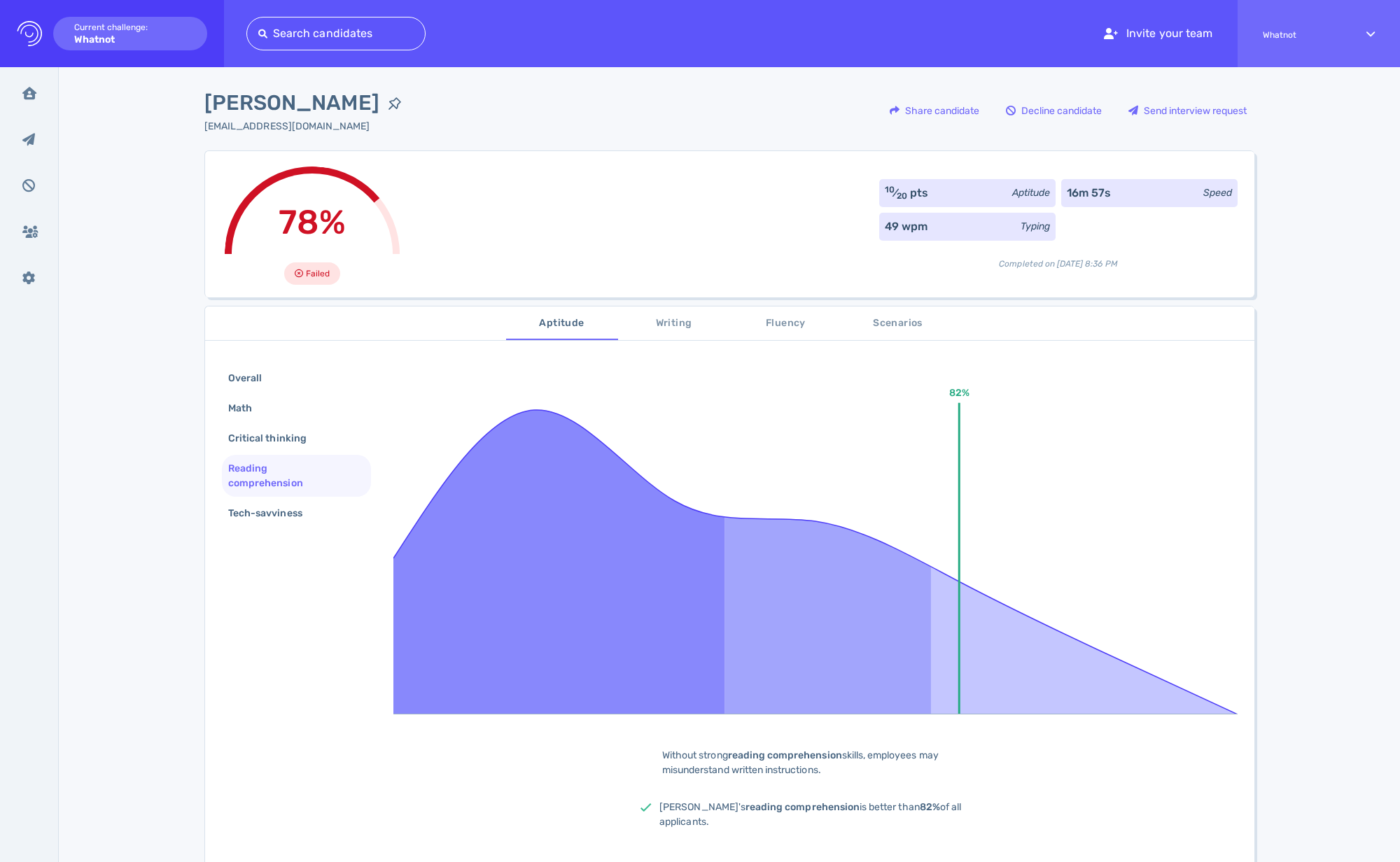
click at [278, 495] on div "Reading comprehension" at bounding box center [296, 476] width 149 height 42
drag, startPoint x: 242, startPoint y: 439, endPoint x: 242, endPoint y: 428, distance: 11.0
click at [241, 439] on div "Critical thinking" at bounding box center [274, 438] width 98 height 20
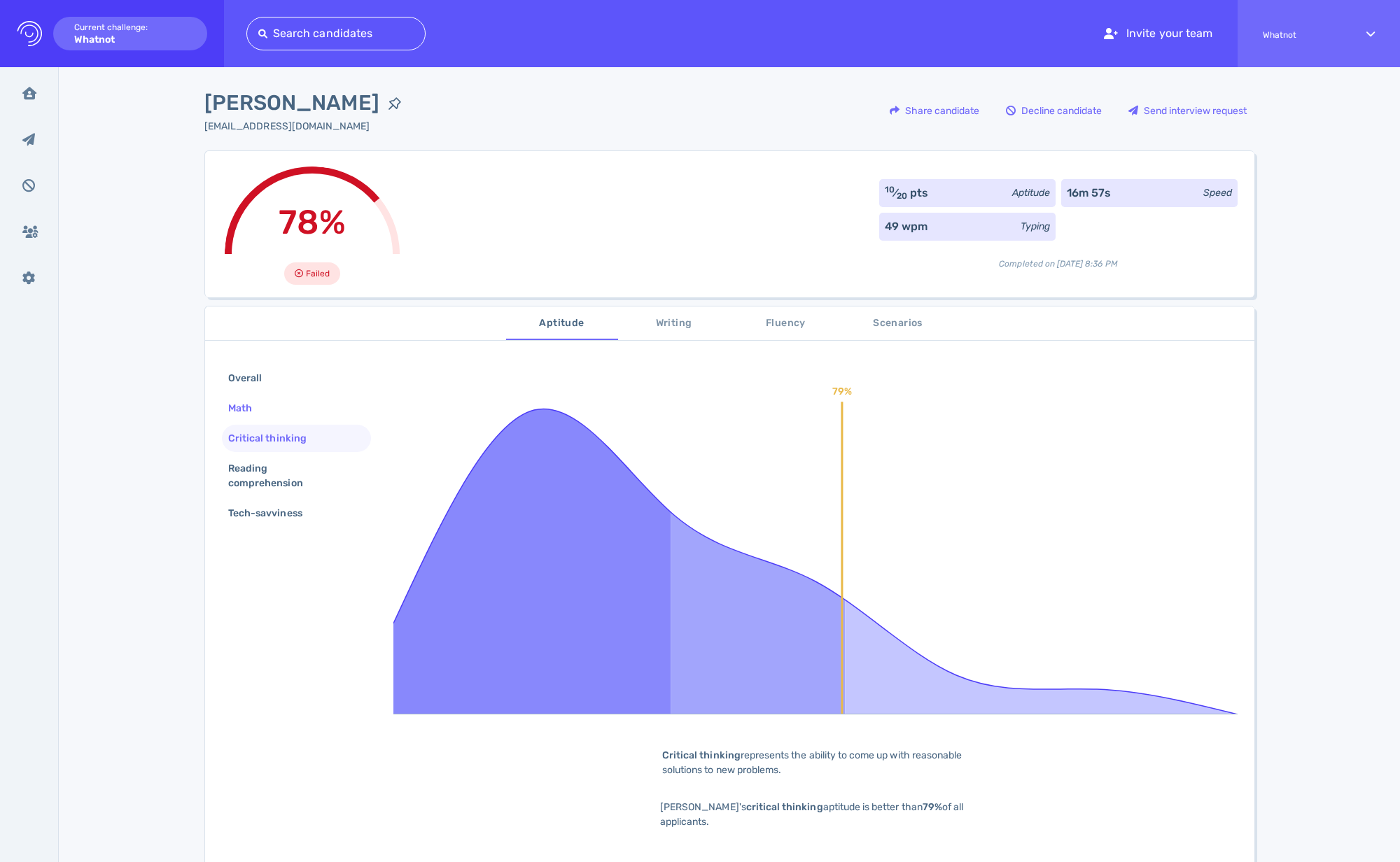
click at [242, 419] on div "Math" at bounding box center [296, 408] width 149 height 27
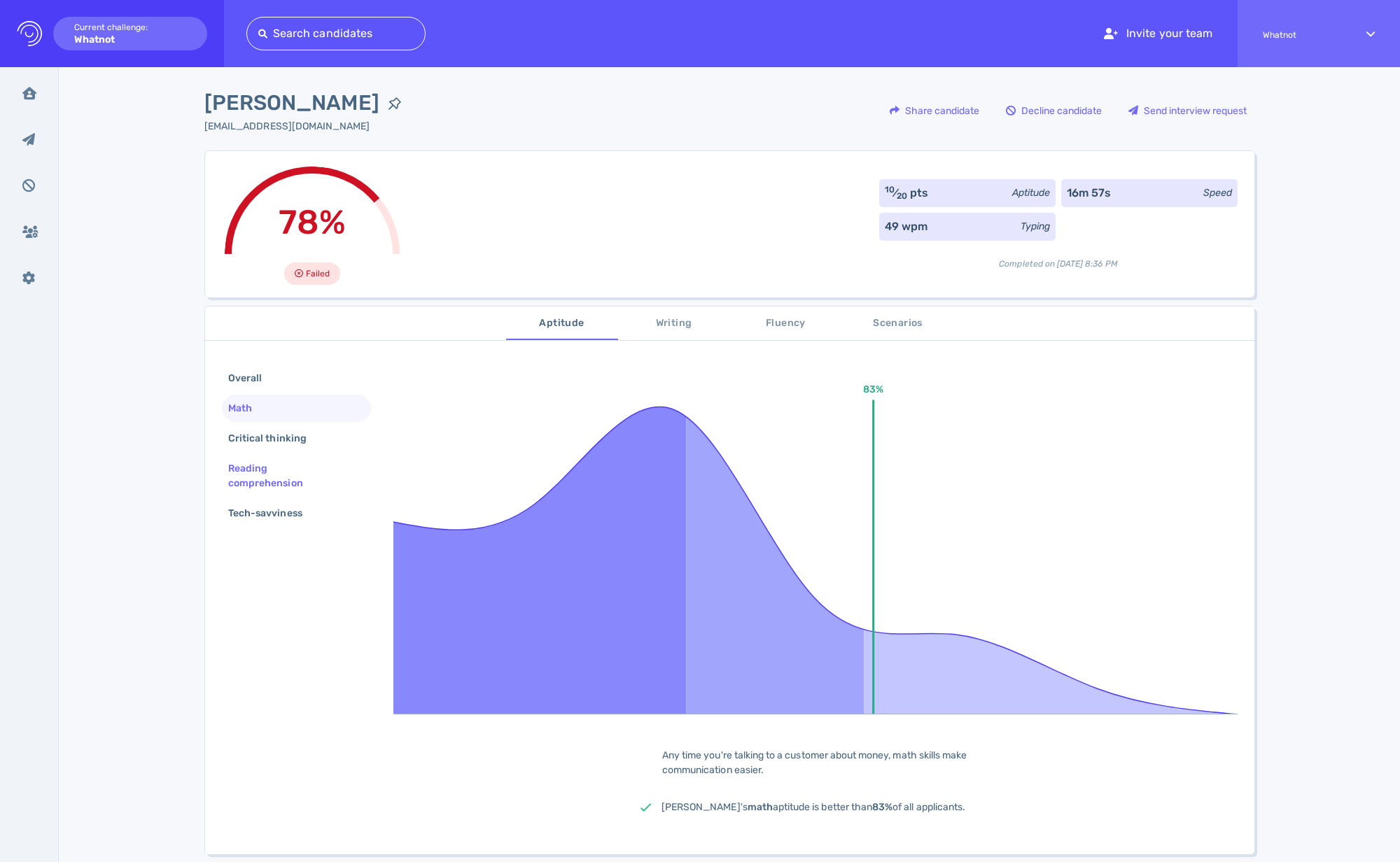
click at [264, 472] on div "Reading comprehension" at bounding box center [291, 476] width 131 height 35
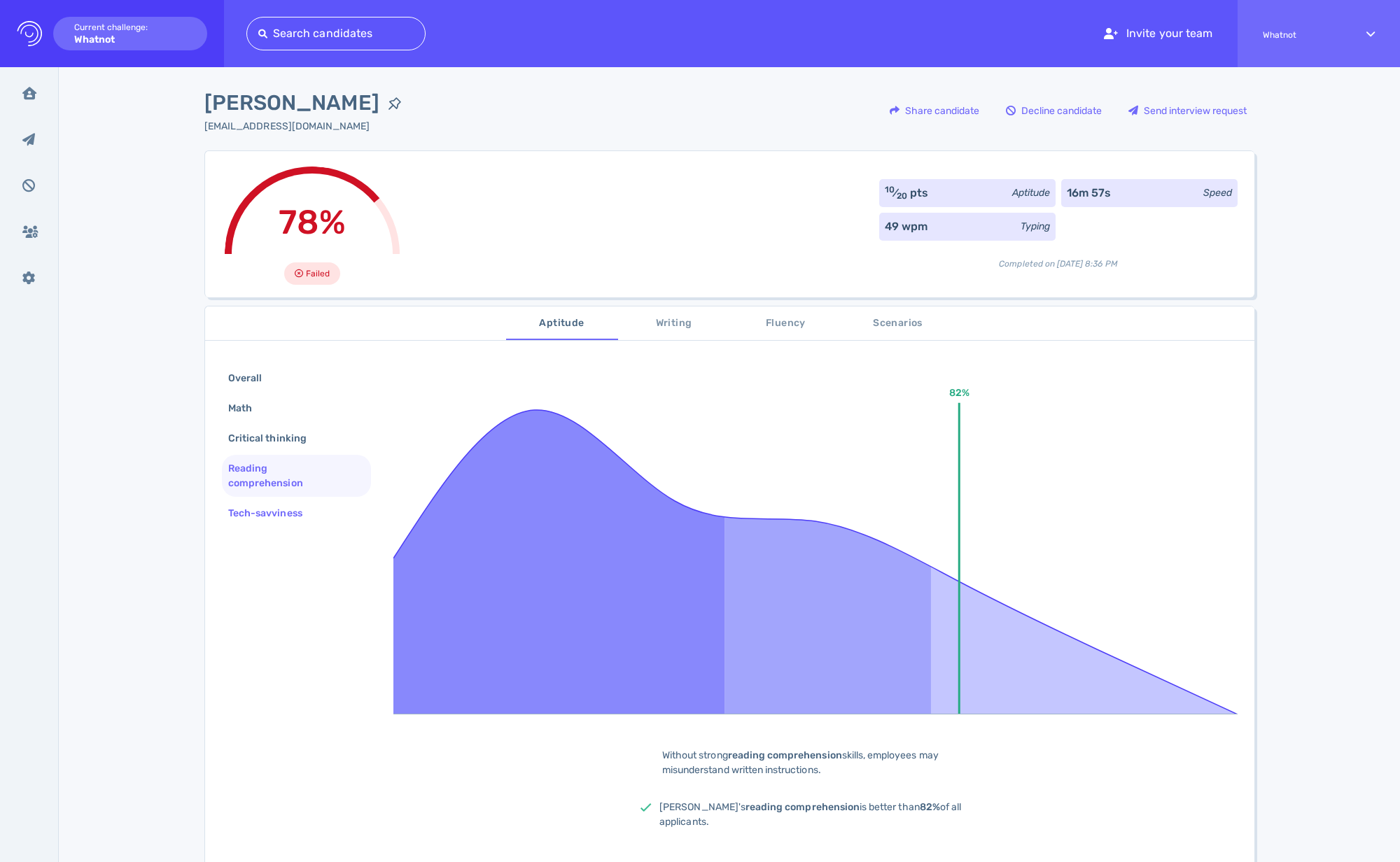
click at [271, 520] on div "Tech-savviness" at bounding box center [272, 512] width 94 height 20
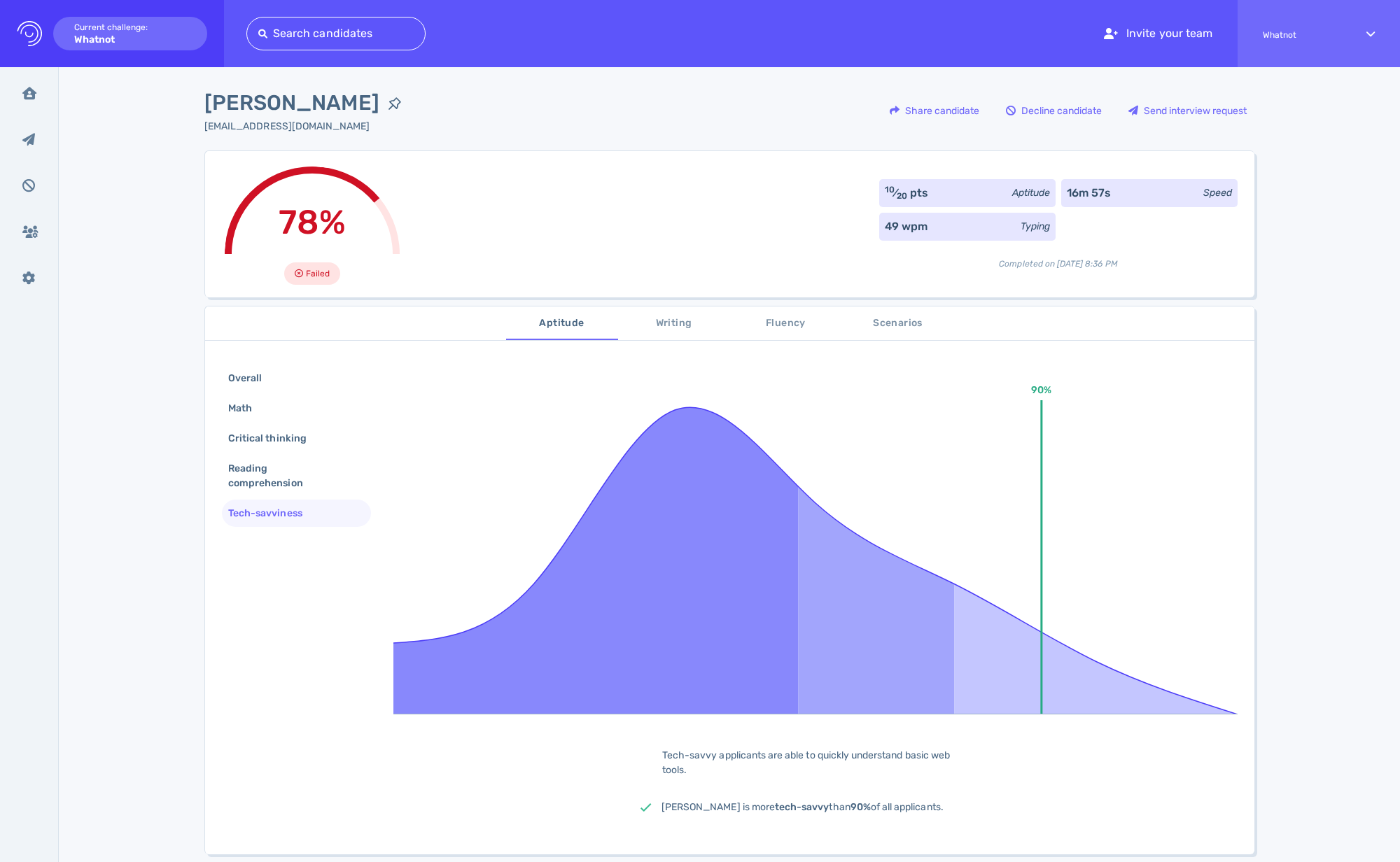
click at [651, 329] on span "Writing" at bounding box center [673, 324] width 95 height 17
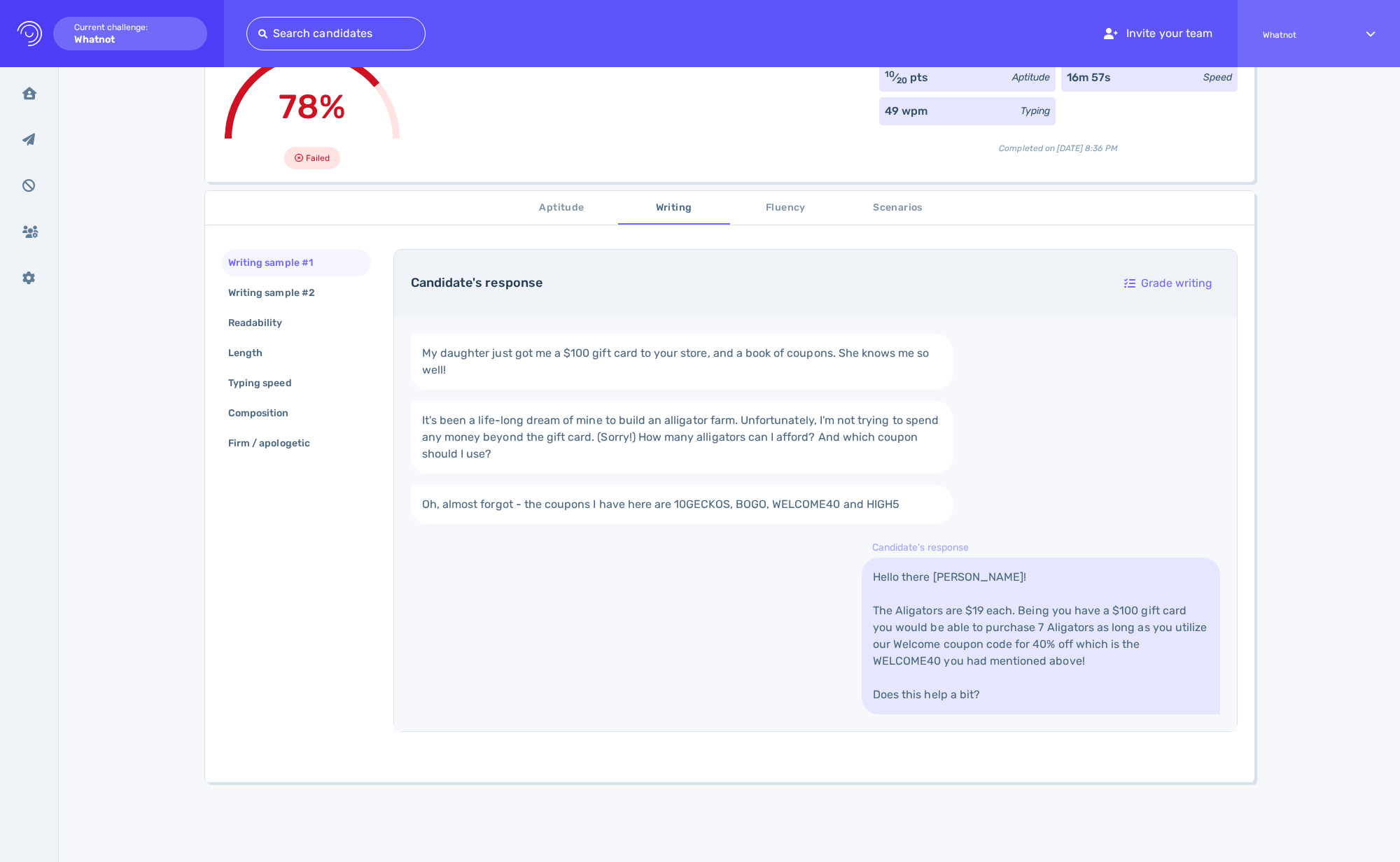
scroll to position [127, 0]
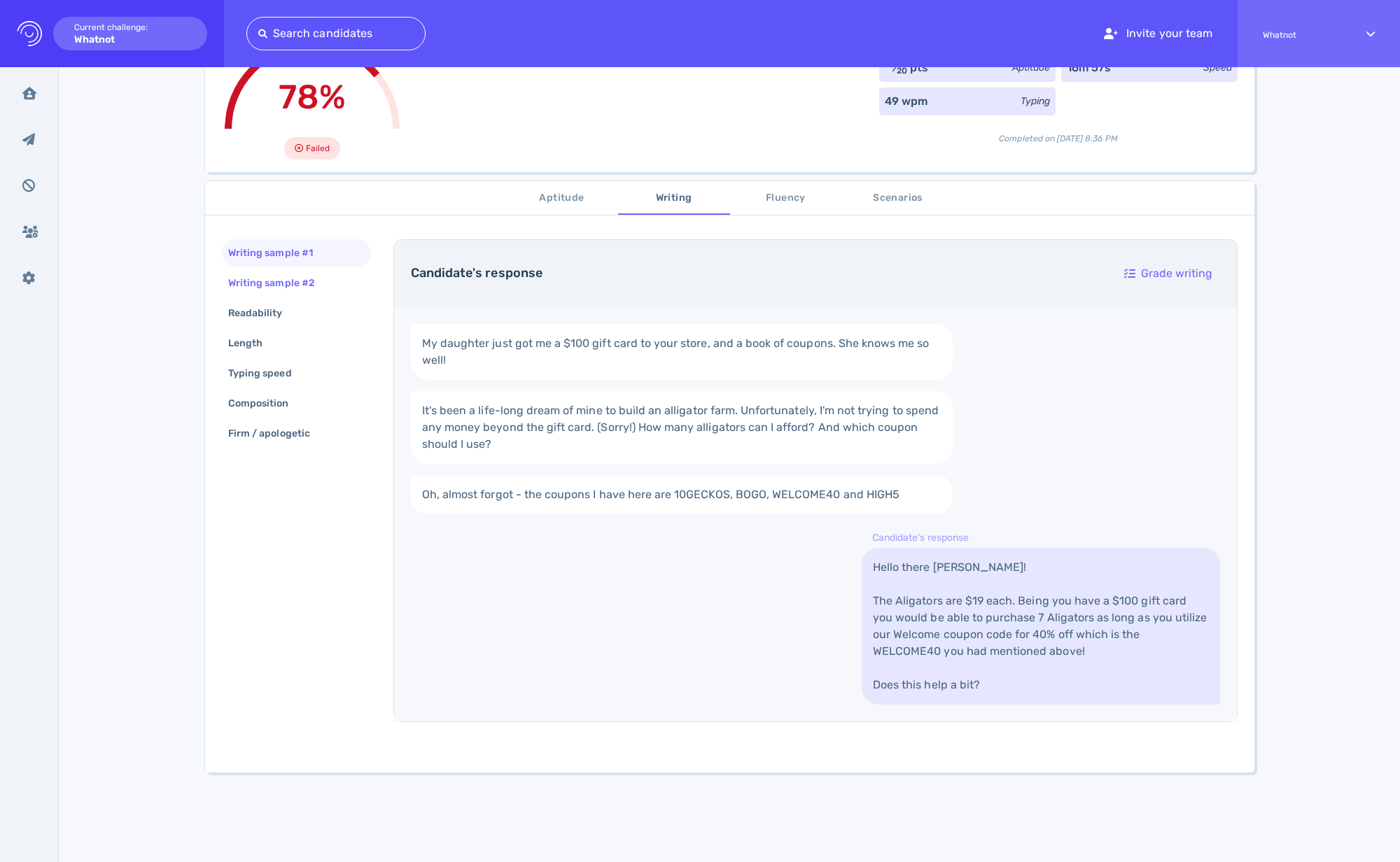
click at [301, 295] on div "Writing sample #2" at bounding box center [296, 282] width 149 height 27
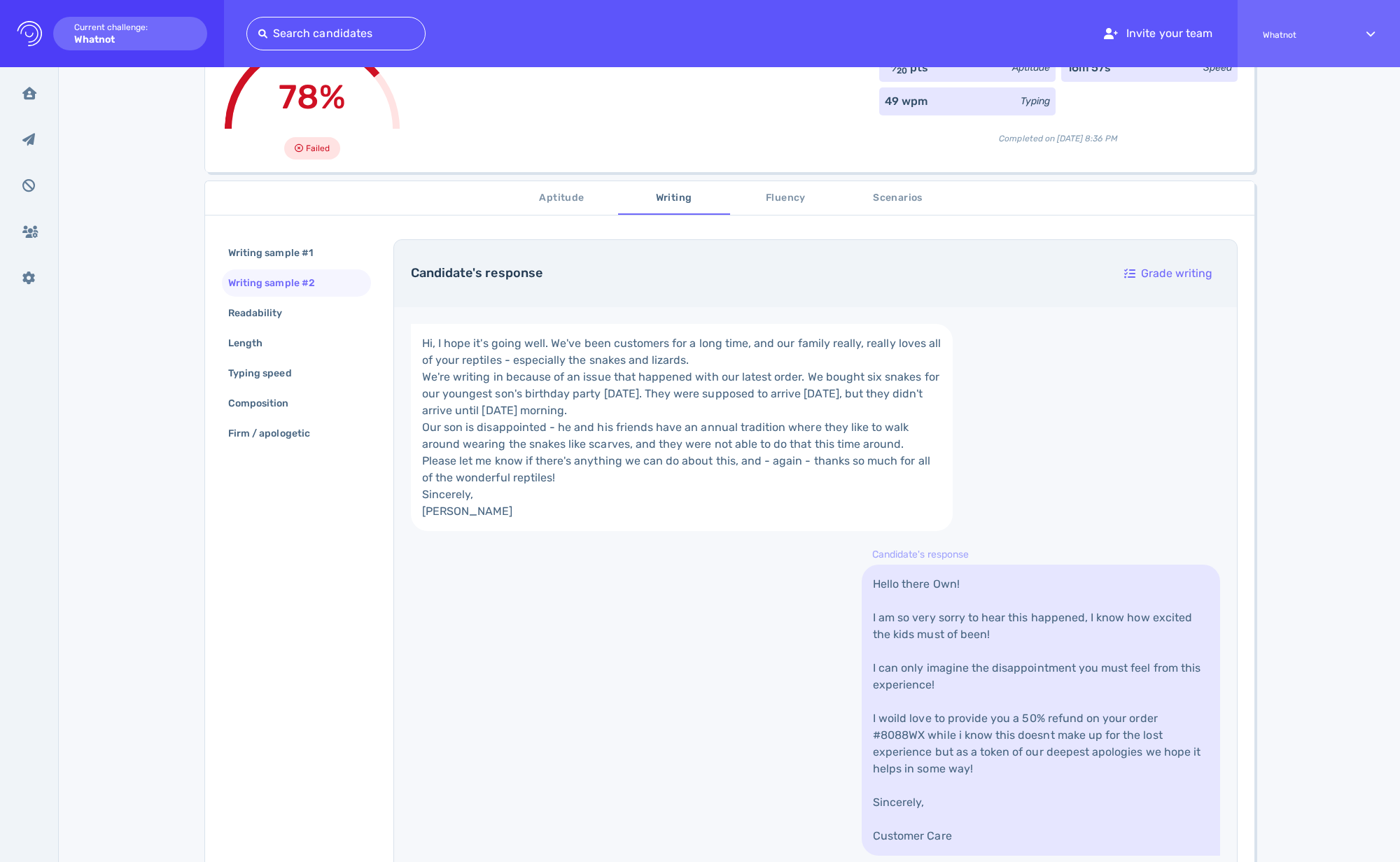
scroll to position [266, 0]
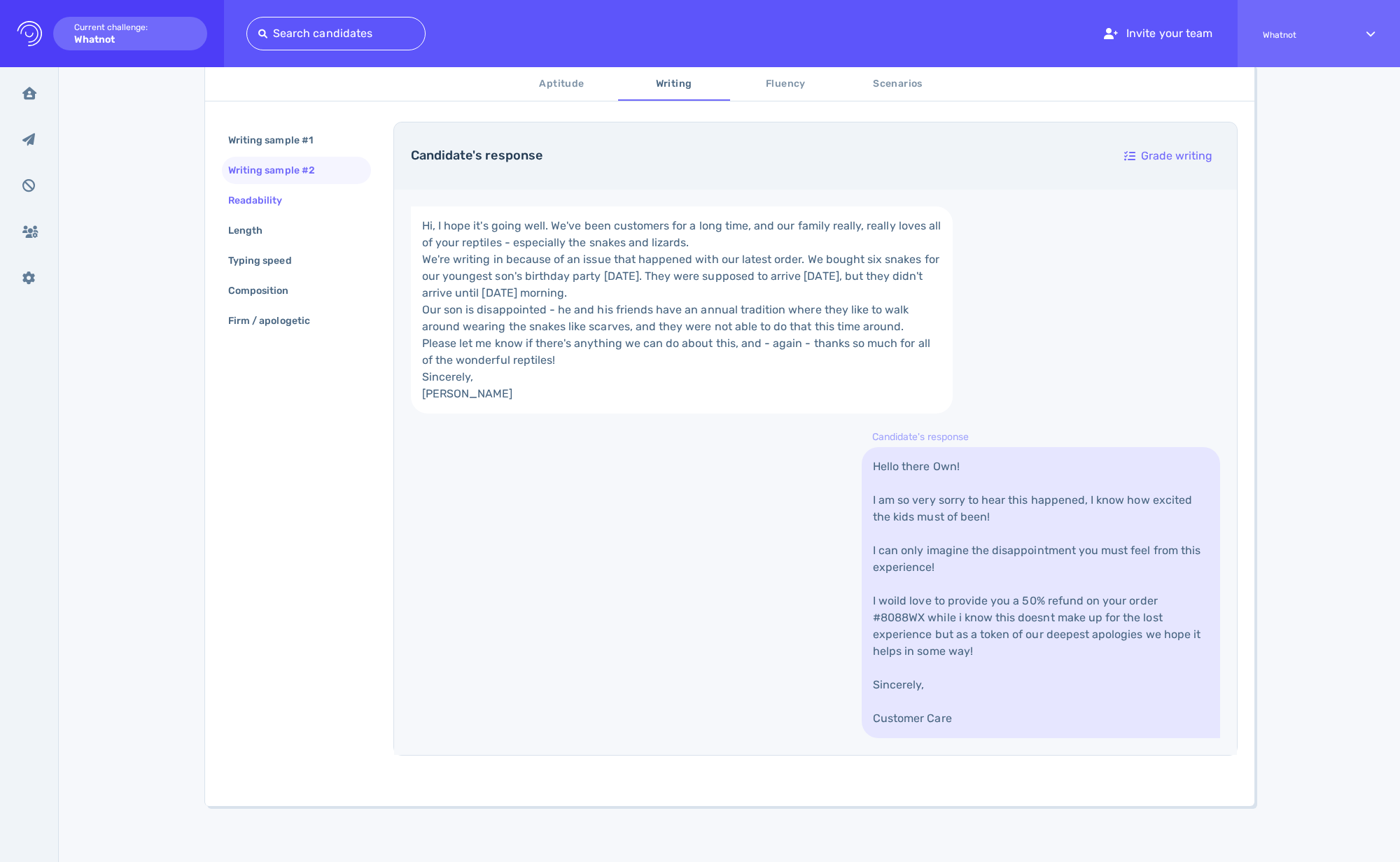
click at [259, 210] on div "Readability" at bounding box center [296, 200] width 149 height 27
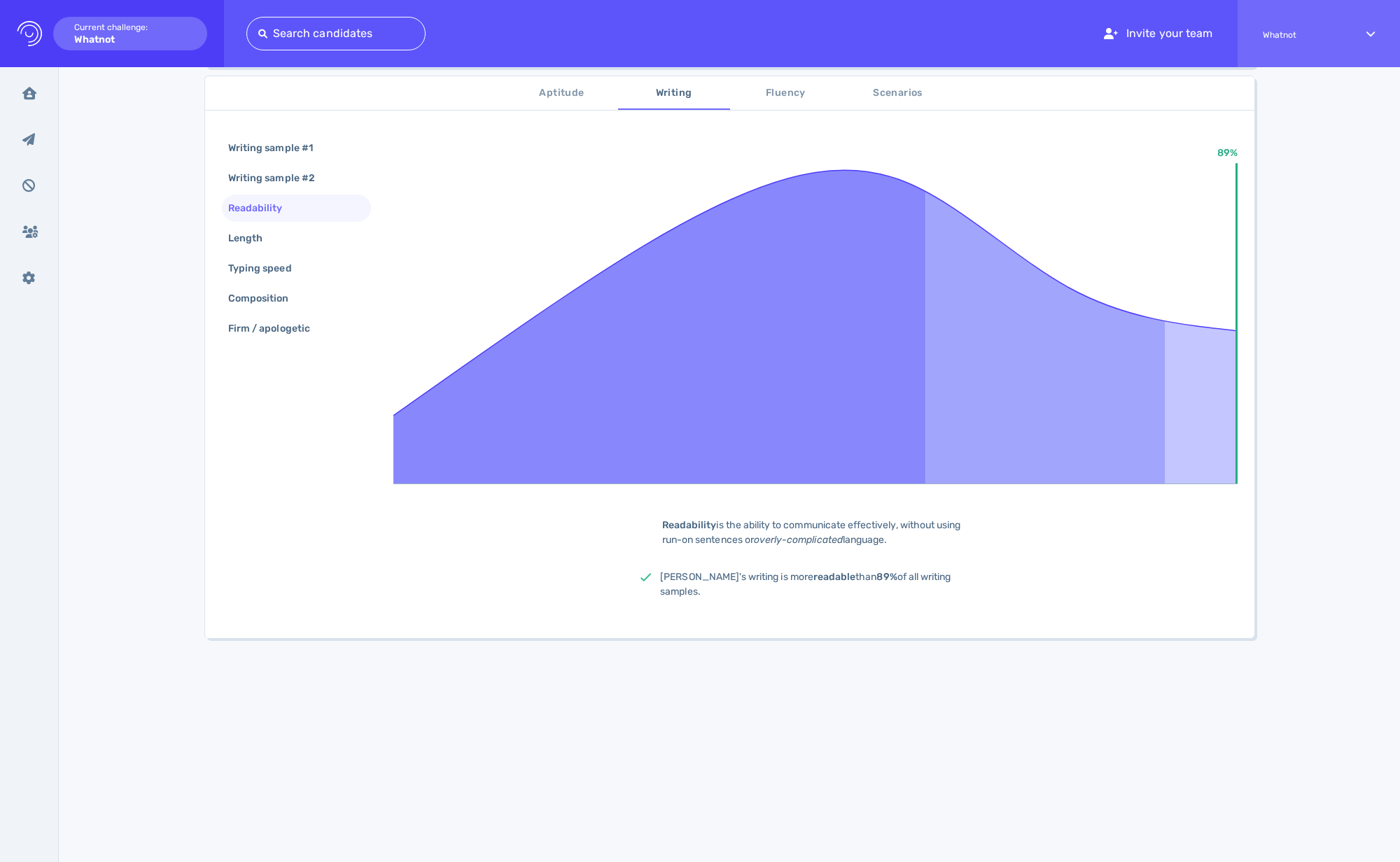
scroll to position [169, 0]
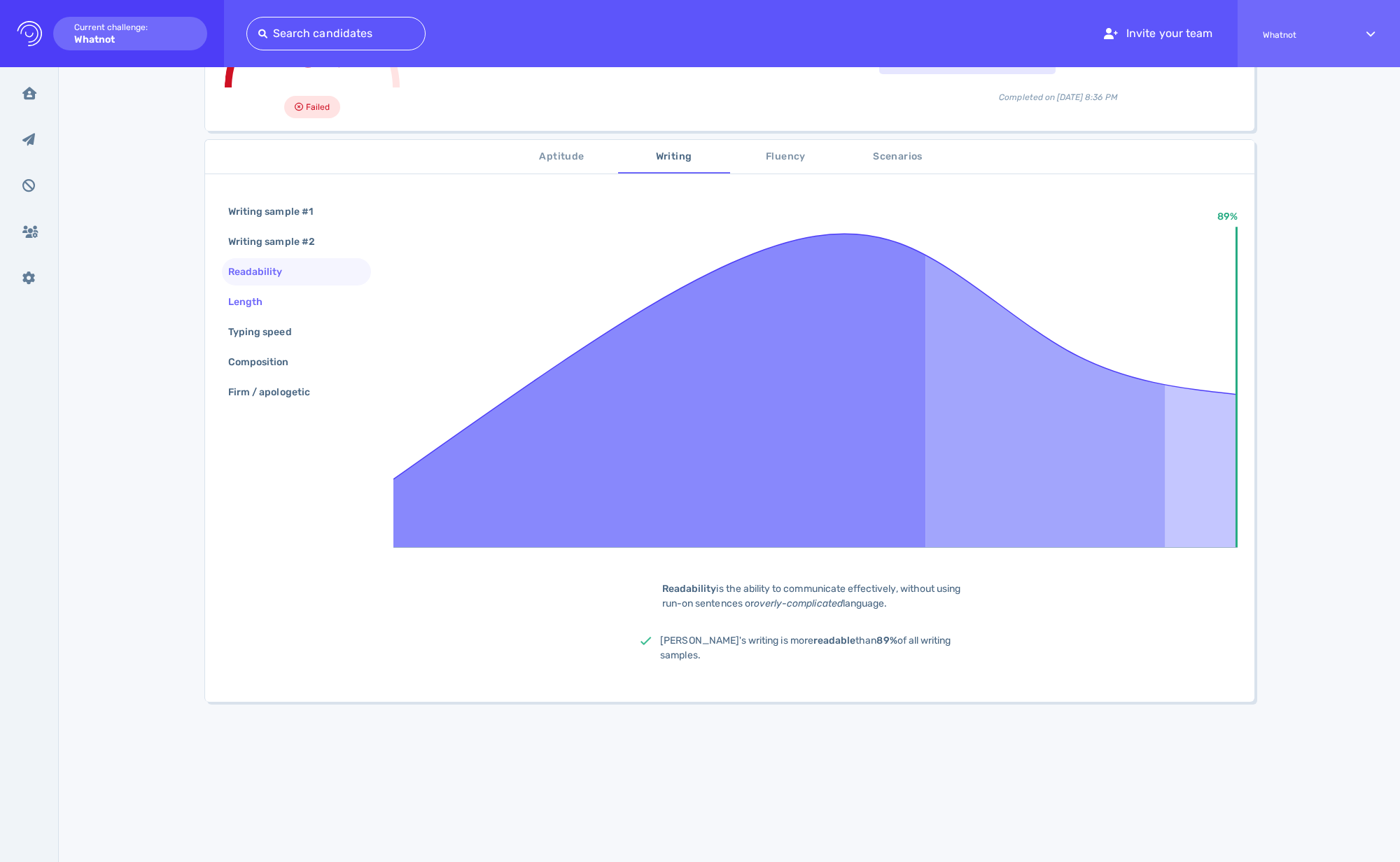
click at [277, 297] on div "Length" at bounding box center [296, 301] width 149 height 27
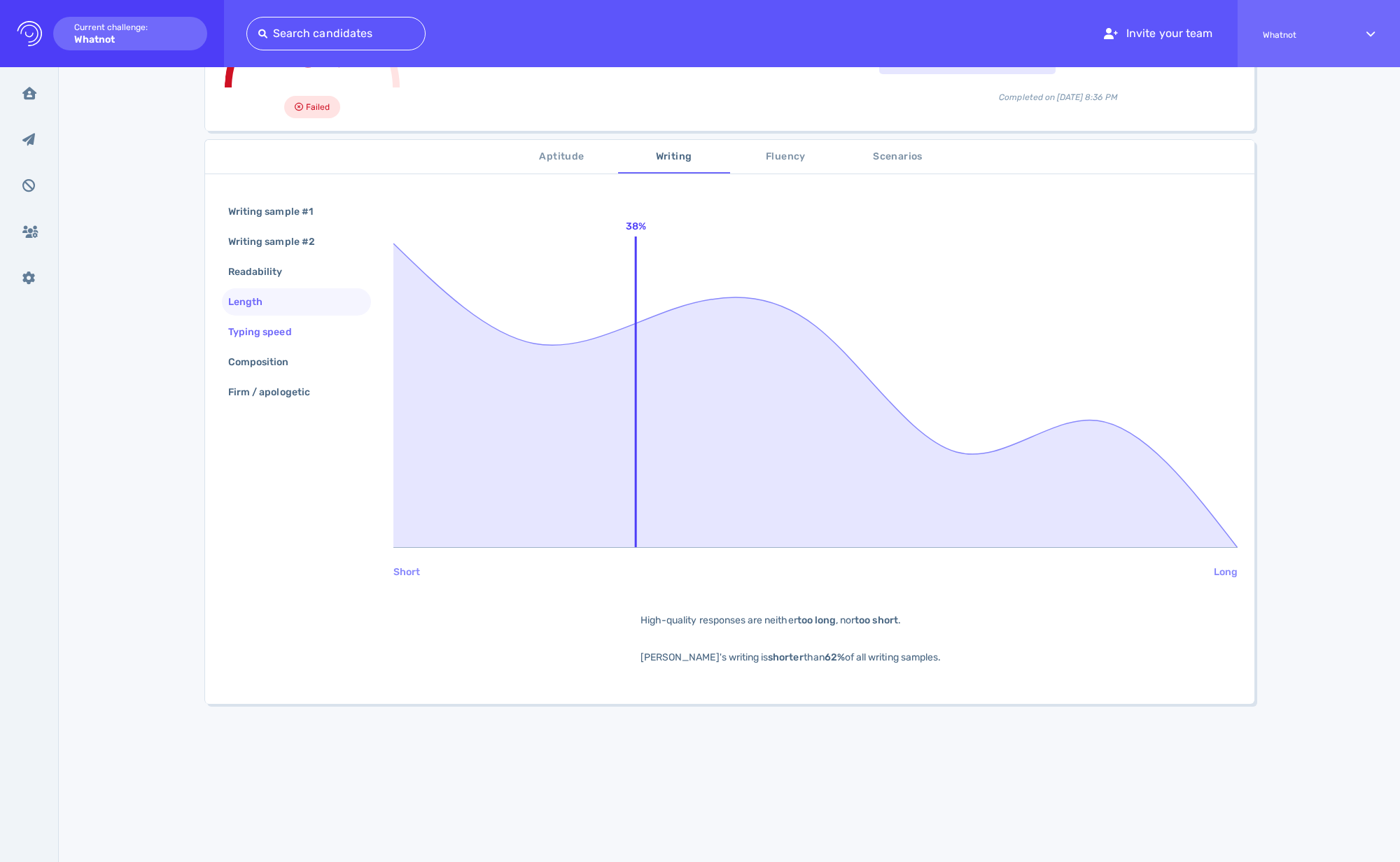
click at [265, 330] on div "Typing speed" at bounding box center [267, 332] width 83 height 20
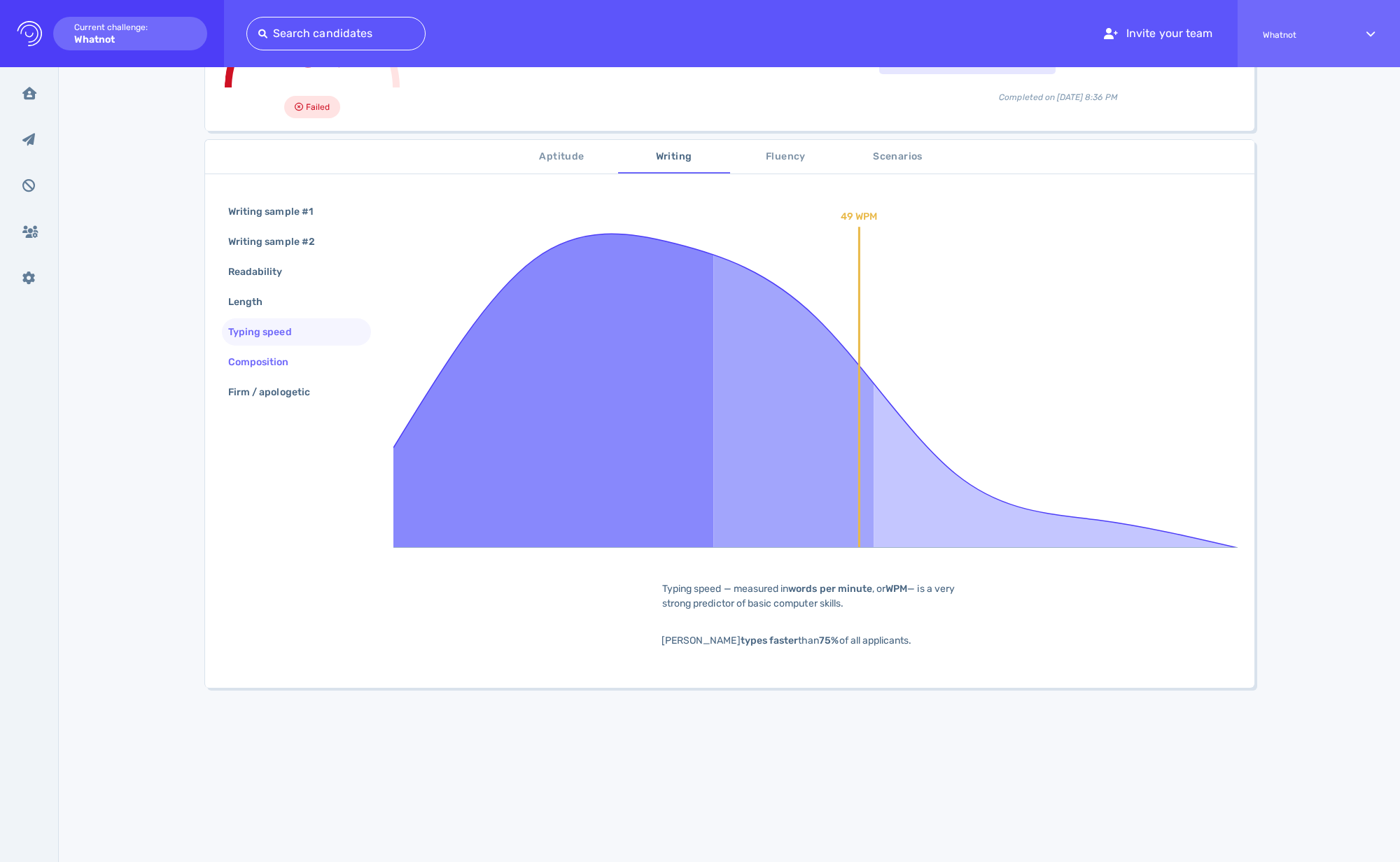
click at [261, 358] on div "Composition" at bounding box center [265, 362] width 81 height 20
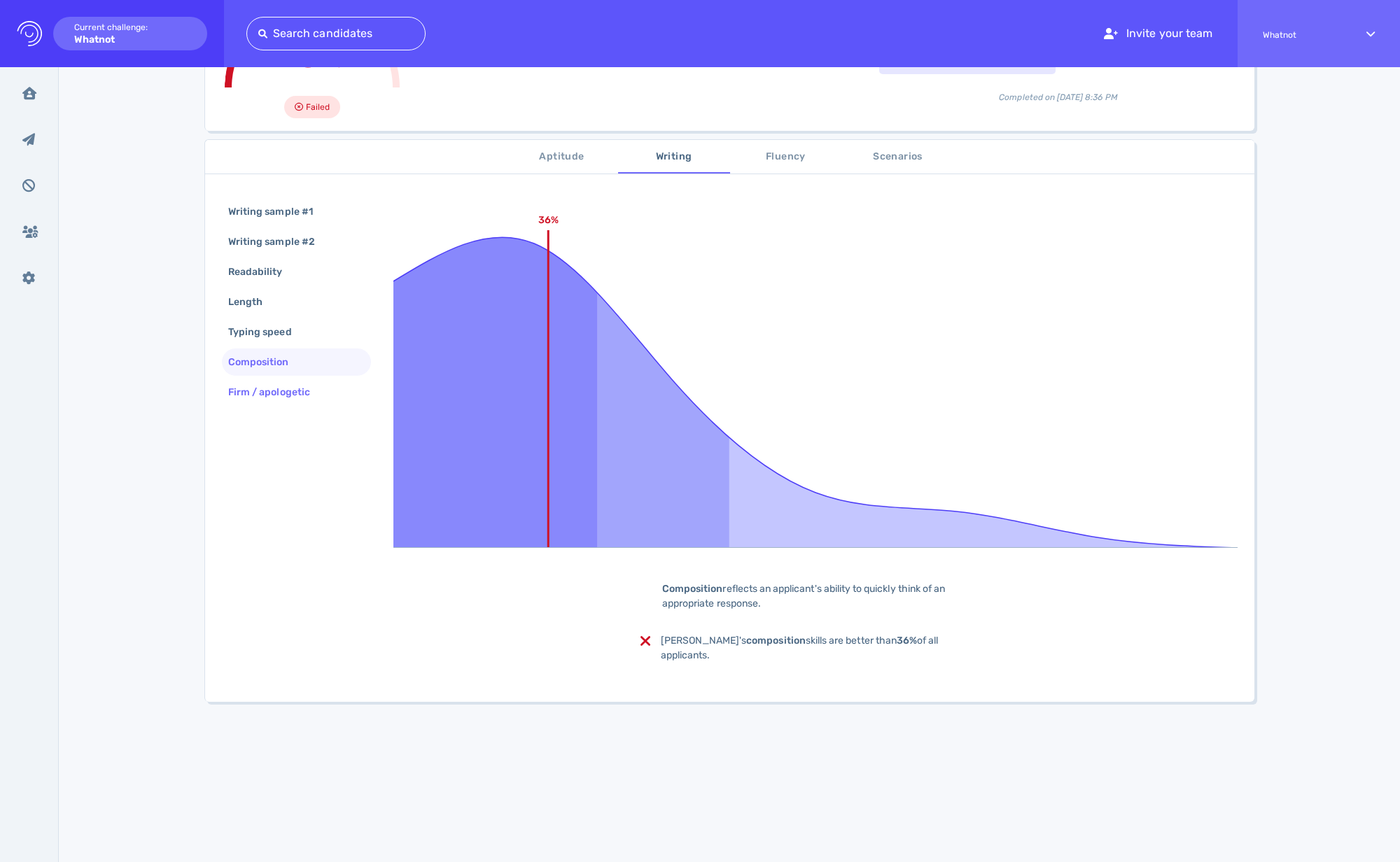
click at [261, 388] on div "Firm / apologetic" at bounding box center [276, 391] width 101 height 20
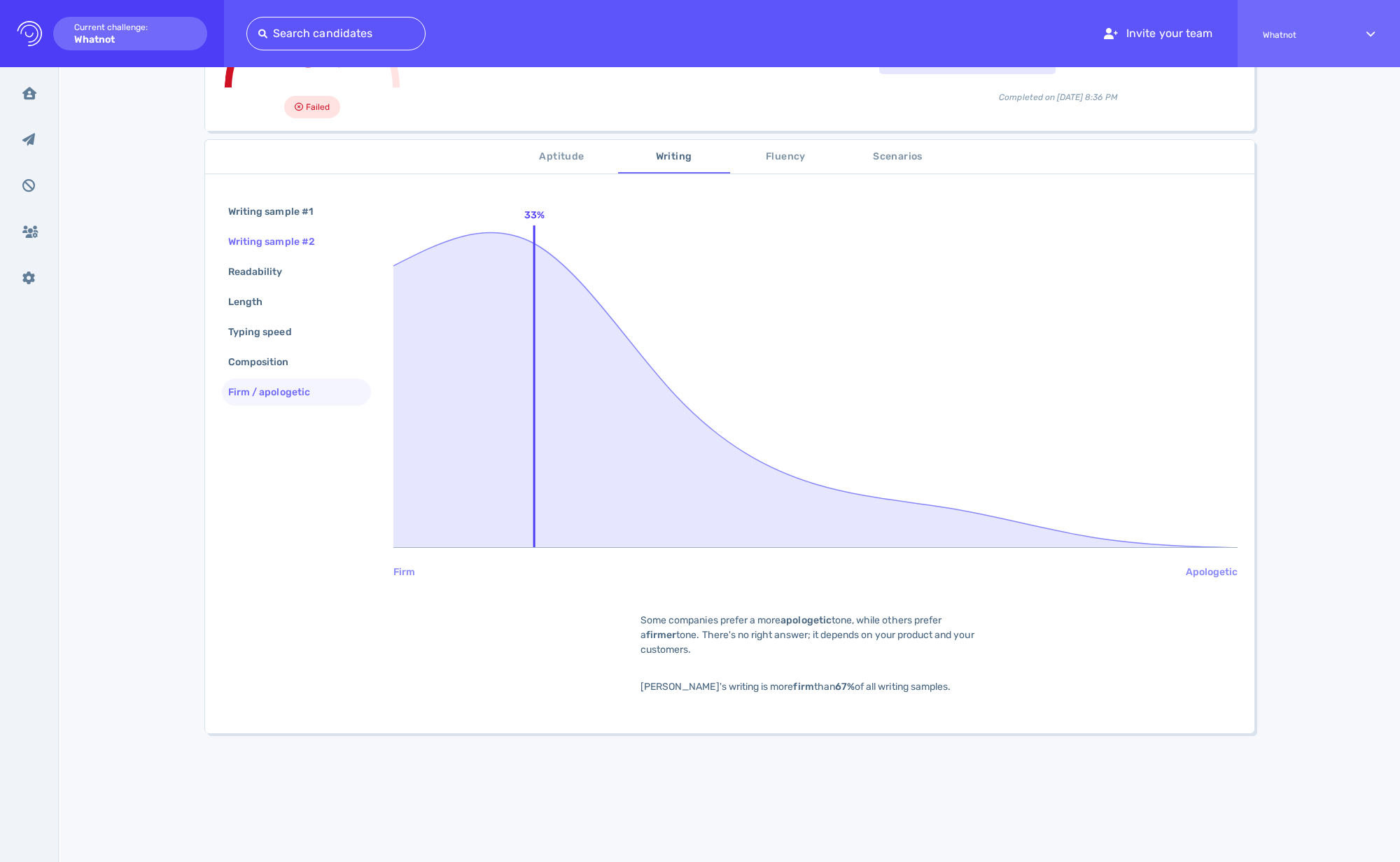
click at [269, 242] on div "Writing sample #2" at bounding box center [278, 242] width 106 height 20
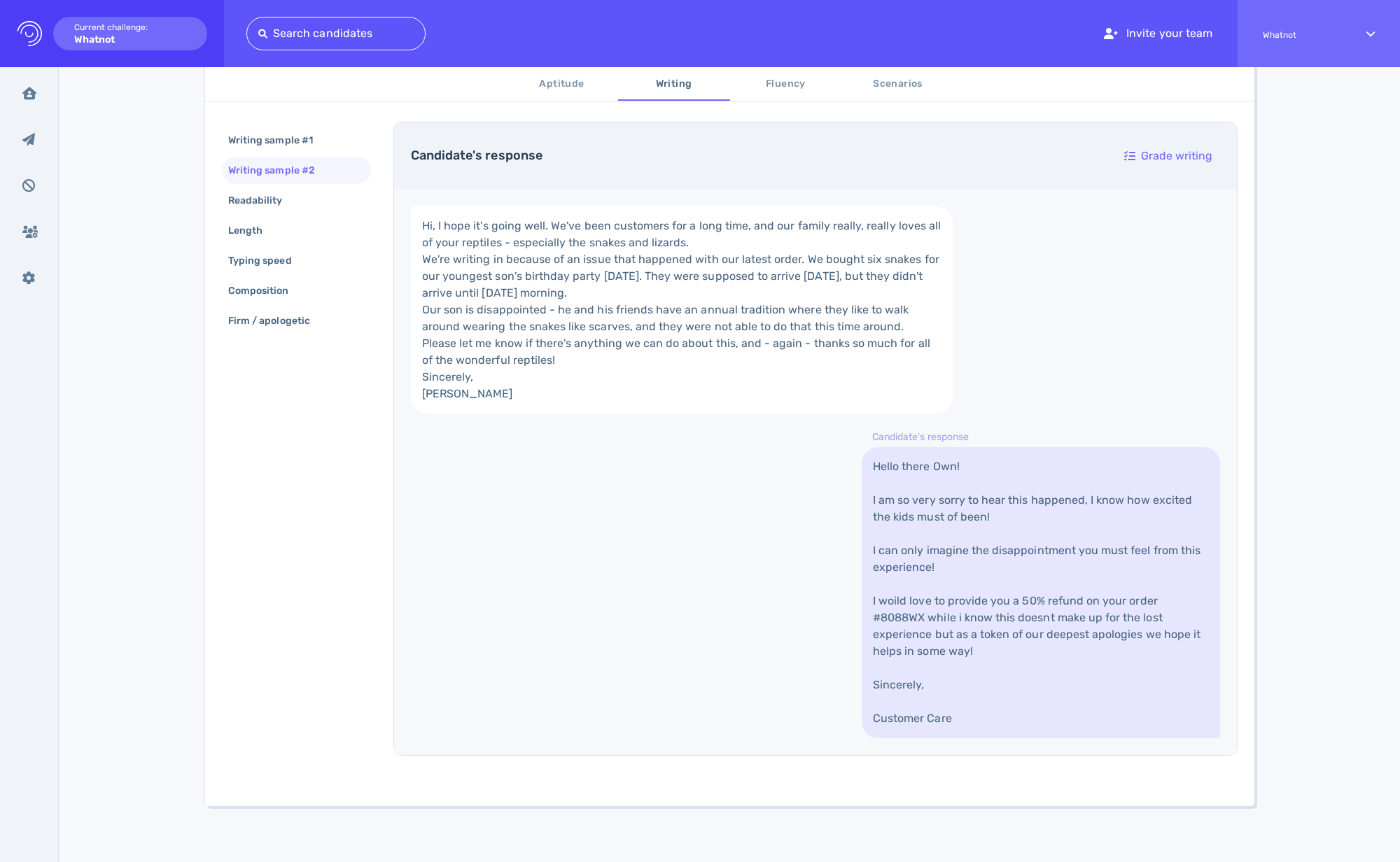
scroll to position [352, 0]
click at [294, 136] on div "Writing sample #1" at bounding box center [278, 139] width 104 height 20
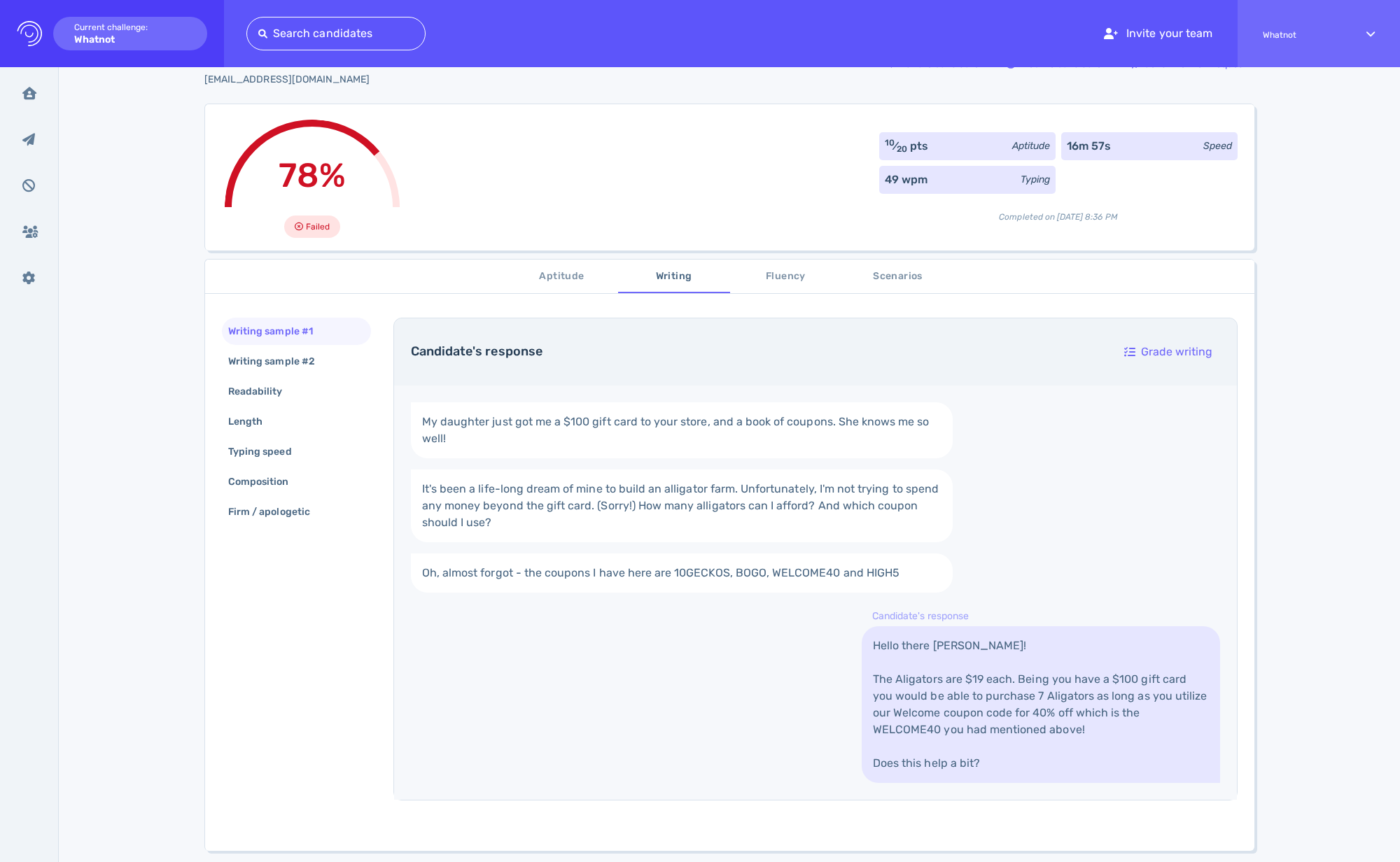
scroll to position [30, 0]
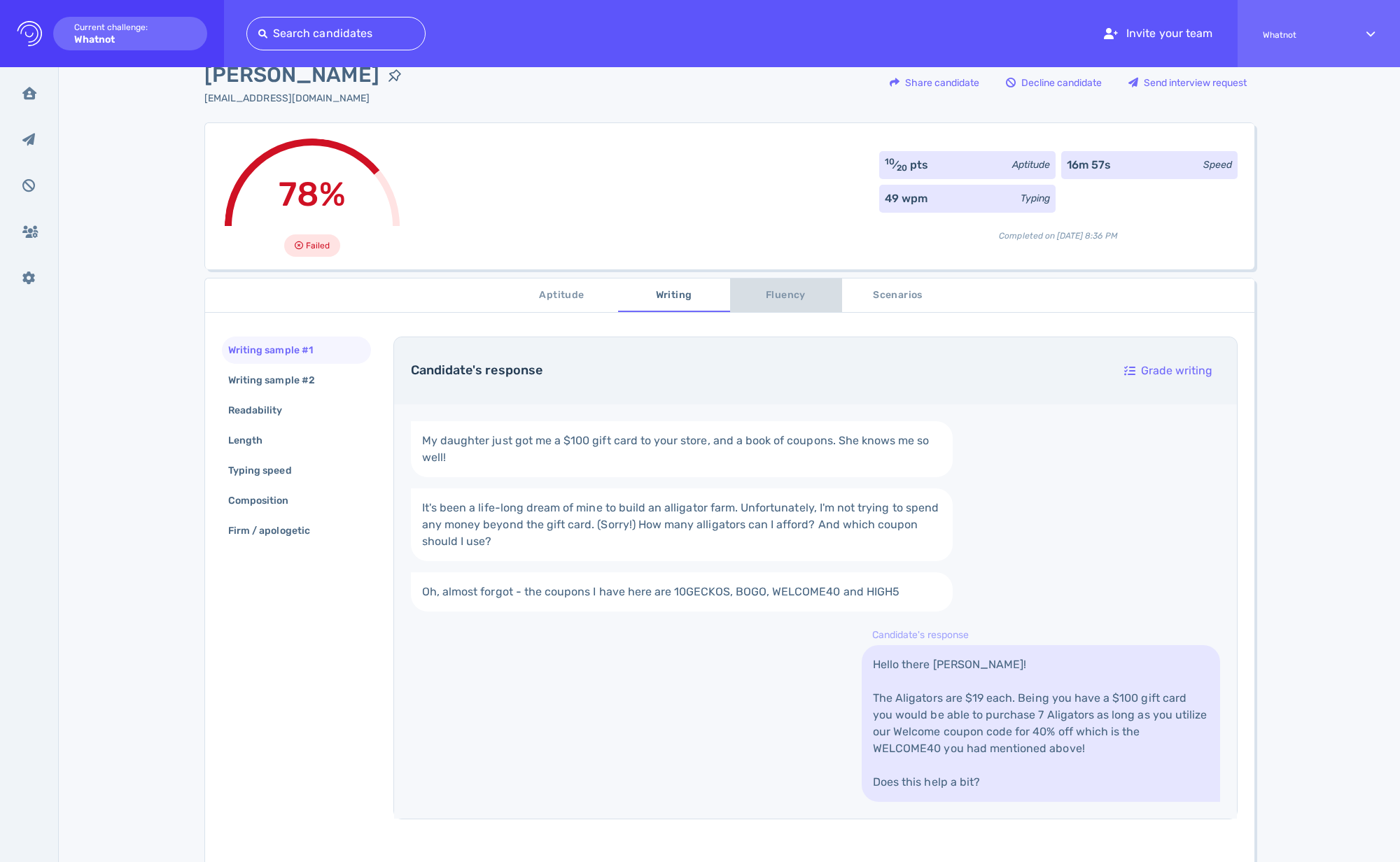
click at [777, 279] on button "Fluency" at bounding box center [786, 295] width 112 height 33
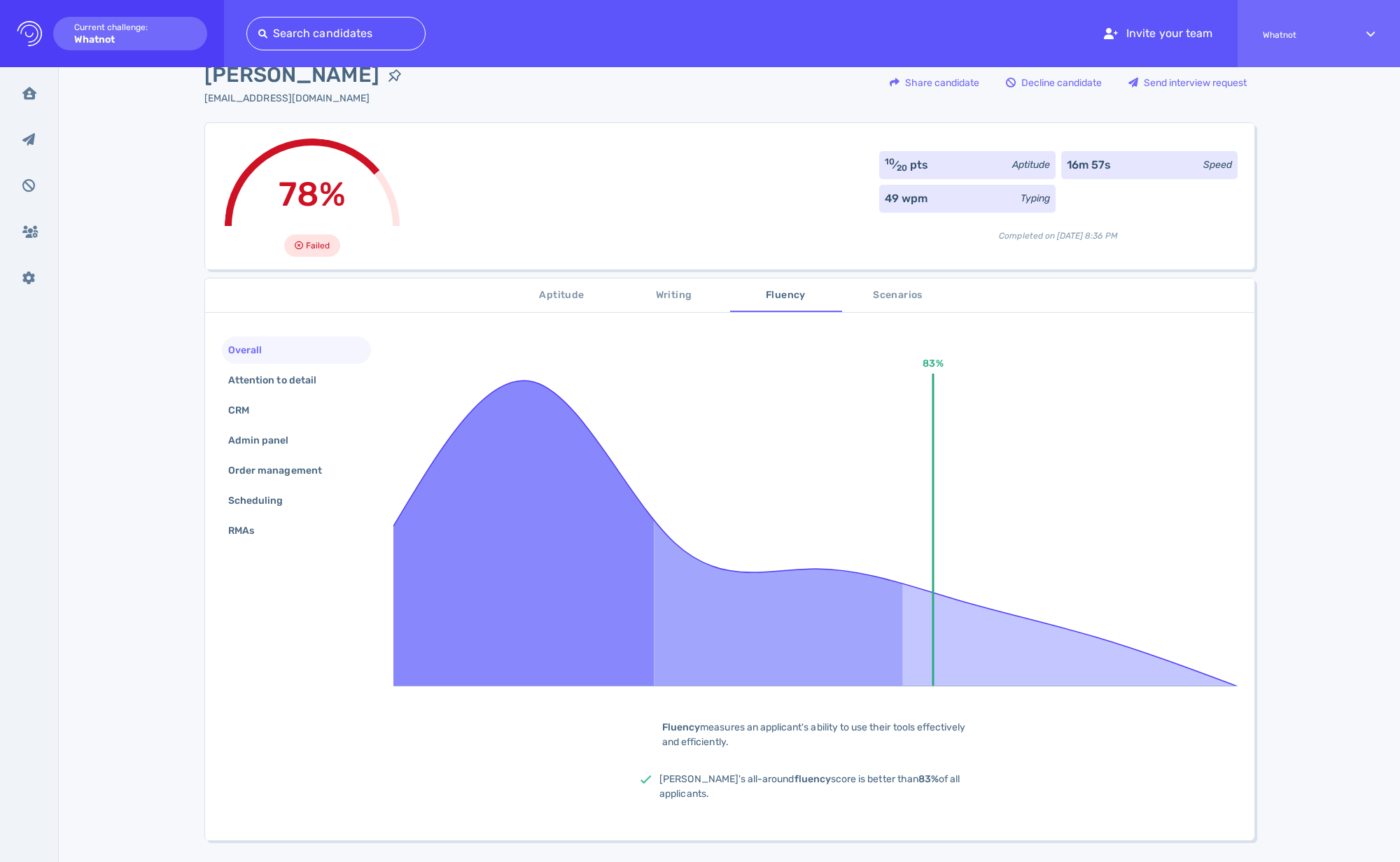
click at [278, 395] on div "Overall Attention to detail CRM Admin panel Order management Scheduling RMAs" at bounding box center [296, 441] width 149 height 210
click at [285, 384] on div "Attention to detail" at bounding box center [279, 380] width 108 height 20
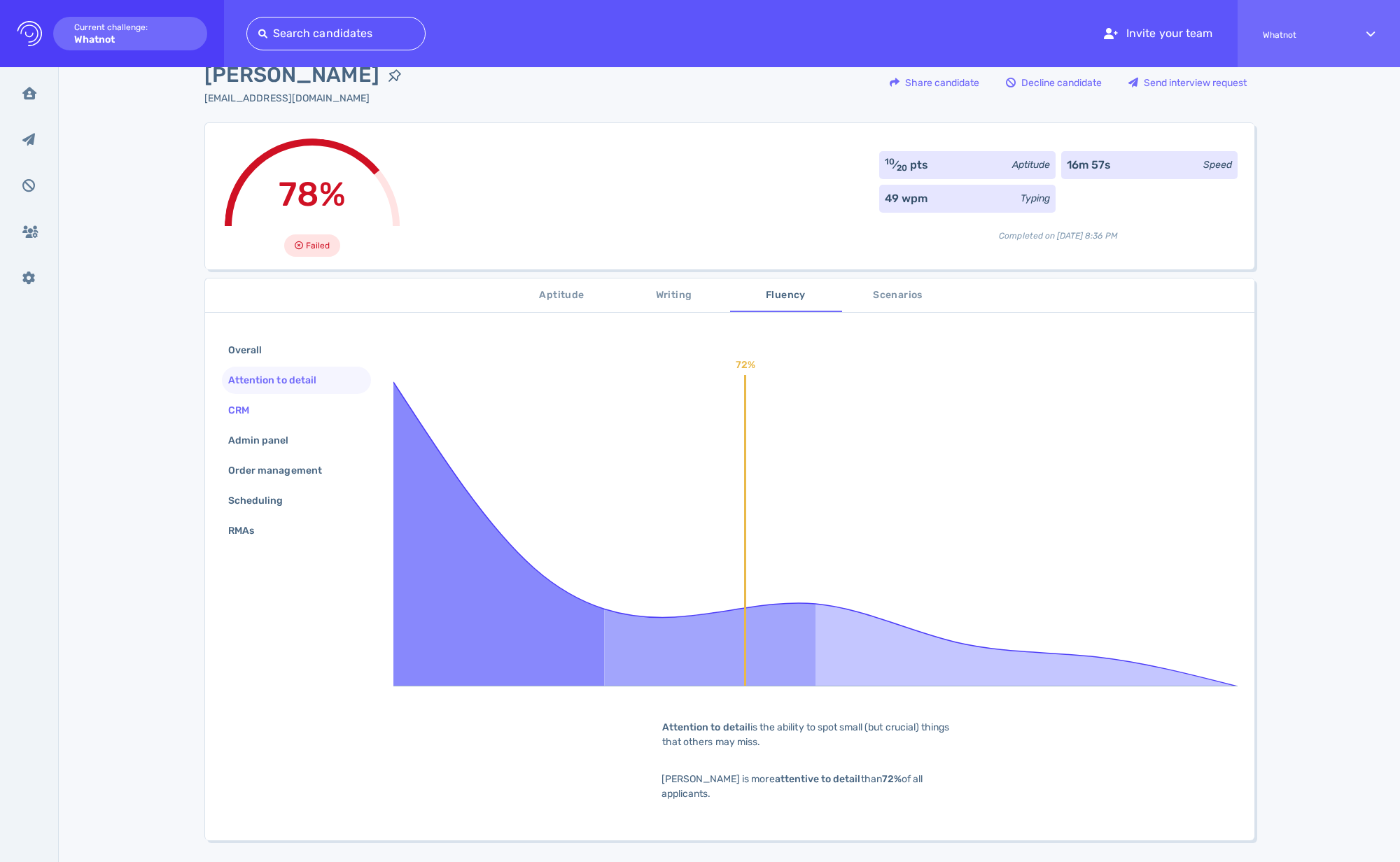
click at [264, 413] on div "CRM" at bounding box center [296, 410] width 149 height 27
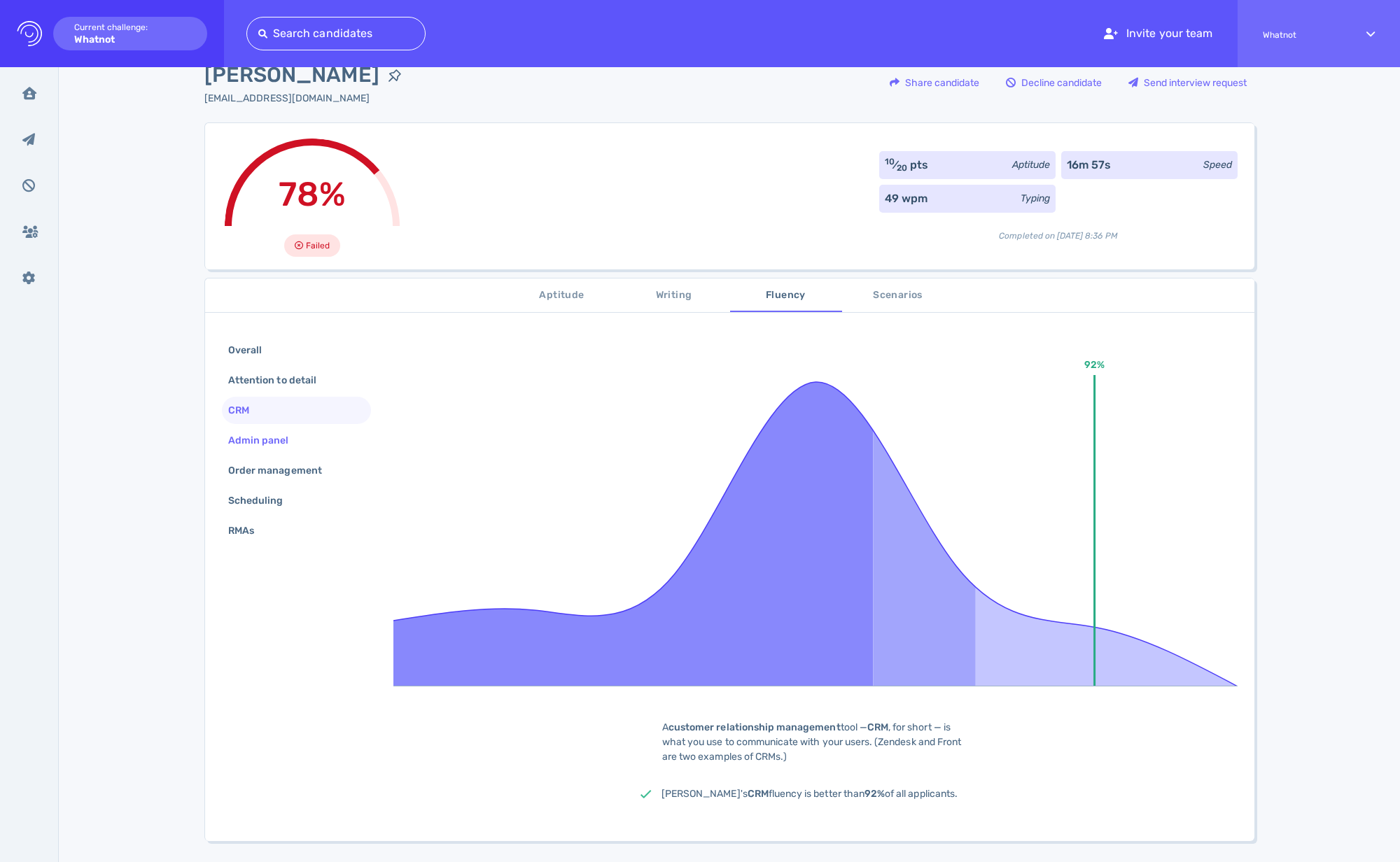
click at [269, 436] on div "Admin panel" at bounding box center [265, 440] width 81 height 20
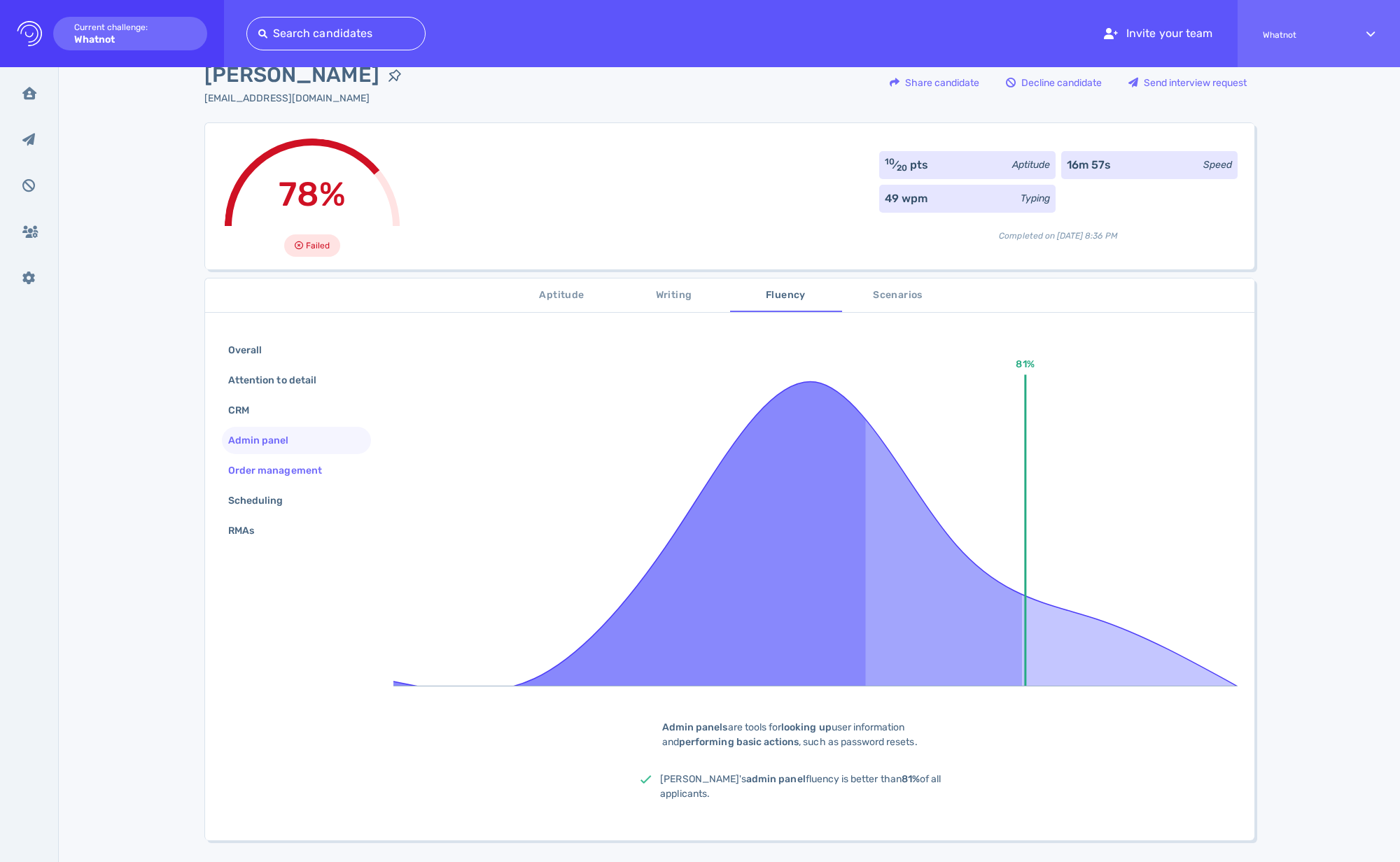
click at [286, 462] on div "Order management" at bounding box center [282, 470] width 114 height 20
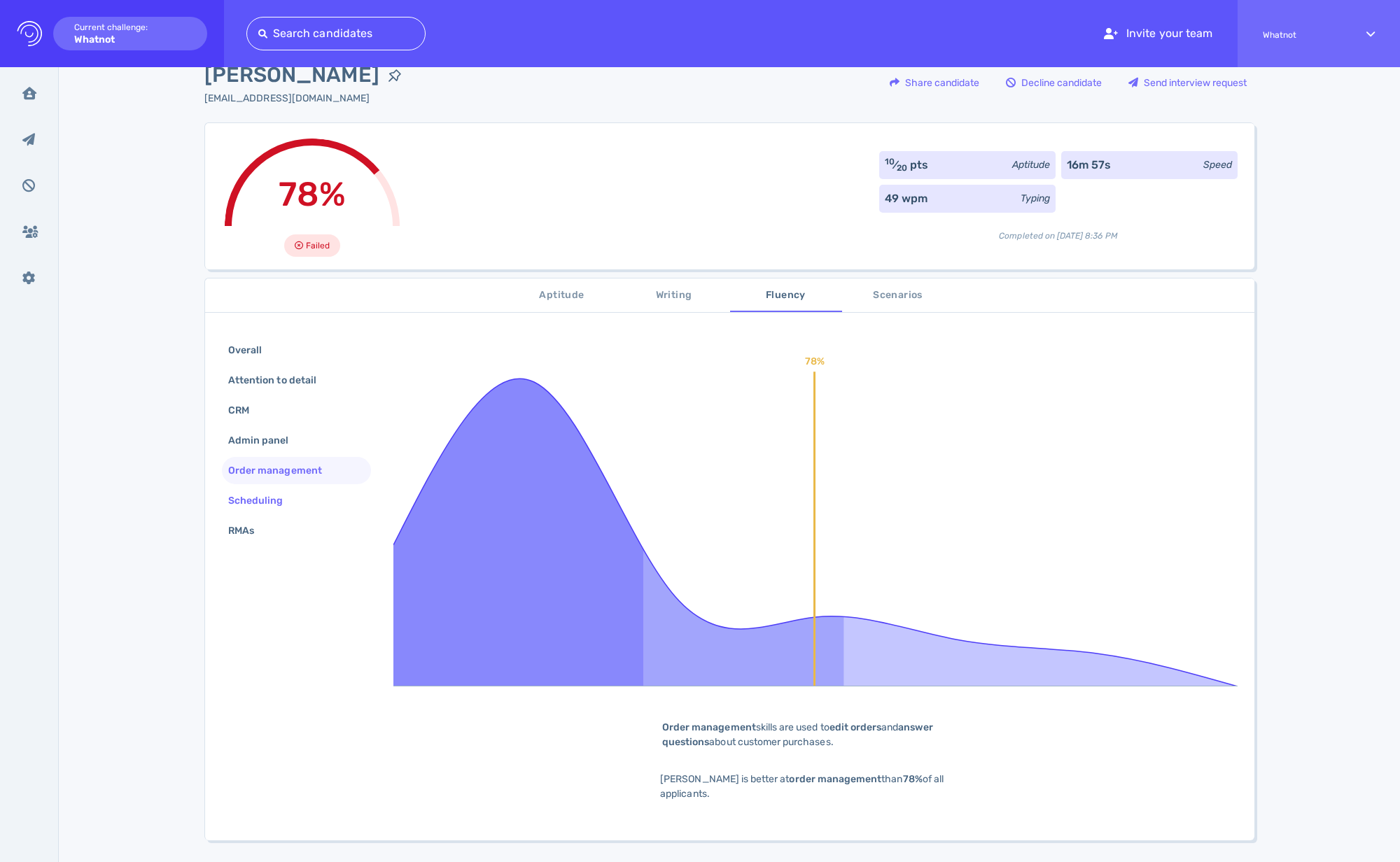
click at [277, 494] on div "Scheduling" at bounding box center [262, 500] width 75 height 20
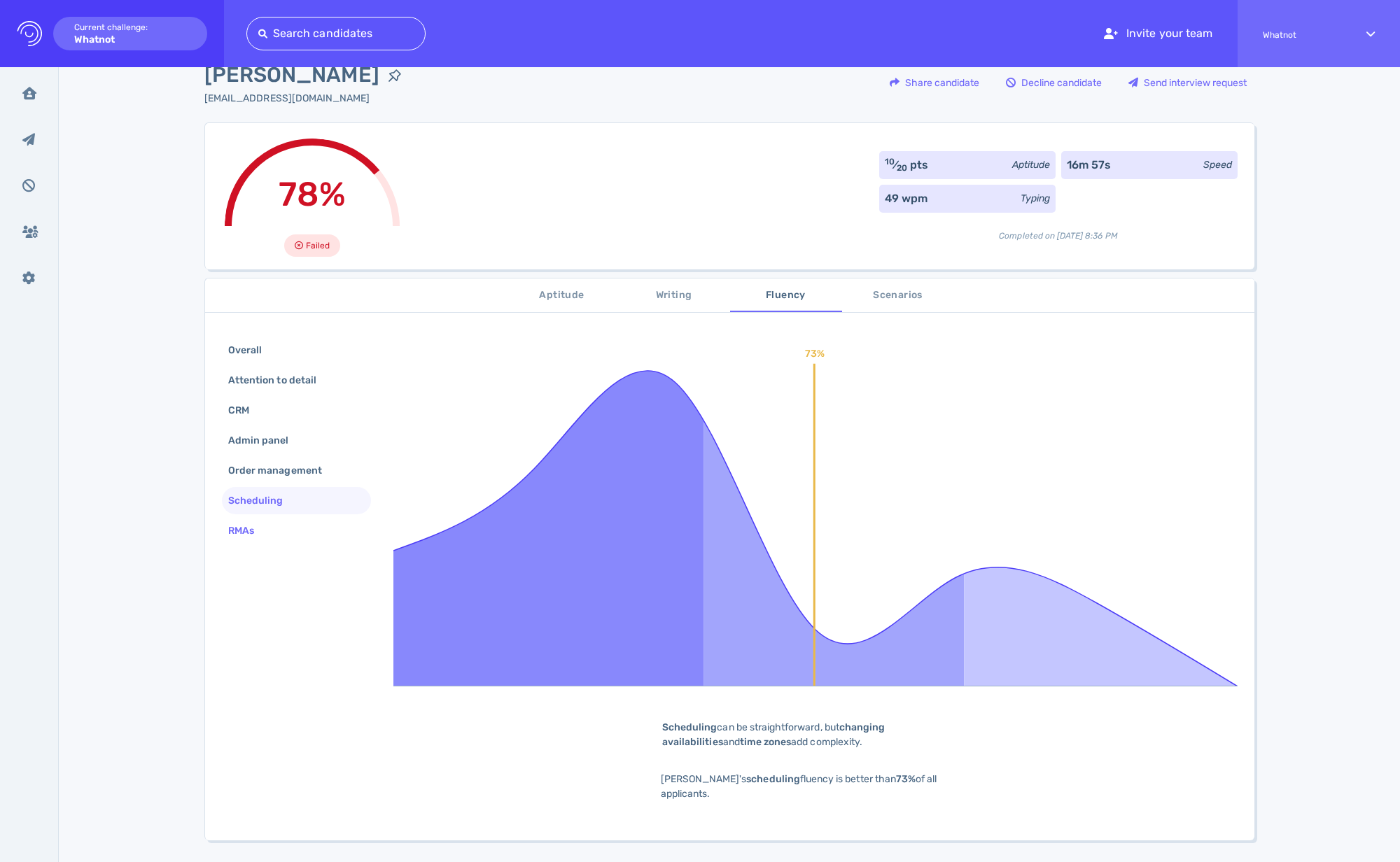
click at [259, 525] on div "RMAs" at bounding box center [248, 530] width 45 height 20
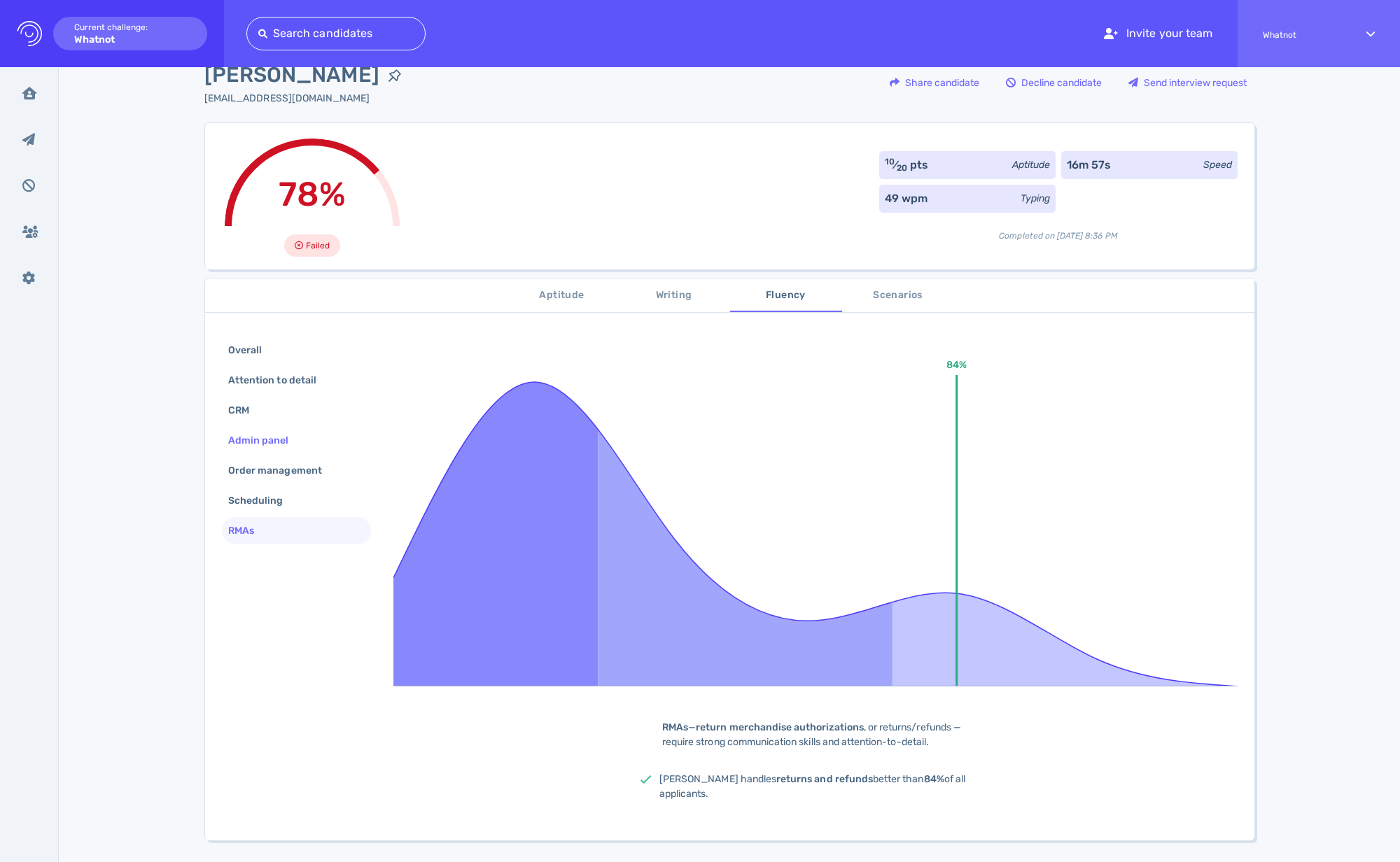
click at [265, 443] on div "Admin panel" at bounding box center [265, 440] width 81 height 20
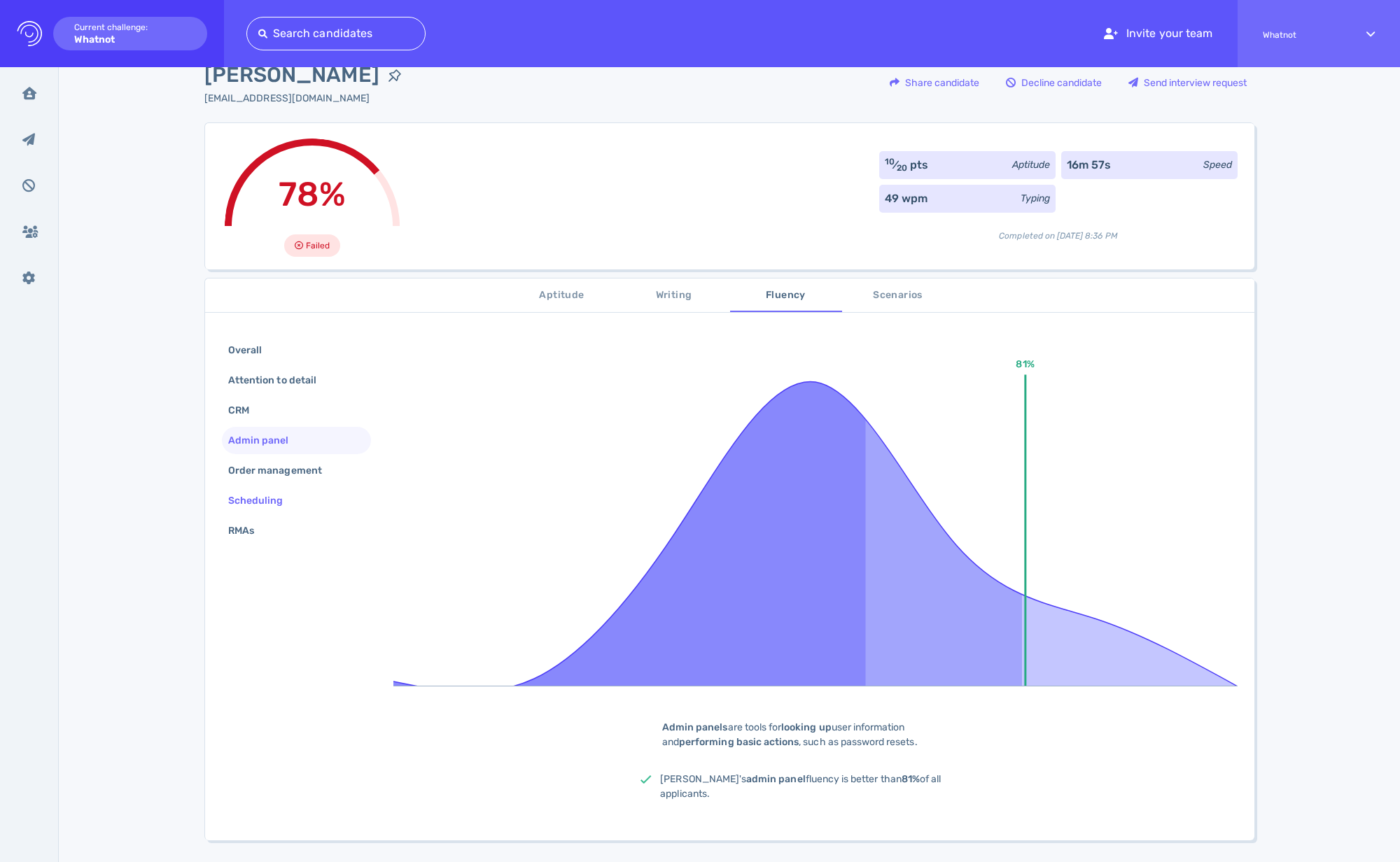
click at [260, 501] on div "Scheduling" at bounding box center [262, 500] width 75 height 20
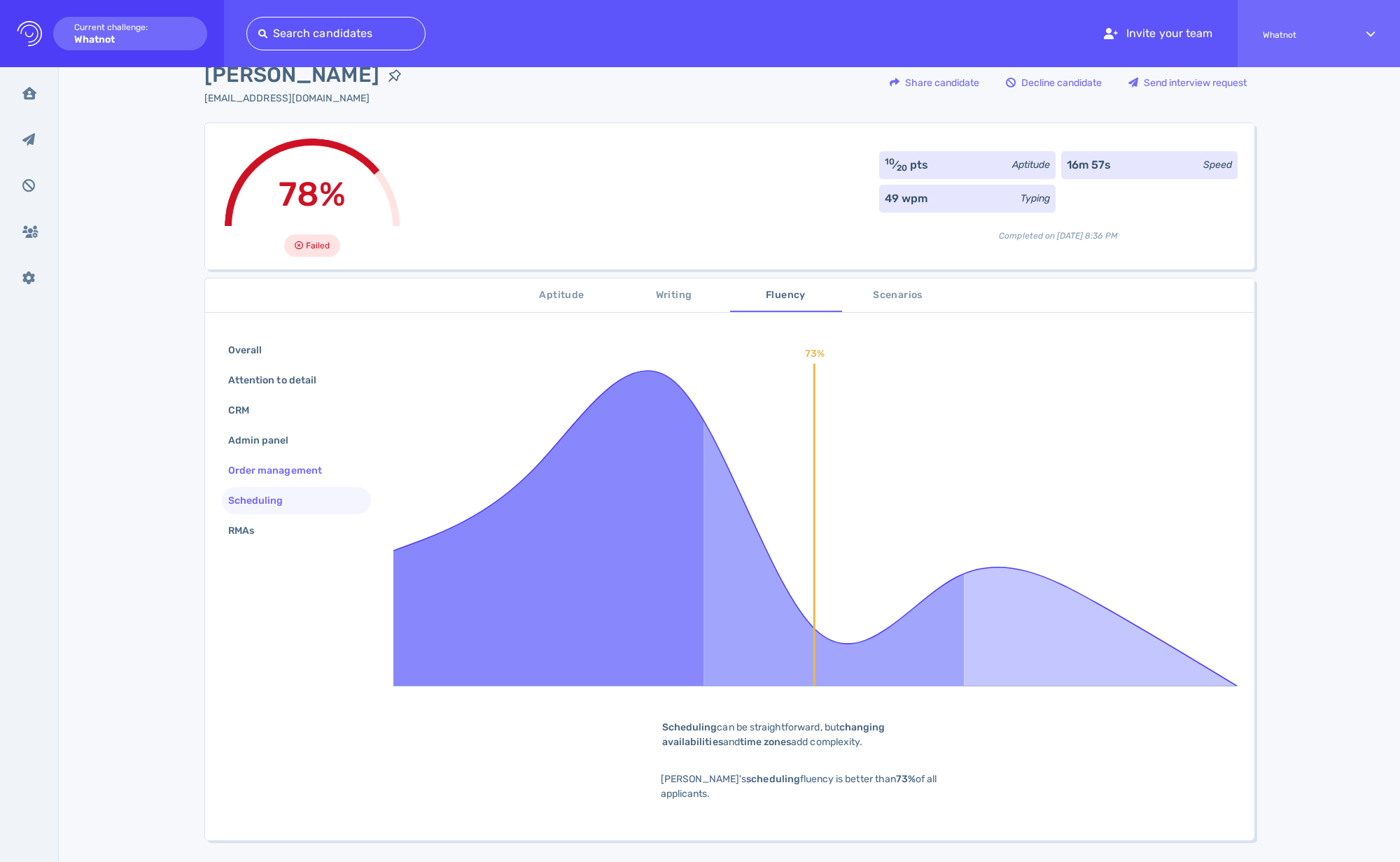
click at [267, 473] on div "Order management" at bounding box center [282, 470] width 114 height 20
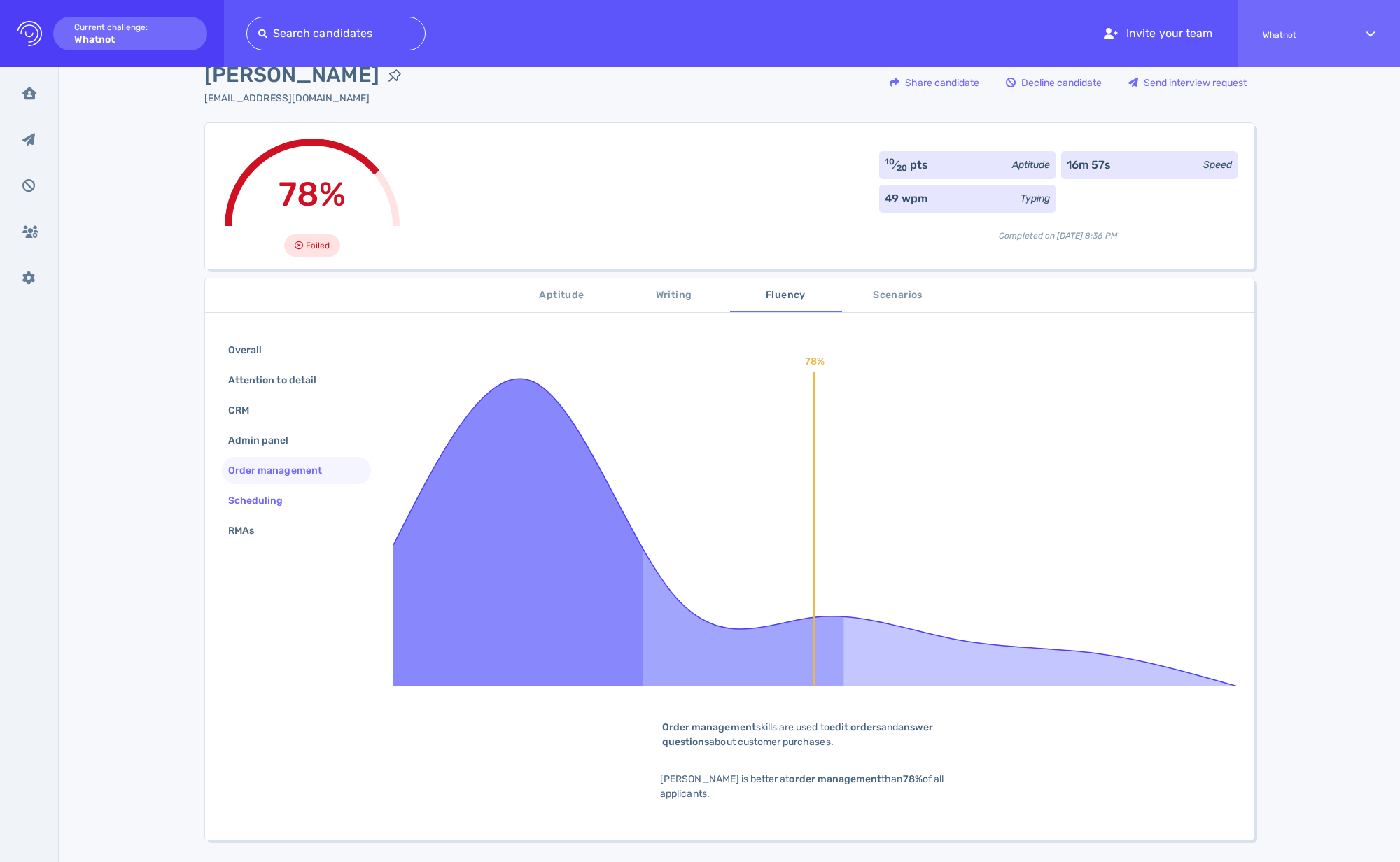
click at [263, 505] on div "Scheduling" at bounding box center [262, 500] width 75 height 20
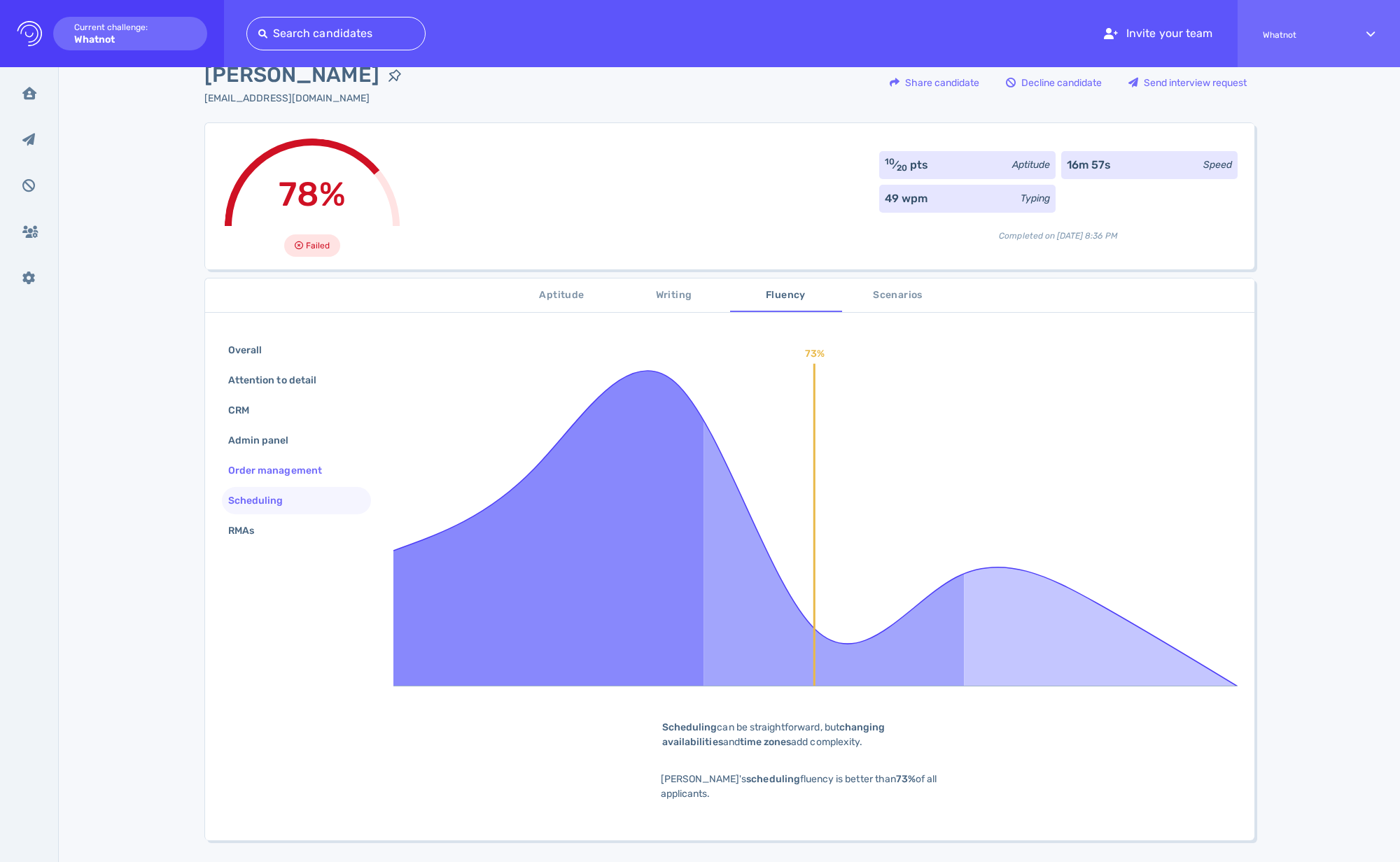
click at [268, 476] on div "Order management" at bounding box center [282, 470] width 114 height 20
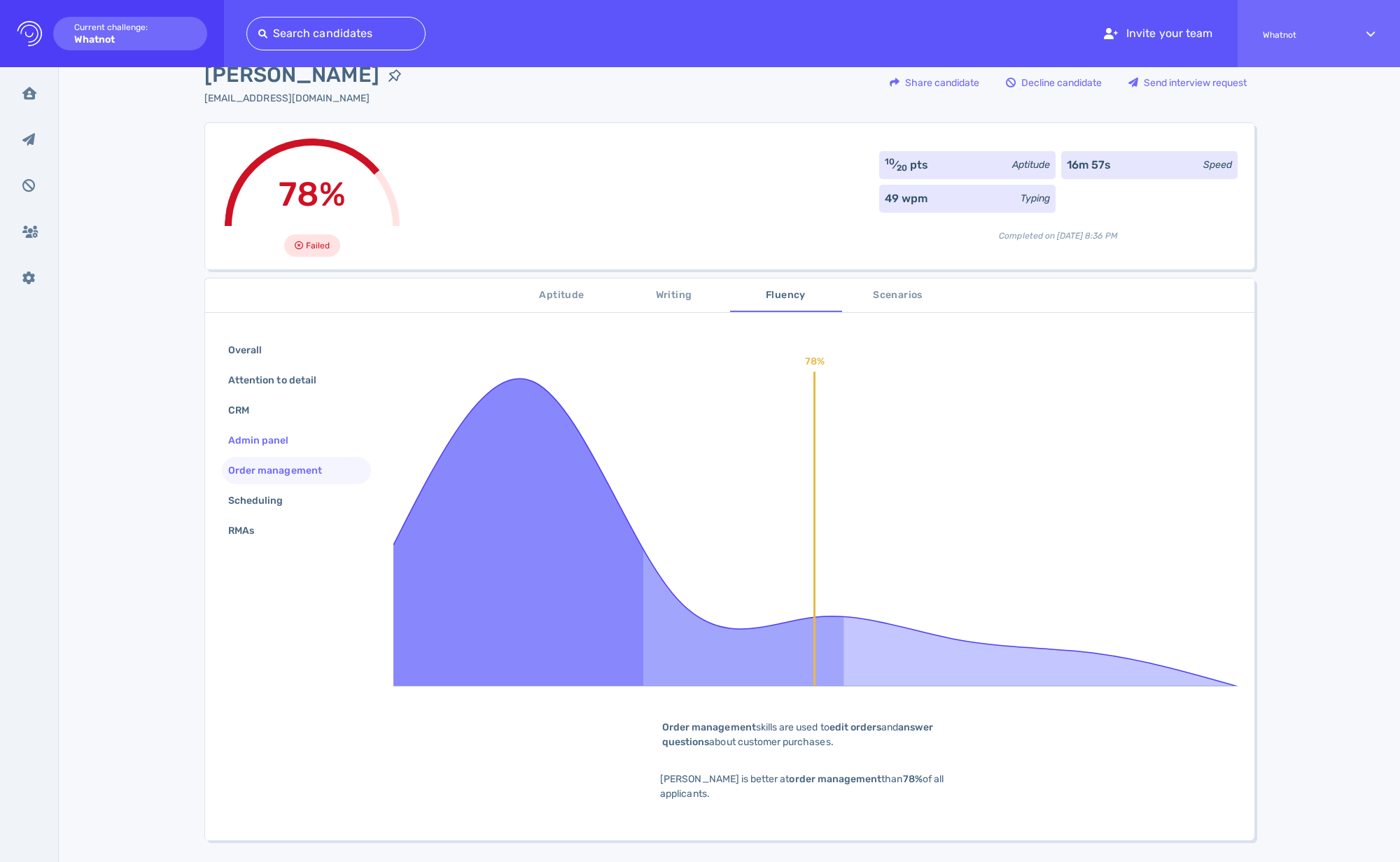
click at [269, 445] on div "Admin panel" at bounding box center [265, 440] width 81 height 20
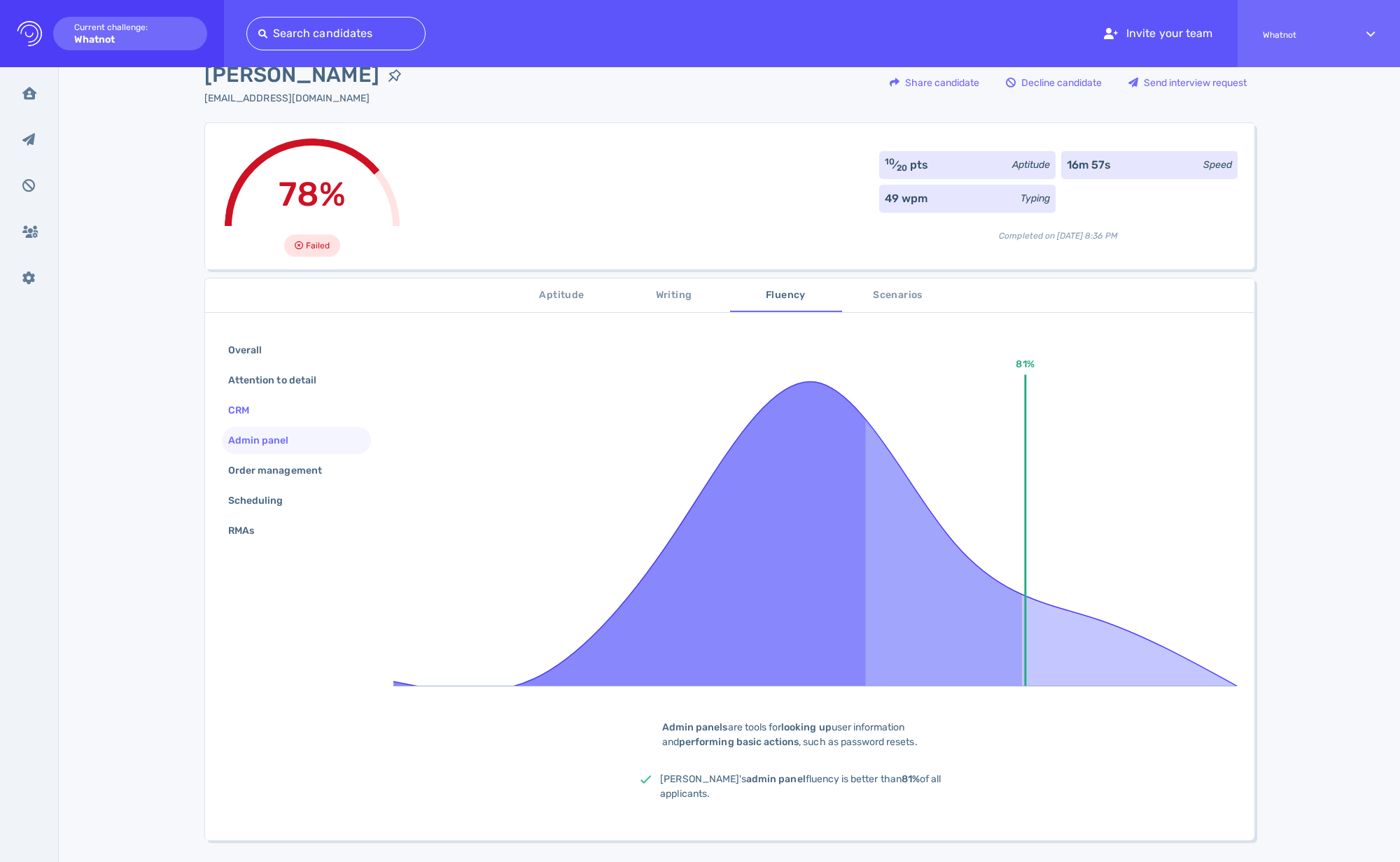
click at [265, 419] on div "CRM" at bounding box center [296, 410] width 149 height 27
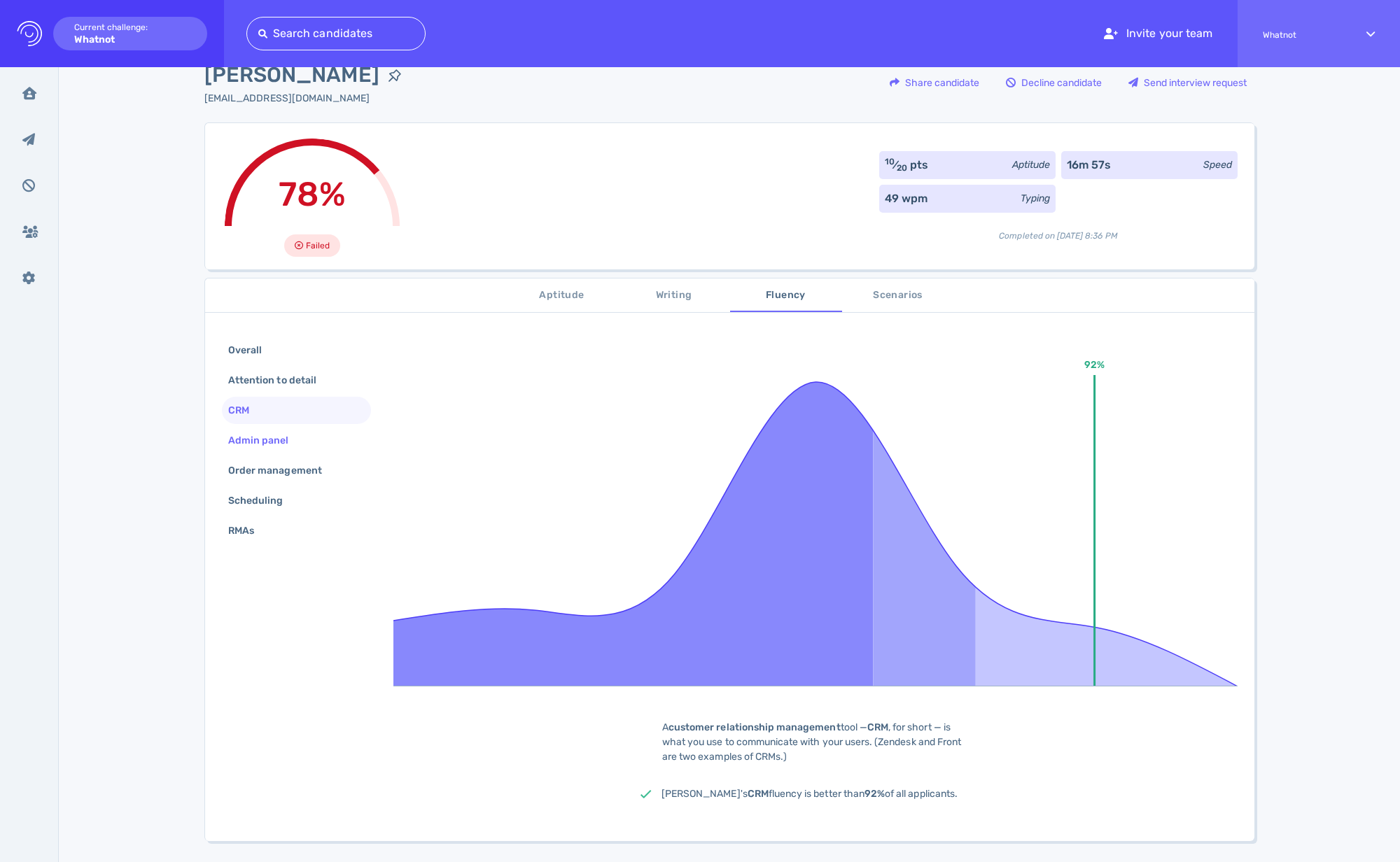
click at [261, 441] on div "Admin panel" at bounding box center [265, 440] width 81 height 20
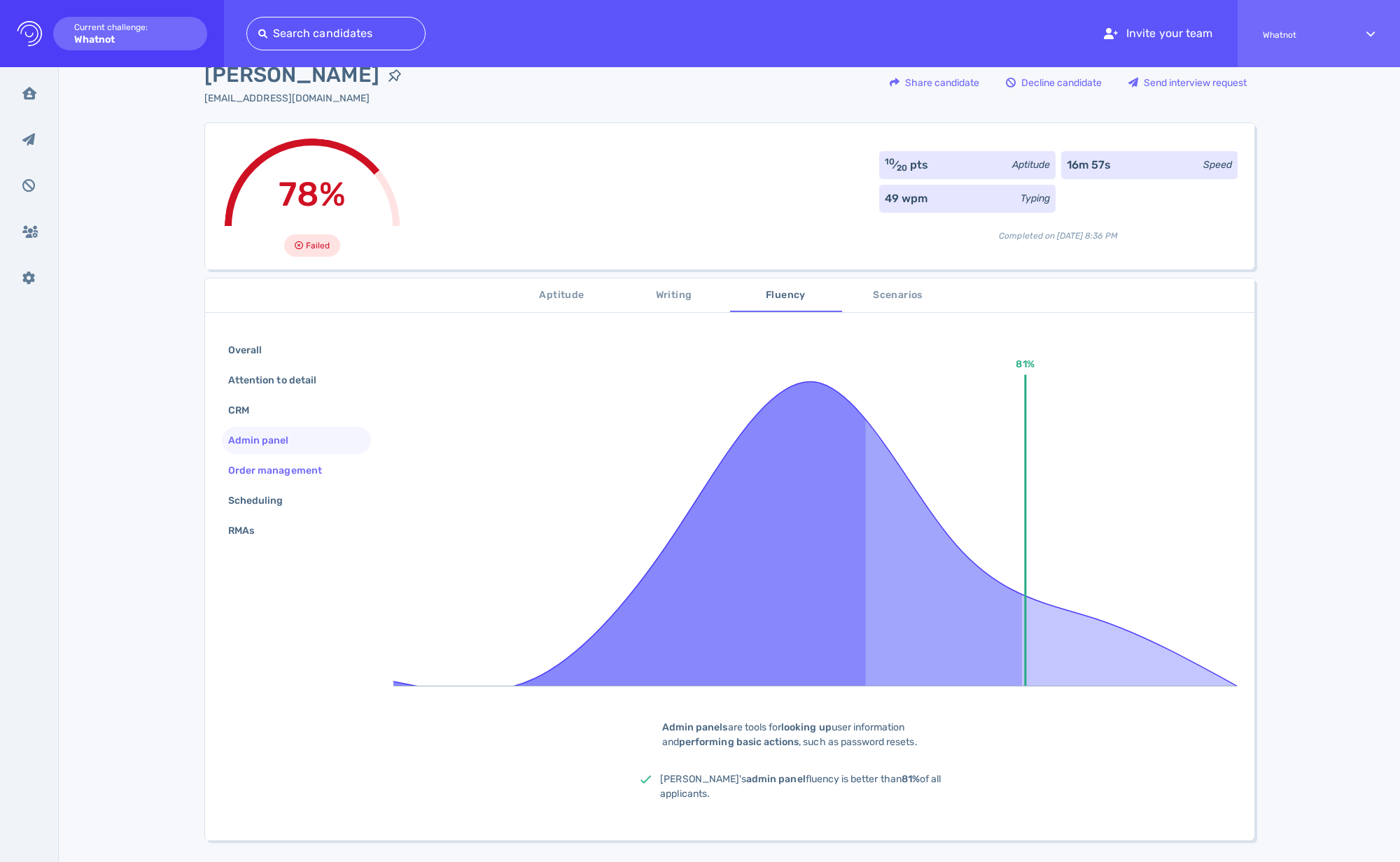
click at [263, 470] on div "Order management" at bounding box center [282, 470] width 114 height 20
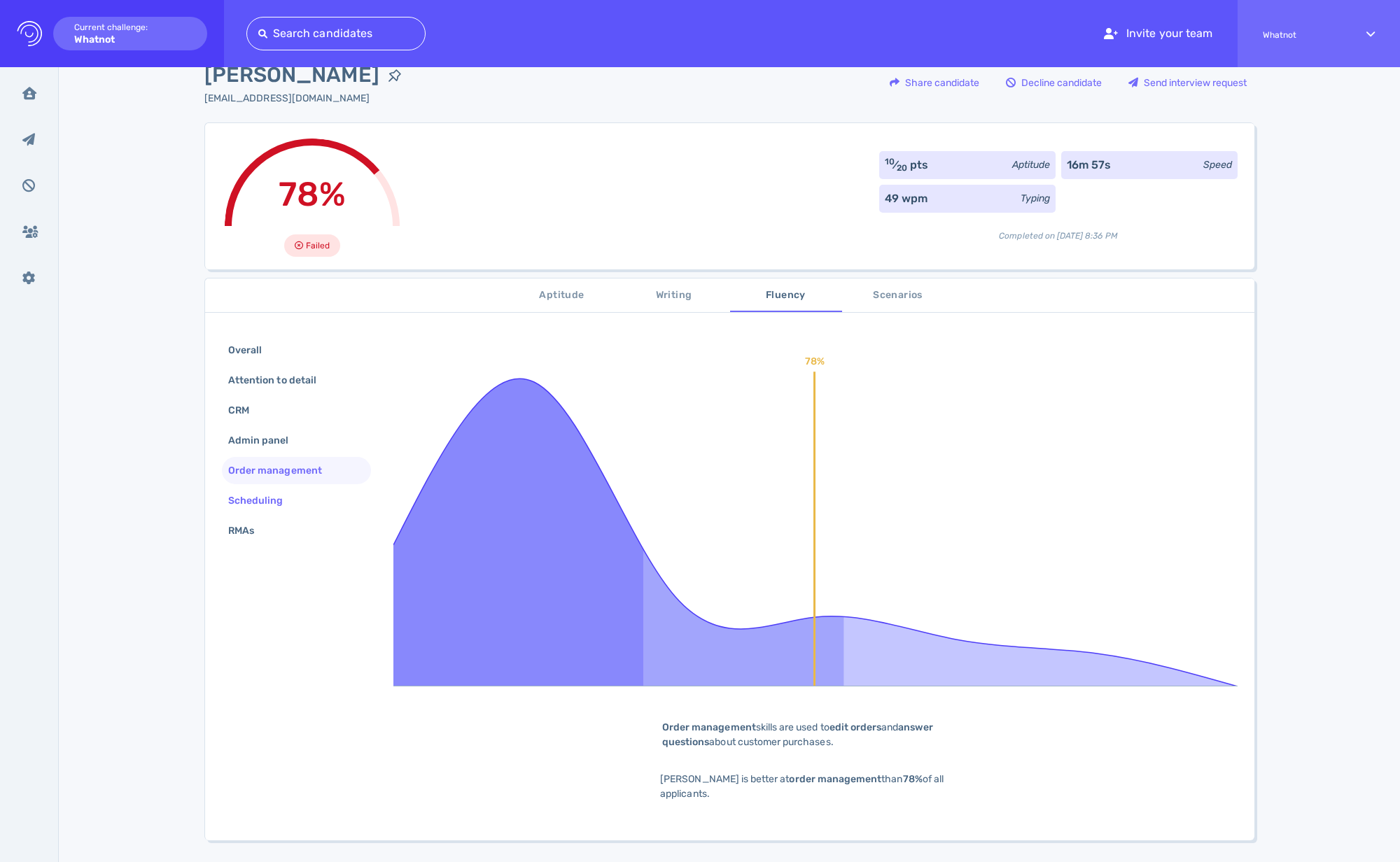
click at [261, 497] on div "Scheduling" at bounding box center [262, 500] width 75 height 20
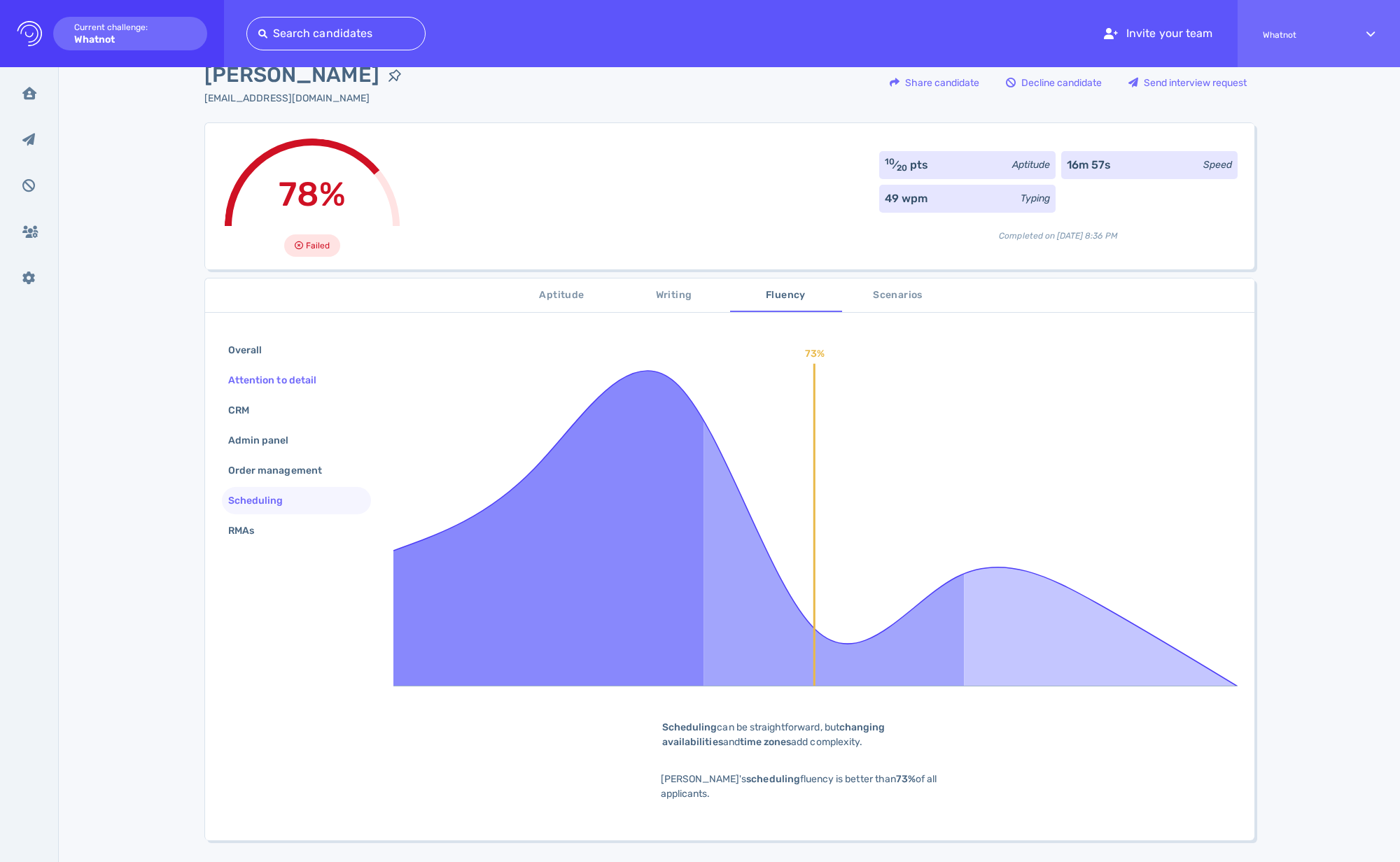
click at [273, 391] on div "Attention to detail" at bounding box center [296, 380] width 149 height 27
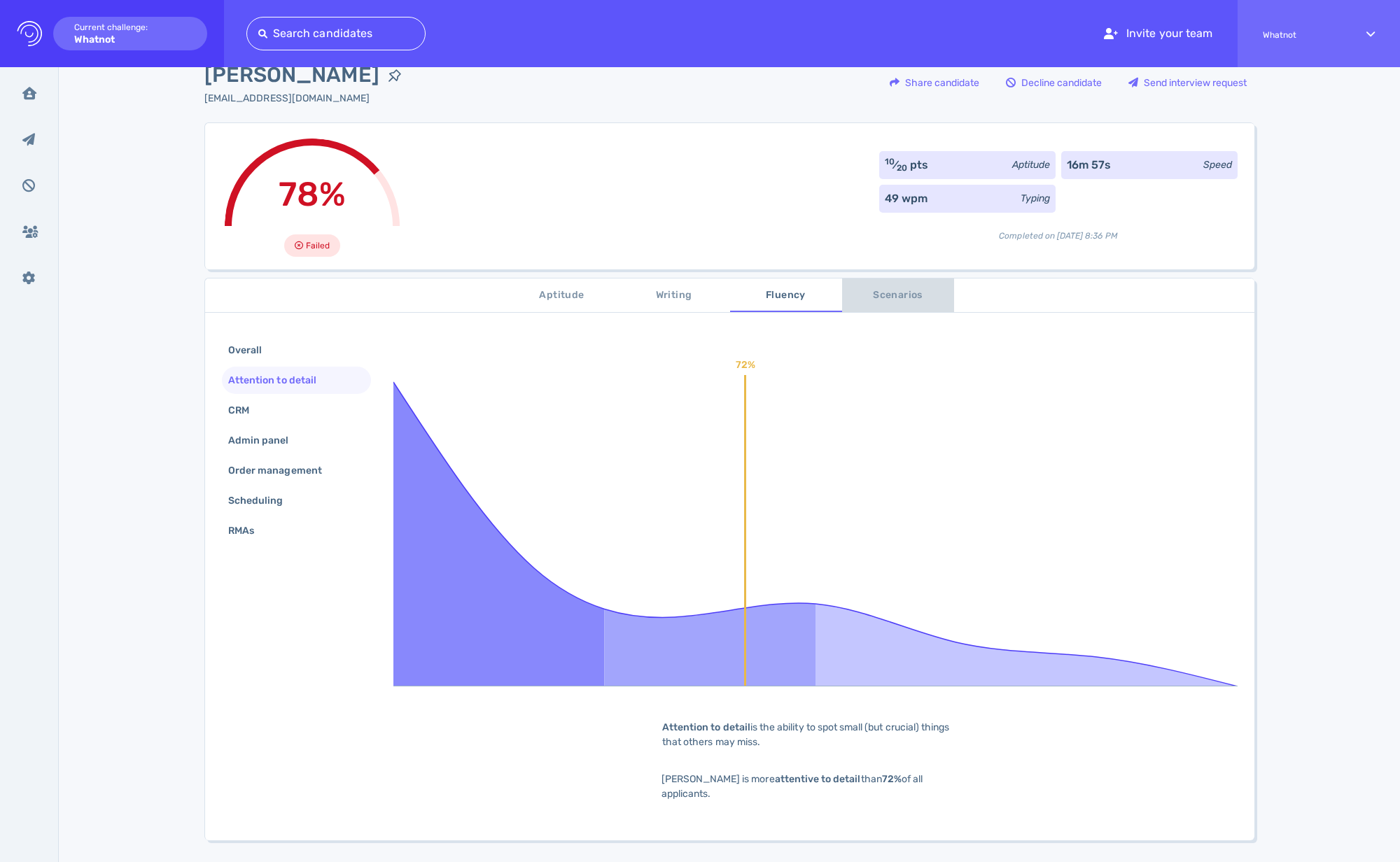
click at [888, 291] on span "Scenarios" at bounding box center [898, 296] width 95 height 17
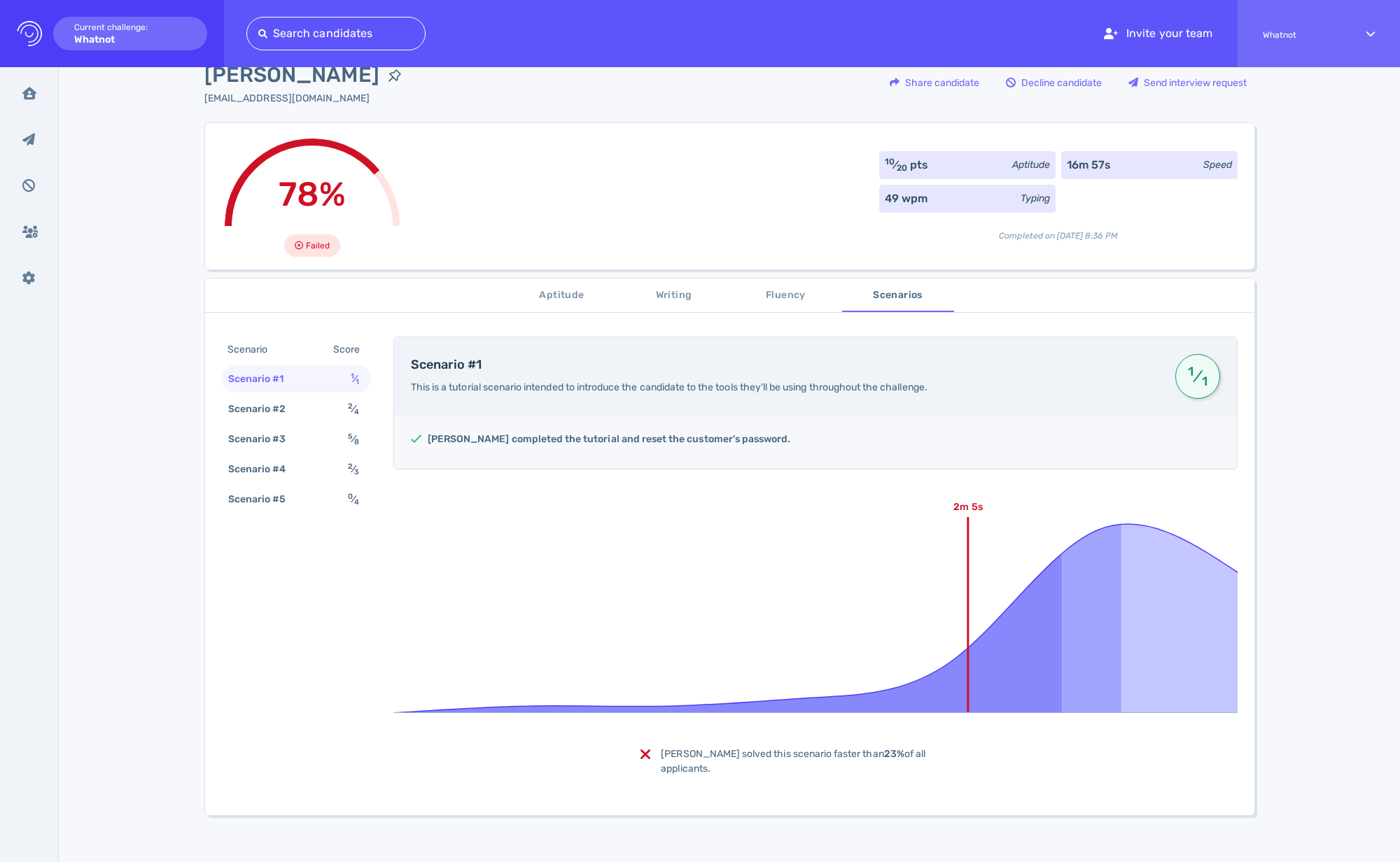
click at [709, 517] on icon at bounding box center [815, 608] width 844 height 210
click at [272, 407] on div "Scenario #2" at bounding box center [264, 408] width 78 height 20
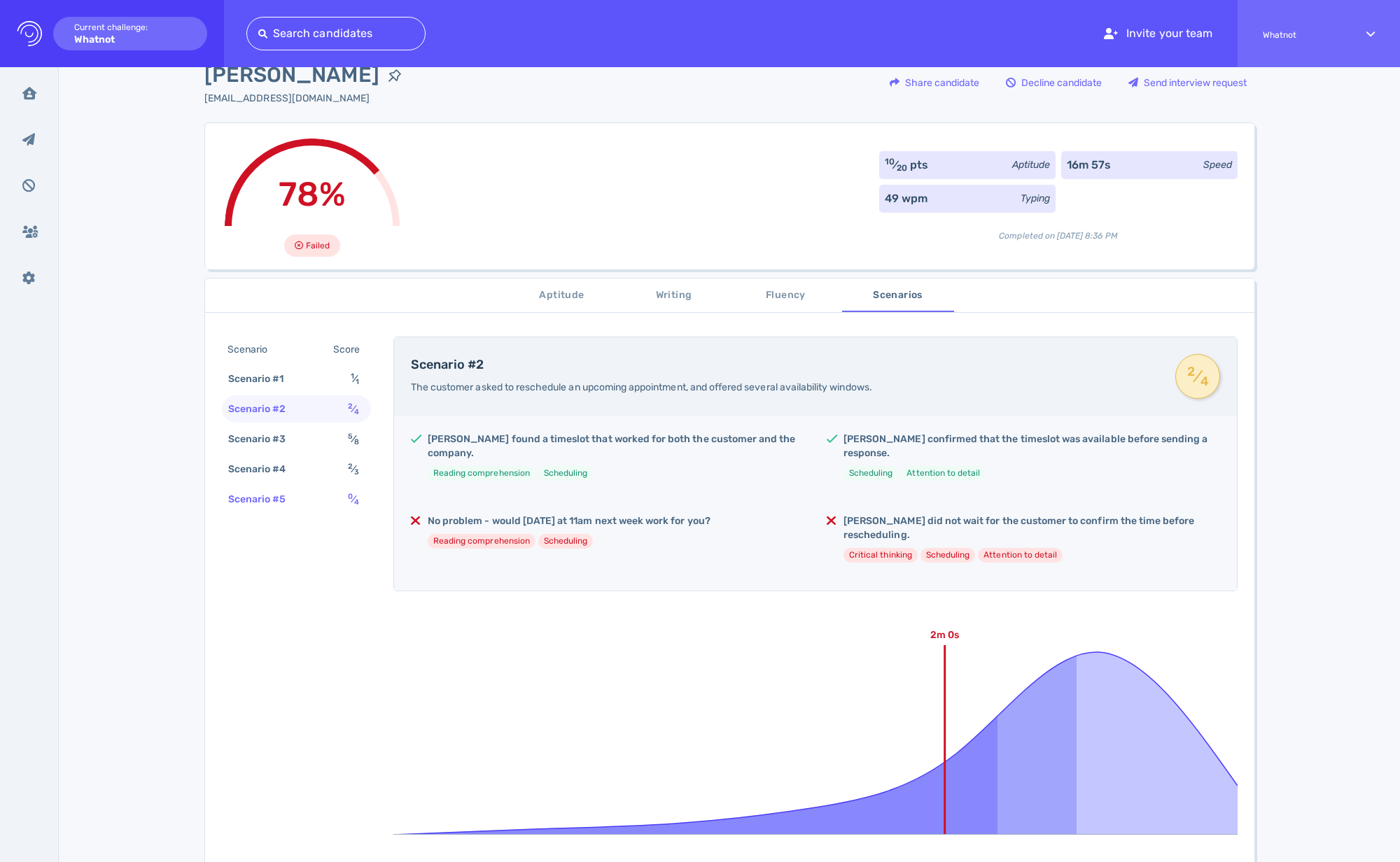
click at [291, 496] on div "Scenario #5" at bounding box center [264, 498] width 78 height 20
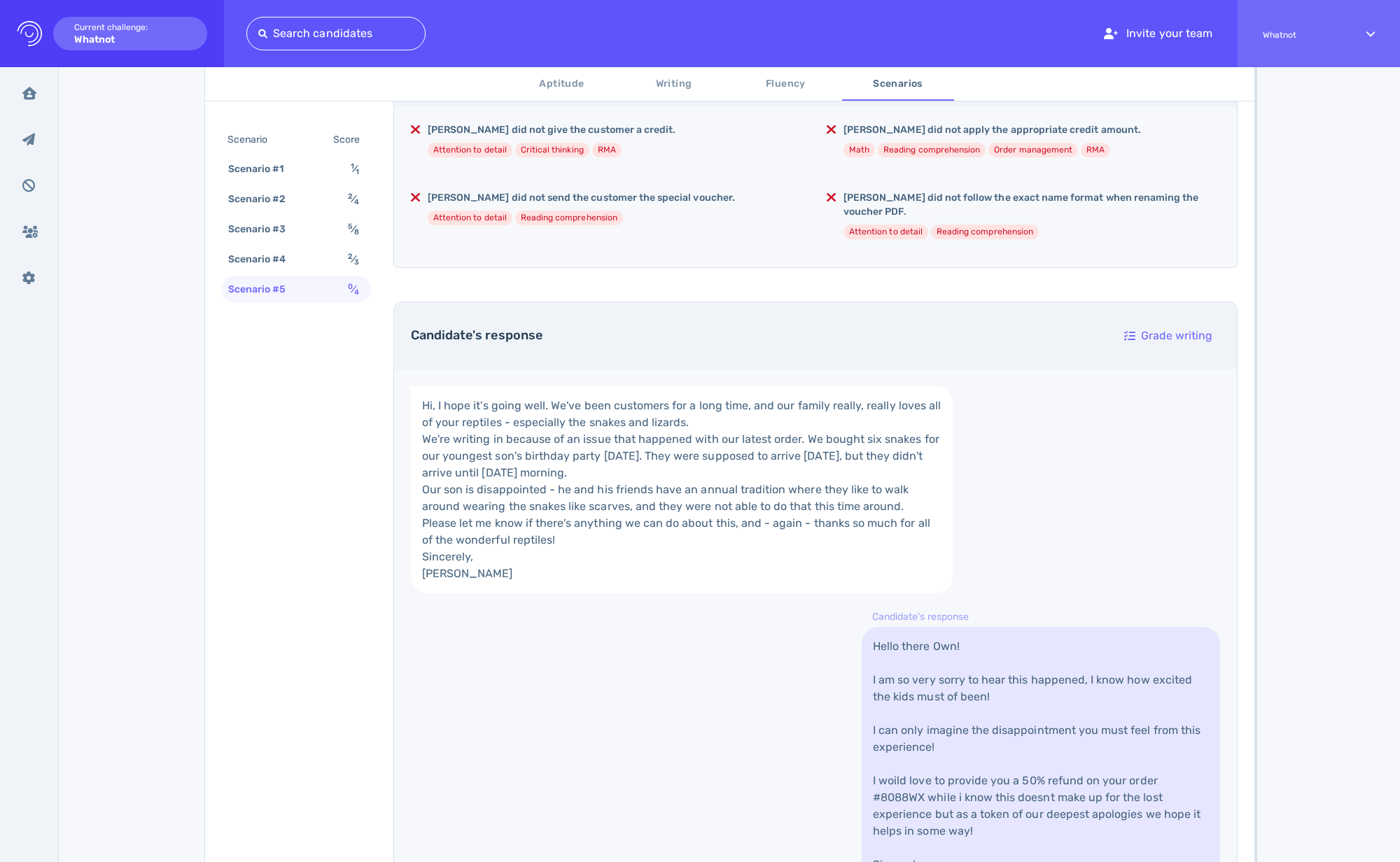
scroll to position [257, 0]
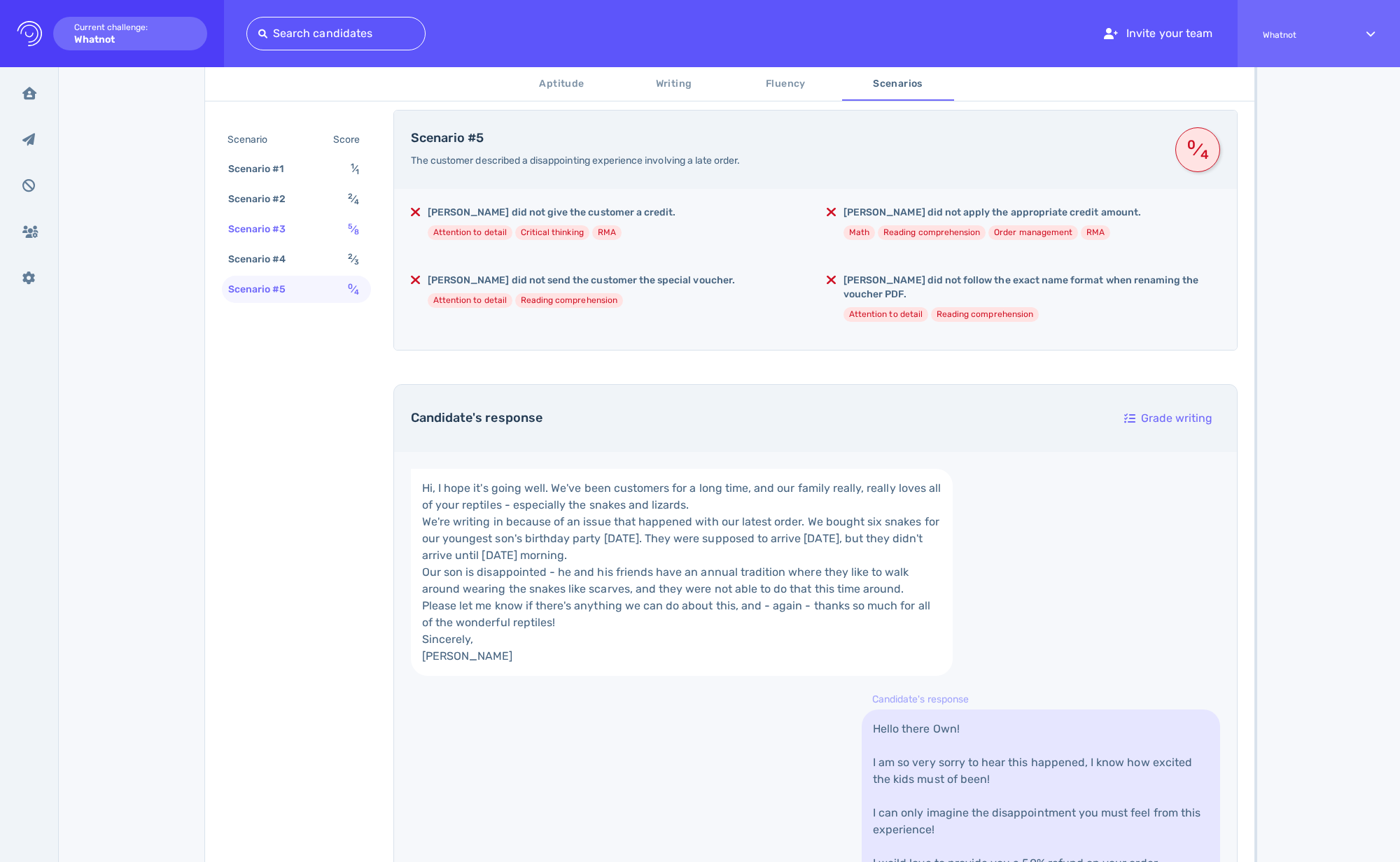
click at [317, 242] on div "Scenario #3 5 ⁄ 8" at bounding box center [296, 229] width 149 height 27
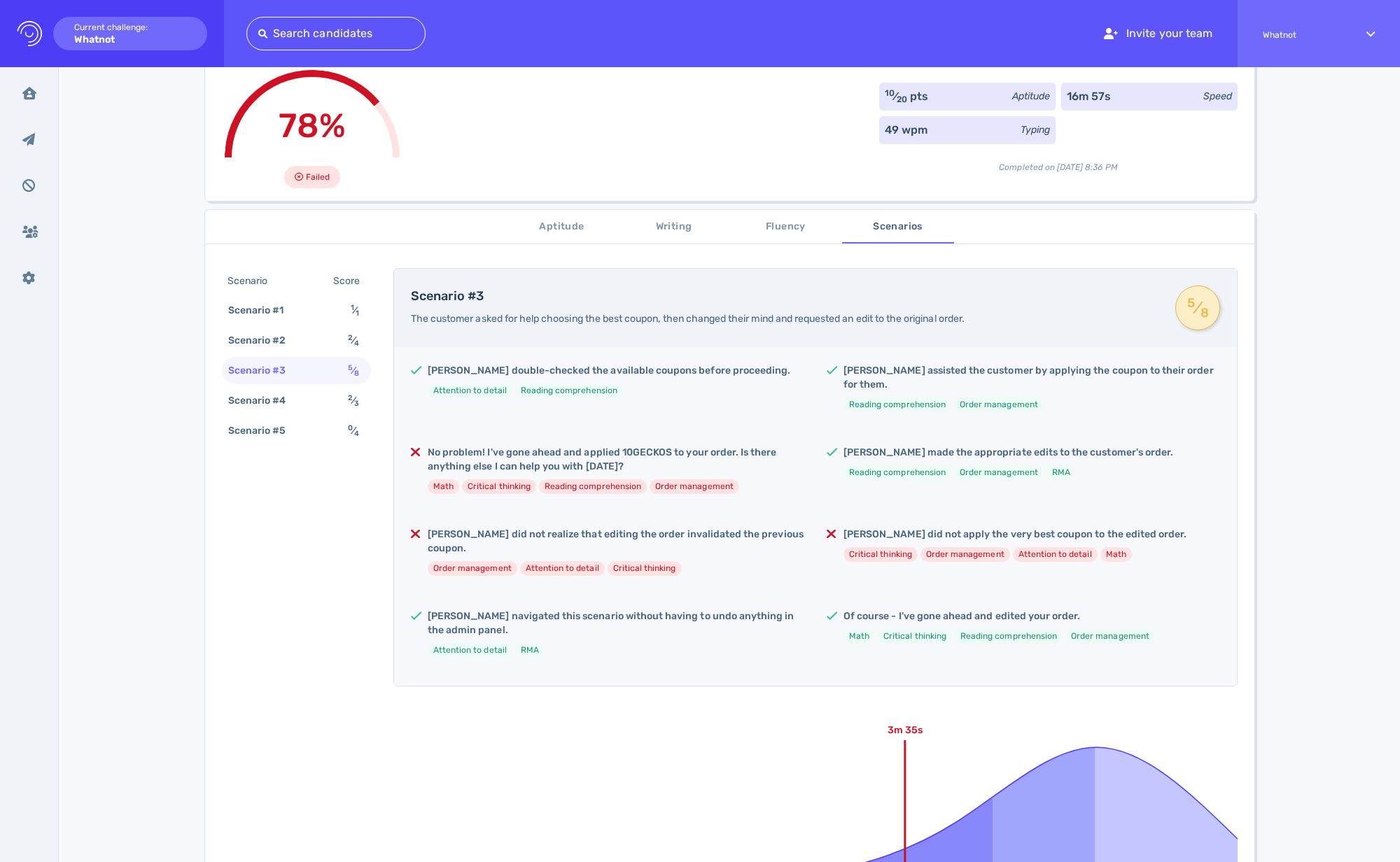
scroll to position [76, 0]
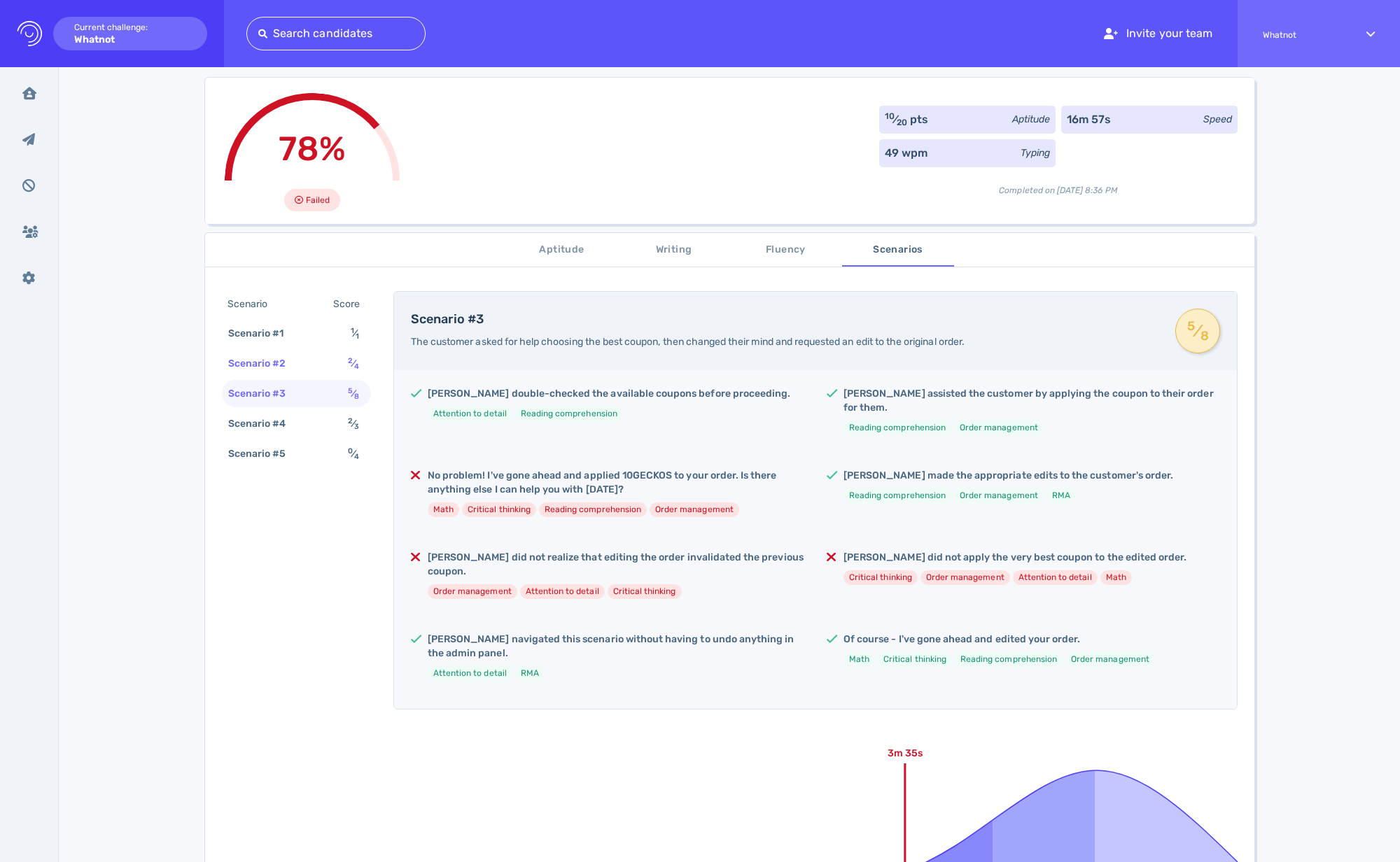
click at [283, 371] on div "Scenario #2" at bounding box center [264, 363] width 78 height 20
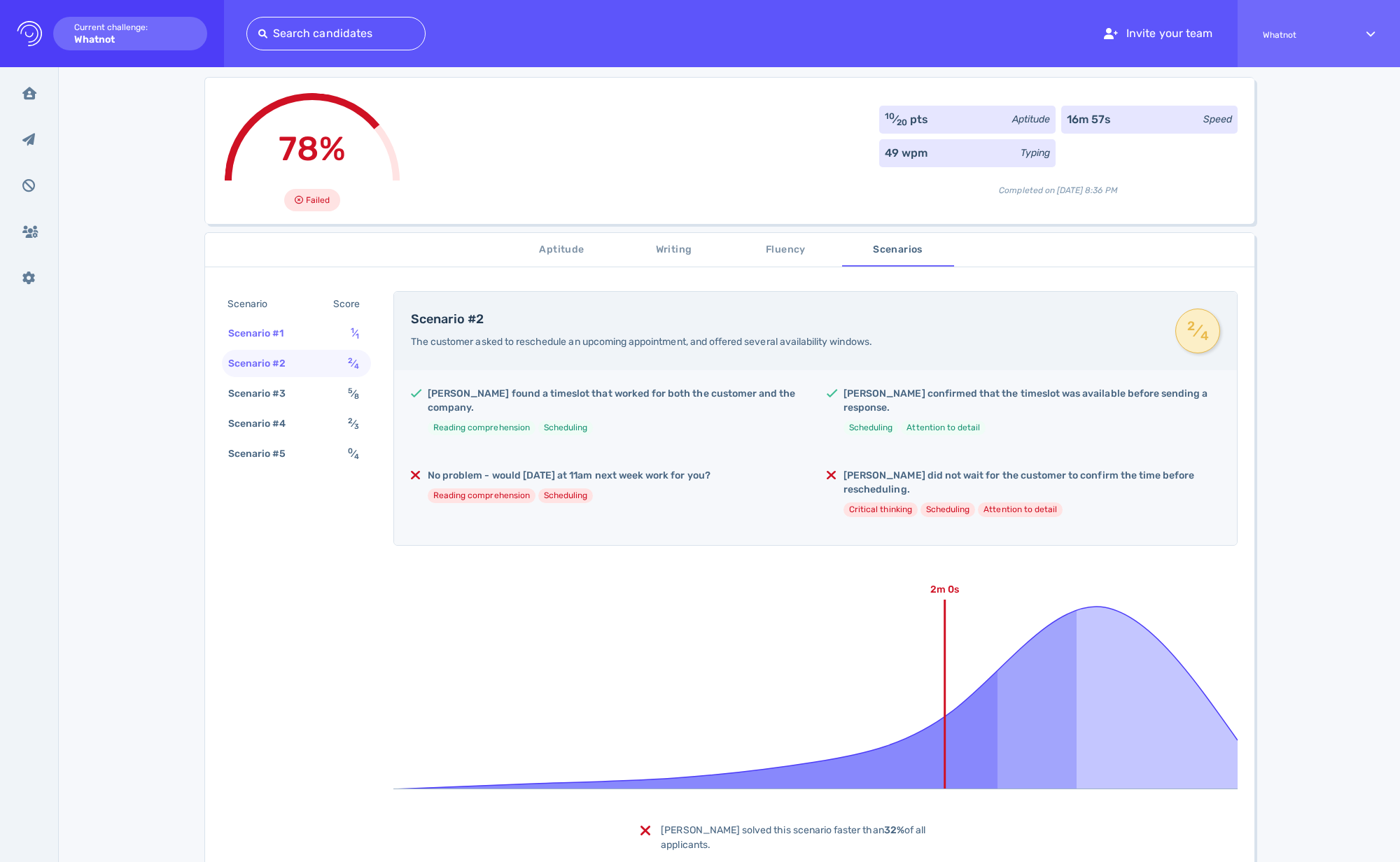
click at [284, 335] on div "Scenario #1" at bounding box center [263, 332] width 76 height 20
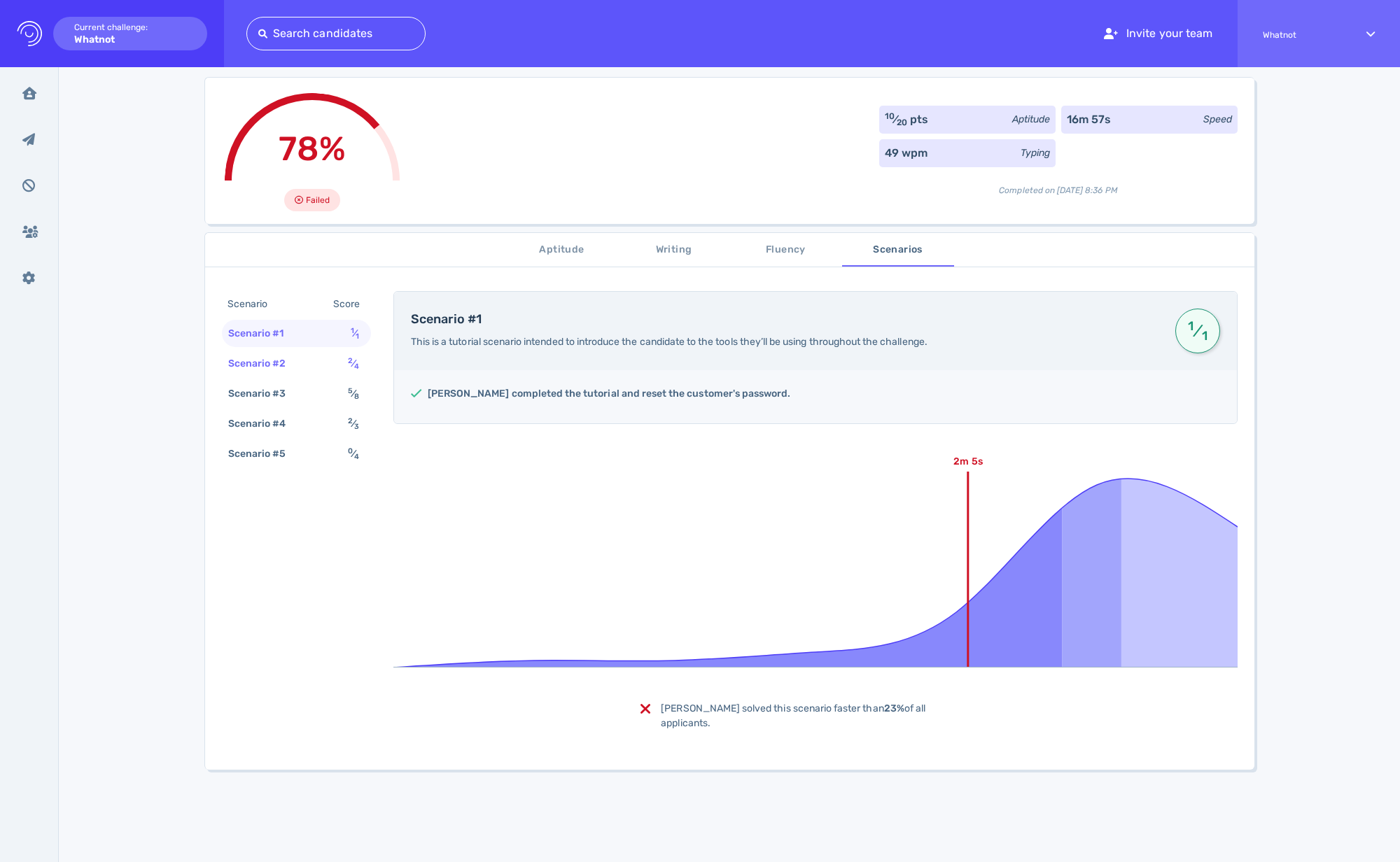
click at [310, 359] on div "Scenario #2 2 ⁄ 4" at bounding box center [296, 363] width 149 height 27
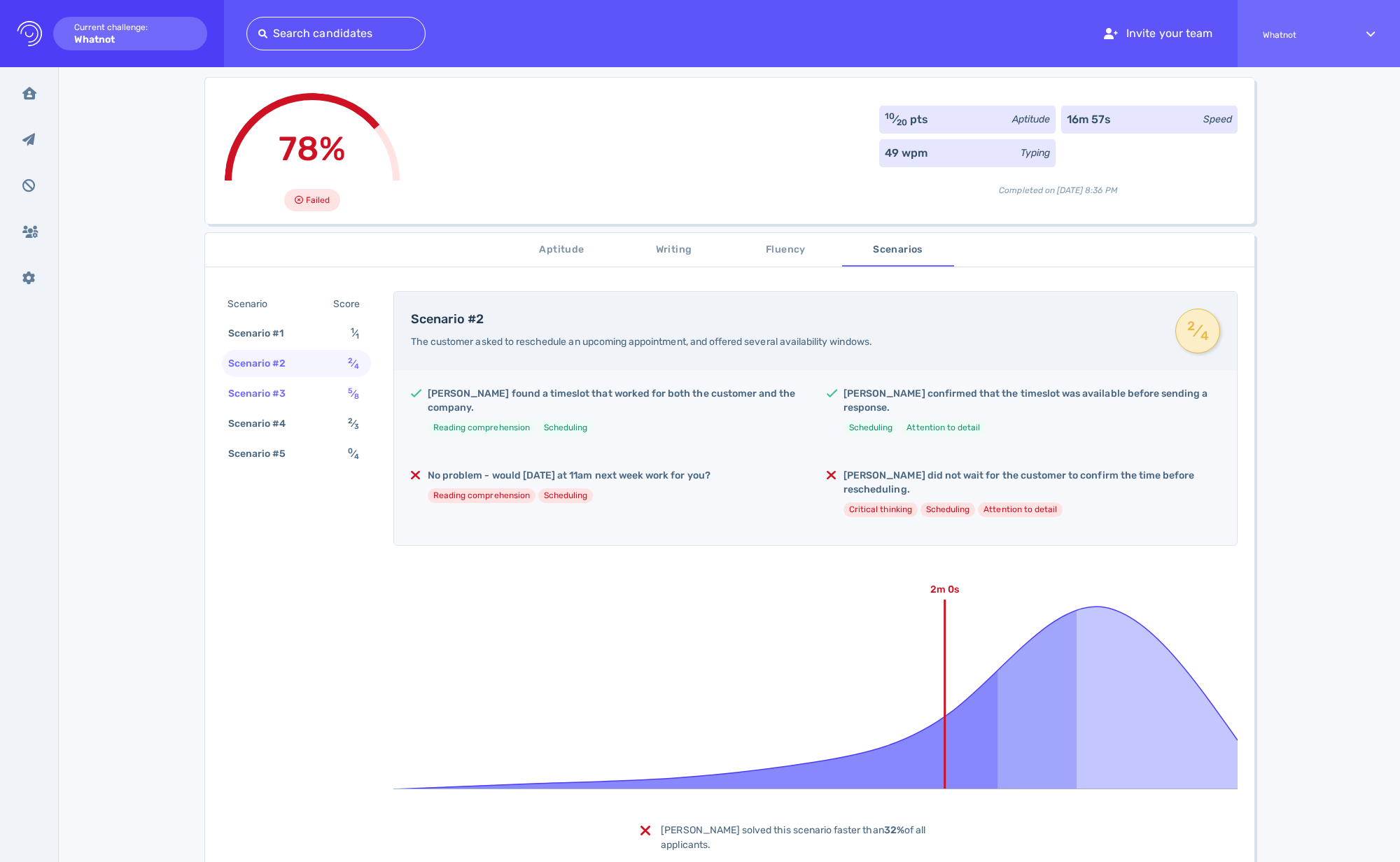
click at [286, 392] on div "Scenario #3" at bounding box center [264, 393] width 78 height 20
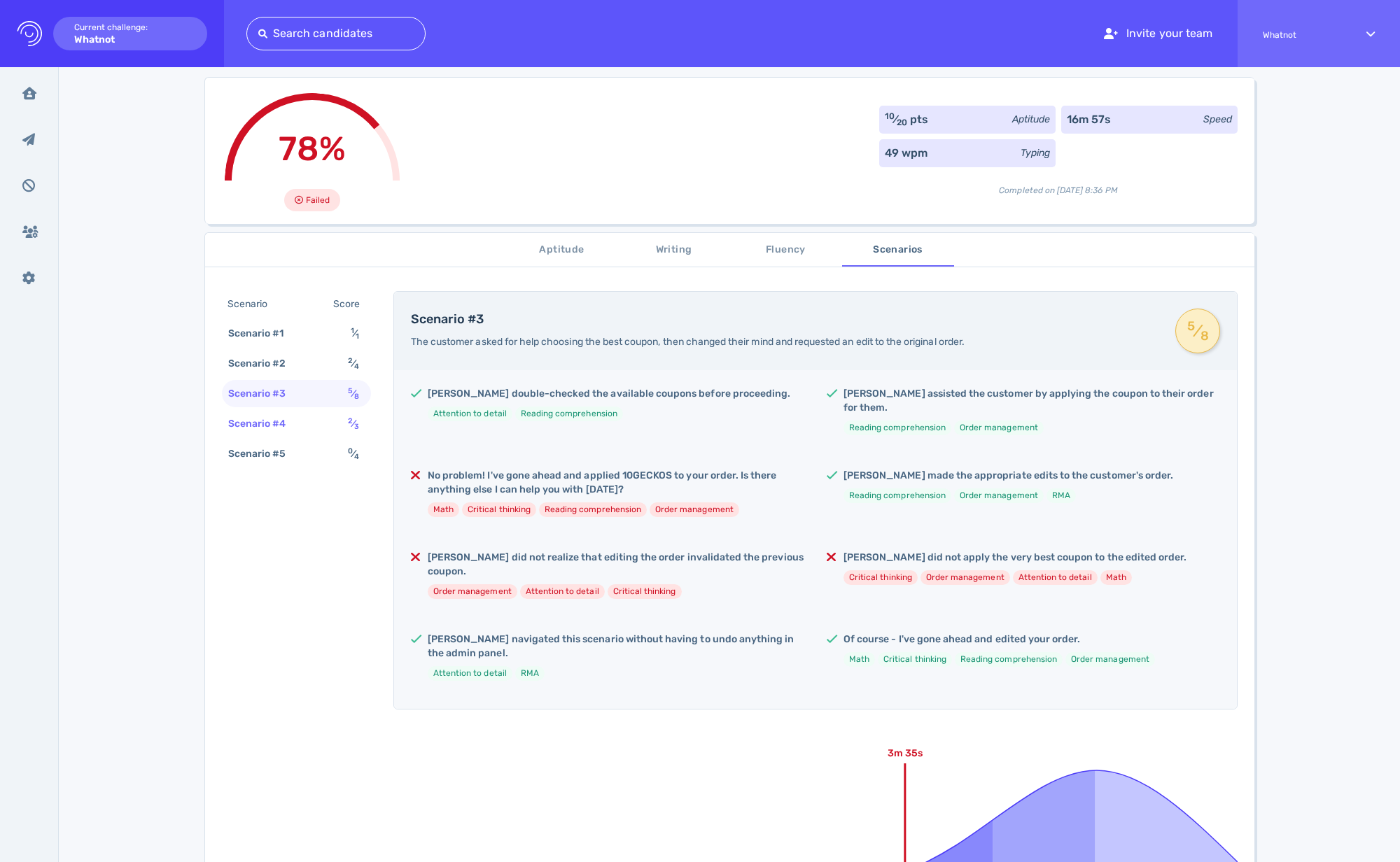
click at [296, 427] on div "Scenario #4" at bounding box center [264, 423] width 78 height 20
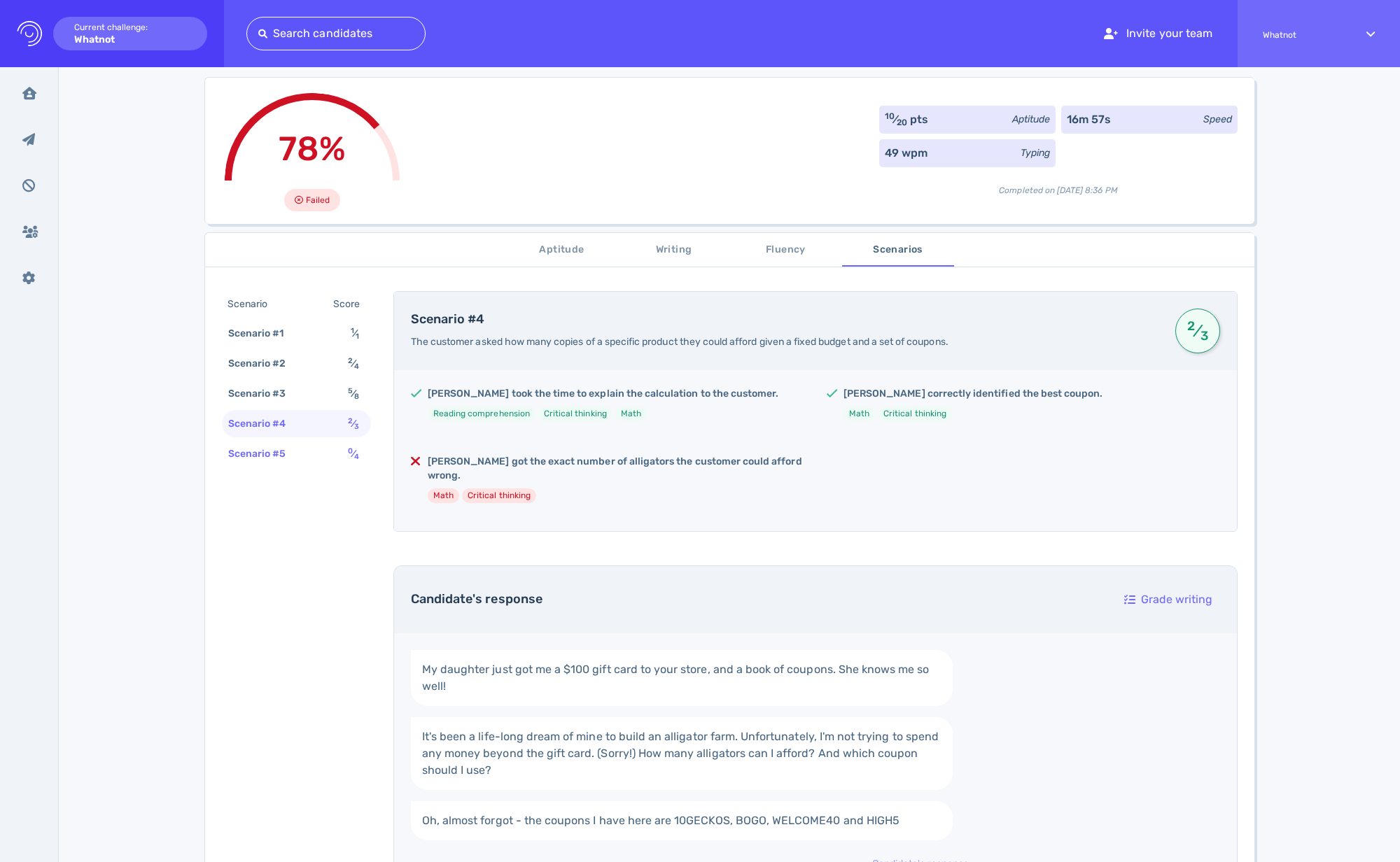
click at [278, 453] on div "Scenario #5" at bounding box center [264, 453] width 78 height 20
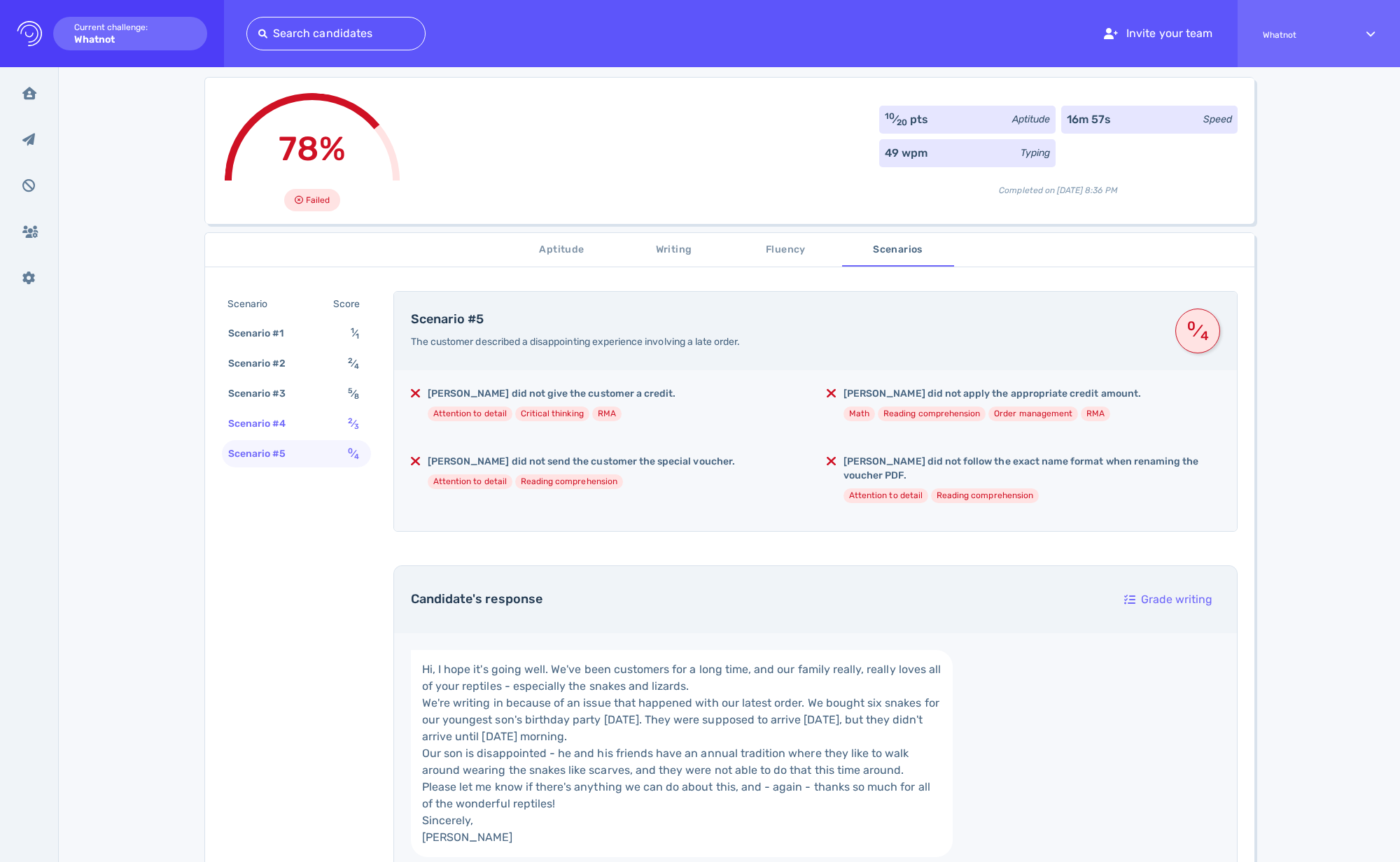
click at [291, 424] on div "Scenario #4" at bounding box center [264, 423] width 78 height 20
